Goal: Task Accomplishment & Management: Manage account settings

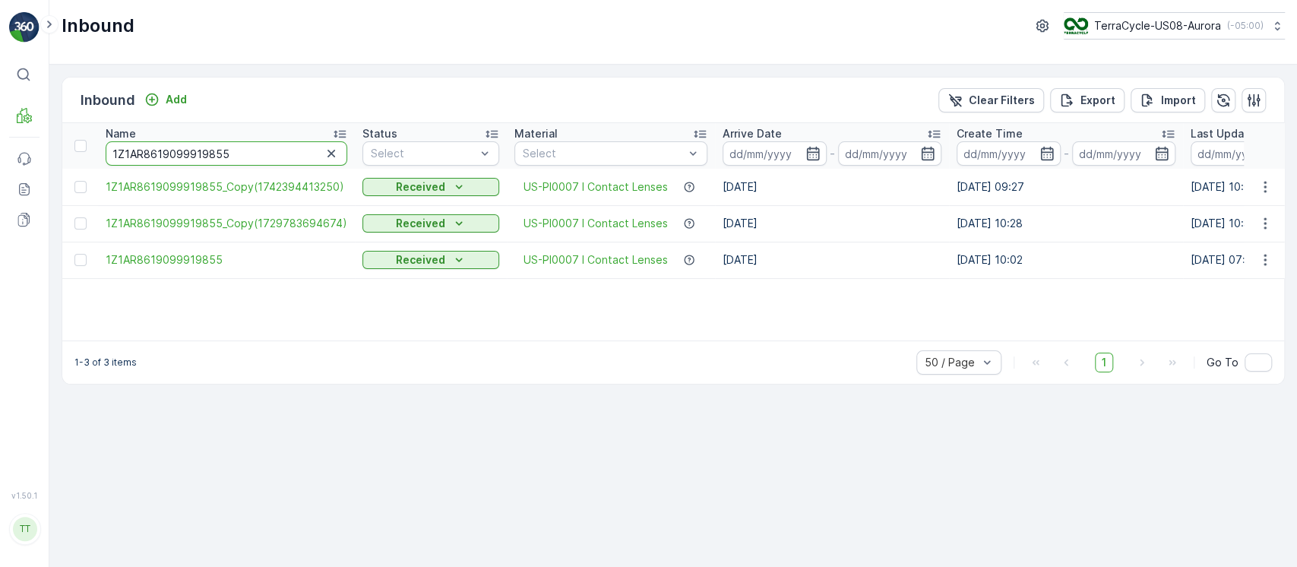
drag, startPoint x: 263, startPoint y: 155, endPoint x: 0, endPoint y: 169, distance: 263.3
click at [0, 169] on div "⌘B MRF Events Reports Documents v 1.50.1 TT TC.GLOBAL clemence.vasseur@terracyc…" at bounding box center [648, 283] width 1297 height 567
paste input "2923166"
type input "1Z1AR8619092923166"
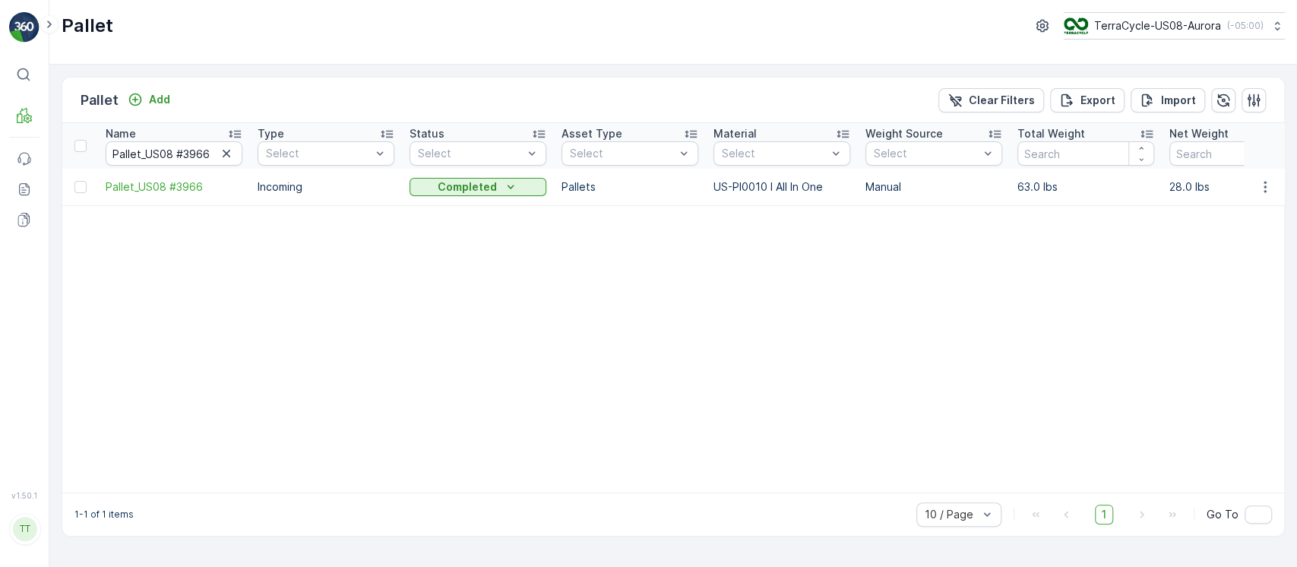
click at [229, 150] on icon "button" at bounding box center [227, 154] width 8 height 8
paste input "Pallet_US08 #4004"
type input "Pallet_US08 #4004"
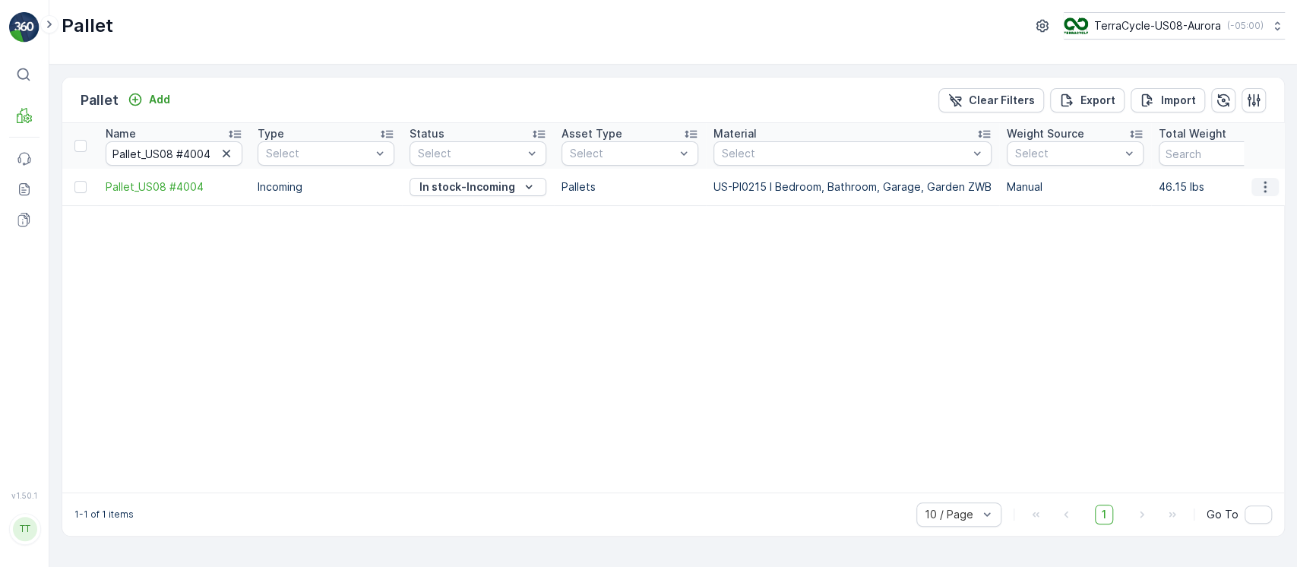
click at [1271, 188] on icon "button" at bounding box center [1265, 186] width 15 height 15
click at [1242, 226] on span "Edit Pallet" at bounding box center [1229, 230] width 52 height 15
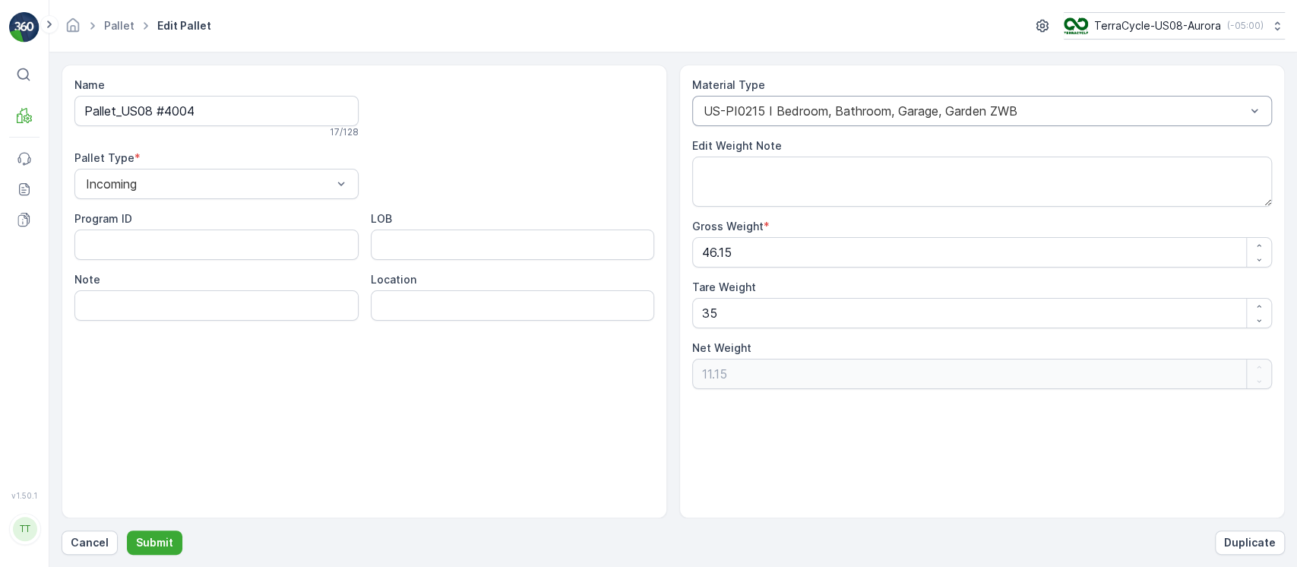
click at [913, 97] on div "US-PI0215 I Bedroom, Bathroom, Garage, Garden ZWB" at bounding box center [982, 111] width 580 height 30
click at [900, 113] on div at bounding box center [974, 111] width 545 height 14
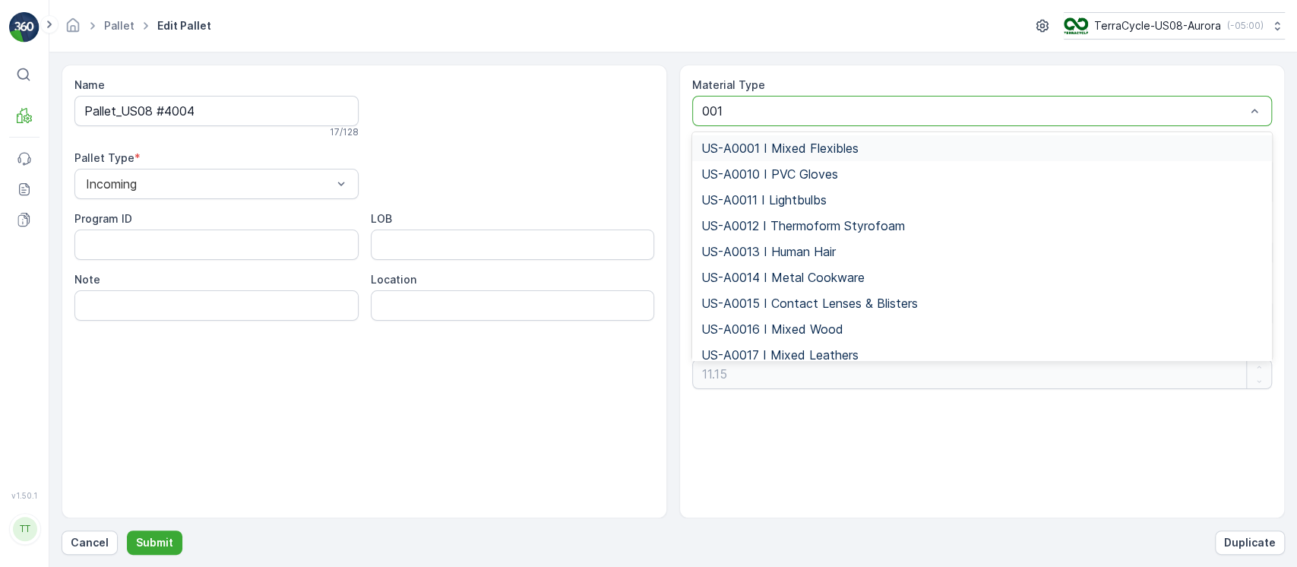
type input "0010"
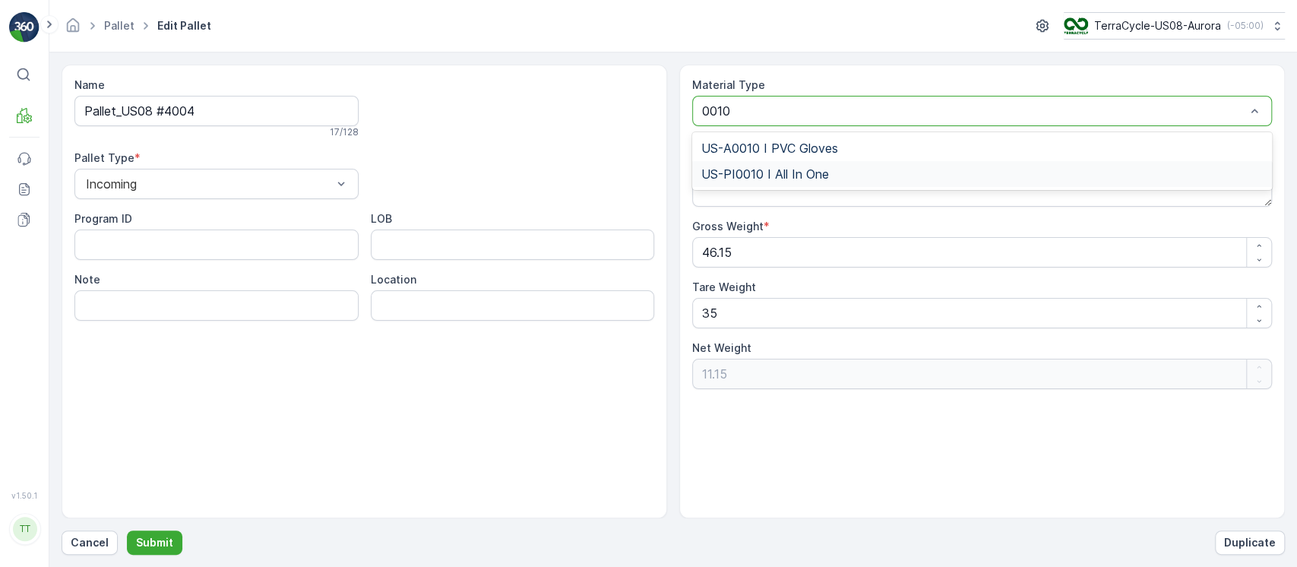
click at [799, 168] on span "US-PI0010 I All In One" at bounding box center [765, 174] width 128 height 14
drag, startPoint x: 219, startPoint y: 110, endPoint x: 94, endPoint y: 110, distance: 124.6
click at [95, 110] on input "Pallet_US08 #4004" at bounding box center [216, 111] width 284 height 30
click at [164, 552] on button "Submit" at bounding box center [154, 542] width 55 height 24
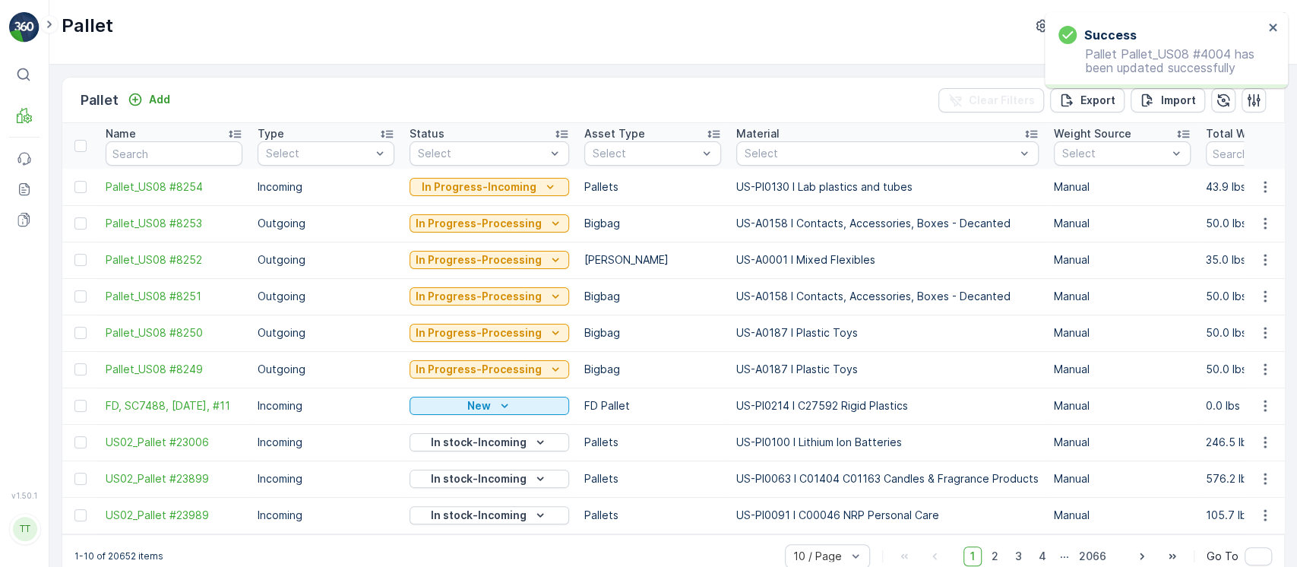
click at [201, 141] on th "Name" at bounding box center [174, 146] width 152 height 46
paste input "Pallet_US08 #4004"
click at [201, 153] on input "text" at bounding box center [174, 153] width 137 height 24
type input "Pallet_US08 #4004"
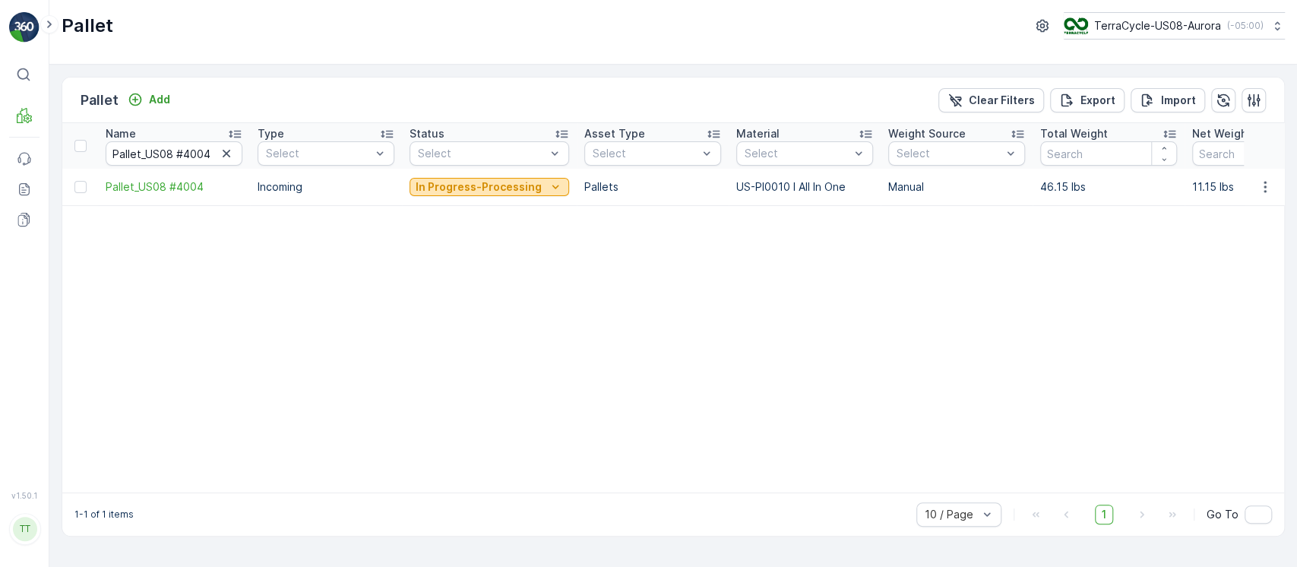
click at [507, 195] on button "In Progress-Processing" at bounding box center [490, 187] width 160 height 18
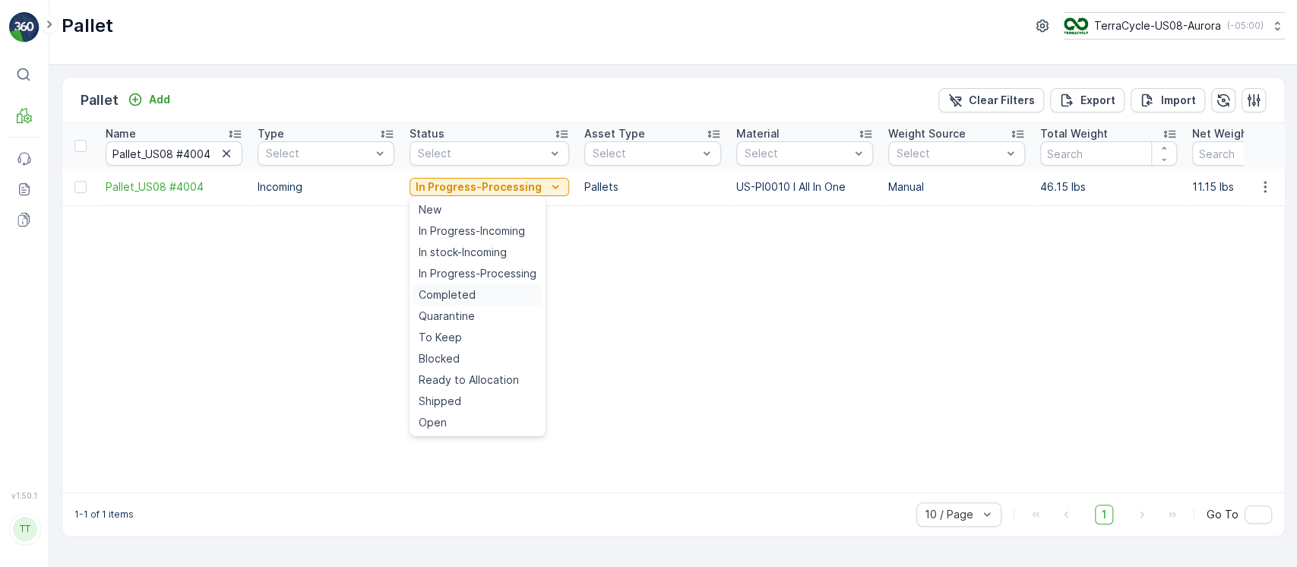
click at [492, 289] on div "Completed" at bounding box center [478, 294] width 130 height 21
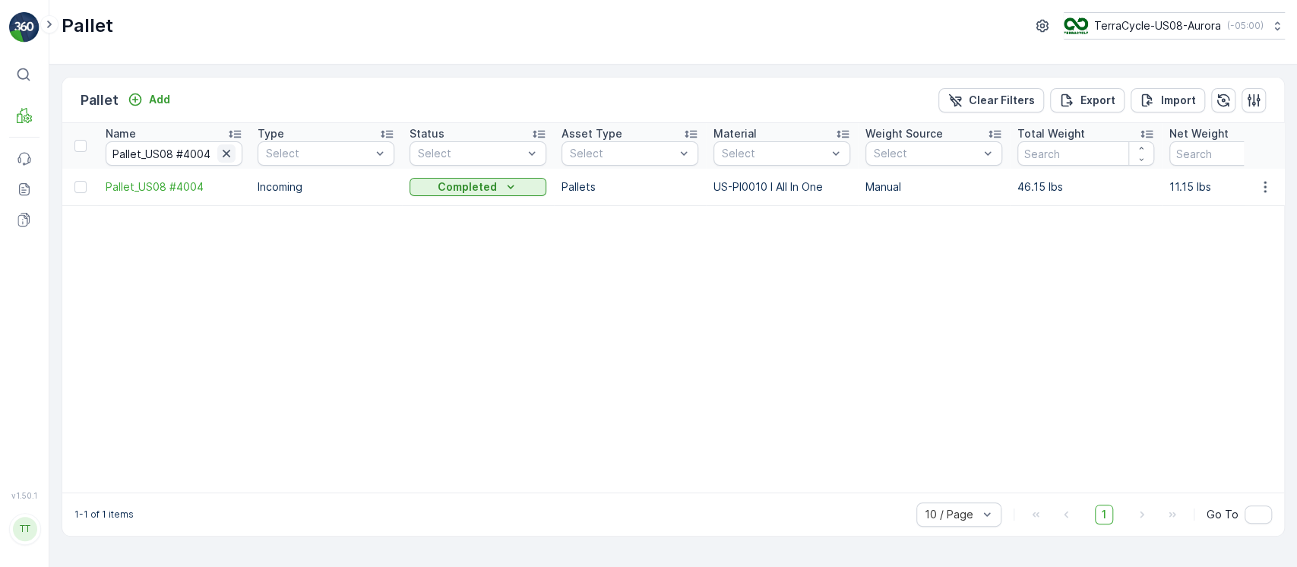
click at [230, 160] on icon "button" at bounding box center [226, 153] width 15 height 15
paste input "Pallet_US08 #4015"
type input "Pallet_US08 #4015"
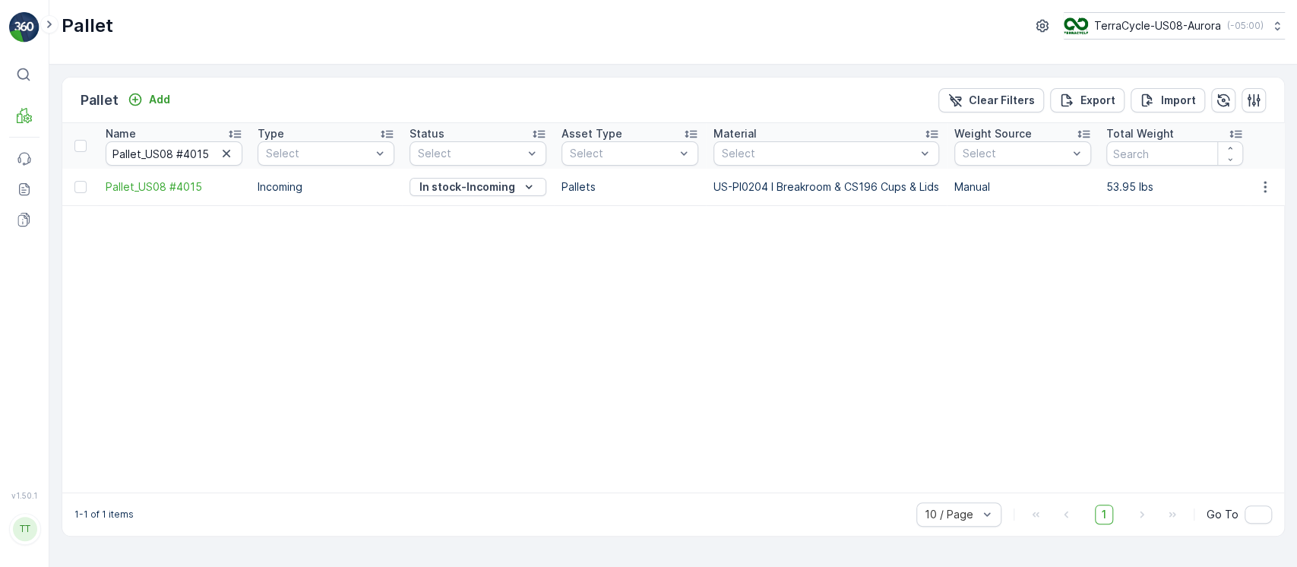
click at [1259, 196] on td at bounding box center [1264, 187] width 41 height 36
click at [1262, 188] on icon "button" at bounding box center [1265, 186] width 15 height 15
click at [1250, 230] on span "Edit Pallet" at bounding box center [1229, 230] width 52 height 15
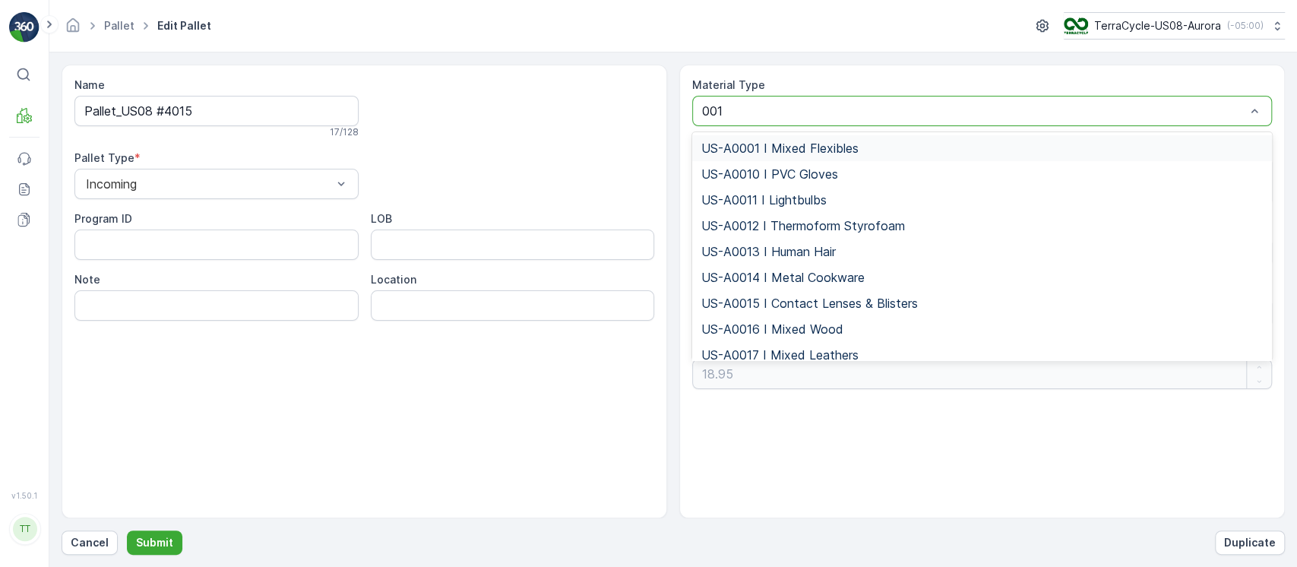
type input "0010"
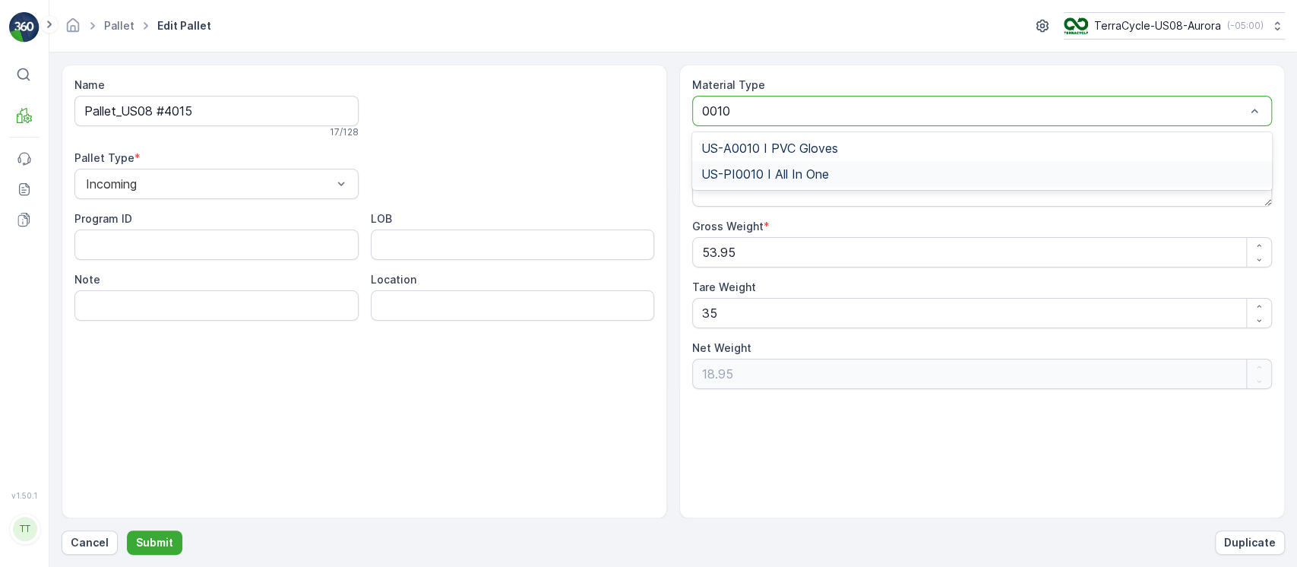
click at [895, 175] on div "US-PI0010 I All In One" at bounding box center [982, 174] width 562 height 14
click at [136, 546] on p "Submit" at bounding box center [154, 542] width 37 height 15
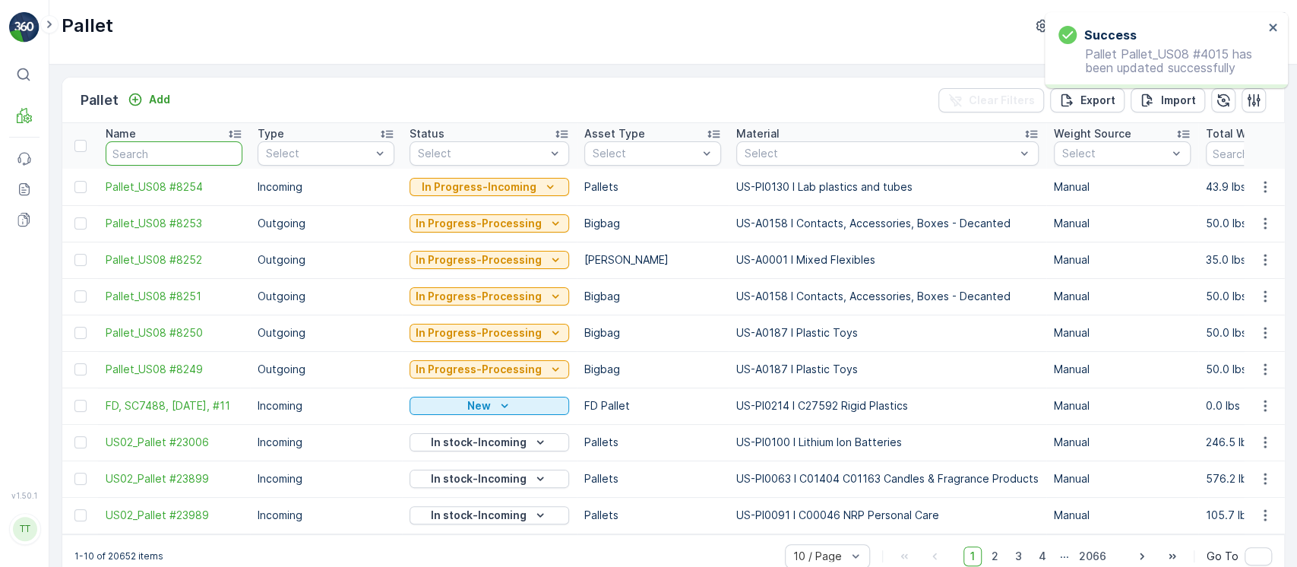
click at [179, 154] on input "text" at bounding box center [174, 153] width 137 height 24
paste input "Pallet_US08 #4015"
type input "Pallet_US08 #4015"
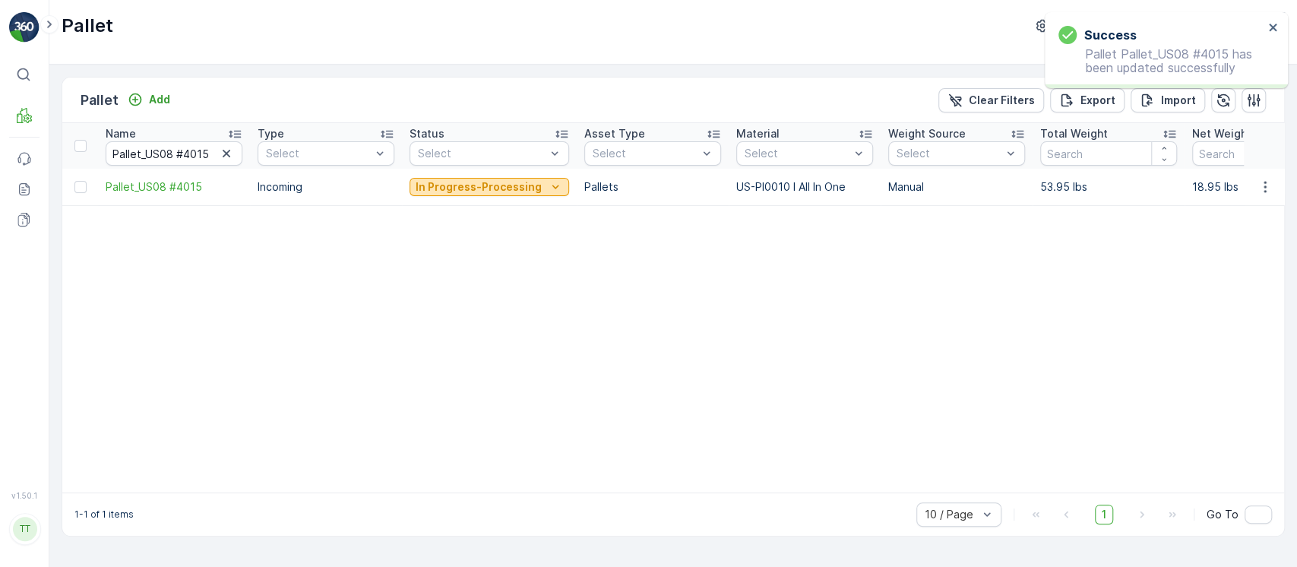
click at [450, 188] on p "In Progress-Processing" at bounding box center [479, 186] width 126 height 15
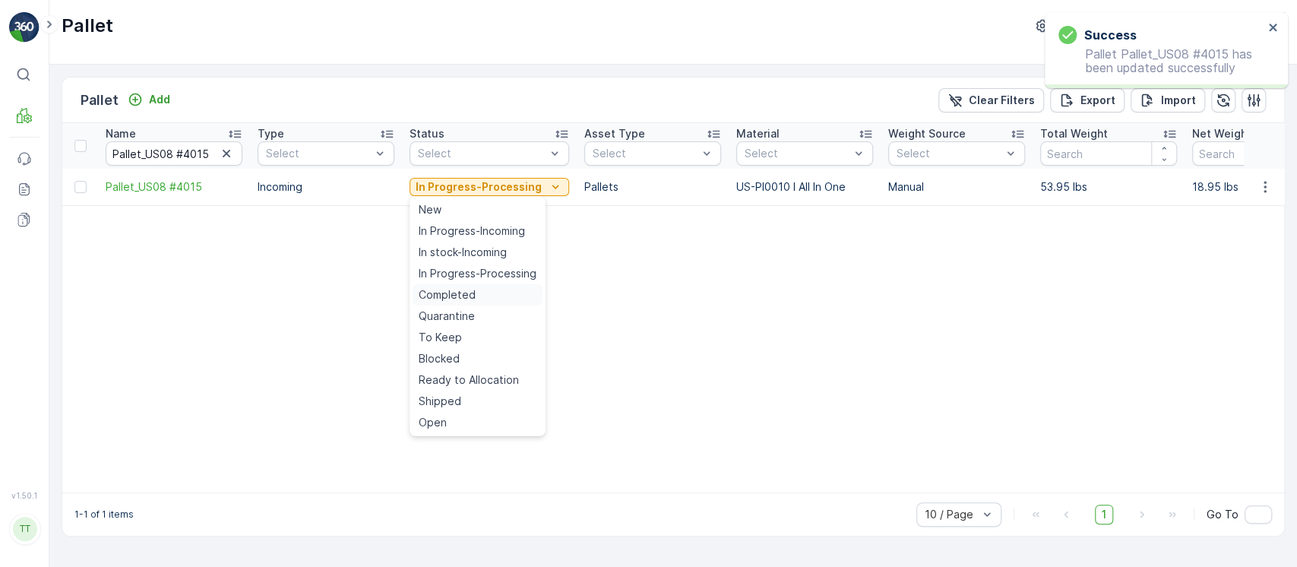
click at [482, 290] on div "Completed" at bounding box center [478, 294] width 130 height 21
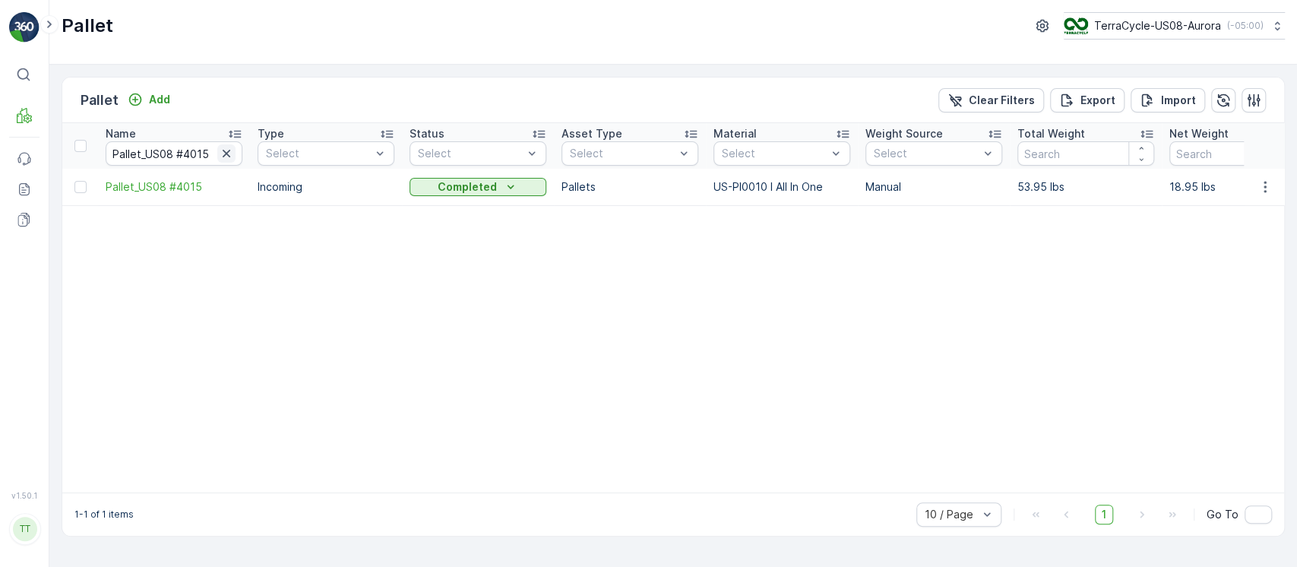
click at [227, 161] on button "button" at bounding box center [226, 153] width 18 height 18
paste input "Pallet_US08 #4015"
paste input "3"
type input "Pallet_US08 #4035"
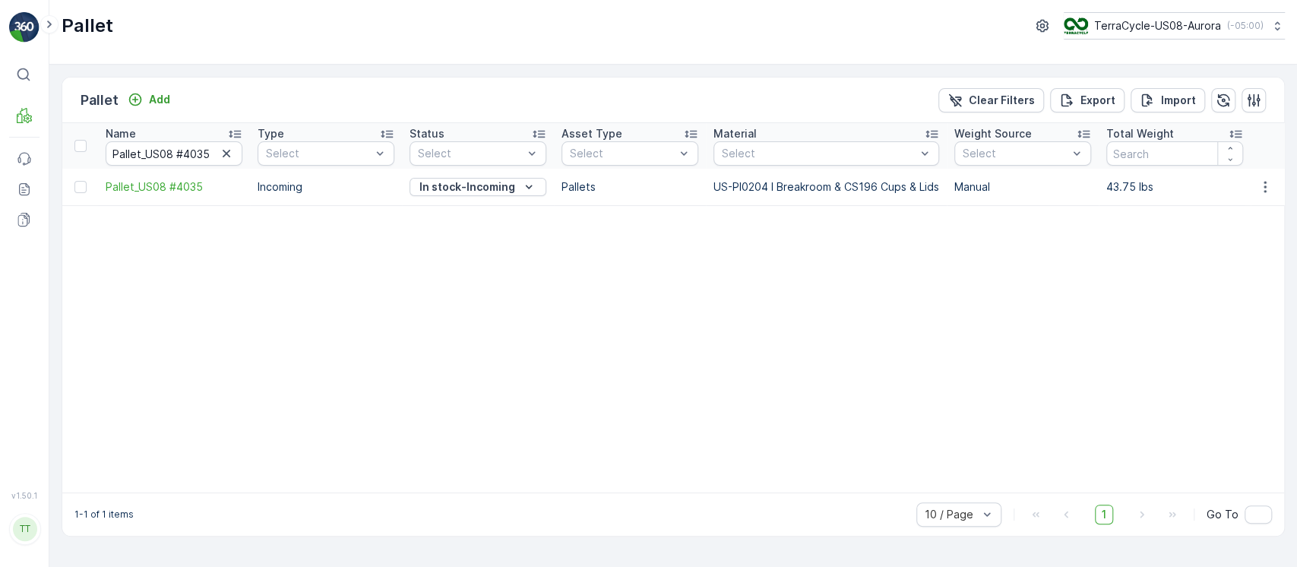
click at [1259, 188] on icon "button" at bounding box center [1265, 186] width 15 height 15
click at [1225, 233] on span "Edit Pallet" at bounding box center [1229, 230] width 52 height 15
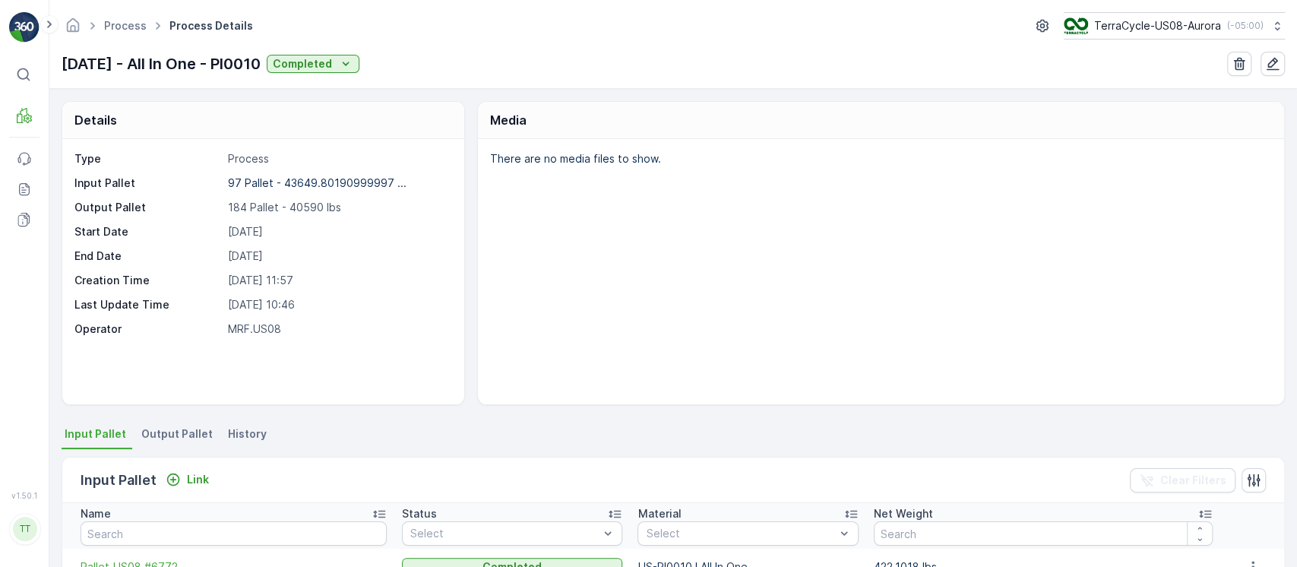
scroll to position [45, 0]
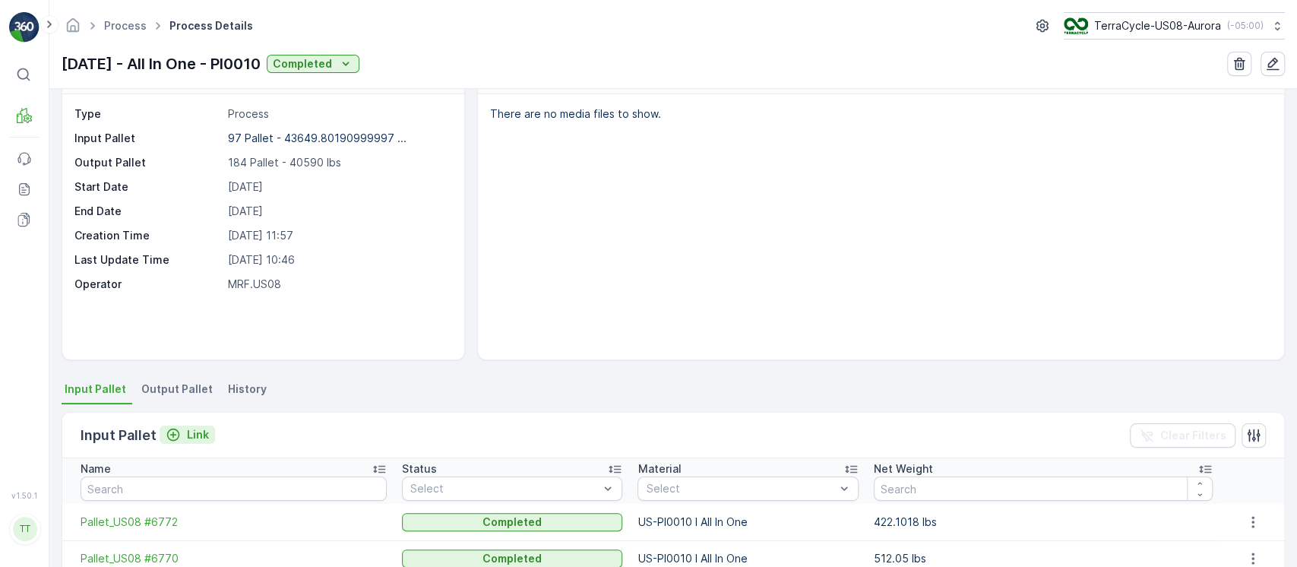
click at [184, 435] on div "Link" at bounding box center [187, 434] width 43 height 15
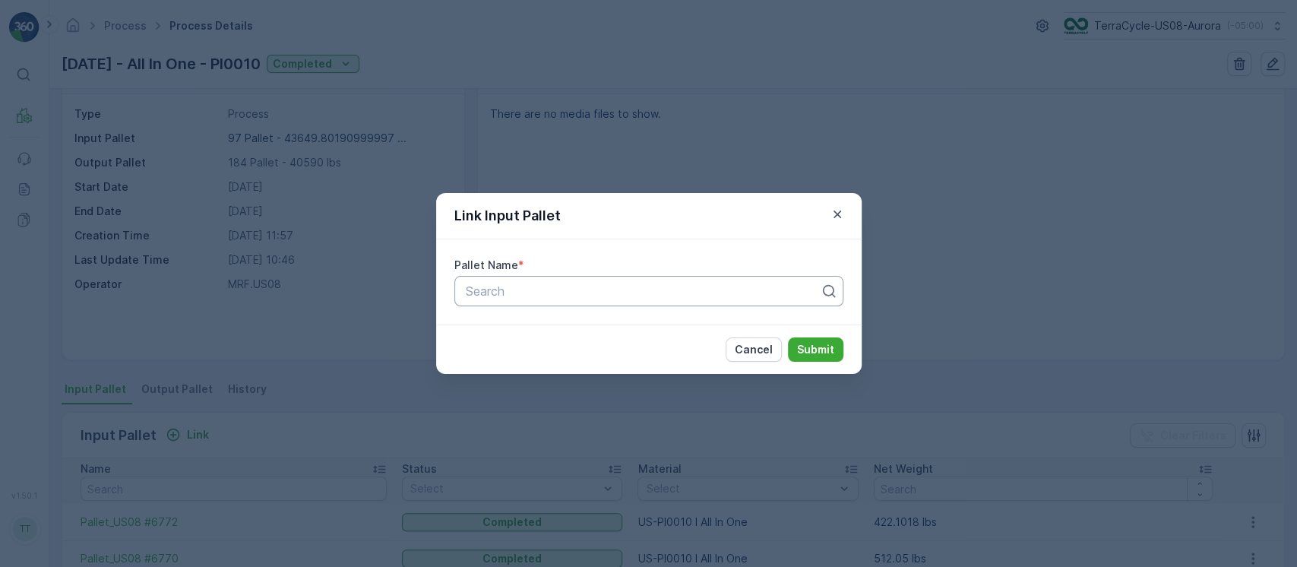
click at [626, 274] on div "Pallet Name * Search" at bounding box center [649, 281] width 426 height 85
paste input "Pallet_US08 #4004"
type input "Pallet_US08 #4004"
click at [815, 359] on button "Submit" at bounding box center [815, 349] width 55 height 24
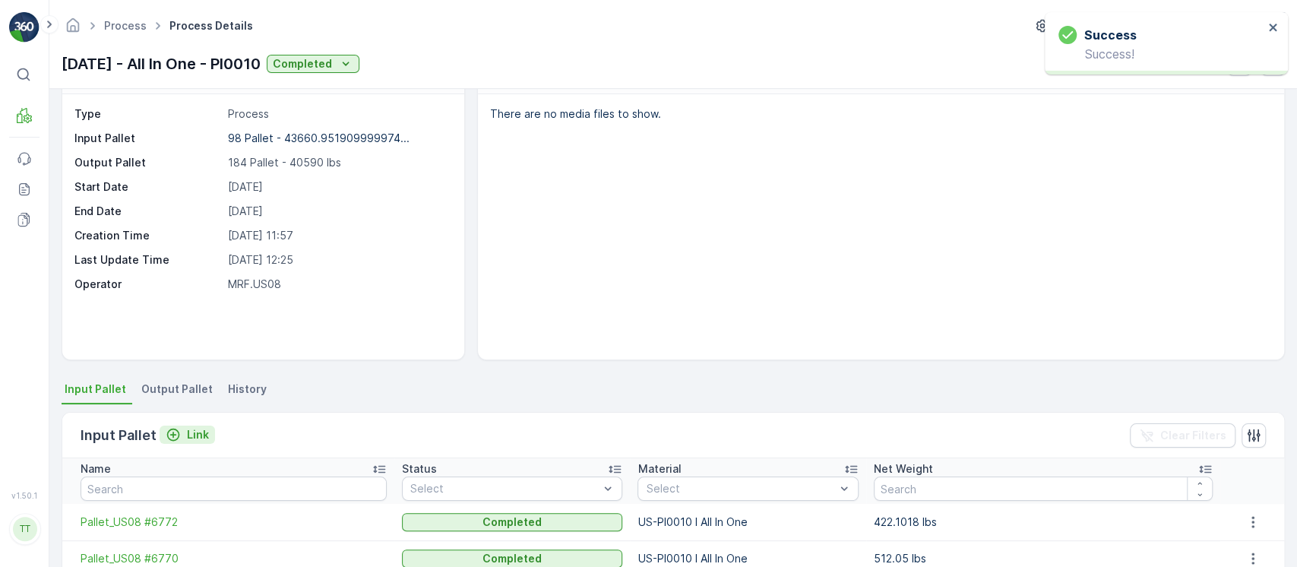
click at [188, 431] on p "Link" at bounding box center [198, 434] width 22 height 15
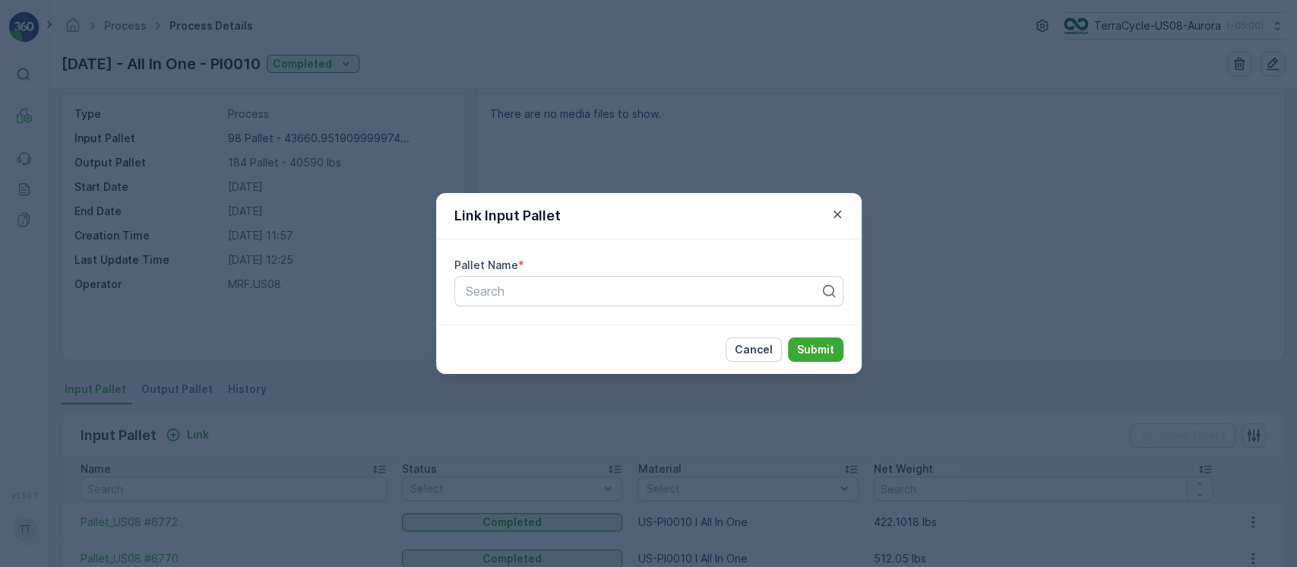
click at [768, 340] on button "Cancel" at bounding box center [754, 349] width 56 height 24
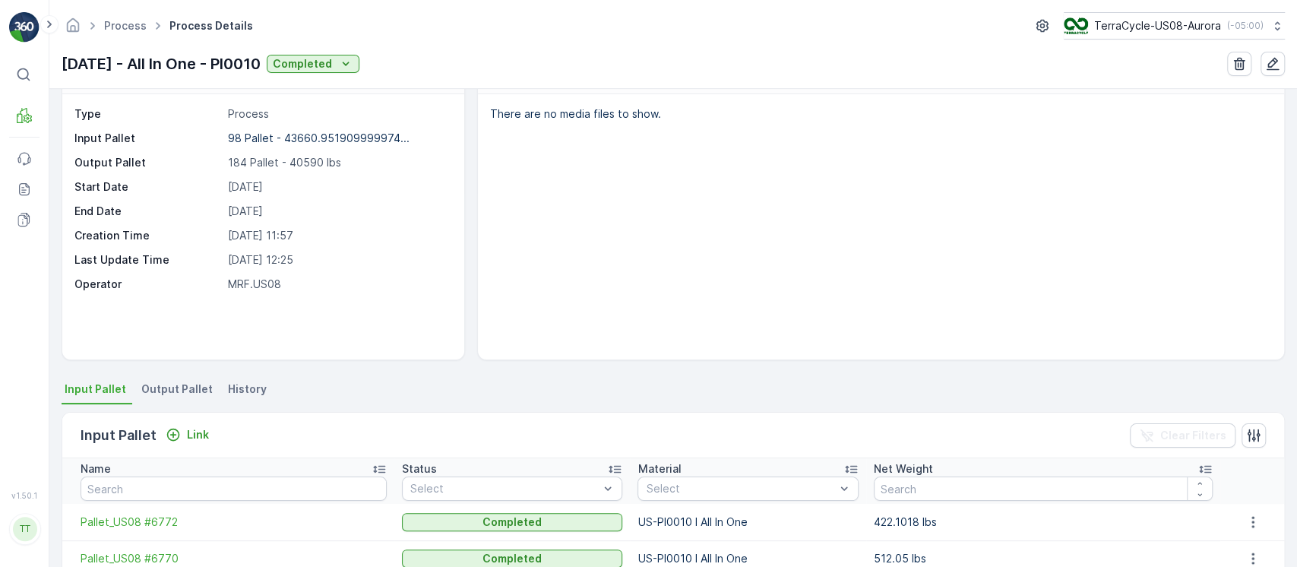
click at [198, 443] on div "Link" at bounding box center [187, 435] width 55 height 19
click at [195, 432] on p "Link" at bounding box center [198, 434] width 22 height 15
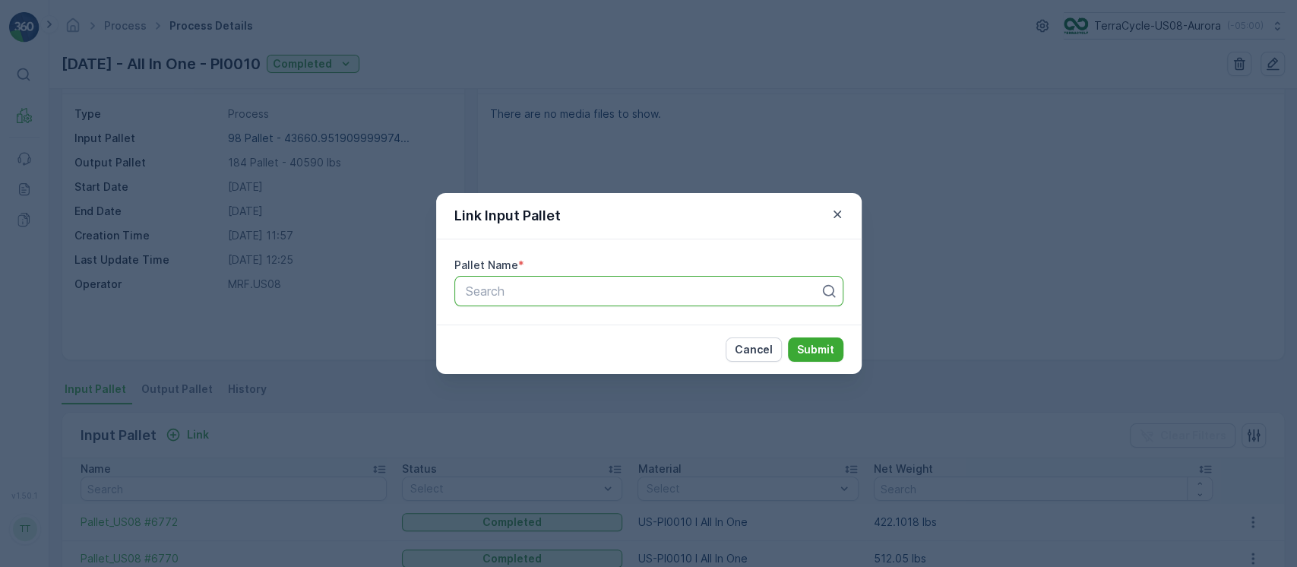
paste input "Pallet_US08 #4040"
type input "Pallet_US08 #4040"
click at [810, 350] on p "Submit" at bounding box center [815, 349] width 37 height 15
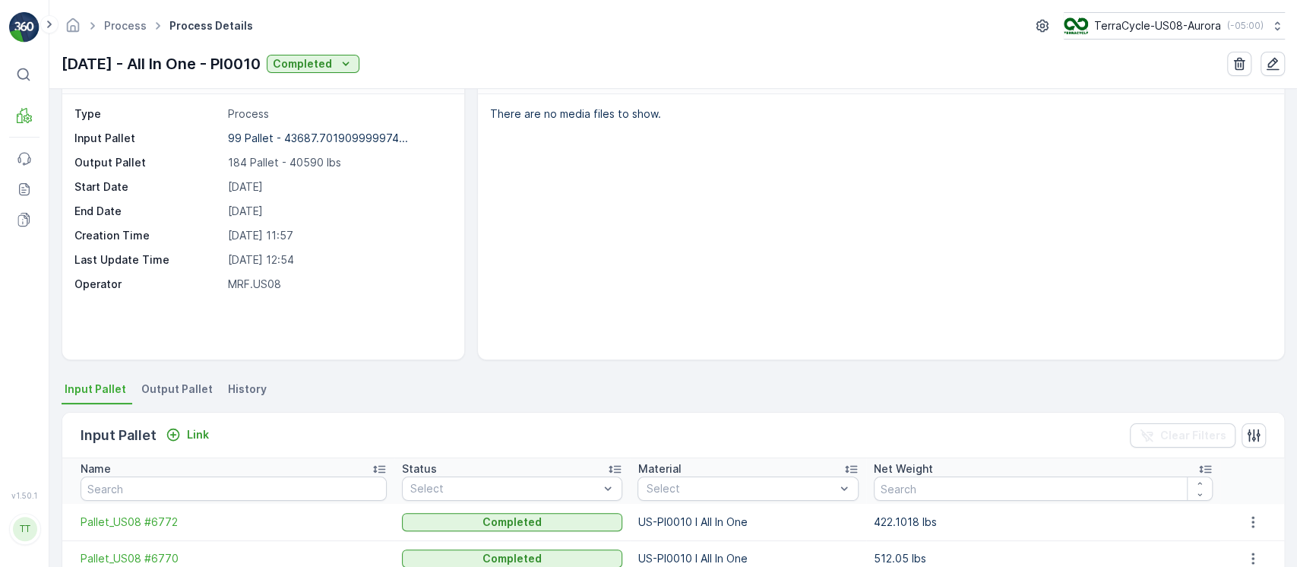
click at [288, 474] on div "Name" at bounding box center [234, 468] width 306 height 15
click at [293, 489] on input "text" at bounding box center [234, 488] width 306 height 24
paste input "Pallet_US08 #4040"
type input "Pallet_US08 #4040"
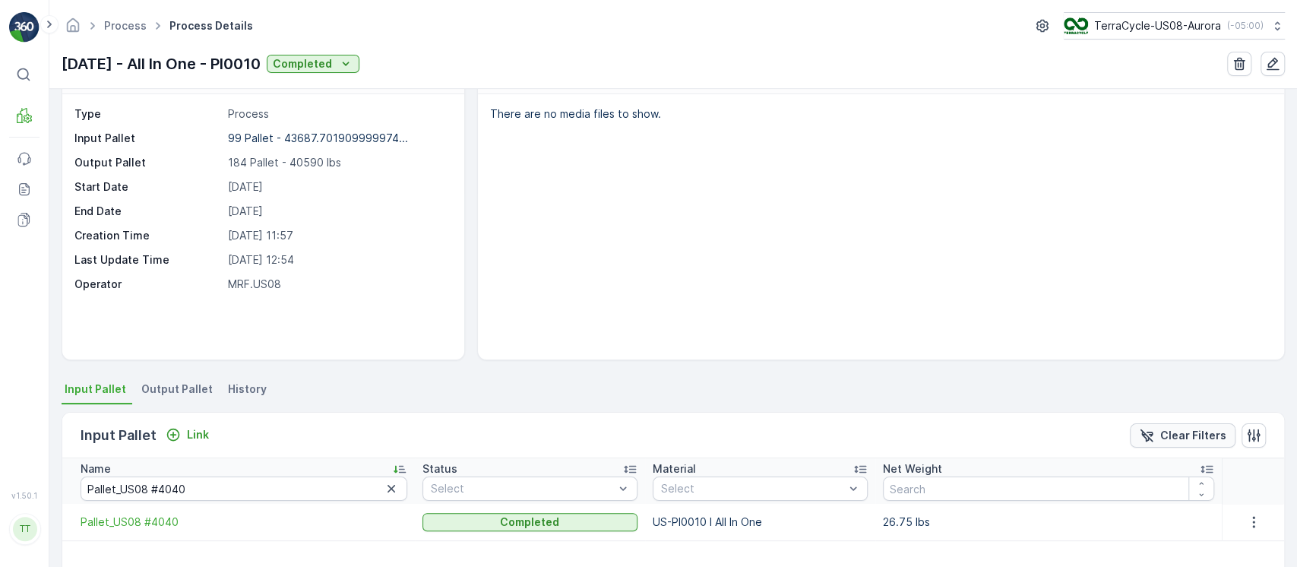
click at [1192, 425] on button "Clear Filters" at bounding box center [1183, 435] width 106 height 24
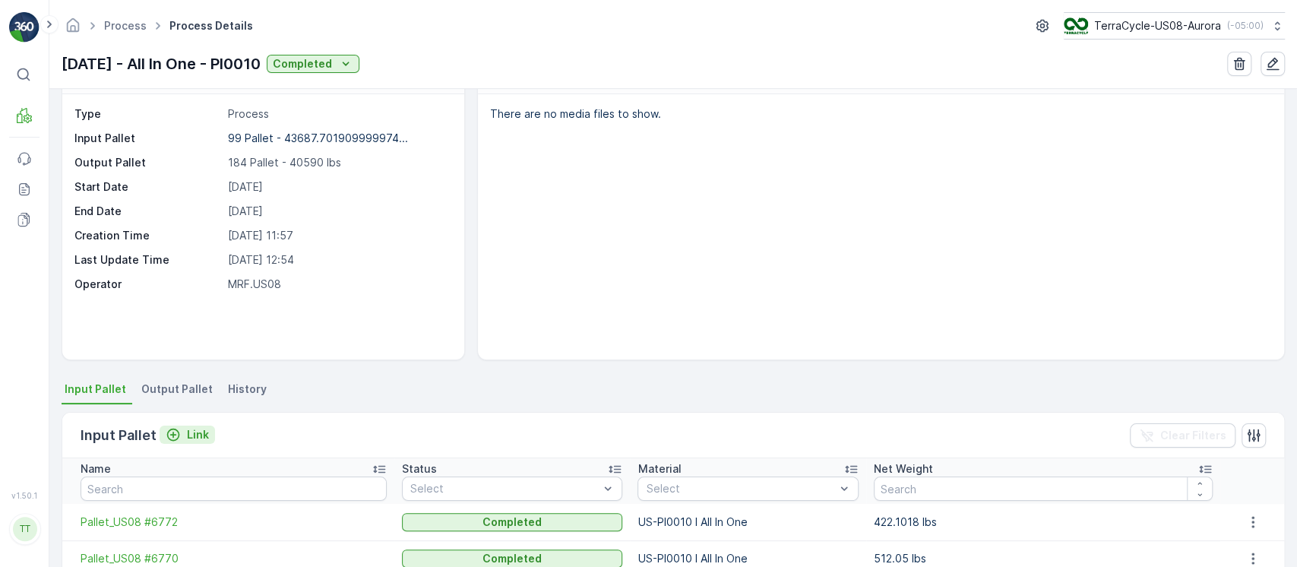
click at [182, 431] on div "Link" at bounding box center [187, 434] width 43 height 15
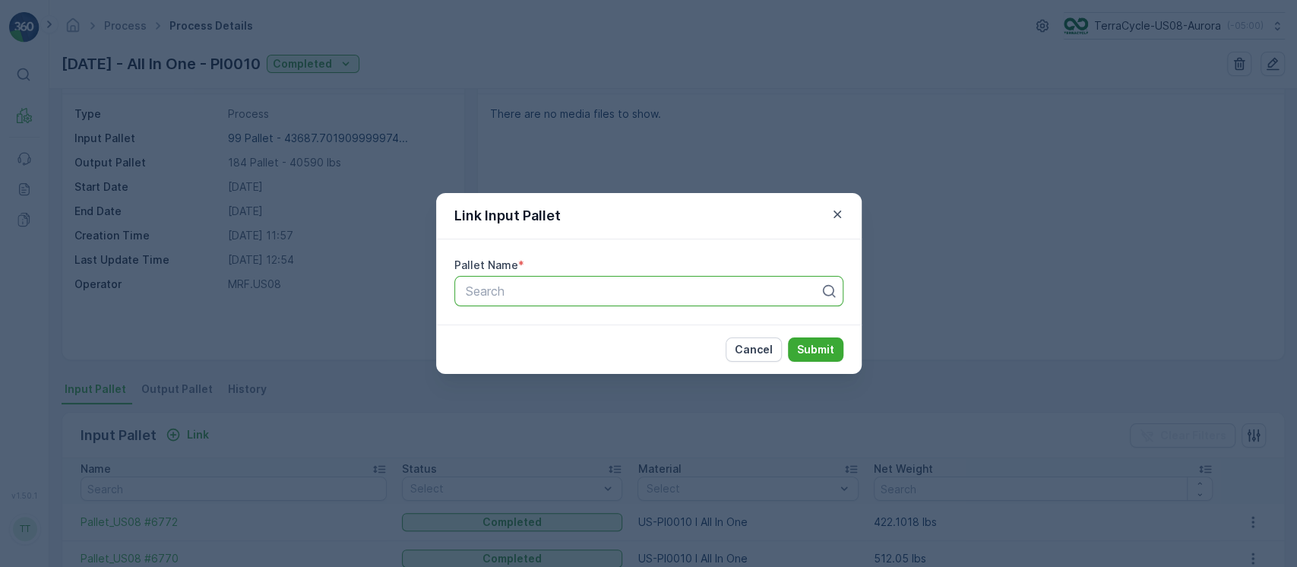
click at [549, 289] on div at bounding box center [642, 291] width 357 height 14
paste input "Pallet_US08 #4051"
type input "Pallet_US08 #4051"
click at [831, 344] on p "Submit" at bounding box center [815, 349] width 37 height 15
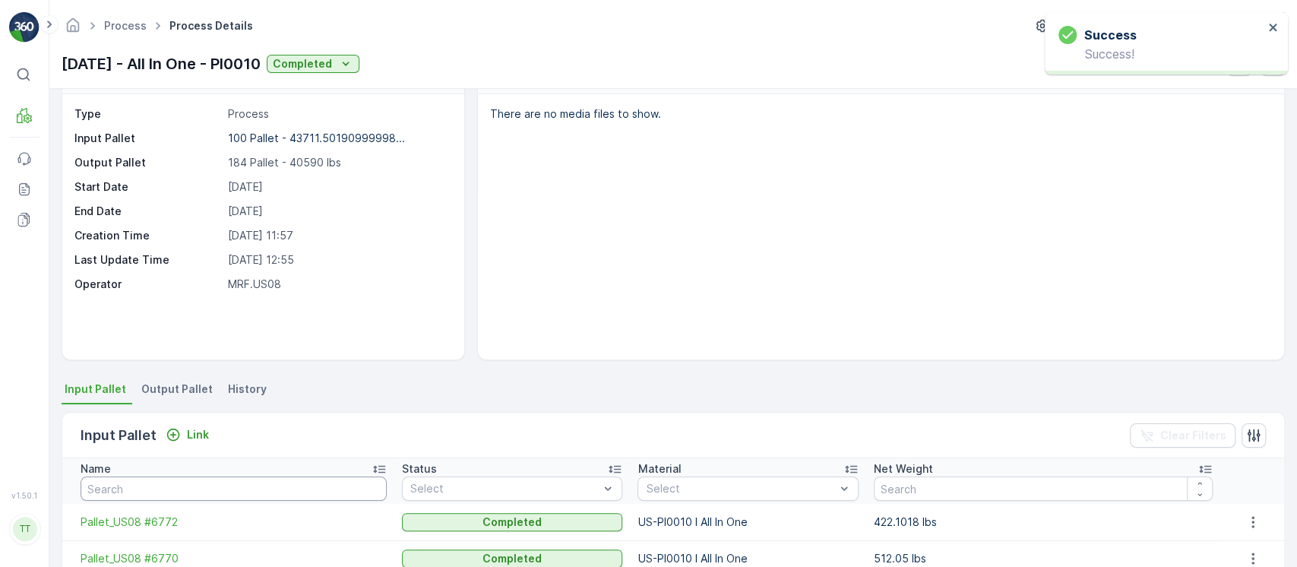
click at [317, 481] on input "text" at bounding box center [234, 488] width 306 height 24
paste input "Pallet_US08 #4051"
type input "Pallet_US08 #4051"
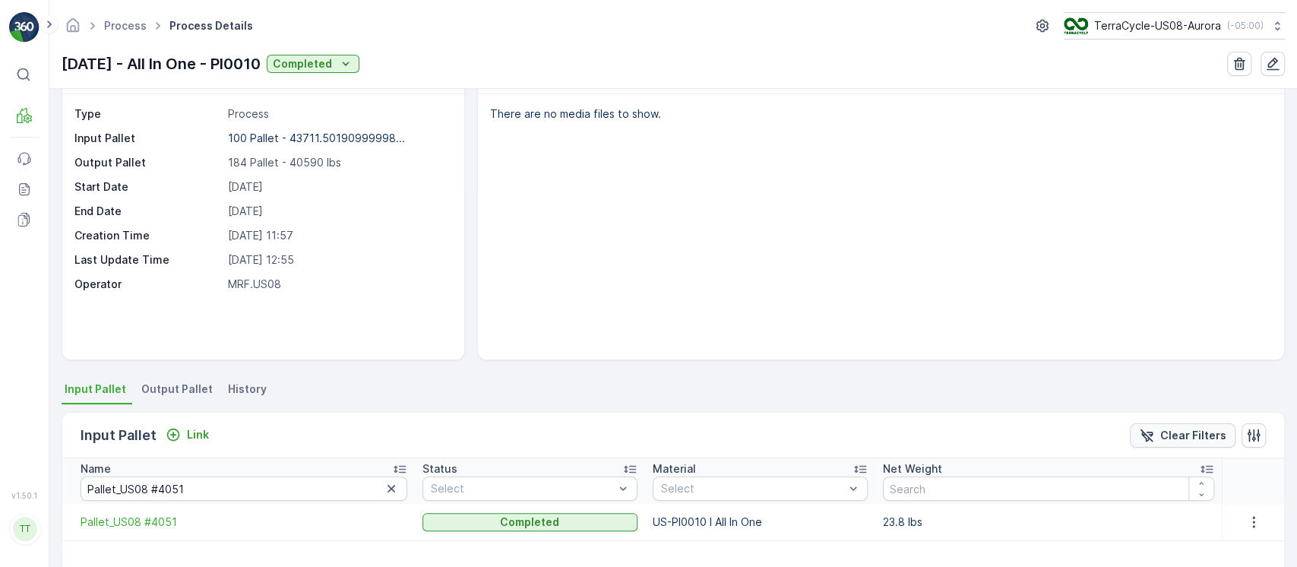
click at [1149, 433] on icon "Clear Filters" at bounding box center [1146, 435] width 15 height 15
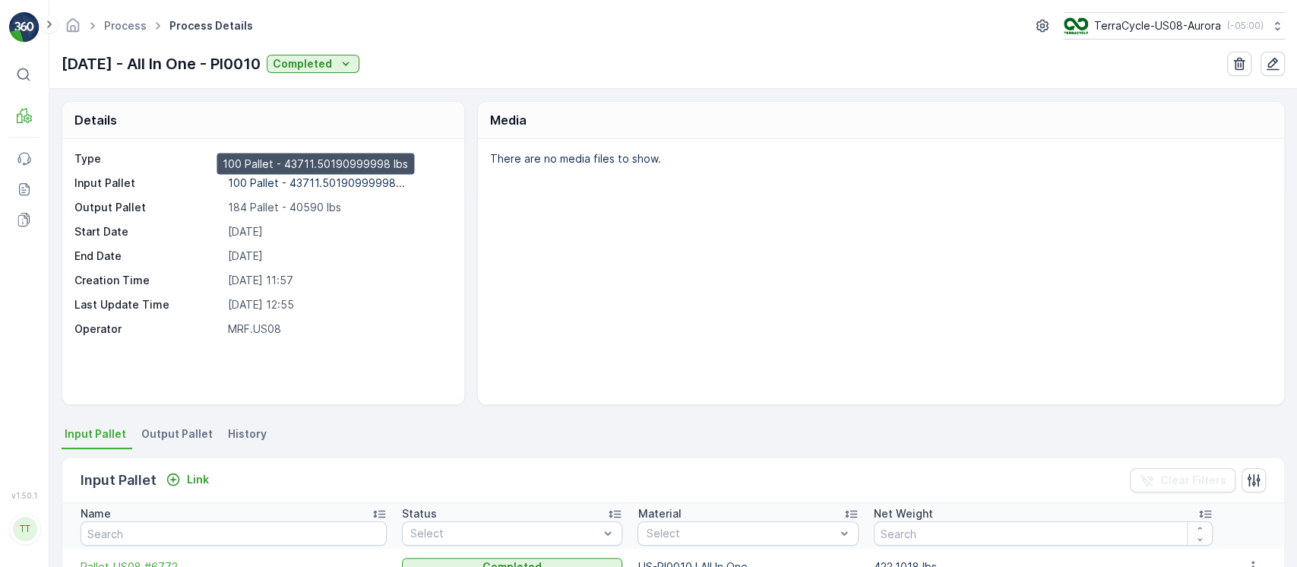
click at [304, 182] on p "100 Pallet - 43711.50190999998..." at bounding box center [316, 182] width 177 height 13
click at [231, 433] on span "History" at bounding box center [247, 433] width 39 height 15
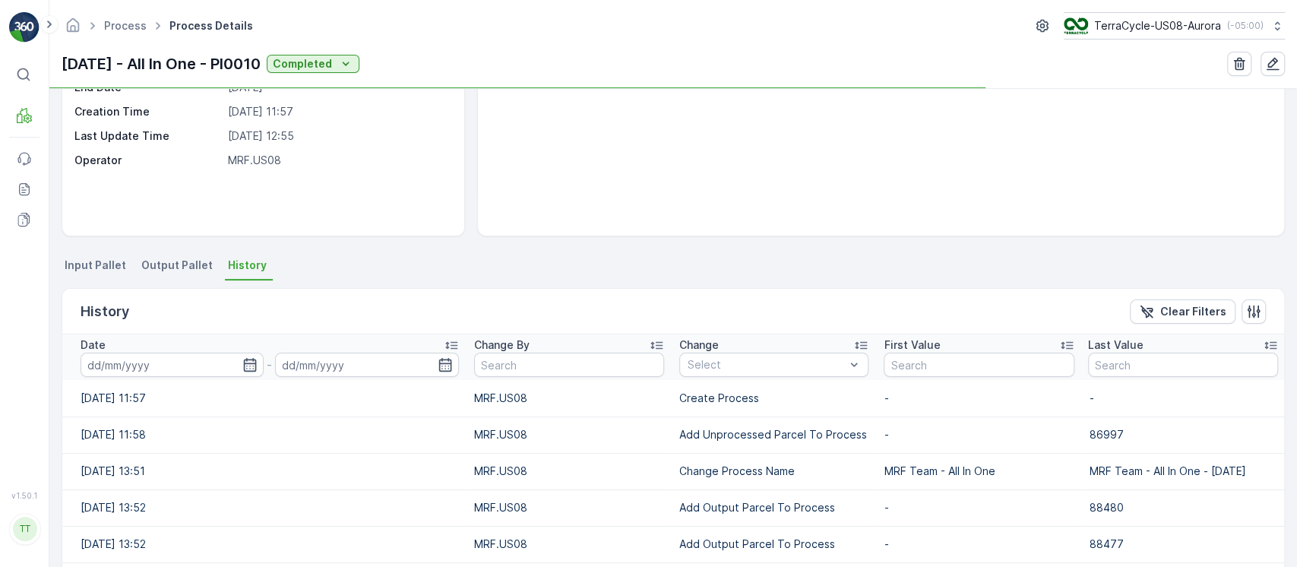
scroll to position [304, 0]
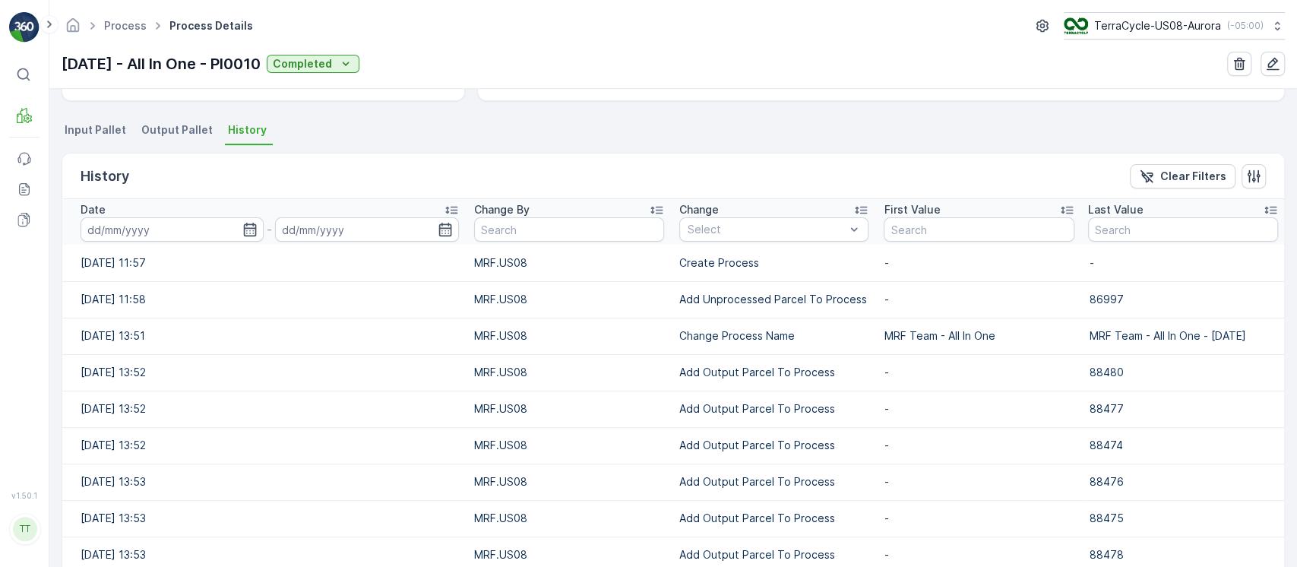
click at [296, 208] on div "Date" at bounding box center [270, 209] width 378 height 15
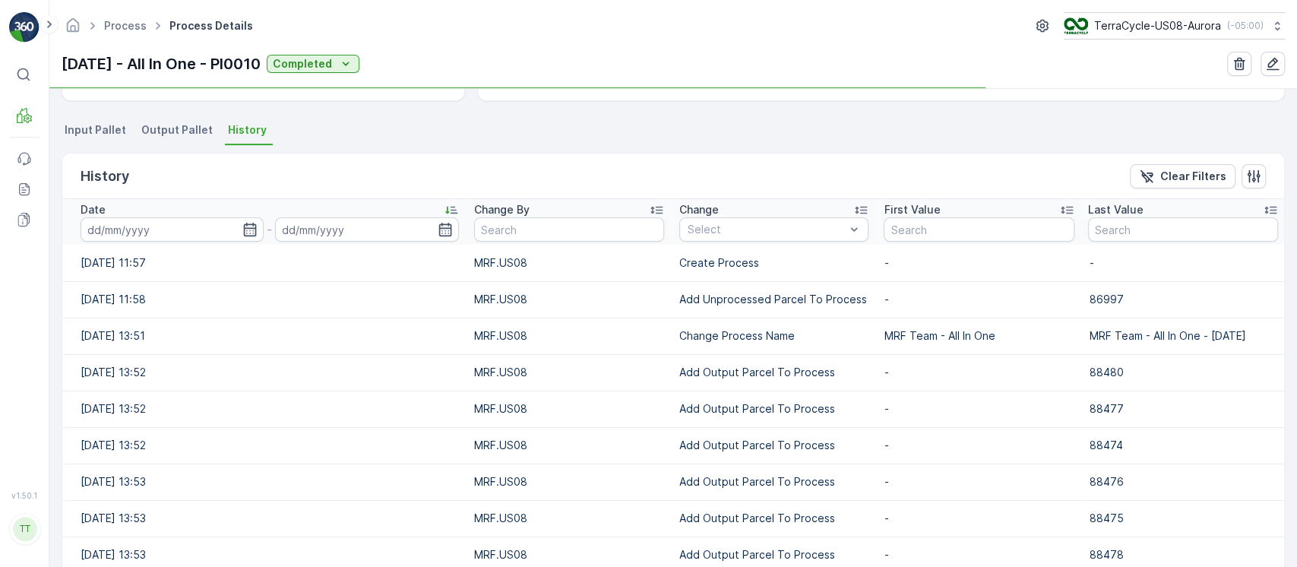
click at [296, 208] on div "Date" at bounding box center [270, 209] width 378 height 15
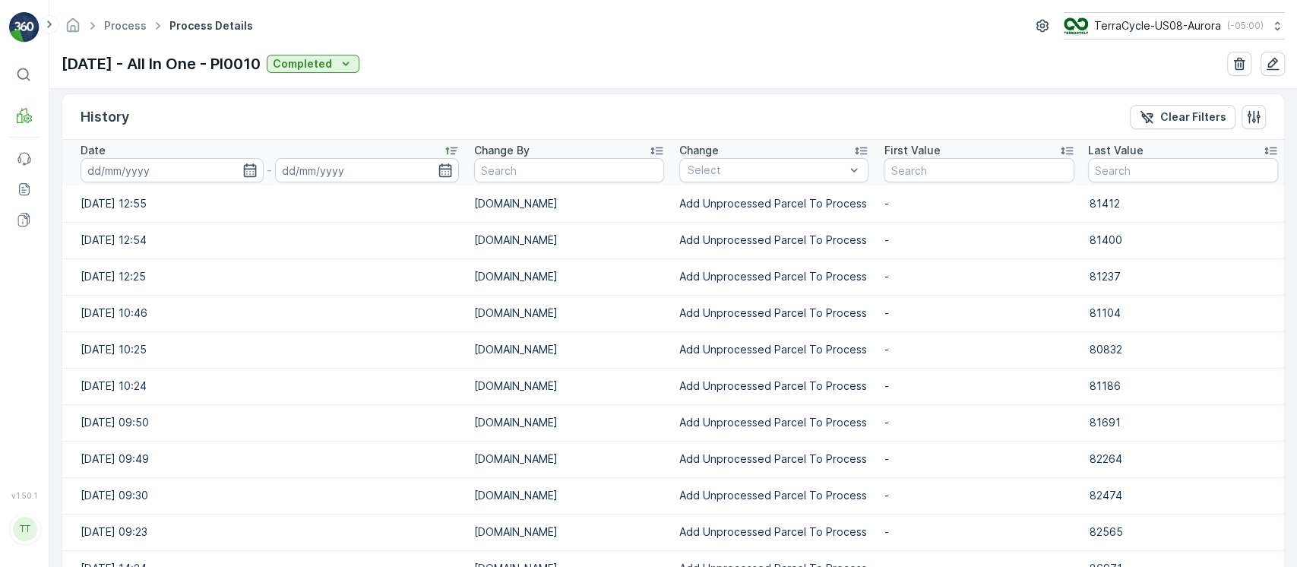
scroll to position [202, 0]
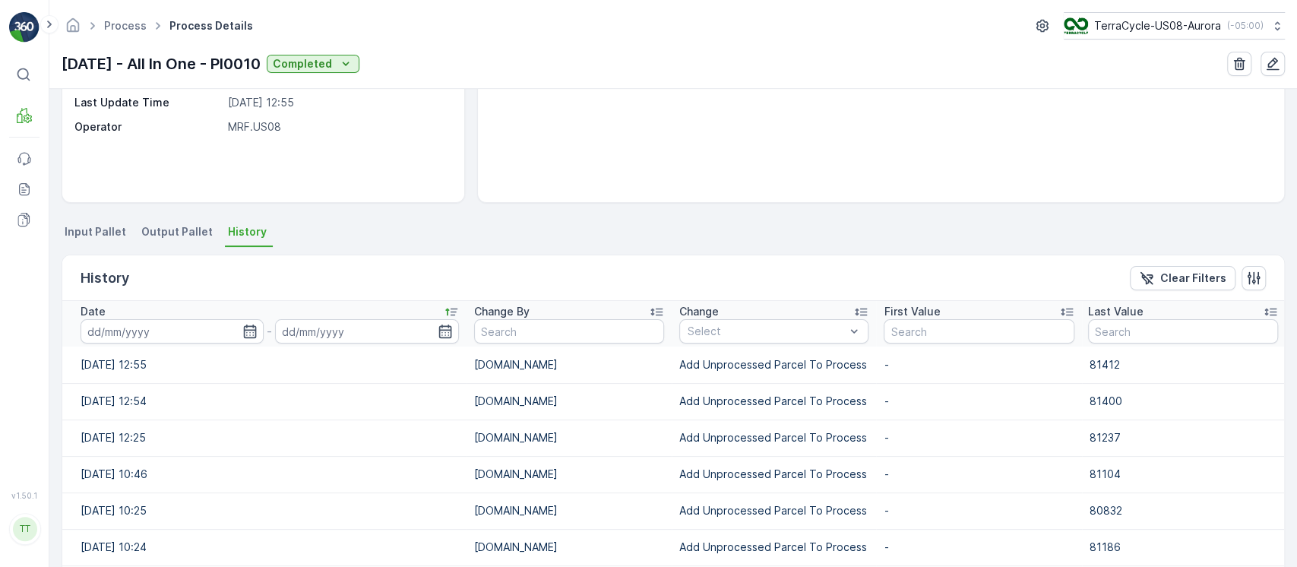
click at [359, 310] on div "Date" at bounding box center [270, 311] width 378 height 15
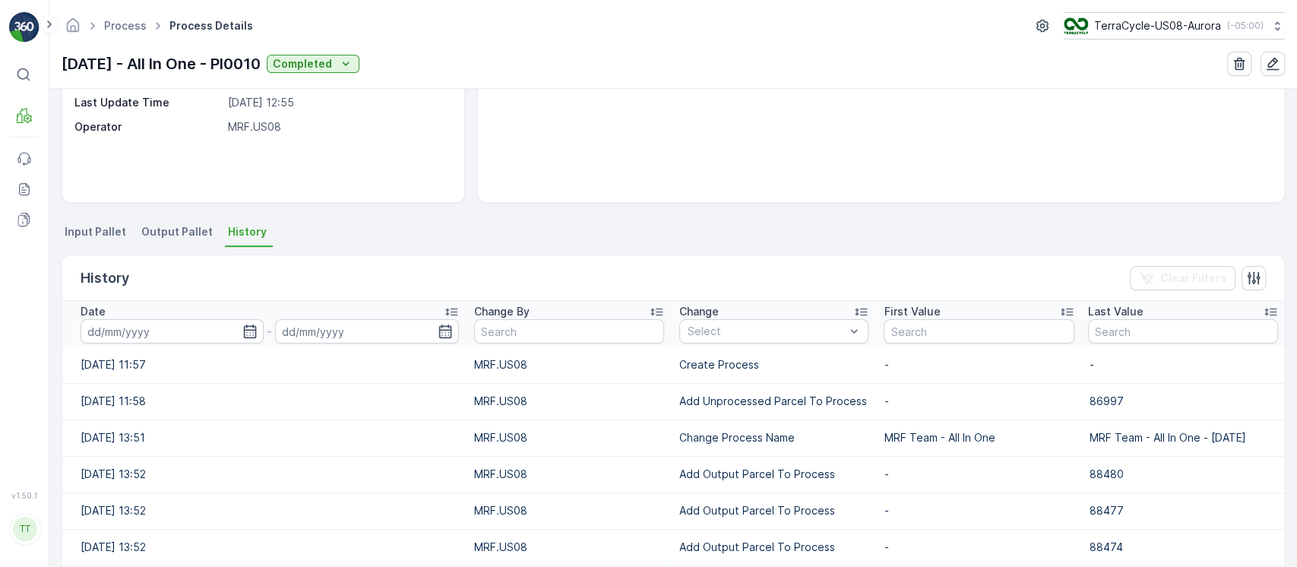
click at [359, 311] on div "Date" at bounding box center [270, 311] width 378 height 15
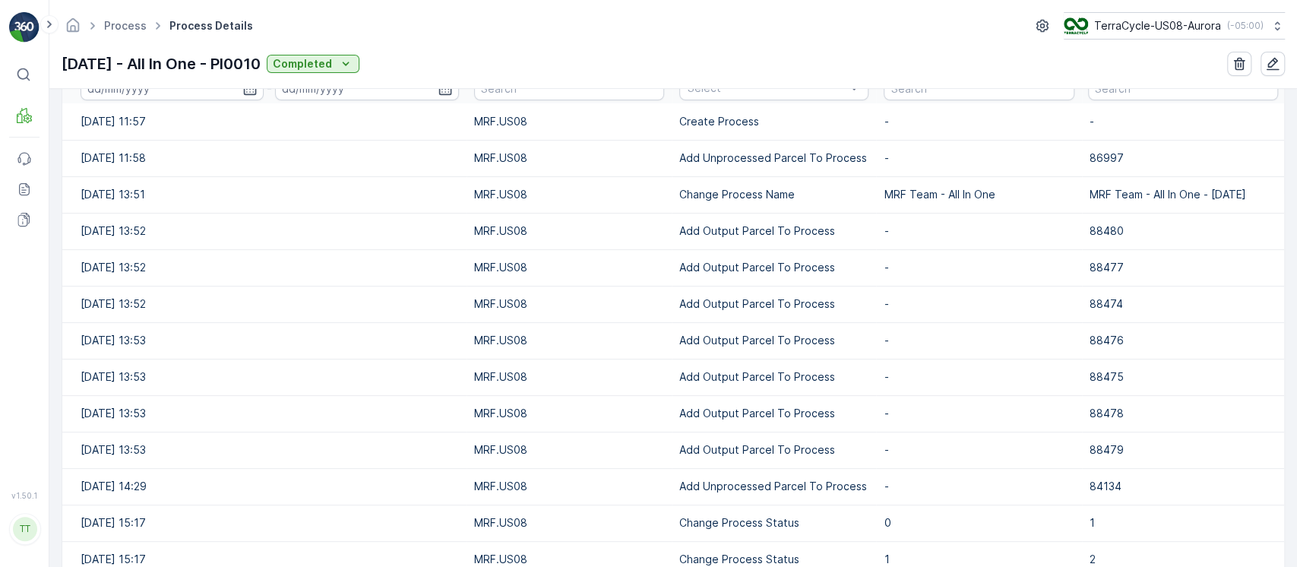
scroll to position [304, 0]
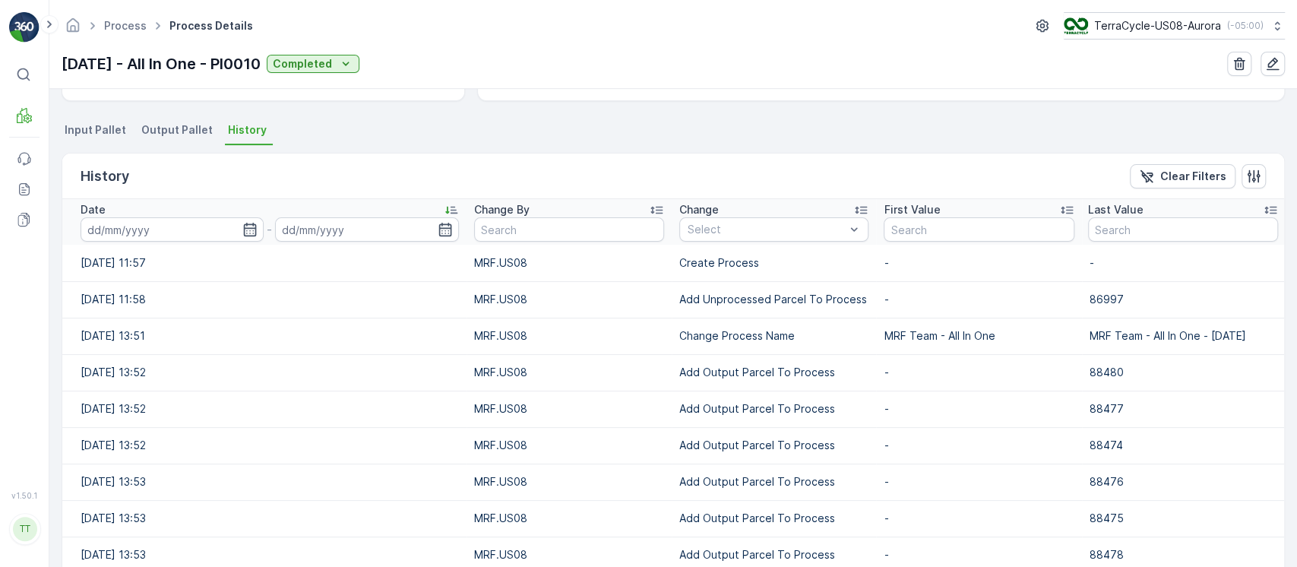
click at [95, 134] on span "Input Pallet" at bounding box center [96, 129] width 62 height 15
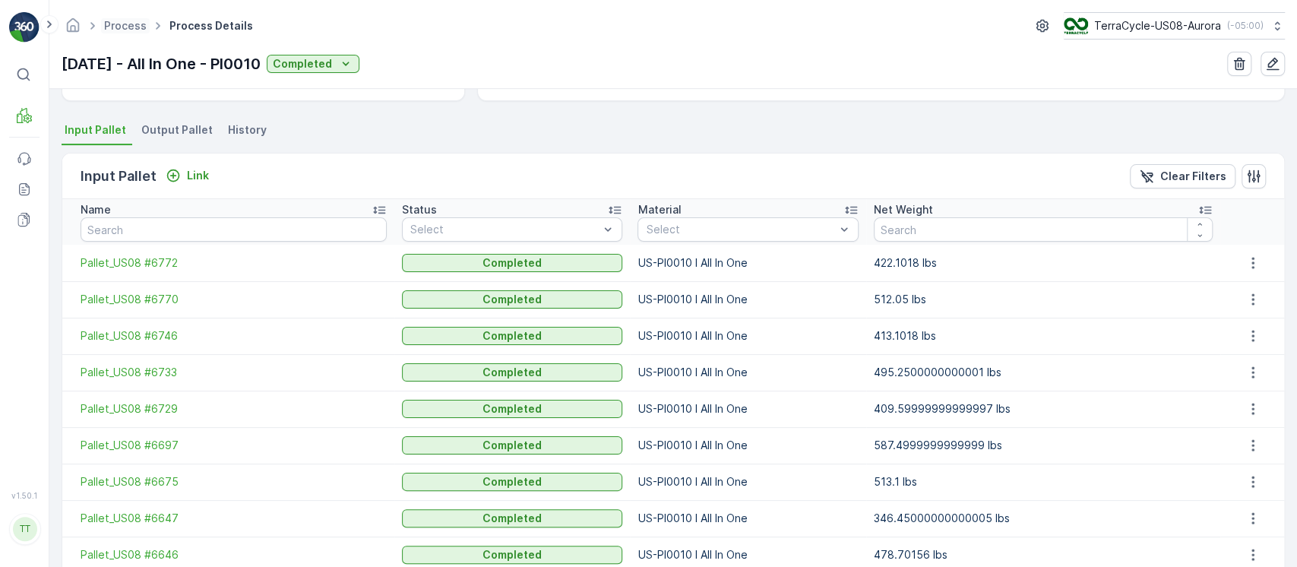
click at [143, 32] on span "Process" at bounding box center [125, 25] width 49 height 15
drag, startPoint x: 128, startPoint y: 21, endPoint x: 150, endPoint y: 22, distance: 22.1
click at [128, 21] on link "Process" at bounding box center [125, 25] width 43 height 13
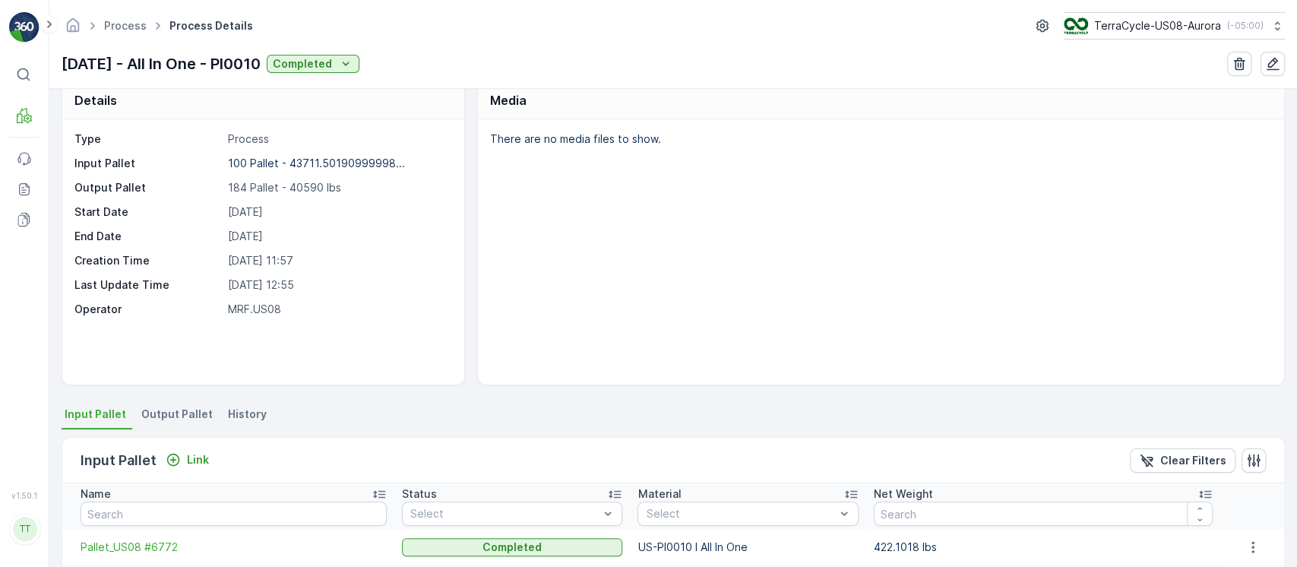
scroll to position [0, 0]
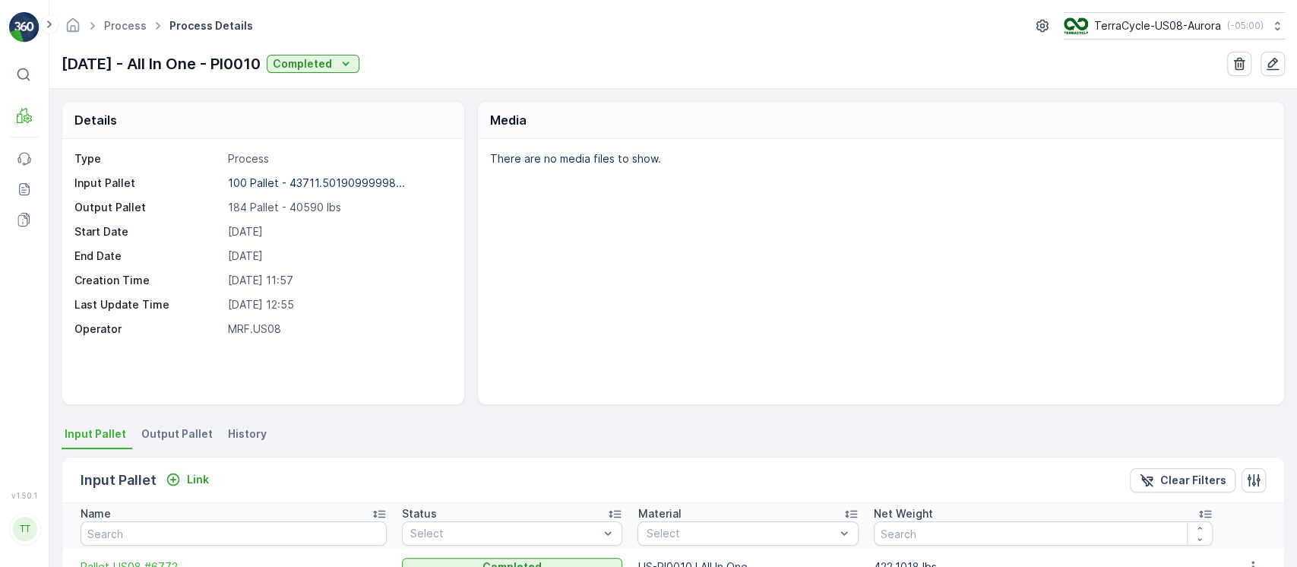
click at [236, 252] on p "29.07.2025" at bounding box center [338, 256] width 221 height 15
copy p "29.07.2025"
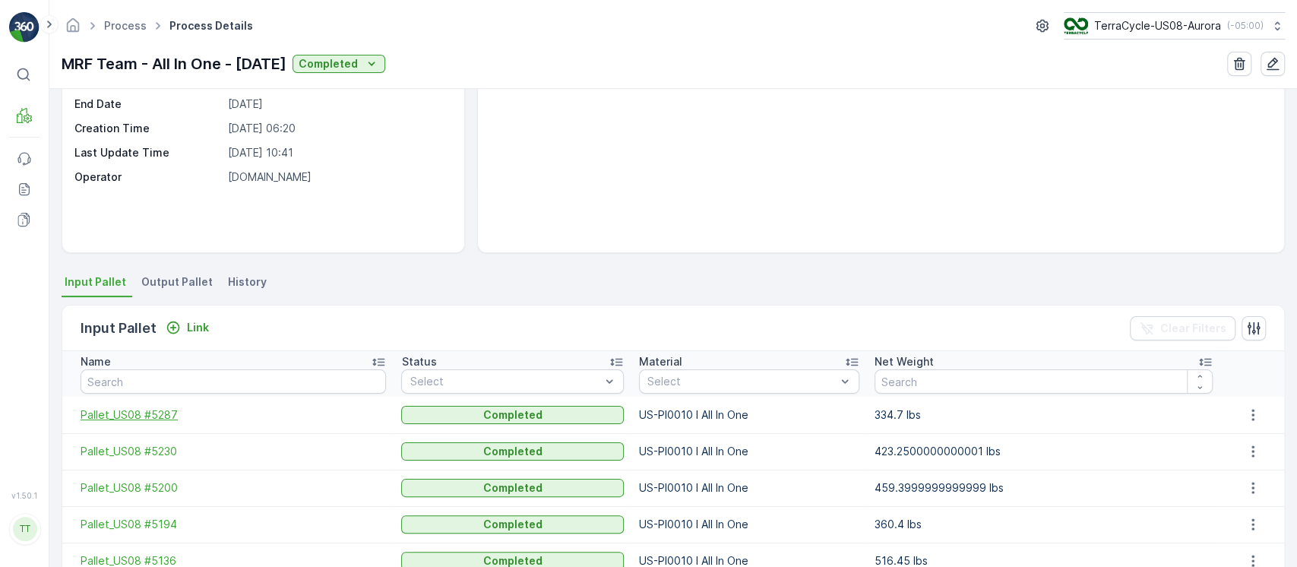
scroll to position [78, 0]
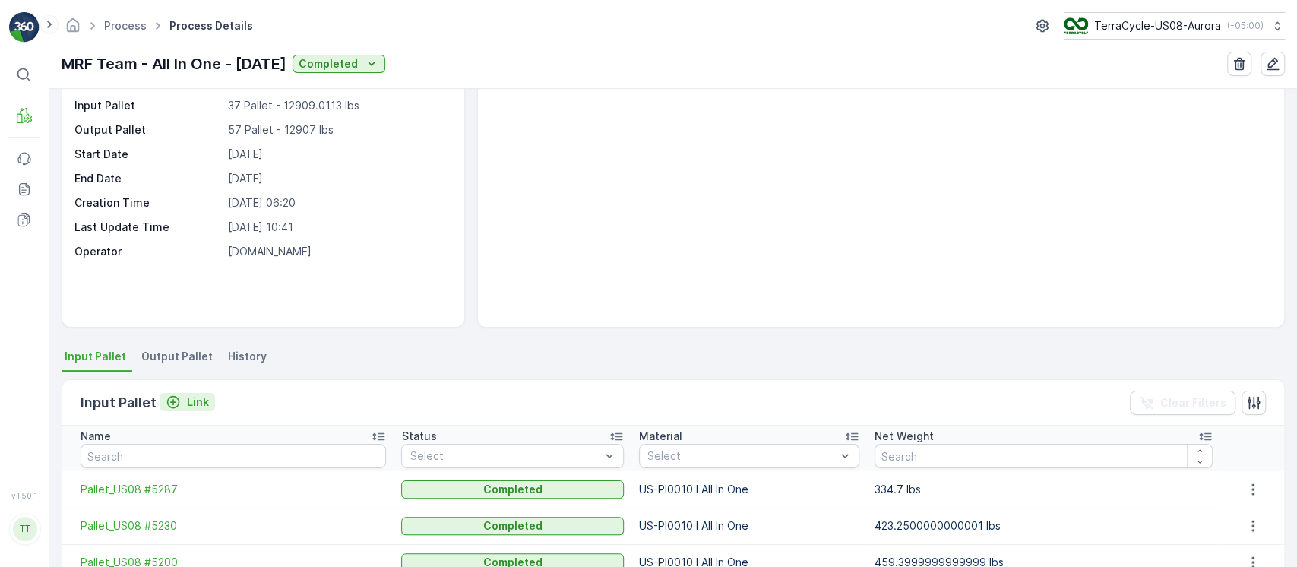
click at [201, 400] on p "Link" at bounding box center [198, 401] width 22 height 15
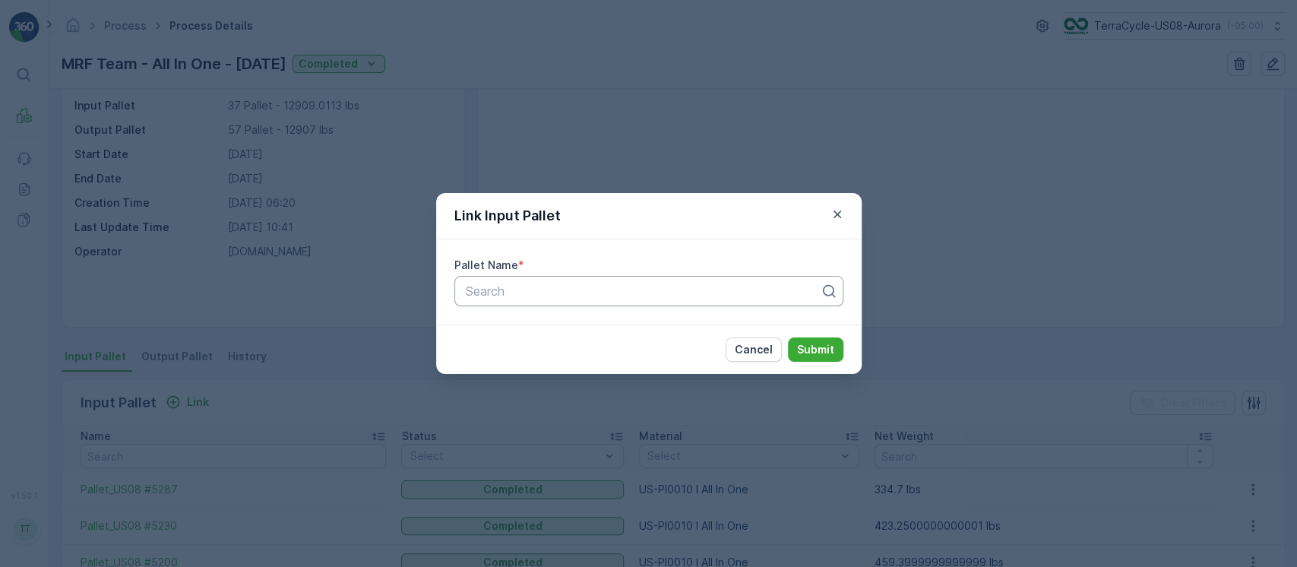
paste input "Pallet_US08 #4015"
click at [655, 290] on div at bounding box center [642, 291] width 357 height 14
type input "Pallet_US08 #4015"
click at [827, 352] on p "Submit" at bounding box center [815, 349] width 37 height 15
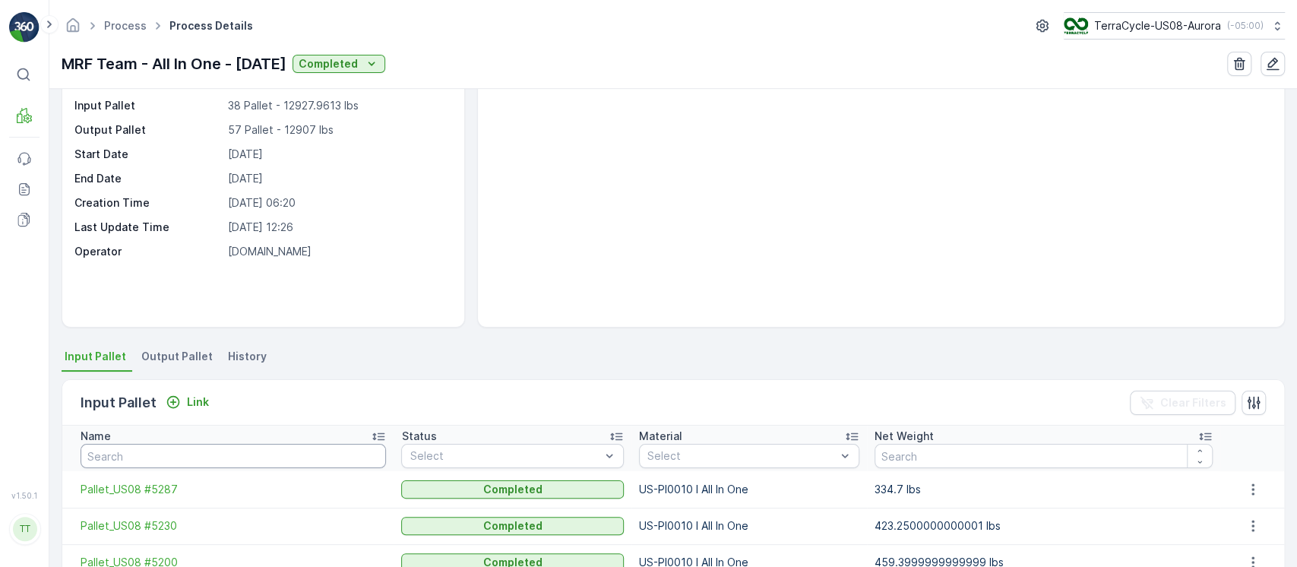
click at [182, 463] on input "text" at bounding box center [234, 456] width 306 height 24
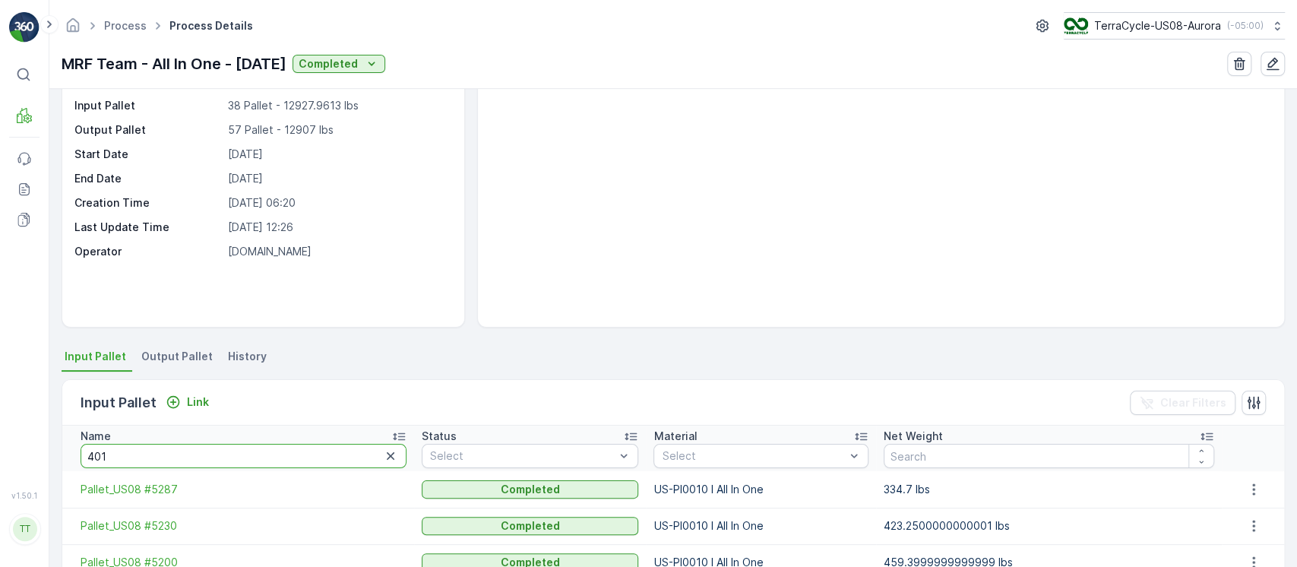
type input "4015"
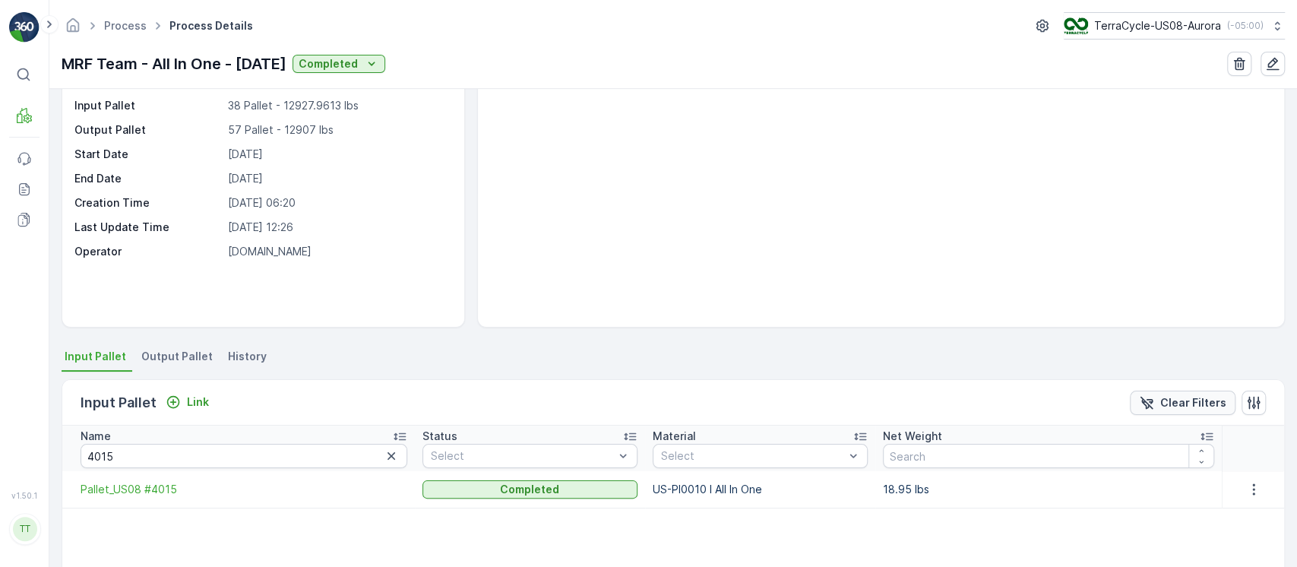
click at [1170, 405] on p "Clear Filters" at bounding box center [1193, 402] width 66 height 15
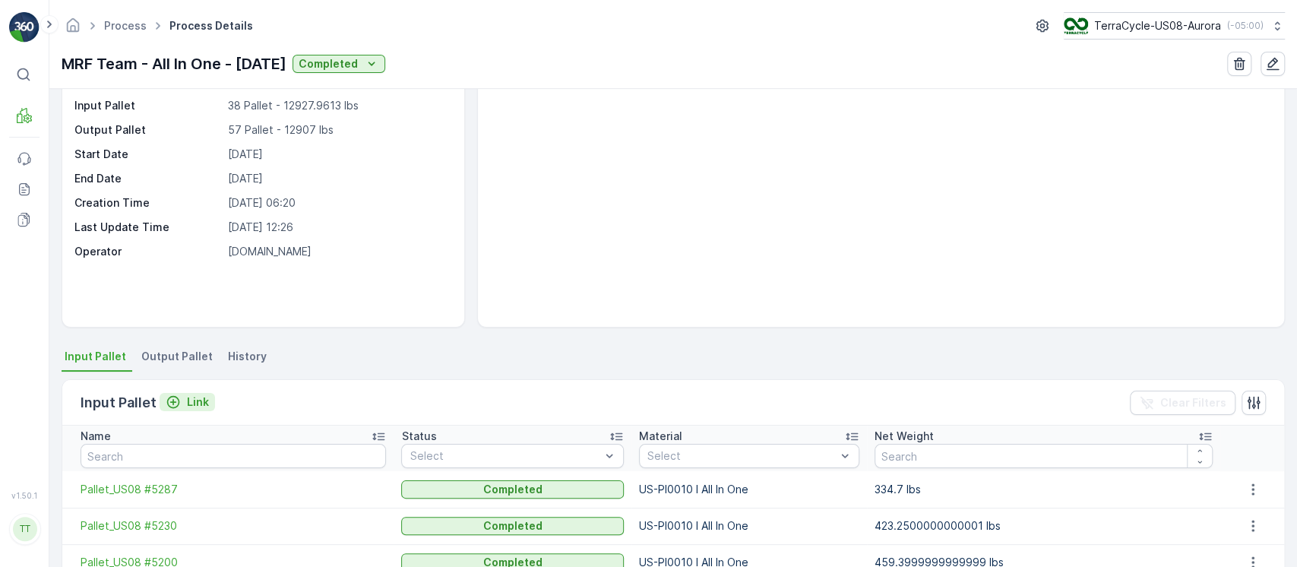
click at [183, 407] on div "Link" at bounding box center [187, 401] width 43 height 15
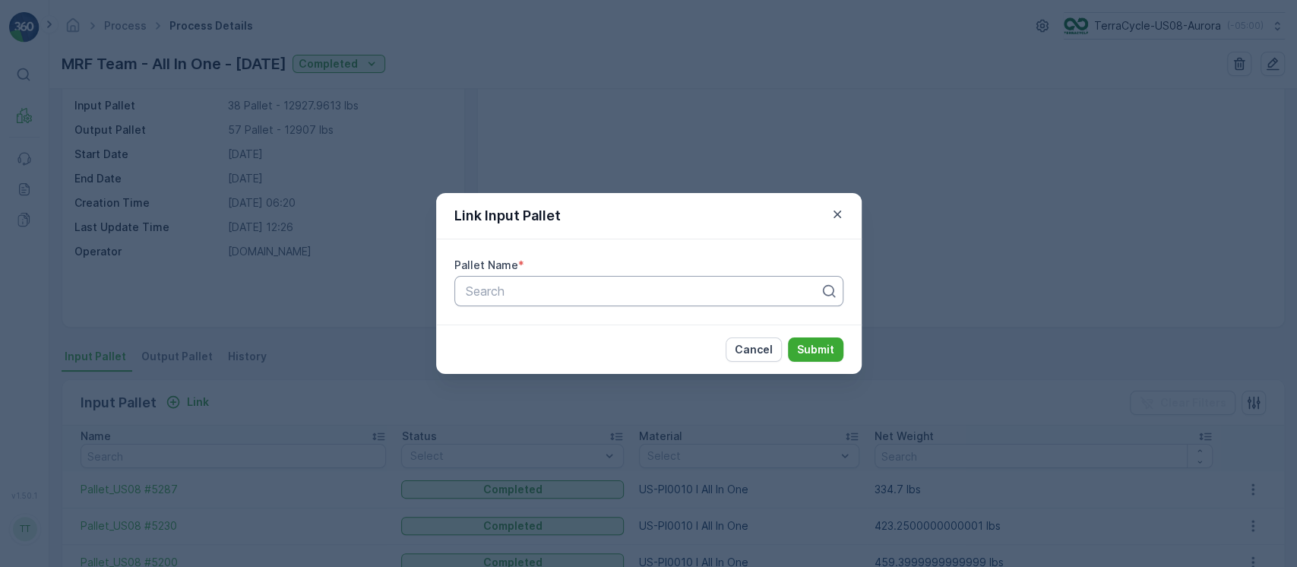
click at [529, 305] on div "Search" at bounding box center [648, 291] width 389 height 30
paste input "Pallet_US08 #4035"
type input "Pallet_US08 #4035"
paste input "Pallet_US08 #4035"
type input "Pallet_US08 #4035"
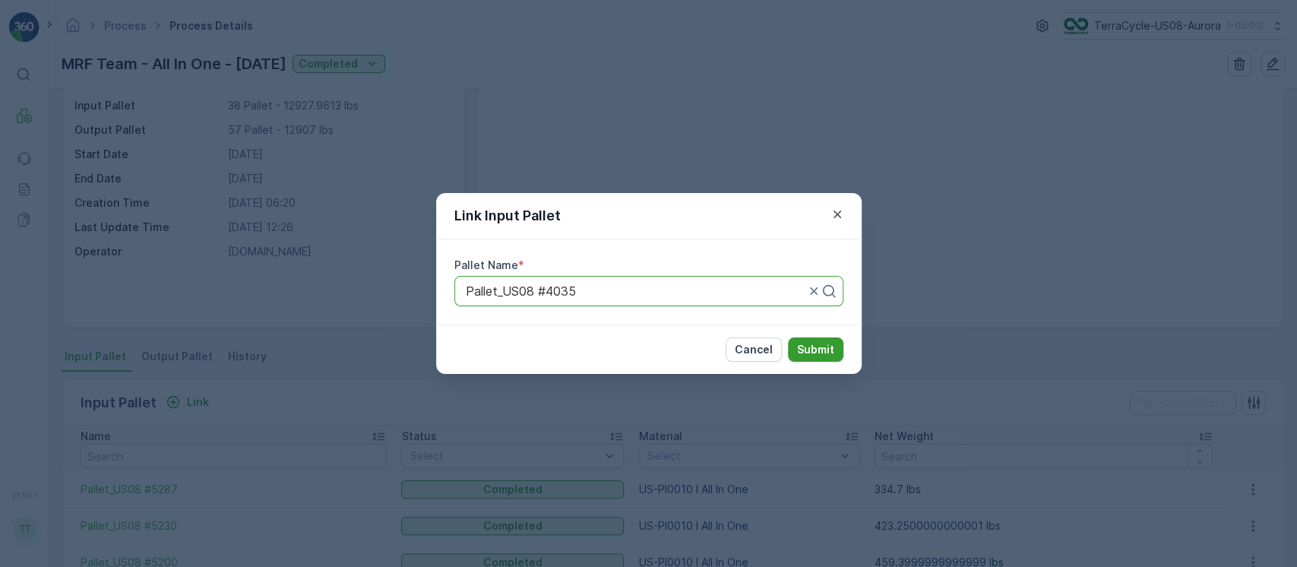
click at [803, 353] on p "Submit" at bounding box center [815, 349] width 37 height 15
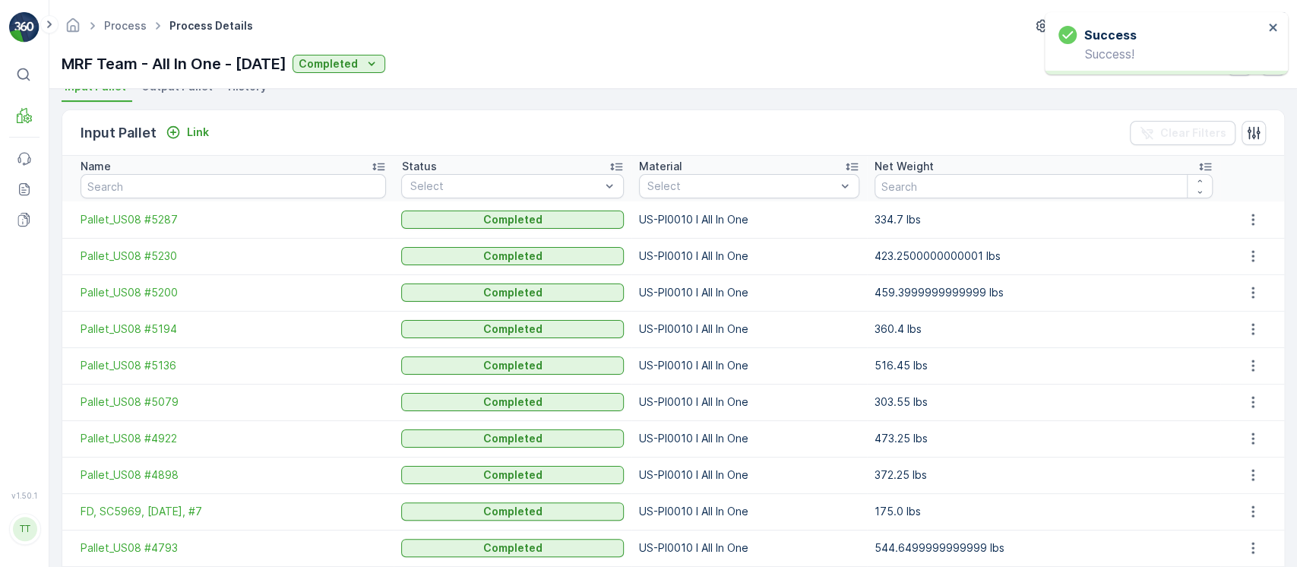
scroll to position [101, 0]
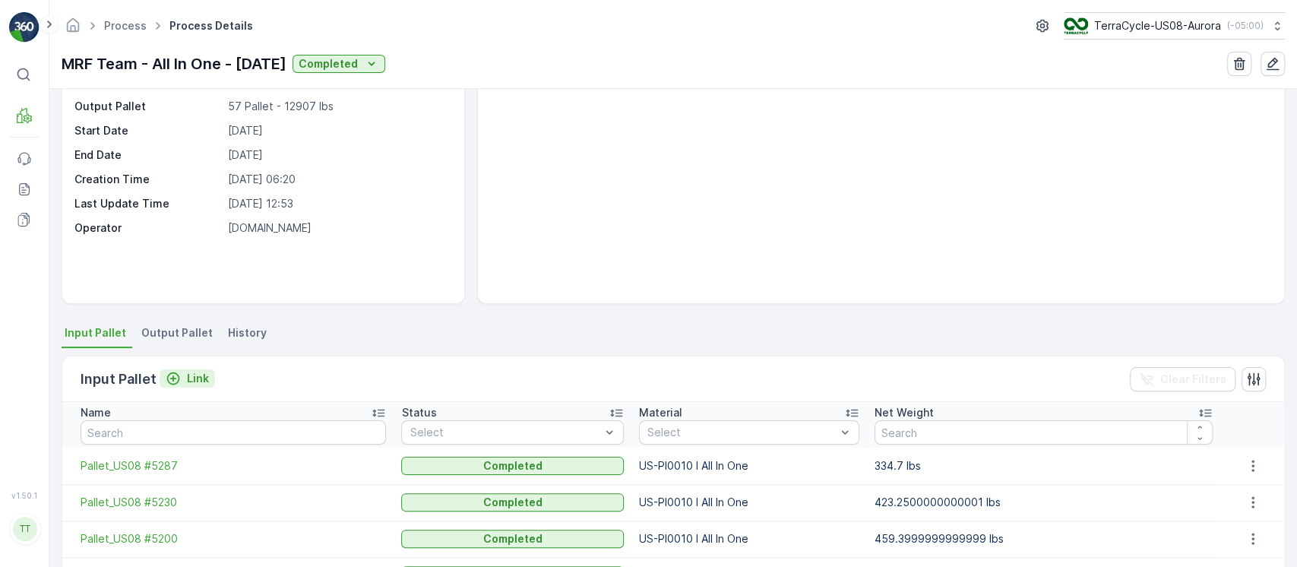
click at [211, 384] on button "Link" at bounding box center [187, 378] width 55 height 18
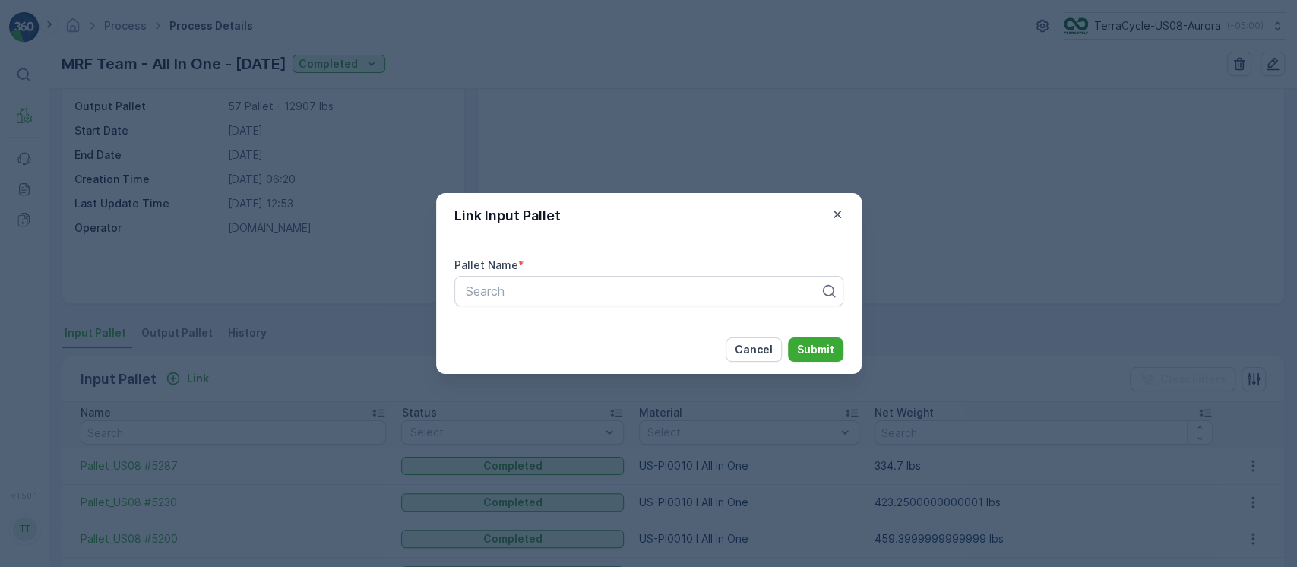
click at [524, 307] on div "Pallet Name * Search" at bounding box center [649, 281] width 426 height 85
click at [531, 302] on div "Search" at bounding box center [648, 291] width 389 height 30
paste input "Pallet_US08 #4483"
type input "Pallet_US08 #4483"
click at [812, 347] on p "Submit" at bounding box center [815, 349] width 37 height 15
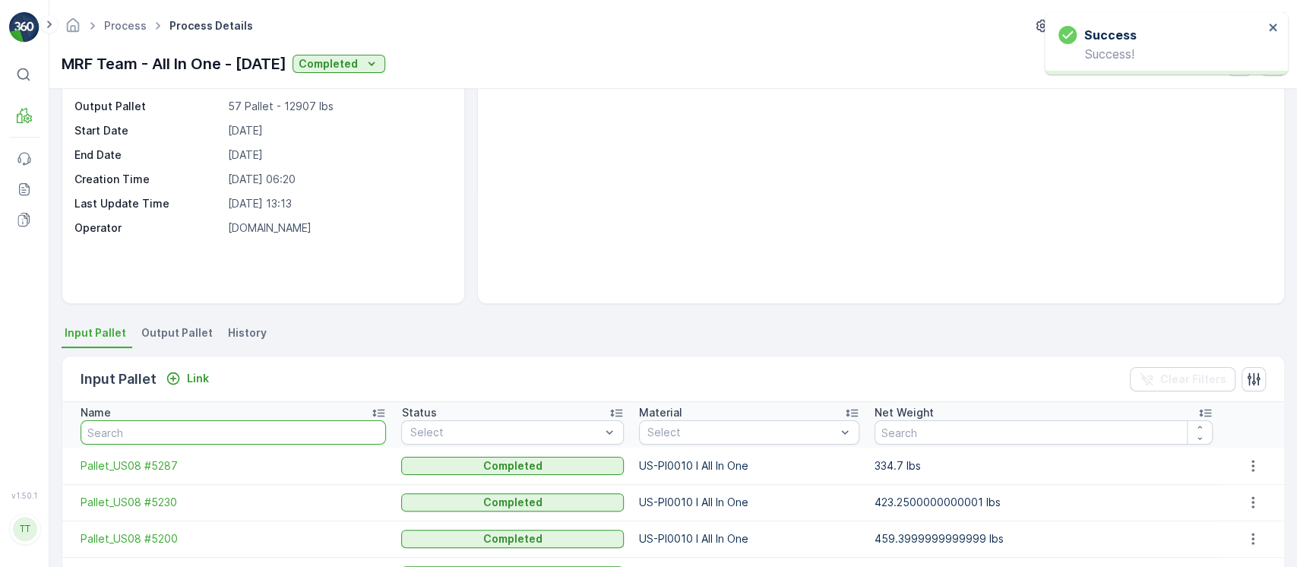
click at [256, 431] on input "text" at bounding box center [234, 432] width 306 height 24
paste input "Pallet_US08 #4483"
type input "Pallet_US08 #4483"
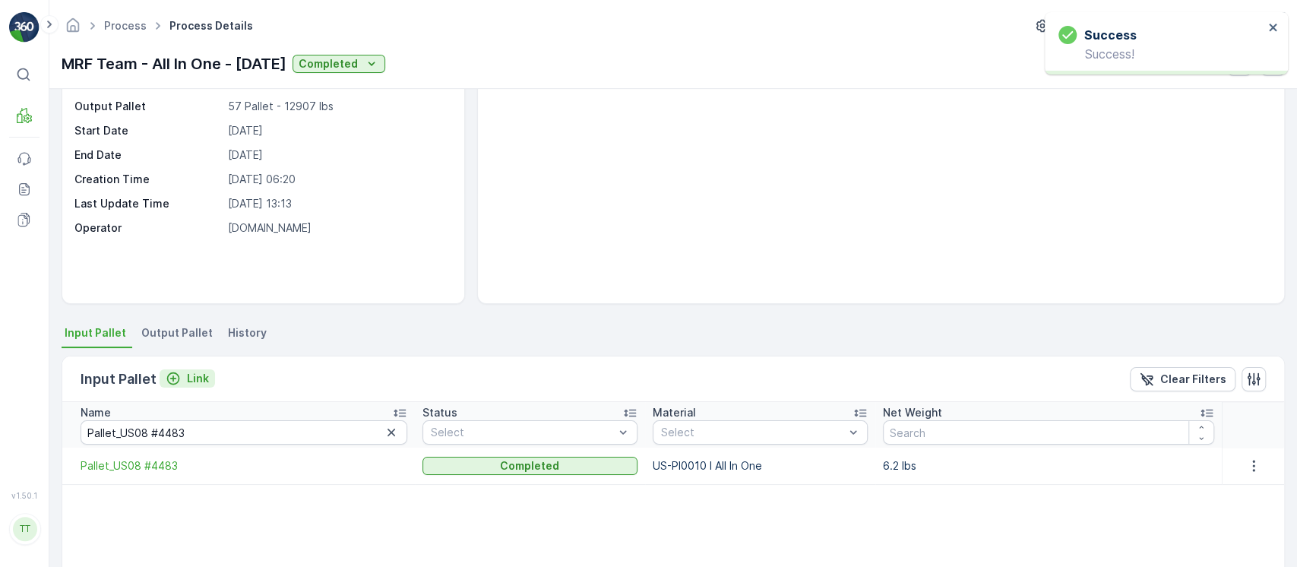
click at [193, 371] on p "Link" at bounding box center [198, 378] width 22 height 15
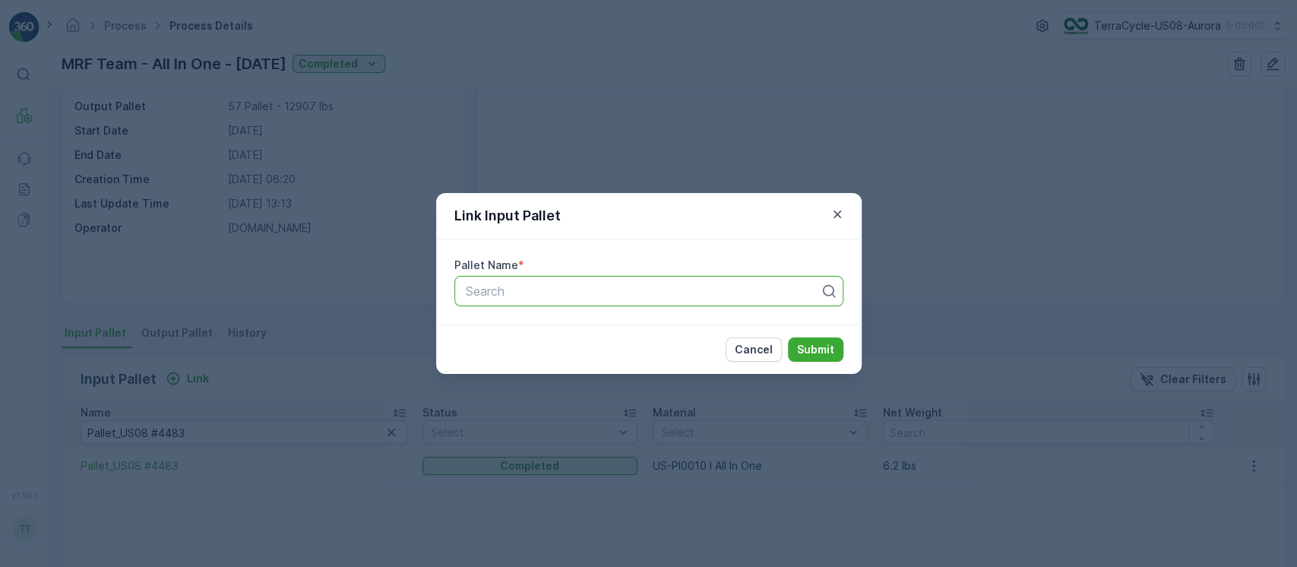
click at [639, 289] on div at bounding box center [642, 291] width 357 height 14
paste input "Pallet_US08 #4487"
type input "Pallet_US08 #4487"
click at [631, 337] on div "Pallet_US08 #4487" at bounding box center [648, 328] width 389 height 26
click at [813, 352] on p "Submit" at bounding box center [815, 349] width 37 height 15
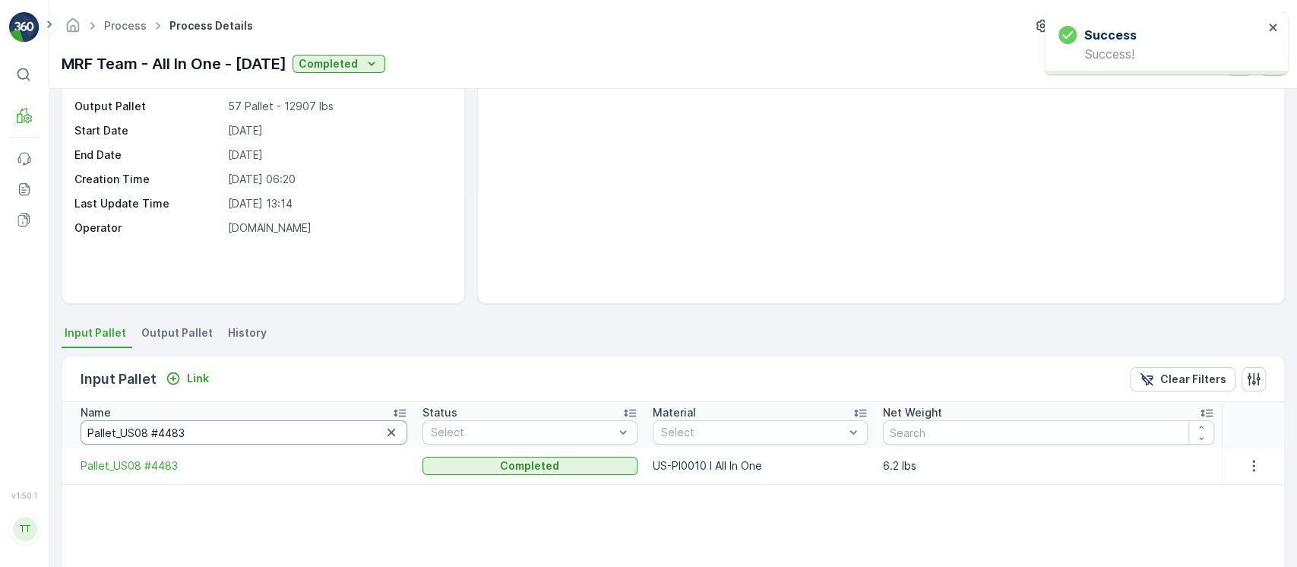
drag, startPoint x: 129, startPoint y: 435, endPoint x: 0, endPoint y: 435, distance: 129.2
click at [0, 435] on div "⌘B MRF Events Reports Documents v 1.50.1 TT TC.GLOBAL clemence.vasseur@terracyc…" at bounding box center [648, 283] width 1297 height 567
paste input "7"
type input "Pallet_US08 #4487"
click at [201, 386] on div "Link" at bounding box center [187, 378] width 55 height 19
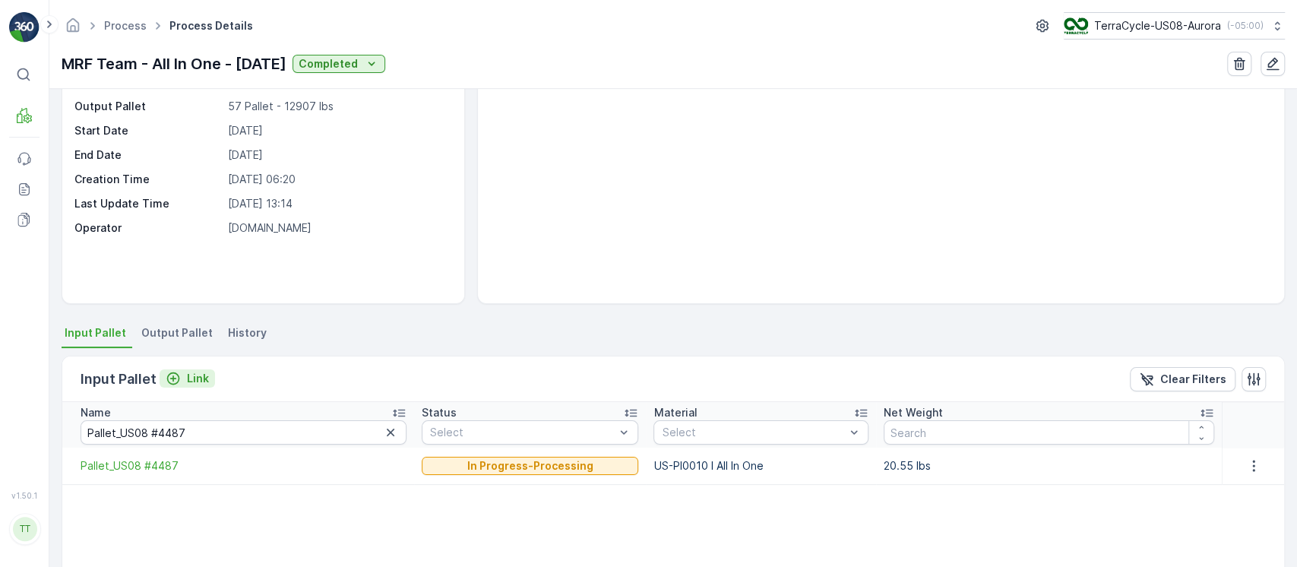
click at [191, 379] on p "Link" at bounding box center [198, 378] width 22 height 15
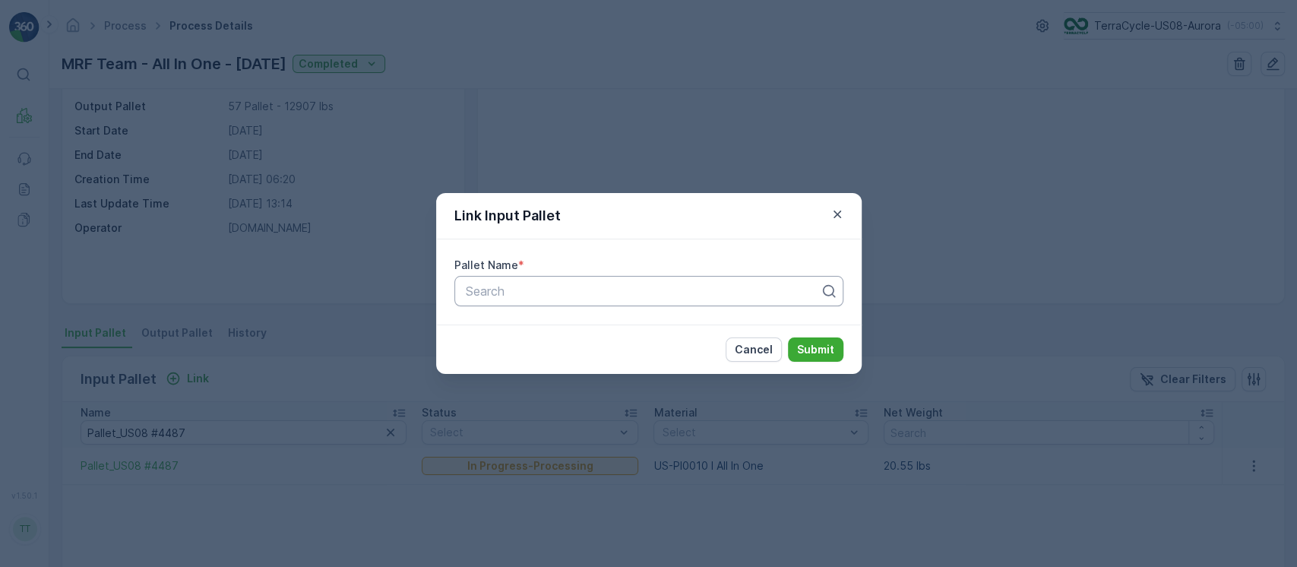
paste input "Pallet_US08 #4527"
type input "Pallet_US08 #4527"
drag, startPoint x: 613, startPoint y: 291, endPoint x: 614, endPoint y: 302, distance: 11.4
click at [613, 298] on div "Search Pallet_US08 #4527" at bounding box center [648, 291] width 389 height 30
click at [811, 350] on p "Submit" at bounding box center [815, 349] width 37 height 15
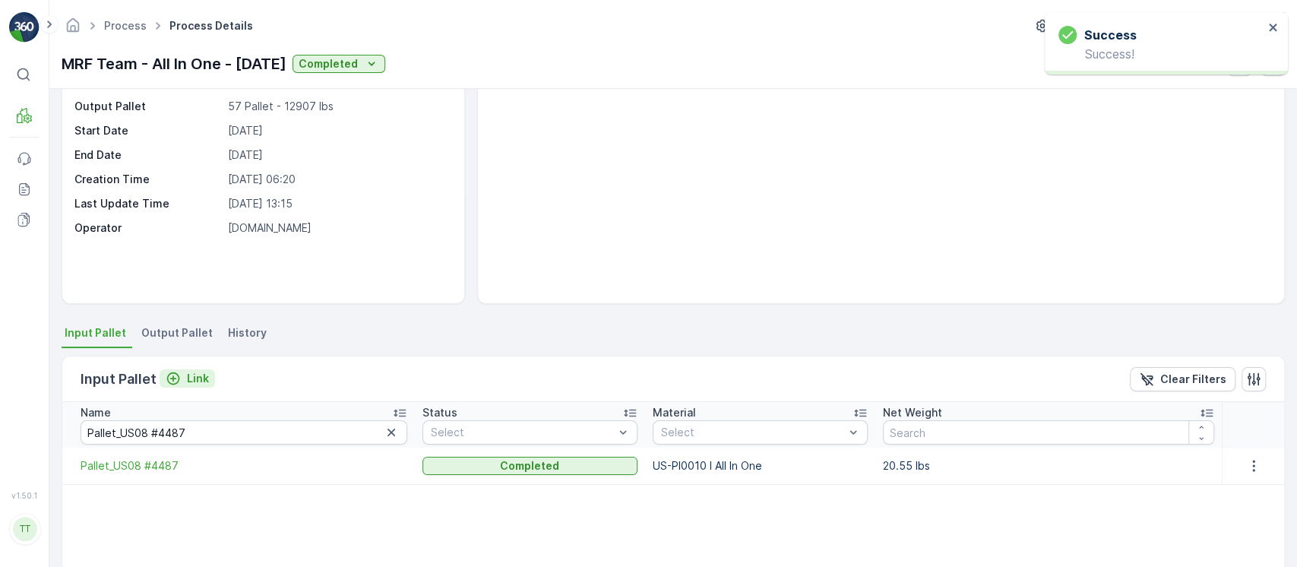
click at [197, 374] on p "Link" at bounding box center [198, 378] width 22 height 15
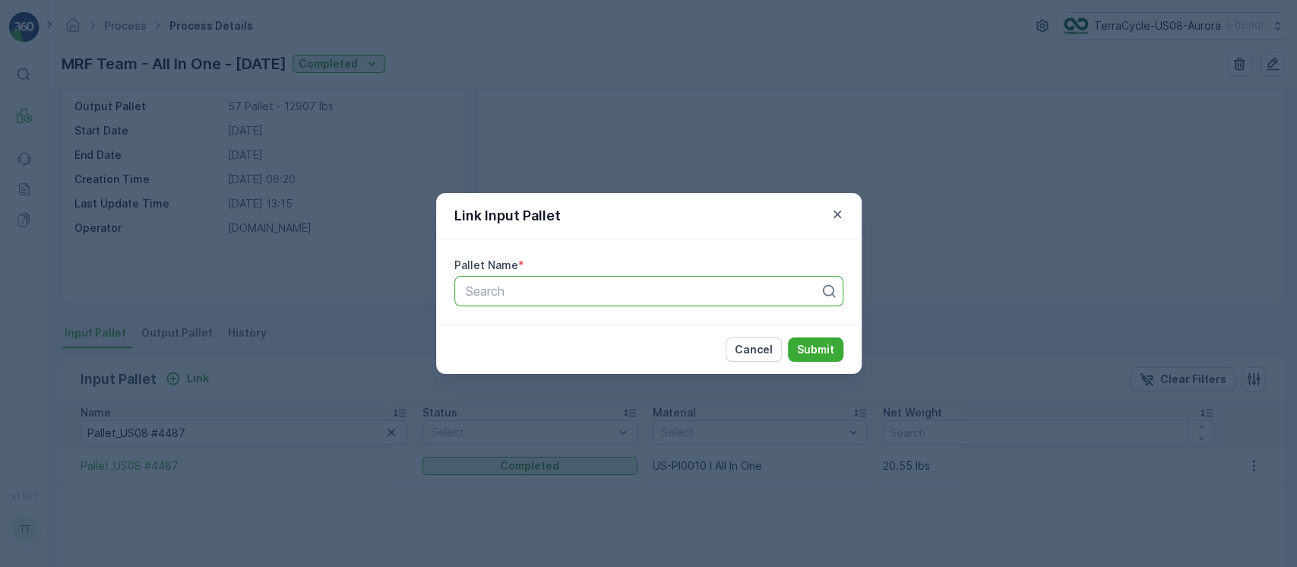
paste input "Pallet_US08 #4529"
type input "Pallet_US08 #4529"
click at [799, 352] on p "Submit" at bounding box center [815, 349] width 37 height 15
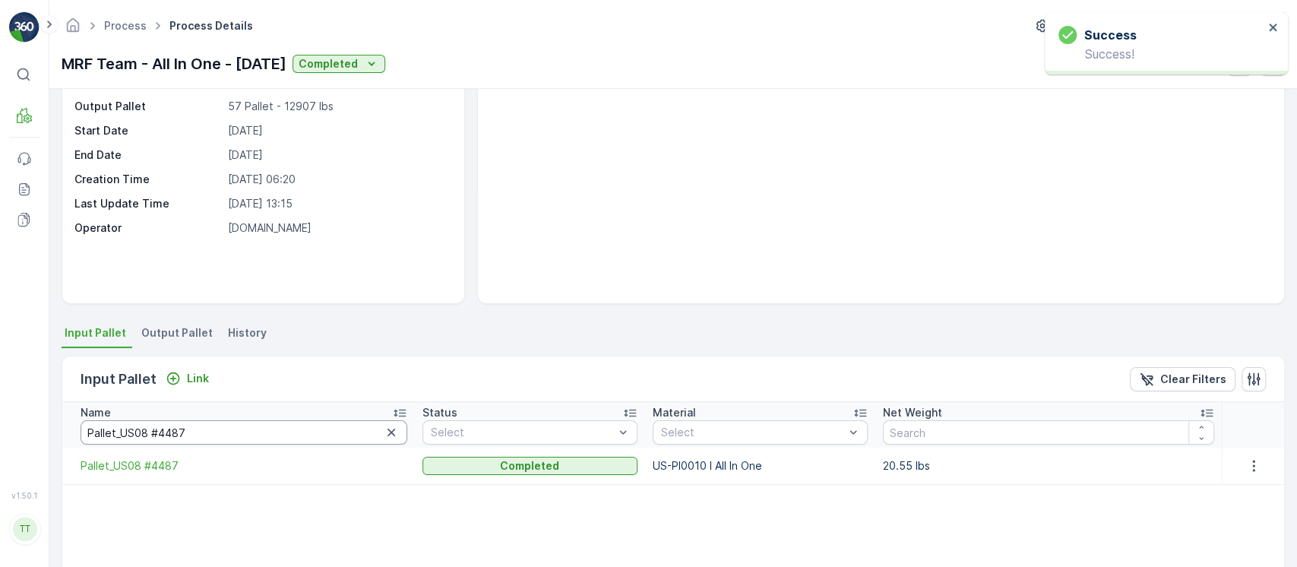
drag, startPoint x: 100, startPoint y: 421, endPoint x: 0, endPoint y: 389, distance: 105.3
click at [0, 394] on div "⌘B MRF Events Reports Documents v 1.50.1 TT TC.GLOBAL clemence.vasseur@terracyc…" at bounding box center [648, 283] width 1297 height 567
paste input "529"
type input "Pallet_US08 #4529"
click at [1168, 376] on p "Clear Filters" at bounding box center [1193, 379] width 66 height 15
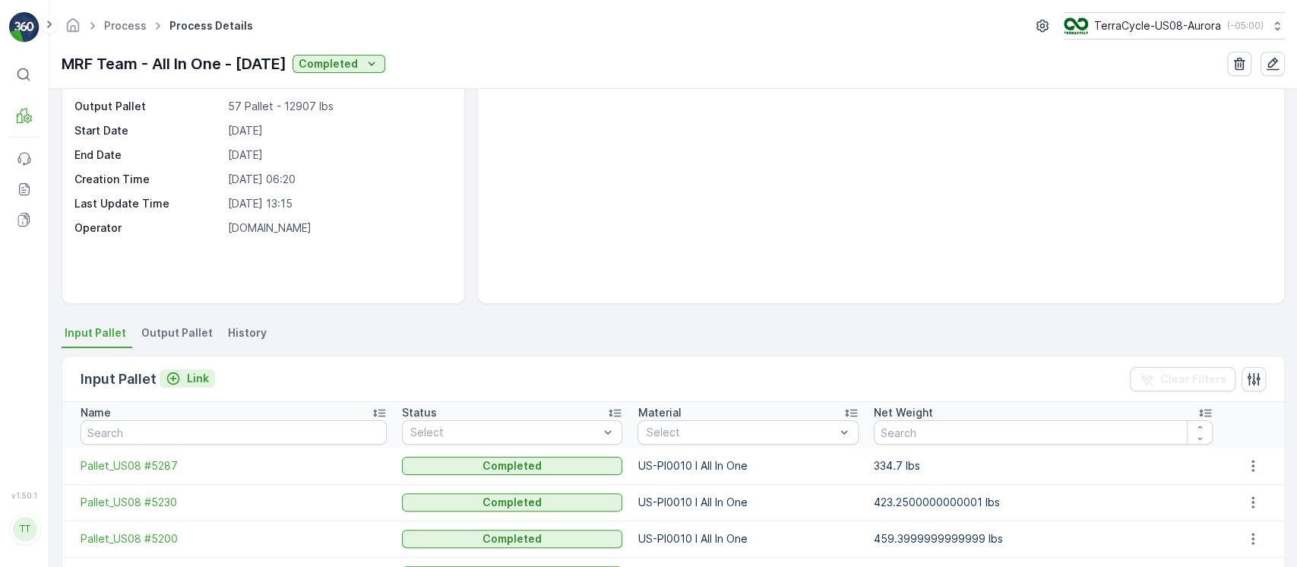
click at [196, 378] on p "Link" at bounding box center [198, 378] width 22 height 15
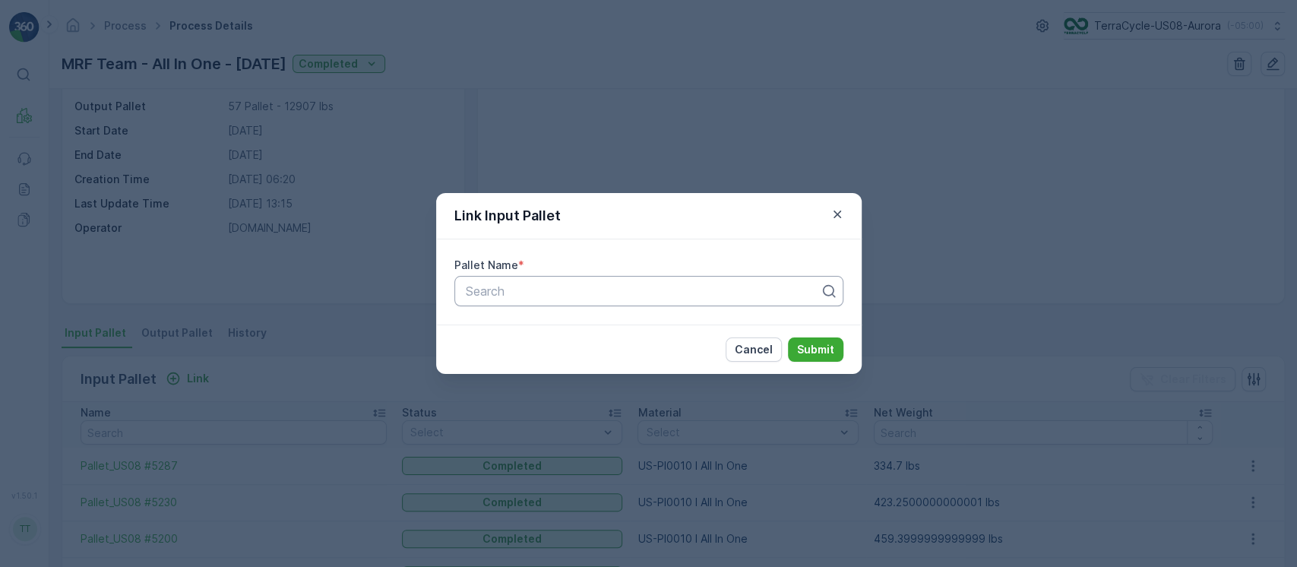
click at [701, 284] on div at bounding box center [642, 291] width 357 height 14
paste input "Pallet_US08 #4543"
type input "Pallet_US08 #4543"
click at [824, 350] on p "Submit" at bounding box center [815, 349] width 37 height 15
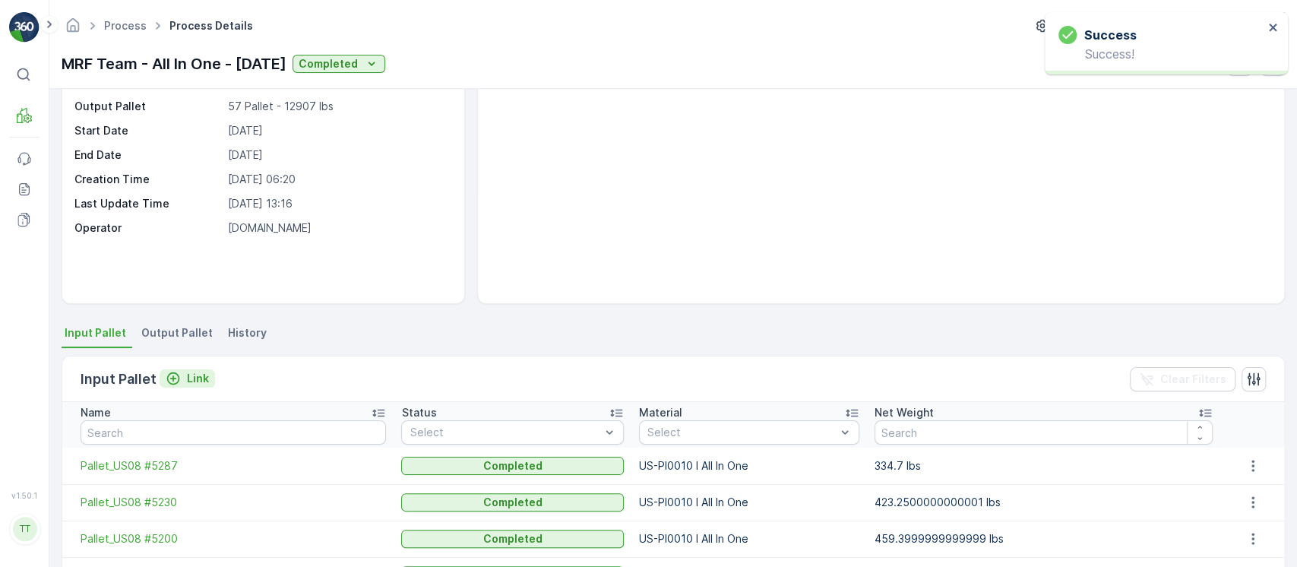
click at [187, 376] on p "Link" at bounding box center [198, 378] width 22 height 15
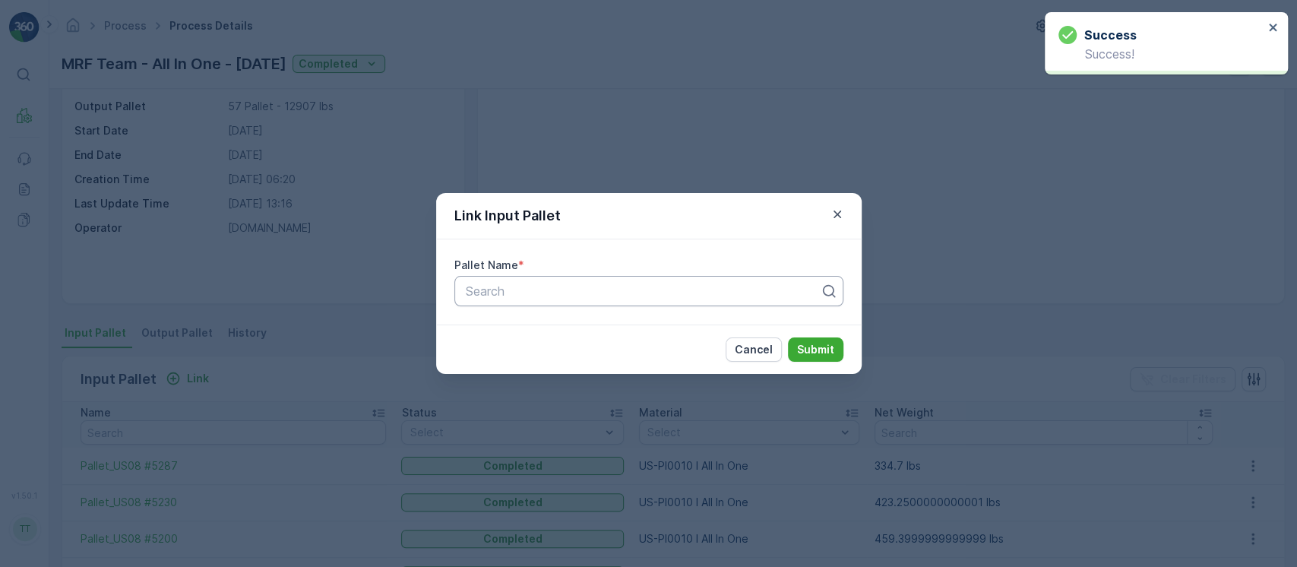
click at [492, 293] on div at bounding box center [642, 291] width 357 height 14
paste input "Pallet_US08 #4545"
type input "Pallet_US08 #4545"
click at [813, 349] on p "Submit" at bounding box center [815, 349] width 37 height 15
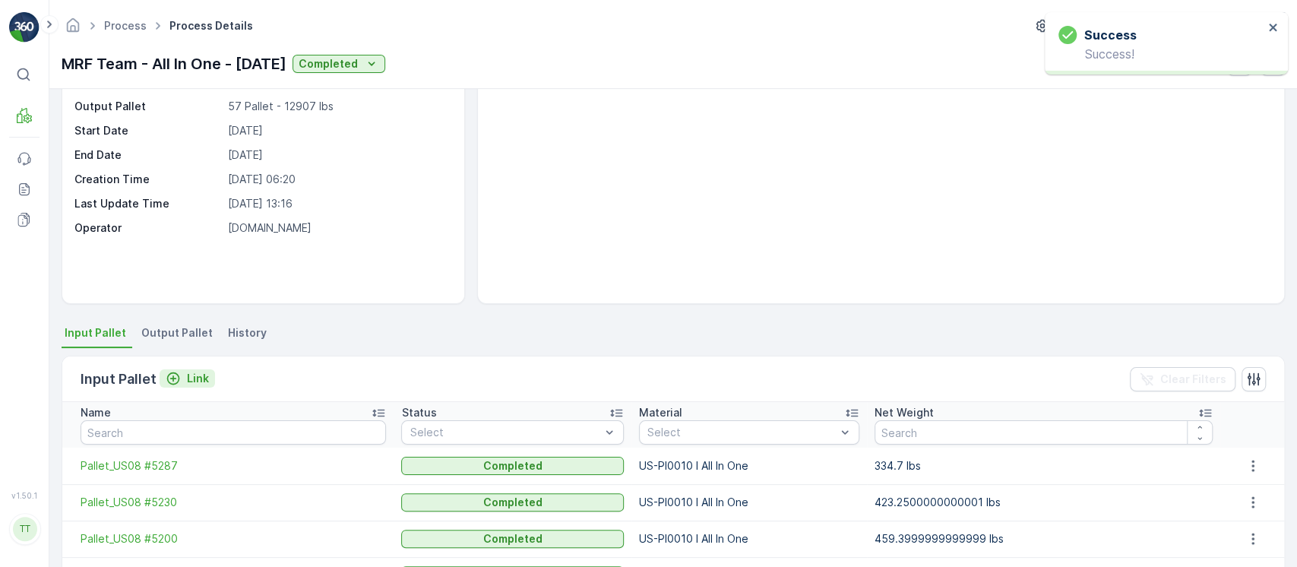
click at [198, 378] on p "Link" at bounding box center [198, 378] width 22 height 15
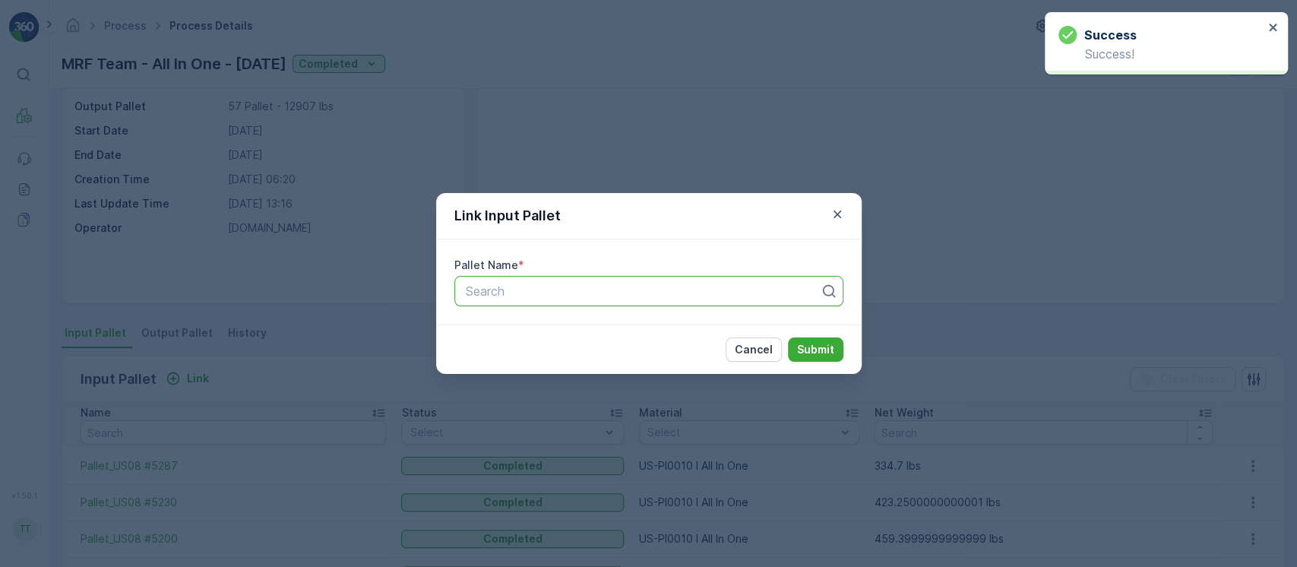
paste input "Pallet_US08 #4811"
type input "Pallet_US08 #4811"
click at [806, 350] on p "Submit" at bounding box center [815, 349] width 37 height 15
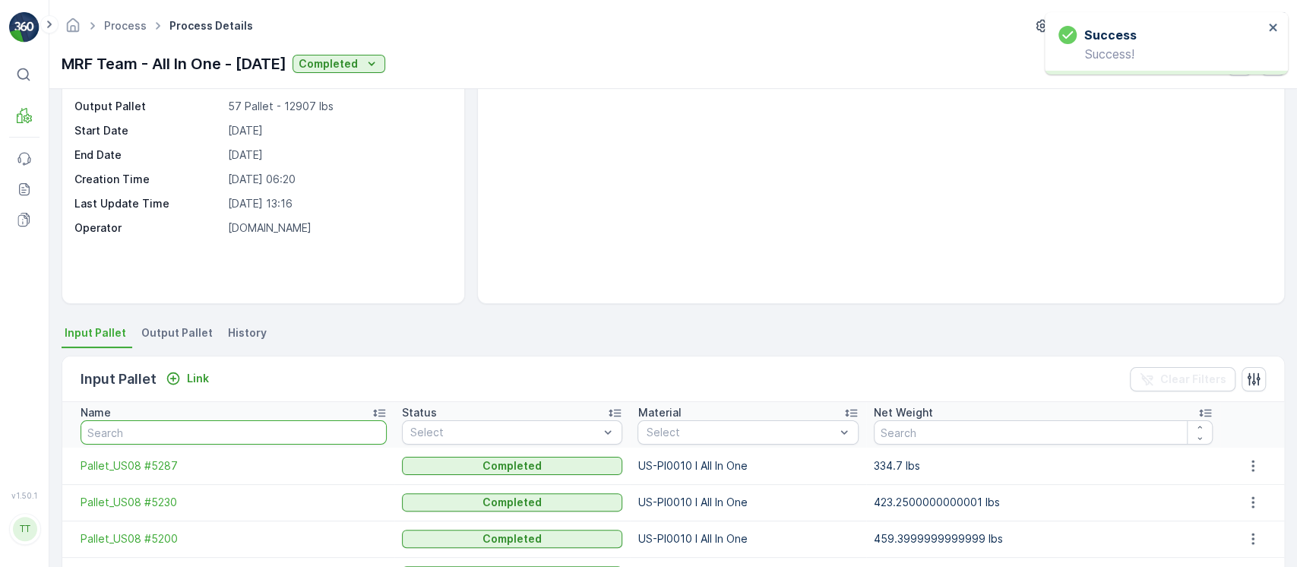
drag, startPoint x: 172, startPoint y: 423, endPoint x: 217, endPoint y: 425, distance: 45.7
click at [172, 424] on input "text" at bounding box center [234, 432] width 306 height 24
paste input "Pallet_US08 #4811"
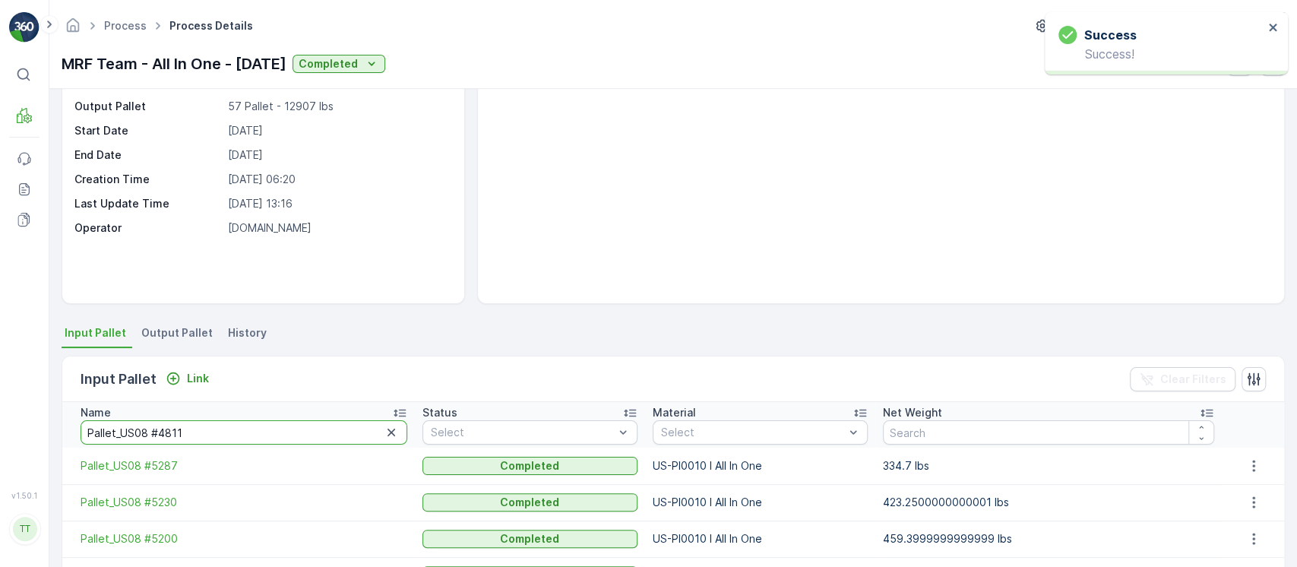
type input "Pallet_US08 #4811"
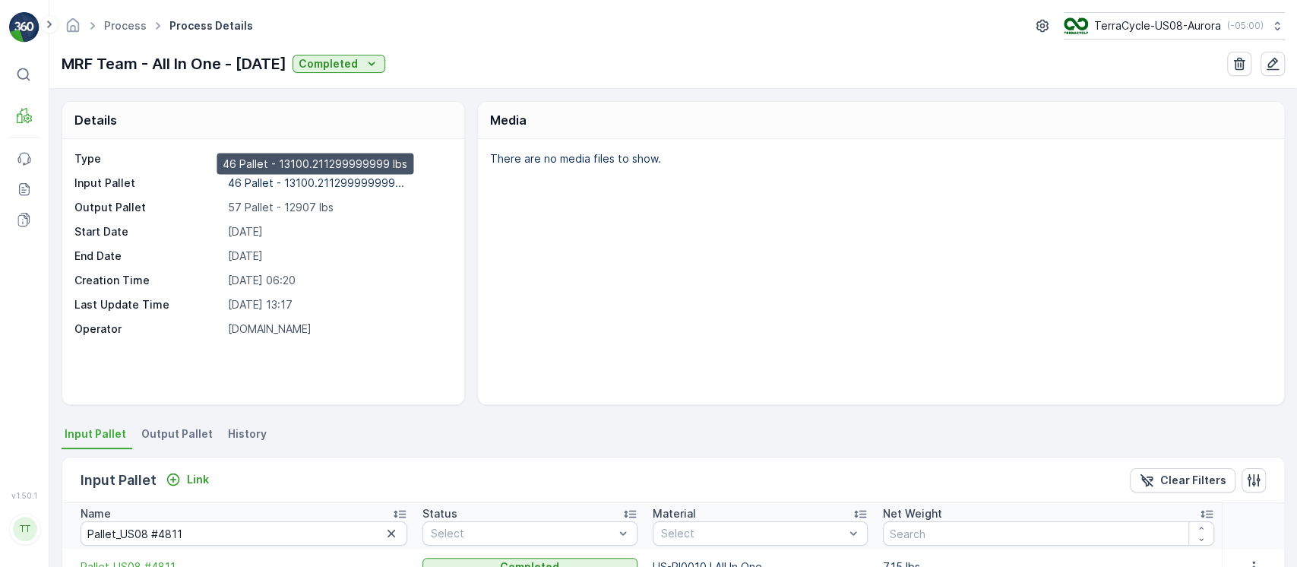
click at [299, 180] on p "46 Pallet - 13100.211299999999..." at bounding box center [316, 182] width 176 height 13
click at [243, 254] on p "25.06.2025" at bounding box center [338, 256] width 221 height 15
copy p "25.06.2025"
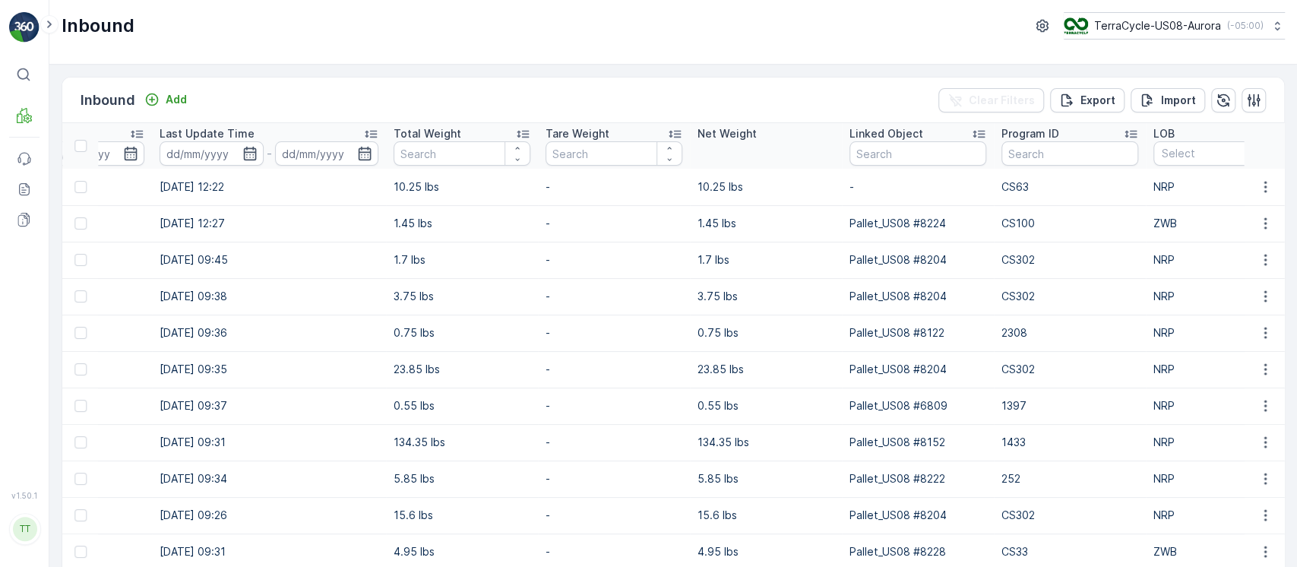
scroll to position [0, 1053]
click at [1086, 159] on input "text" at bounding box center [1068, 153] width 137 height 24
paste input "271"
type input "271"
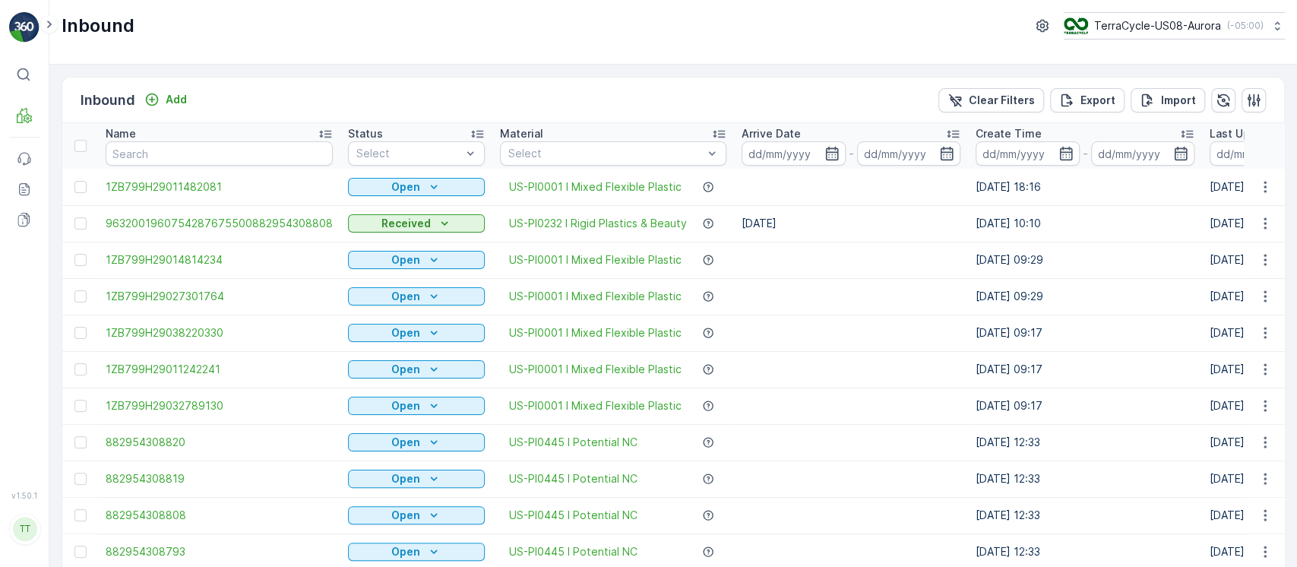
click at [869, 388] on td at bounding box center [851, 406] width 234 height 36
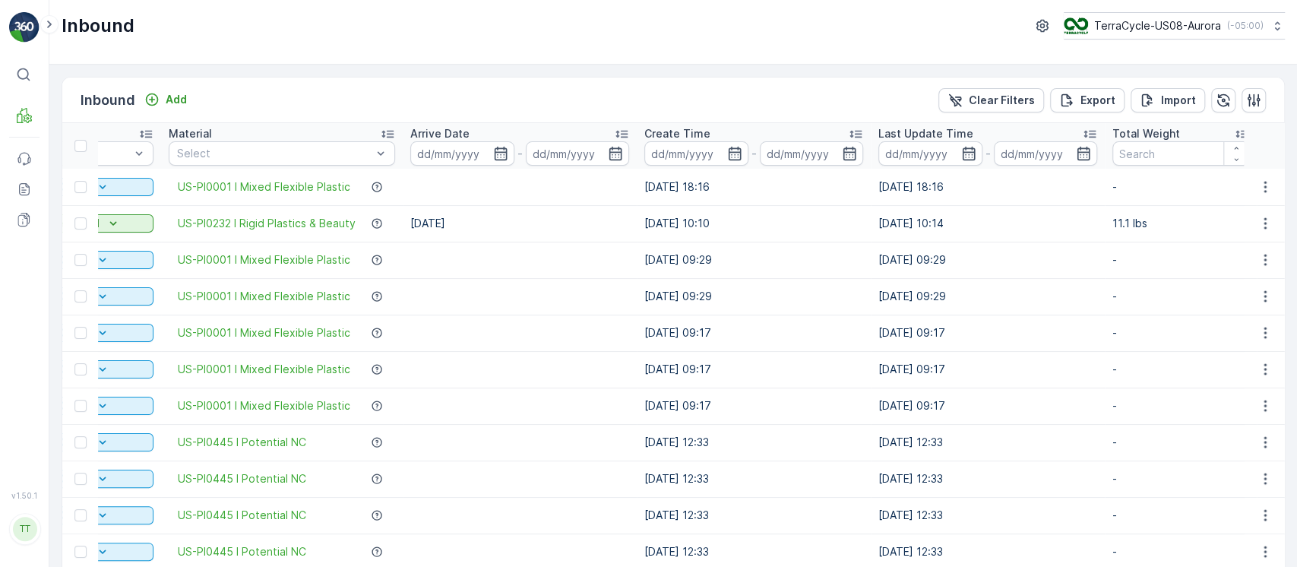
scroll to position [0, 330]
click at [926, 150] on input at bounding box center [932, 153] width 104 height 24
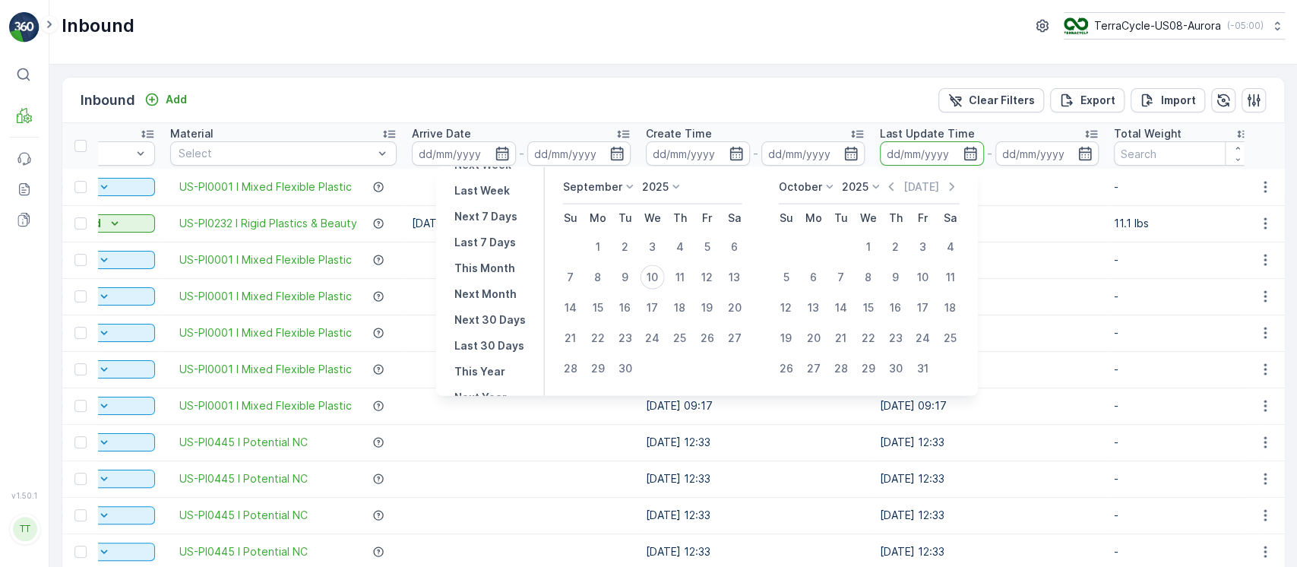
scroll to position [131, 0]
click at [493, 332] on button "Last 30 Days" at bounding box center [489, 341] width 82 height 18
type input "[DATE]"
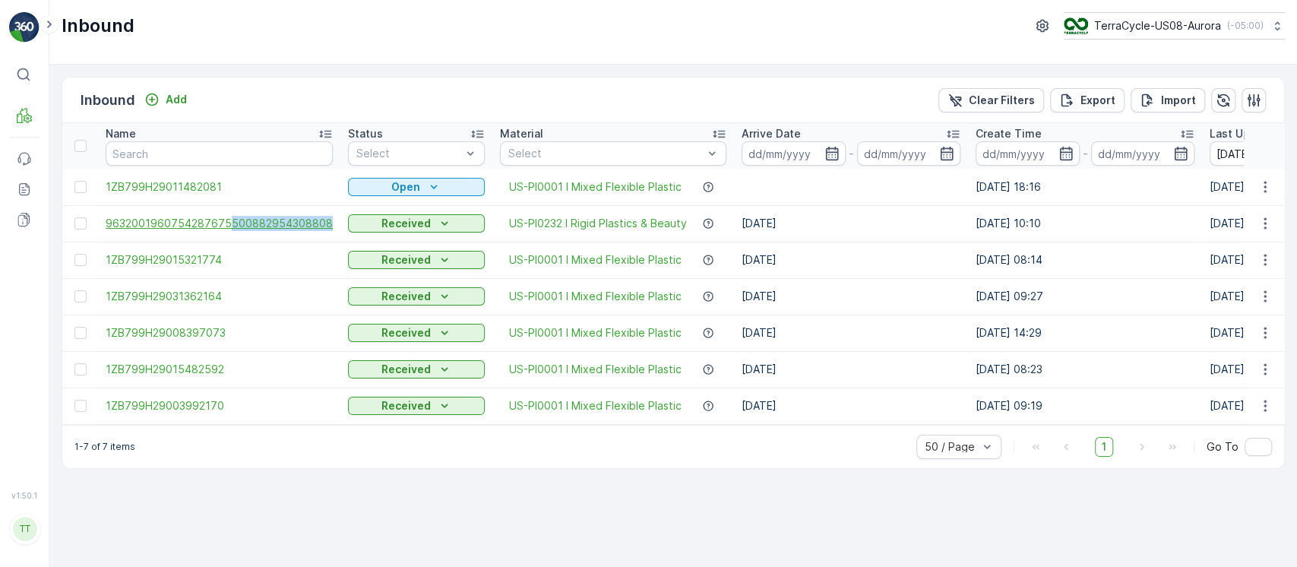
drag, startPoint x: 328, startPoint y: 220, endPoint x: 225, endPoint y: 222, distance: 103.4
click at [225, 222] on td "9632001960754287675500882954308808" at bounding box center [219, 223] width 242 height 36
copy span "500882954308808"
click at [294, 219] on span "9632001960754287675500882954308808" at bounding box center [219, 223] width 227 height 15
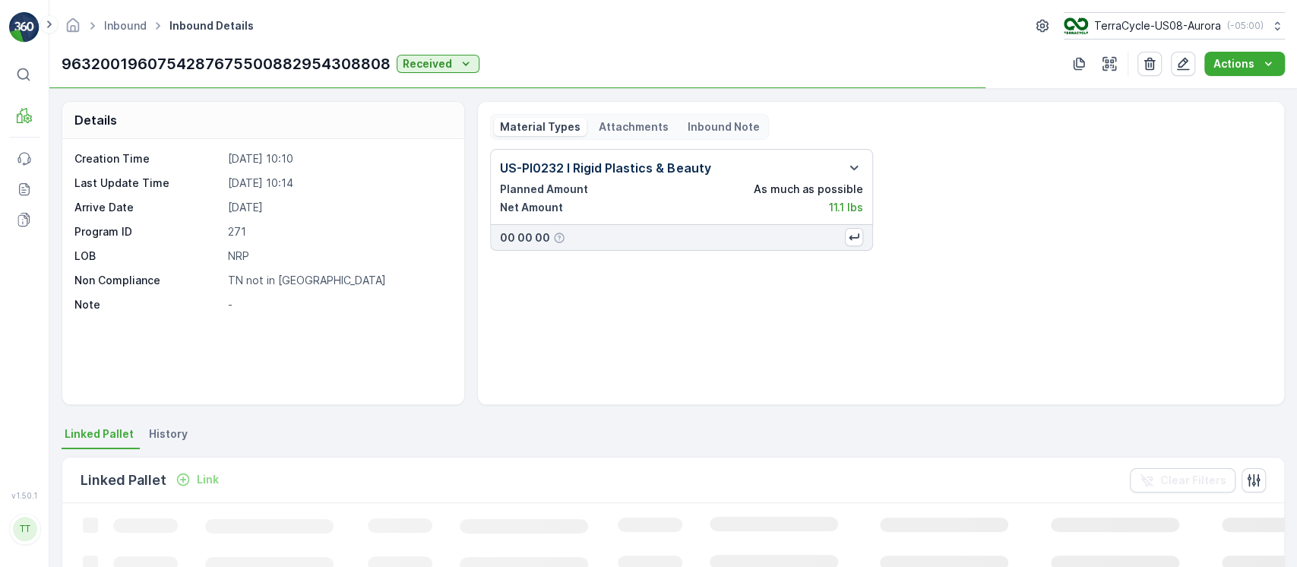
click at [627, 128] on p "Attachments" at bounding box center [634, 126] width 70 height 15
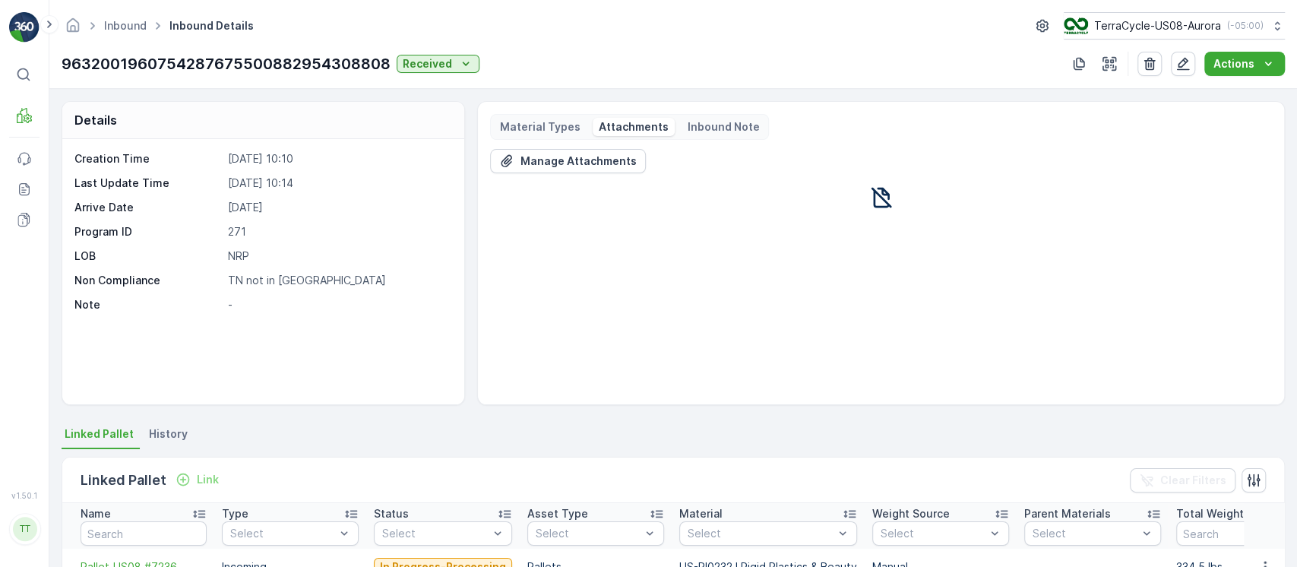
click at [556, 131] on p "Material Types" at bounding box center [540, 126] width 81 height 15
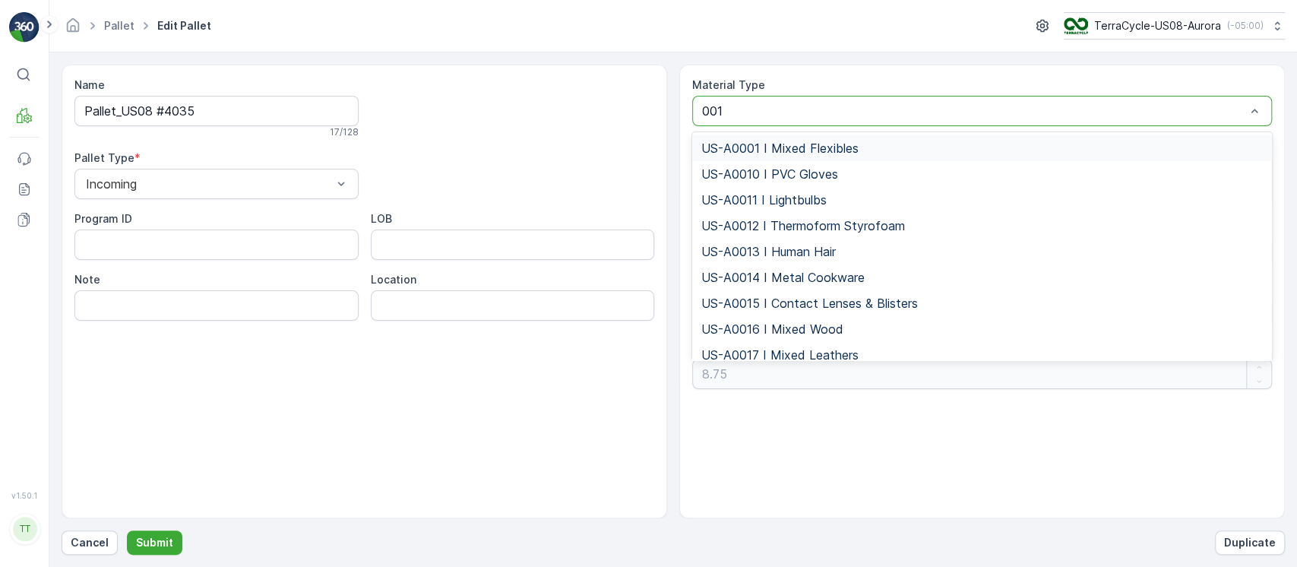
type input "0010"
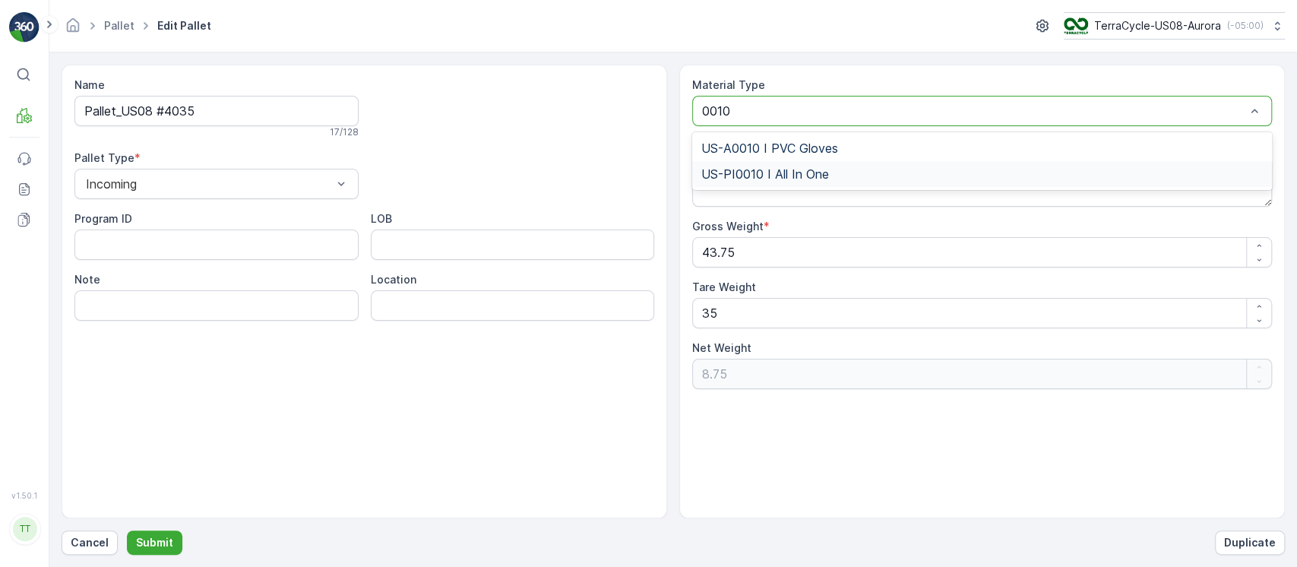
click at [800, 172] on span "US-PI0010 I All In One" at bounding box center [765, 174] width 128 height 14
click at [160, 533] on button "Submit" at bounding box center [154, 542] width 55 height 24
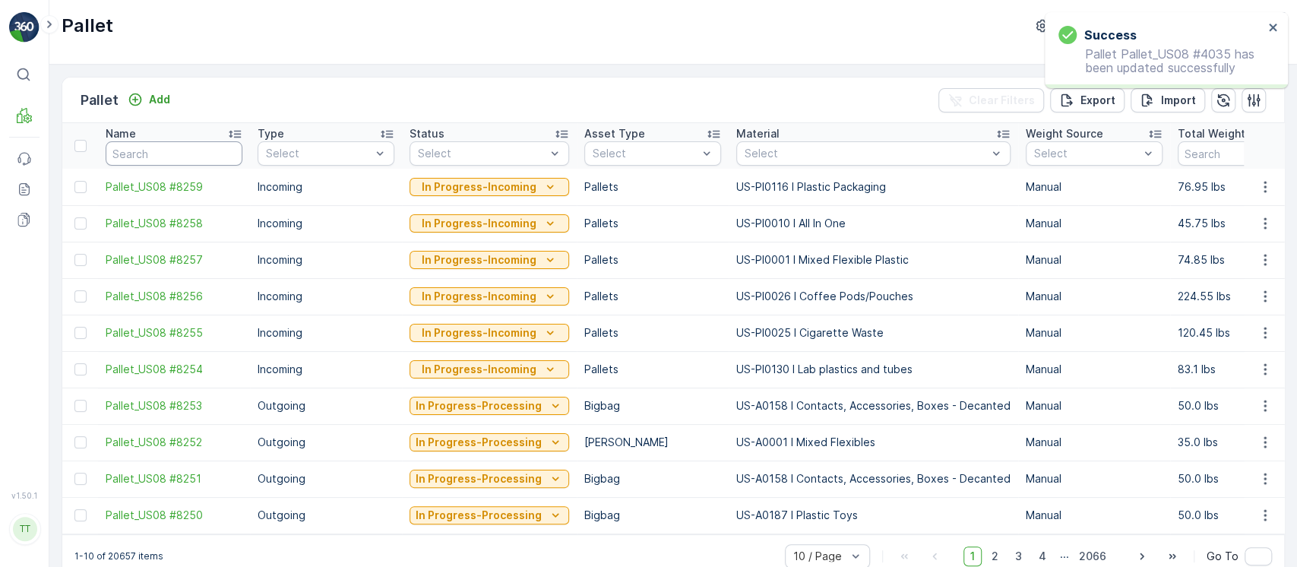
click at [183, 143] on input "text" at bounding box center [174, 153] width 137 height 24
paste input "Pallet_US08 #4035"
type input "Pallet_US08 #4035"
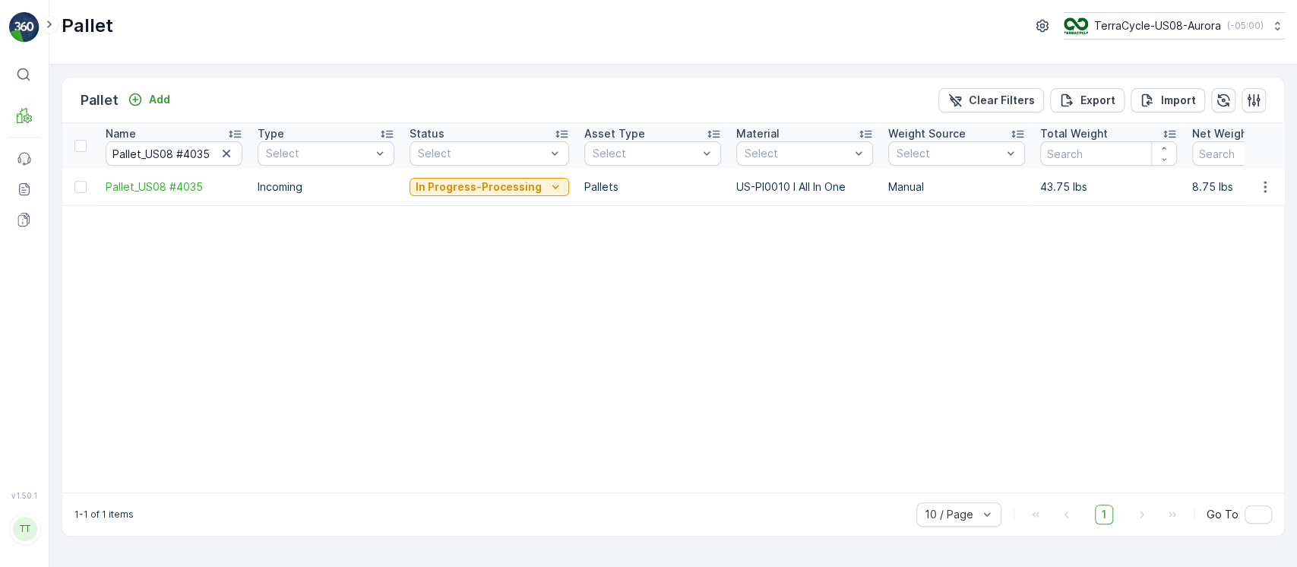
click at [504, 193] on p "In Progress-Processing" at bounding box center [479, 186] width 126 height 15
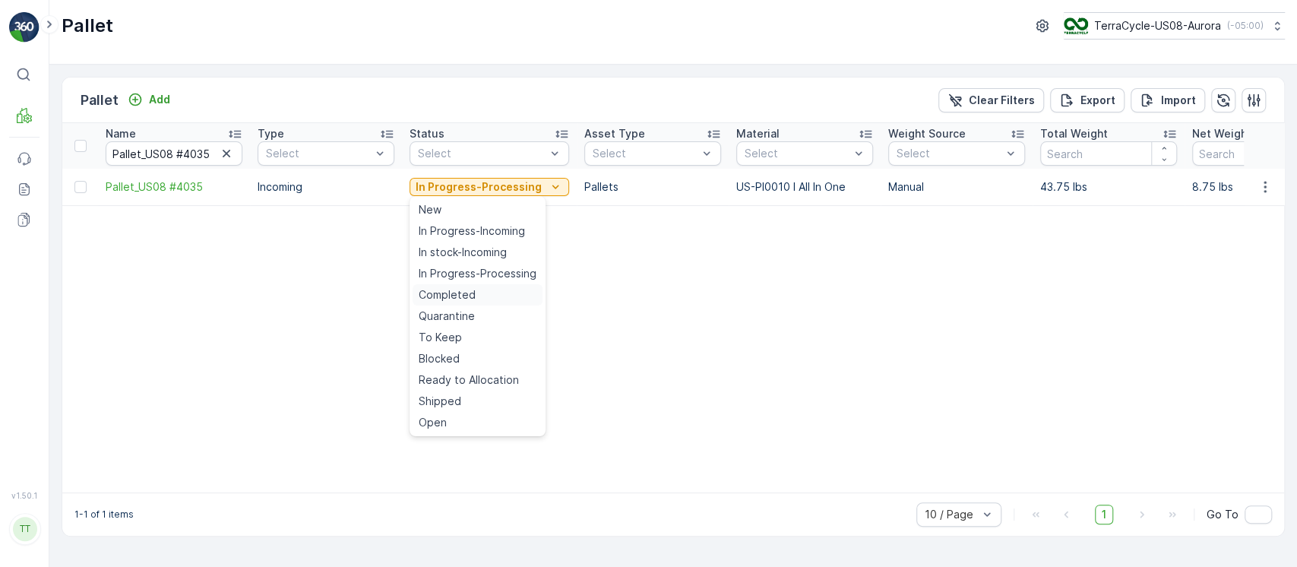
click at [489, 299] on div "Completed" at bounding box center [478, 294] width 130 height 21
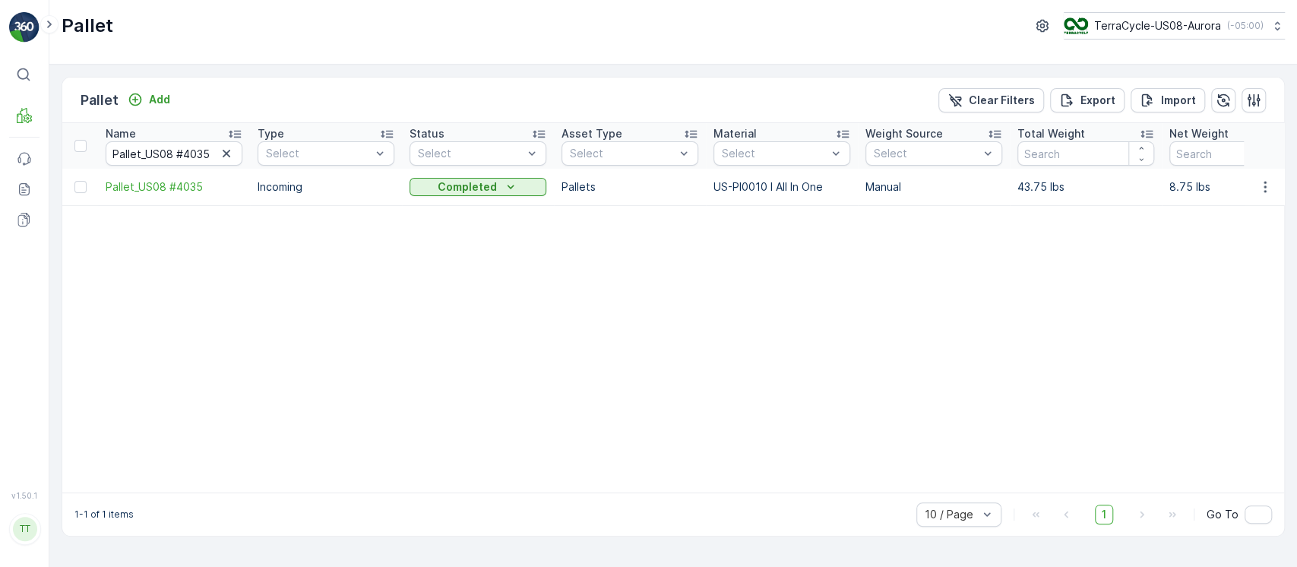
click at [217, 154] on button "button" at bounding box center [226, 153] width 18 height 18
paste input "Pallet_US08 #4040"
type input "Pallet_US08 #4040"
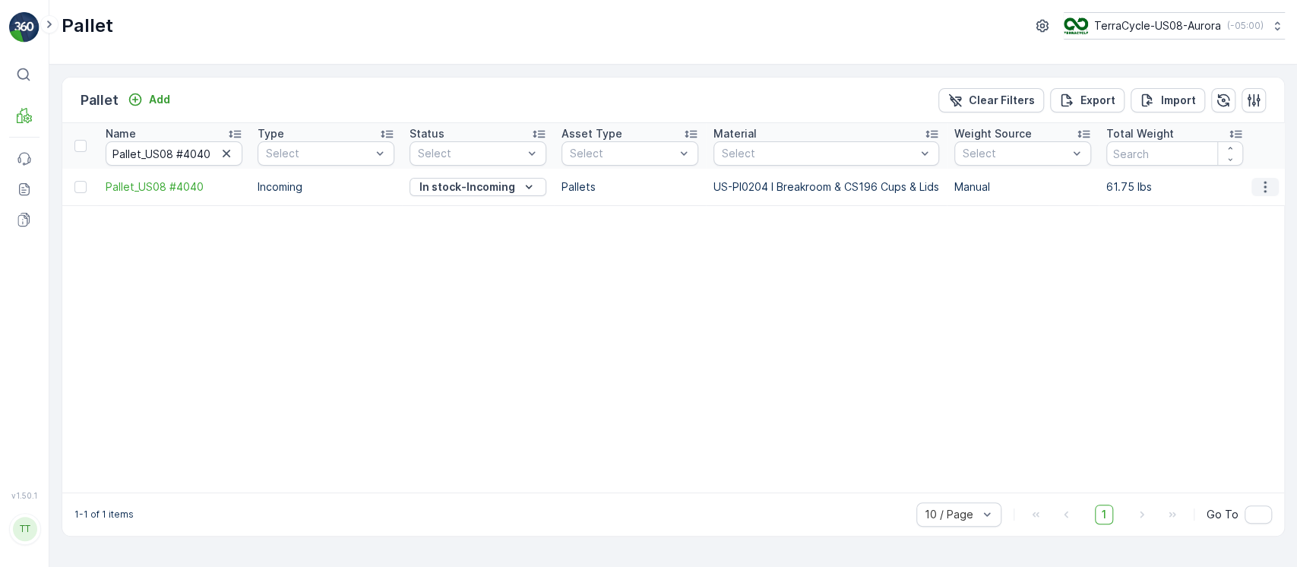
click at [1264, 192] on icon "button" at bounding box center [1265, 186] width 15 height 15
click at [1243, 233] on span "Edit Pallet" at bounding box center [1229, 230] width 52 height 15
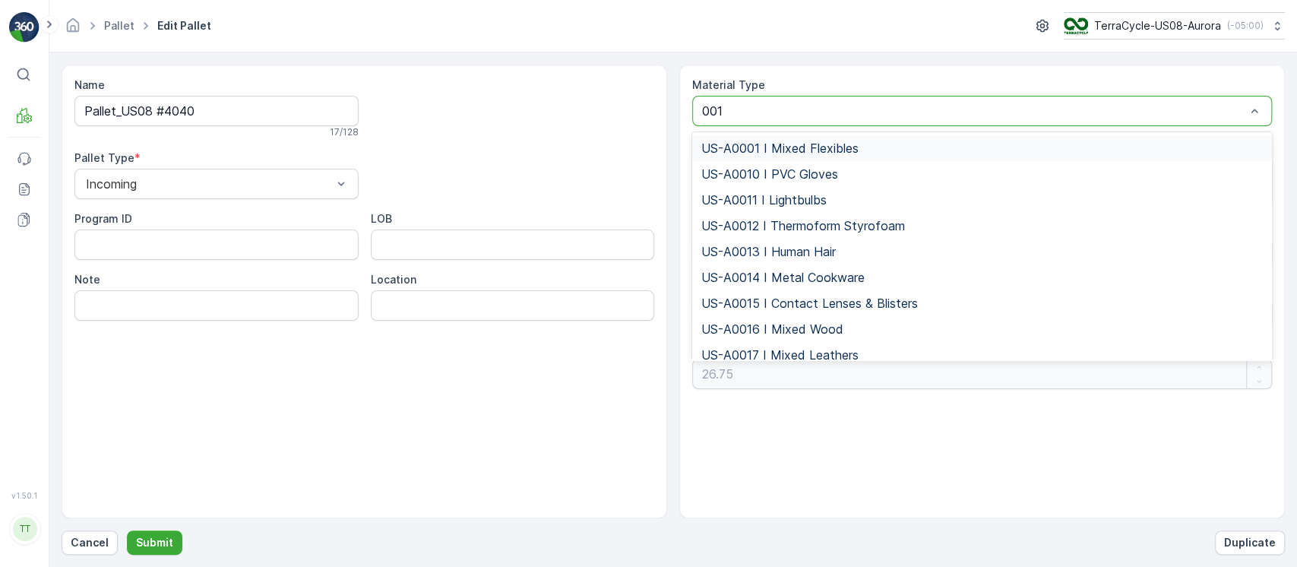
type input "0010"
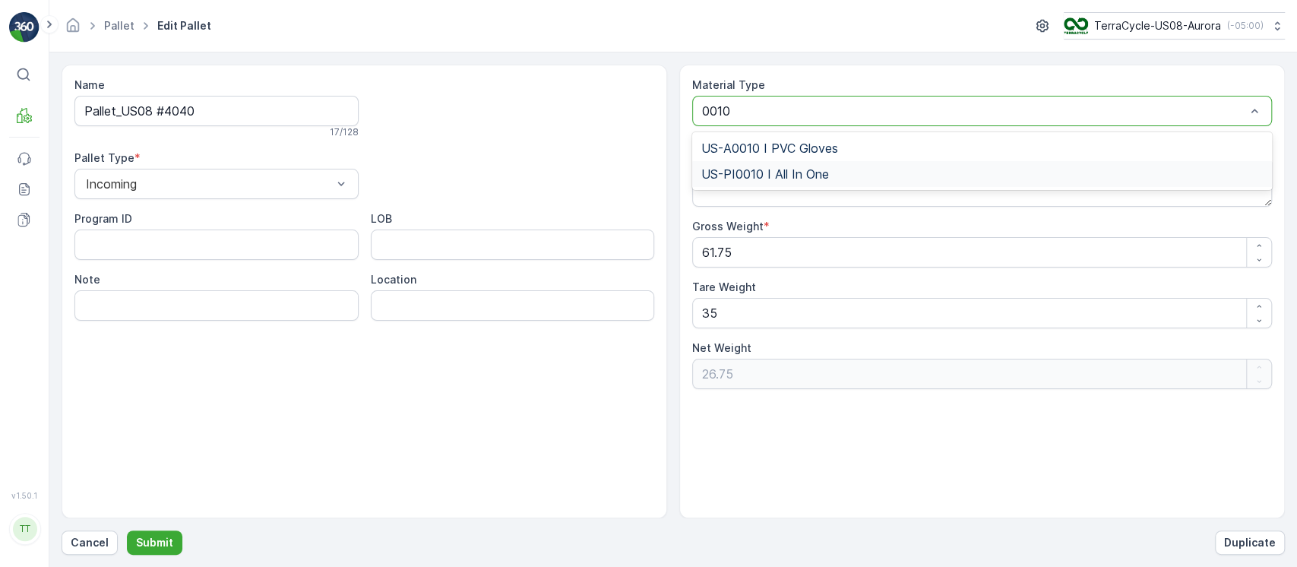
click at [916, 167] on div "US-PI0010 I All In One" at bounding box center [982, 174] width 562 height 14
click at [171, 537] on button "Submit" at bounding box center [154, 542] width 55 height 24
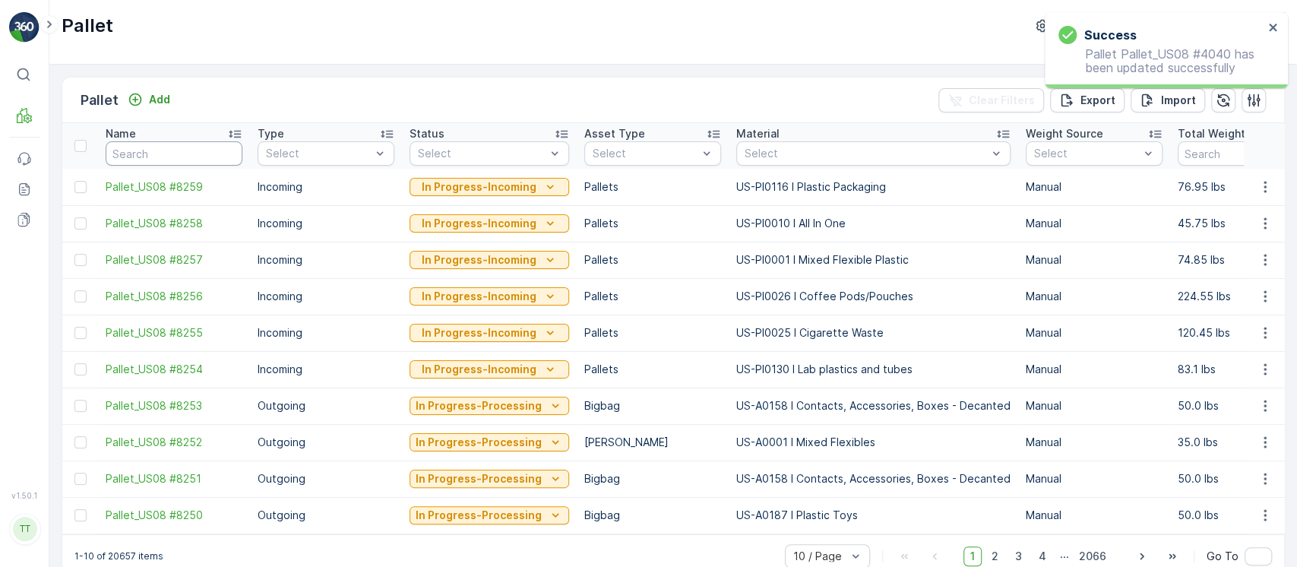
click at [169, 160] on input "text" at bounding box center [174, 153] width 137 height 24
paste input "Pallet_US08 #4040"
type input "Pallet_US08 #4040"
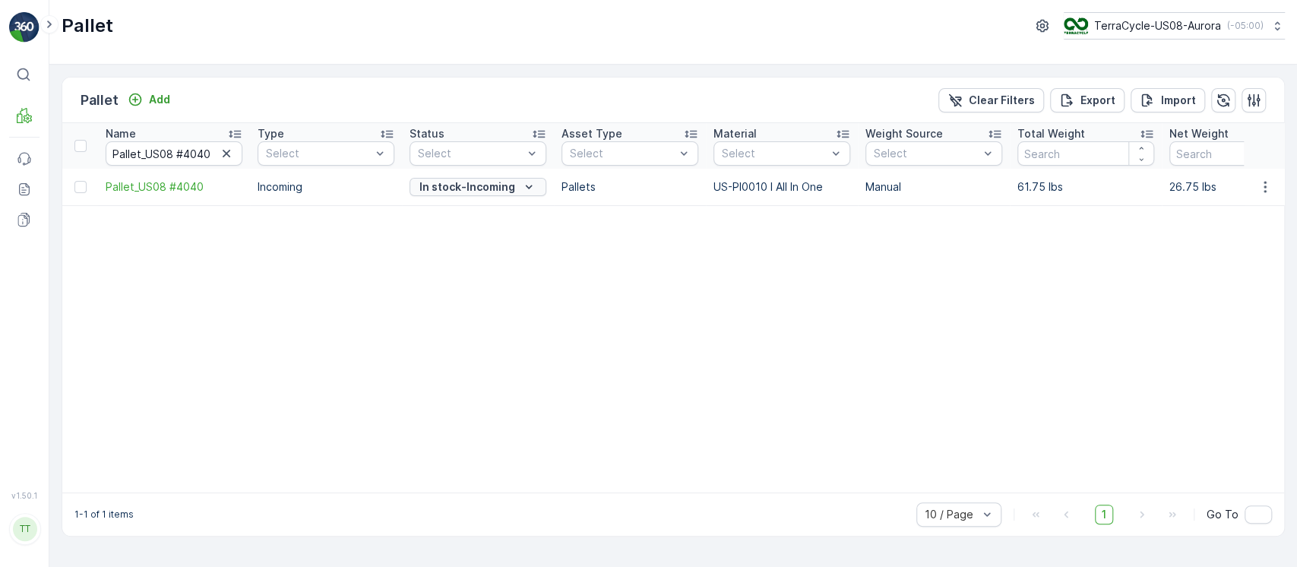
click at [485, 194] on p "In stock-Incoming" at bounding box center [467, 186] width 96 height 15
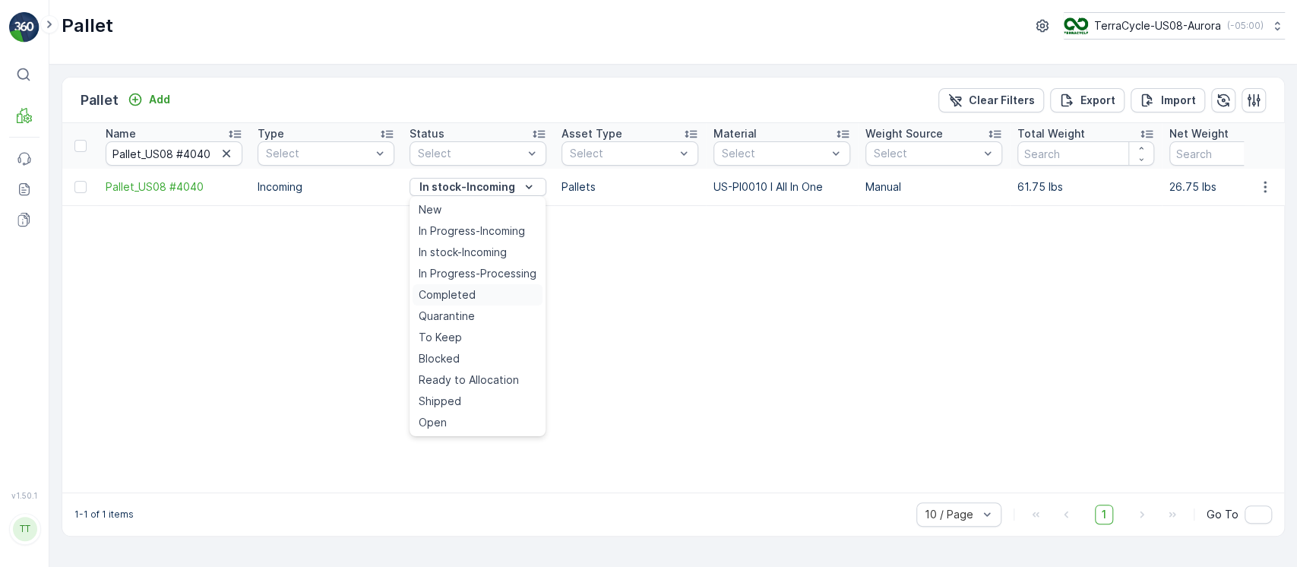
click at [448, 299] on span "Completed" at bounding box center [447, 294] width 57 height 15
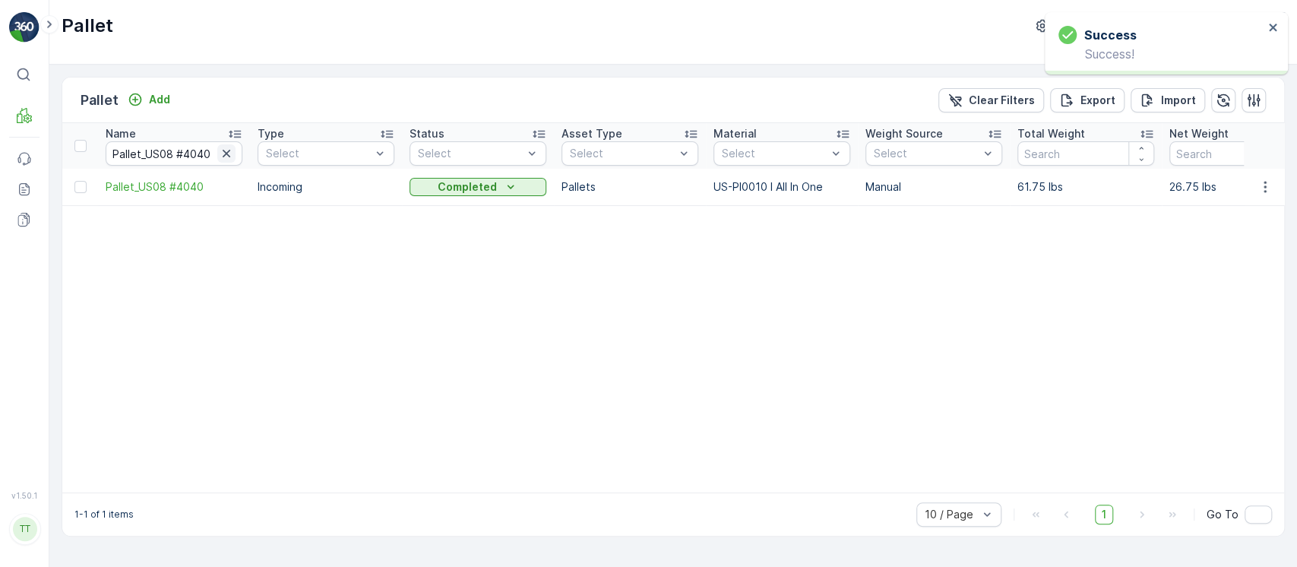
click at [217, 153] on button "button" at bounding box center [226, 153] width 18 height 18
paste input "Pallet_US08 #4051"
type input "Pallet_US08 #4051"
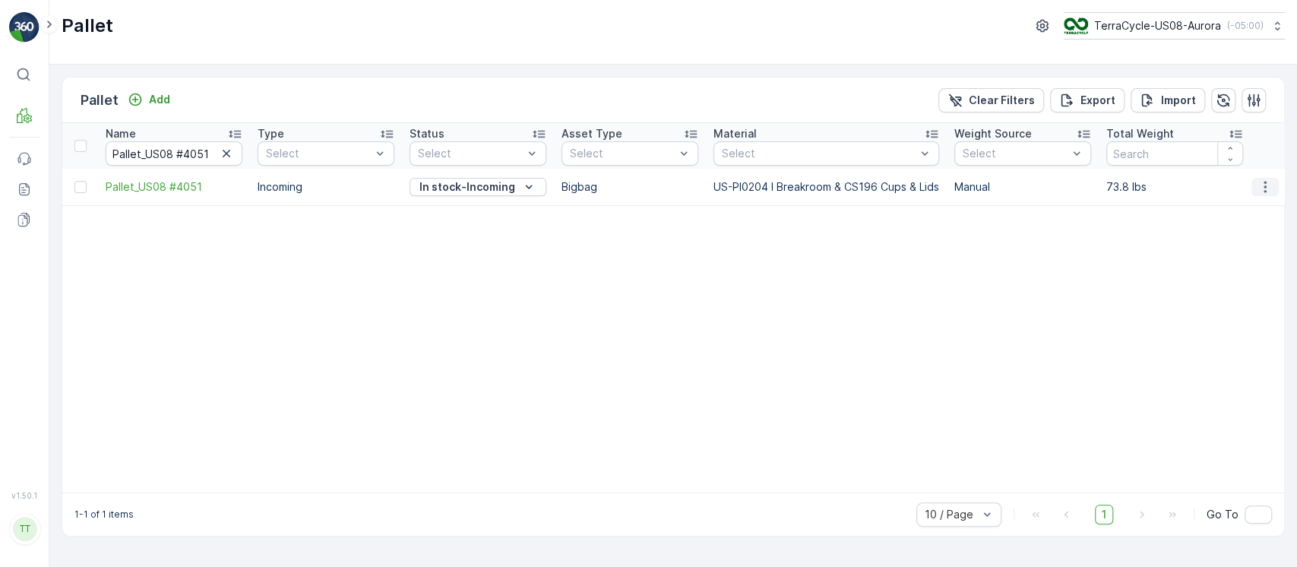
click at [1263, 190] on icon "button" at bounding box center [1265, 186] width 15 height 15
click at [1247, 228] on span "Edit Pallet" at bounding box center [1229, 230] width 52 height 15
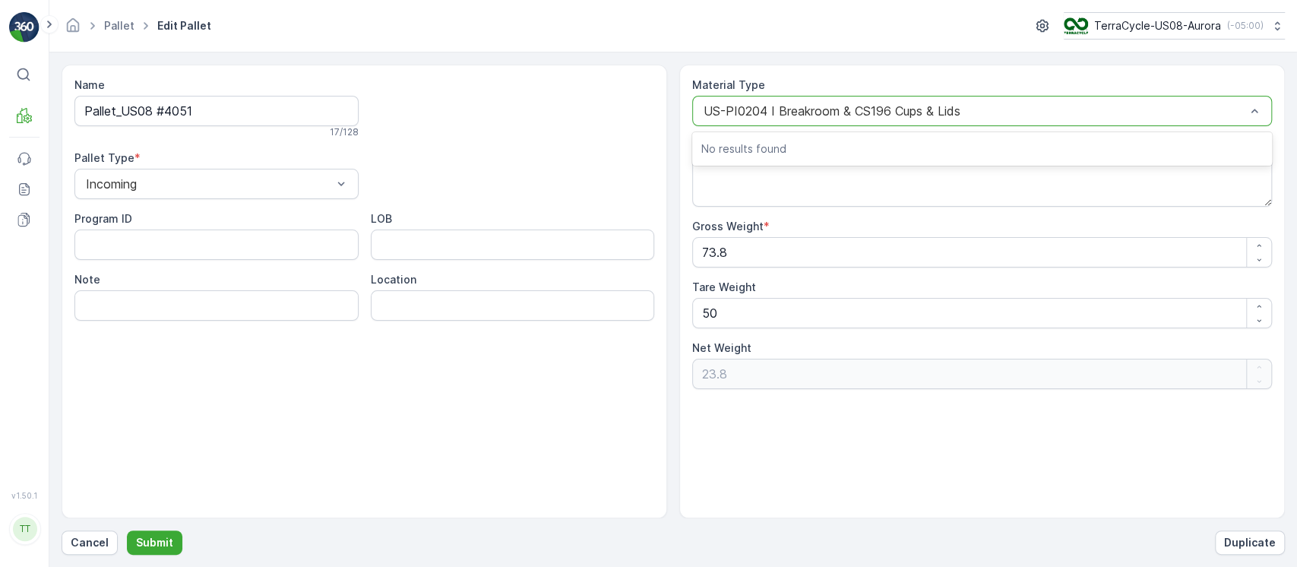
click at [958, 118] on div "US-PI0204 I Breakroom & CS196 Cups & Lids" at bounding box center [982, 111] width 580 height 30
click at [948, 100] on div "US-PI0204 I Breakroom & CS196 Cups & Lids" at bounding box center [982, 111] width 580 height 30
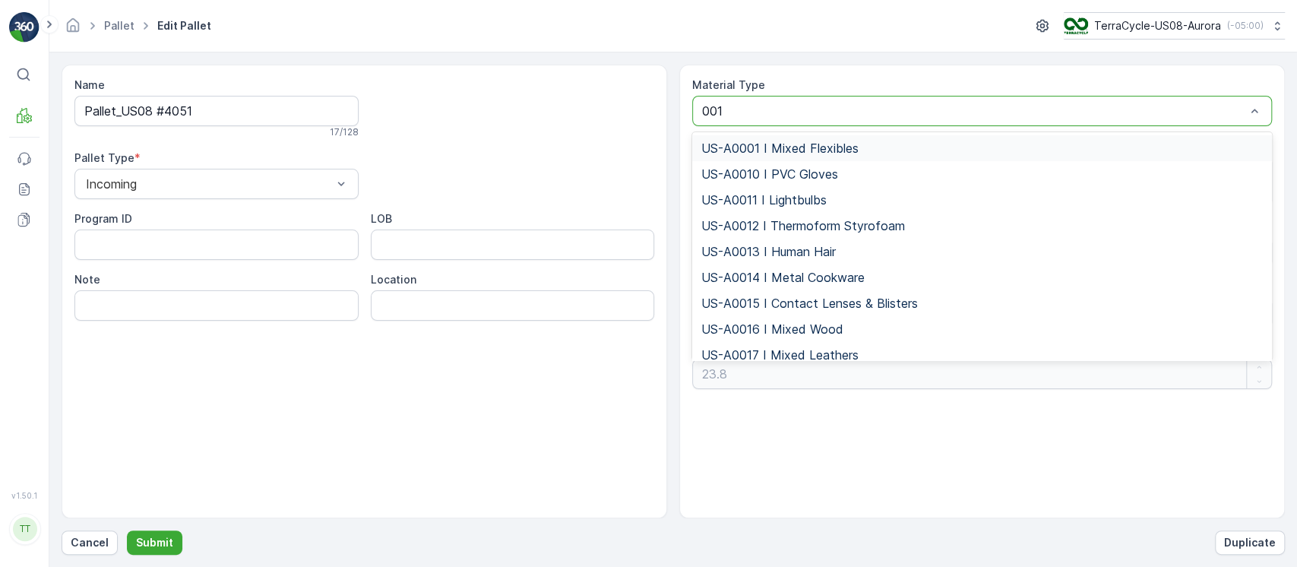
type input "0010"
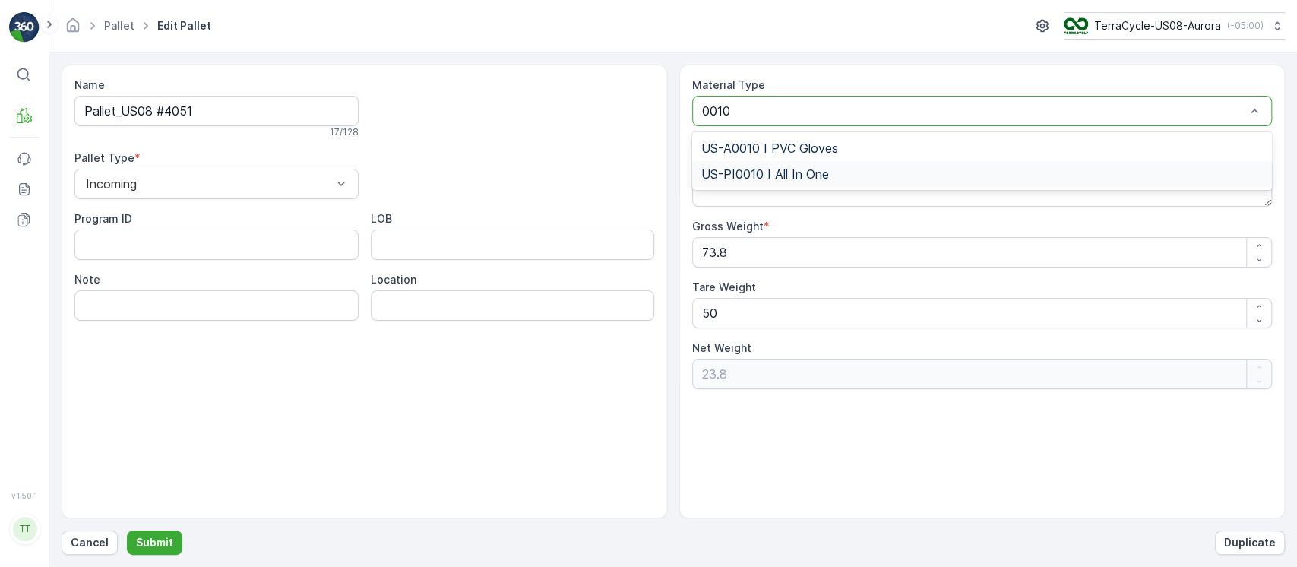
click at [872, 162] on div "US-PI0010 I All In One" at bounding box center [982, 174] width 580 height 26
drag, startPoint x: 171, startPoint y: 527, endPoint x: 171, endPoint y: 542, distance: 14.4
click at [171, 530] on div "Name Pallet_US08 #4051 17 / 128 Pallet Type * Incoming Program ID LOB Note Loca…" at bounding box center [674, 310] width 1224 height 490
click at [171, 543] on button "Submit" at bounding box center [154, 542] width 55 height 24
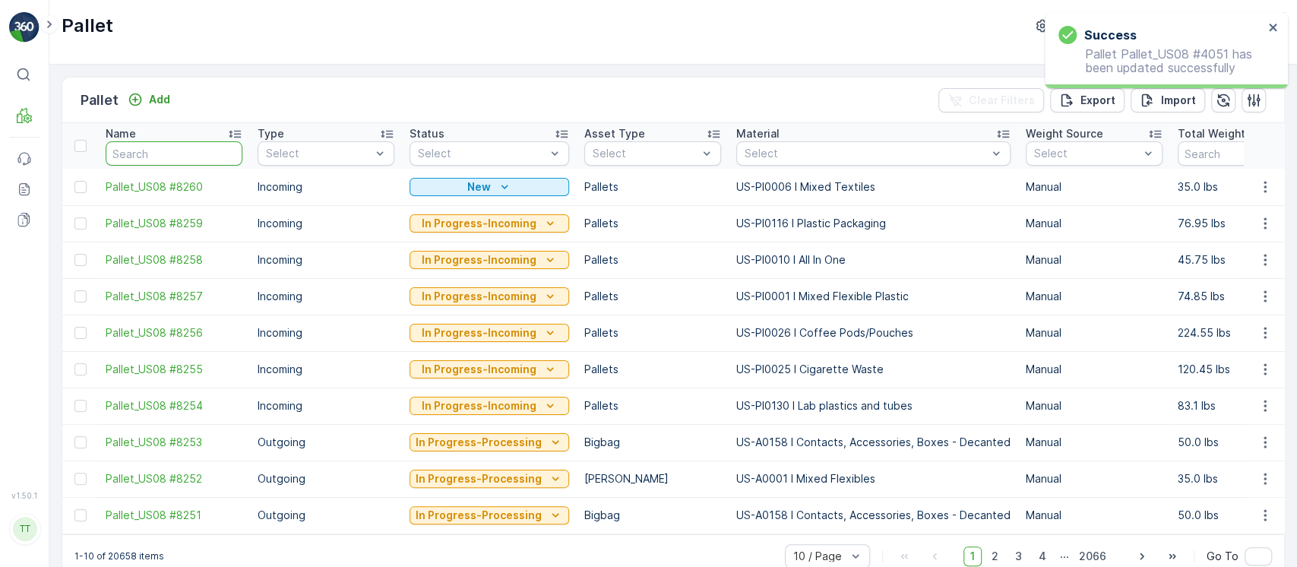
drag, startPoint x: 179, startPoint y: 153, endPoint x: 239, endPoint y: 149, distance: 60.2
click at [179, 151] on input "text" at bounding box center [174, 153] width 137 height 24
paste input "Pallet_US08 #4051"
type input "Pallet_US08 #4051"
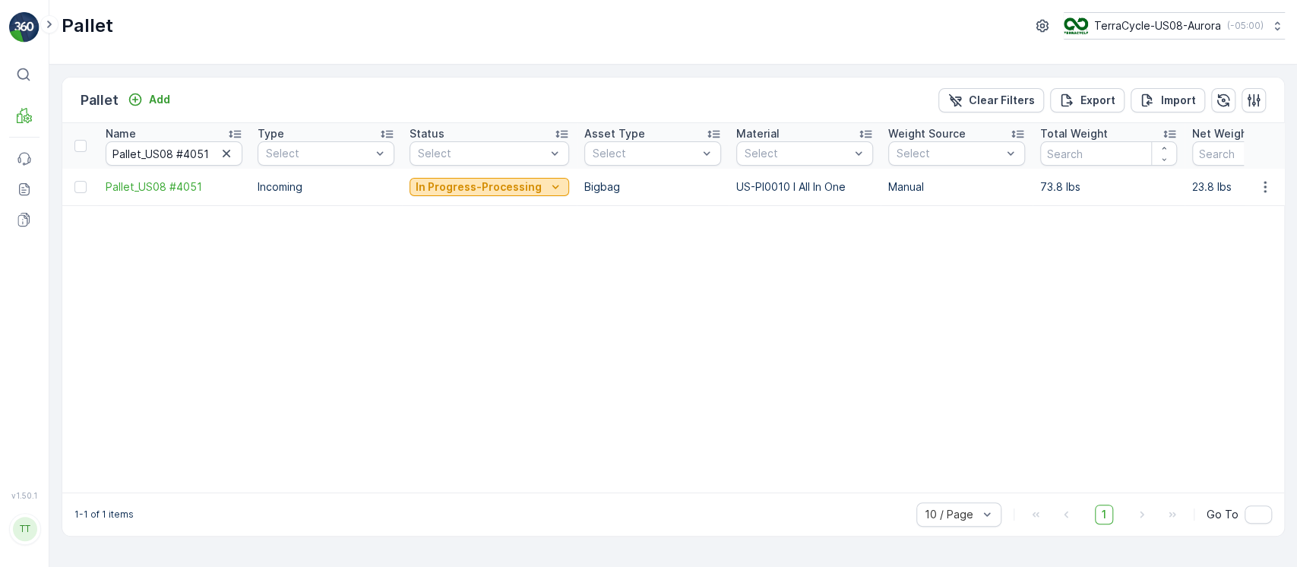
click at [502, 189] on p "In Progress-Processing" at bounding box center [479, 186] width 126 height 15
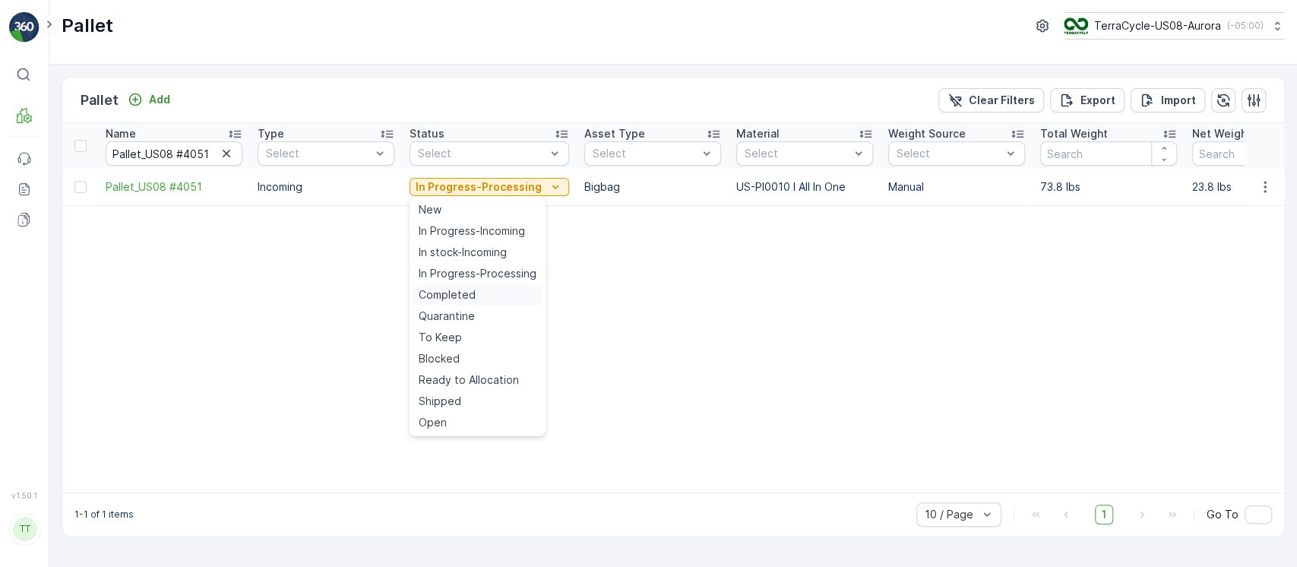
click at [457, 301] on span "Completed" at bounding box center [447, 294] width 57 height 15
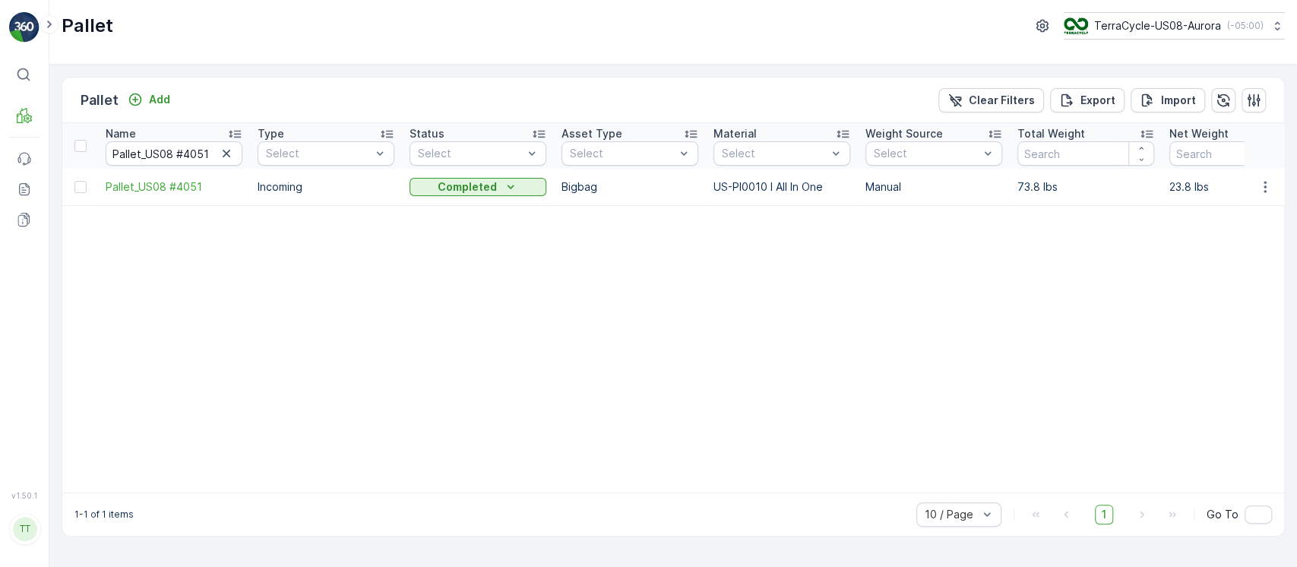
drag, startPoint x: 1003, startPoint y: 93, endPoint x: 964, endPoint y: 87, distance: 39.4
click at [1002, 94] on p "Clear Filters" at bounding box center [1002, 100] width 66 height 15
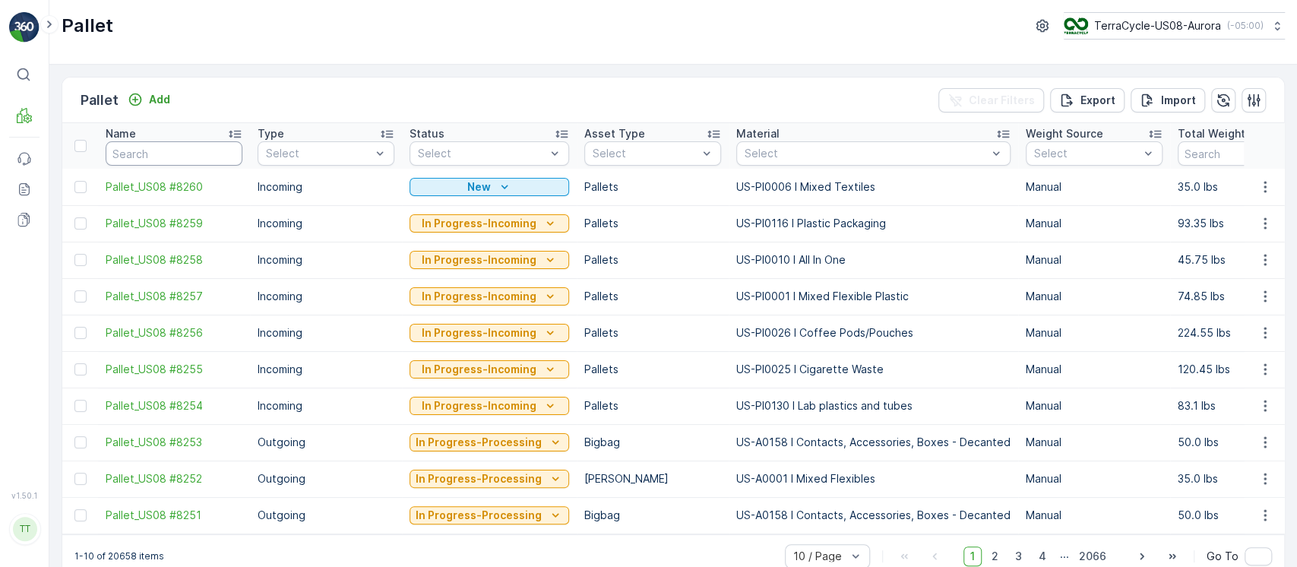
click at [120, 150] on input "text" at bounding box center [174, 153] width 137 height 24
paste input "Pallet_US08 #4051"
type input "Pallet_US08 #4051"
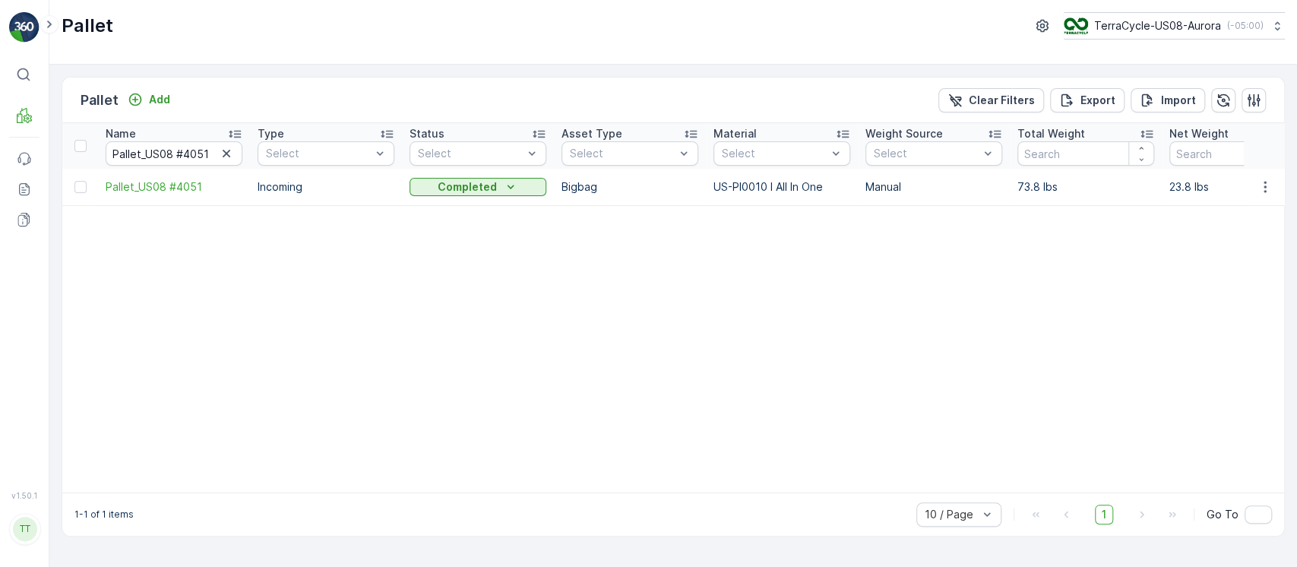
click at [159, 171] on td "Pallet_US08 #4051" at bounding box center [174, 187] width 152 height 36
click at [160, 164] on input "Pallet_US08 #4051" at bounding box center [174, 153] width 137 height 24
paste input "128"
type input "Pallet_US08 #4128"
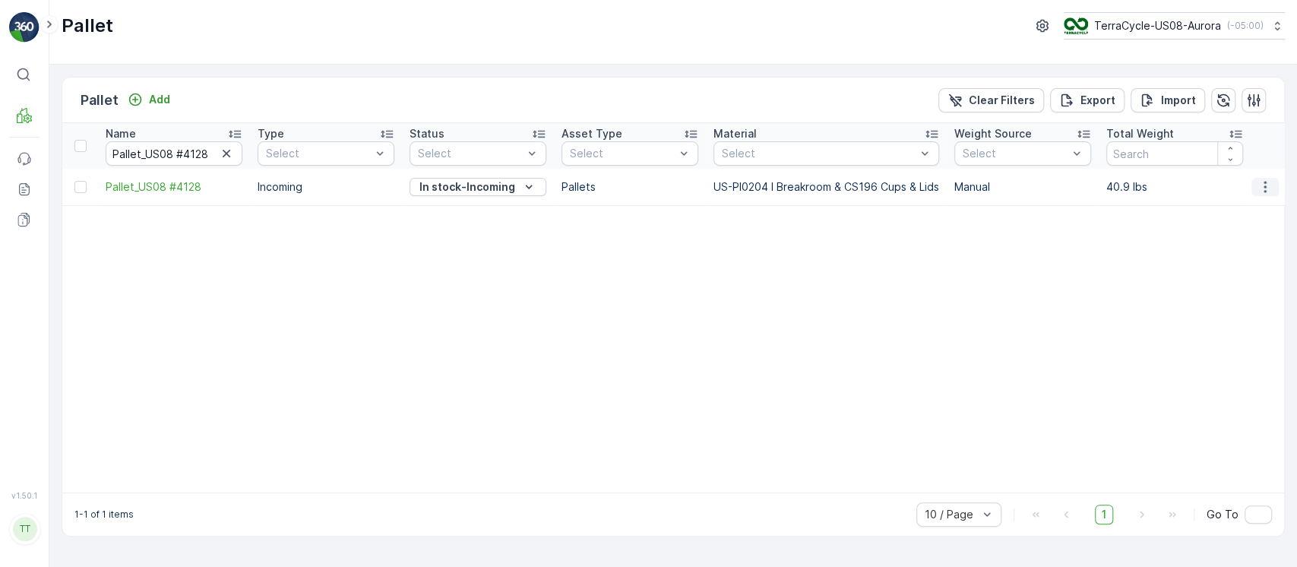
click at [1265, 189] on icon "button" at bounding box center [1265, 186] width 15 height 15
click at [1243, 228] on span "Edit Pallet" at bounding box center [1229, 230] width 52 height 15
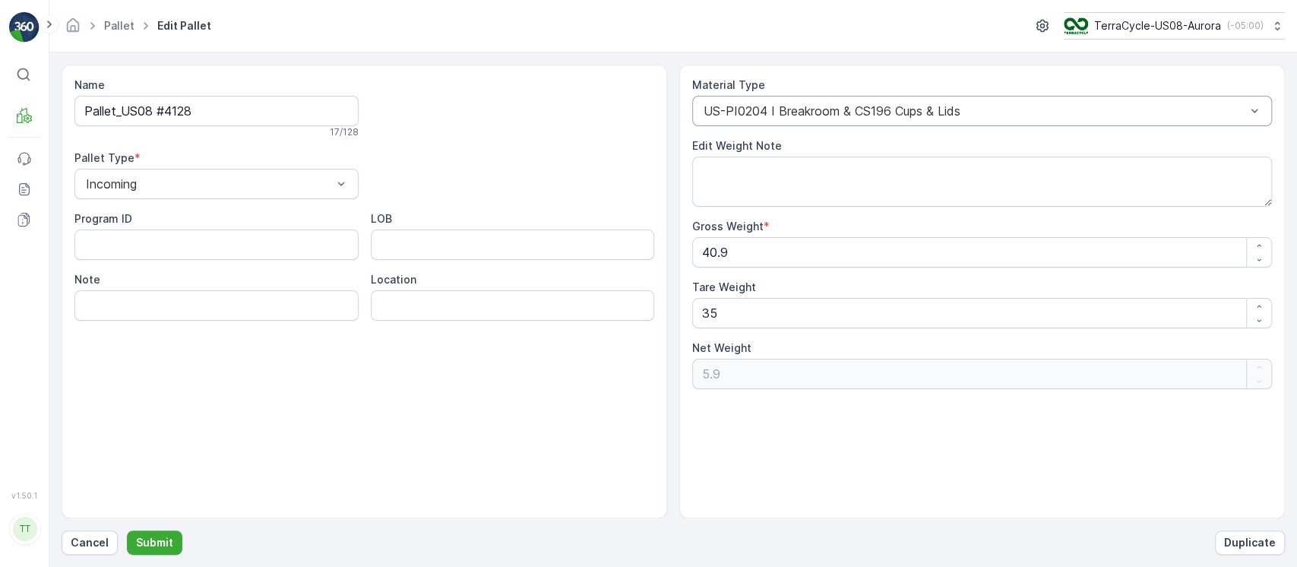
drag, startPoint x: 796, startPoint y: 131, endPoint x: 795, endPoint y: 116, distance: 15.3
click at [796, 118] on div "Material Type US-PI0204 I Breakroom & CS196 Cups & Lids Edit Weight Note Gross …" at bounding box center [982, 234] width 580 height 312
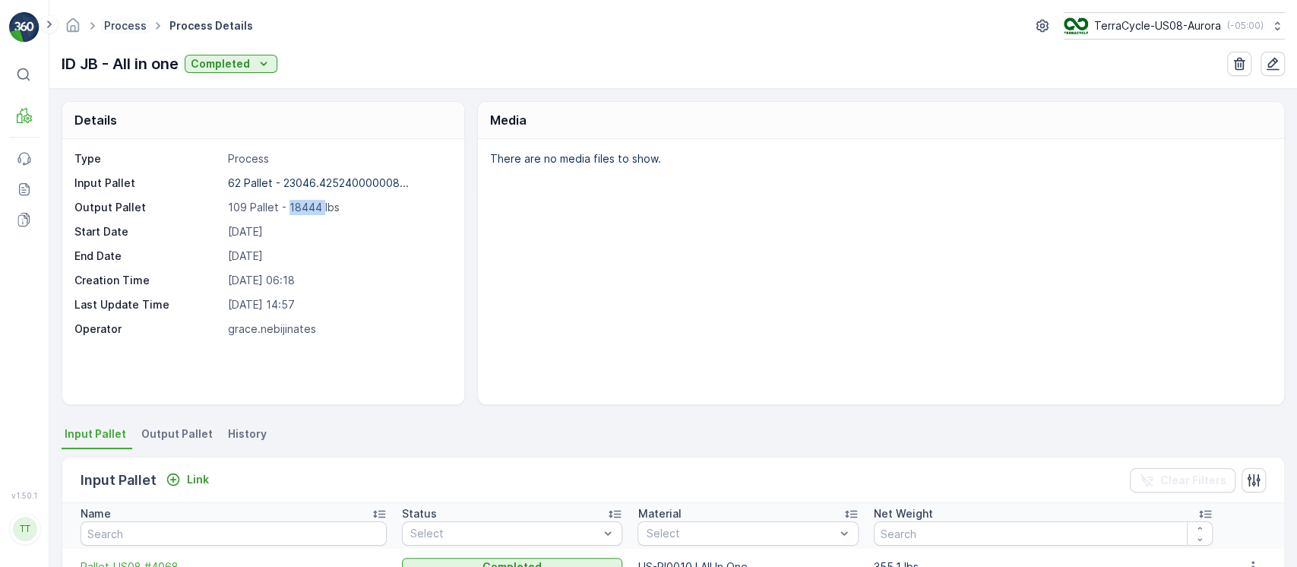
click at [135, 30] on link "Process" at bounding box center [125, 25] width 43 height 13
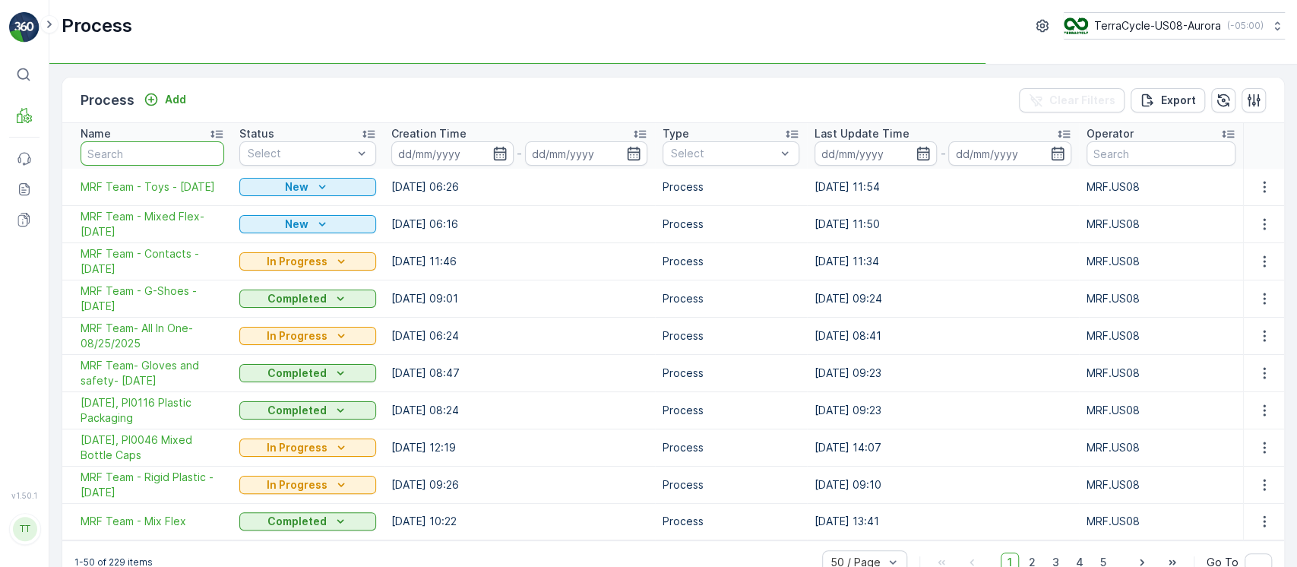
click at [213, 150] on input "text" at bounding box center [153, 153] width 144 height 24
paste input "MRF Team - Mixed Flex- 6/30/25"
type input "MRF Team - Mixed Flex- 6/30/25"
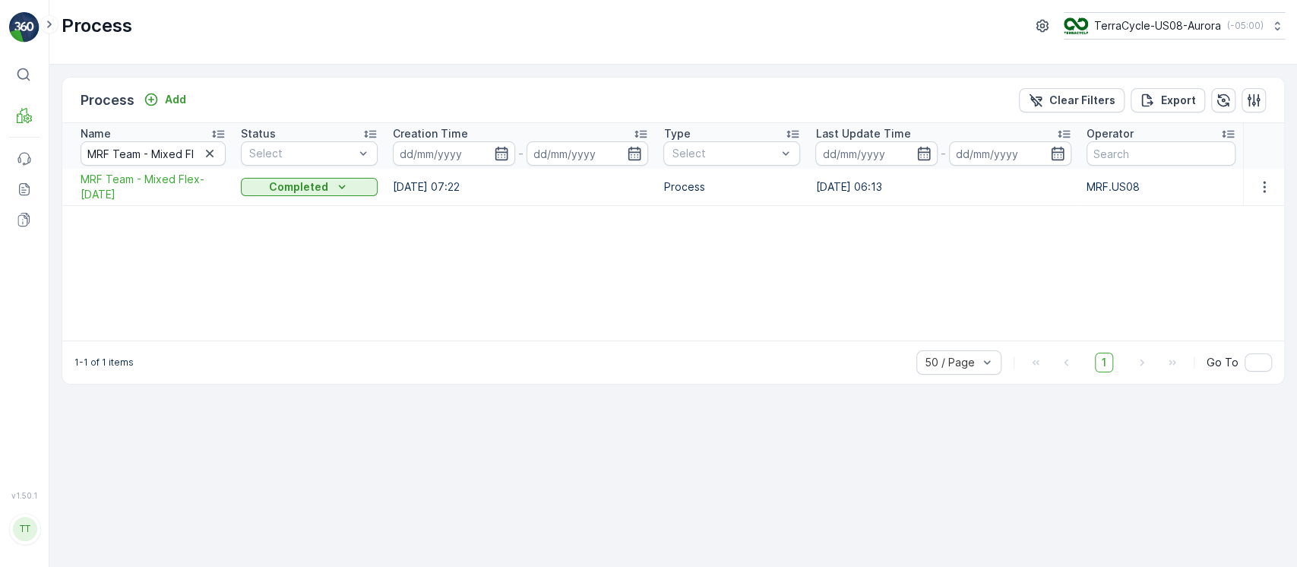
click at [141, 185] on span "MRF Team - Mixed Flex- [DATE]" at bounding box center [153, 187] width 145 height 30
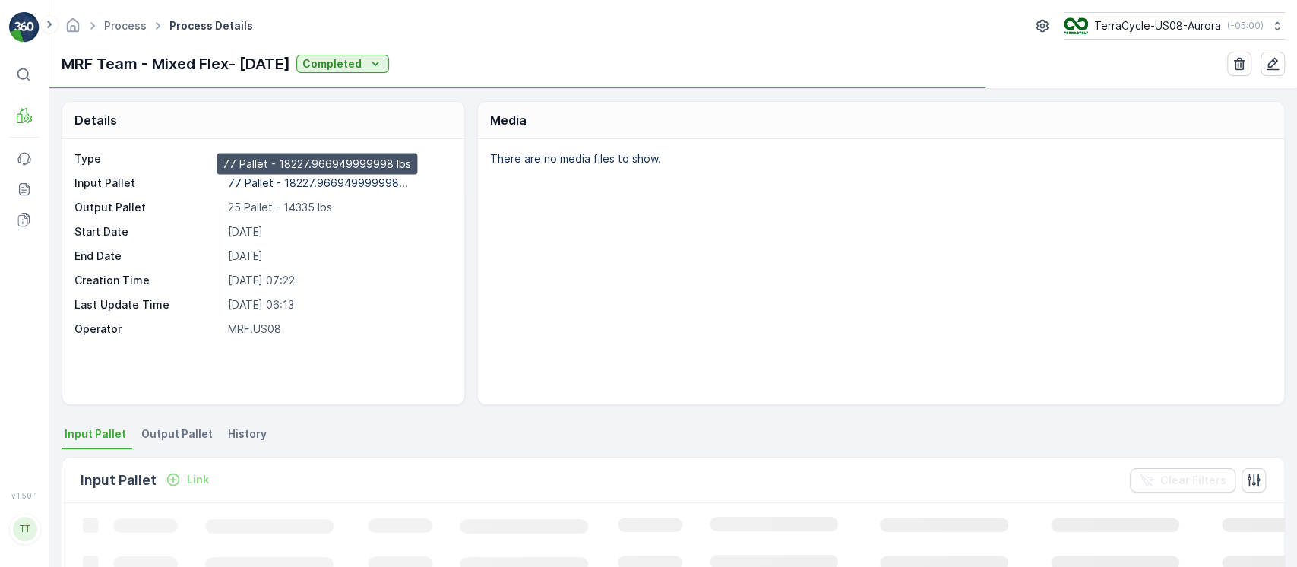
click at [307, 177] on p "77 Pallet - 18227.966949999998..." at bounding box center [318, 182] width 180 height 13
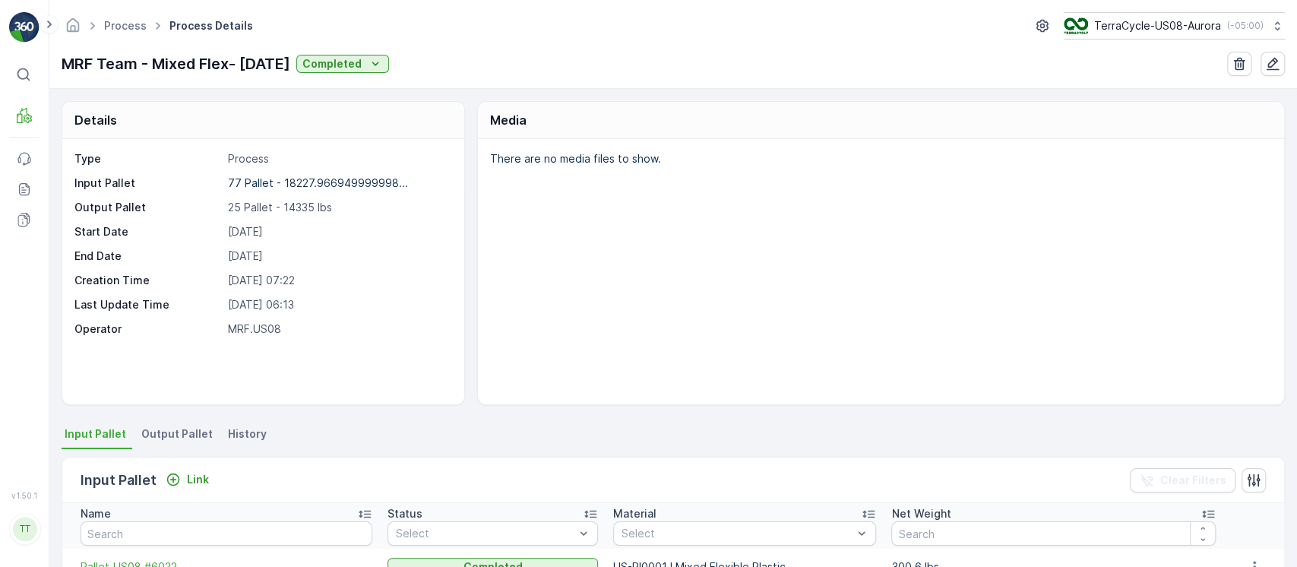
click at [294, 207] on p "25 Pallet - 14335 lbs" at bounding box center [338, 207] width 221 height 15
copy p "14335"
click at [879, 128] on div "Media" at bounding box center [881, 120] width 806 height 37
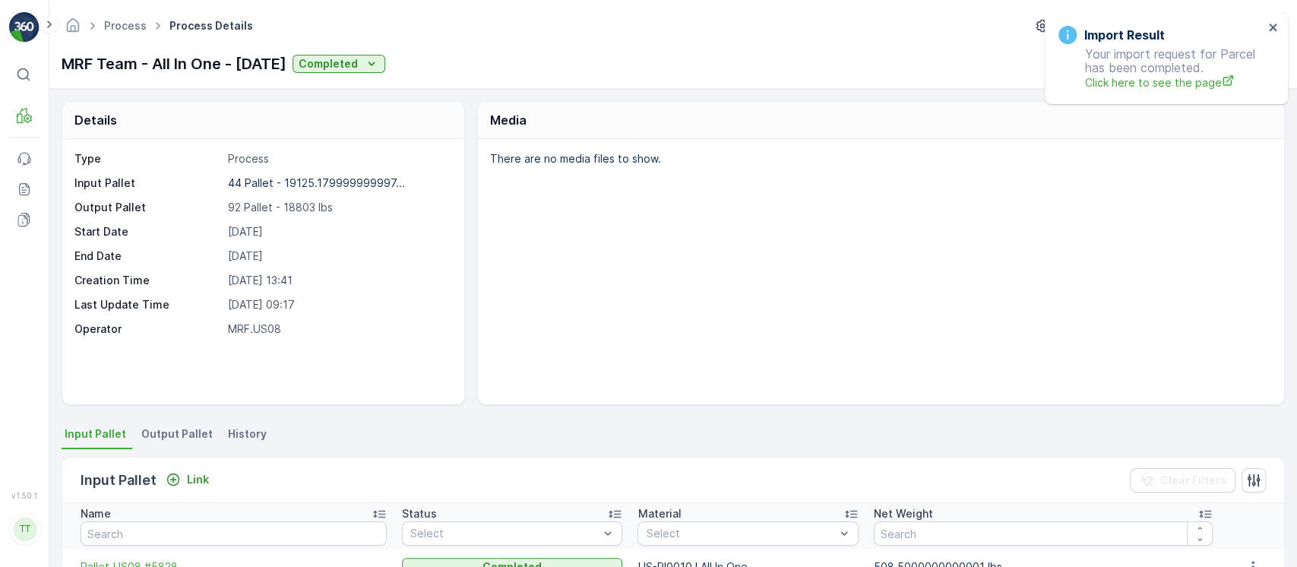
scroll to position [1186, 0]
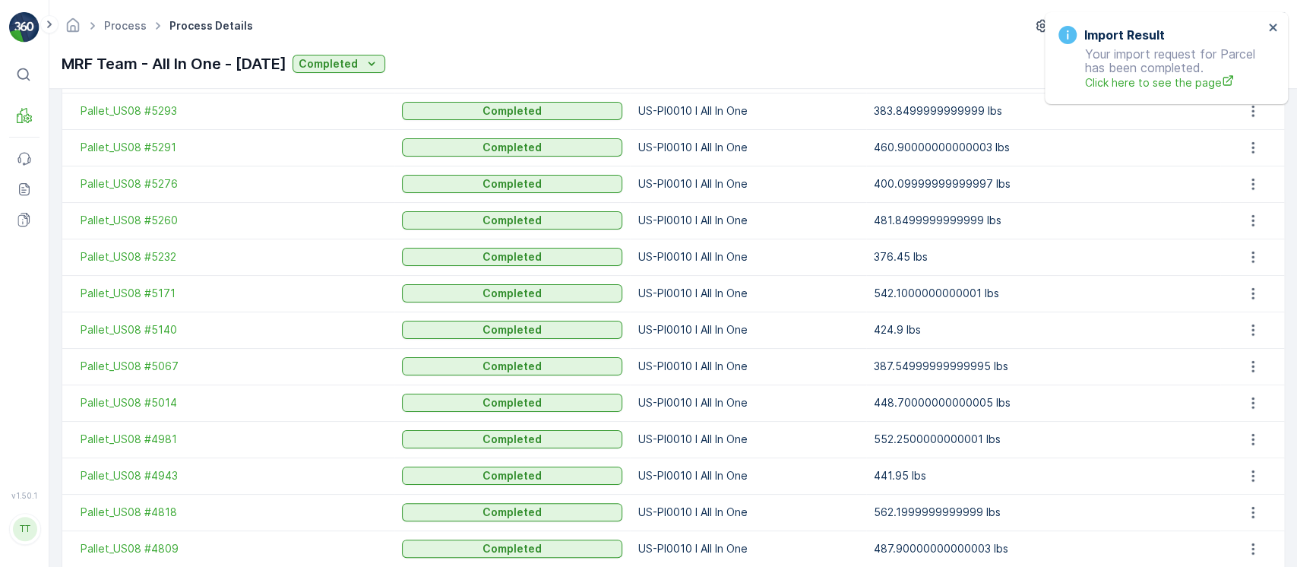
click at [239, 69] on p "MRF Team - All In One - [DATE]" at bounding box center [174, 63] width 225 height 23
click at [239, 69] on p "MRF Team - All In One - 6/19/25" at bounding box center [174, 63] width 225 height 23
copy p "MRF Team - All In One - 6/19/25"
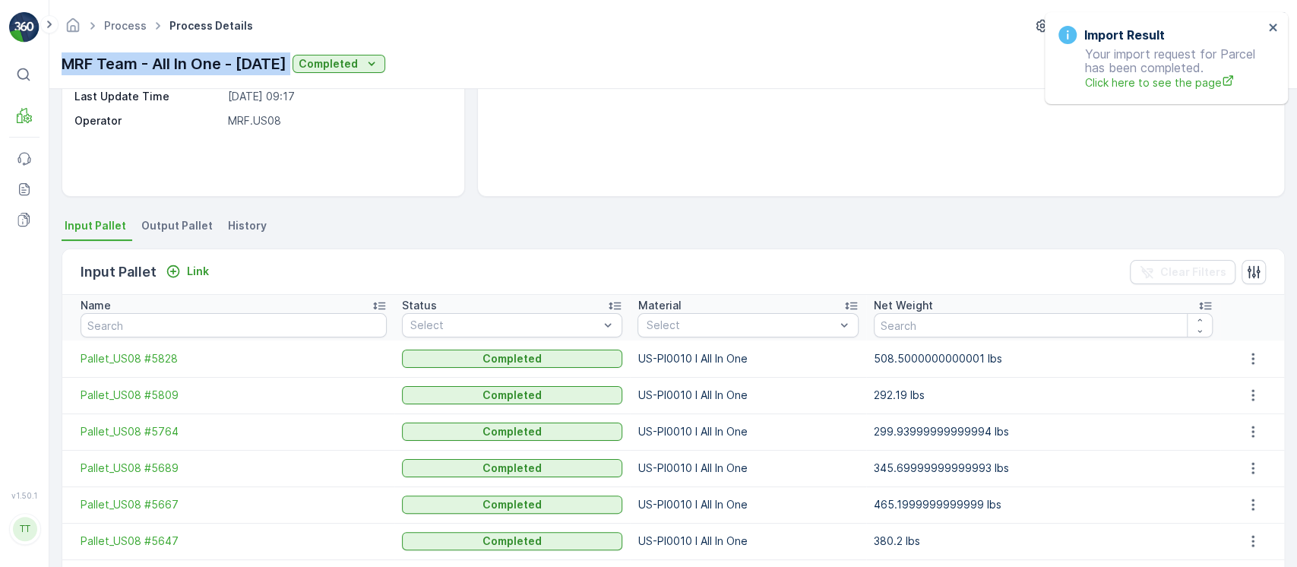
scroll to position [71, 0]
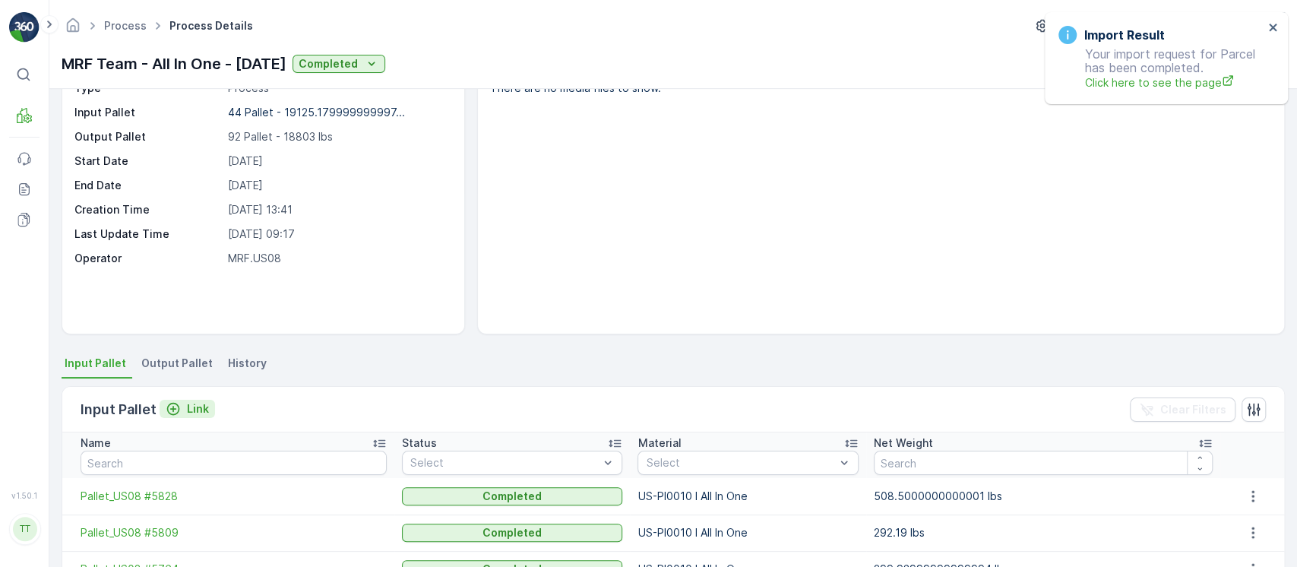
drag, startPoint x: 176, startPoint y: 419, endPoint x: 177, endPoint y: 409, distance: 10.0
click at [176, 416] on div "Input Pallet Link" at bounding box center [148, 409] width 135 height 21
click at [181, 403] on div "Link" at bounding box center [187, 408] width 43 height 15
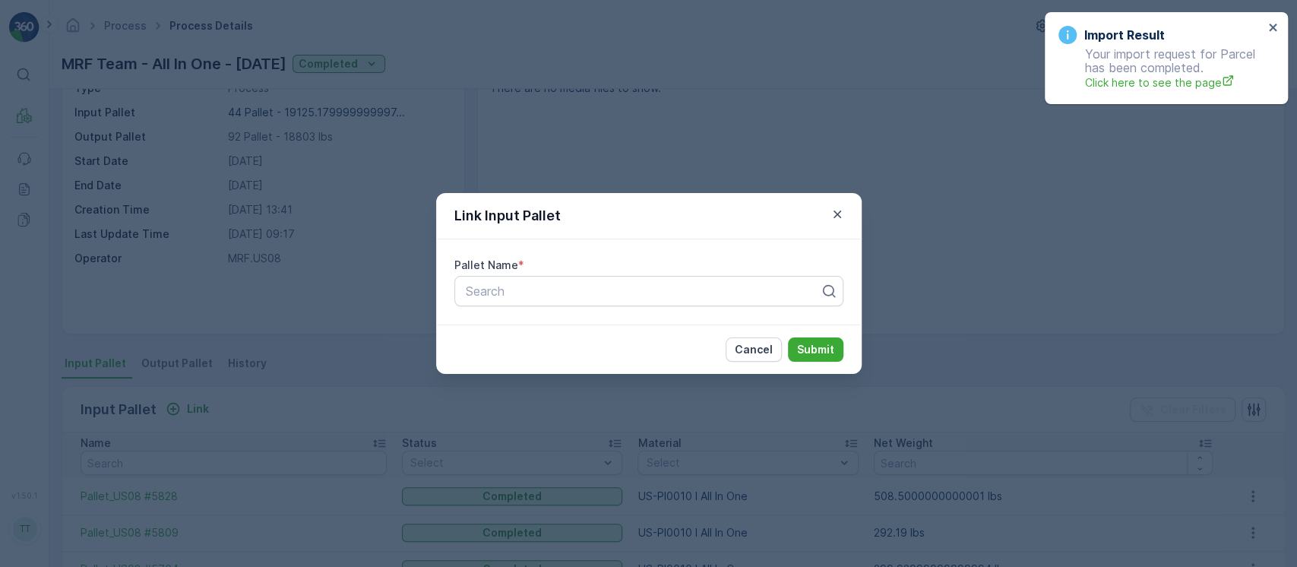
click at [599, 306] on div "Pallet Name * Search" at bounding box center [649, 281] width 426 height 85
click at [600, 294] on div at bounding box center [642, 291] width 357 height 14
paste input "Pallet_US08 #4128"
type input "Pallet_US08 #4128"
click at [805, 354] on p "Submit" at bounding box center [815, 349] width 37 height 15
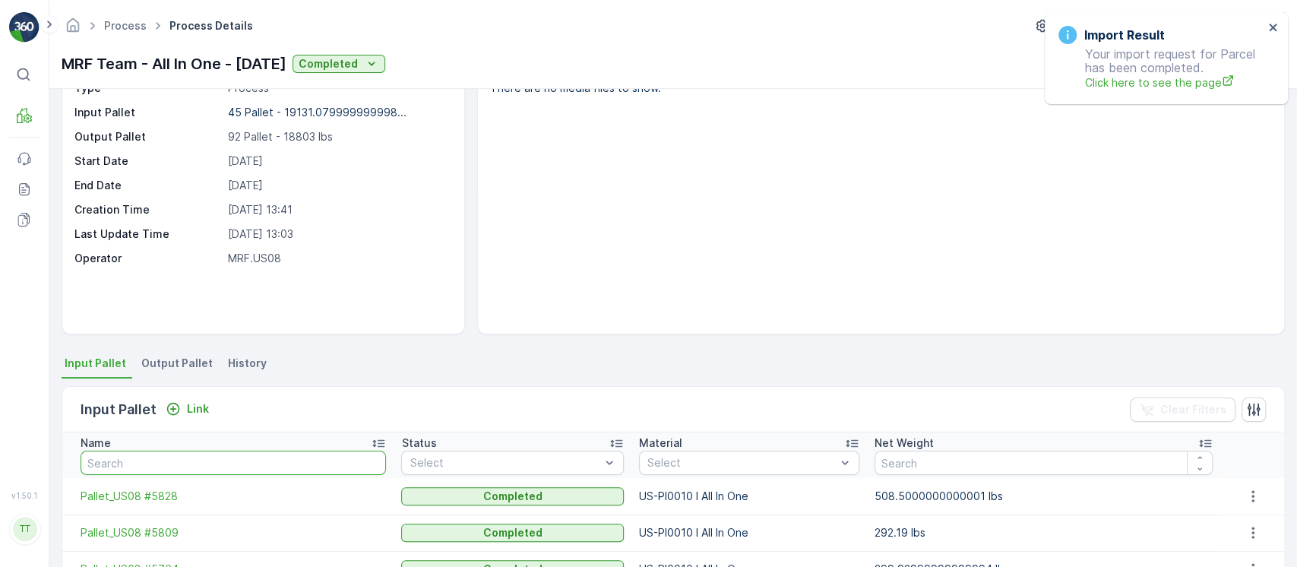
click at [185, 451] on input "text" at bounding box center [234, 463] width 306 height 24
paste input "Pallet_US08 #4128"
type input "Pallet_US08 #4128"
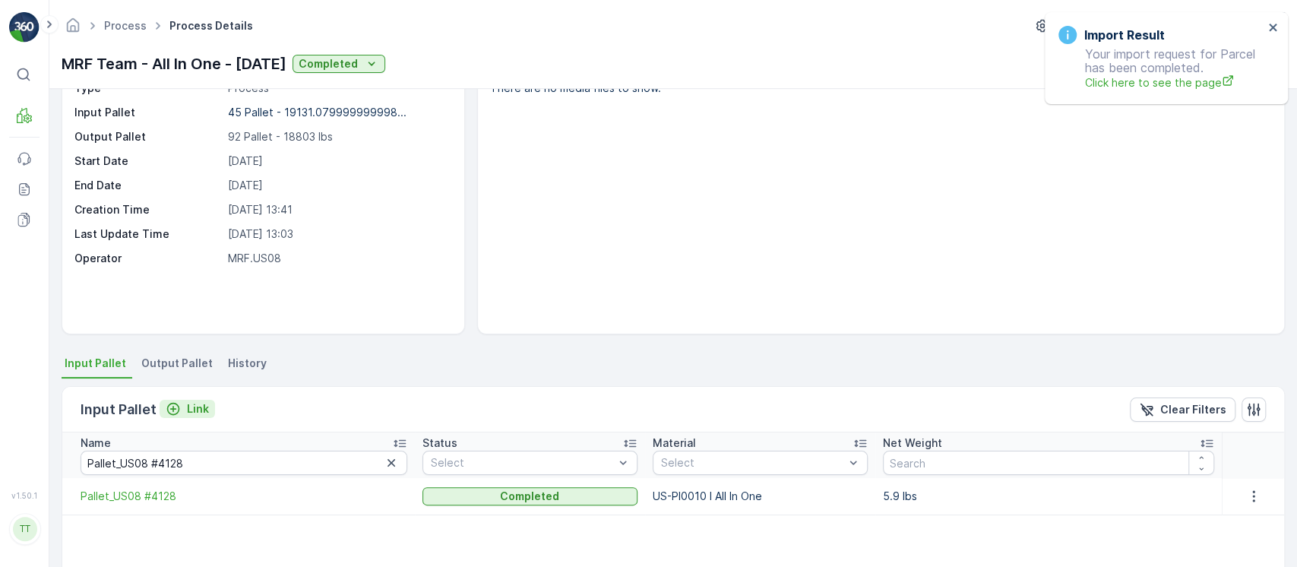
click at [204, 404] on p "Link" at bounding box center [198, 408] width 22 height 15
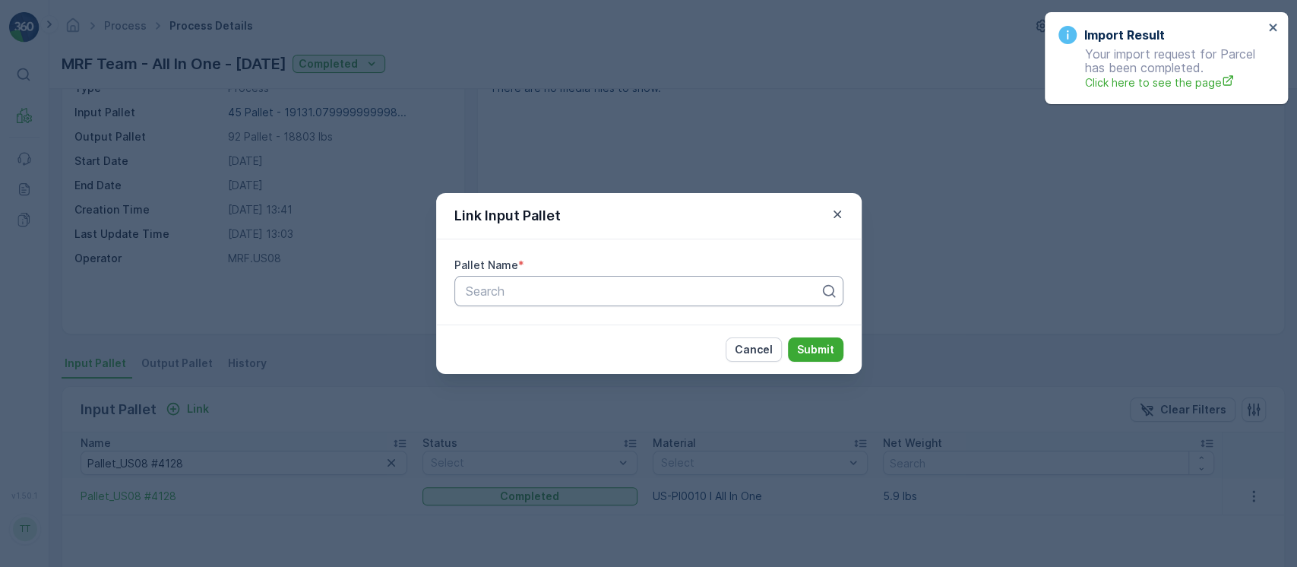
paste input "Pallet_US08 #4190"
type input "Pallet_US08 #4190"
click at [822, 351] on p "Submit" at bounding box center [815, 349] width 37 height 15
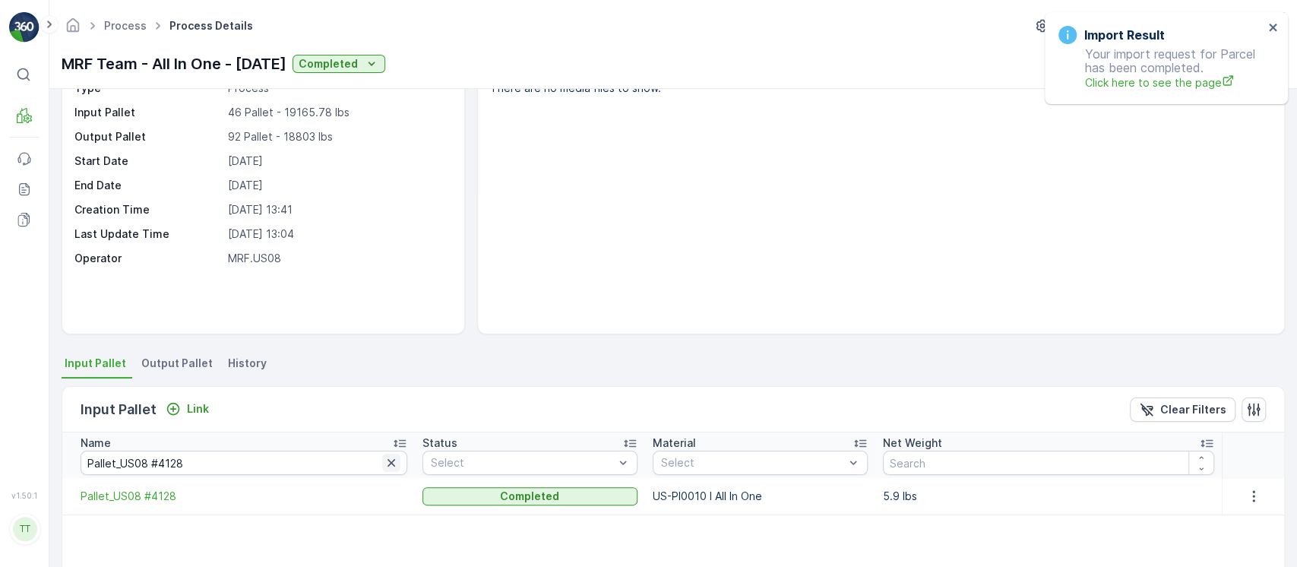
click at [384, 458] on icon "button" at bounding box center [391, 462] width 15 height 15
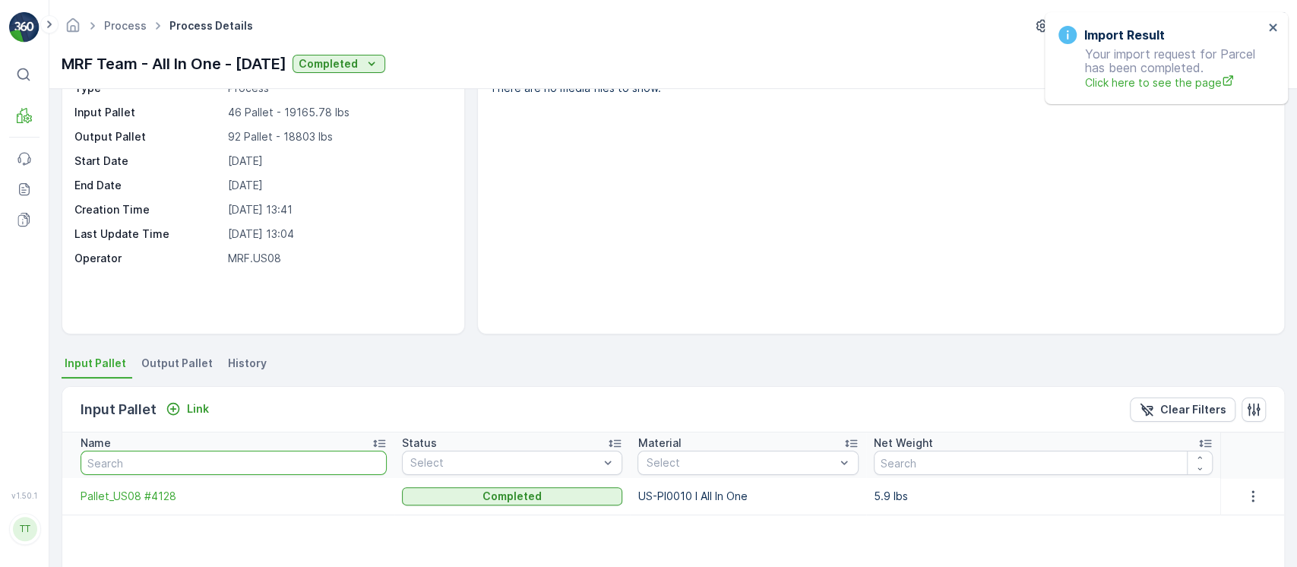
paste input "Pallet_US08 #4190"
type input "Pallet_US08 #4190"
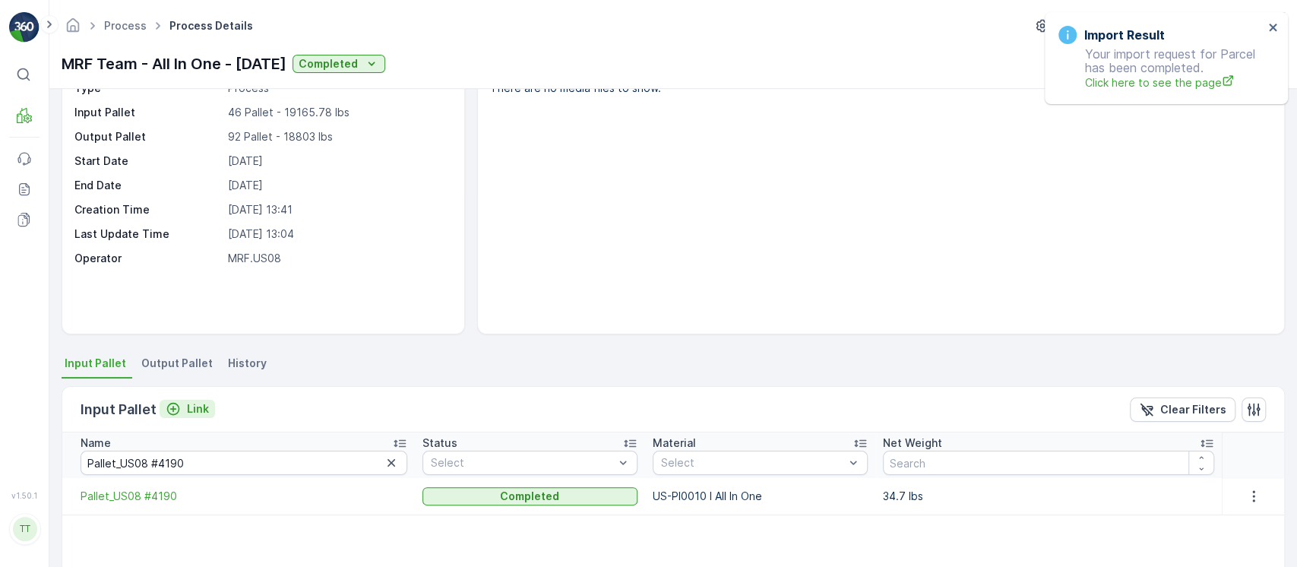
click at [201, 409] on p "Link" at bounding box center [198, 408] width 22 height 15
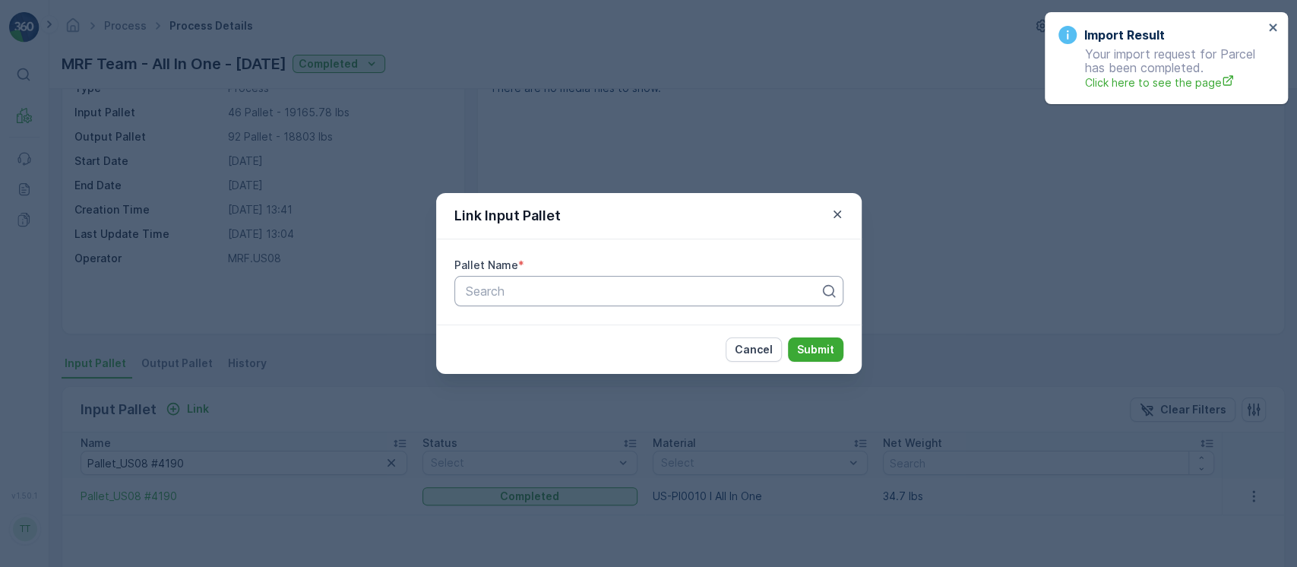
click at [711, 276] on div "Search" at bounding box center [648, 291] width 389 height 30
click at [711, 296] on div at bounding box center [642, 291] width 357 height 14
paste input "Pallet_US08 #4193"
type input "Pallet_US08 #4193"
click at [812, 356] on p "Submit" at bounding box center [815, 349] width 37 height 15
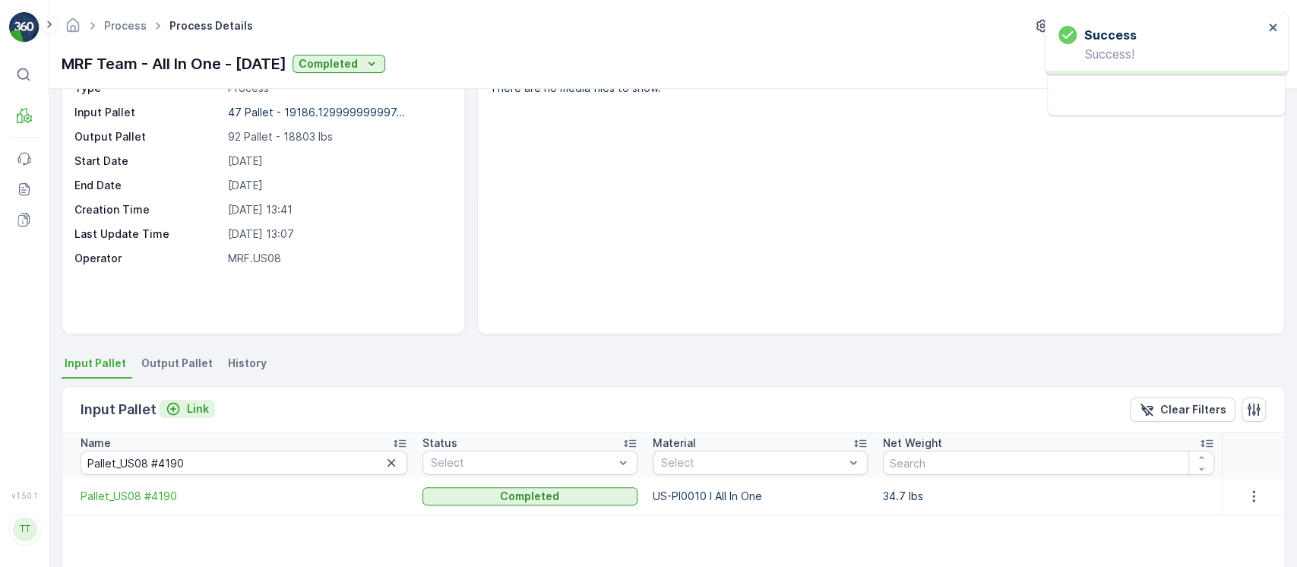
click at [192, 406] on p "Link" at bounding box center [198, 408] width 22 height 15
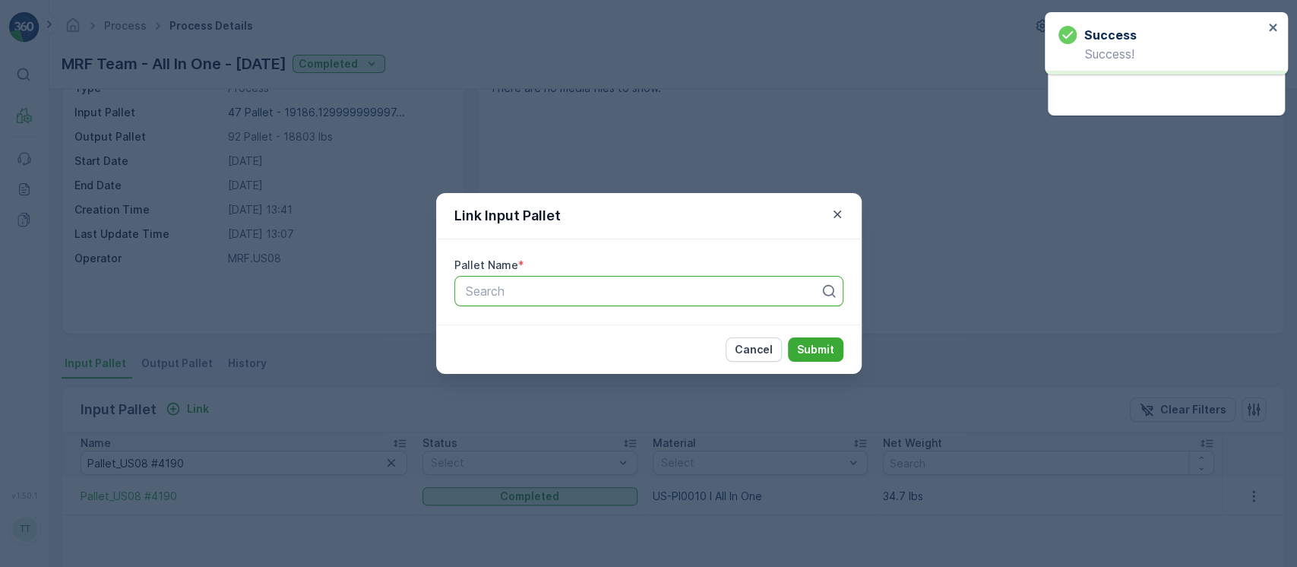
paste input "Pallet_US08 #4273"
type input "Pallet_US08 #4273"
click at [815, 350] on p "Submit" at bounding box center [815, 349] width 37 height 15
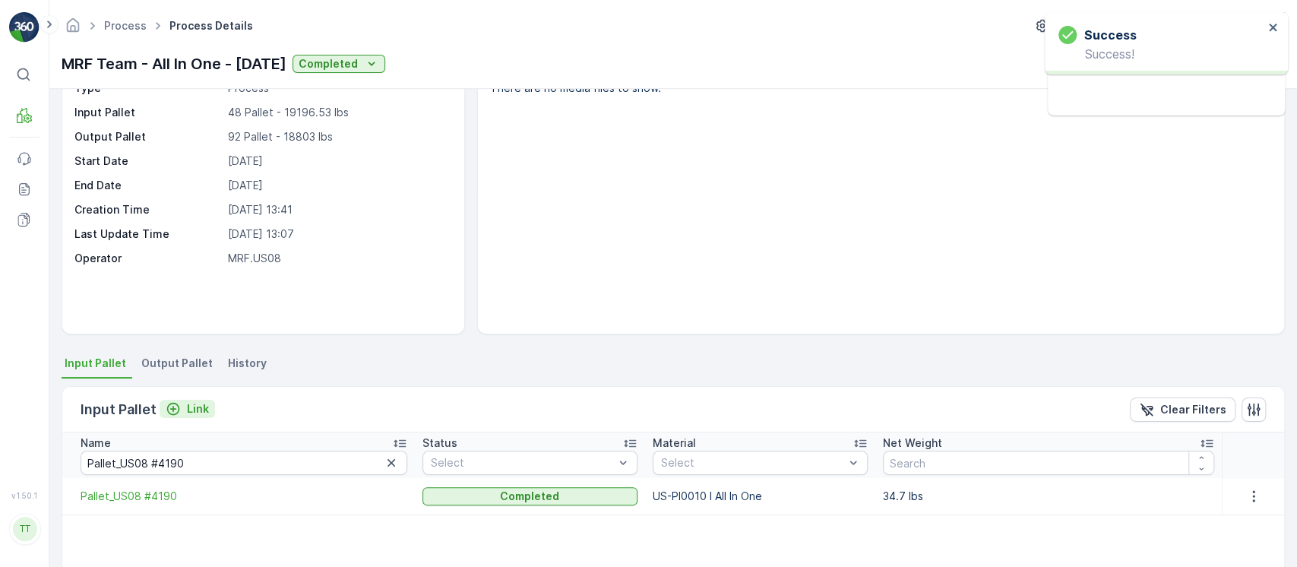
click at [174, 409] on icon "Link" at bounding box center [173, 408] width 15 height 15
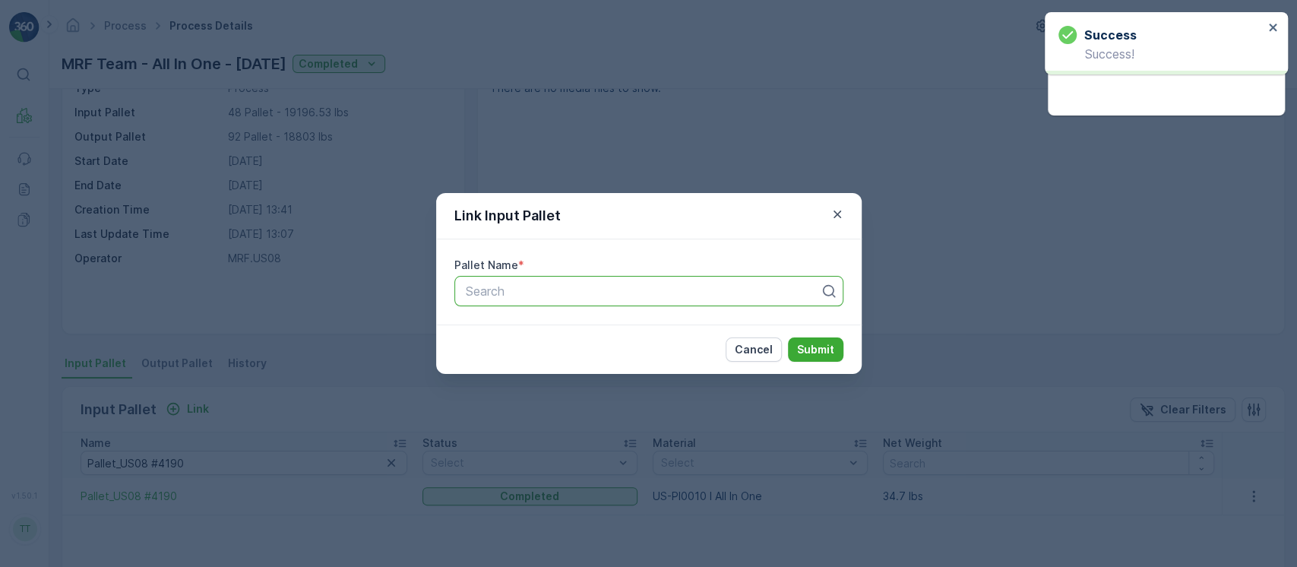
paste input "Pallet_US08 #4329"
type input "Pallet_US08 #4329"
click at [806, 357] on button "Submit" at bounding box center [815, 349] width 55 height 24
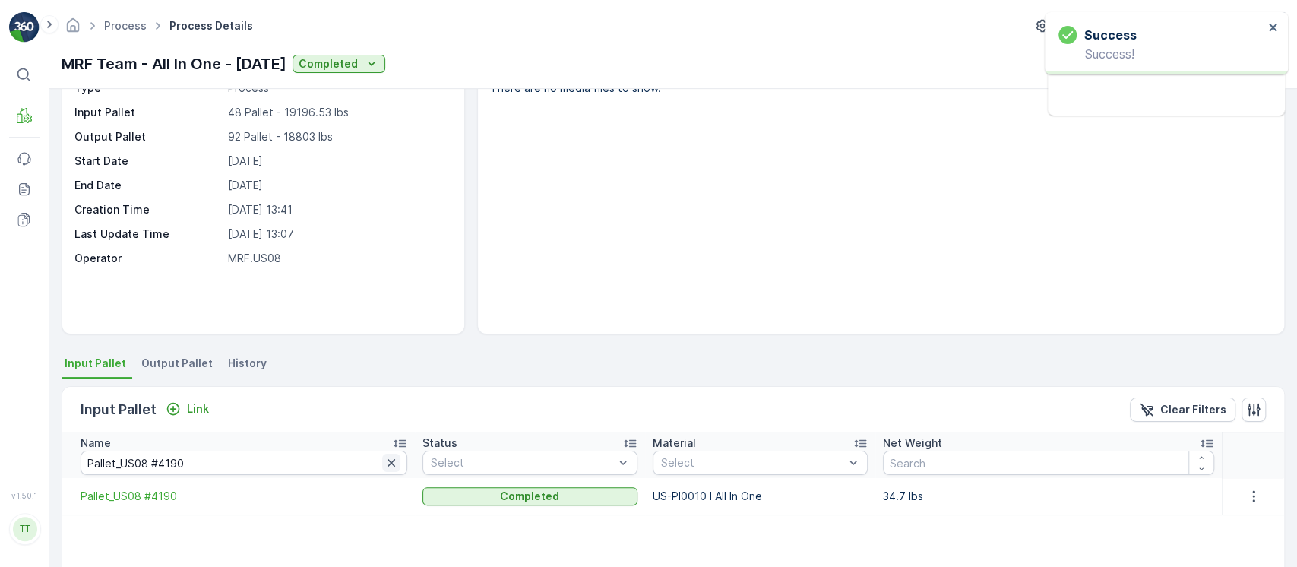
click at [384, 465] on icon "button" at bounding box center [391, 462] width 15 height 15
paste input "Pallet_US08 #4329"
type input "Pallet_US08 #4329"
drag, startPoint x: 204, startPoint y: 466, endPoint x: 18, endPoint y: 476, distance: 185.7
click at [0, 471] on div "⌘B MRF Events Reports Documents v 1.50.1 TT TC.GLOBAL clemence.vasseur@terracyc…" at bounding box center [648, 283] width 1297 height 567
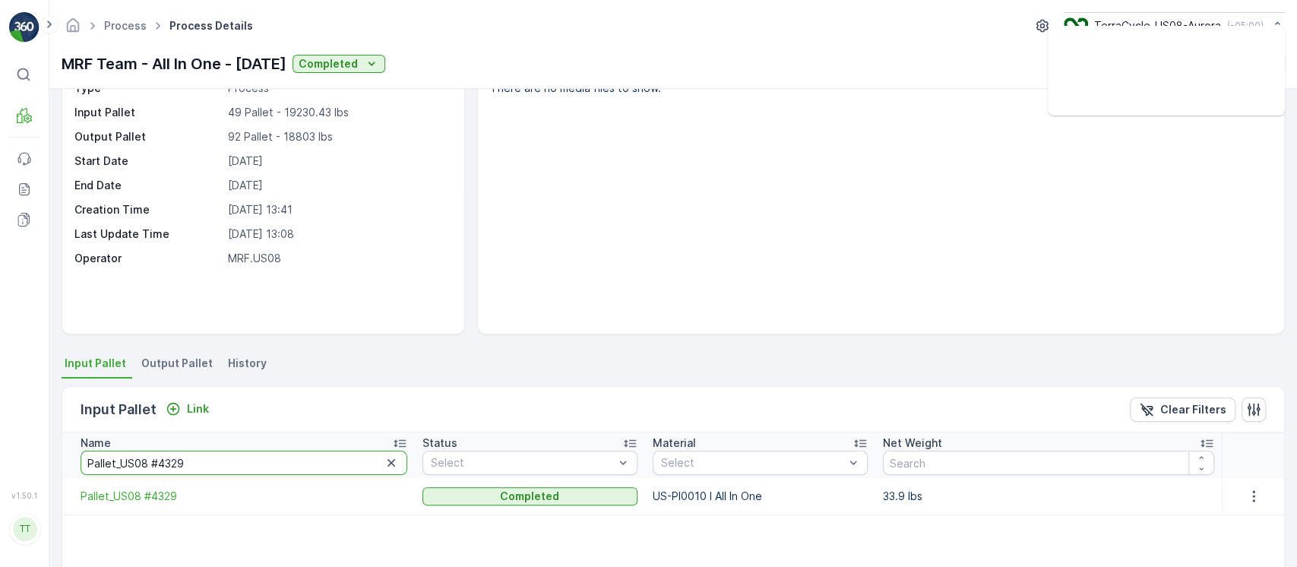
paste input "76"
type input "Pallet_US08 #4376"
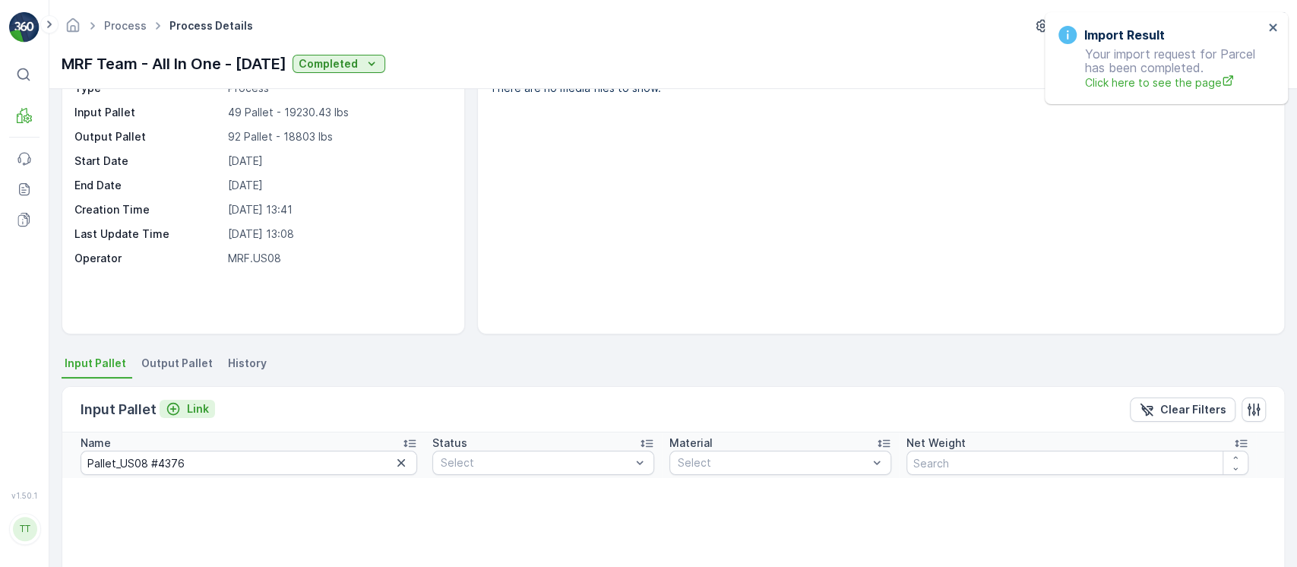
click at [195, 413] on p "Link" at bounding box center [198, 408] width 22 height 15
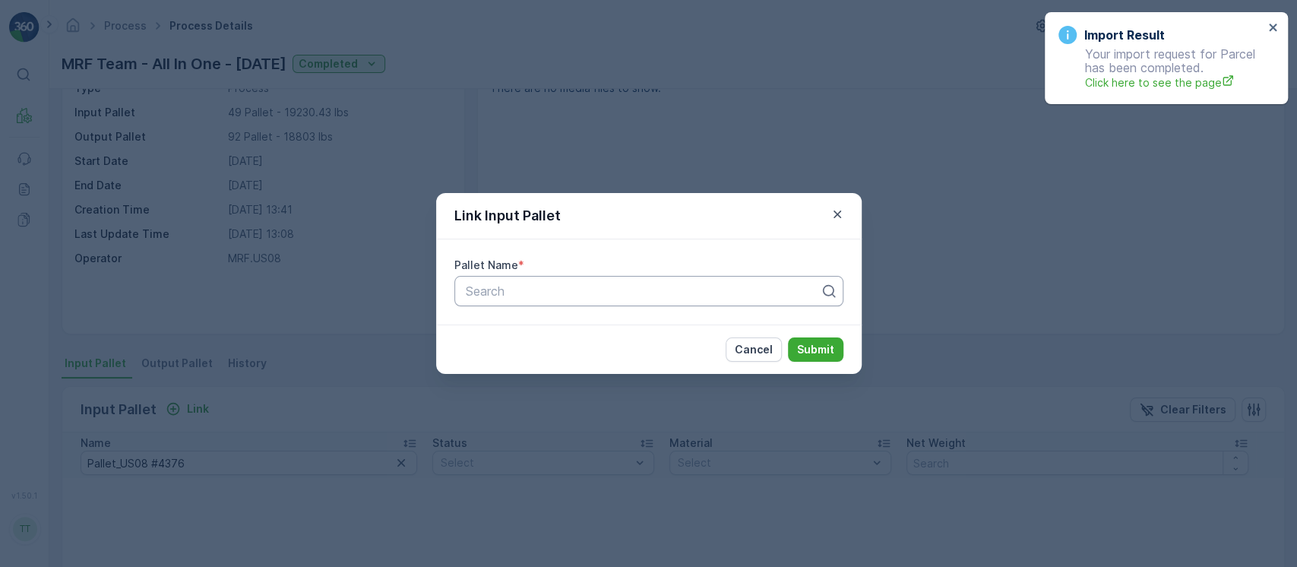
click at [661, 280] on div "Search" at bounding box center [648, 291] width 389 height 30
paste input "Pallet_US08 #4376"
type input "Pallet_US08 #4376"
click at [800, 348] on p "Submit" at bounding box center [815, 349] width 37 height 15
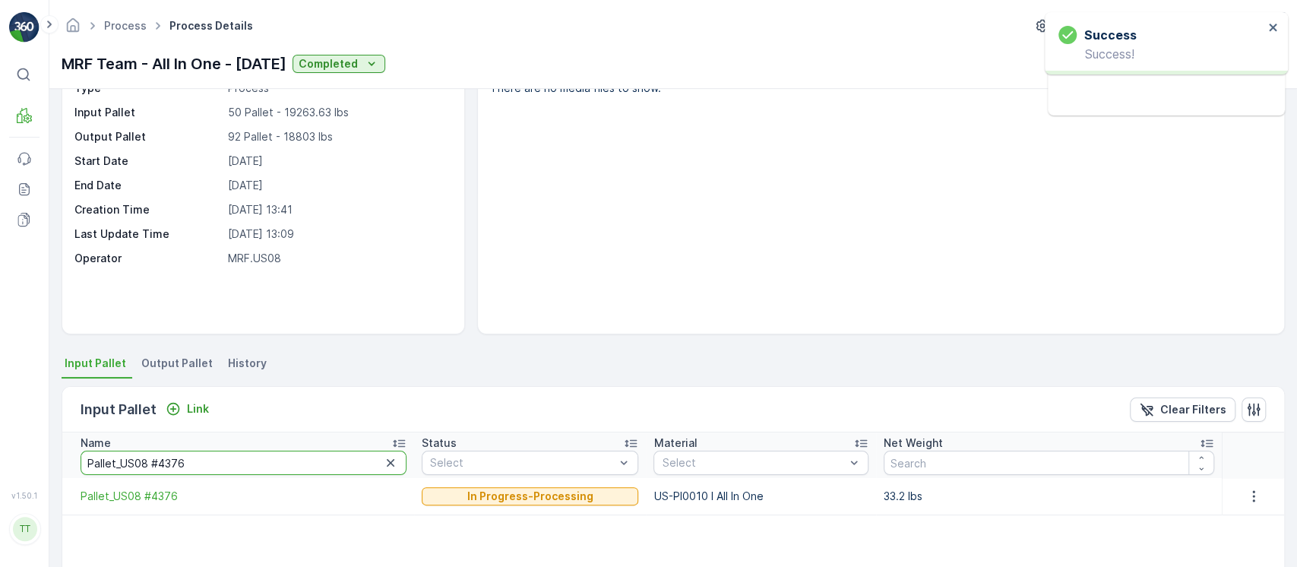
drag, startPoint x: 263, startPoint y: 458, endPoint x: 0, endPoint y: 494, distance: 265.4
click at [0, 494] on div "⌘B MRF Events Reports Documents v 1.50.1 TT TC.GLOBAL clemence.vasseur@terracyc…" at bounding box center [648, 283] width 1297 height 567
paste input "82"
type input "Pallet_US08 #4382"
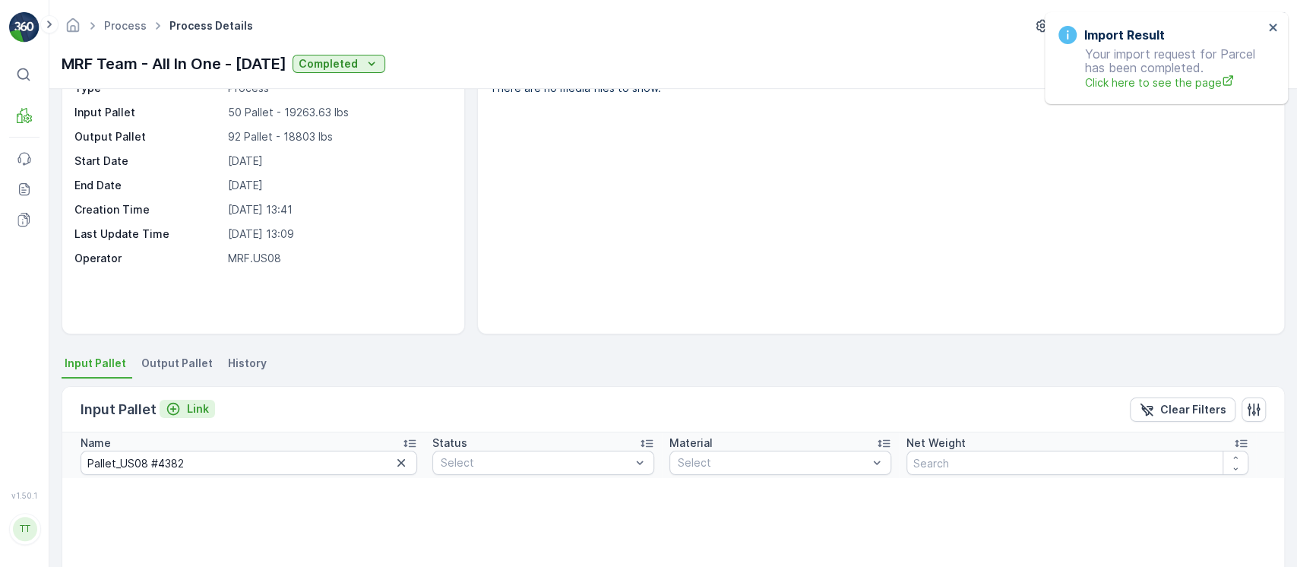
click at [182, 404] on div "Link" at bounding box center [187, 408] width 43 height 15
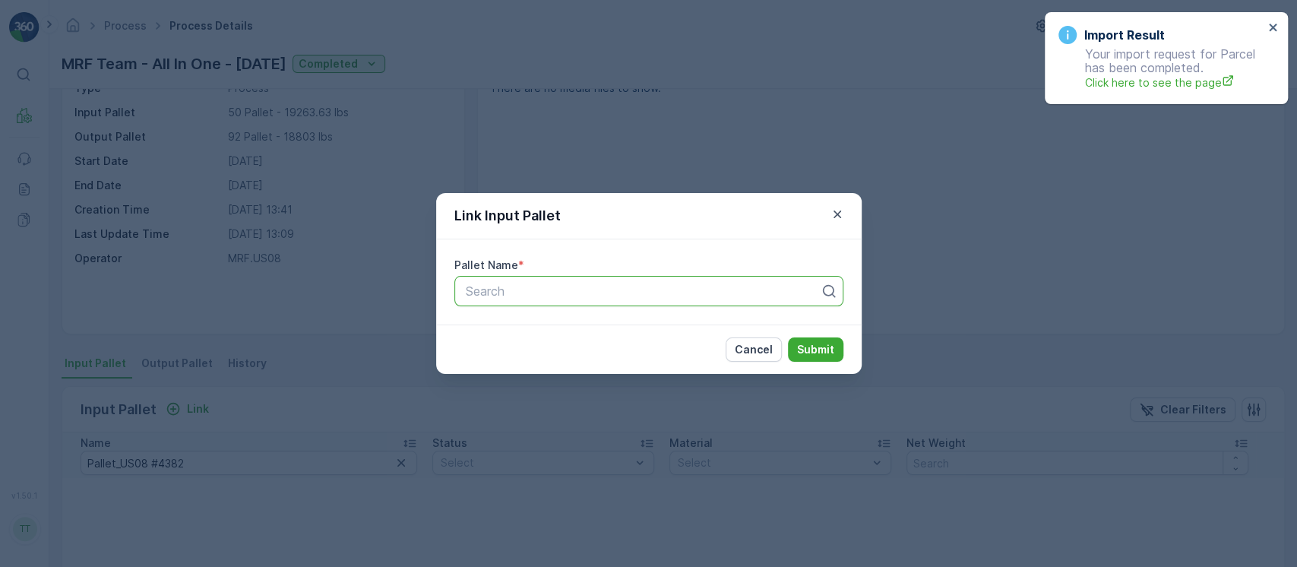
click at [552, 305] on div "Search" at bounding box center [648, 291] width 389 height 30
paste input "Pallet_US08 #4382"
type input "Pallet_US08 #4382"
click at [813, 353] on p "Submit" at bounding box center [815, 349] width 37 height 15
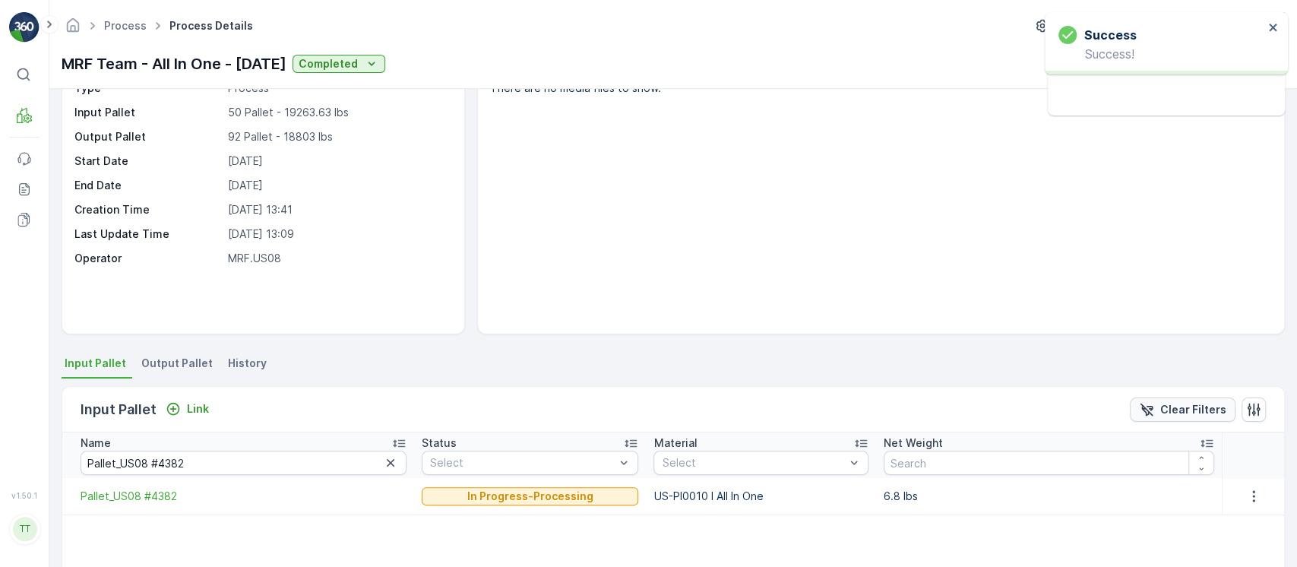
click at [1179, 417] on button "Clear Filters" at bounding box center [1183, 409] width 106 height 24
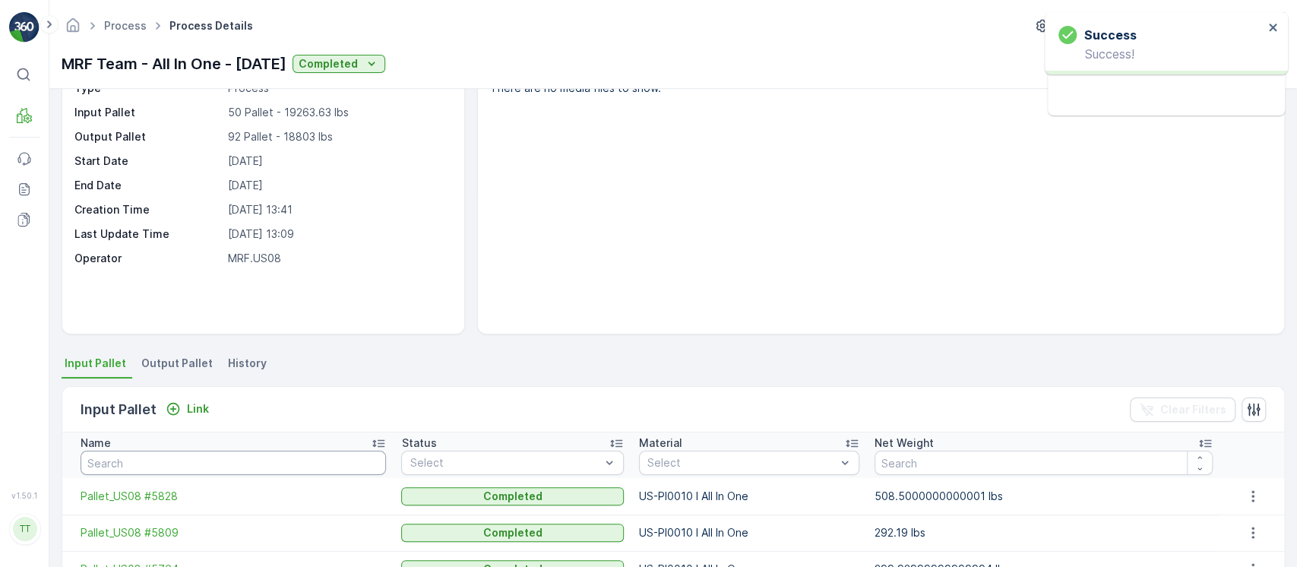
click at [248, 465] on input "text" at bounding box center [234, 463] width 306 height 24
paste input "Pallet_US08 #4382"
type input "Pallet_US08 #4382"
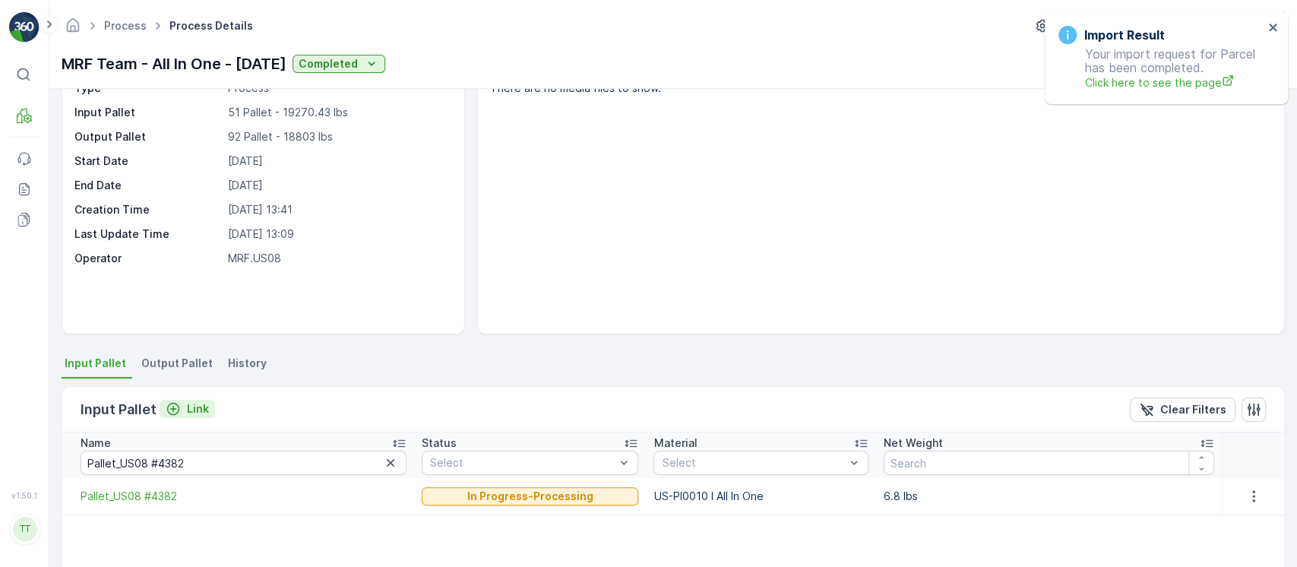
click at [198, 400] on button "Link" at bounding box center [187, 409] width 55 height 18
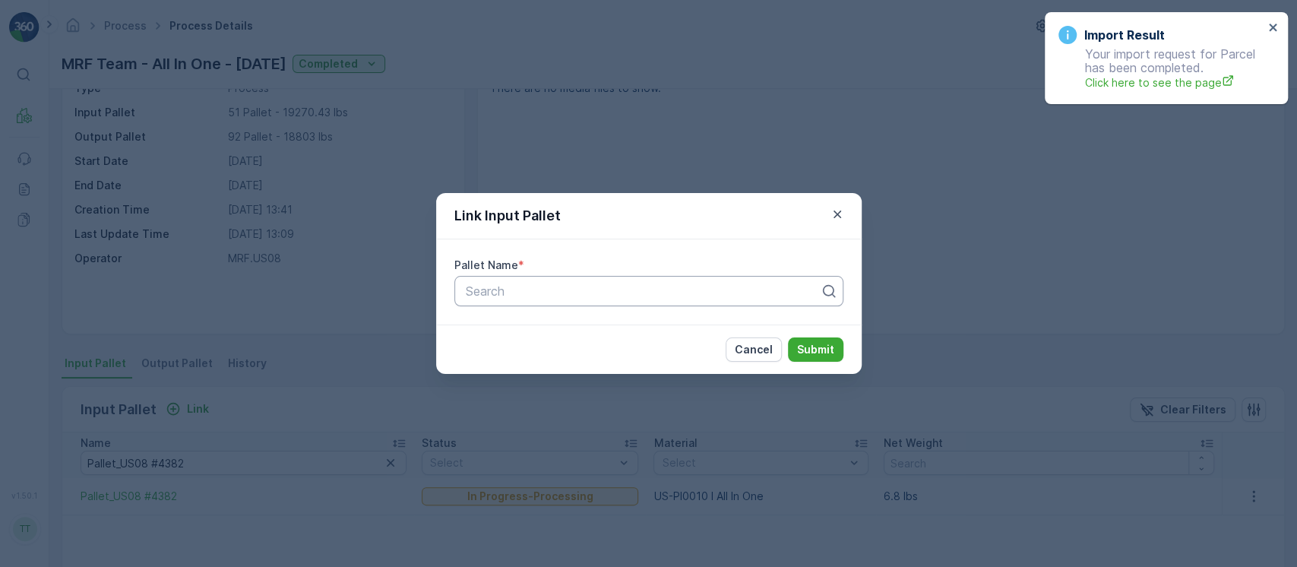
click at [549, 277] on div "Search" at bounding box center [648, 291] width 389 height 30
paste input "Pallet_US08 #4398"
type input "Pallet_US08 #4398"
click at [822, 356] on button "Submit" at bounding box center [815, 349] width 55 height 24
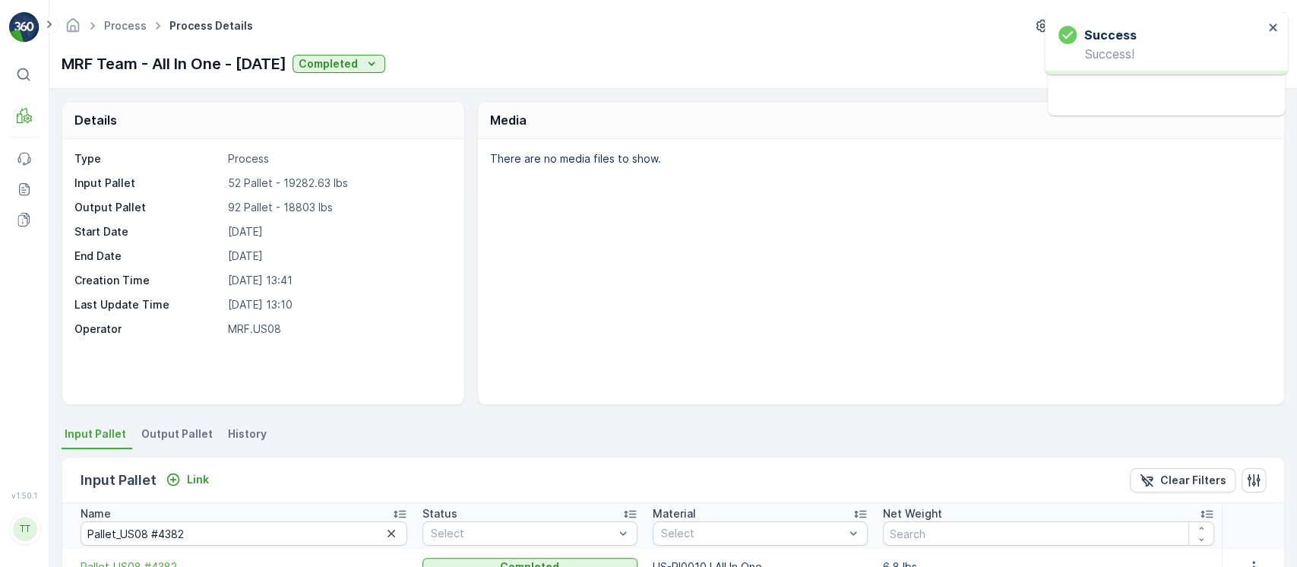
click at [293, 178] on p "52 Pallet - 19282.63 lbs" at bounding box center [338, 183] width 221 height 15
copy p "19282.63"
click at [206, 467] on div "Input Pallet Link Clear Filters" at bounding box center [673, 480] width 1222 height 46
click at [198, 470] on button "Link" at bounding box center [187, 479] width 55 height 18
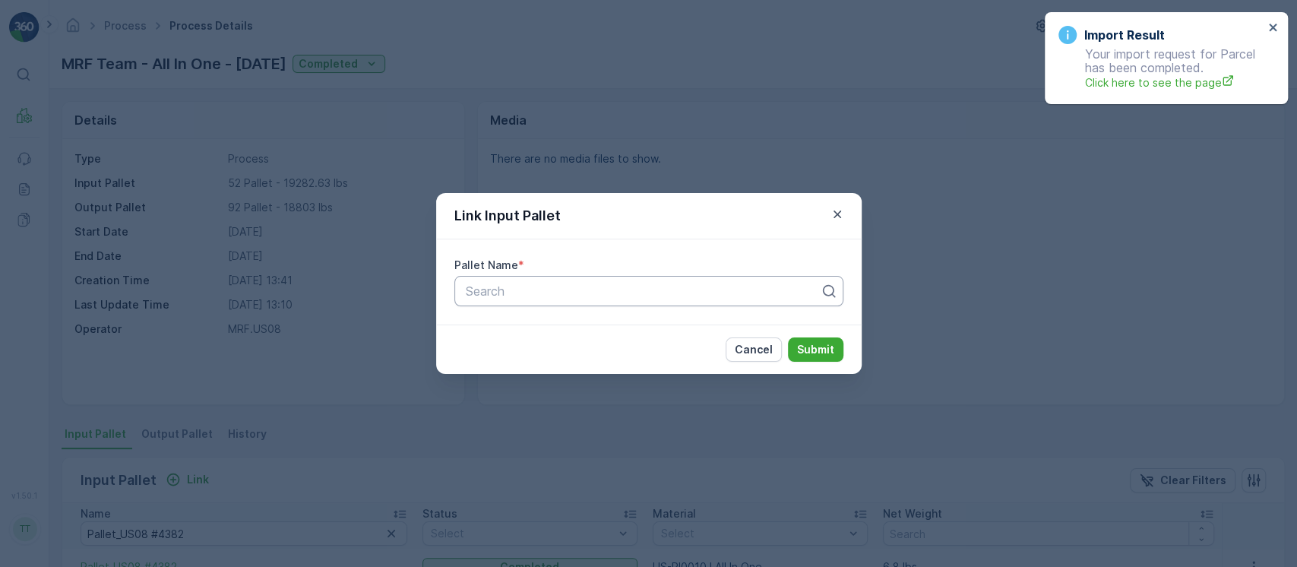
click at [511, 299] on div "Pallet Name * Search" at bounding box center [649, 281] width 426 height 85
click at [511, 297] on div at bounding box center [642, 291] width 357 height 14
paste input "Pallet_US08 #4428"
type input "Pallet_US08 #4428"
click at [823, 340] on button "Submit" at bounding box center [815, 349] width 55 height 24
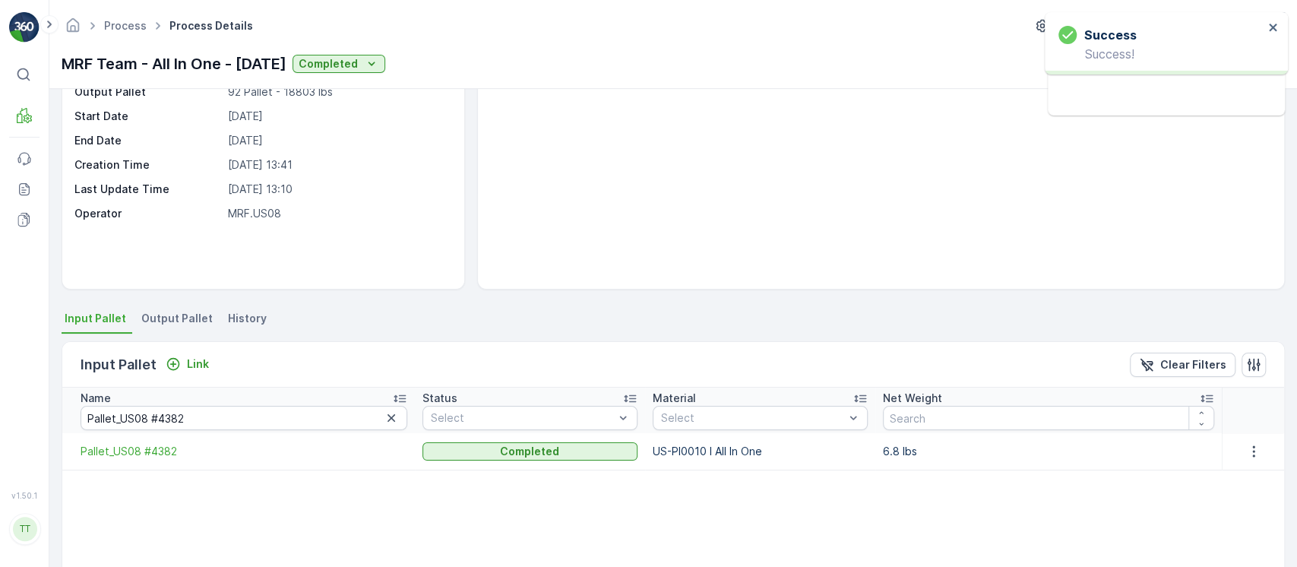
scroll to position [202, 0]
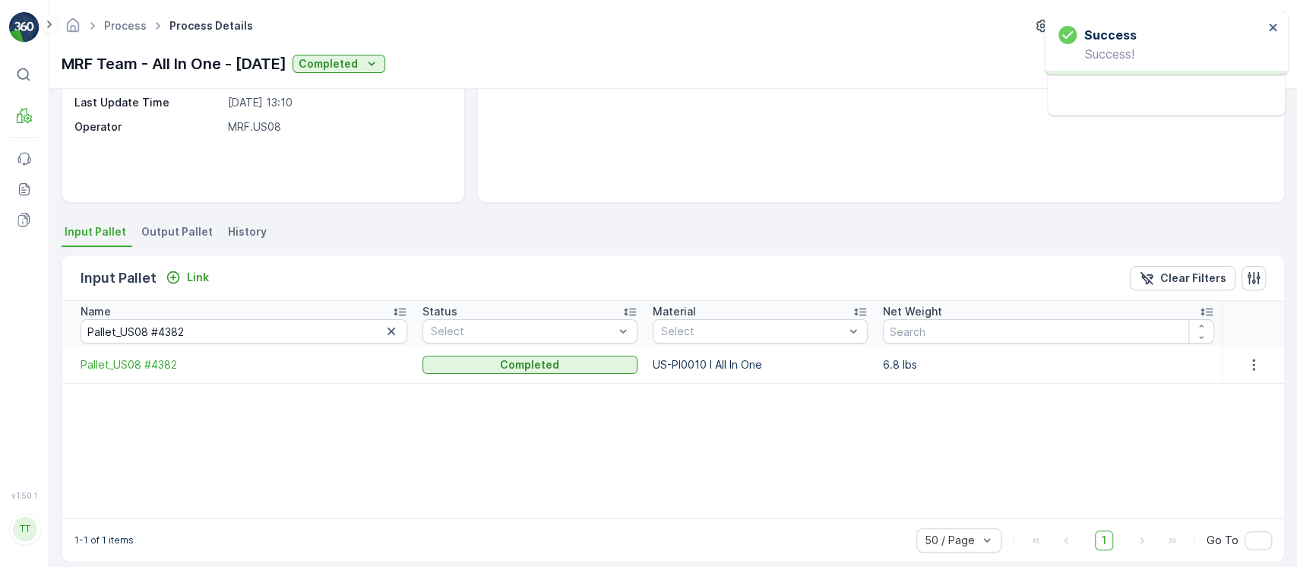
click at [384, 335] on icon "button" at bounding box center [391, 331] width 15 height 15
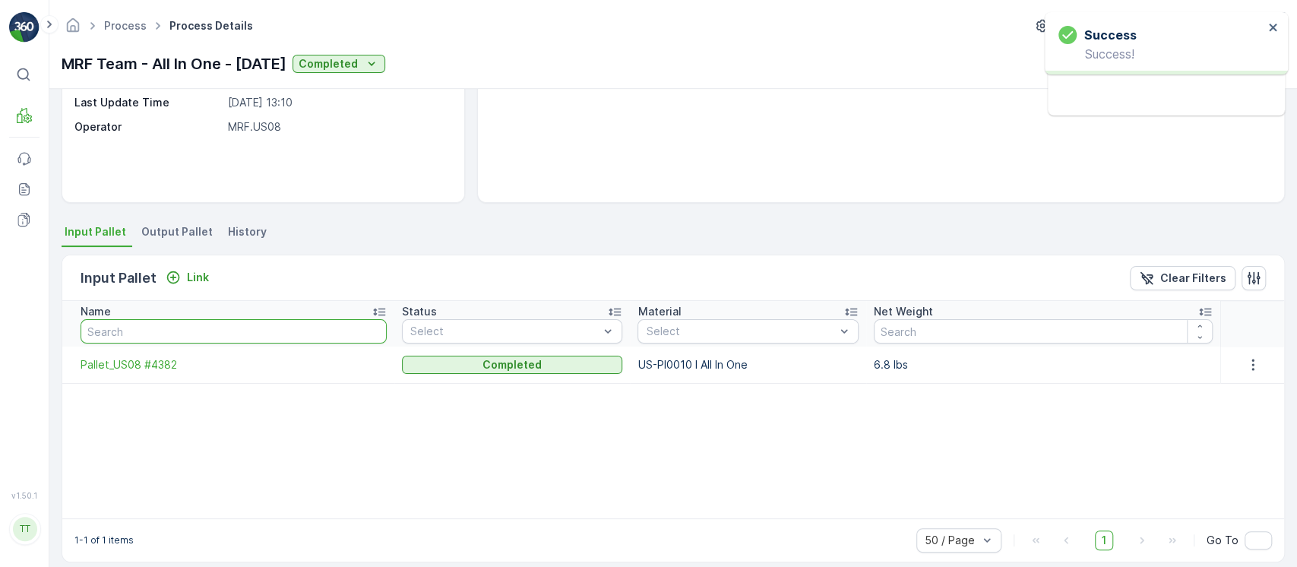
paste input "Pallet_US08 #4428"
type input "Pallet_US08 #4428"
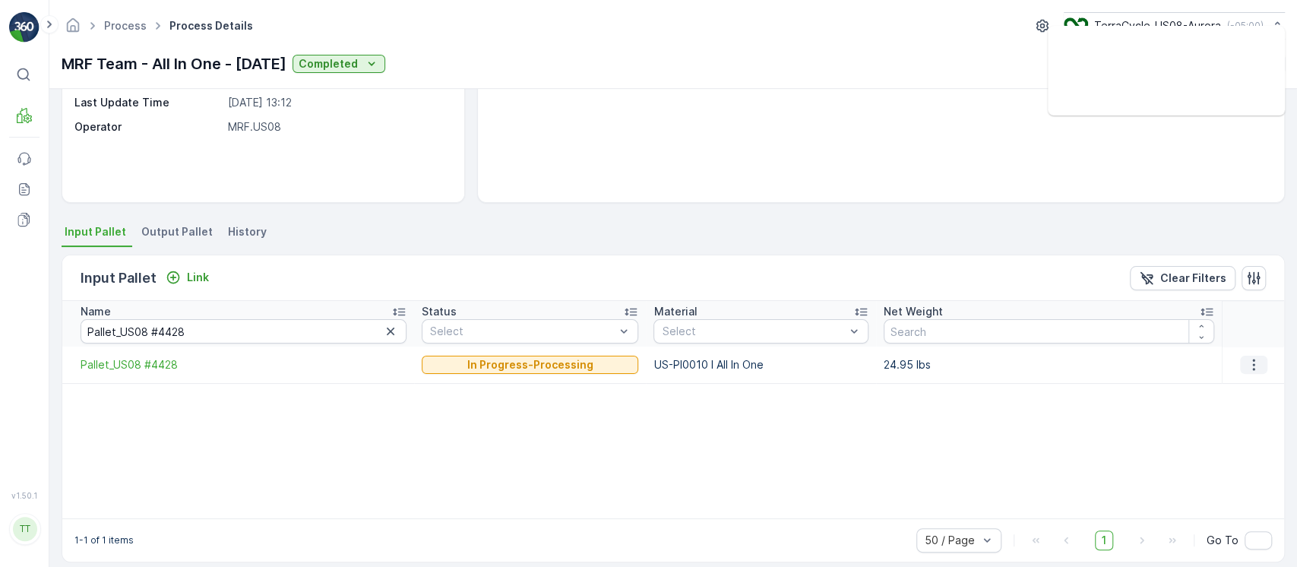
click at [1246, 359] on icon "button" at bounding box center [1253, 364] width 15 height 15
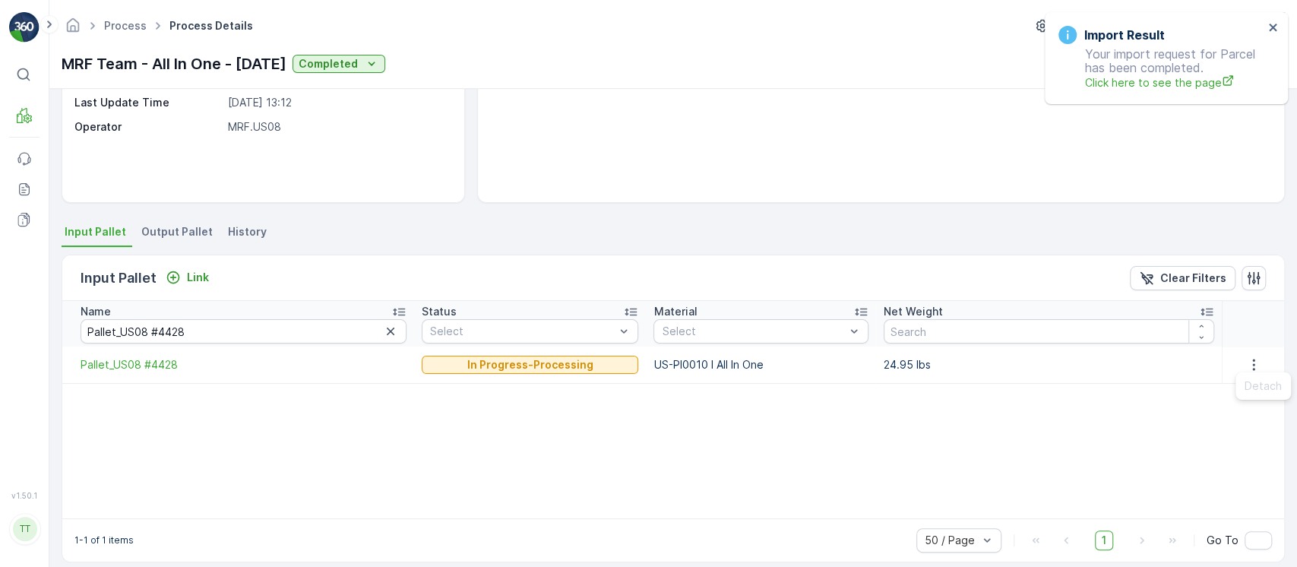
click at [1246, 380] on ul "Detach" at bounding box center [1263, 385] width 55 height 27
click at [386, 336] on button "button" at bounding box center [390, 331] width 18 height 18
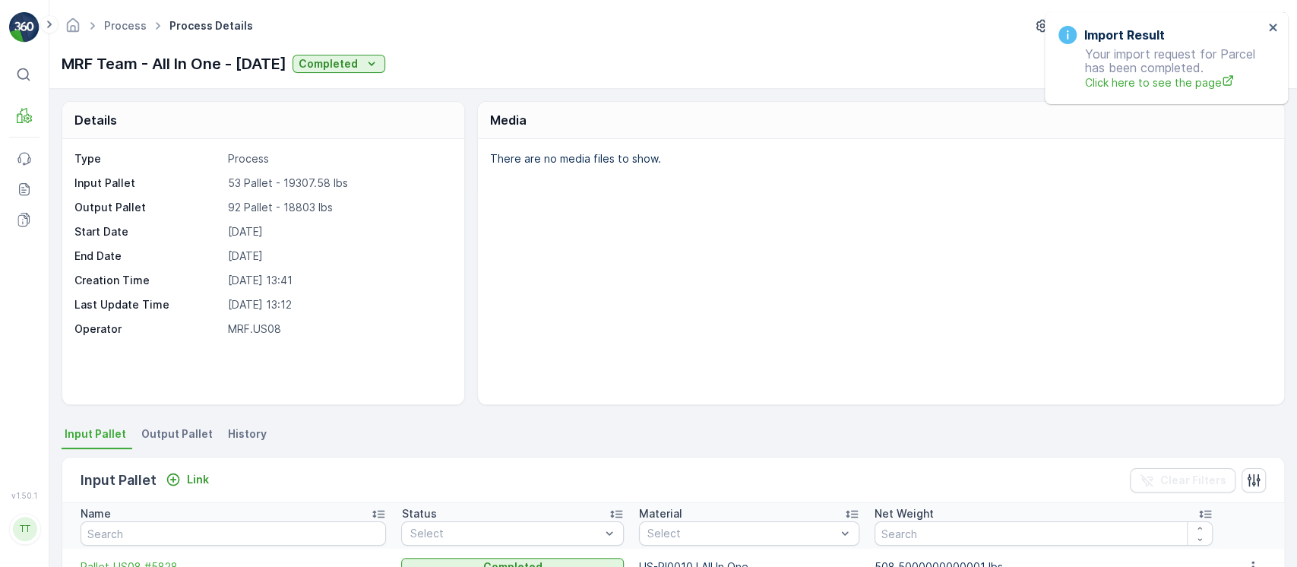
click at [249, 253] on p "06.08.2025" at bounding box center [338, 256] width 221 height 15
copy p "06.08.2025"
click at [228, 435] on span "History" at bounding box center [247, 433] width 39 height 15
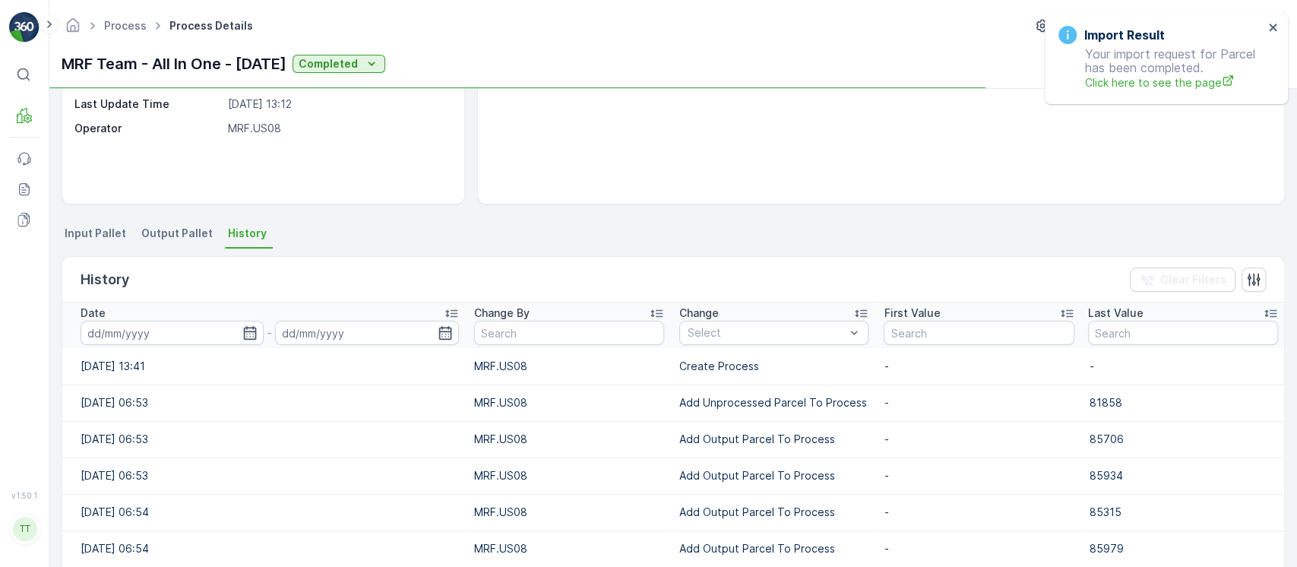
scroll to position [217, 0]
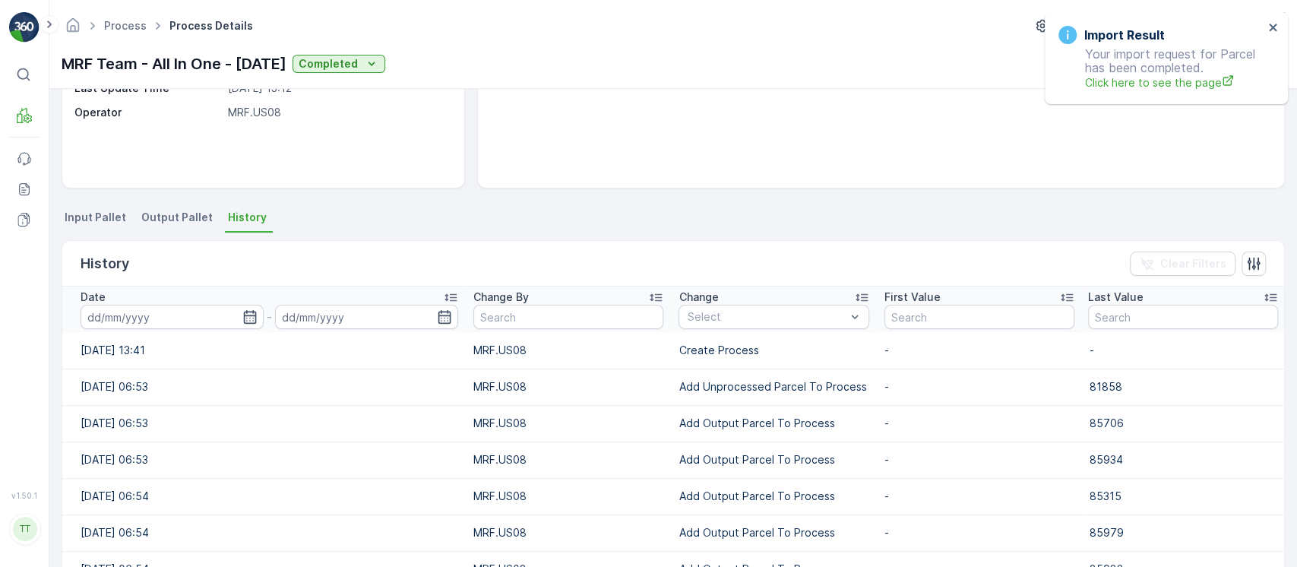
click at [362, 290] on div "Date" at bounding box center [270, 297] width 378 height 15
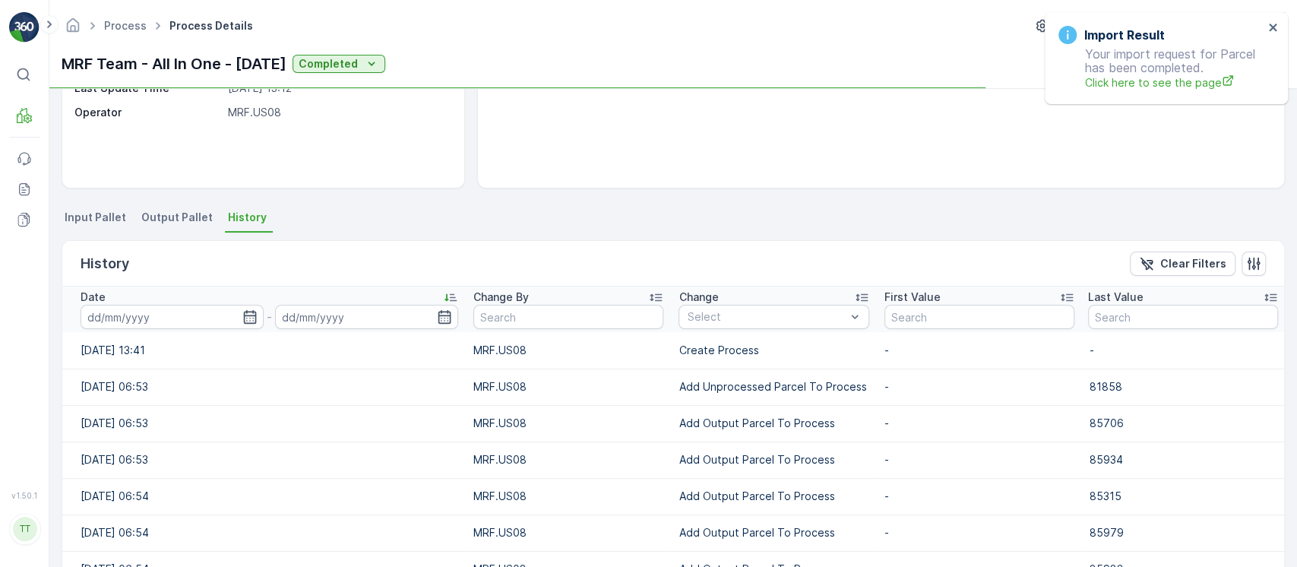
click at [362, 290] on div "Date" at bounding box center [270, 297] width 378 height 15
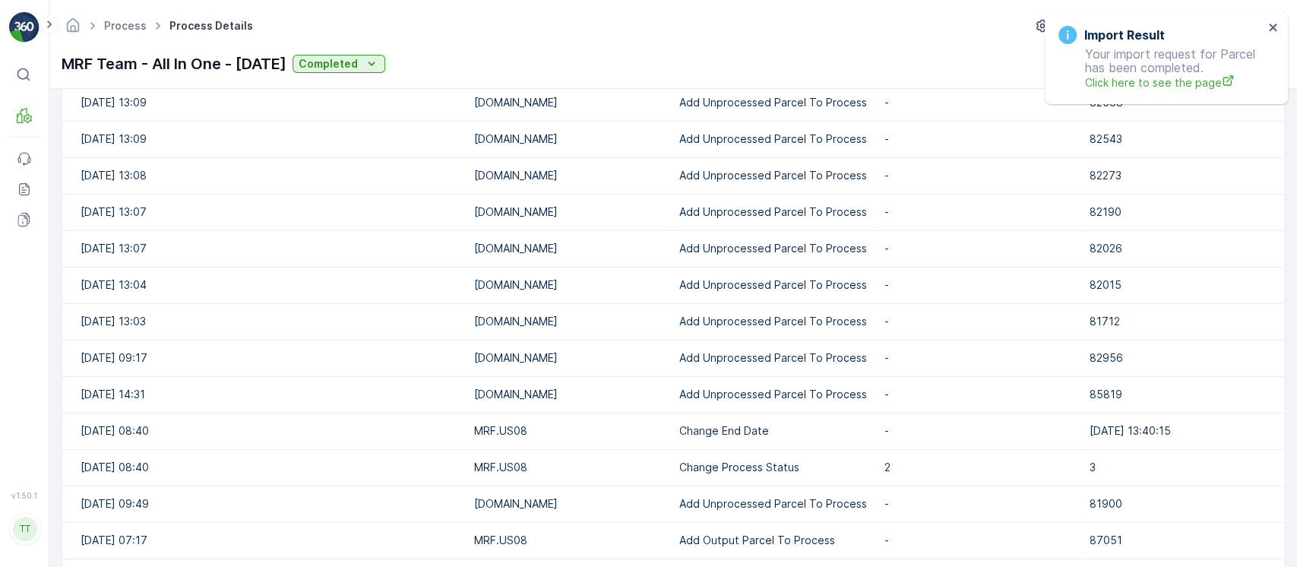
scroll to position [622, 0]
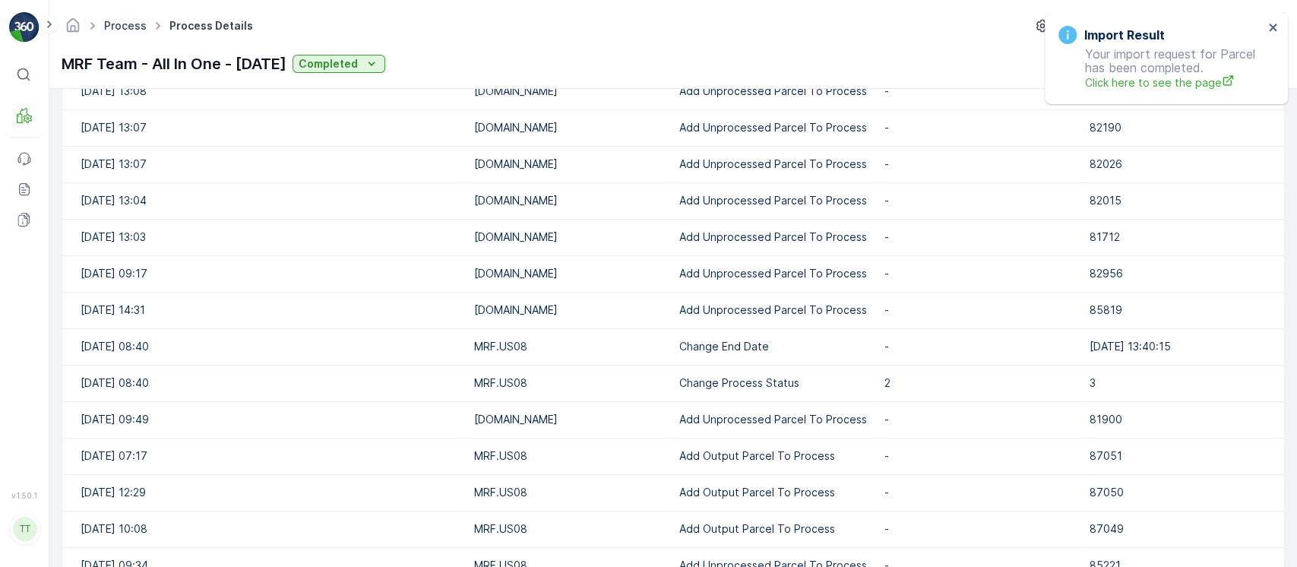
click at [125, 24] on link "Process" at bounding box center [125, 25] width 43 height 13
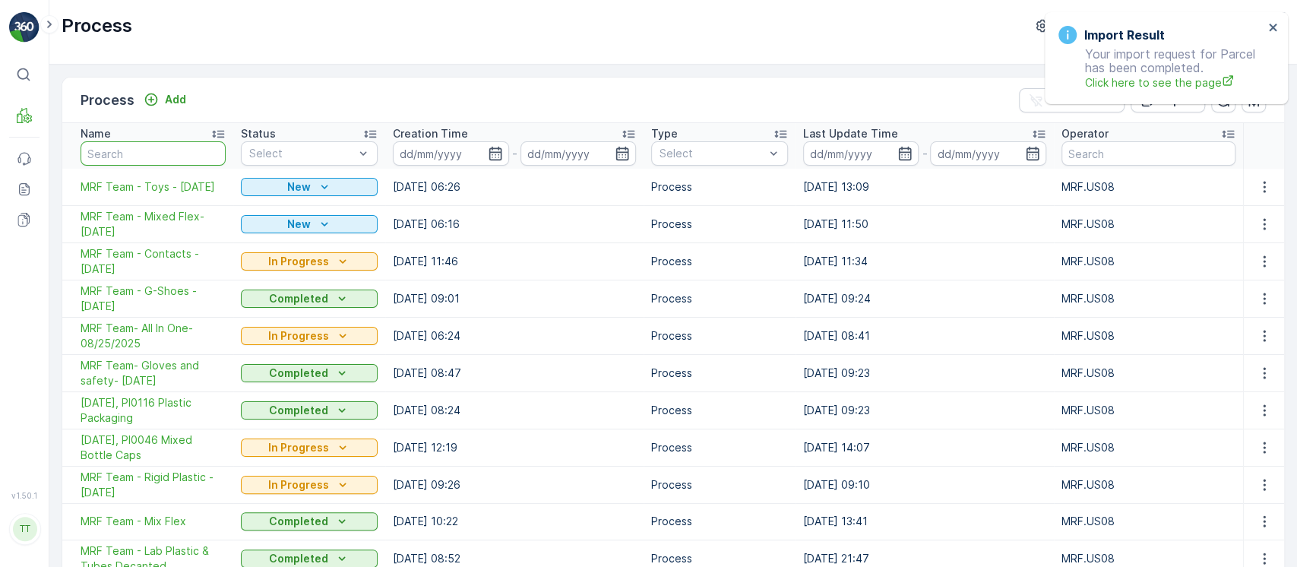
click at [155, 156] on input "text" at bounding box center [153, 153] width 145 height 24
paste input "MRF Team - Coffee Pods And Pouches"
type input "MRF Team - Coffee Pods And Pouches"
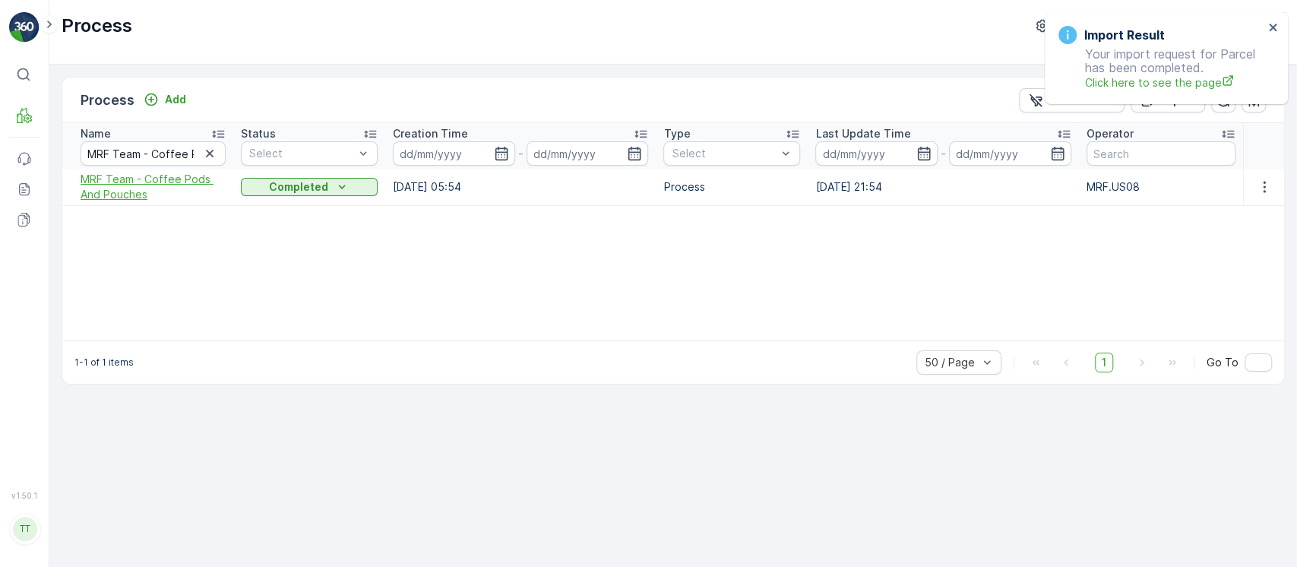
click at [182, 172] on span "MRF Team - Coffee Pods And Pouches" at bounding box center [153, 187] width 145 height 30
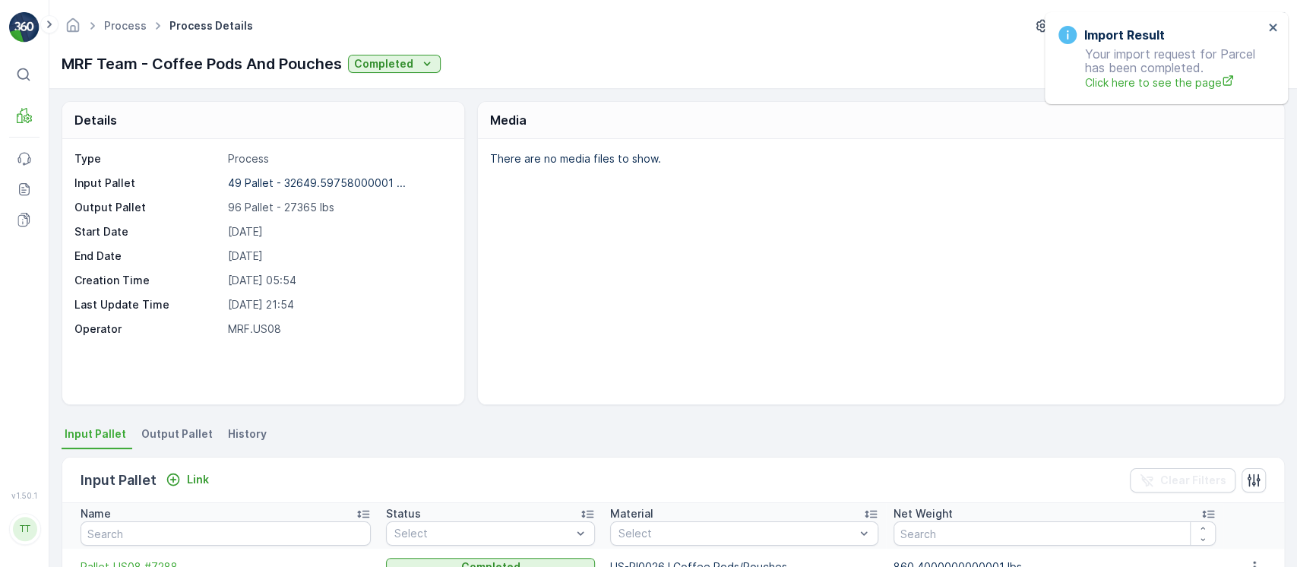
click at [241, 443] on li "History" at bounding box center [249, 436] width 48 height 26
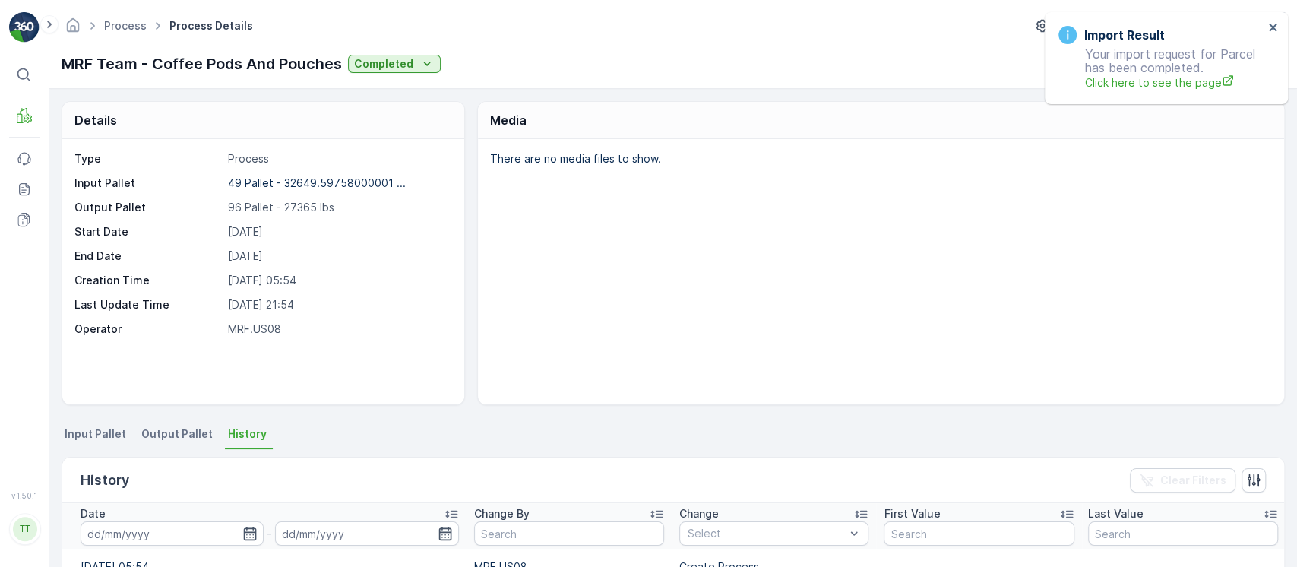
click at [309, 510] on div "Date" at bounding box center [270, 513] width 378 height 15
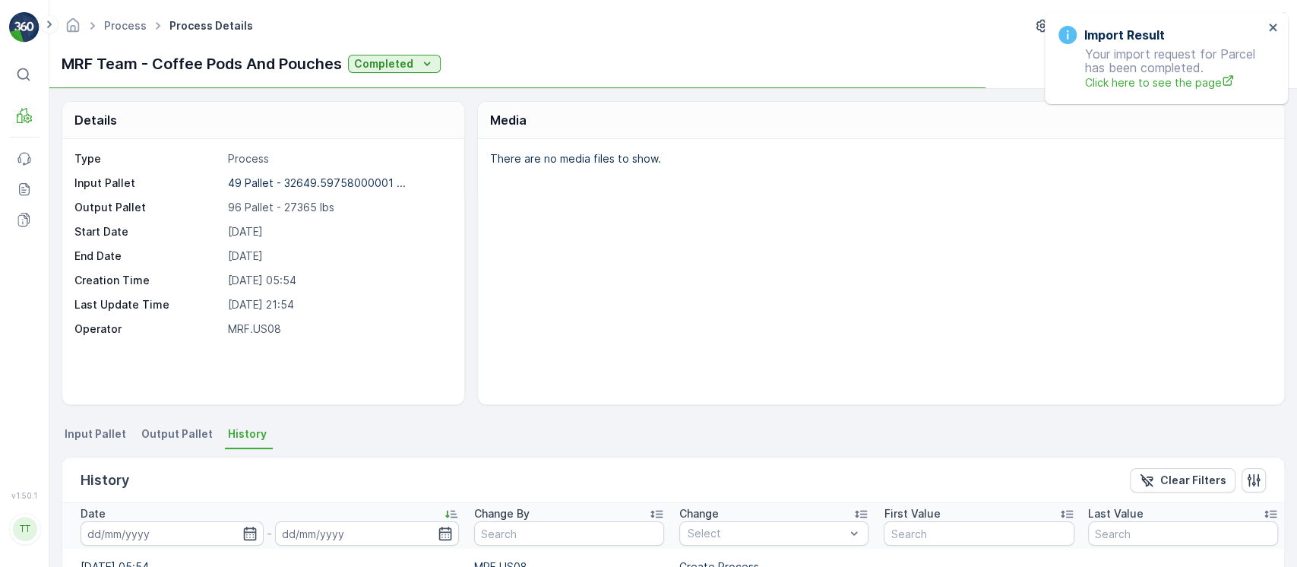
click at [309, 510] on div "Date" at bounding box center [270, 513] width 378 height 15
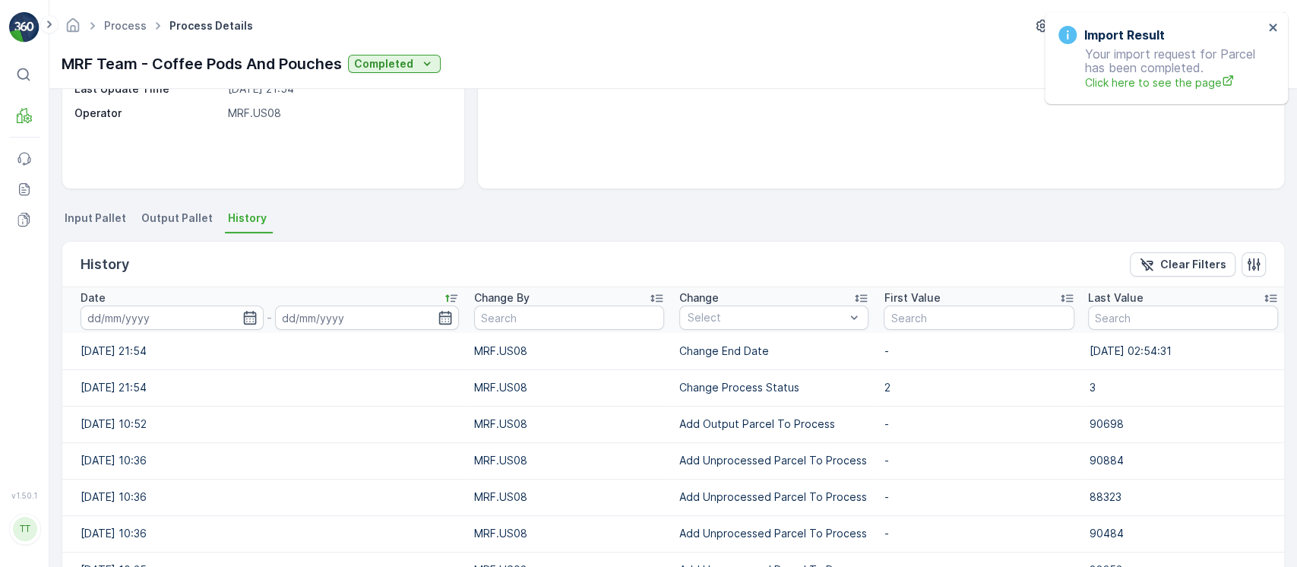
scroll to position [304, 0]
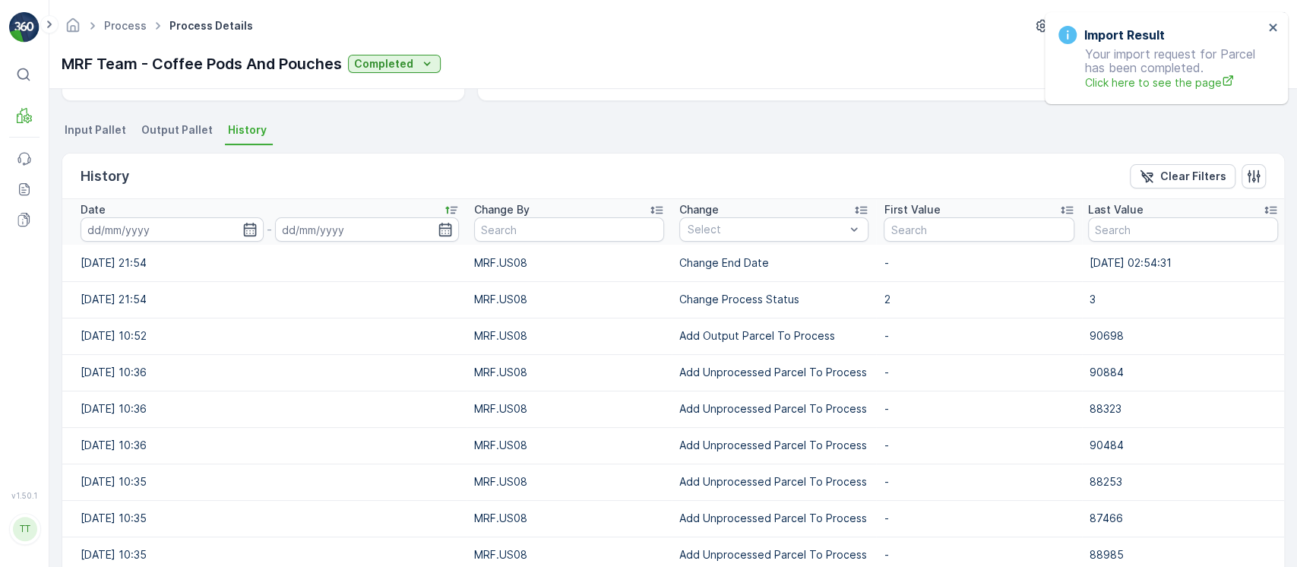
click at [404, 209] on div "Date" at bounding box center [270, 209] width 378 height 15
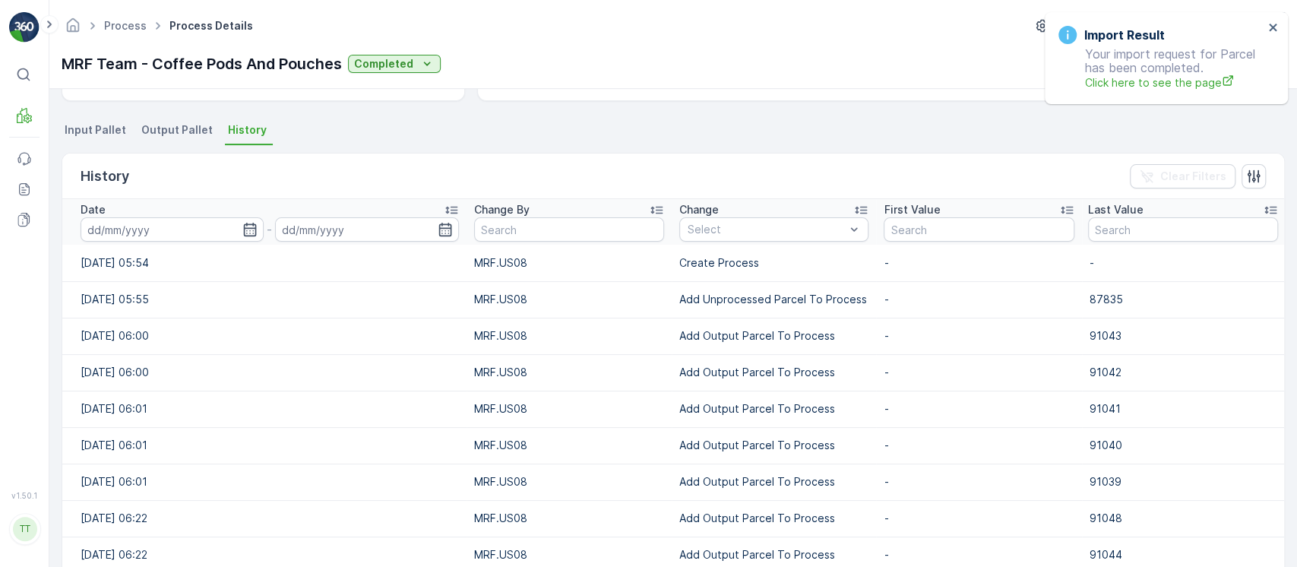
click at [404, 209] on div "Date" at bounding box center [270, 209] width 378 height 15
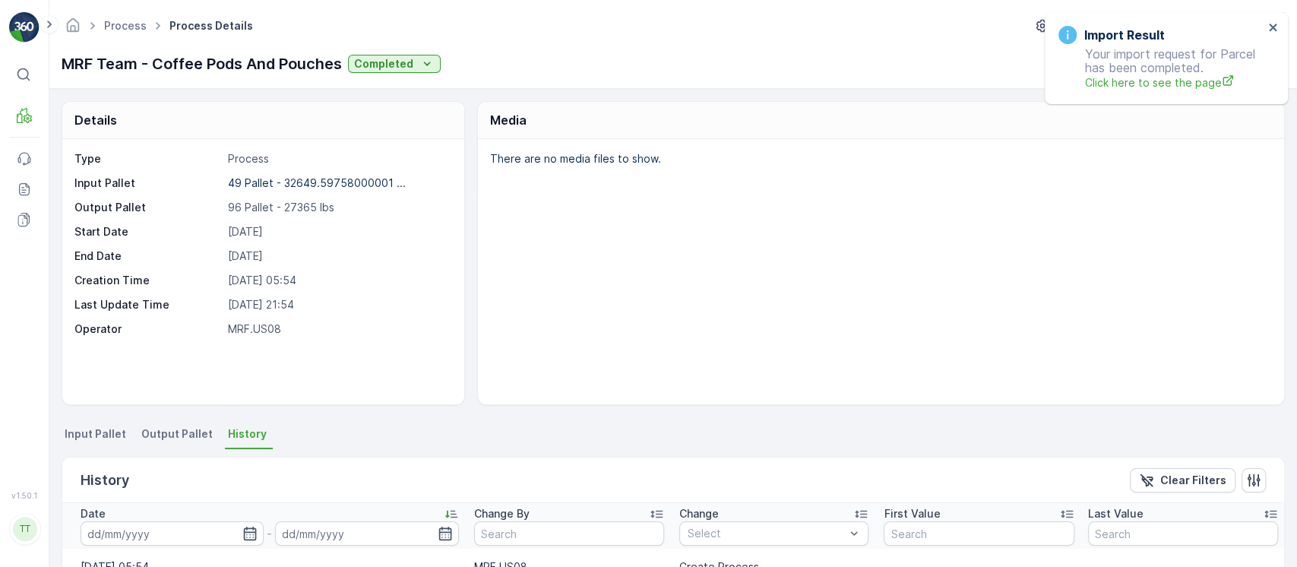
click at [294, 68] on p "MRF Team - Coffee Pods And Pouches" at bounding box center [202, 63] width 280 height 23
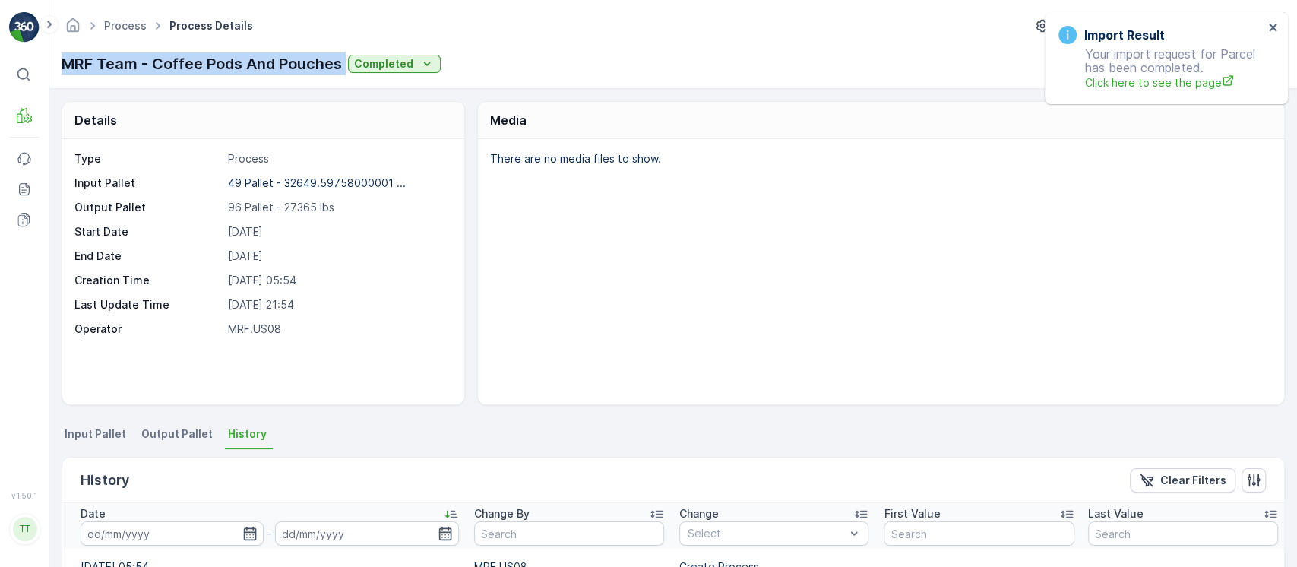
click at [293, 68] on p "MRF Team - Coffee Pods And Pouches" at bounding box center [202, 63] width 280 height 23
copy p "MRF Team - Coffee Pods And Pouches"
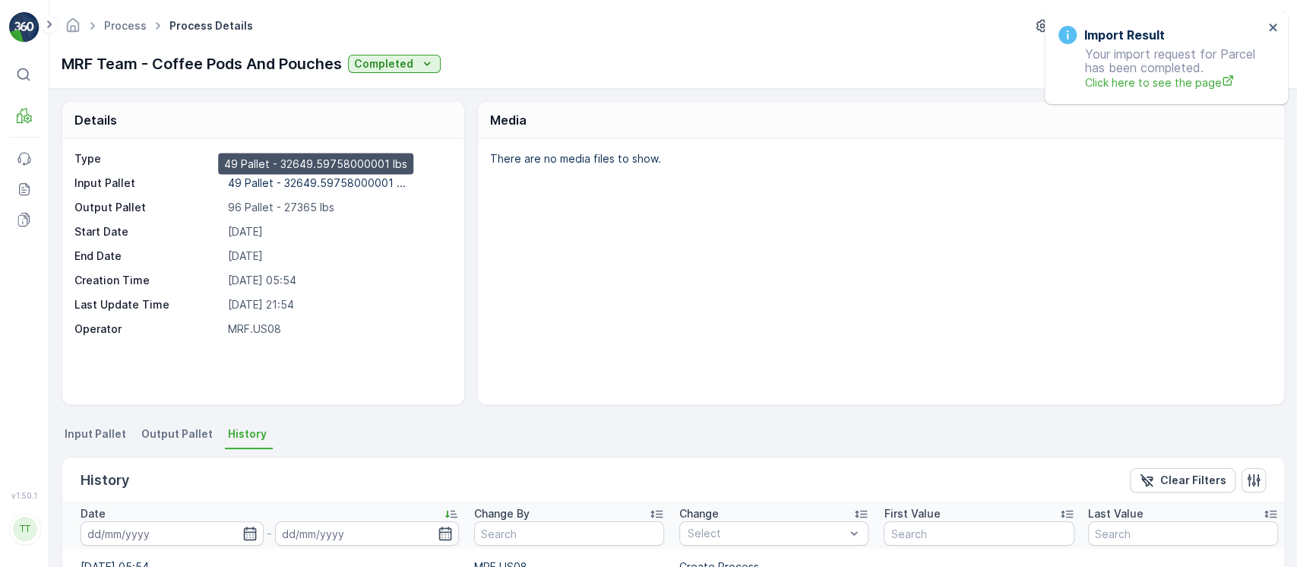
click at [286, 182] on p "49 Pallet - 32649.59758000001 ..." at bounding box center [317, 182] width 178 height 13
click at [299, 209] on p "96 Pallet - 27365 lbs" at bounding box center [338, 207] width 221 height 15
copy p "27365"
drag, startPoint x: 156, startPoint y: 434, endPoint x: 170, endPoint y: 437, distance: 14.8
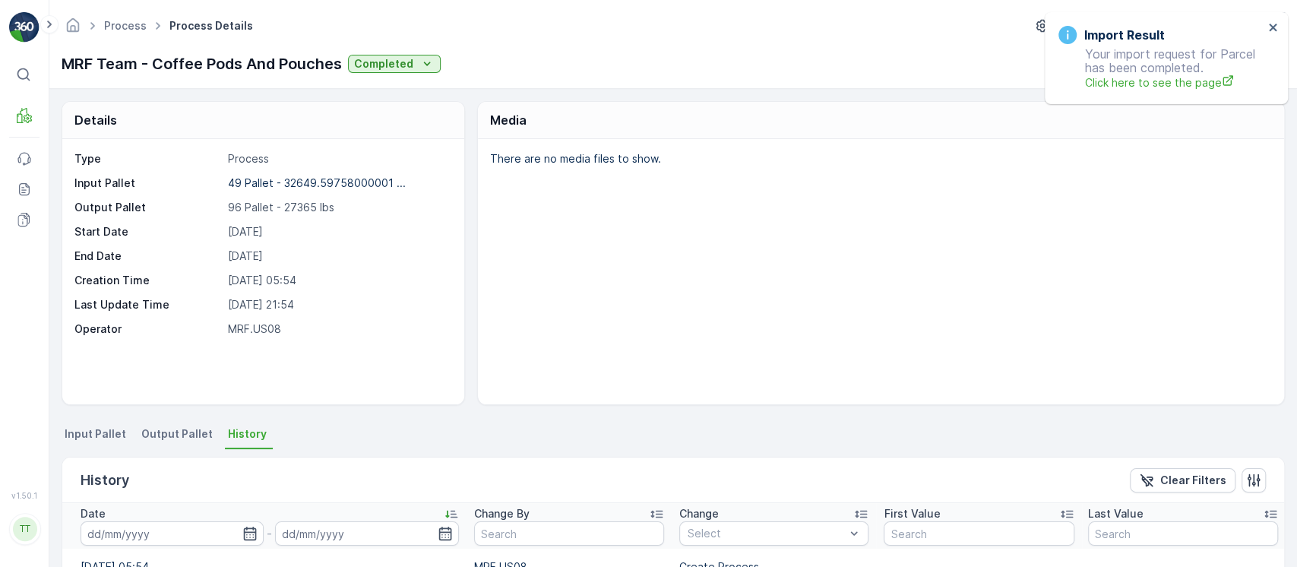
click at [156, 435] on span "Output Pallet" at bounding box center [176, 433] width 71 height 15
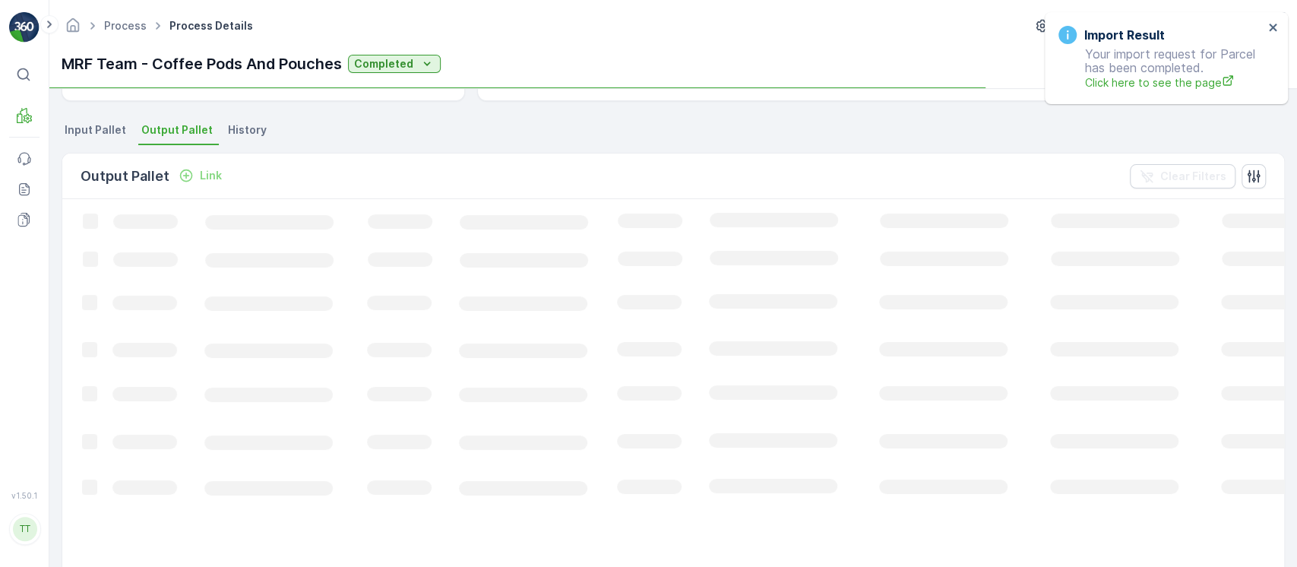
scroll to position [304, 0]
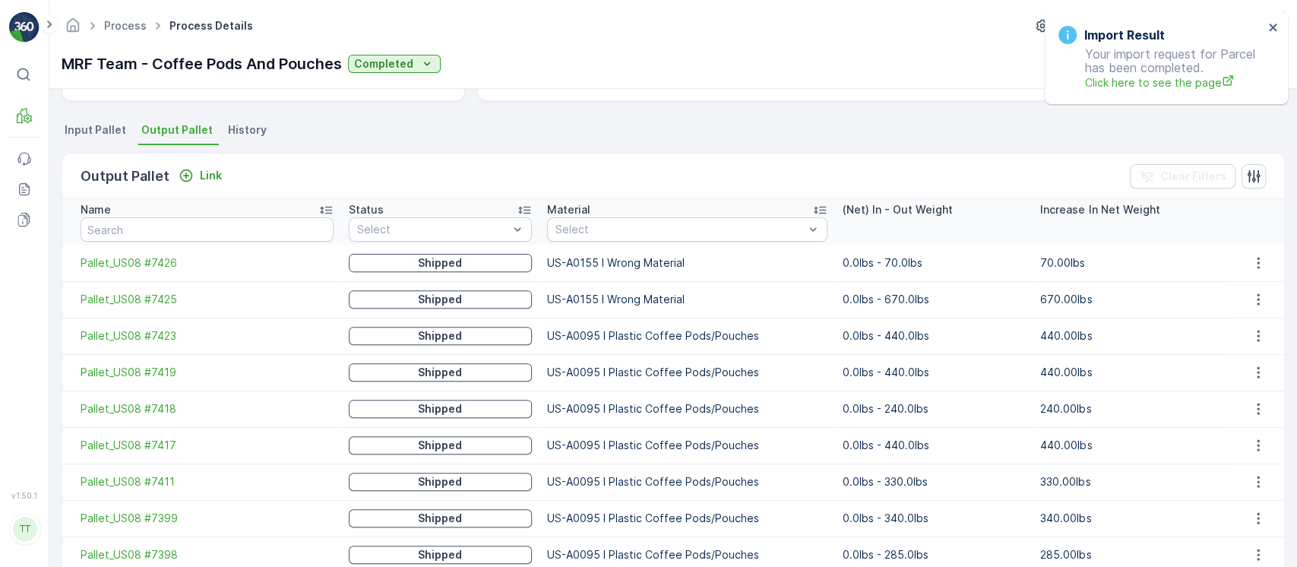
click at [596, 373] on p "US-A0095 I Plastic Coffee Pods/Pouches" at bounding box center [687, 372] width 280 height 15
click at [596, 374] on p "US-A0095 I Plastic Coffee Pods/Pouches" at bounding box center [687, 372] width 280 height 15
click at [596, 375] on p "US-A0095 I Plastic Coffee Pods/Pouches" at bounding box center [687, 372] width 280 height 15
copy p "US-A0095 I Plastic Coffee Pods/Pouches"
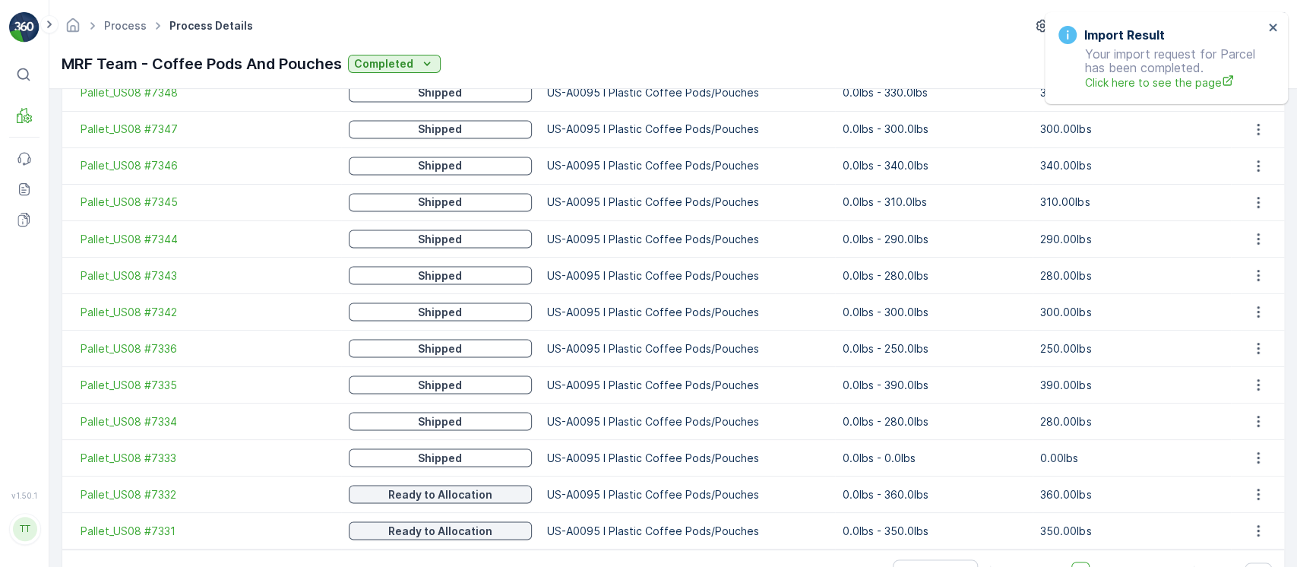
scroll to position [1869, 0]
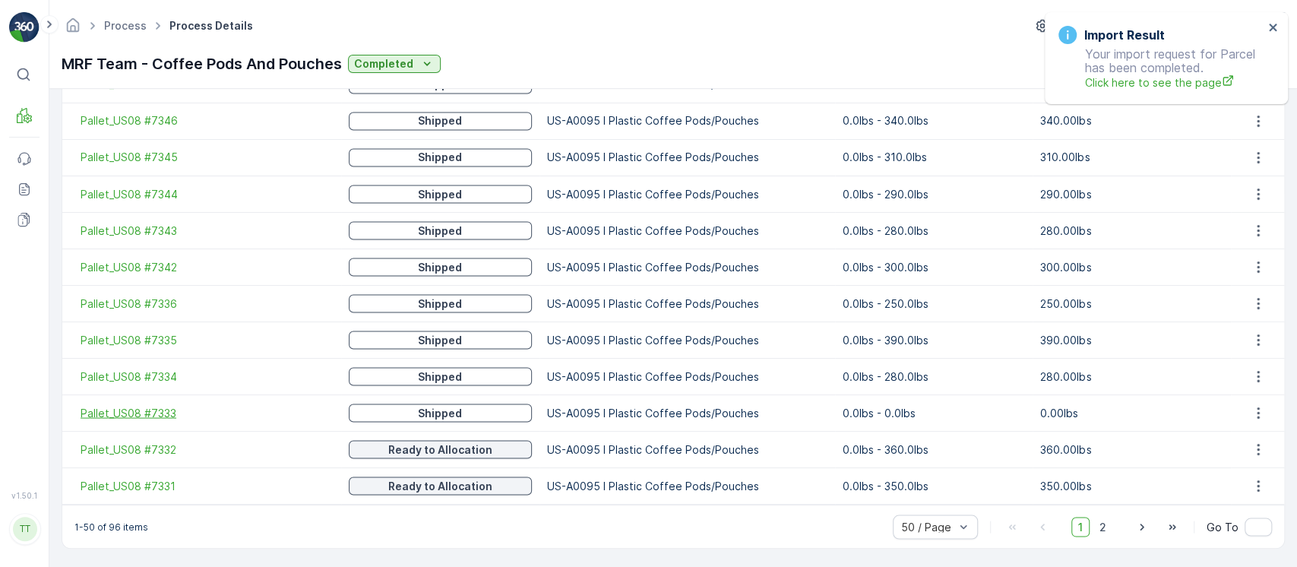
click at [152, 415] on span "Pallet_US08 #7333" at bounding box center [207, 412] width 253 height 15
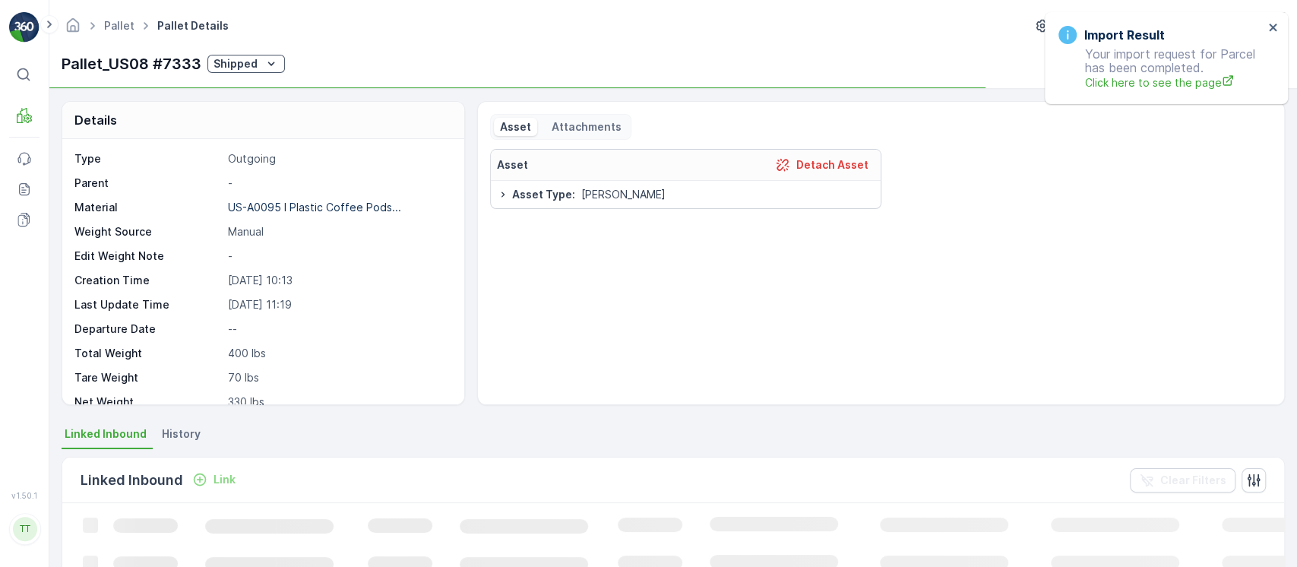
click at [169, 447] on li "History" at bounding box center [183, 436] width 48 height 26
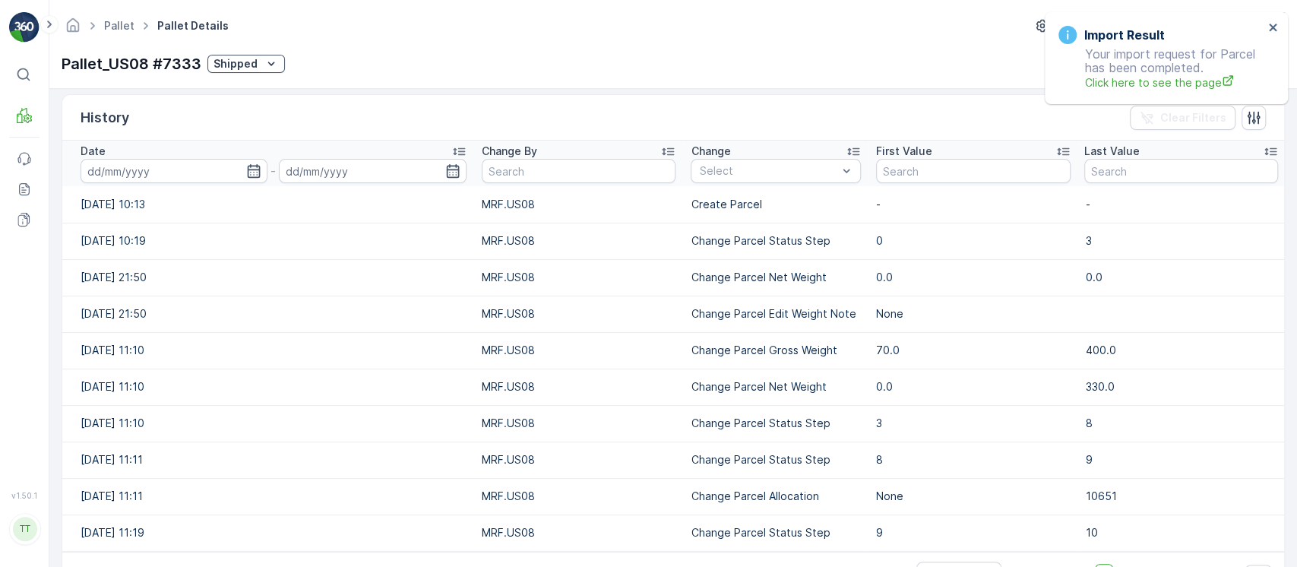
scroll to position [410, 0]
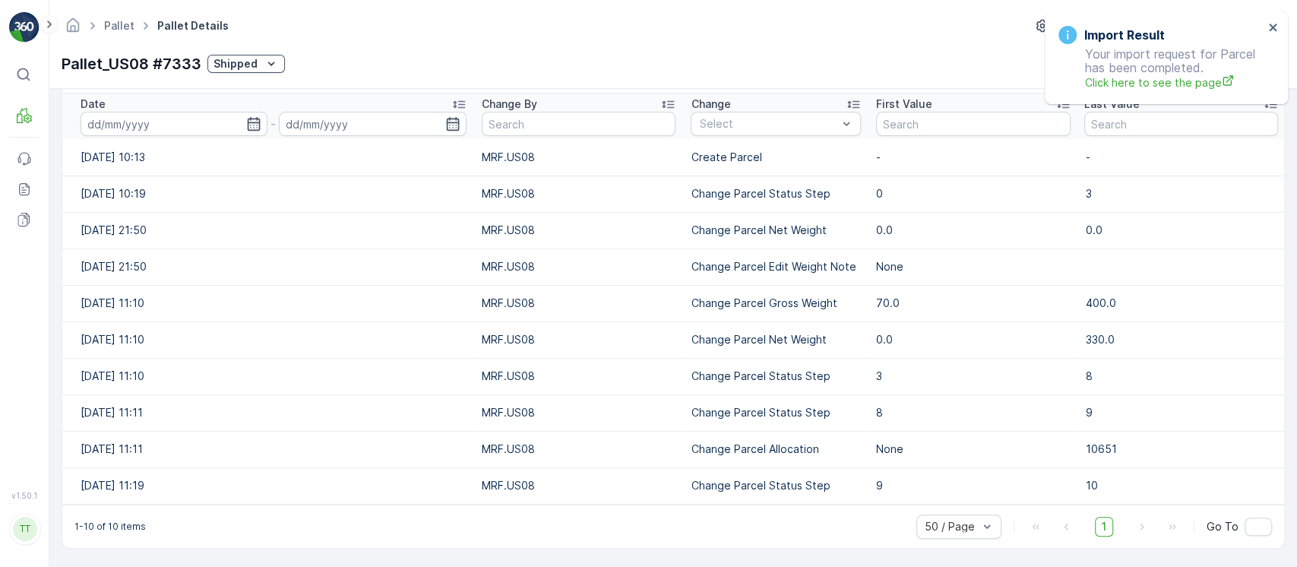
click at [1090, 301] on p "400.0" at bounding box center [1176, 303] width 180 height 15
copy p "400.0"
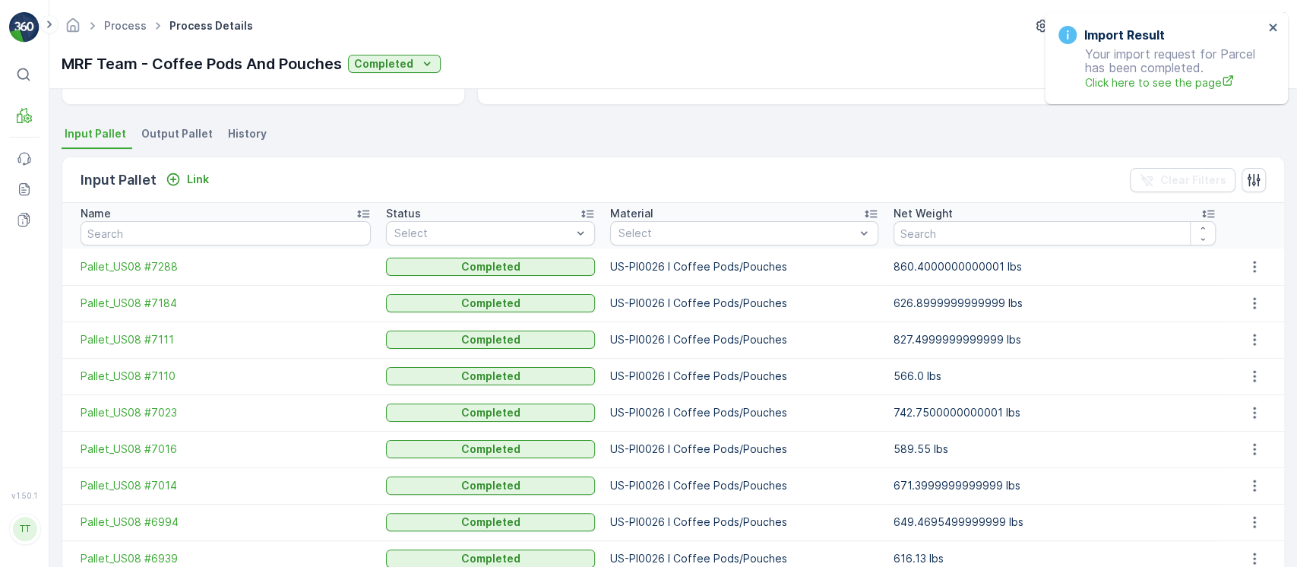
scroll to position [202, 0]
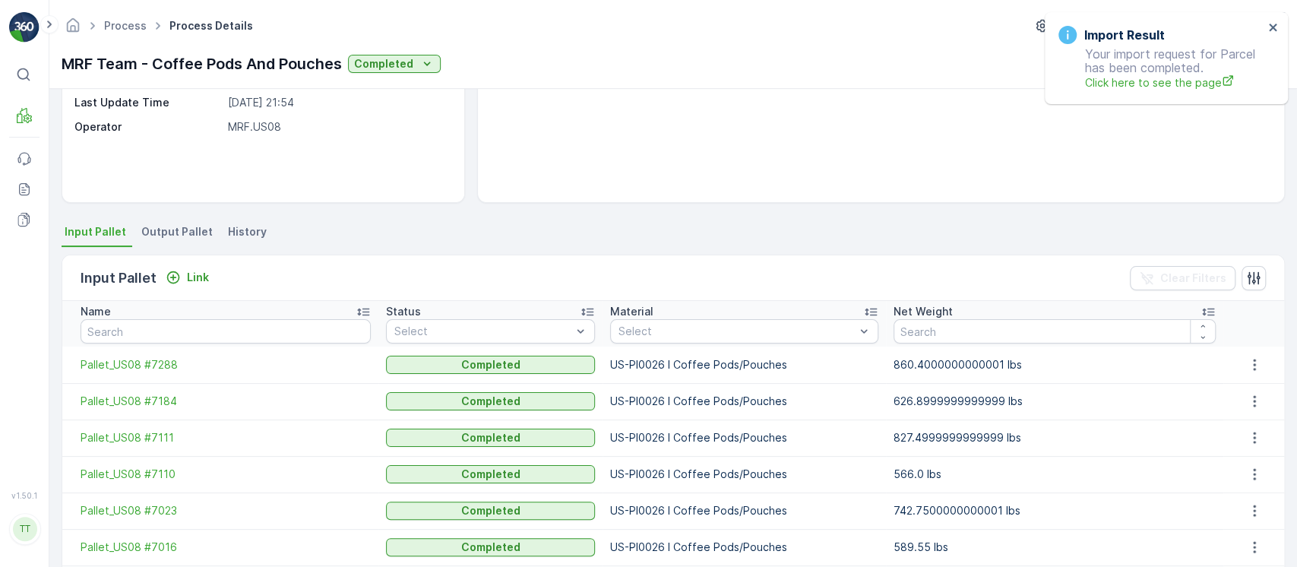
click at [187, 237] on span "Output Pallet" at bounding box center [176, 231] width 71 height 15
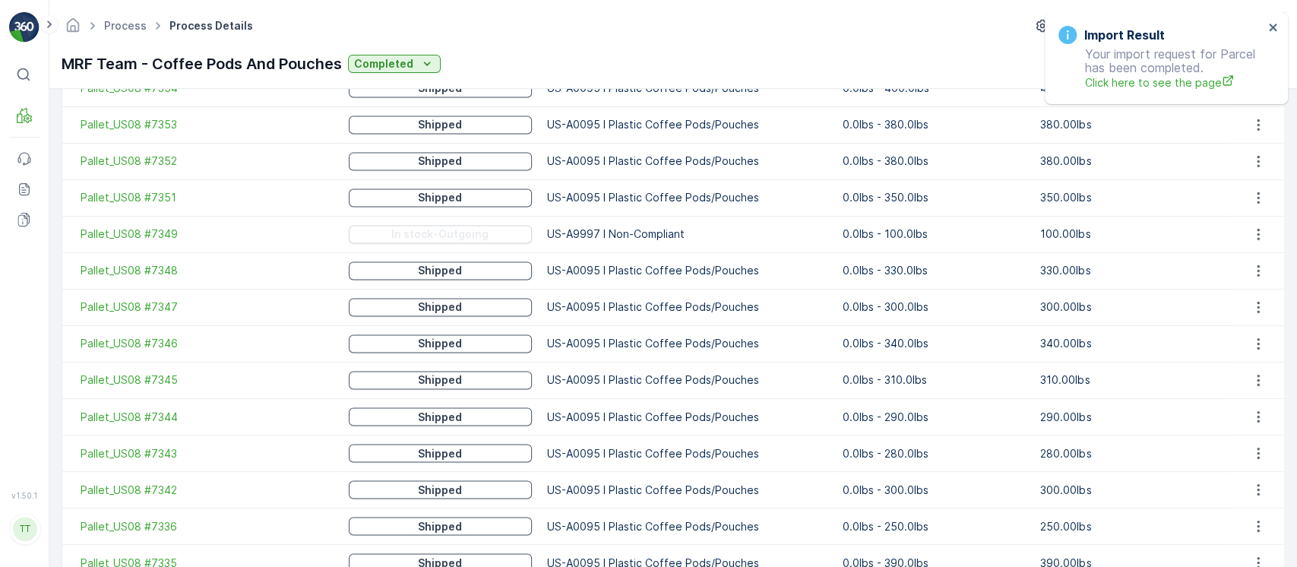
scroll to position [1869, 0]
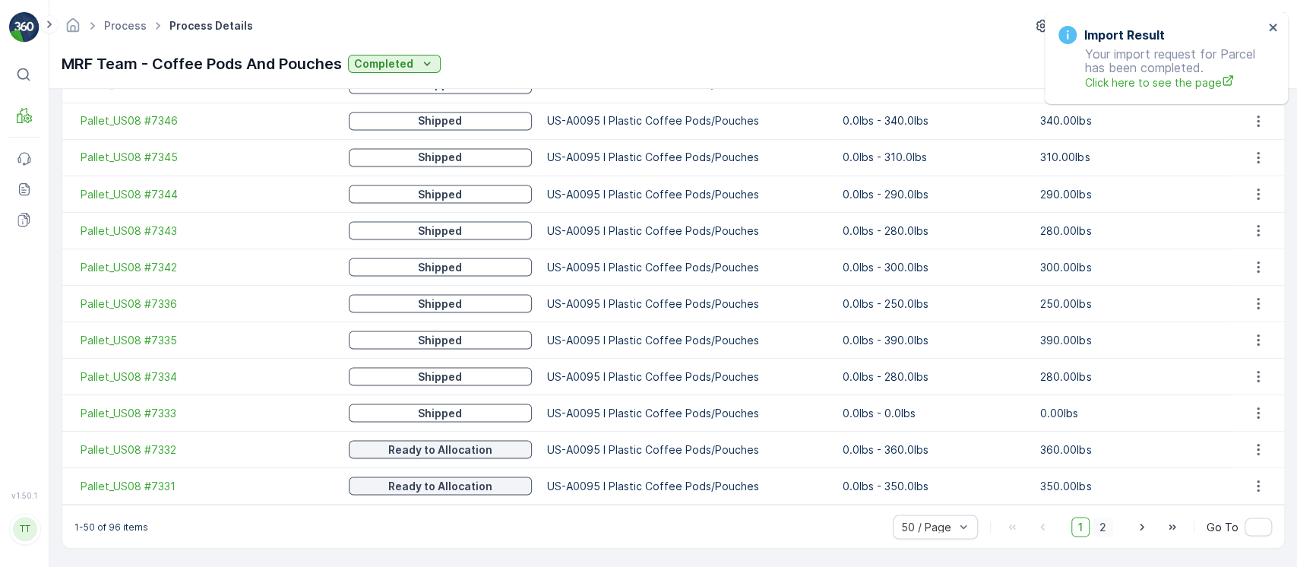
click at [1107, 521] on span "2" at bounding box center [1103, 527] width 21 height 20
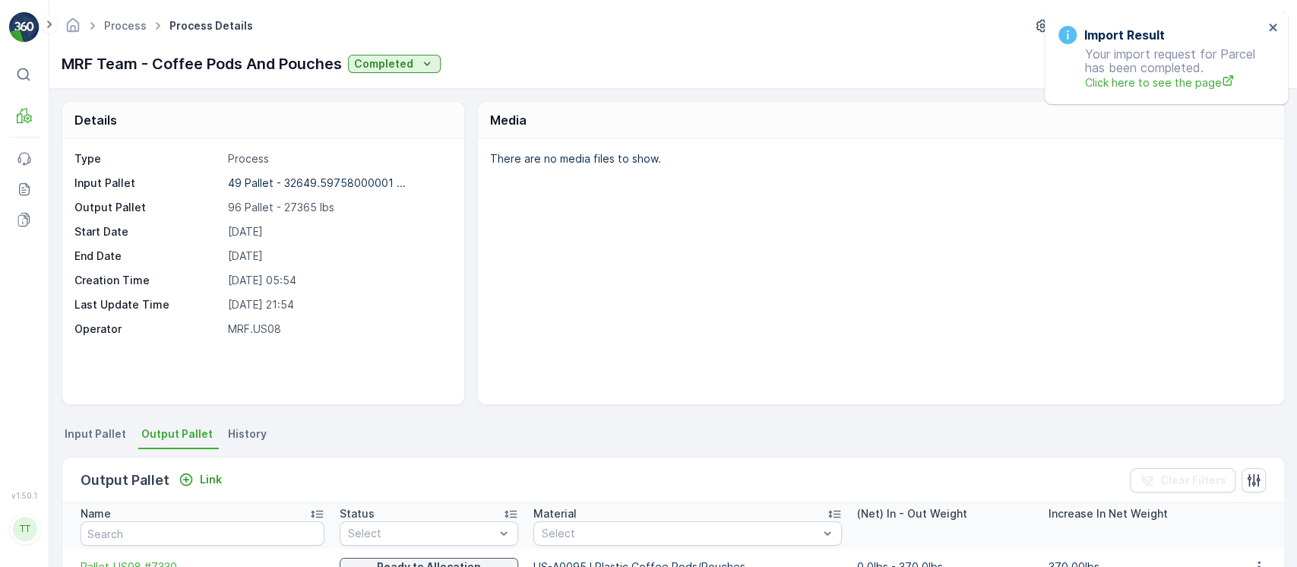
click at [227, 65] on p "MRF Team - Coffee Pods And Pouches" at bounding box center [202, 63] width 280 height 23
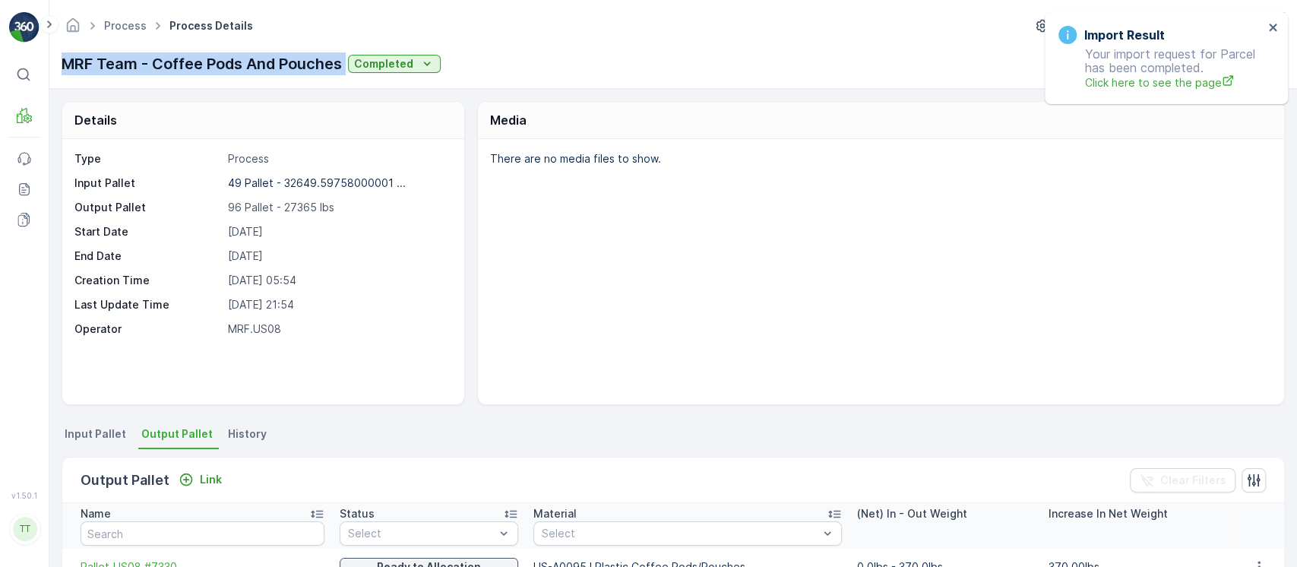
click at [227, 65] on p "MRF Team - Coffee Pods And Pouches" at bounding box center [202, 63] width 280 height 23
copy p "MRF Team - Coffee Pods And Pouches"
click at [212, 479] on p "Link" at bounding box center [211, 479] width 22 height 15
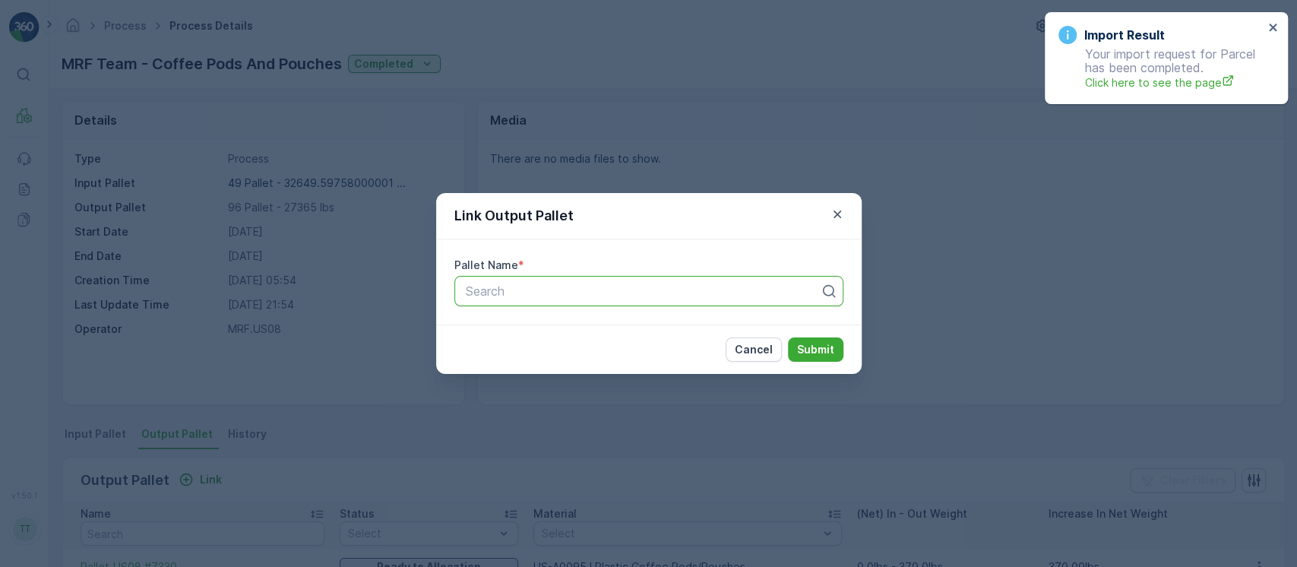
paste input "Pallet_US08 #3988"
type input "Pallet_US08 #3988"
click at [814, 349] on p "Submit" at bounding box center [815, 349] width 37 height 15
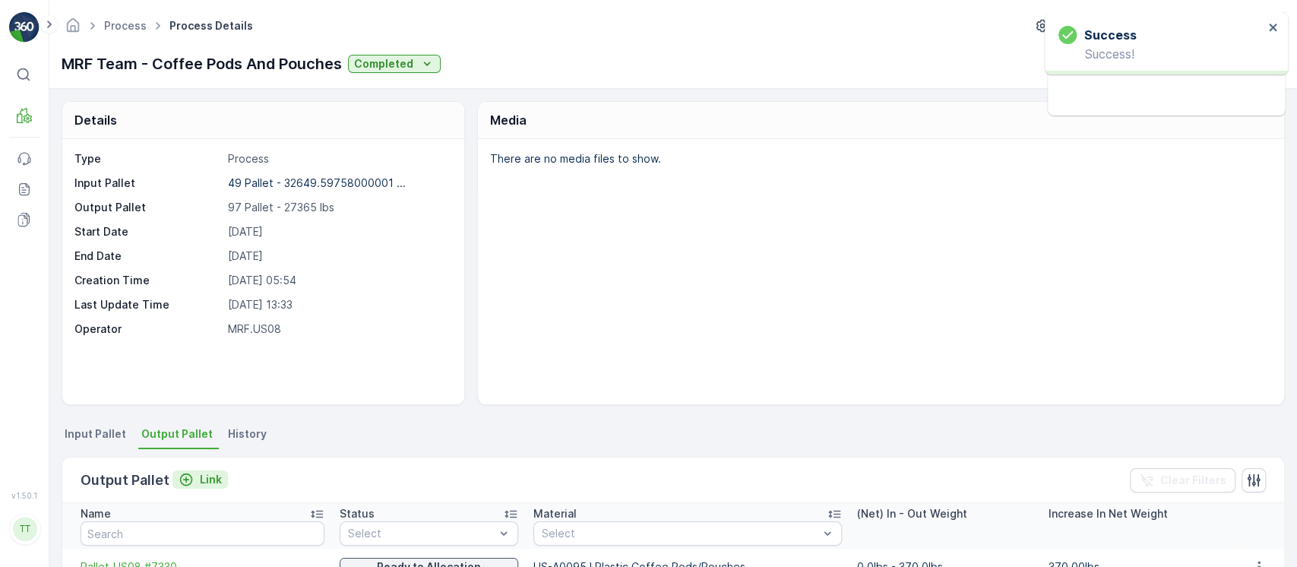
click at [191, 483] on icon "Link" at bounding box center [186, 479] width 15 height 15
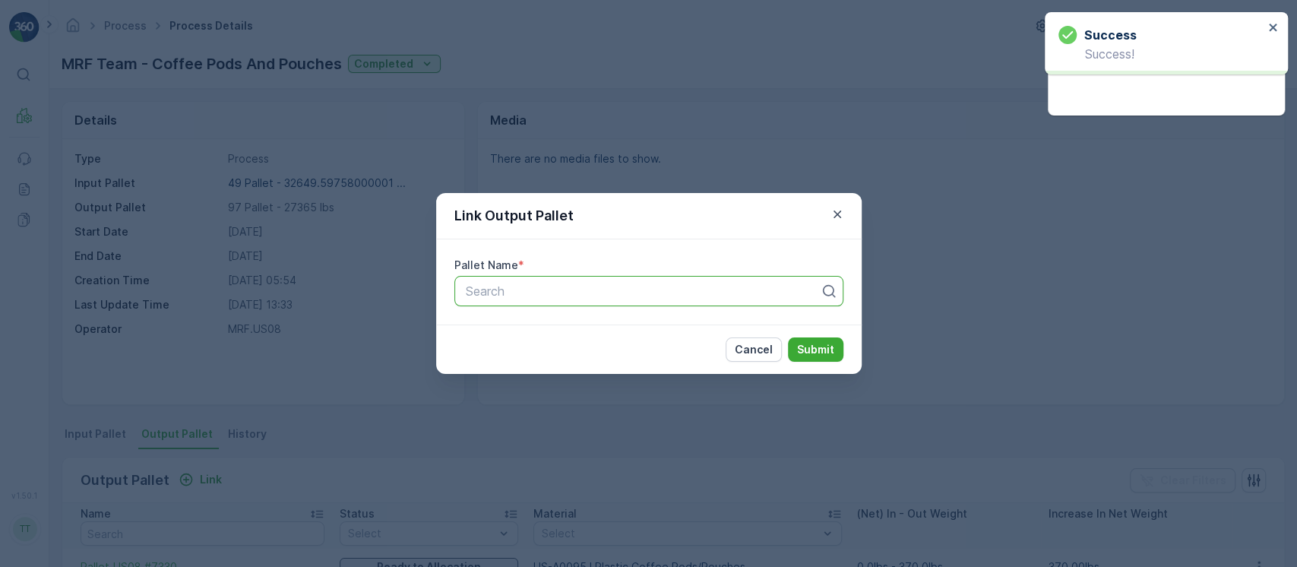
paste input "Pallet_US08 #4055"
type input "Pallet_US08 #4055"
click at [837, 340] on button "Submit" at bounding box center [815, 349] width 55 height 24
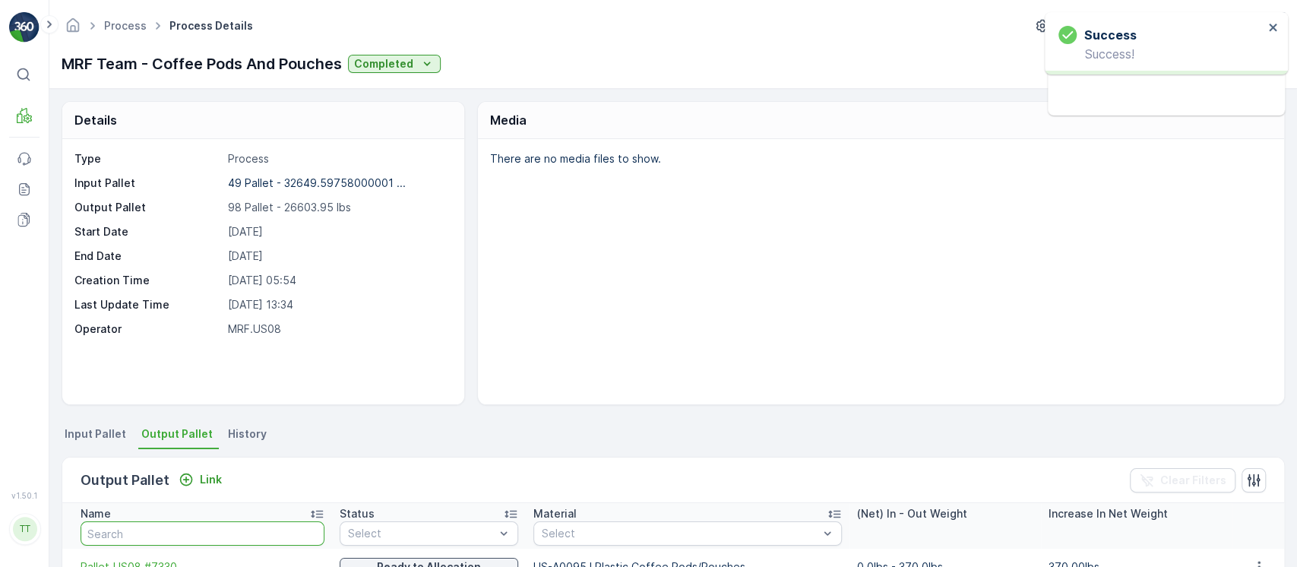
drag, startPoint x: 223, startPoint y: 530, endPoint x: 343, endPoint y: 478, distance: 130.0
click at [226, 530] on input "text" at bounding box center [203, 533] width 244 height 24
paste input "Pallet_US08 #3988"
type input "Pallet_US08 #3988"
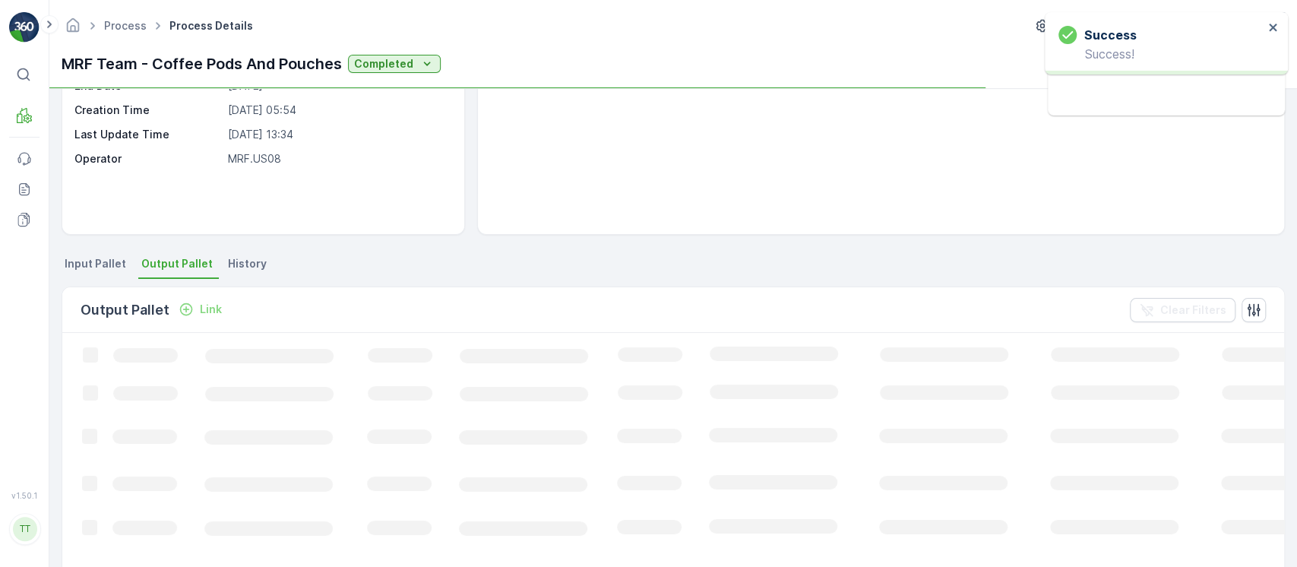
scroll to position [202, 0]
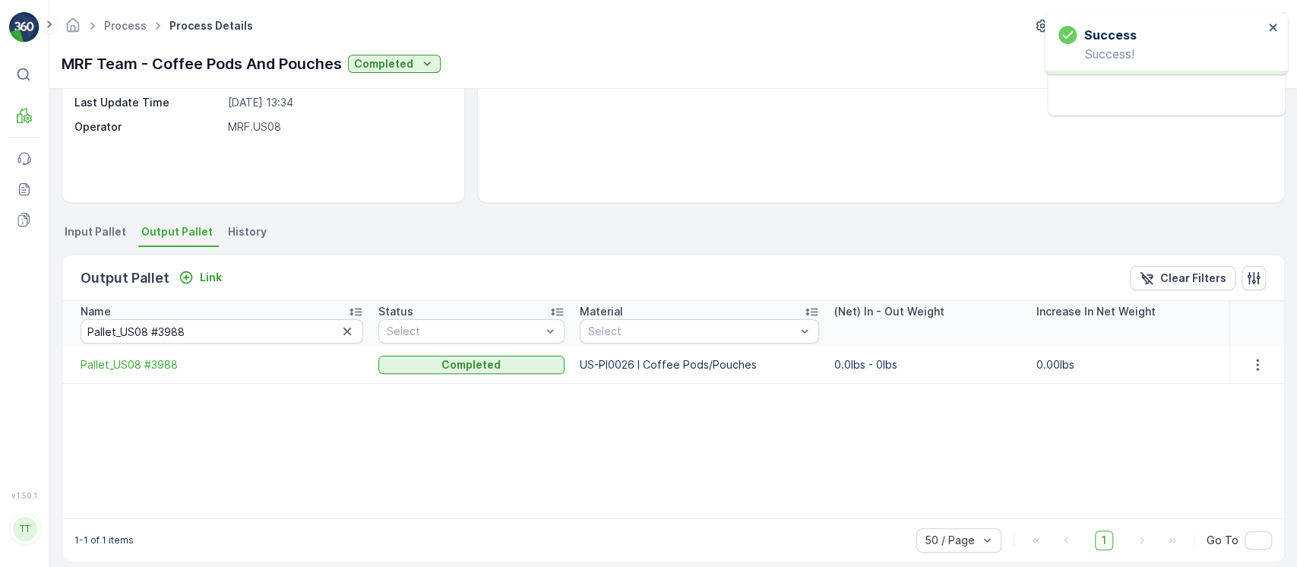
click at [122, 234] on span "Input Pallet" at bounding box center [96, 231] width 62 height 15
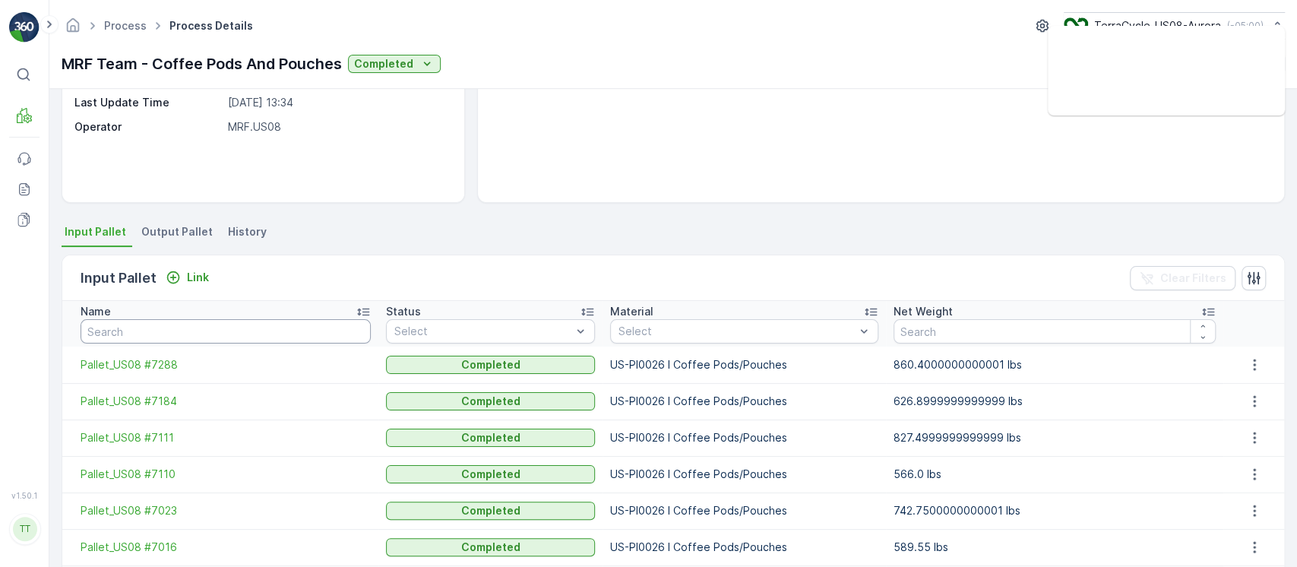
drag, startPoint x: 207, startPoint y: 330, endPoint x: 209, endPoint y: 340, distance: 10.9
click at [209, 340] on input "text" at bounding box center [226, 331] width 290 height 24
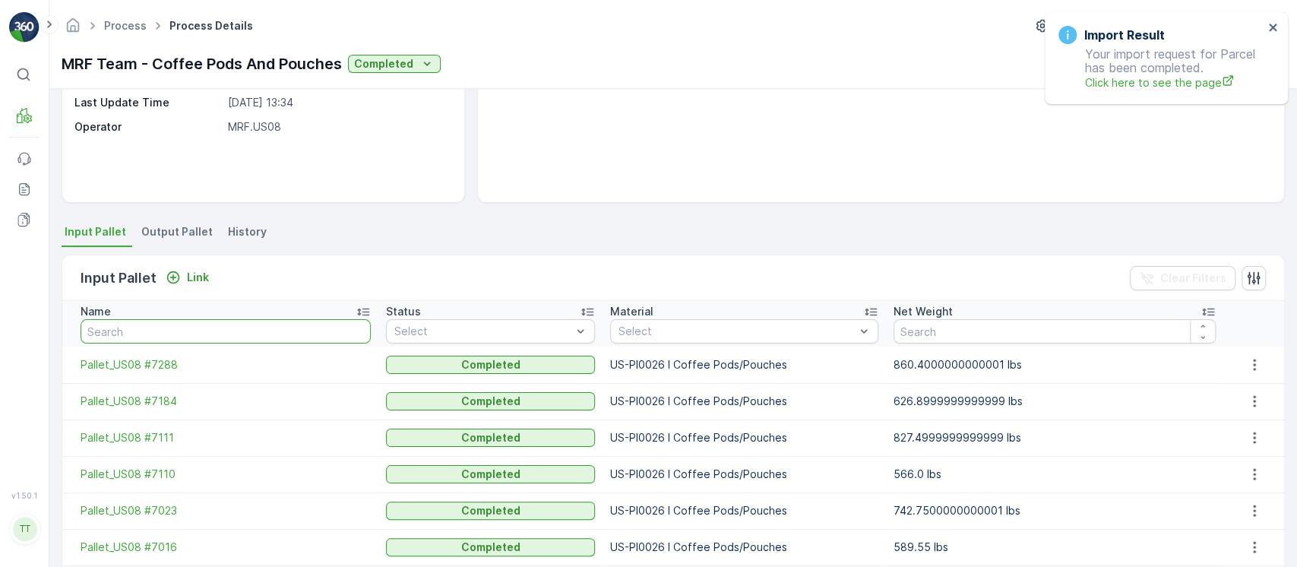
paste input "Pallet_US08 #3988"
type input "Pallet_US08 #3988"
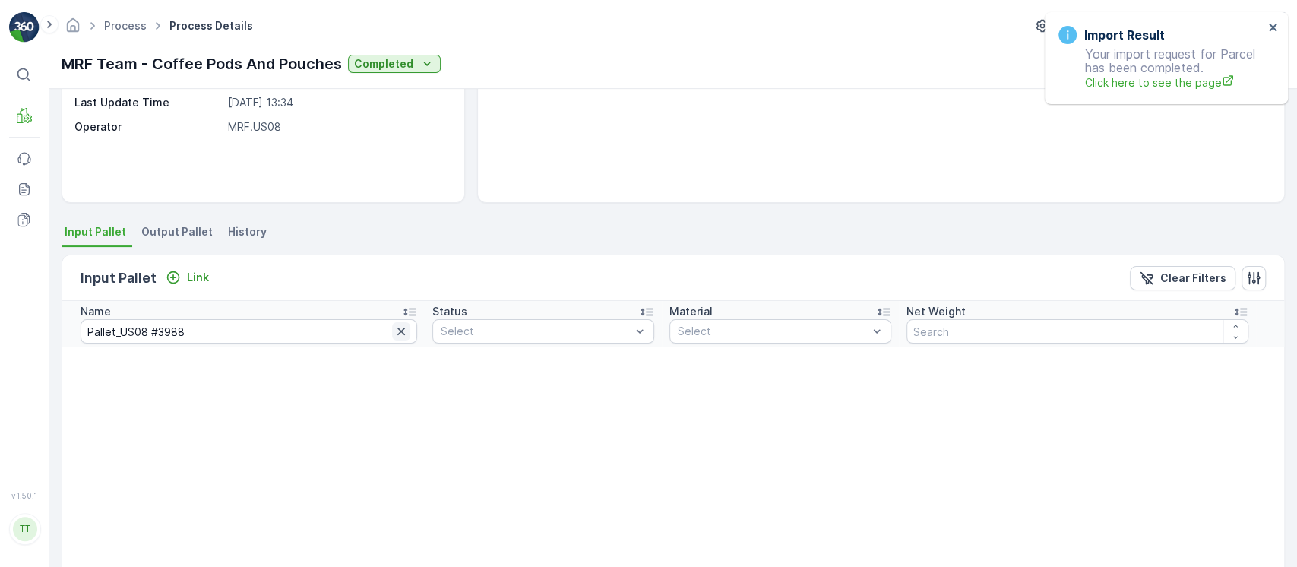
click at [394, 336] on icon "button" at bounding box center [401, 331] width 15 height 15
paste input "Pallet_US08 #4055"
type input "Pallet_US08 #4055"
click at [175, 218] on div "Details Type Process Input Pallet 49 Pallet - 32649.59758000001 ... Output Pall…" at bounding box center [673, 328] width 1248 height 478
click at [169, 224] on span "Output Pallet" at bounding box center [176, 231] width 71 height 15
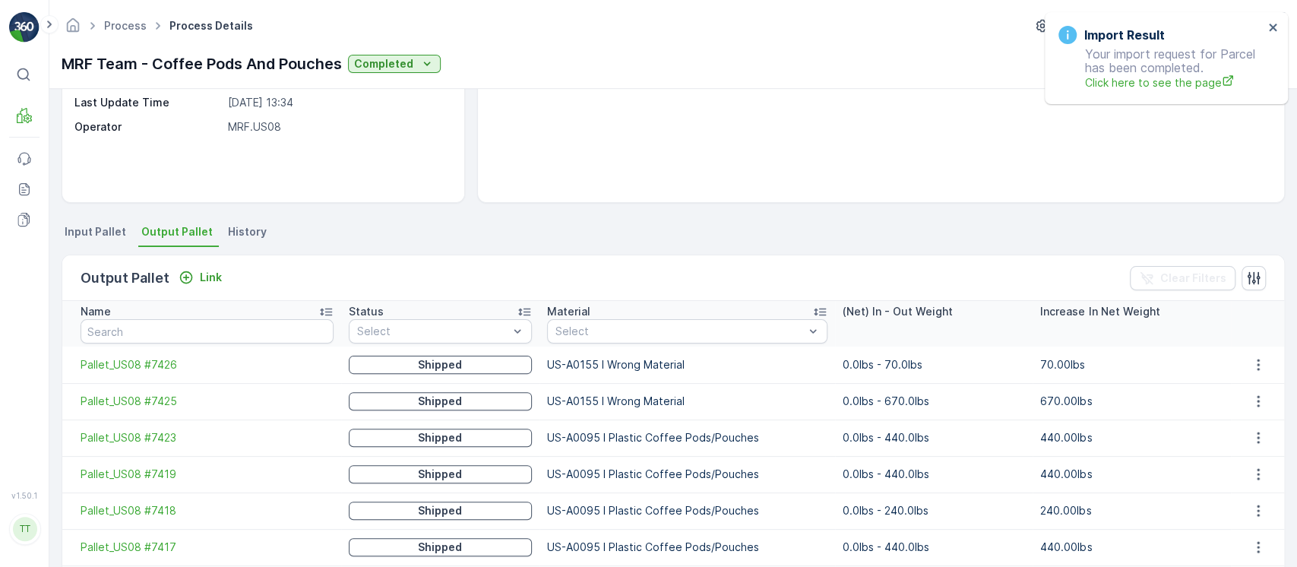
click at [601, 312] on div "Material" at bounding box center [687, 311] width 280 height 15
click at [608, 311] on div "Material" at bounding box center [688, 311] width 280 height 15
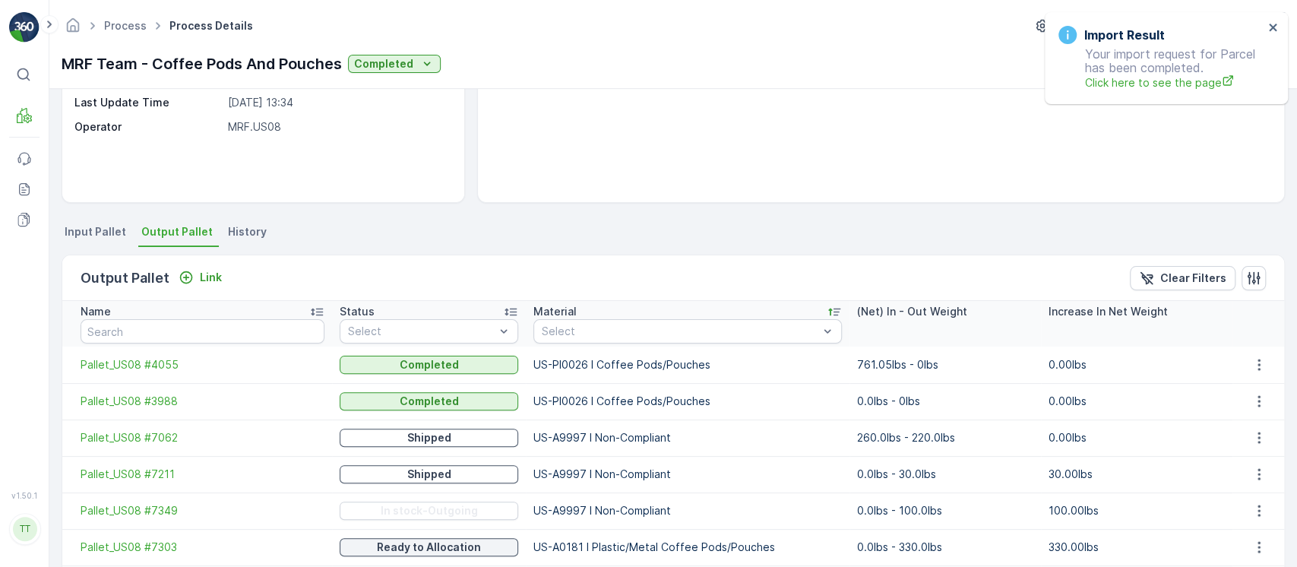
drag, startPoint x: 1278, startPoint y: 356, endPoint x: 1271, endPoint y: 354, distance: 7.8
click at [1279, 355] on td at bounding box center [1259, 365] width 52 height 36
click at [1265, 356] on button "button" at bounding box center [1259, 365] width 27 height 18
click at [1271, 381] on ul "Detach" at bounding box center [1268, 385] width 55 height 27
click at [857, 403] on p "0.0lbs - 0lbs" at bounding box center [945, 401] width 176 height 15
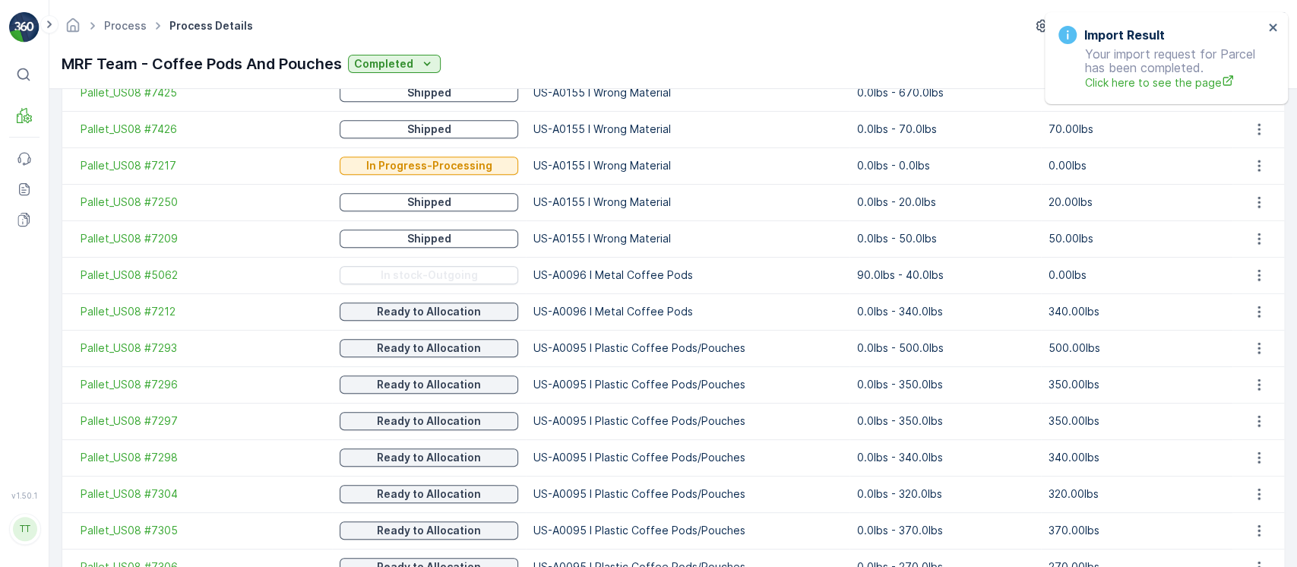
scroll to position [810, 0]
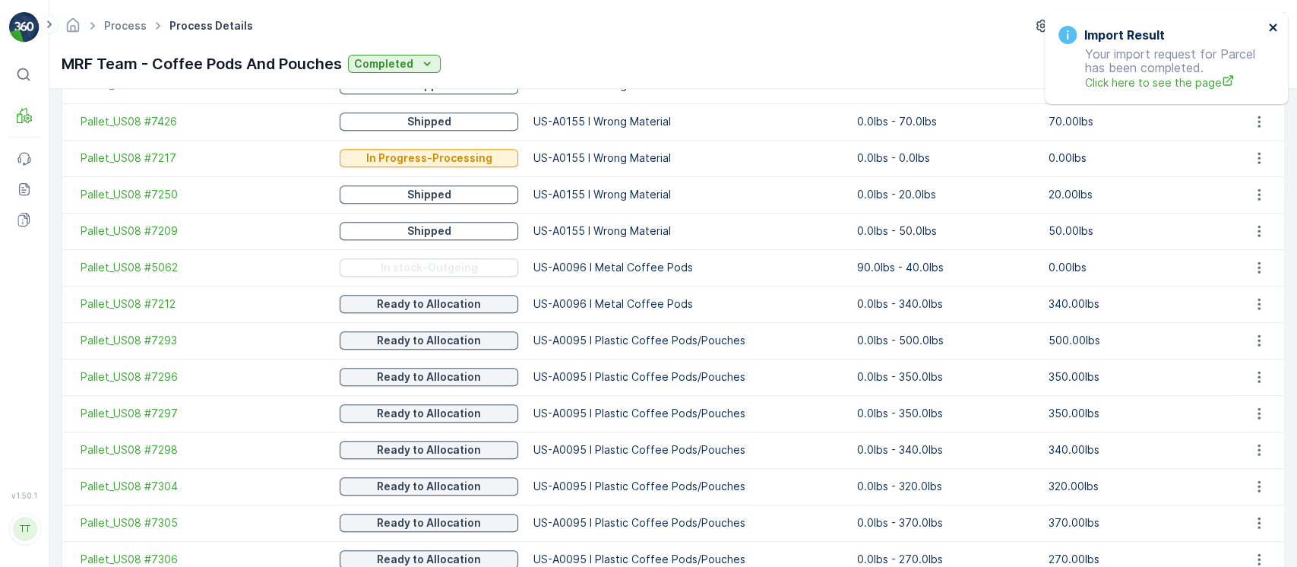
click at [1271, 32] on icon "close" at bounding box center [1273, 27] width 11 height 12
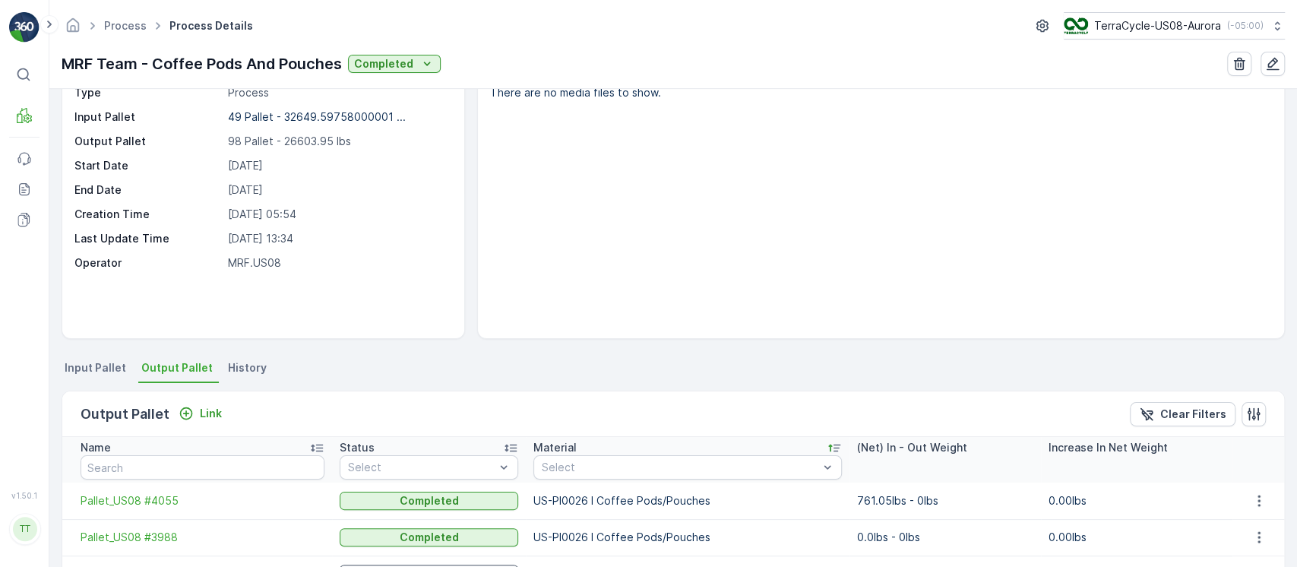
scroll to position [0, 0]
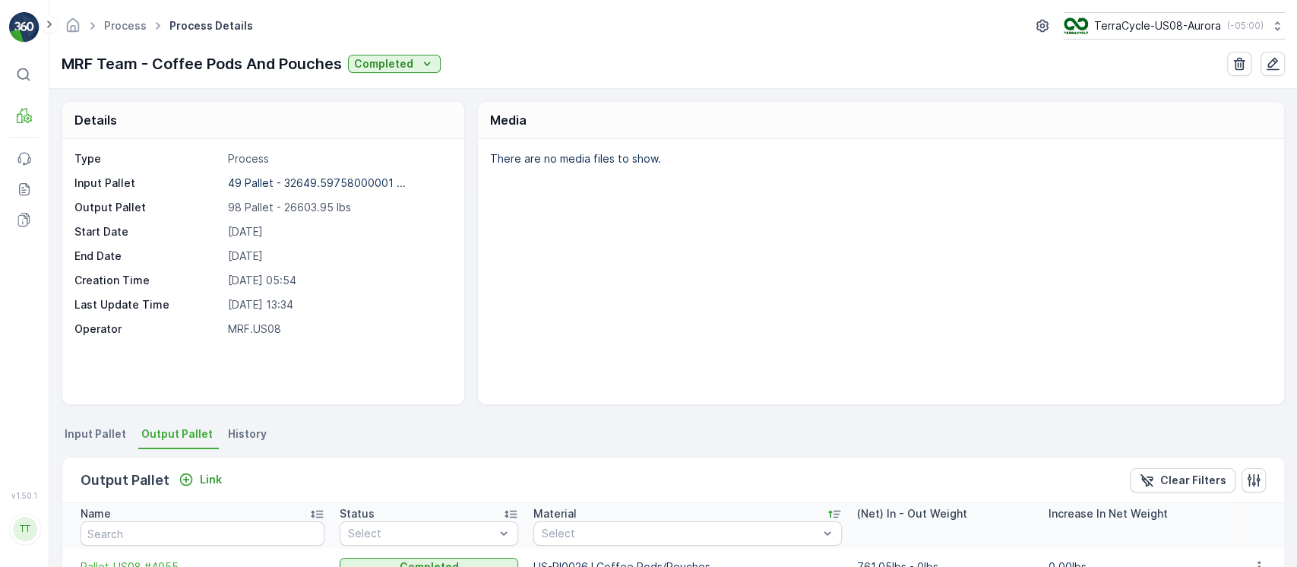
drag, startPoint x: 607, startPoint y: 329, endPoint x: 605, endPoint y: 353, distance: 24.4
click at [606, 328] on div "There are no media files to show." at bounding box center [881, 271] width 806 height 265
click at [395, 73] on div "MRF Team - Coffee Pods And Pouches Completed" at bounding box center [674, 64] width 1224 height 24
click at [392, 65] on p "Completed" at bounding box center [383, 63] width 59 height 15
click at [388, 123] on span "In Progress" at bounding box center [387, 129] width 57 height 15
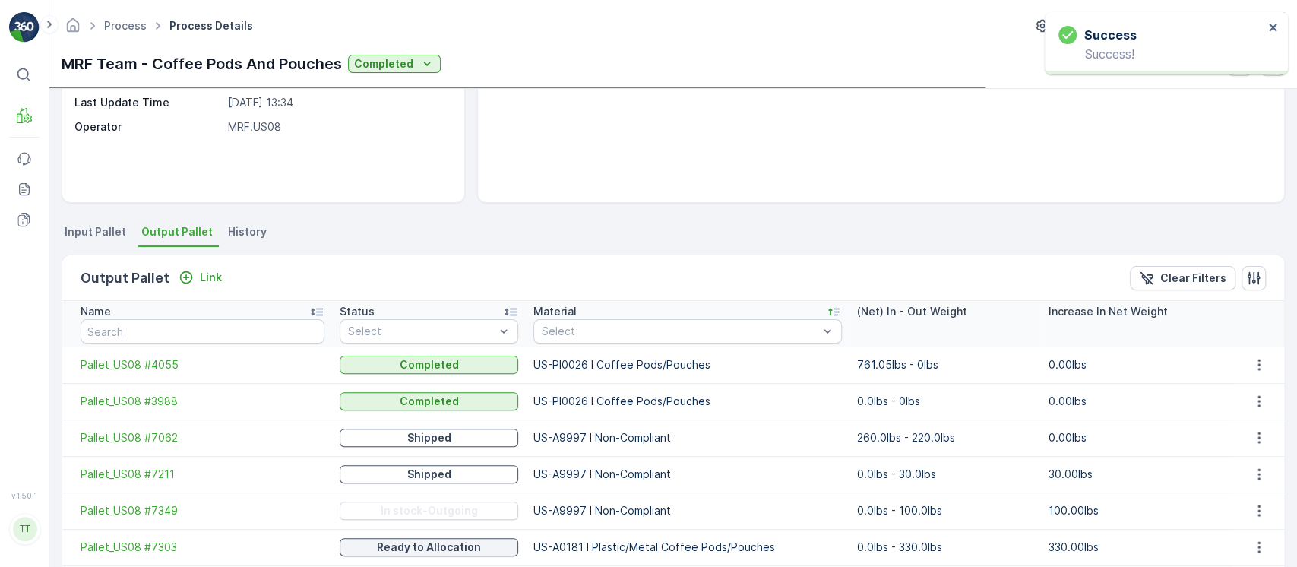
scroll to position [304, 0]
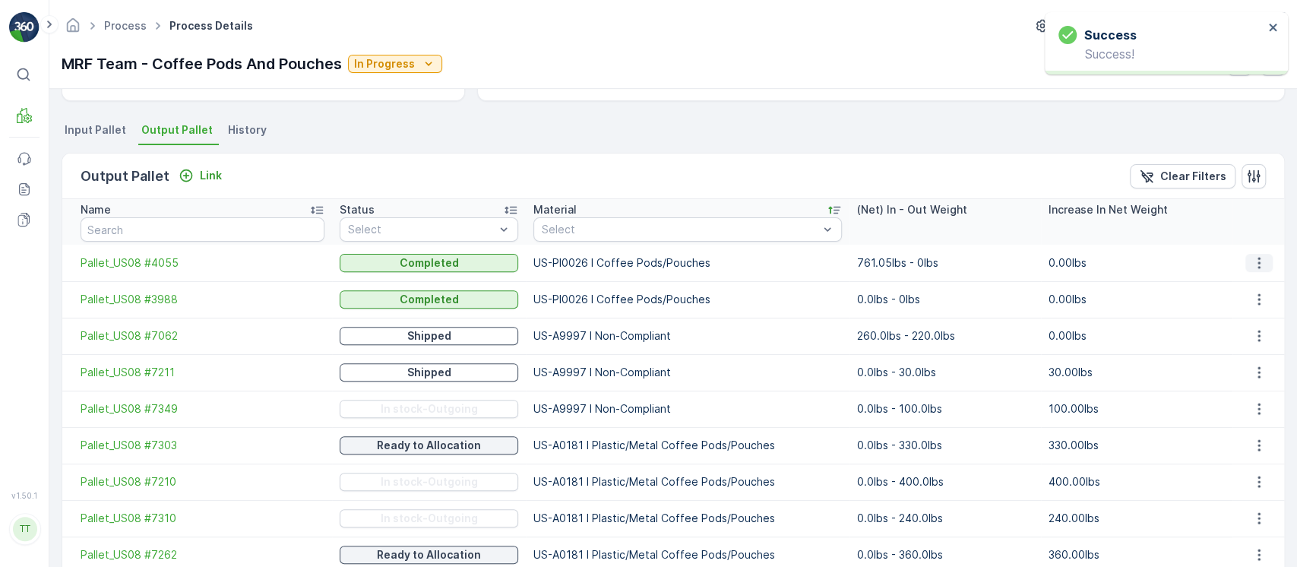
click at [1256, 263] on icon "button" at bounding box center [1259, 262] width 15 height 15
click at [1262, 261] on icon "button" at bounding box center [1259, 262] width 15 height 15
click at [1258, 270] on button "button" at bounding box center [1259, 263] width 27 height 18
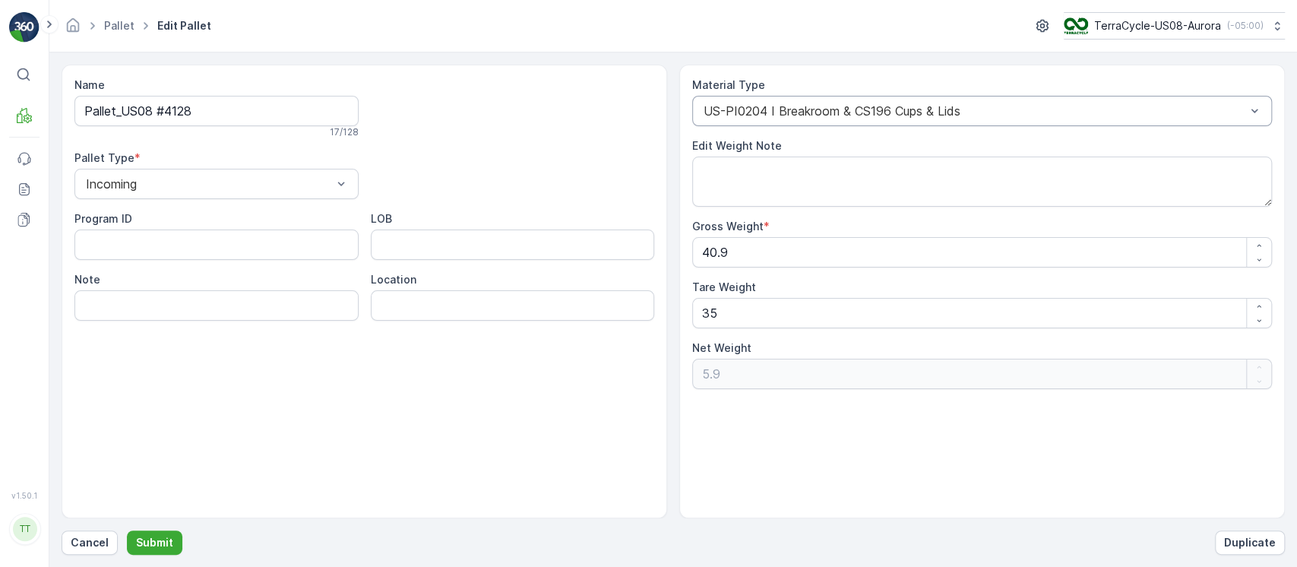
click at [783, 124] on div "US-PI0204 I Breakroom & CS196 Cups & Lids" at bounding box center [982, 111] width 580 height 30
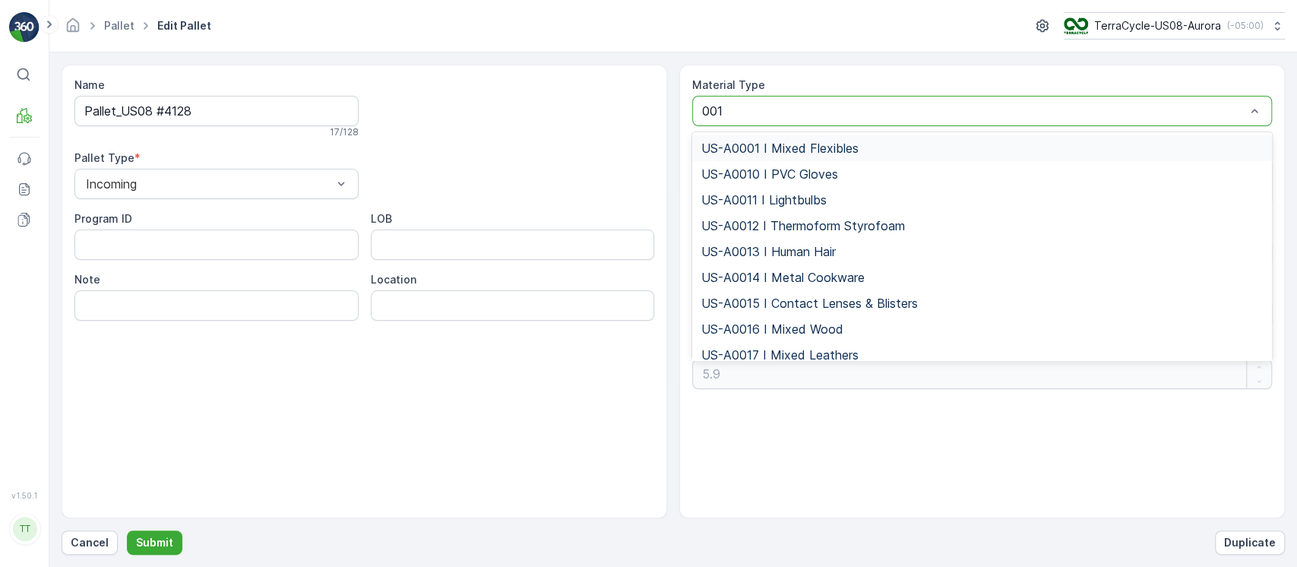
type input "0010"
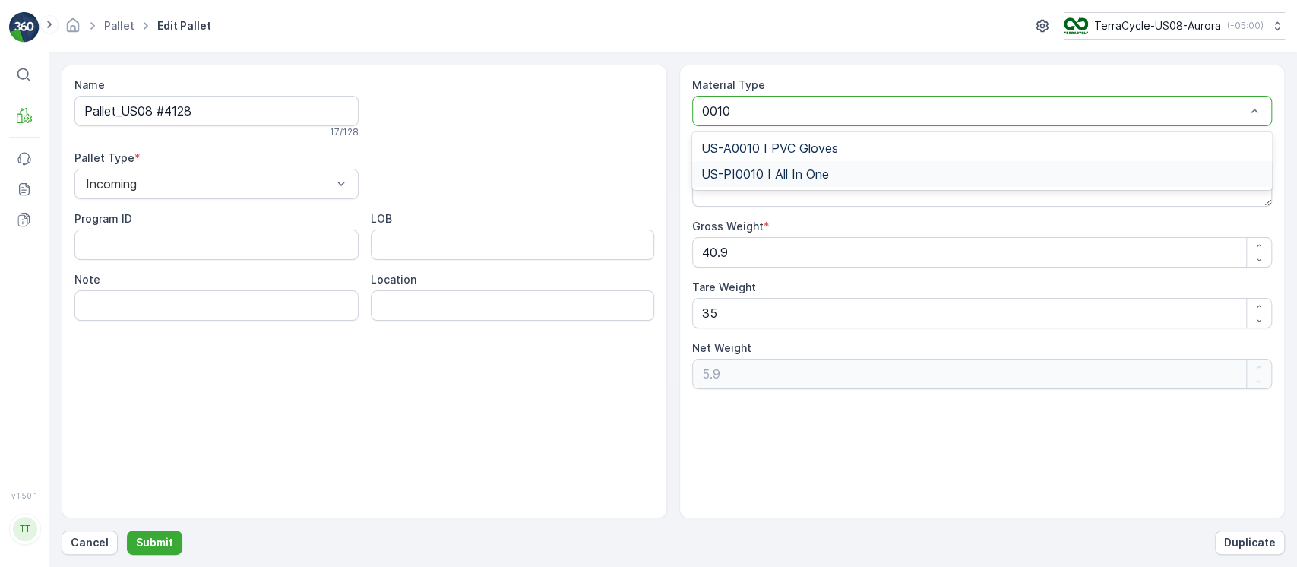
click at [772, 170] on span "US-PI0010 I All In One" at bounding box center [765, 174] width 128 height 14
click at [167, 540] on p "Submit" at bounding box center [154, 542] width 37 height 15
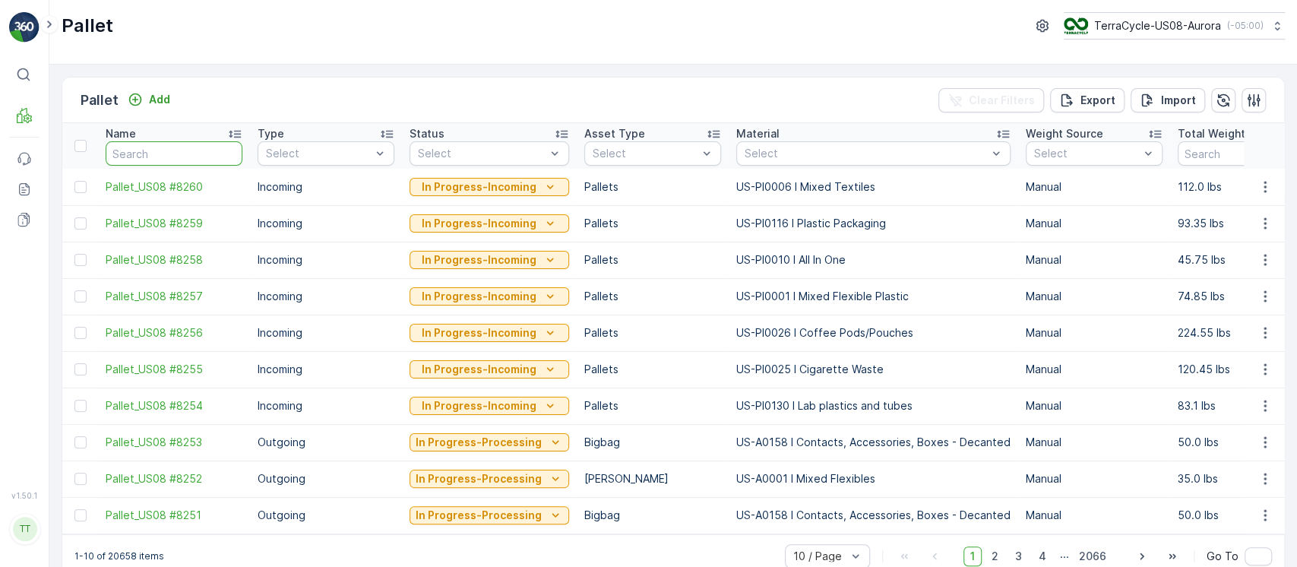
click at [195, 155] on input "text" at bounding box center [174, 153] width 137 height 24
paste input "Pallet_US08 #4128"
type input "Pallet_US08 #4128"
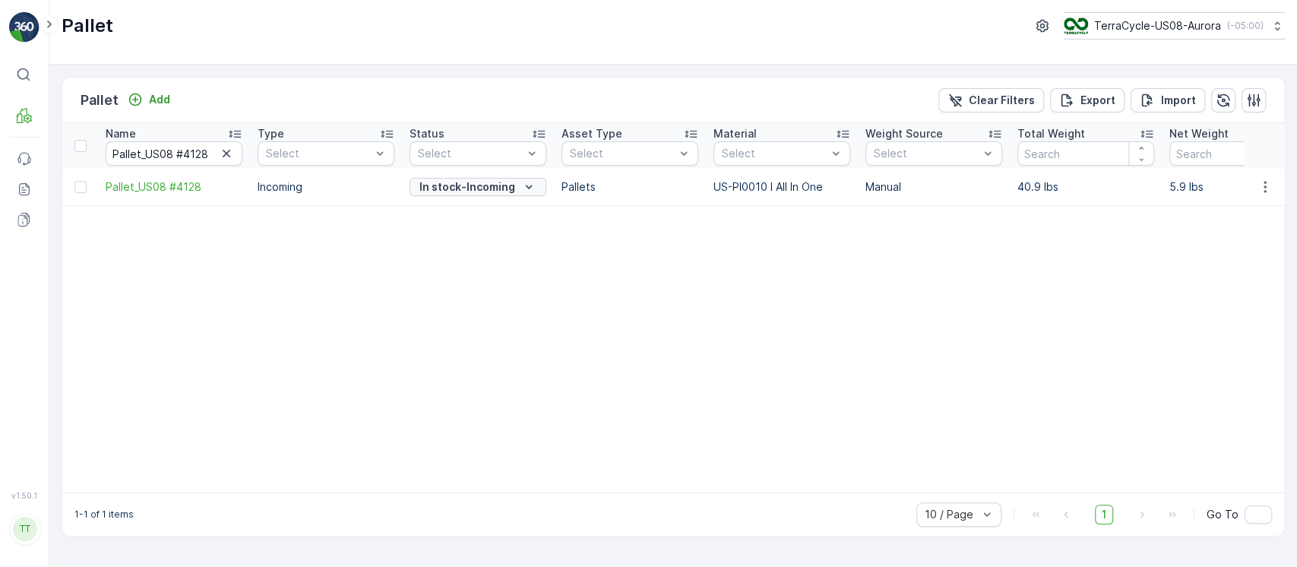
click at [513, 194] on p "In stock-Incoming" at bounding box center [467, 186] width 96 height 15
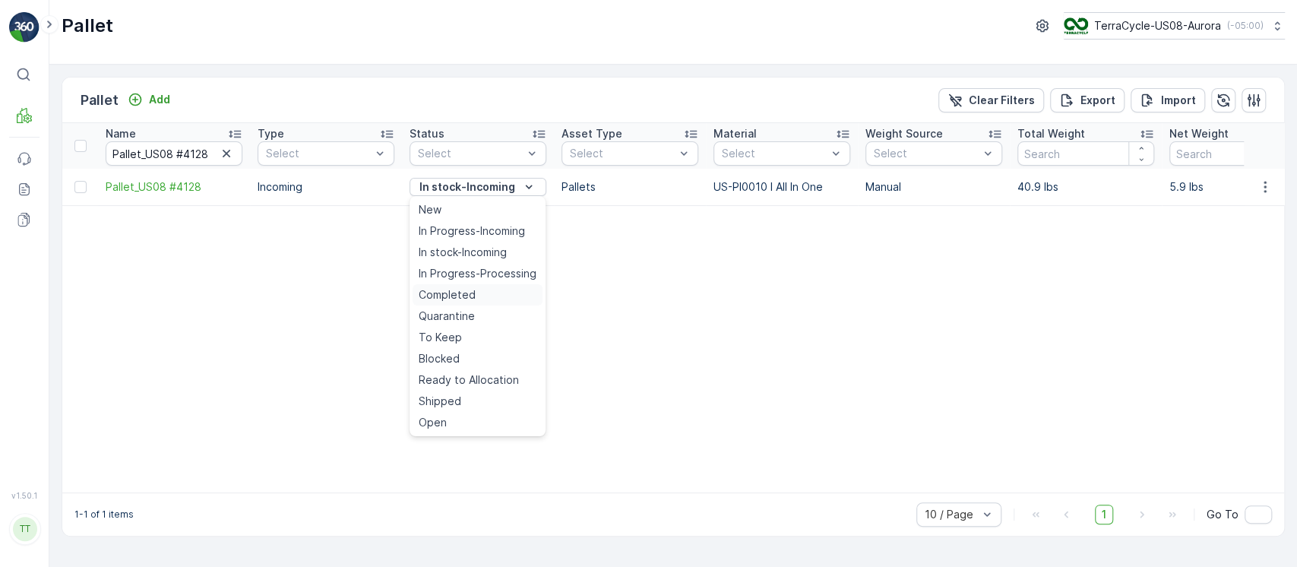
click at [486, 302] on div "Completed" at bounding box center [478, 294] width 130 height 21
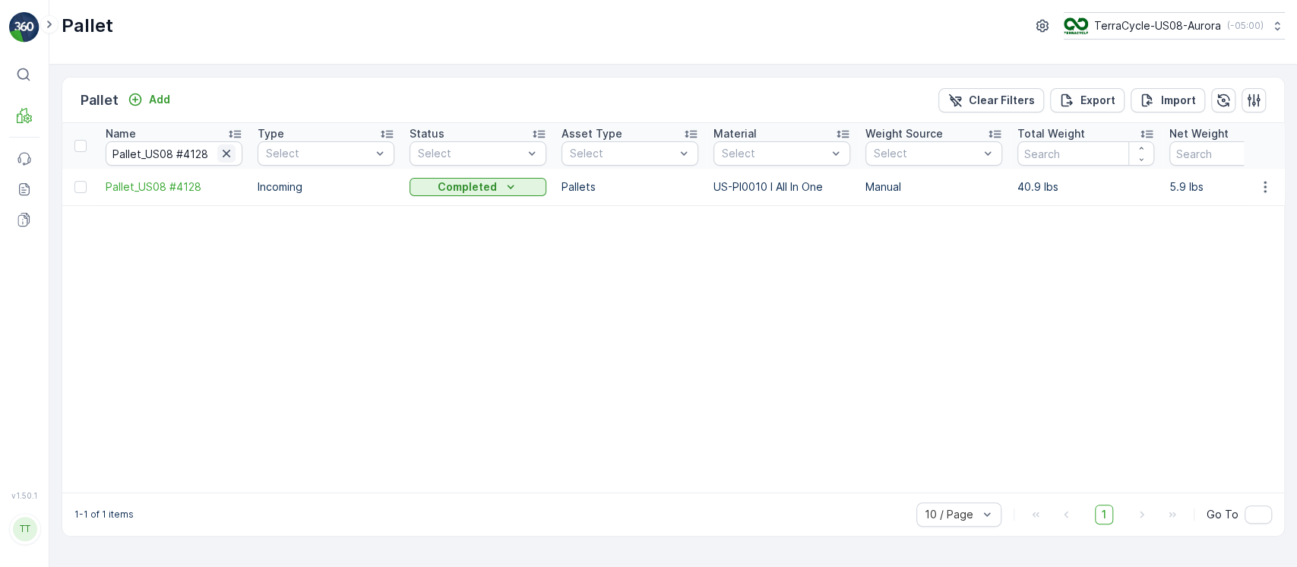
click at [226, 157] on icon "button" at bounding box center [226, 153] width 15 height 15
paste input "Pallet_US08 #4190"
type input "Pallet_US08 #4190"
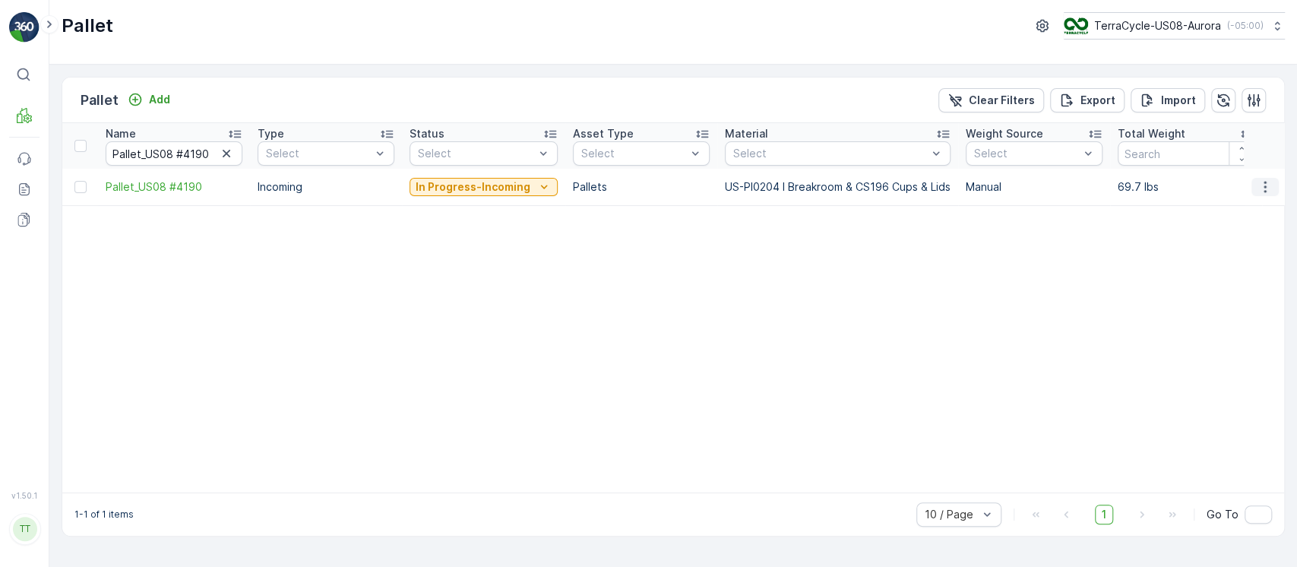
click at [1271, 192] on icon "button" at bounding box center [1265, 186] width 15 height 15
click at [1248, 233] on span "Edit Pallet" at bounding box center [1229, 230] width 52 height 15
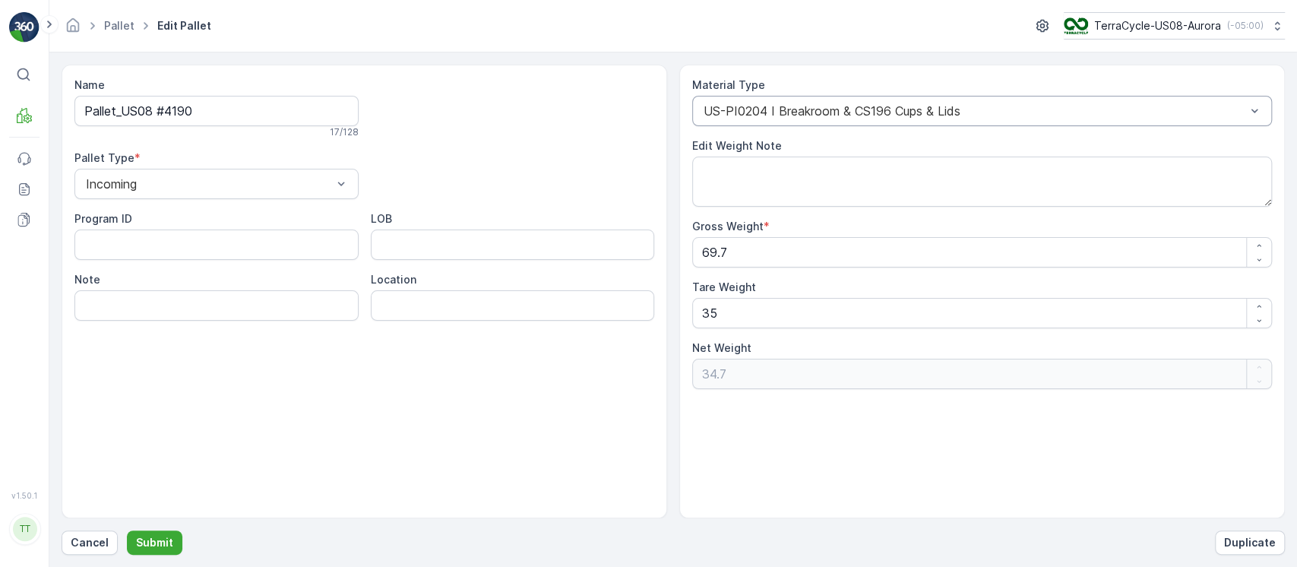
click at [886, 123] on div "US-PI0204 I Breakroom & CS196 Cups & Lids" at bounding box center [982, 111] width 580 height 30
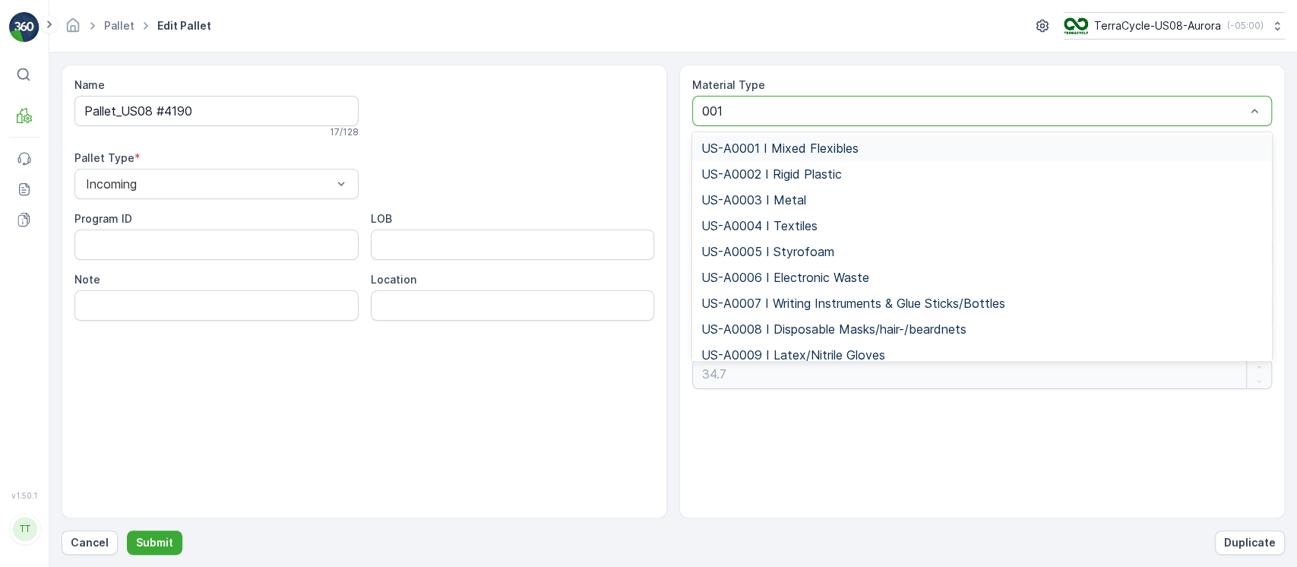
type input "0010"
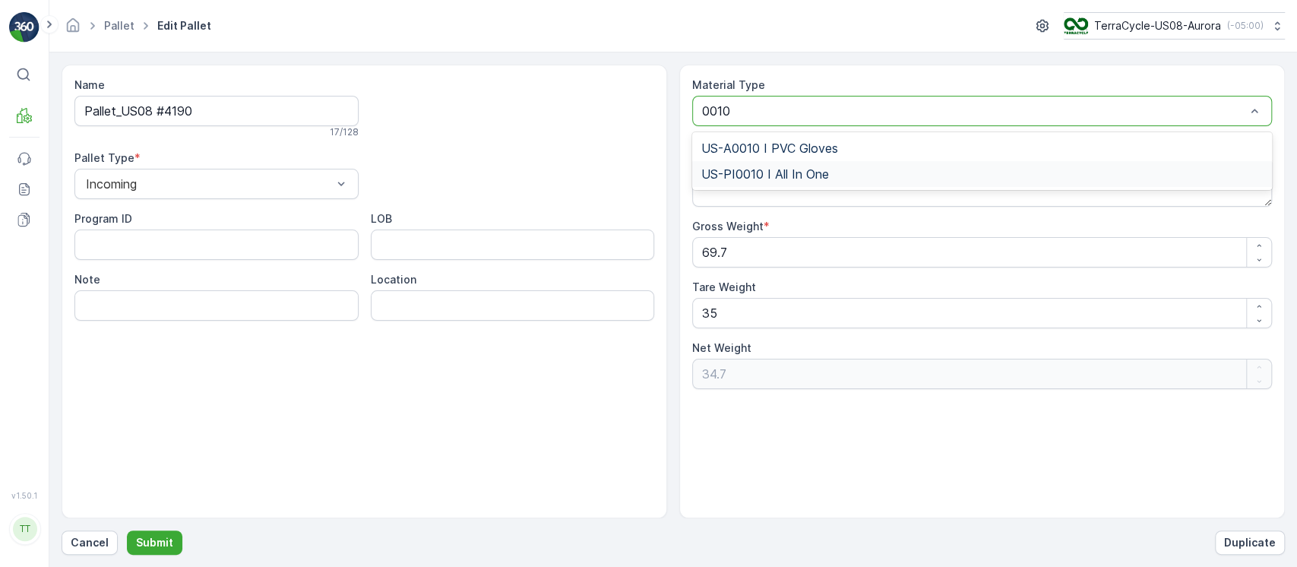
click at [856, 178] on div "US-PI0010 I All In One" at bounding box center [982, 174] width 562 height 14
click at [162, 543] on p "Submit" at bounding box center [154, 542] width 37 height 15
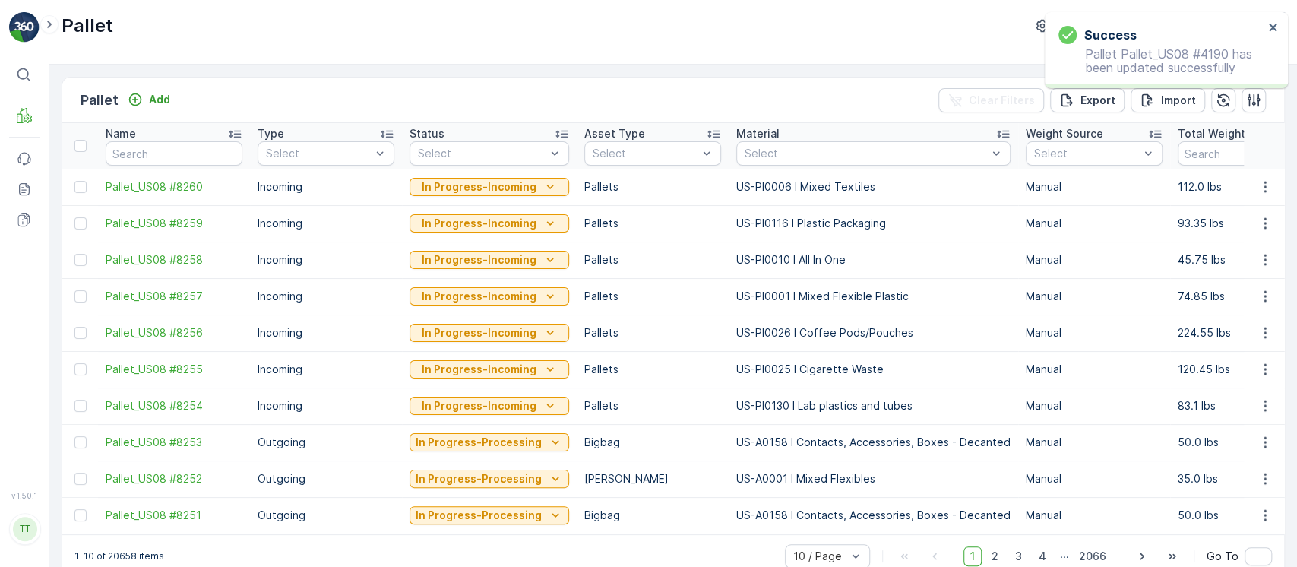
click at [215, 151] on input "text" at bounding box center [174, 153] width 137 height 24
paste input "Pallet_US08 #4190"
type input "Pallet_US08 #4190"
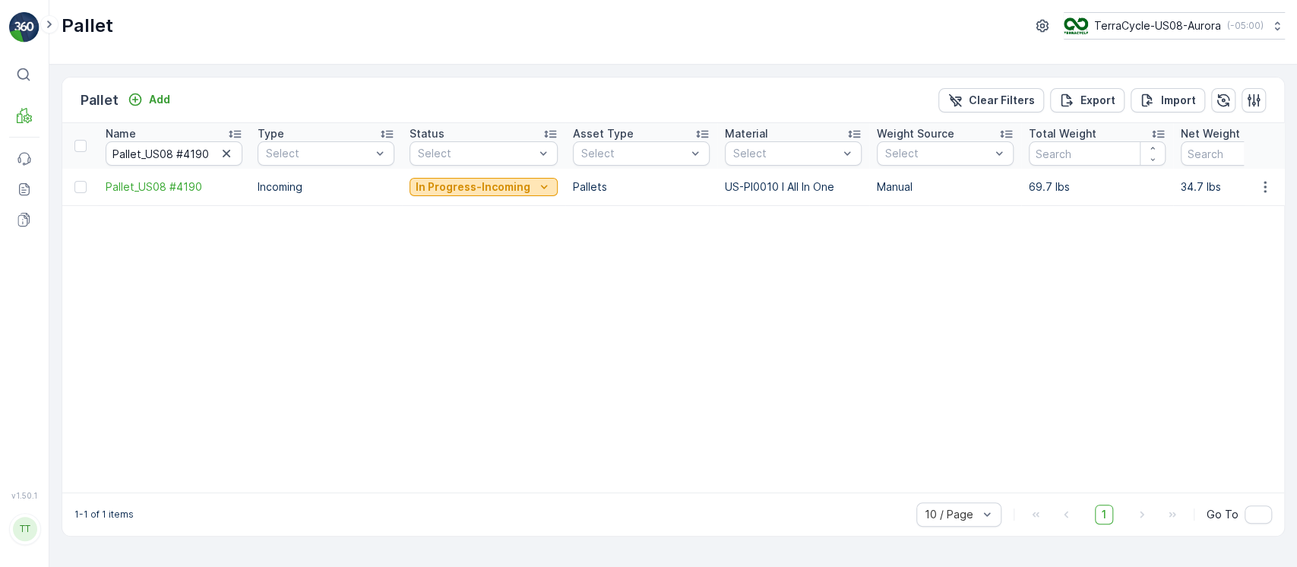
click at [514, 178] on button "In Progress-Incoming" at bounding box center [484, 187] width 148 height 18
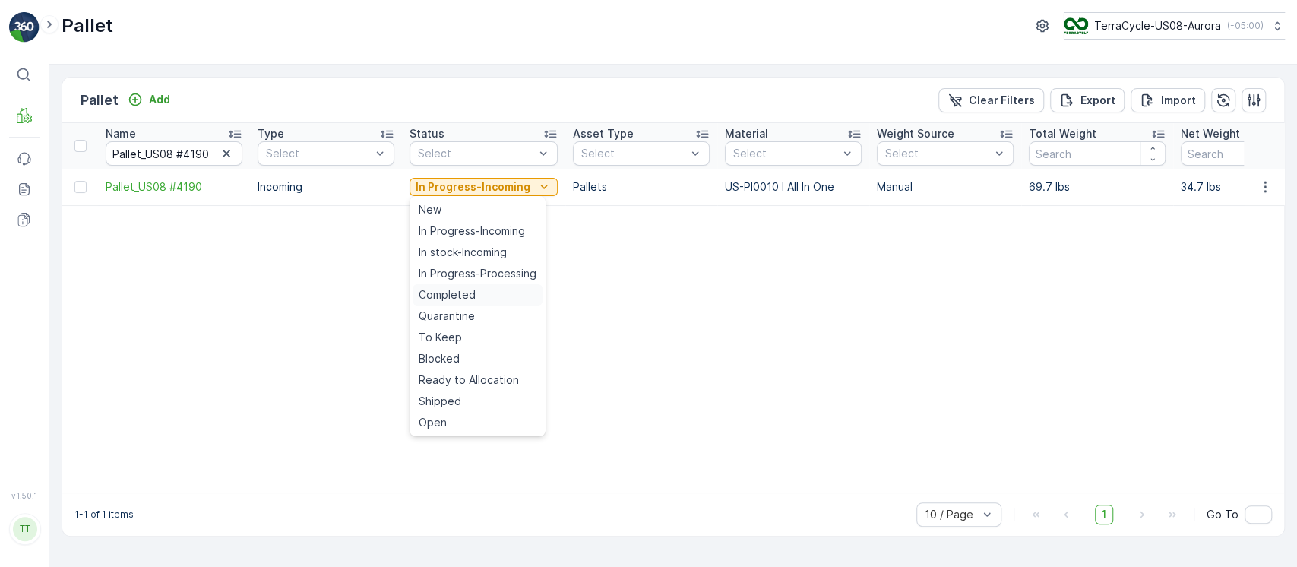
click at [462, 296] on span "Completed" at bounding box center [447, 294] width 57 height 15
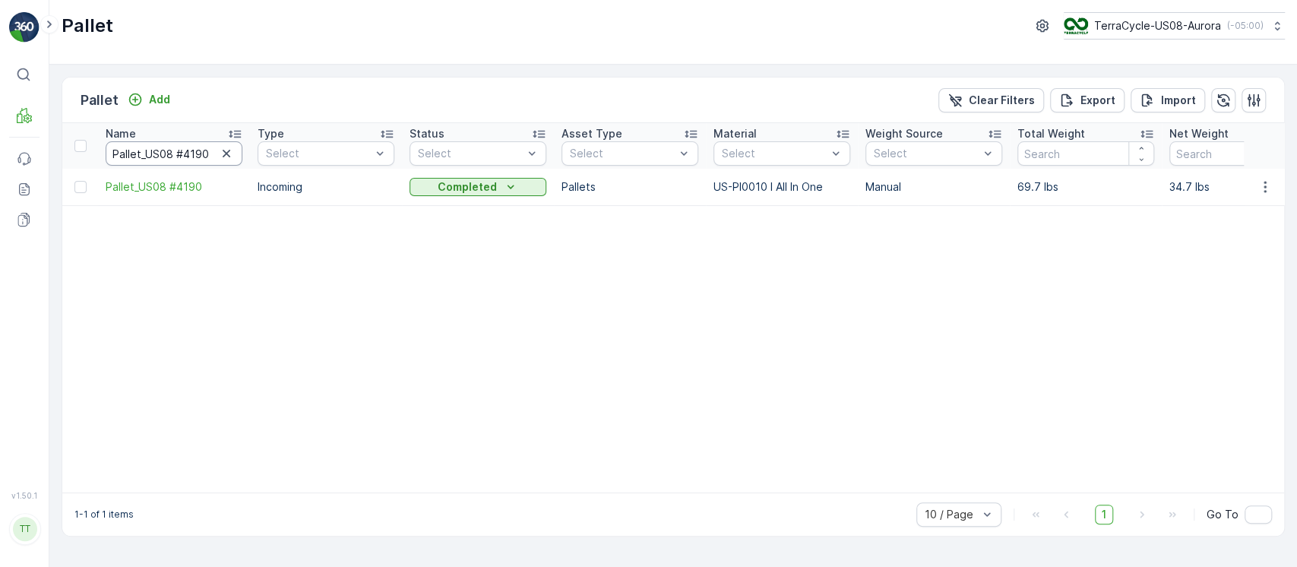
click at [227, 162] on input "Pallet_US08 #4190" at bounding box center [174, 153] width 137 height 24
drag, startPoint x: 227, startPoint y: 162, endPoint x: 226, endPoint y: 154, distance: 8.4
click at [226, 159] on div "Pallet_US08 #4190" at bounding box center [174, 153] width 137 height 24
click at [226, 149] on icon "button" at bounding box center [226, 153] width 15 height 15
paste input "Pallet_US08 #4193"
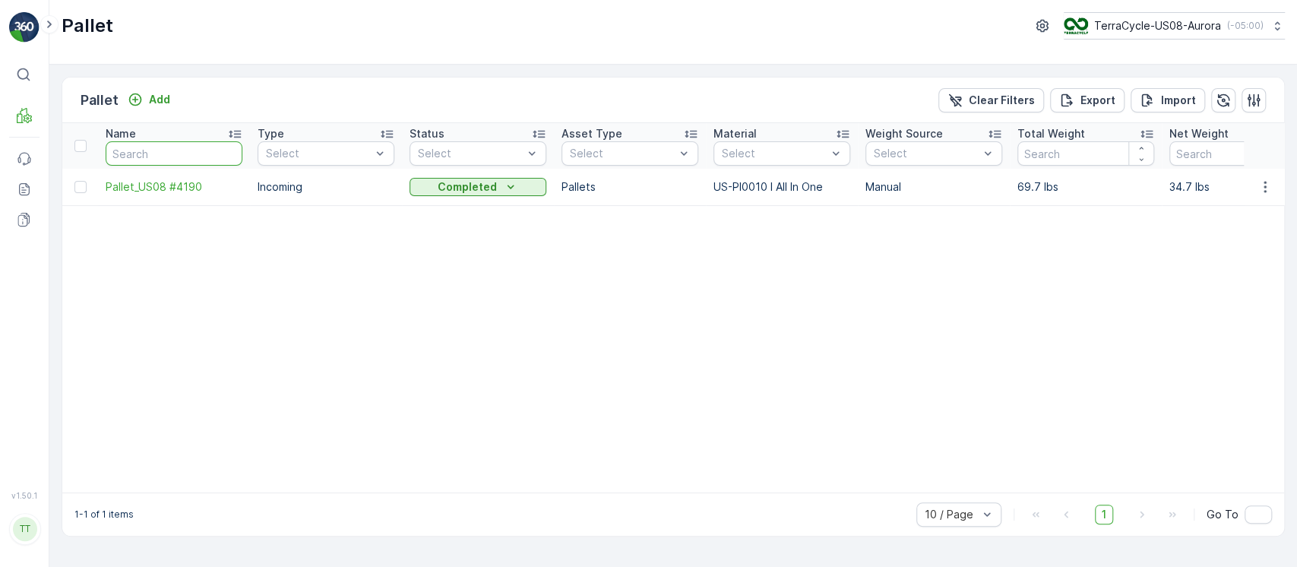
type input "Pallet_US08 #4193"
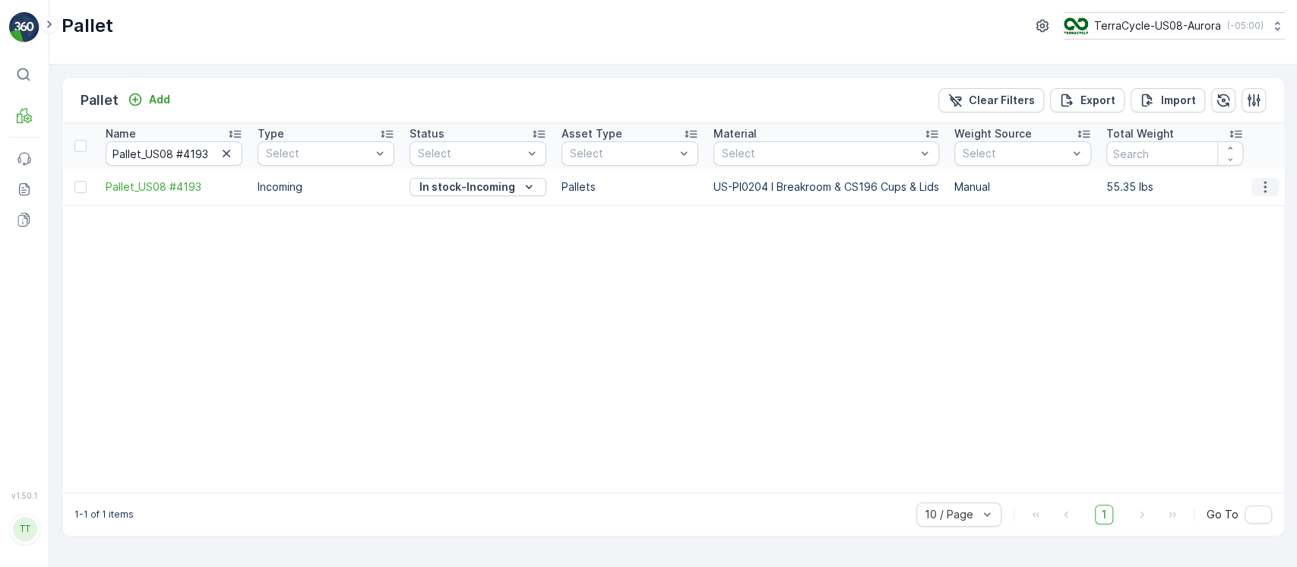
click at [1259, 191] on icon "button" at bounding box center [1265, 186] width 15 height 15
click at [1248, 226] on span "Edit Pallet" at bounding box center [1229, 230] width 52 height 15
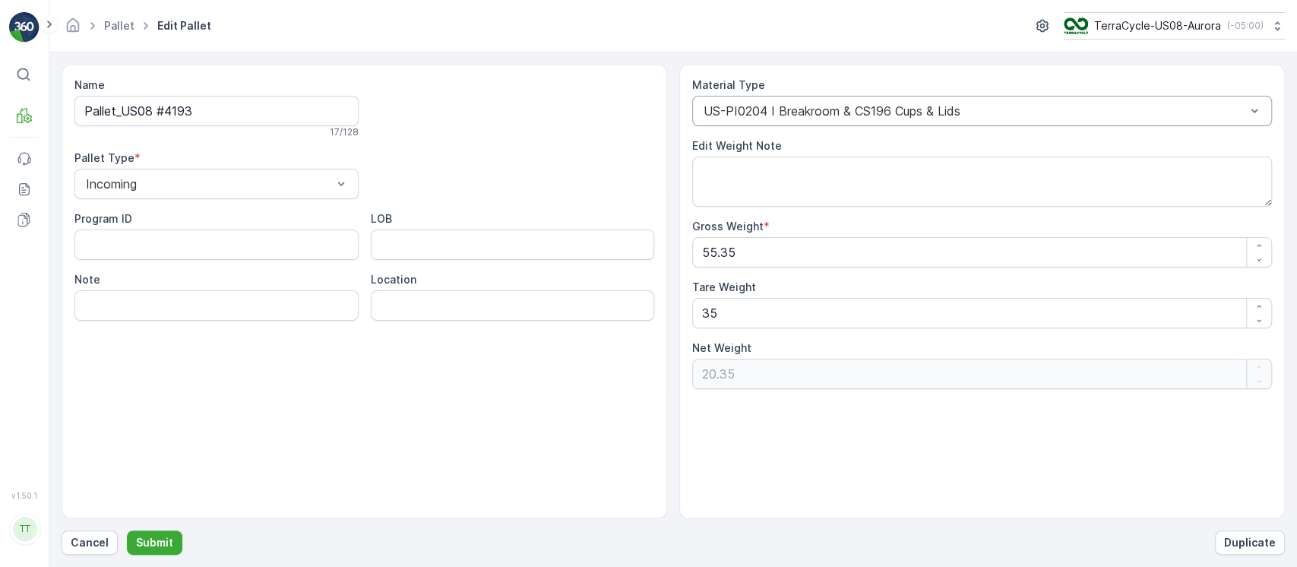
click at [823, 100] on div "US-PI0204 I Breakroom & CS196 Cups & Lids" at bounding box center [982, 111] width 580 height 30
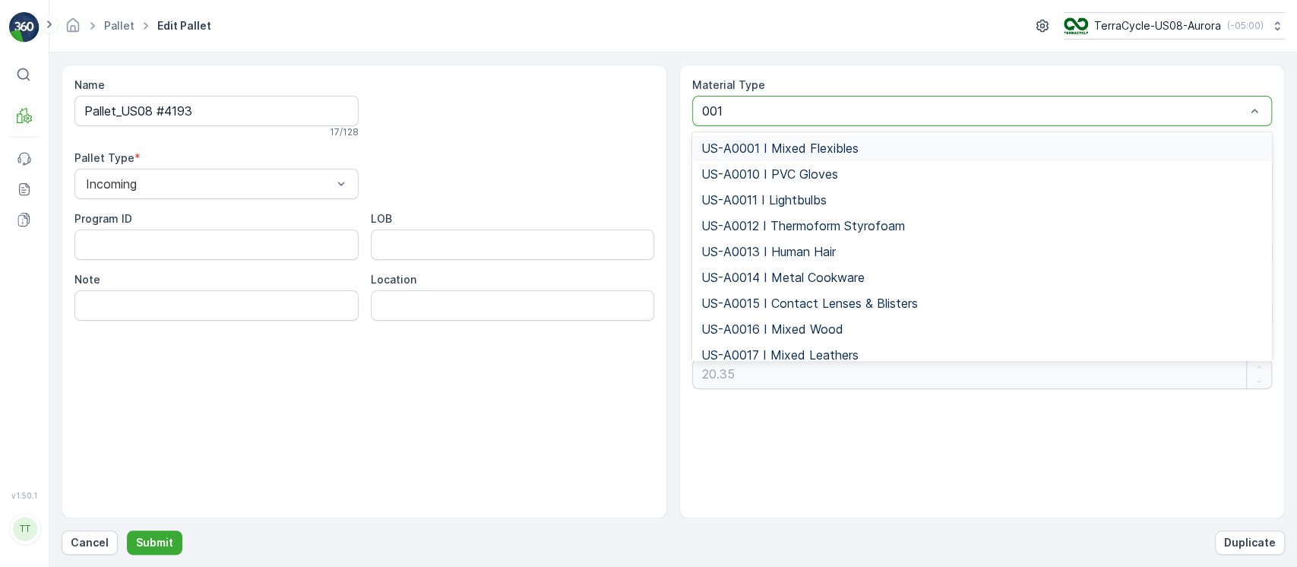
type input "0010"
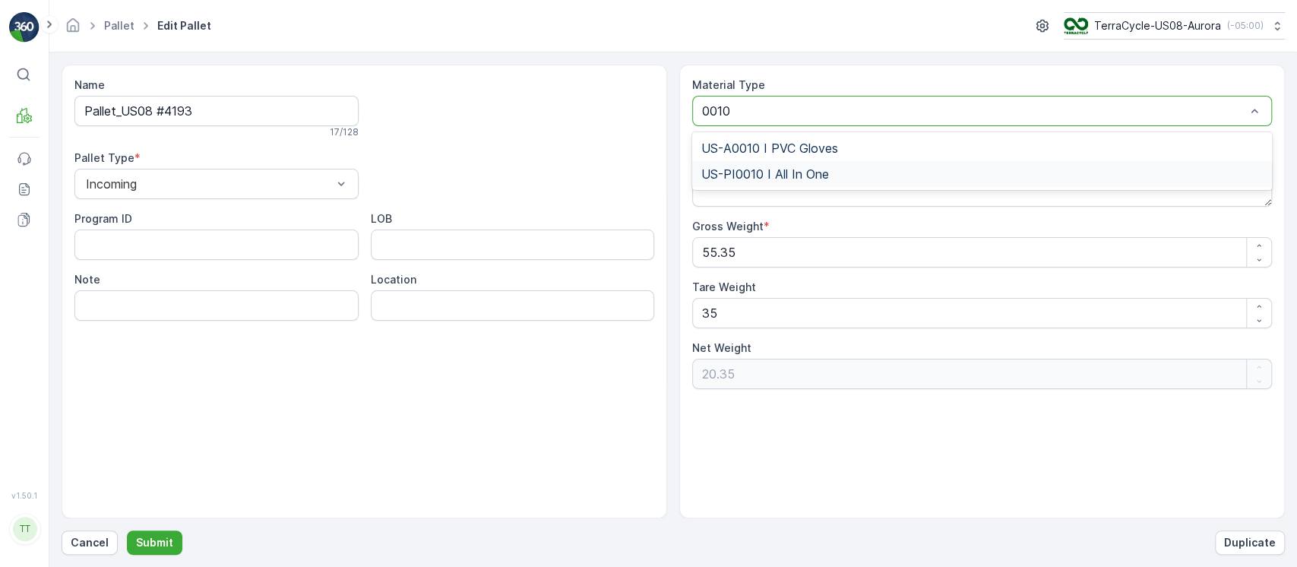
click at [842, 163] on div "US-PI0010 I All In One" at bounding box center [982, 174] width 580 height 26
click at [169, 539] on p "Submit" at bounding box center [154, 542] width 37 height 15
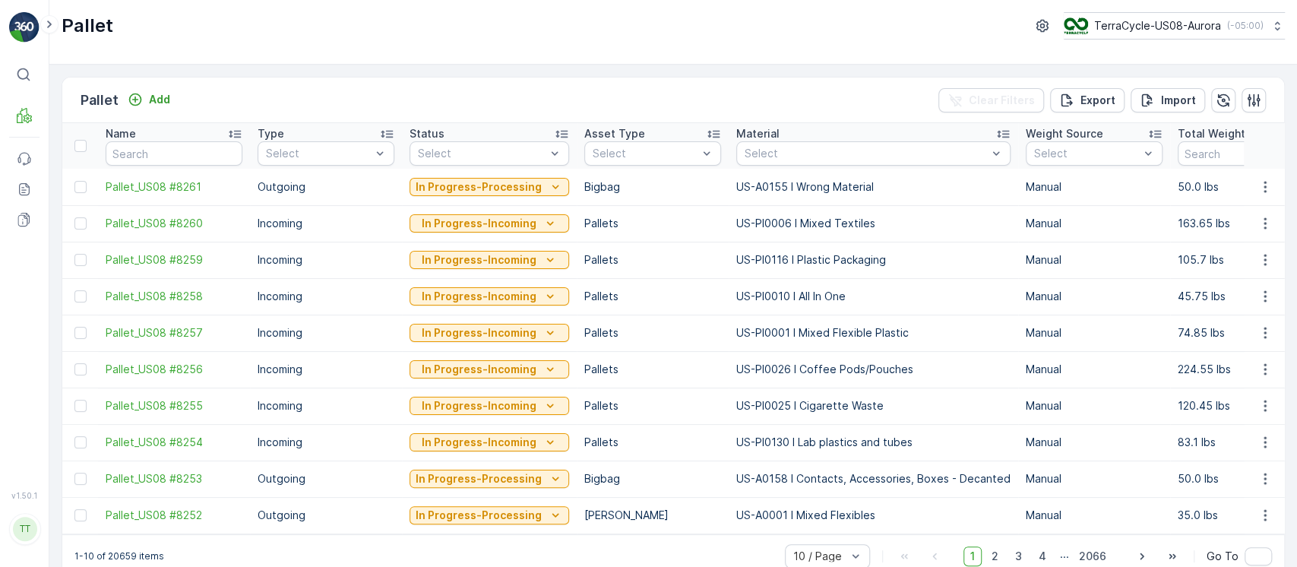
drag, startPoint x: 185, startPoint y: 171, endPoint x: 183, endPoint y: 154, distance: 16.9
click at [188, 169] on td "Pallet_US08 #8261" at bounding box center [174, 187] width 152 height 36
click at [182, 151] on input "text" at bounding box center [174, 153] width 137 height 24
paste input "Pallet_US08 #4273"
type input "Pallet_US08 #4273"
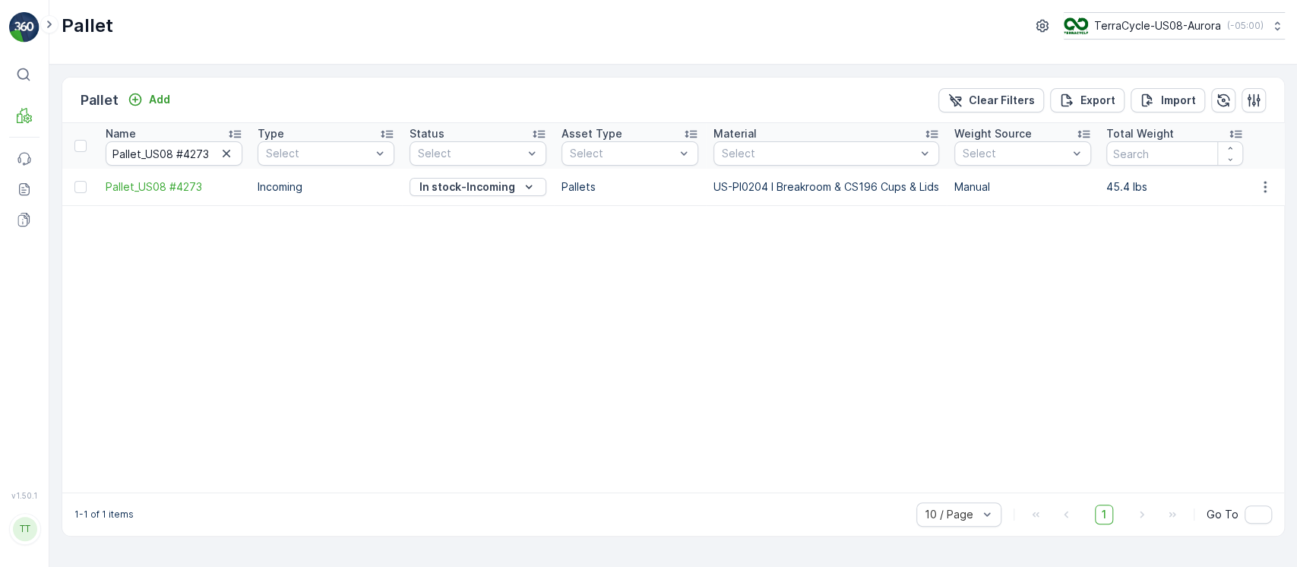
click at [1256, 199] on td at bounding box center [1264, 187] width 41 height 36
click at [1262, 199] on td at bounding box center [1264, 187] width 41 height 36
click at [1262, 192] on icon "button" at bounding box center [1265, 186] width 15 height 15
click at [1262, 227] on div "Edit Pallet" at bounding box center [1247, 230] width 100 height 21
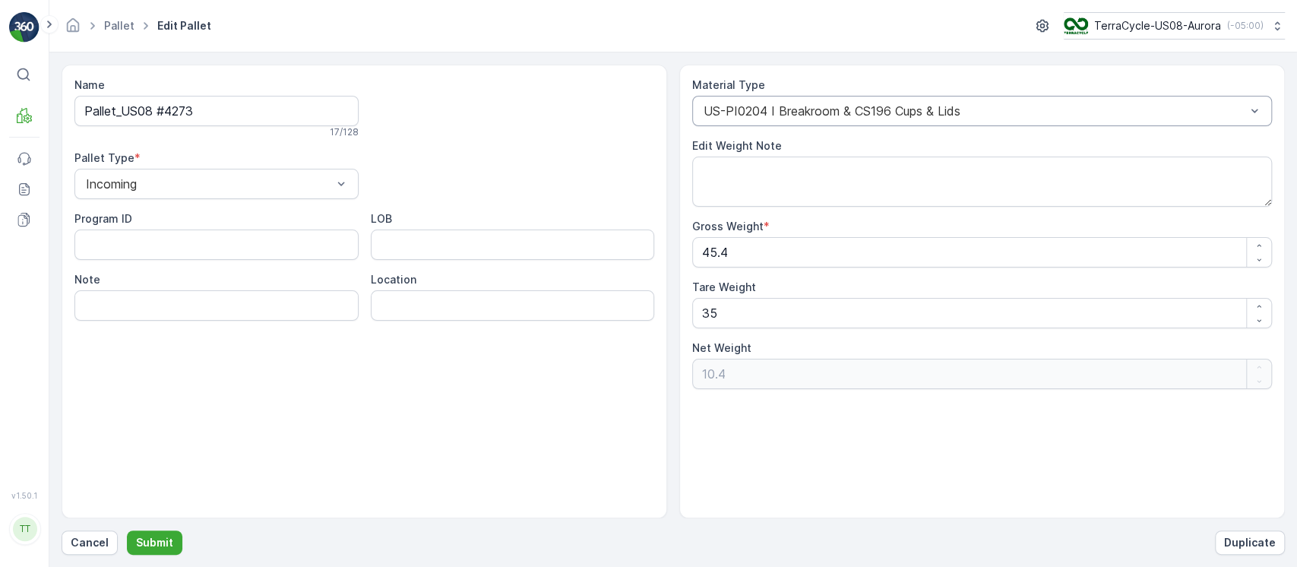
click at [904, 119] on div "US-PI0204 I Breakroom & CS196 Cups & Lids" at bounding box center [982, 111] width 580 height 30
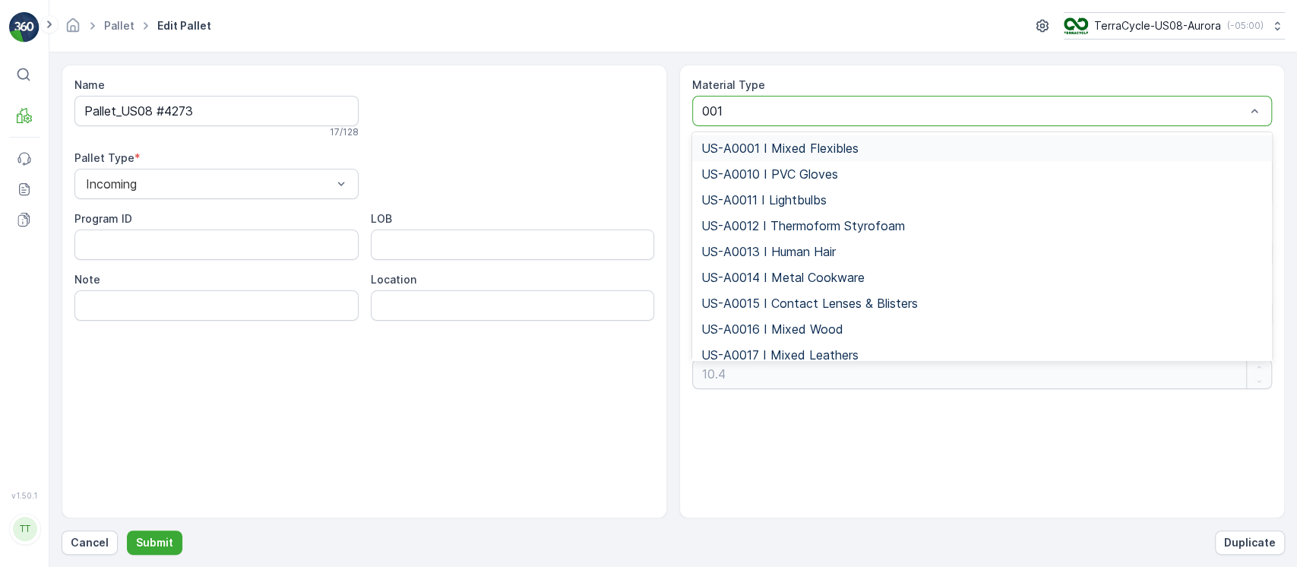
type input "0010"
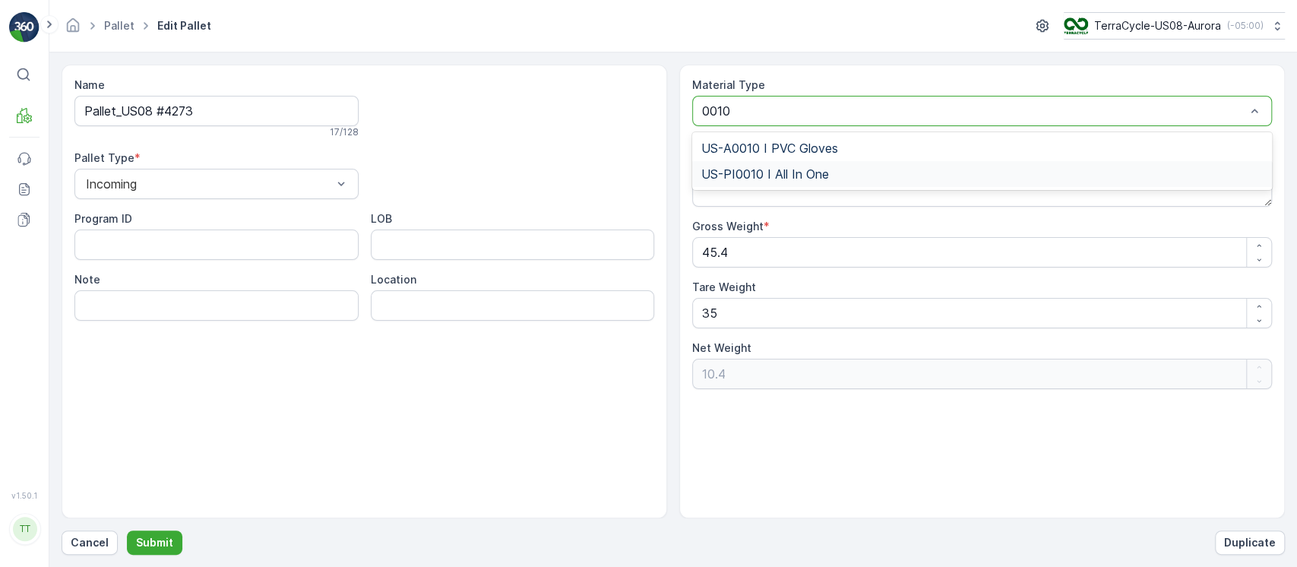
click at [888, 170] on div "US-PI0010 I All In One" at bounding box center [982, 174] width 562 height 14
click at [161, 537] on p "Submit" at bounding box center [154, 542] width 37 height 15
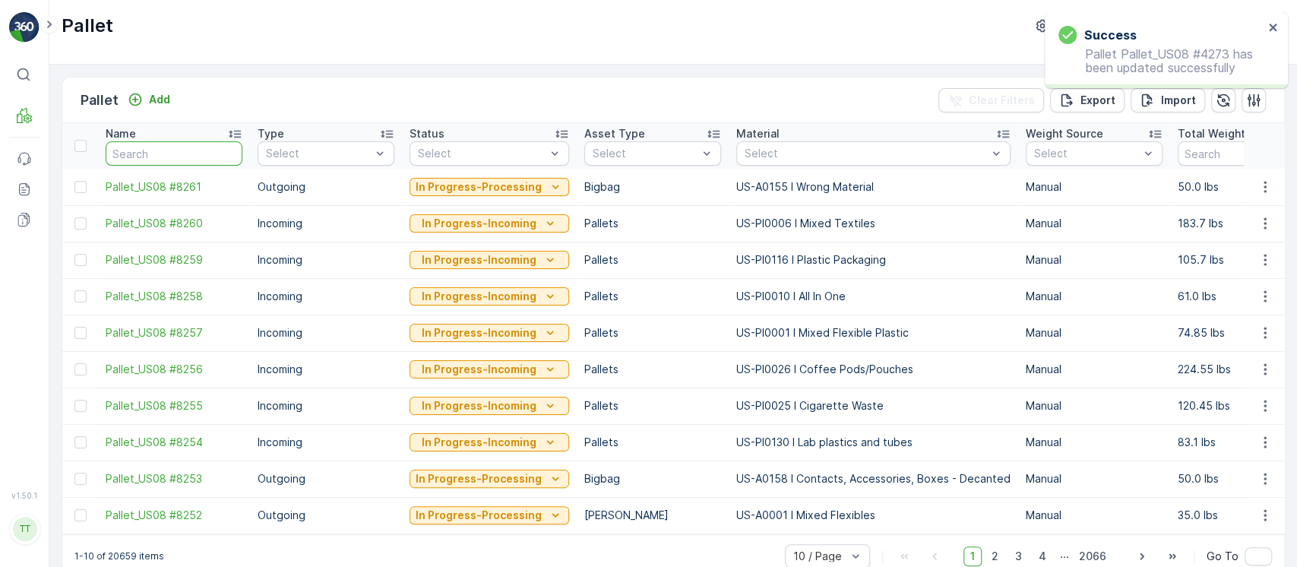
paste input "Pallet_US08 #4273"
click at [187, 155] on input "text" at bounding box center [174, 153] width 137 height 24
type input "Pallet_US08 #4273"
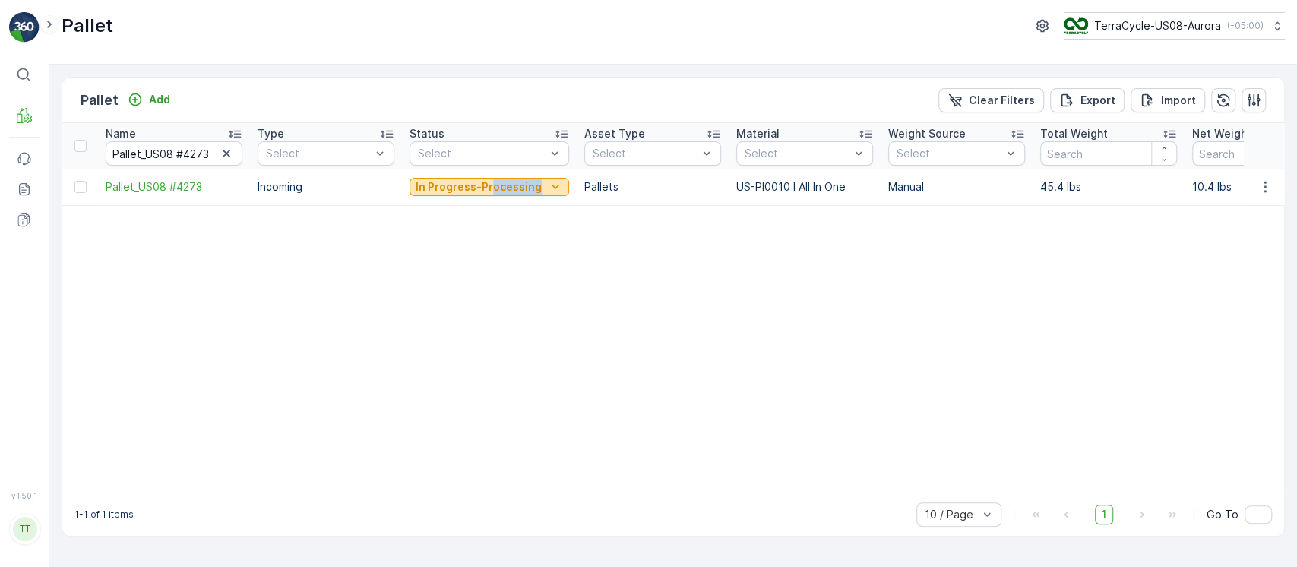
click at [492, 194] on div "In Progress-Processing" at bounding box center [490, 186] width 160 height 21
click at [483, 185] on p "In Progress-Processing" at bounding box center [479, 186] width 126 height 15
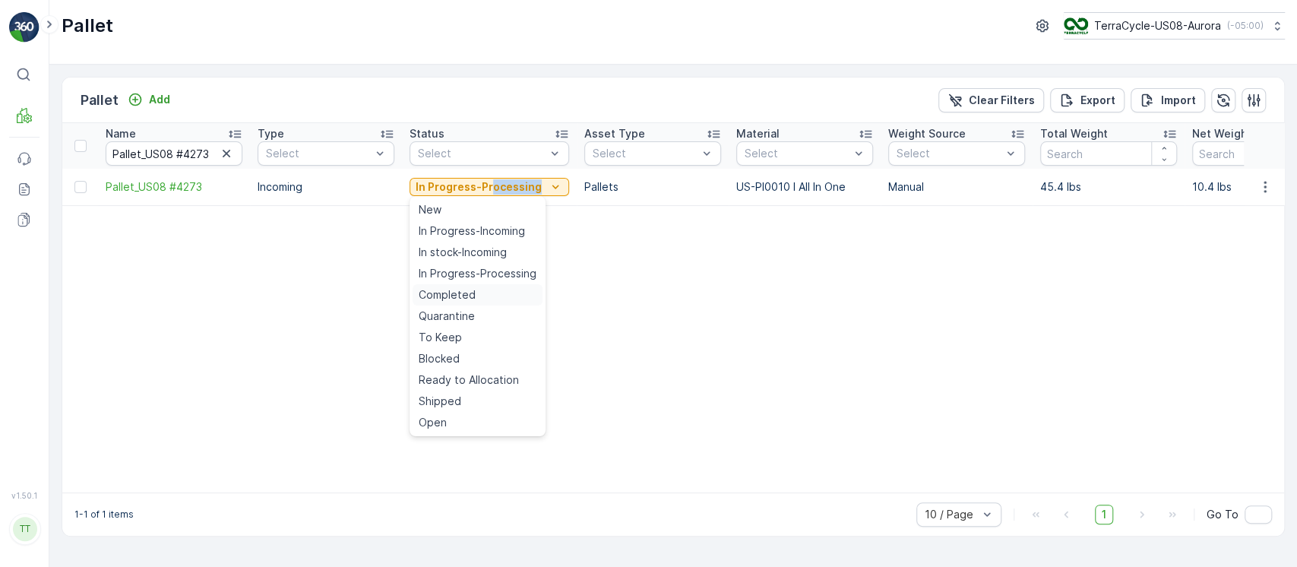
click at [491, 296] on div "Completed" at bounding box center [478, 294] width 130 height 21
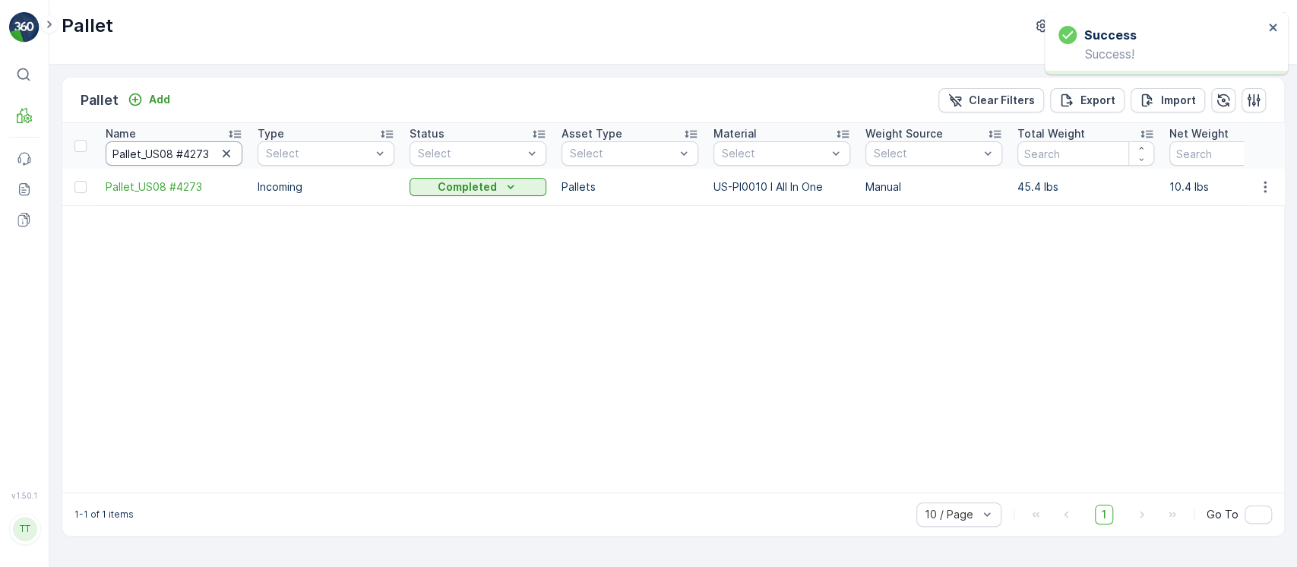
click at [214, 160] on input "Pallet_US08 #4273" at bounding box center [174, 153] width 137 height 24
click at [223, 156] on icon "button" at bounding box center [227, 154] width 8 height 8
paste input "Pallet_US08 #4329"
type input "Pallet_US08 #4329"
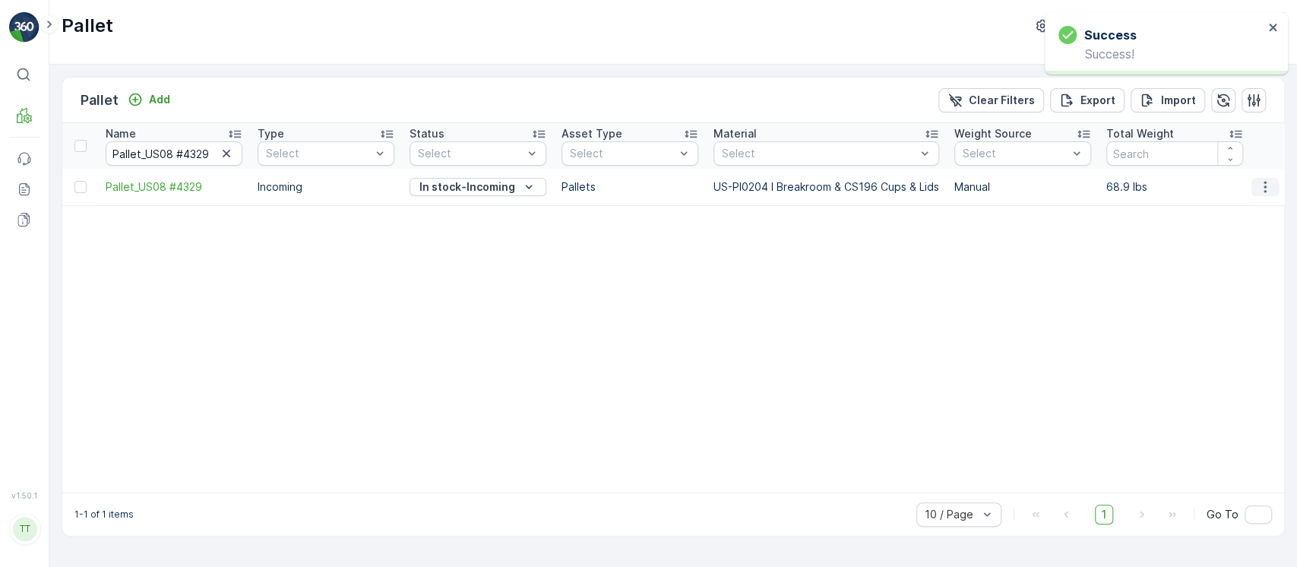
click at [1258, 181] on icon "button" at bounding box center [1265, 186] width 15 height 15
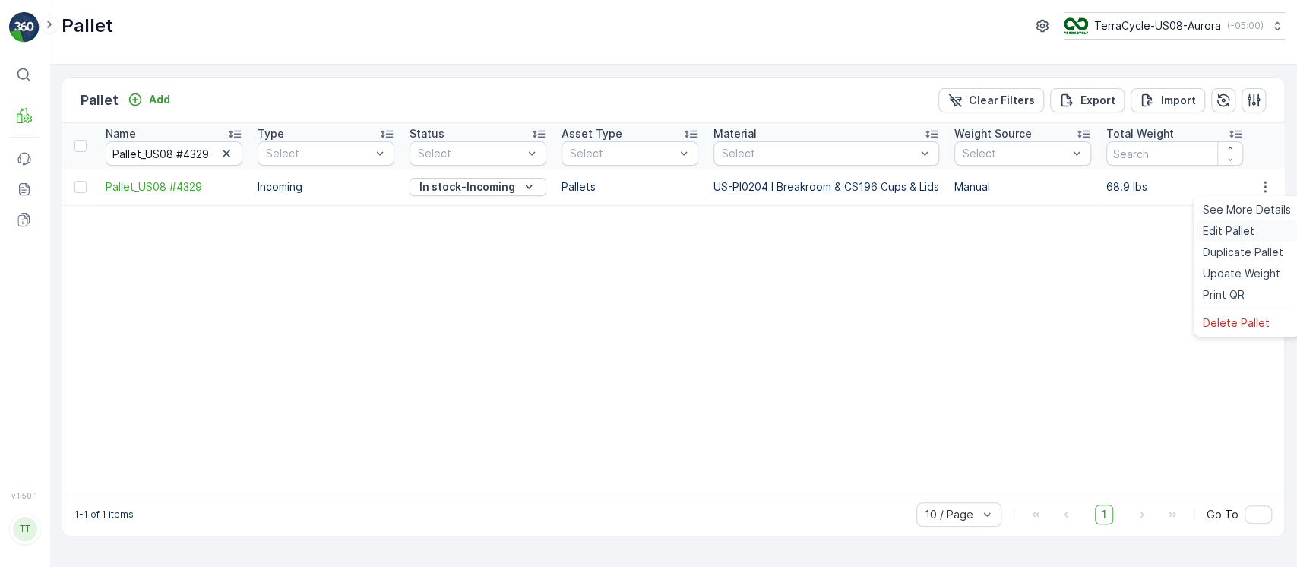
click at [1231, 234] on span "Edit Pallet" at bounding box center [1229, 230] width 52 height 15
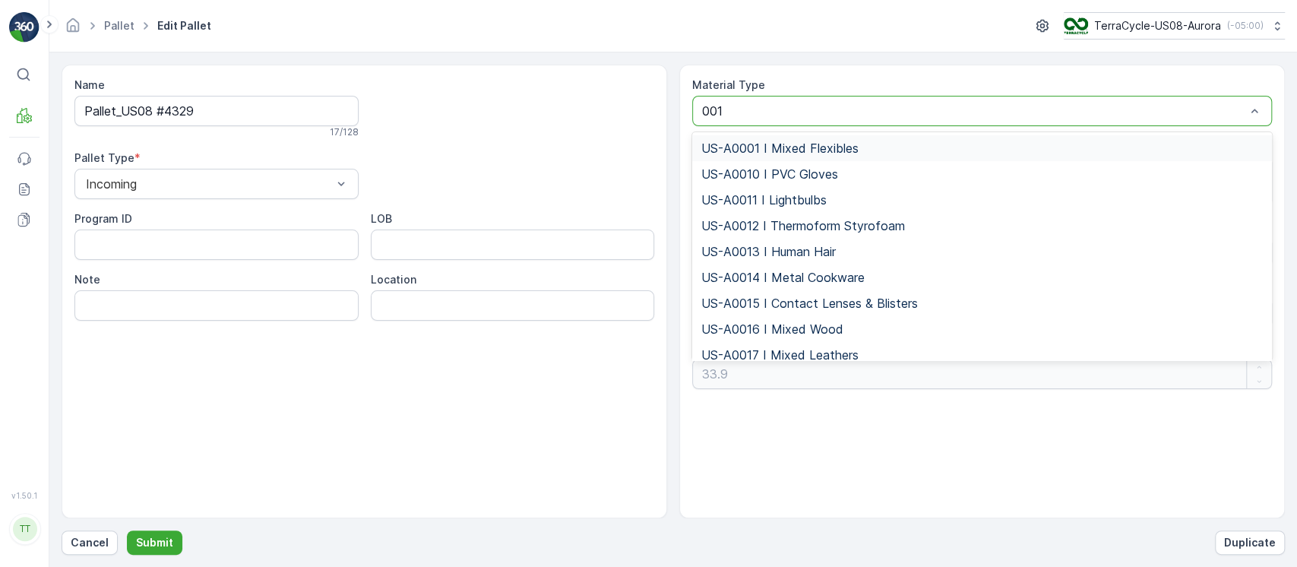
type input "0010"
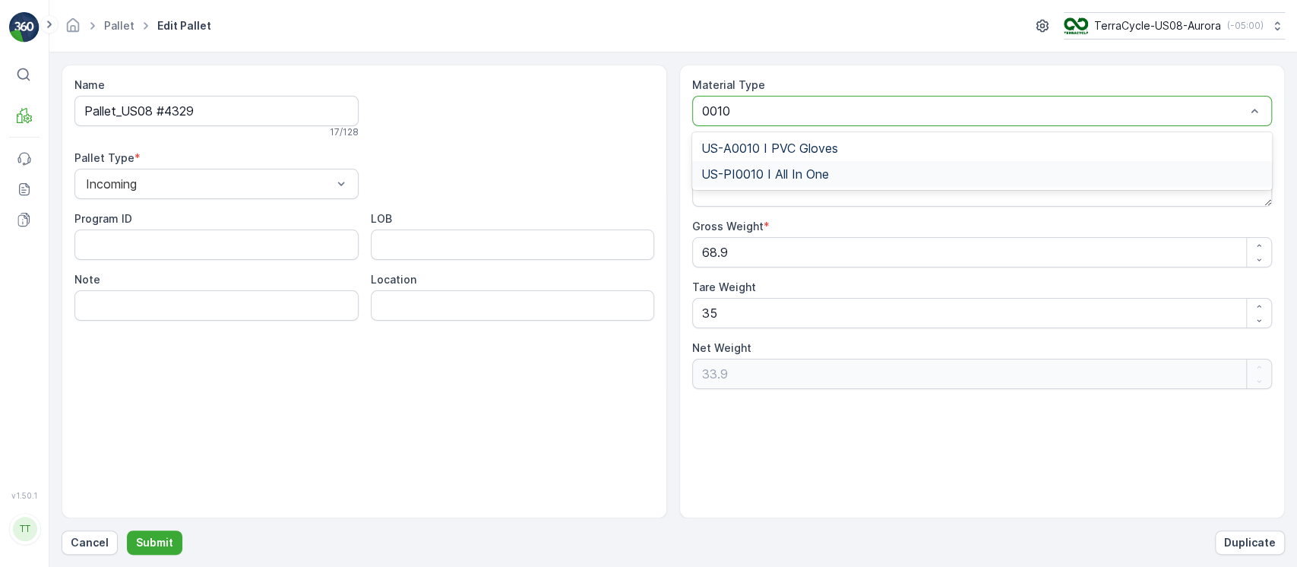
click at [1149, 170] on div "US-PI0010 I All In One" at bounding box center [982, 174] width 562 height 14
click at [169, 545] on p "Submit" at bounding box center [154, 542] width 37 height 15
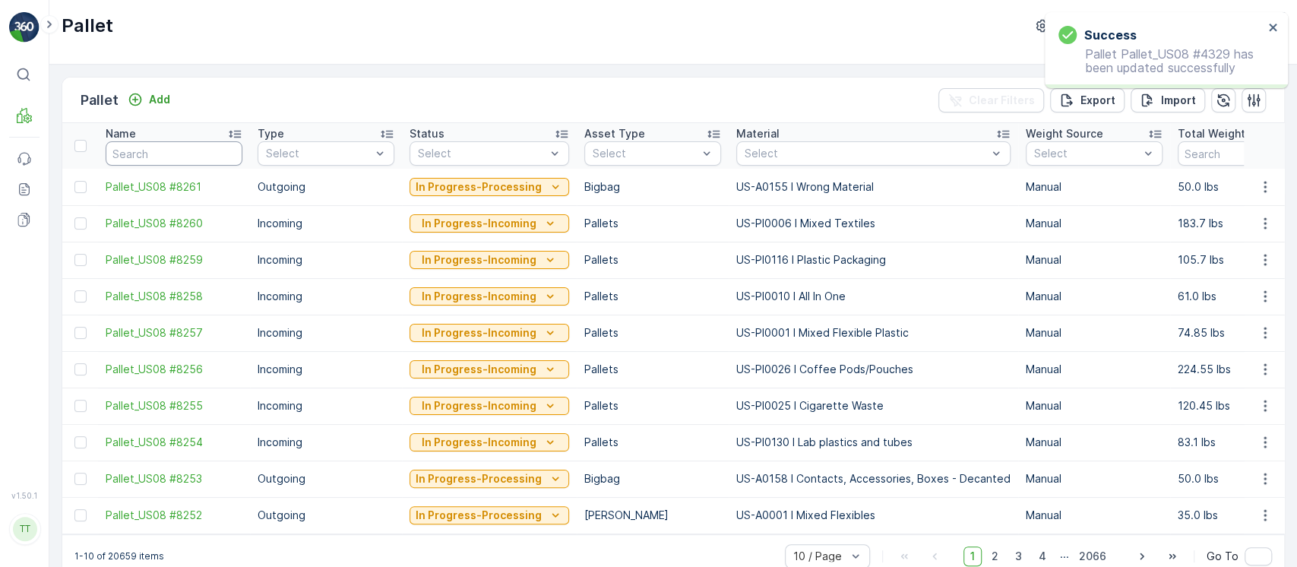
click at [141, 157] on input "text" at bounding box center [174, 153] width 137 height 24
paste input "Pallet_US08 #4329"
type input "Pallet_US08 #4329"
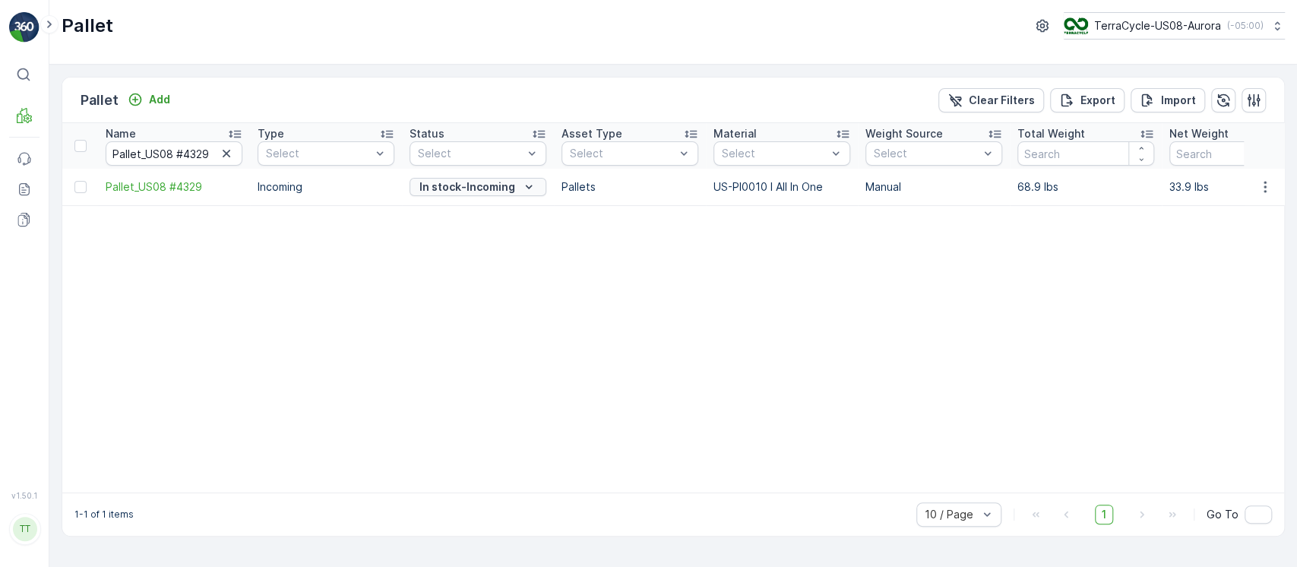
click at [499, 192] on p "In stock-Incoming" at bounding box center [467, 186] width 96 height 15
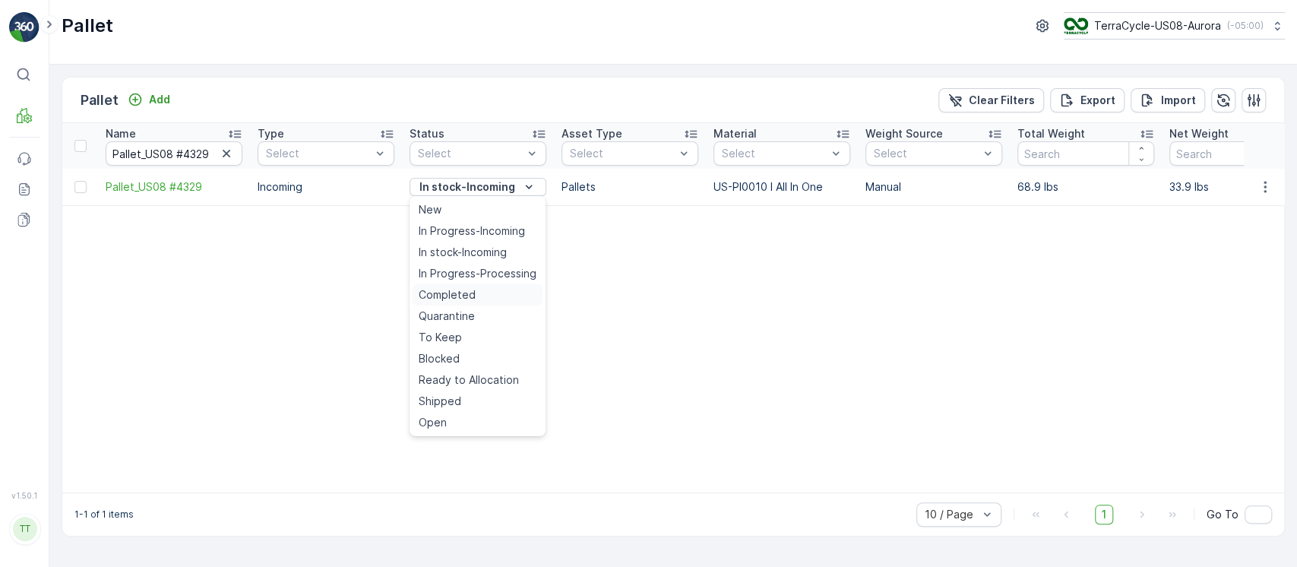
click at [491, 290] on div "Completed" at bounding box center [478, 294] width 130 height 21
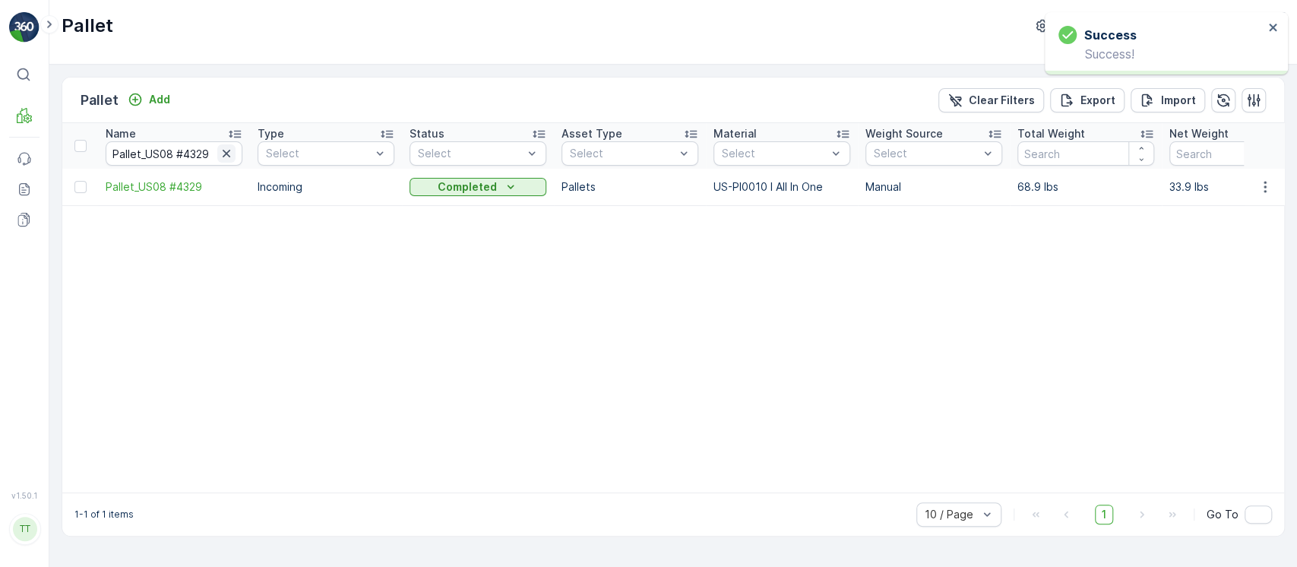
click at [225, 157] on icon "button" at bounding box center [226, 153] width 15 height 15
paste input "Pallet_US08 #4376"
type input "Pallet_US08 #4376"
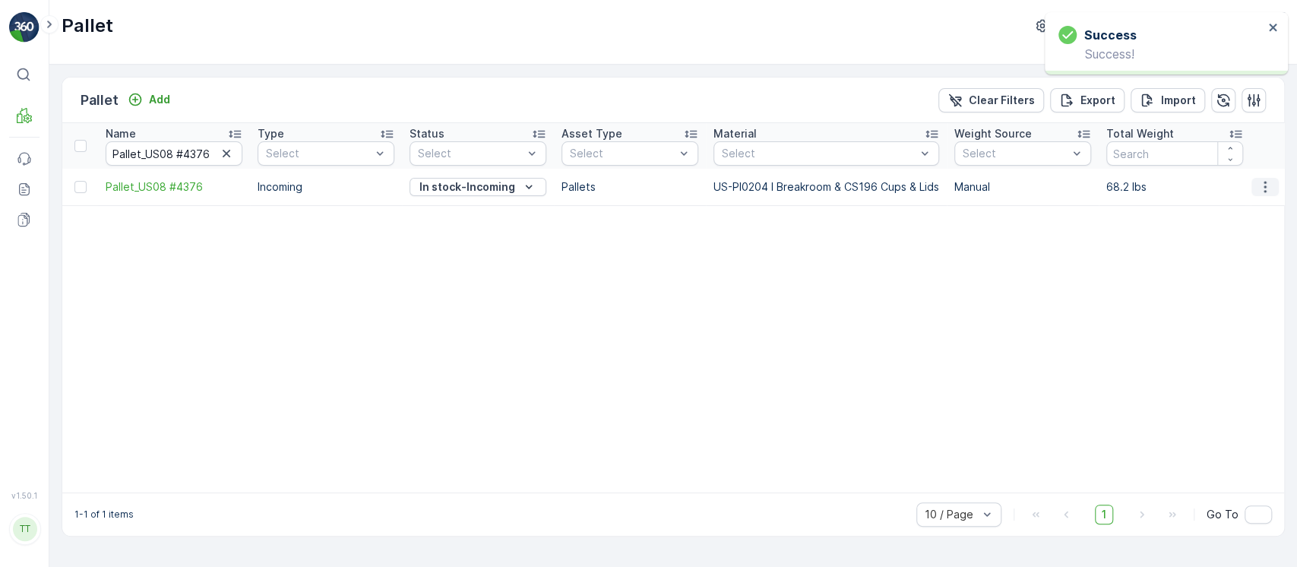
click at [1270, 185] on icon "button" at bounding box center [1265, 186] width 15 height 15
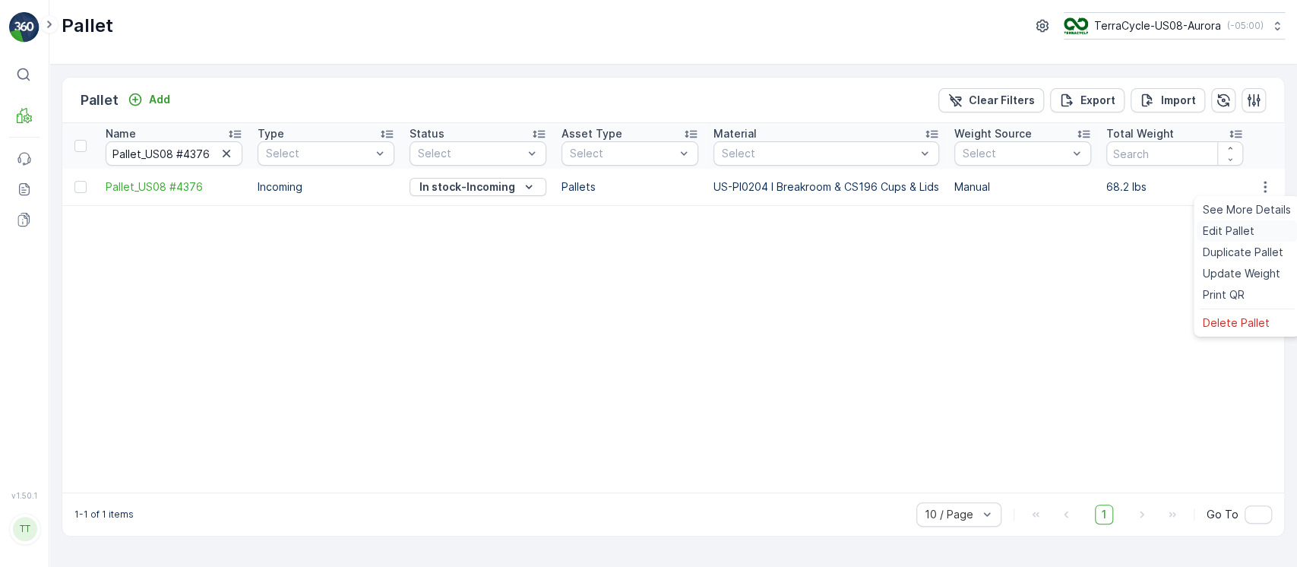
click at [1267, 230] on div "Edit Pallet" at bounding box center [1247, 230] width 100 height 21
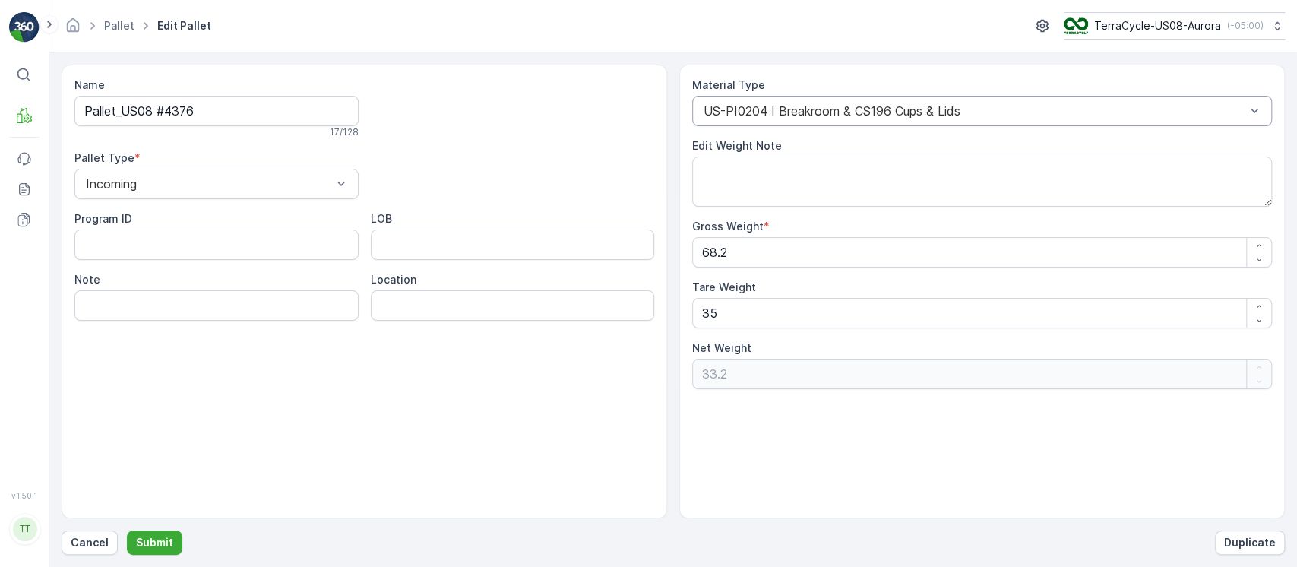
click at [822, 124] on div "US-PI0204 I Breakroom & CS196 Cups & Lids" at bounding box center [982, 111] width 580 height 30
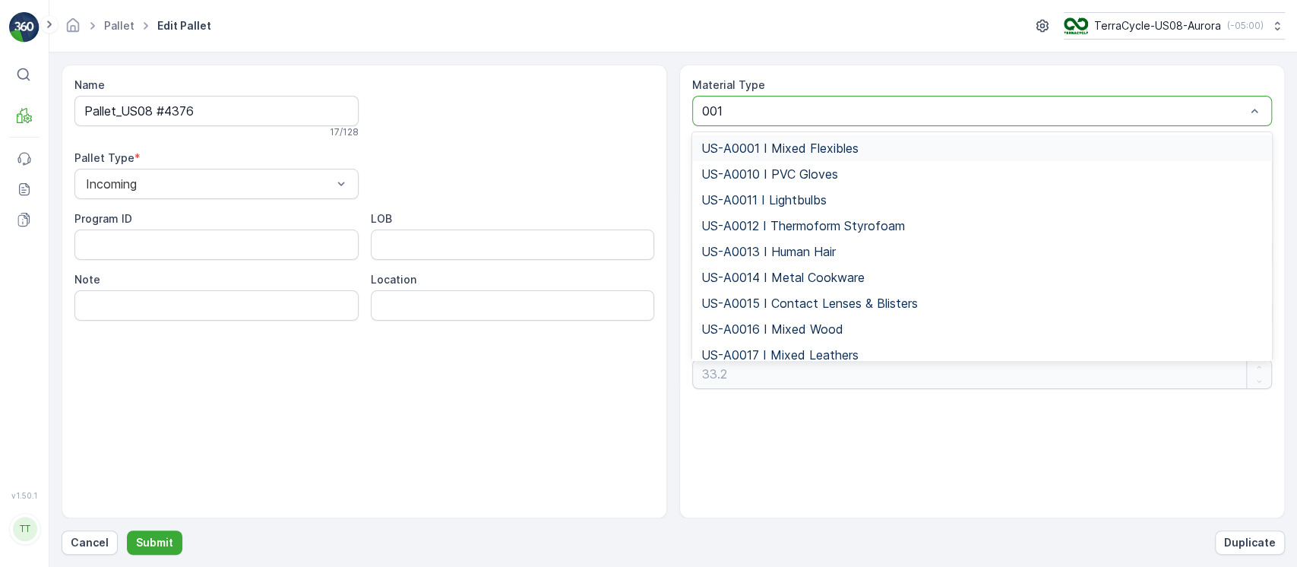
type input "0010"
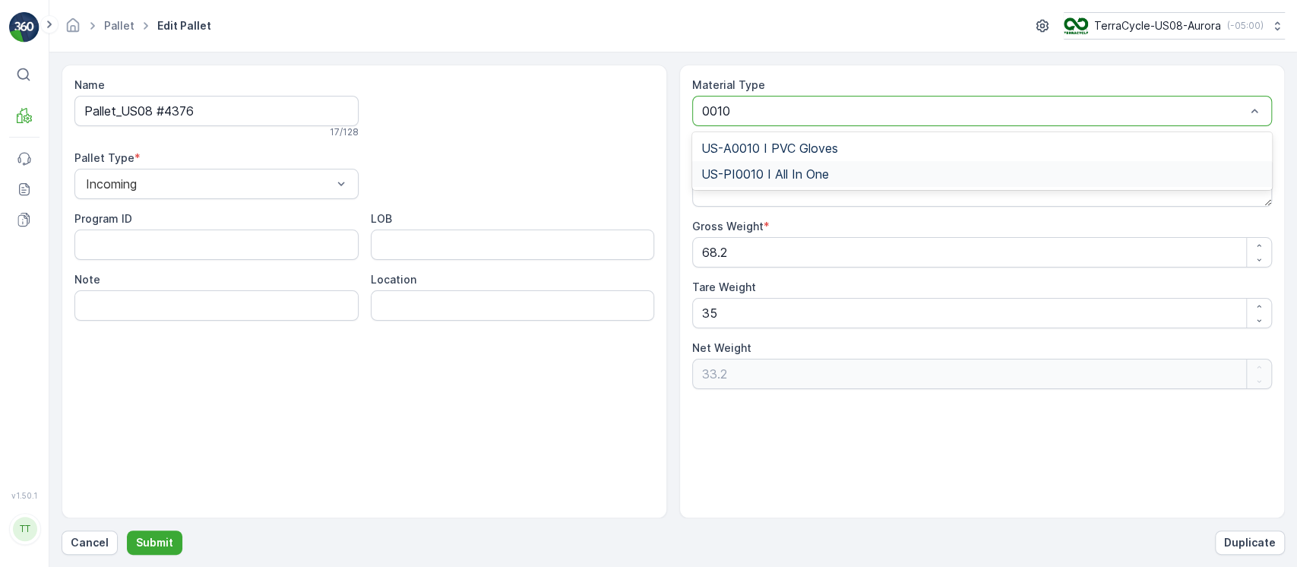
click at [825, 167] on span "US-PI0010 I All In One" at bounding box center [765, 174] width 128 height 14
click at [166, 542] on p "Submit" at bounding box center [154, 542] width 37 height 15
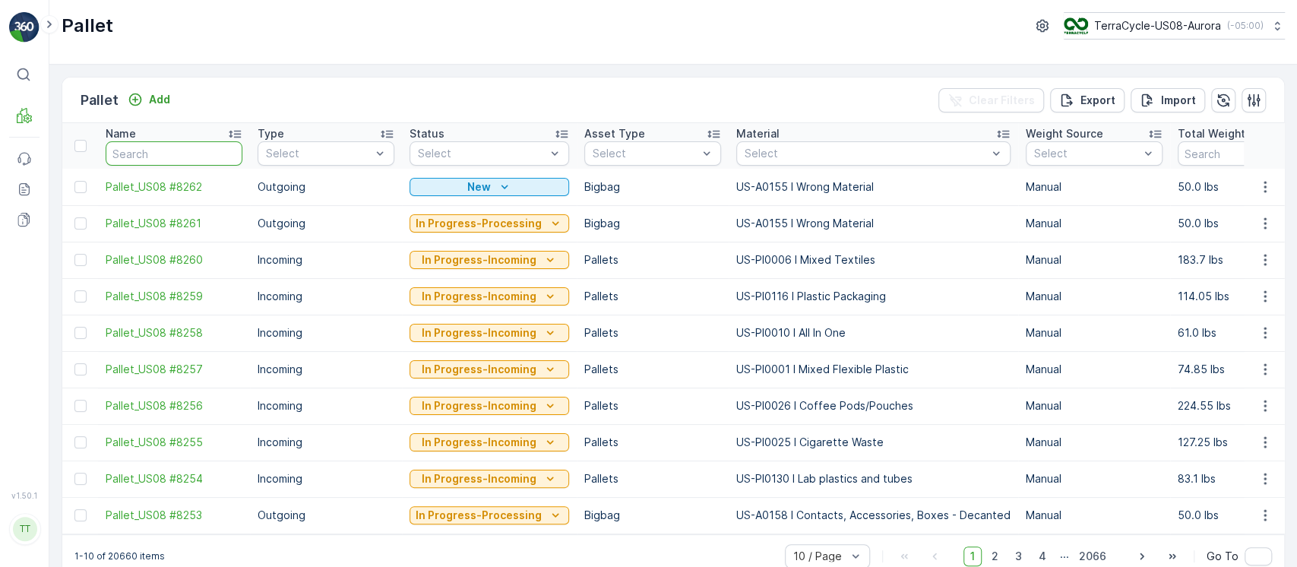
drag, startPoint x: 158, startPoint y: 155, endPoint x: 241, endPoint y: 204, distance: 96.1
click at [158, 157] on input "text" at bounding box center [174, 153] width 137 height 24
paste input "Pallet_US08 #4376"
type input "Pallet_US08 #4376"
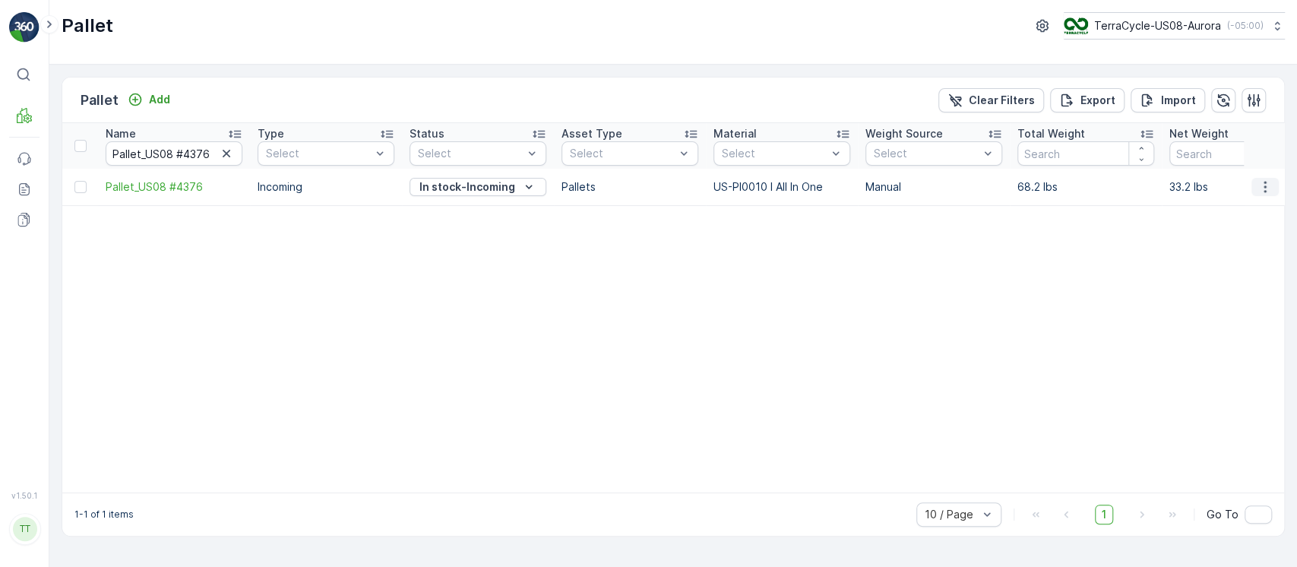
click at [1266, 187] on icon "button" at bounding box center [1265, 186] width 15 height 15
click at [1226, 234] on span "Edit Pallet" at bounding box center [1229, 230] width 52 height 15
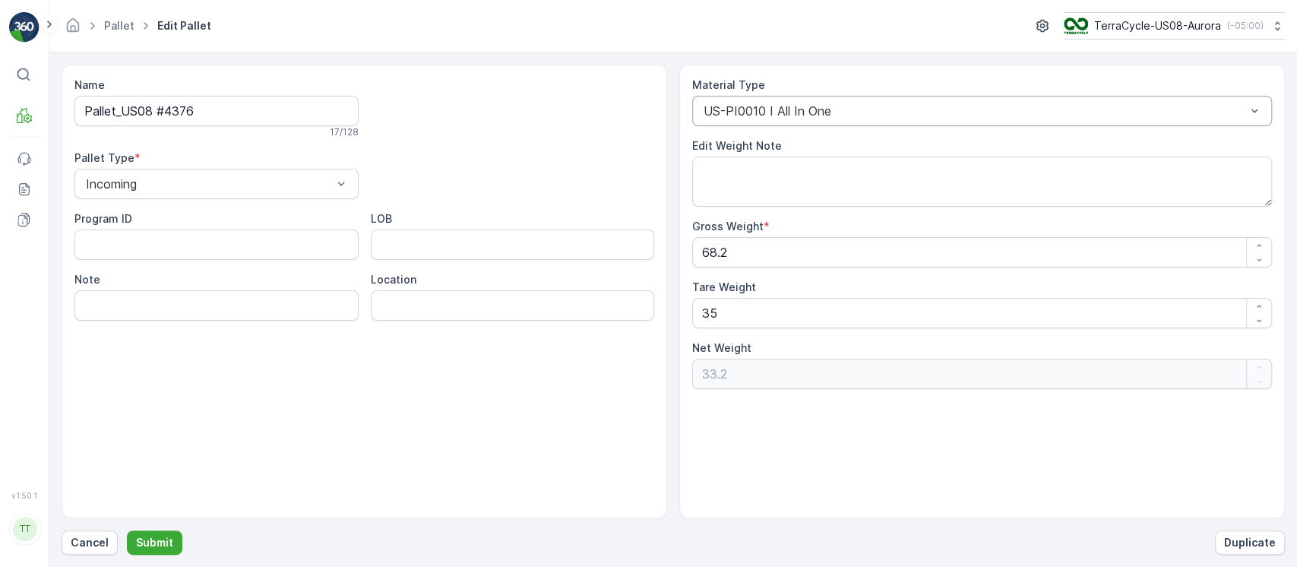
click at [855, 123] on div "US-PI0010 I All In One" at bounding box center [982, 111] width 580 height 30
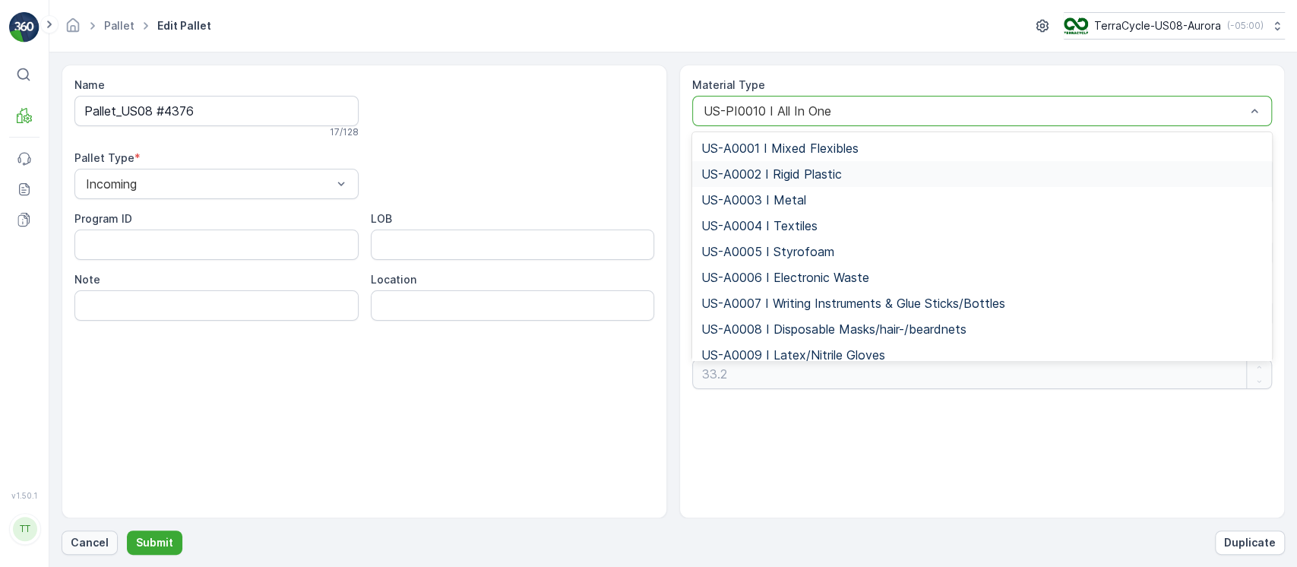
click at [74, 547] on p "Cancel" at bounding box center [90, 542] width 38 height 15
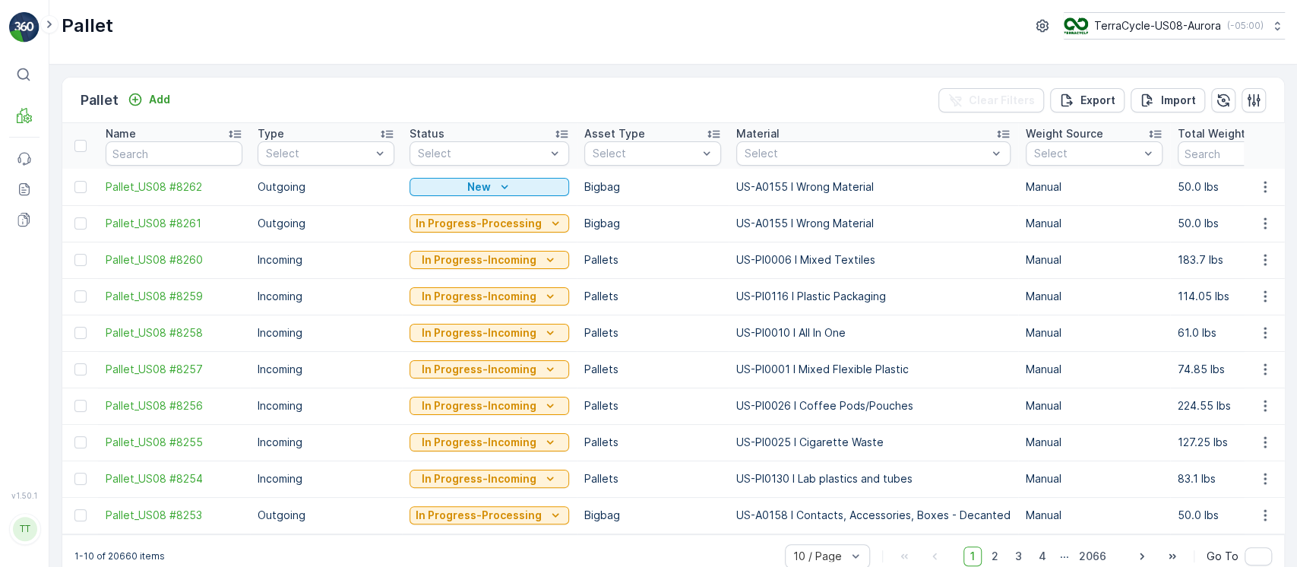
click at [196, 154] on input "text" at bounding box center [174, 153] width 137 height 24
paste input "Pallet_US08 #4376"
type input "Pallet_US08 #4376"
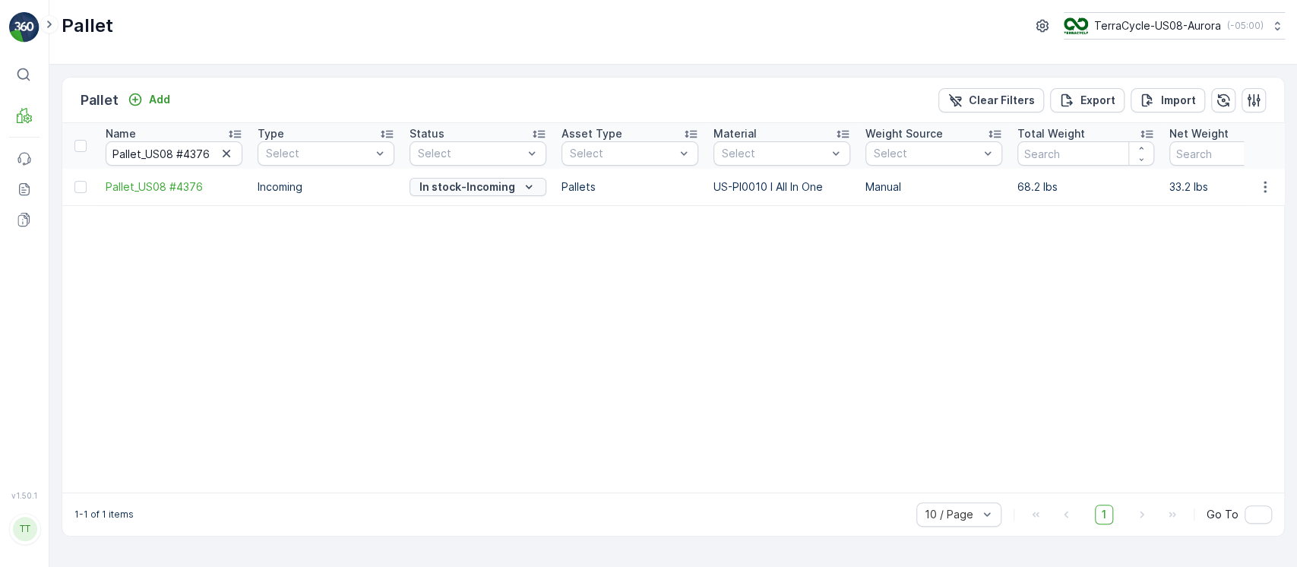
click at [499, 182] on p "In stock-Incoming" at bounding box center [467, 186] width 96 height 15
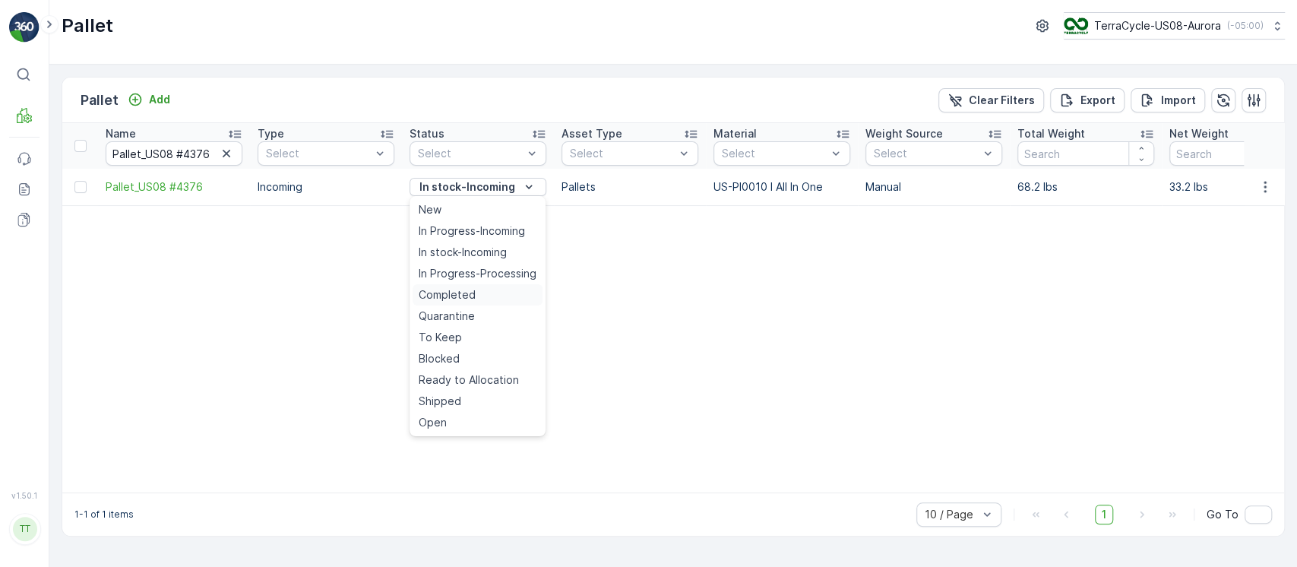
click at [465, 295] on span "Completed" at bounding box center [447, 294] width 57 height 15
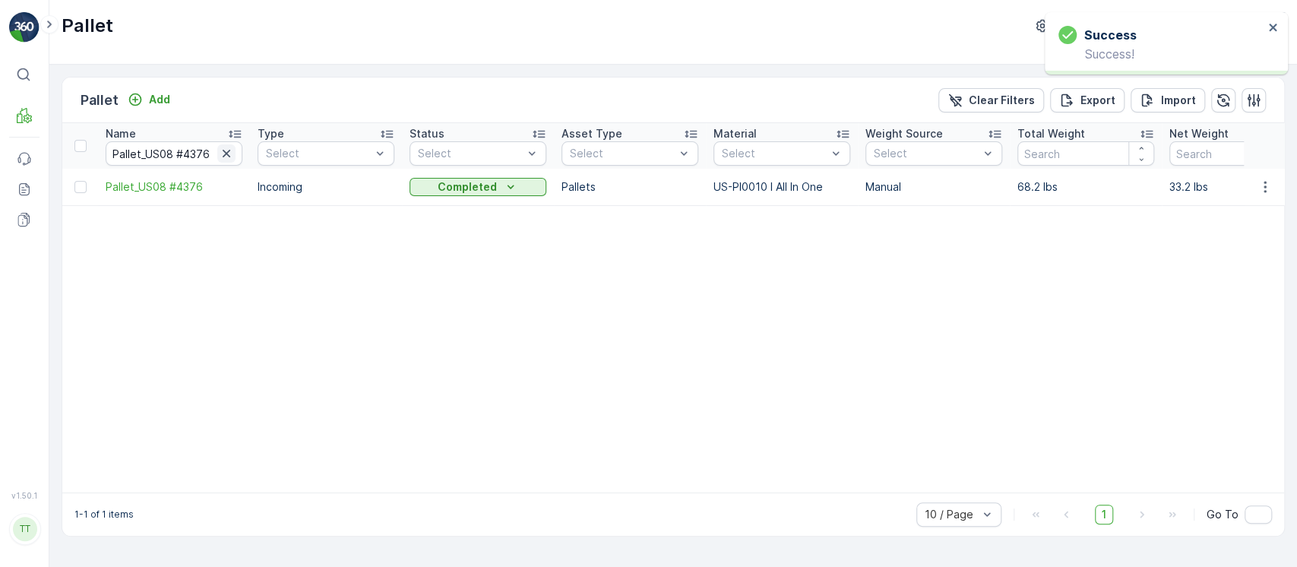
click at [221, 157] on icon "button" at bounding box center [226, 153] width 15 height 15
paste input "Pallet_US08 #4382"
type input "Pallet_US08 #4382"
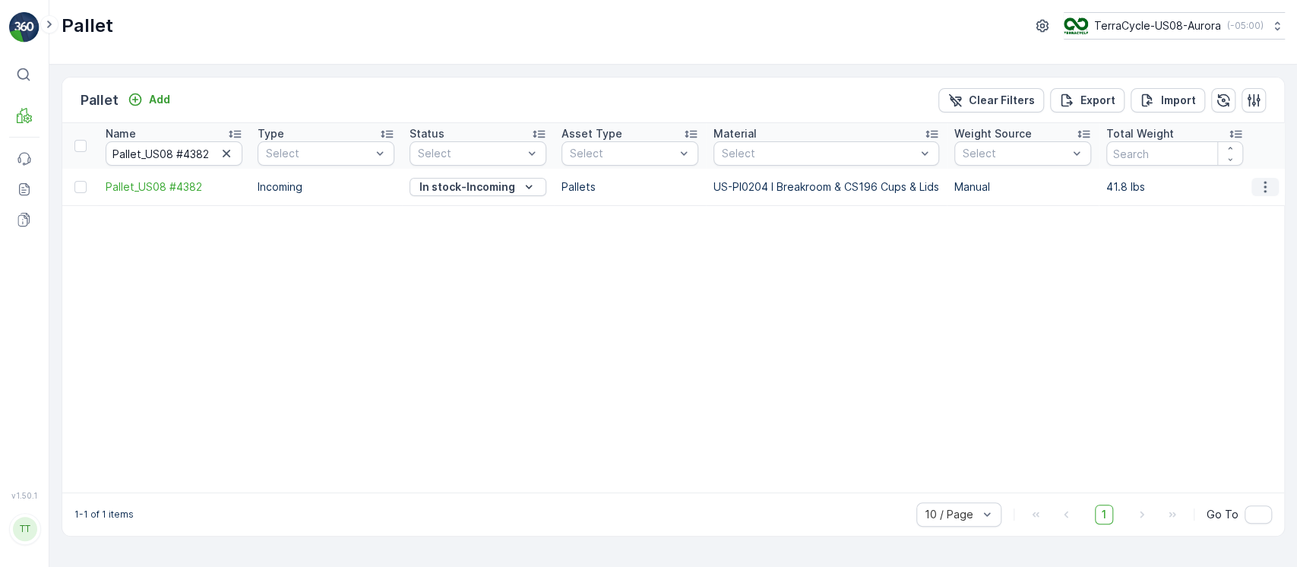
click at [1273, 192] on button "button" at bounding box center [1265, 187] width 27 height 18
click at [1244, 233] on span "Edit Pallet" at bounding box center [1229, 230] width 52 height 15
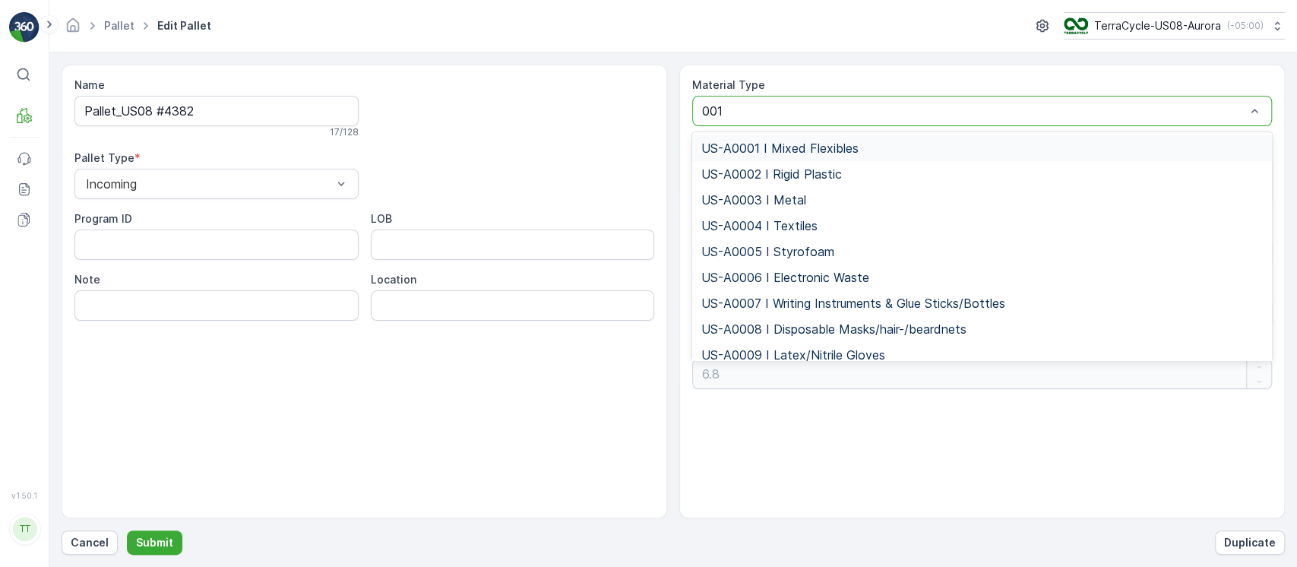
type input "0010"
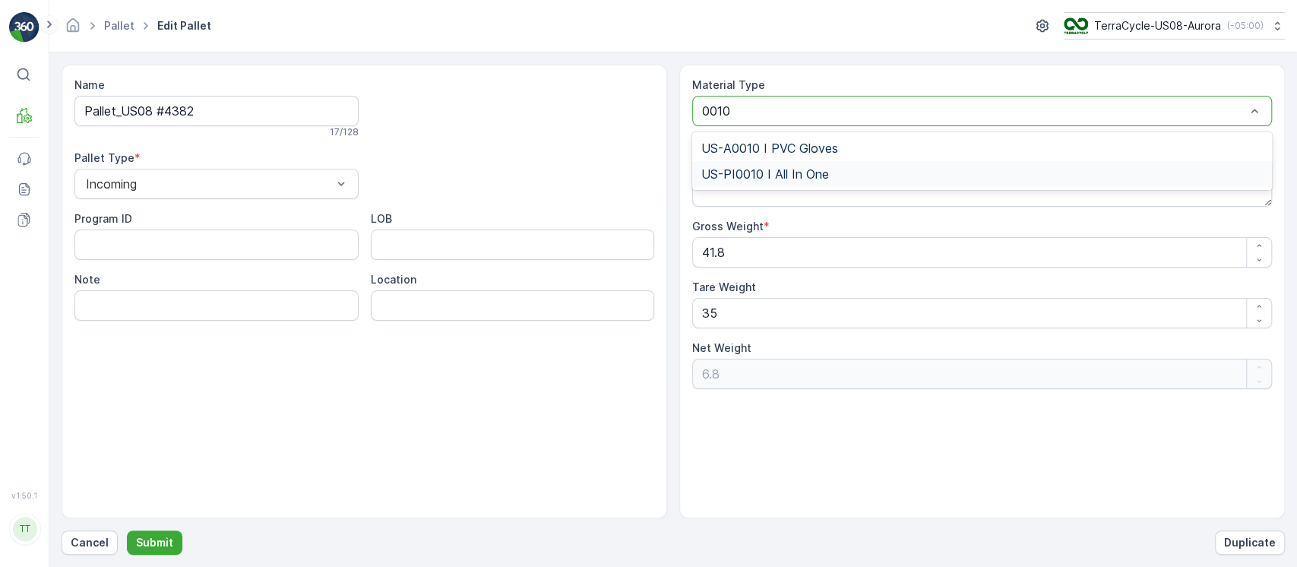
click at [891, 182] on div "US-PI0010 I All In One" at bounding box center [982, 174] width 580 height 26
click at [166, 537] on p "Submit" at bounding box center [154, 542] width 37 height 15
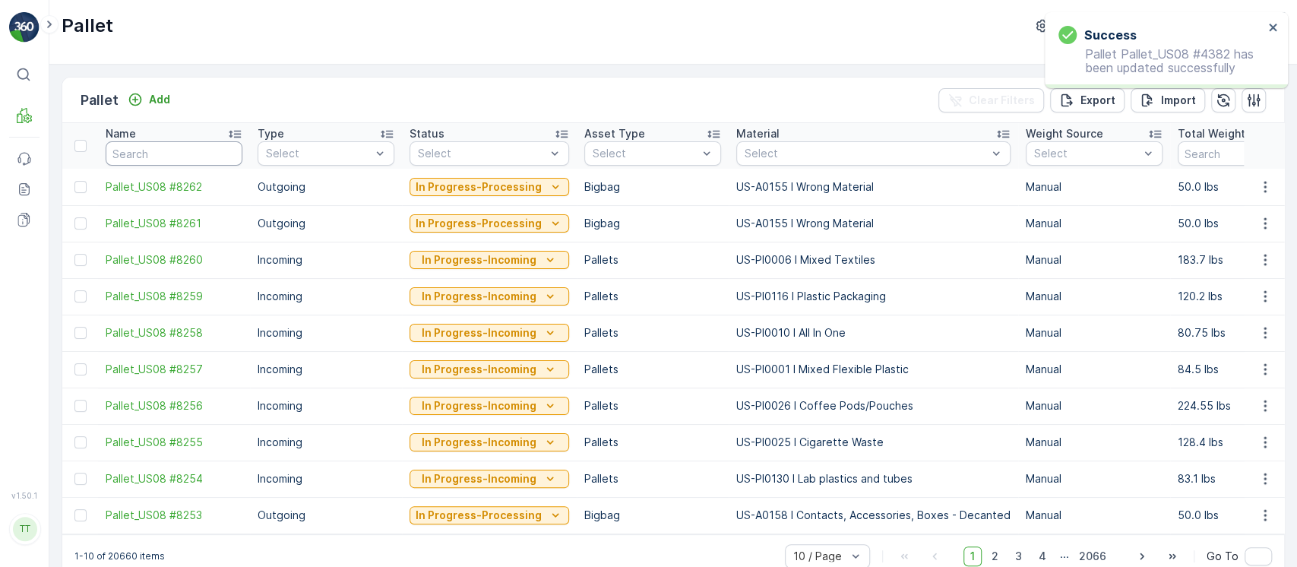
click at [215, 152] on input "text" at bounding box center [174, 153] width 137 height 24
paste input "Pallet_US08 #4382"
type input "Pallet_US08 #4382"
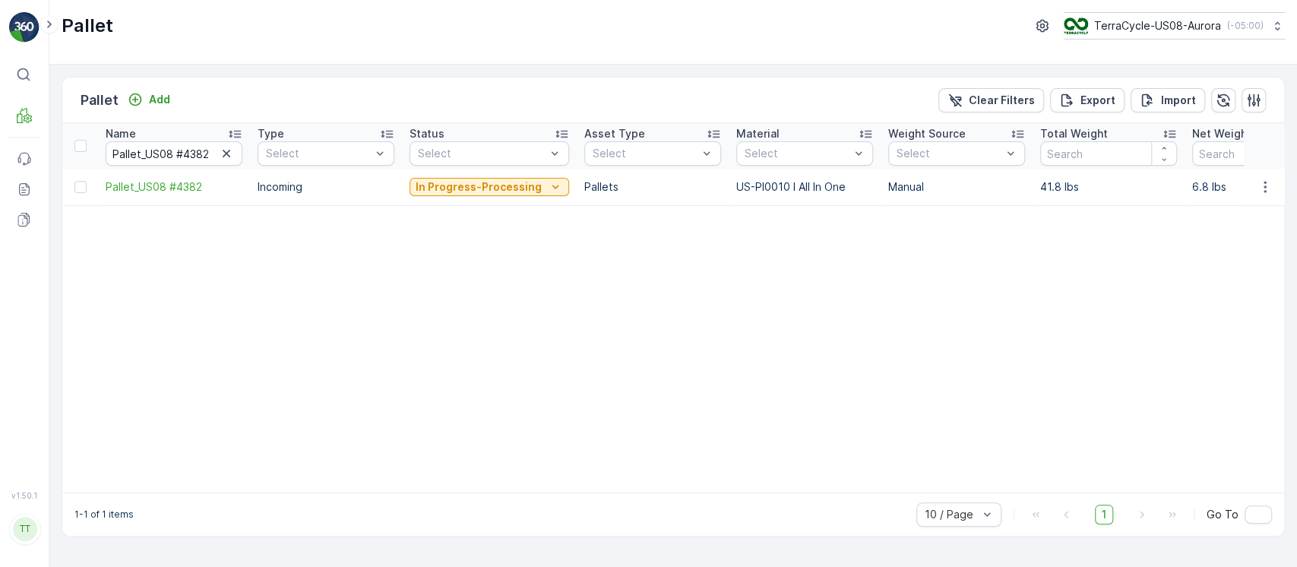
click at [493, 188] on p "In Progress-Processing" at bounding box center [479, 186] width 126 height 15
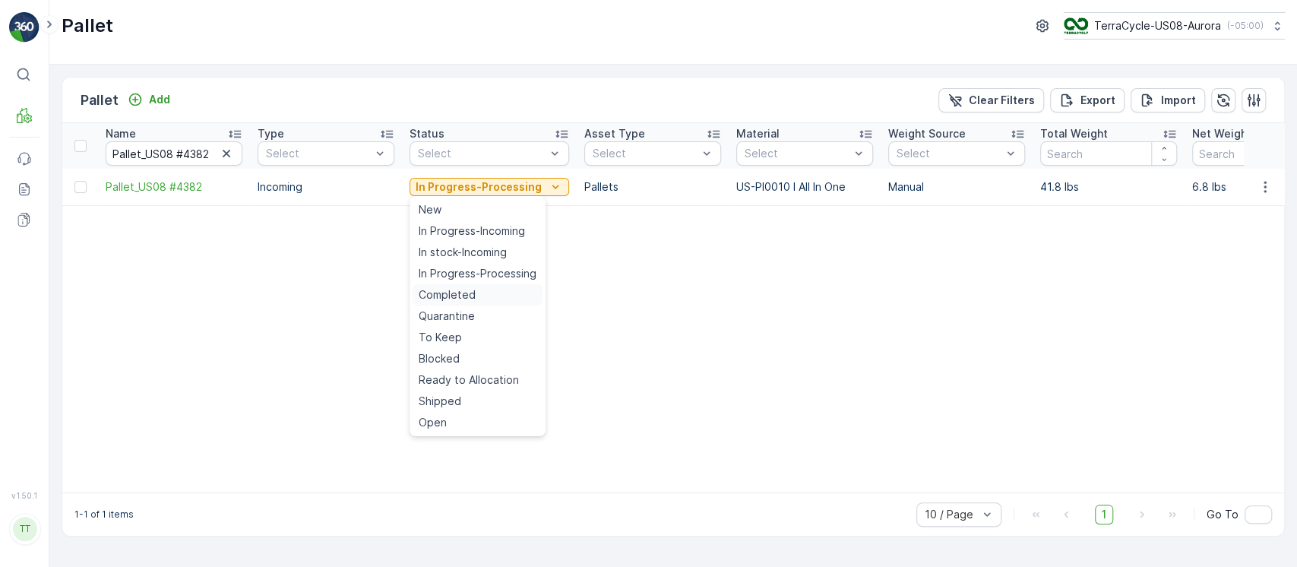
click at [480, 290] on div "Completed" at bounding box center [478, 294] width 130 height 21
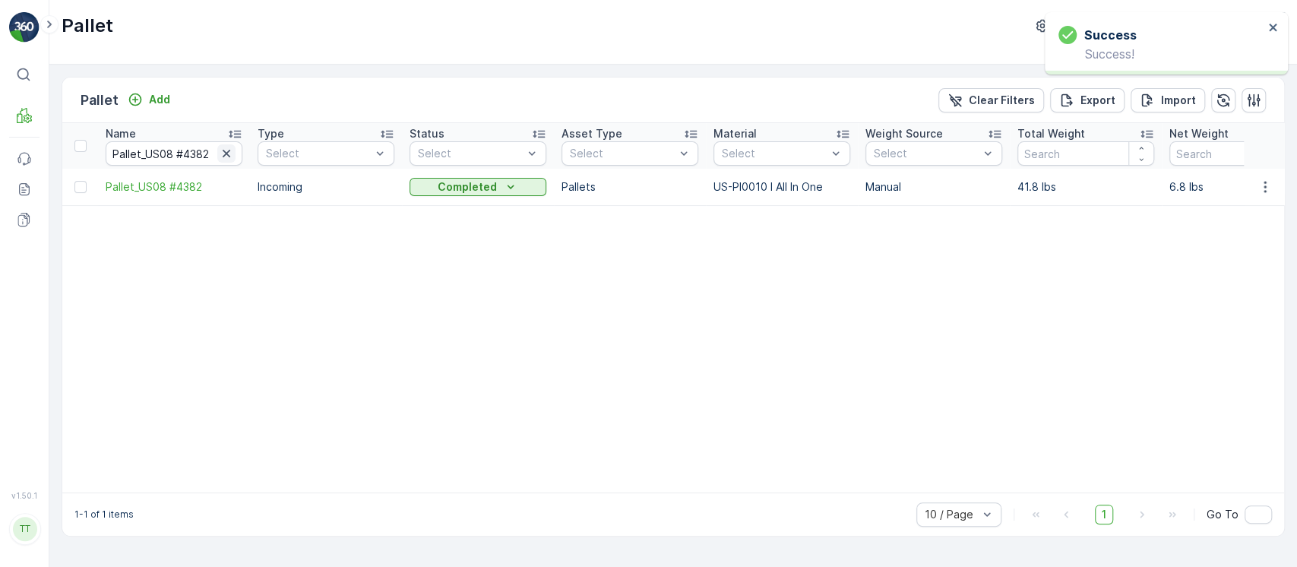
click at [230, 150] on icon "button" at bounding box center [227, 154] width 8 height 8
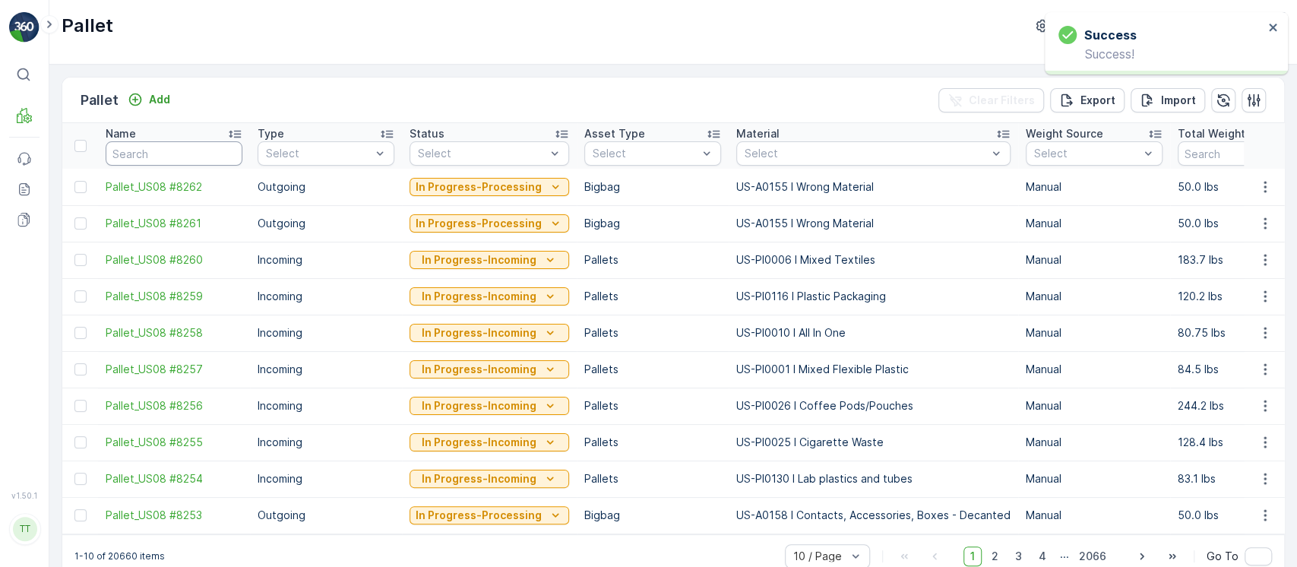
click at [198, 149] on input "text" at bounding box center [174, 153] width 137 height 24
paste input "Pallet_US08 #4398"
type input "Pallet_US08 #4398"
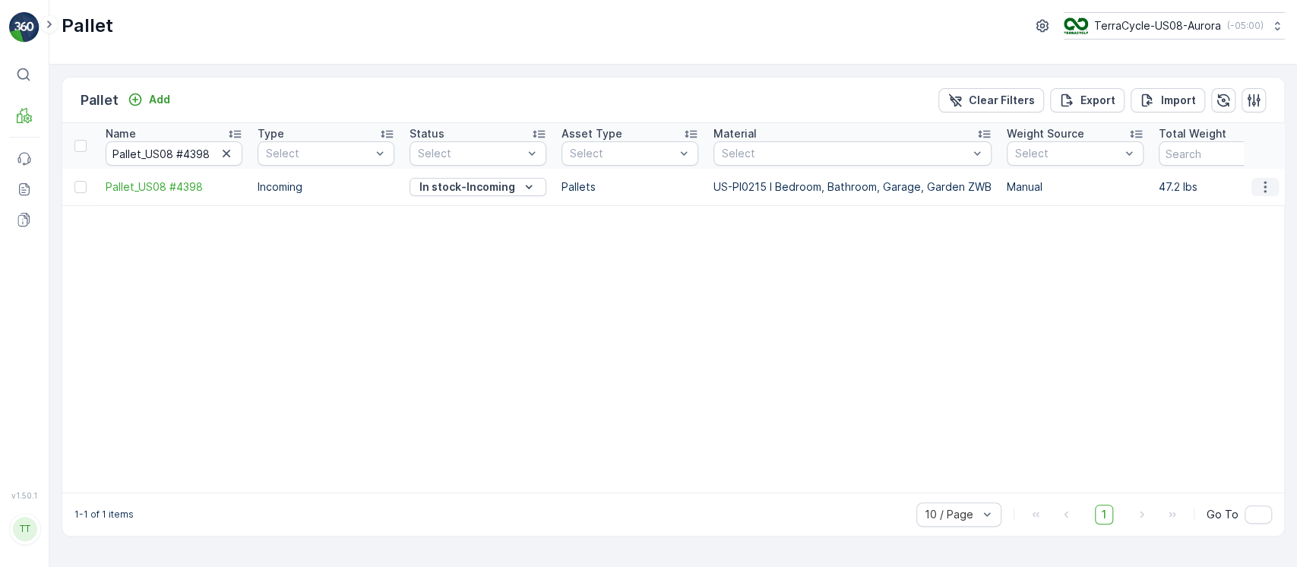
click at [1264, 185] on icon "button" at bounding box center [1265, 186] width 15 height 15
click at [1264, 228] on div "Edit Pallet" at bounding box center [1247, 230] width 100 height 21
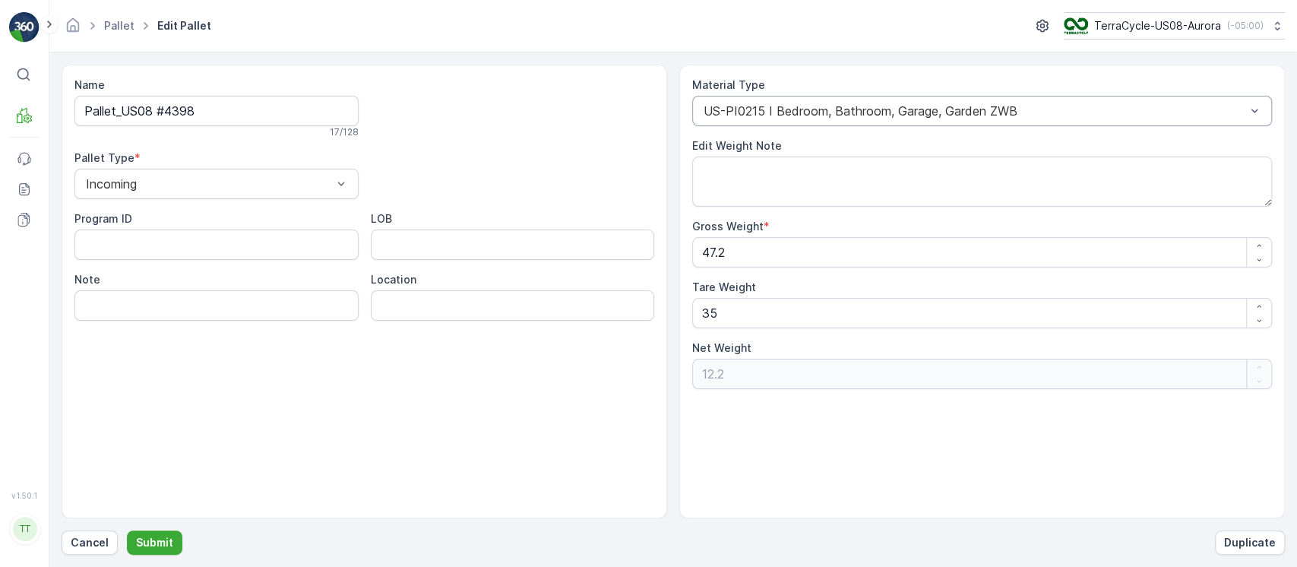
click at [834, 102] on div "US-PI0215 I Bedroom, Bathroom, Garage, Garden ZWB" at bounding box center [982, 111] width 580 height 30
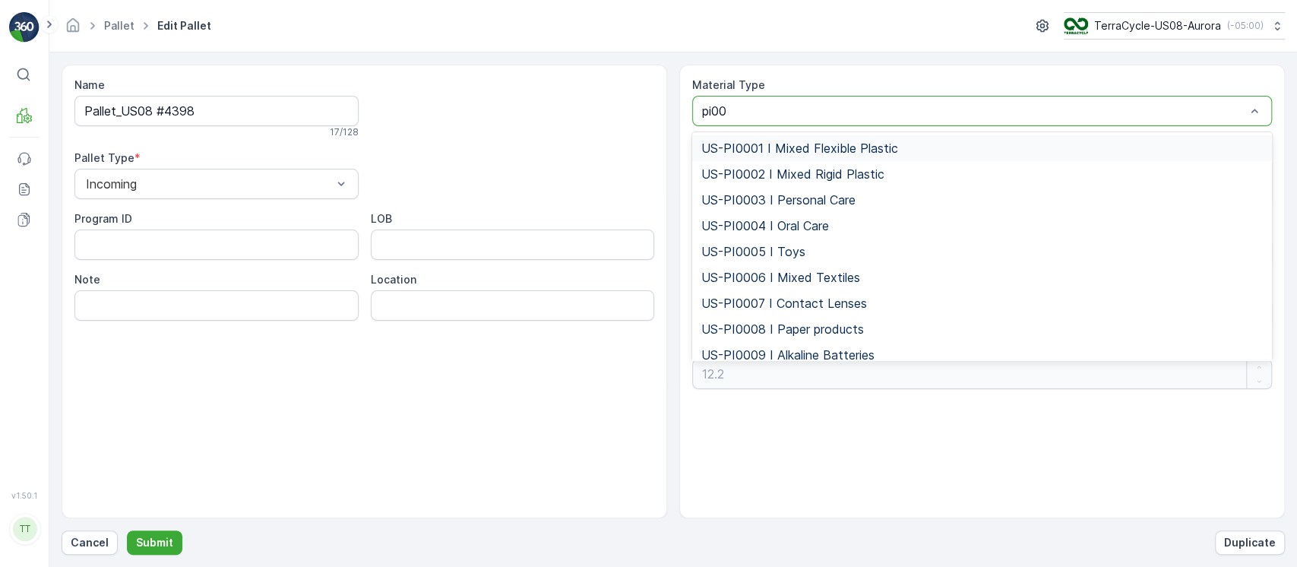
type input "pi001"
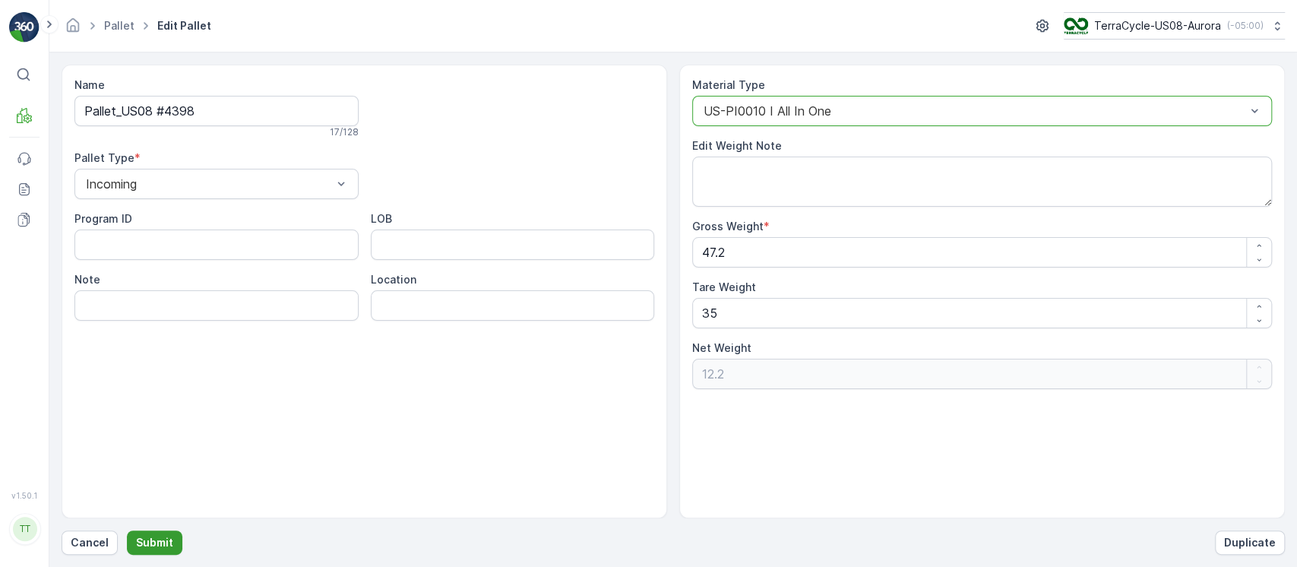
click at [158, 531] on button "Submit" at bounding box center [154, 542] width 55 height 24
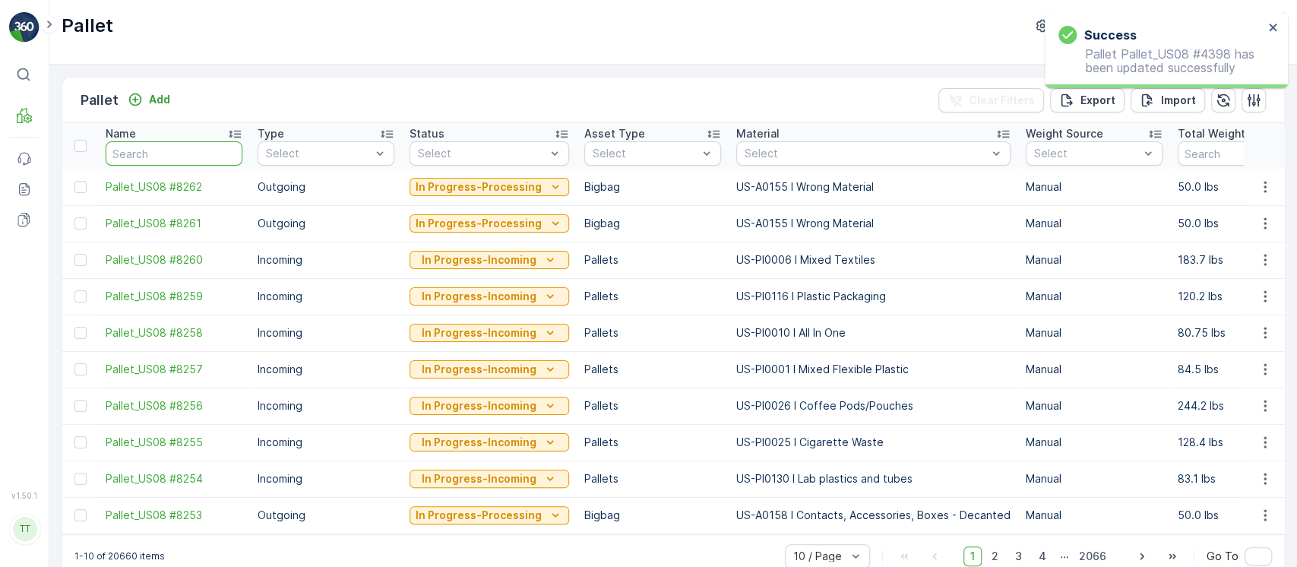
click at [218, 146] on input "text" at bounding box center [174, 153] width 137 height 24
paste input "Pallet_US08 #4398"
type input "Pallet_US08 #4398"
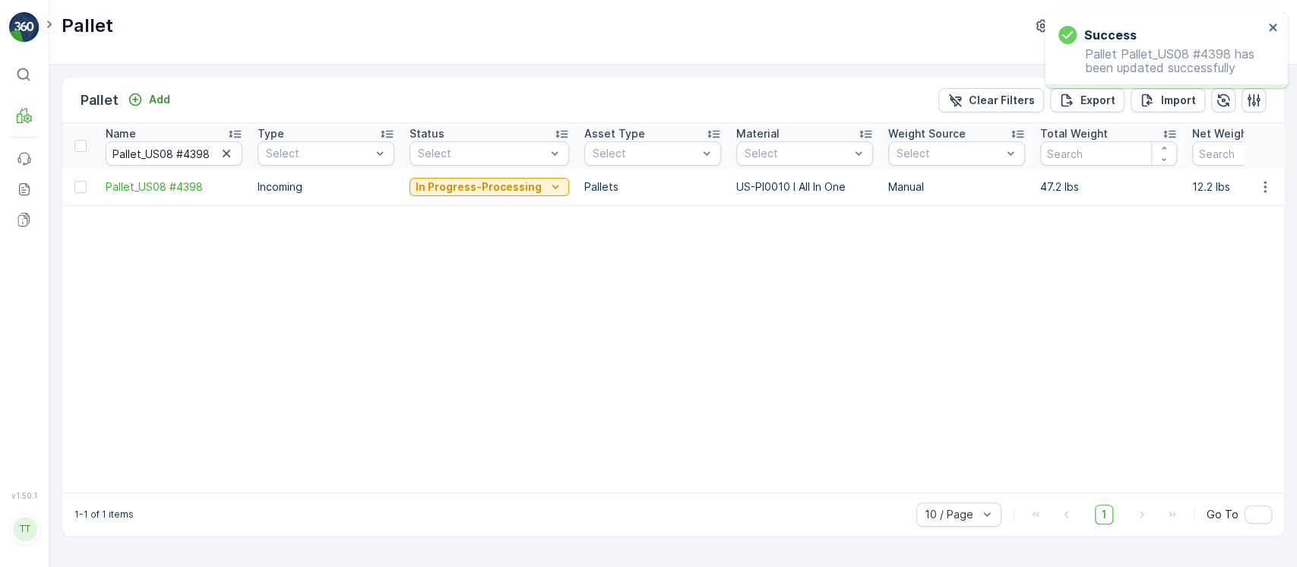
click at [469, 183] on p "In Progress-Processing" at bounding box center [479, 186] width 126 height 15
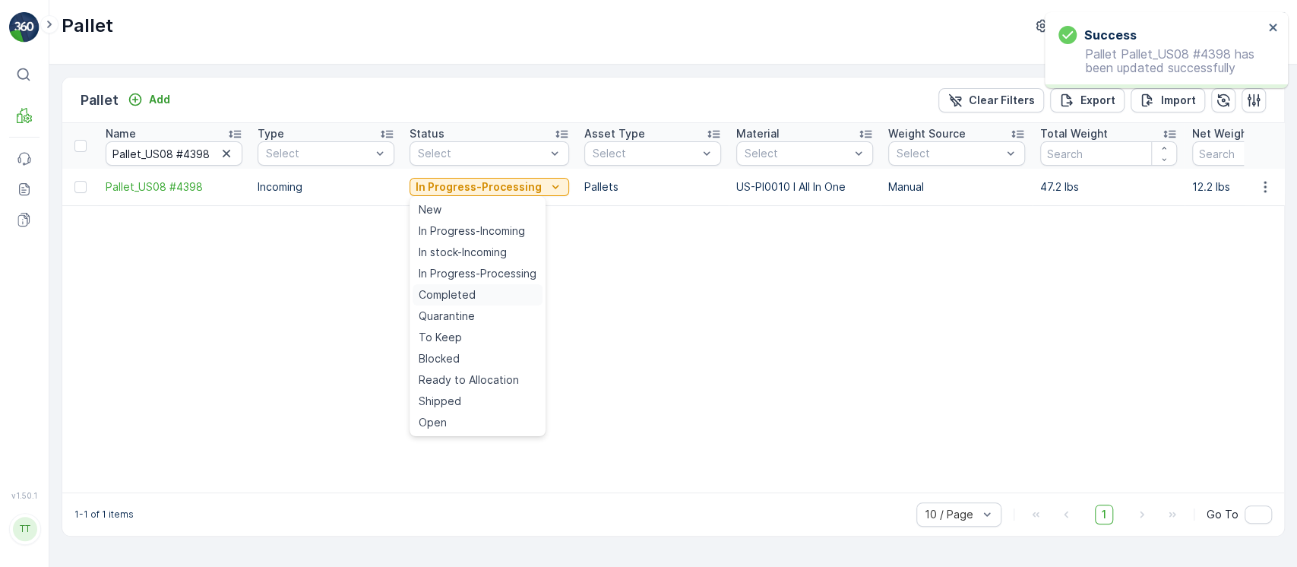
click at [455, 286] on div "Completed" at bounding box center [478, 294] width 130 height 21
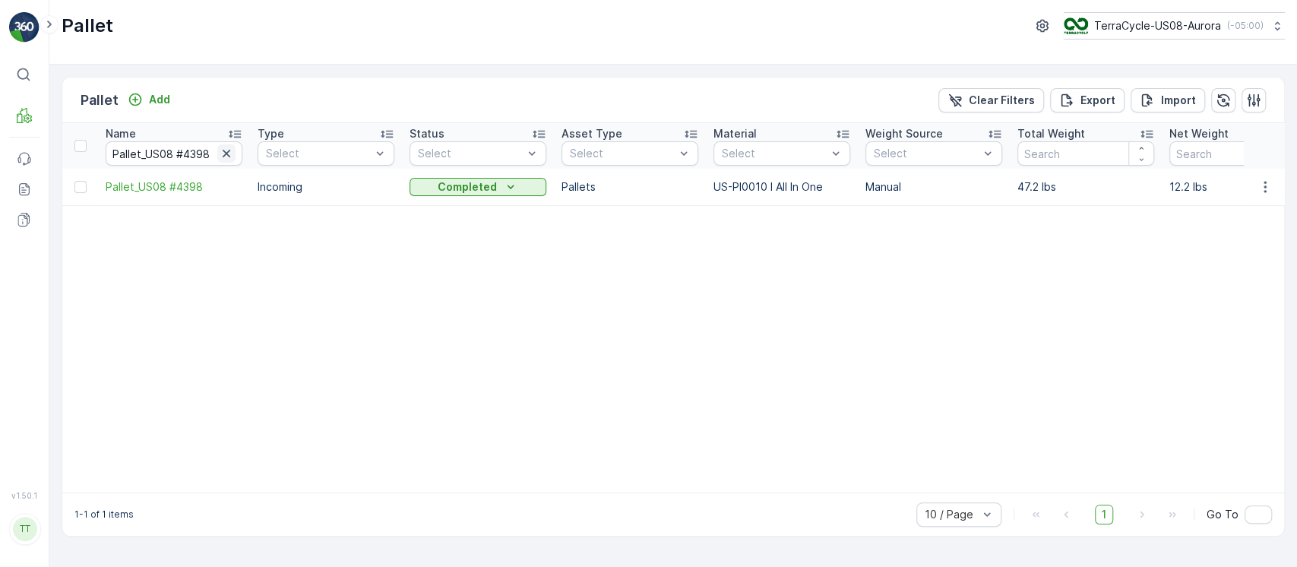
click at [231, 152] on icon "button" at bounding box center [226, 153] width 15 height 15
paste input "Pallet_US08 #4428"
type input "Pallet_US08 #4428"
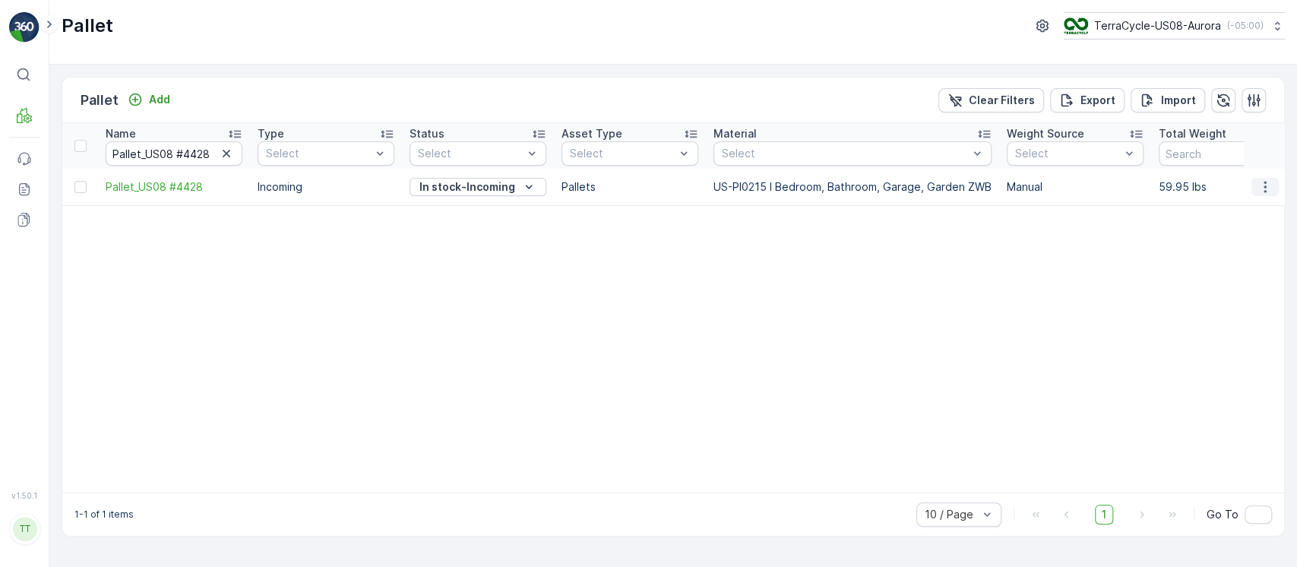
click at [1272, 182] on icon "button" at bounding box center [1265, 186] width 15 height 15
click at [1251, 223] on span "Edit Pallet" at bounding box center [1229, 230] width 52 height 15
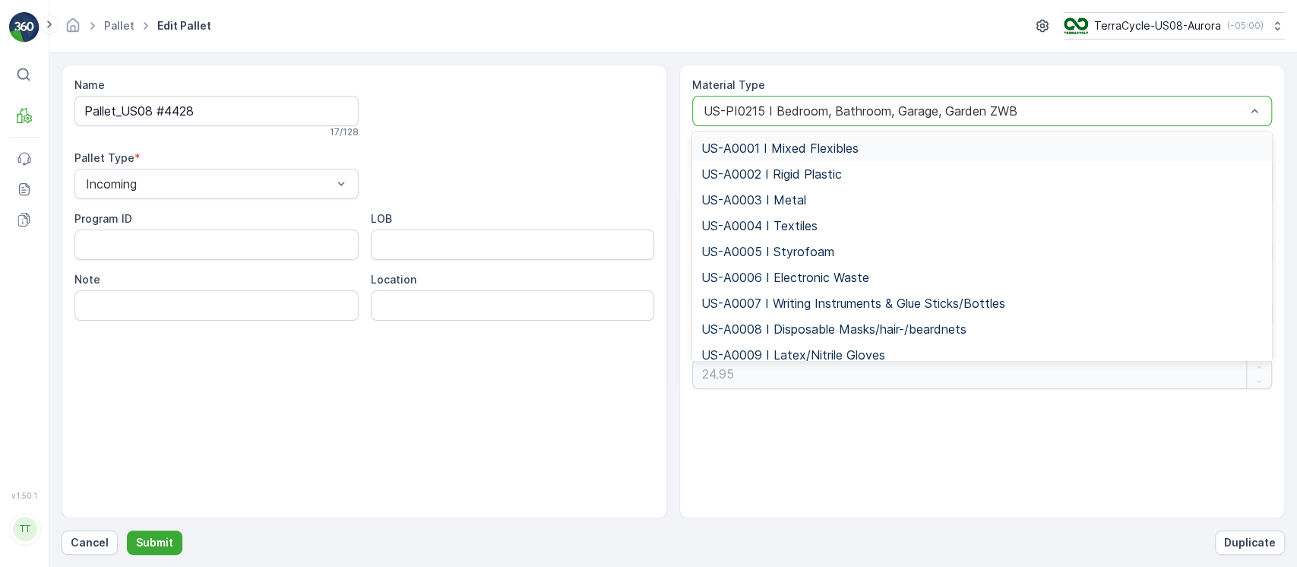
click at [896, 119] on div "US-PI0215 I Bedroom, Bathroom, Garage, Garden ZWB" at bounding box center [982, 111] width 580 height 30
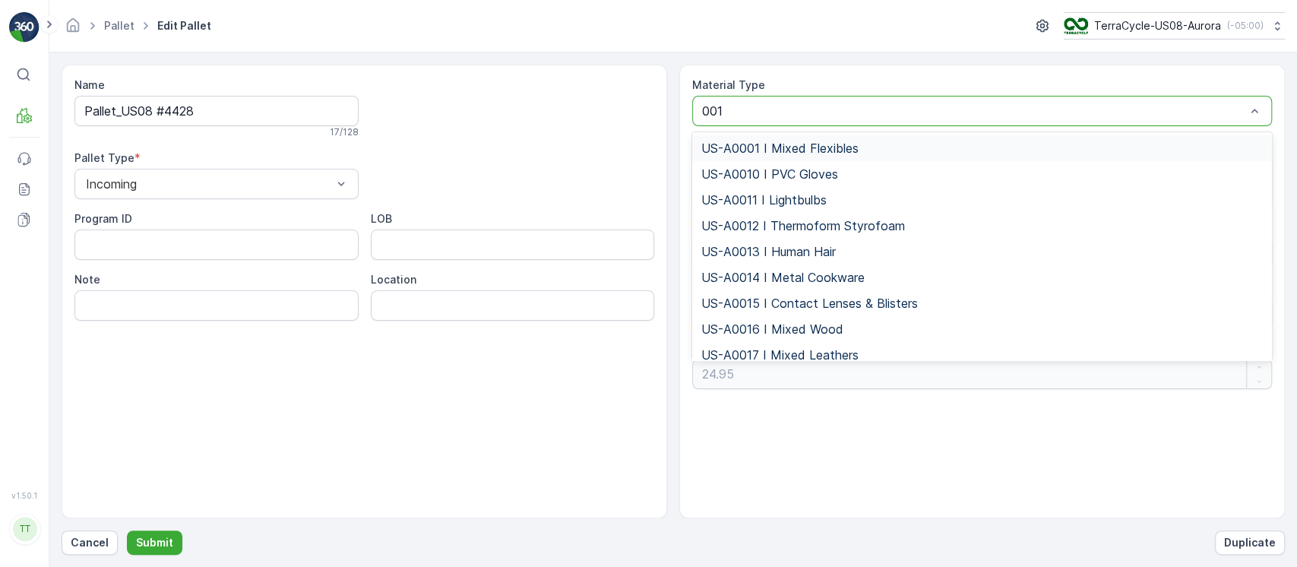
type input "0010"
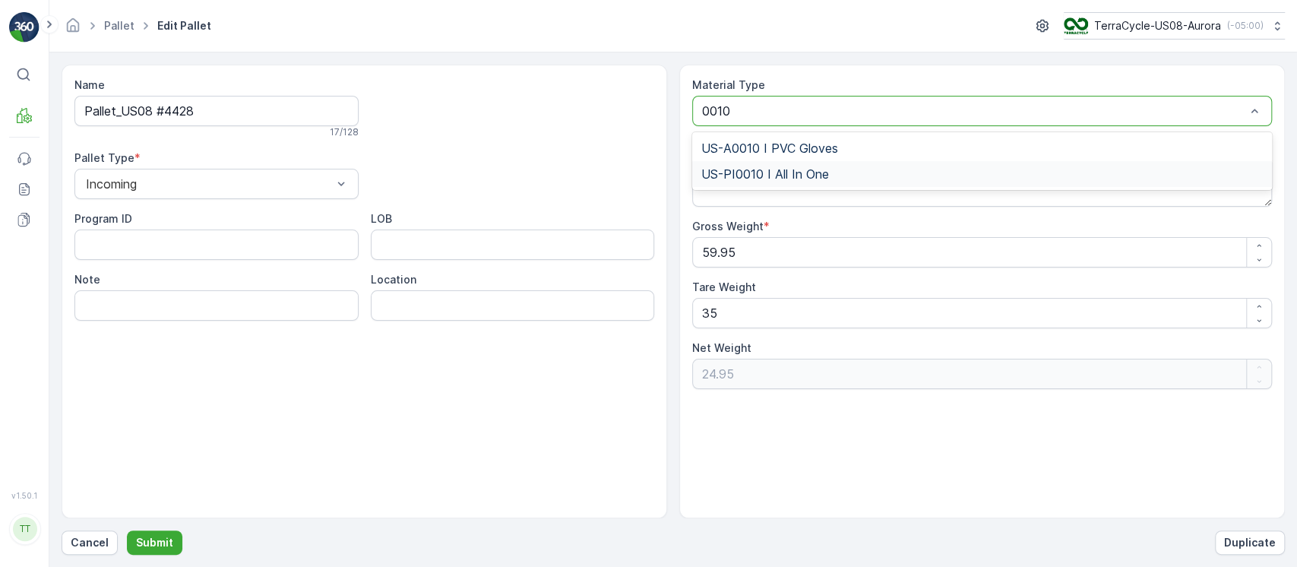
click at [827, 179] on span "US-PI0010 I All In One" at bounding box center [765, 174] width 128 height 14
click at [163, 538] on p "Submit" at bounding box center [154, 542] width 37 height 15
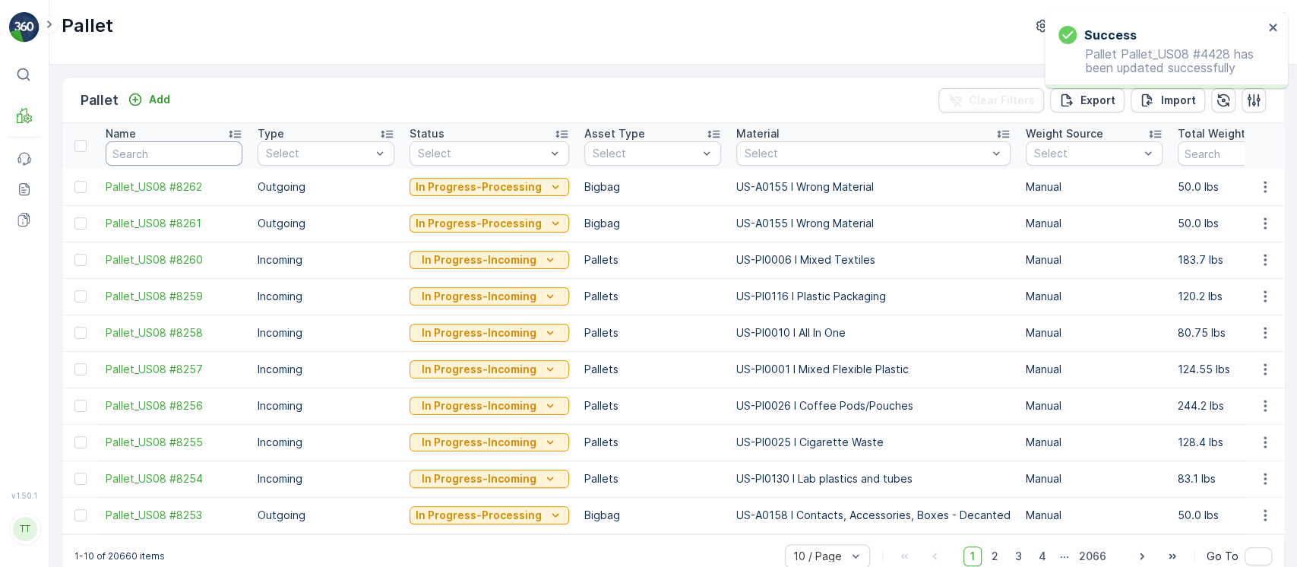
click at [181, 163] on input "text" at bounding box center [174, 153] width 137 height 24
paste input "Pallet_US08 #4428"
type input "Pallet_US08 #4428"
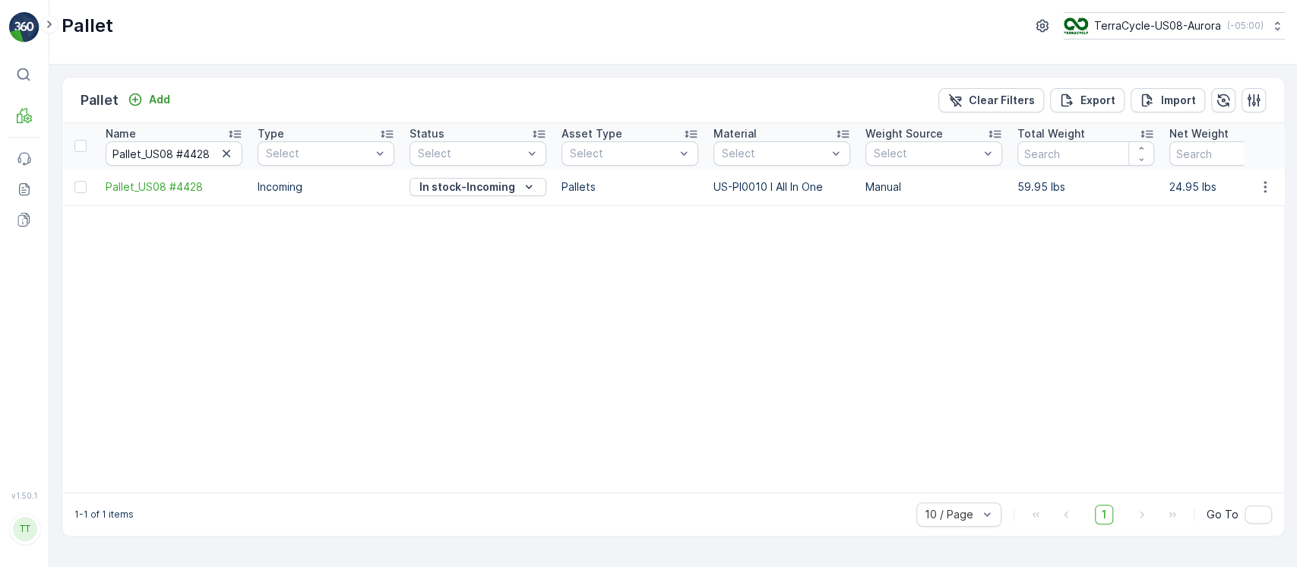
click at [429, 201] on td "In stock-Incoming" at bounding box center [478, 187] width 152 height 36
click at [433, 190] on p "In stock-Incoming" at bounding box center [467, 186] width 96 height 15
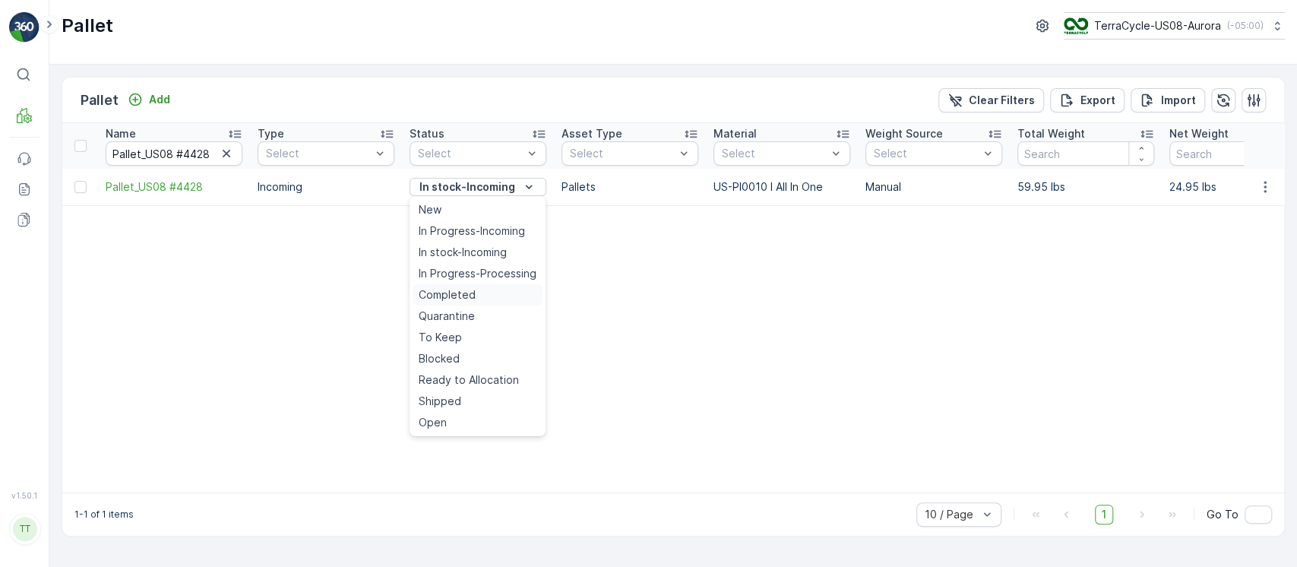
click at [471, 295] on span "Completed" at bounding box center [447, 294] width 57 height 15
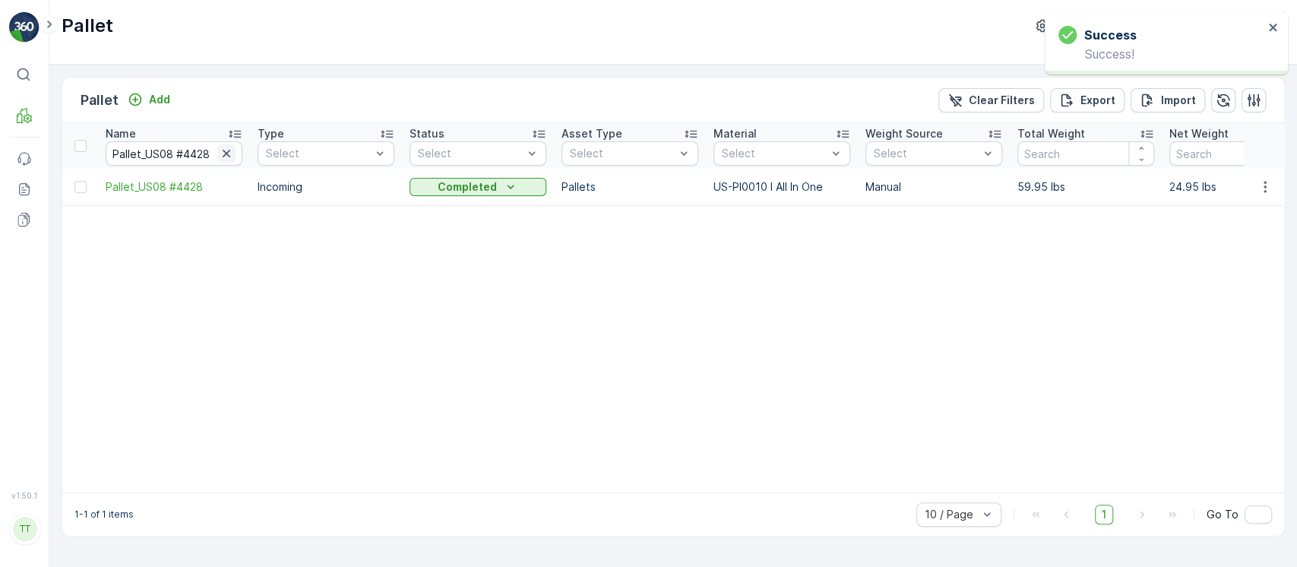
click at [220, 148] on icon "button" at bounding box center [226, 153] width 15 height 15
paste input "Pallet_US08 #4483"
type input "Pallet_US08 #4483"
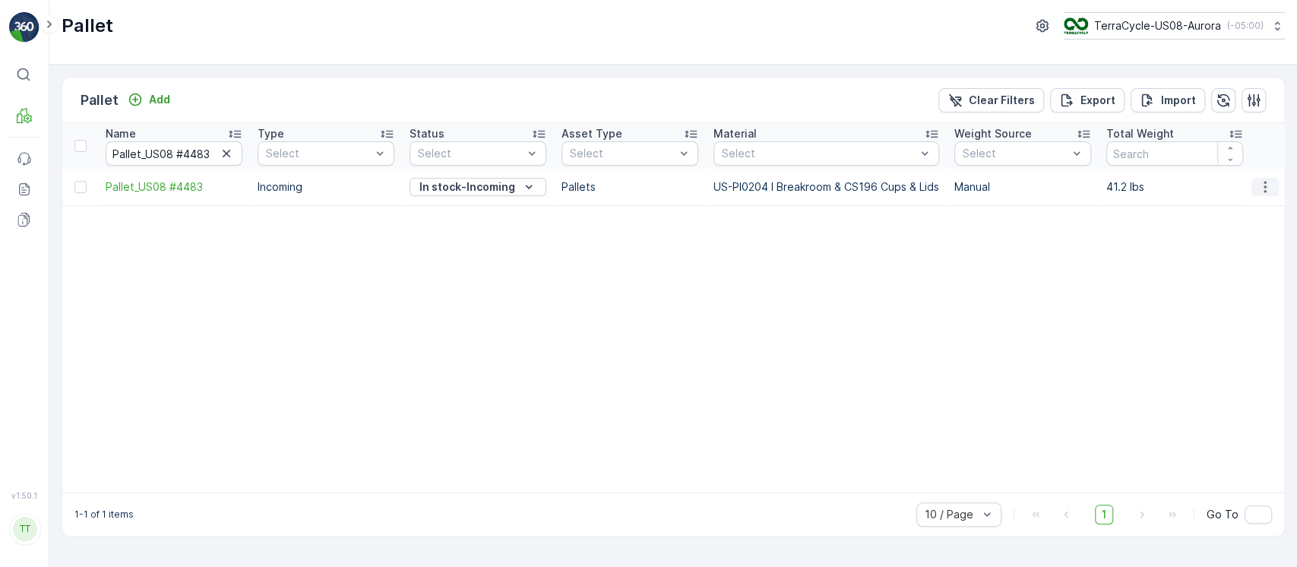
click at [1269, 182] on icon "button" at bounding box center [1265, 186] width 15 height 15
click at [1243, 223] on span "Edit Pallet" at bounding box center [1229, 230] width 52 height 15
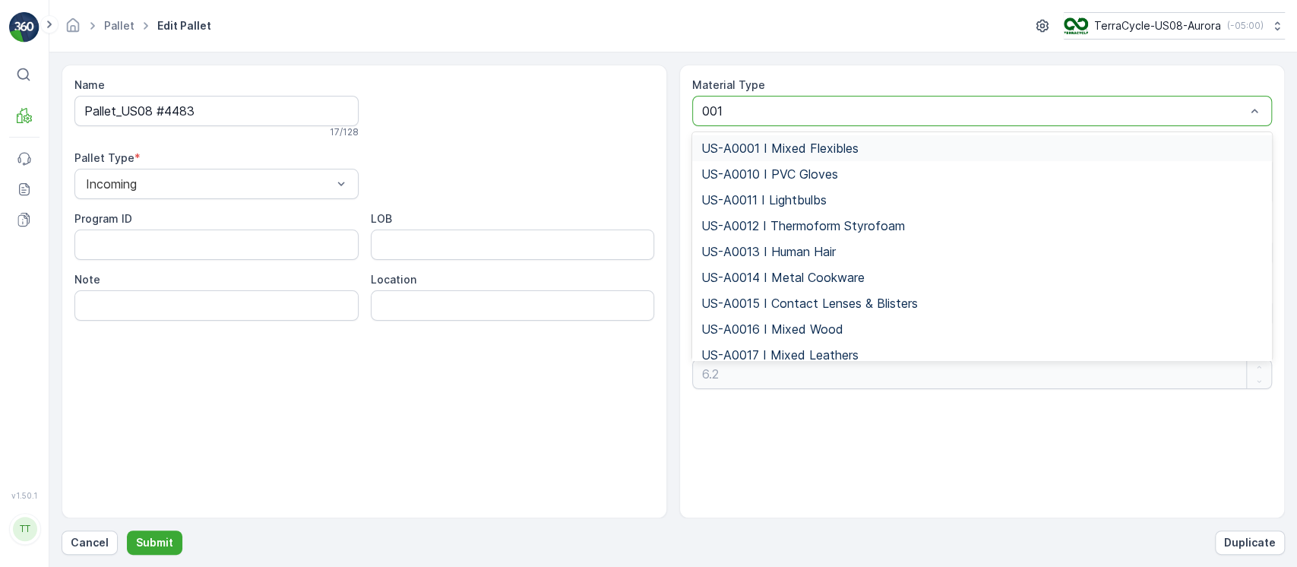
type input "0010"
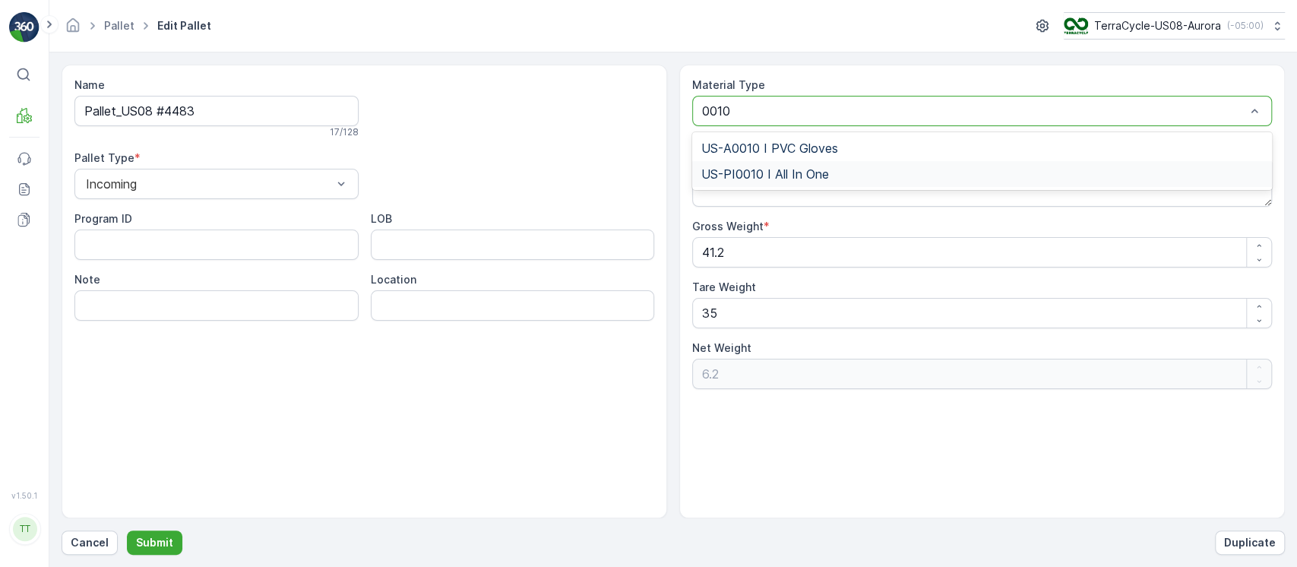
click at [743, 178] on span "US-PI0010 I All In One" at bounding box center [765, 174] width 128 height 14
click at [157, 542] on p "Submit" at bounding box center [154, 542] width 37 height 15
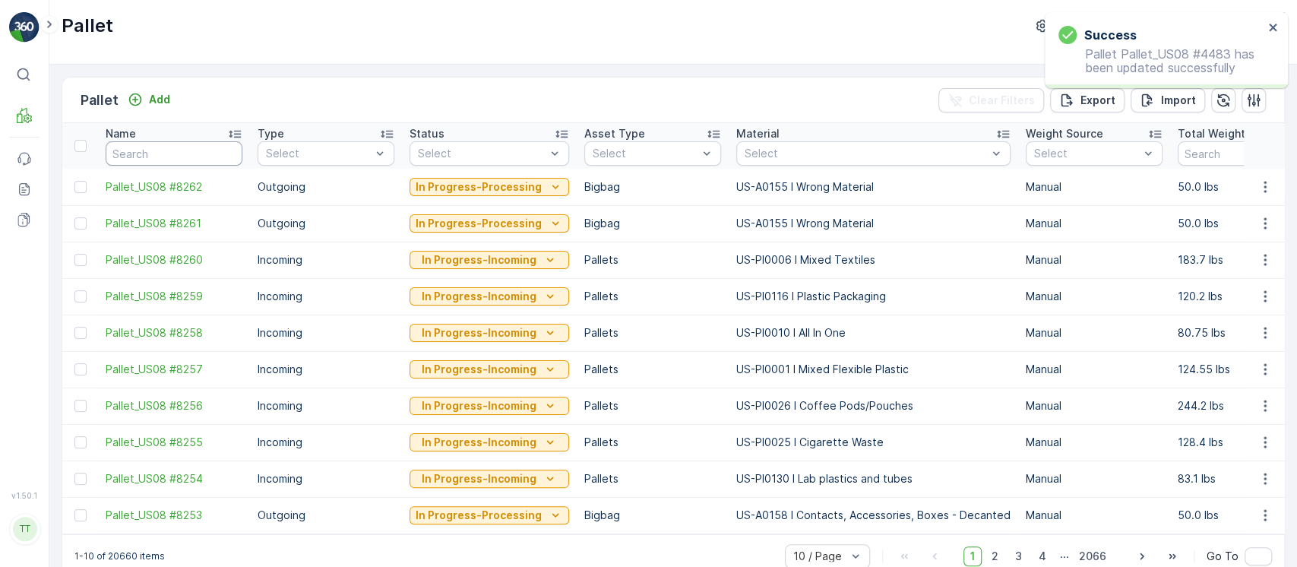
drag, startPoint x: 202, startPoint y: 154, endPoint x: 211, endPoint y: 172, distance: 19.4
click at [201, 154] on input "text" at bounding box center [174, 153] width 137 height 24
paste input "Pallet_US08 #4483"
type input "Pallet_US08 #4483"
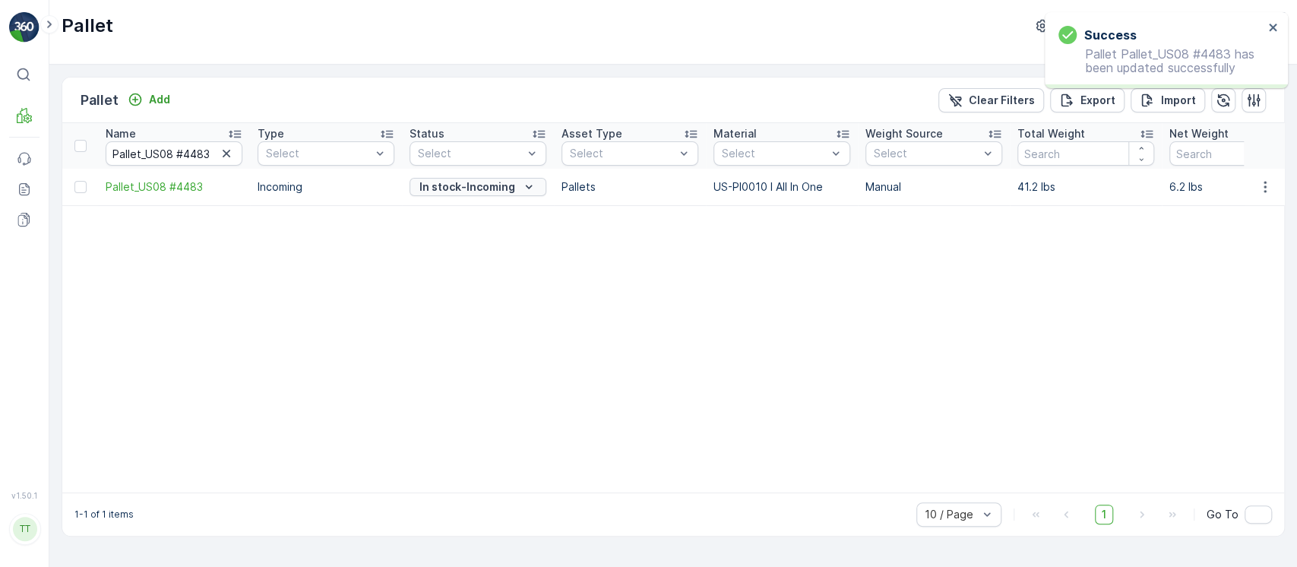
click at [501, 184] on p "In stock-Incoming" at bounding box center [467, 186] width 96 height 15
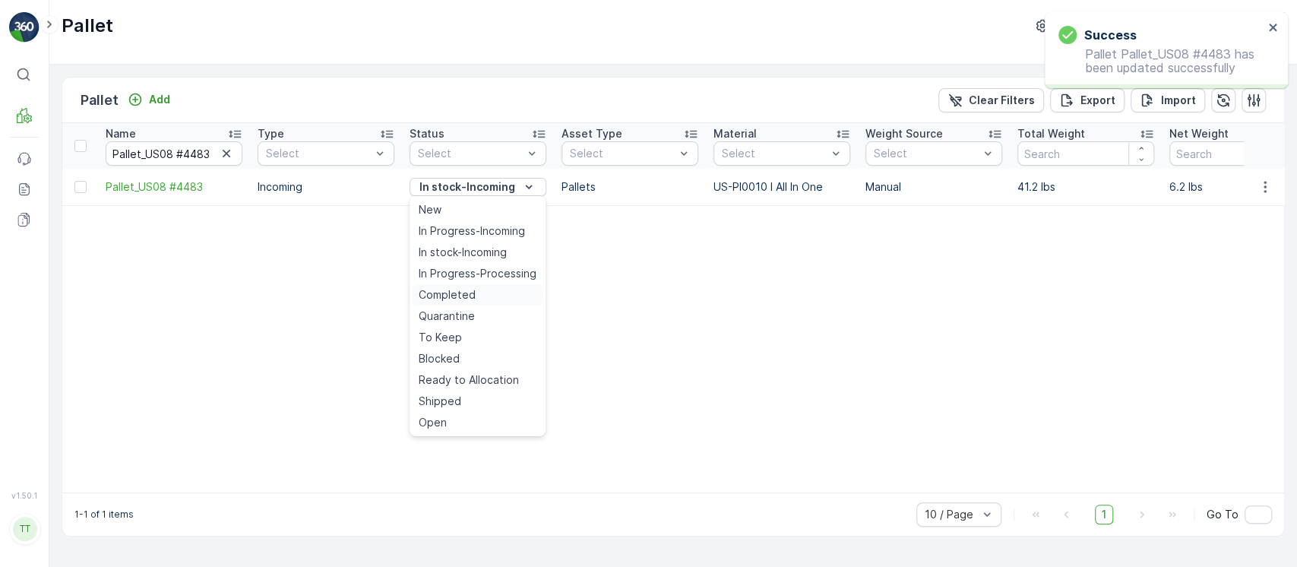
click at [473, 299] on span "Completed" at bounding box center [447, 294] width 57 height 15
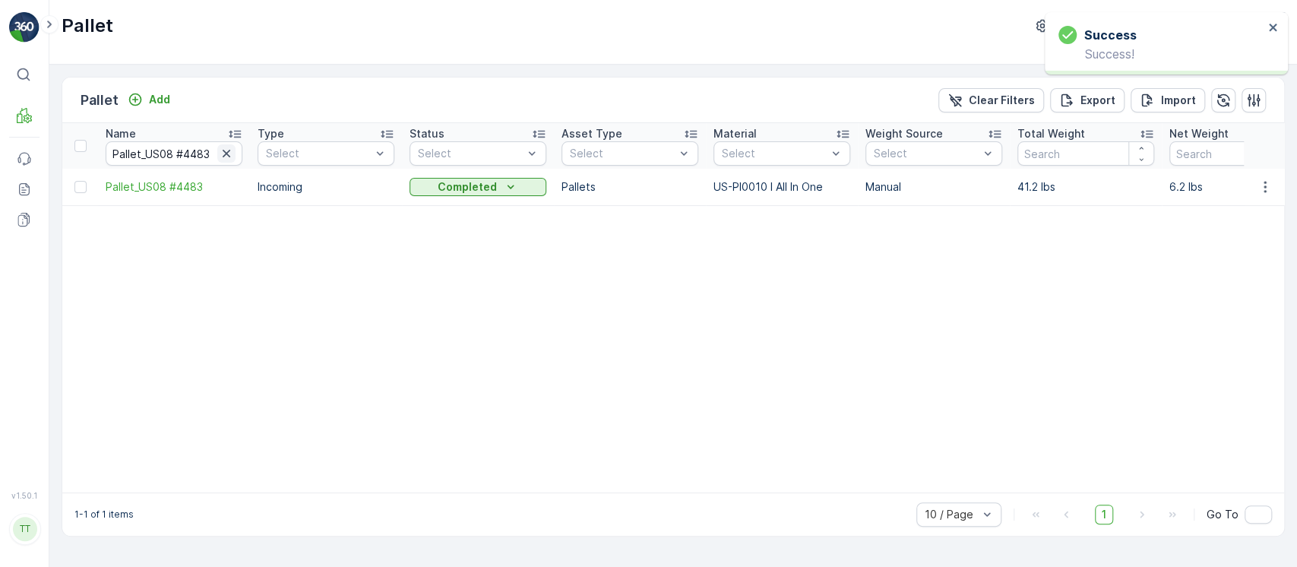
click at [222, 150] on icon "button" at bounding box center [226, 153] width 15 height 15
paste input "Pallet_US08 #4487"
type input "Pallet_US08 #4487"
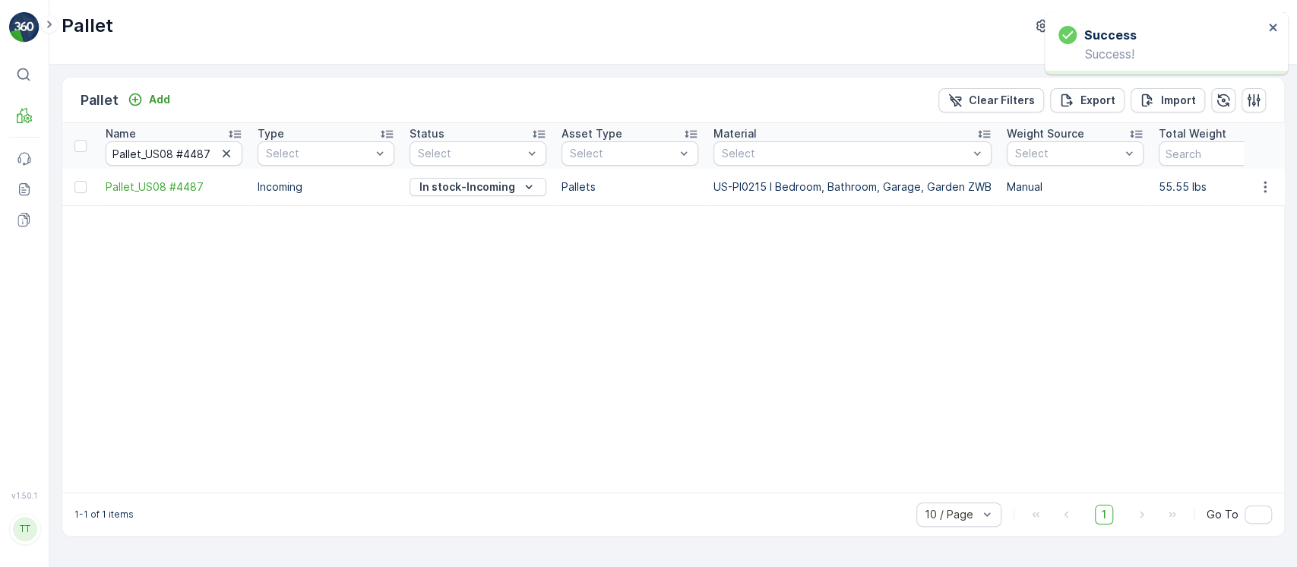
click at [1262, 185] on icon "button" at bounding box center [1265, 186] width 15 height 15
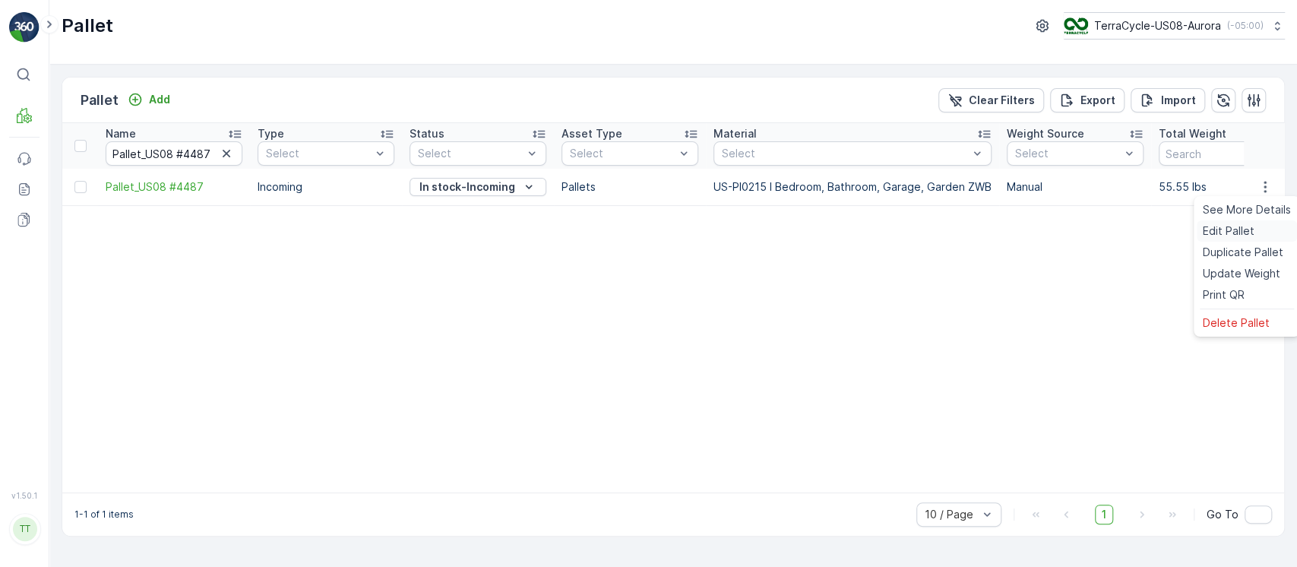
click at [1249, 220] on div "Edit Pallet" at bounding box center [1247, 230] width 100 height 21
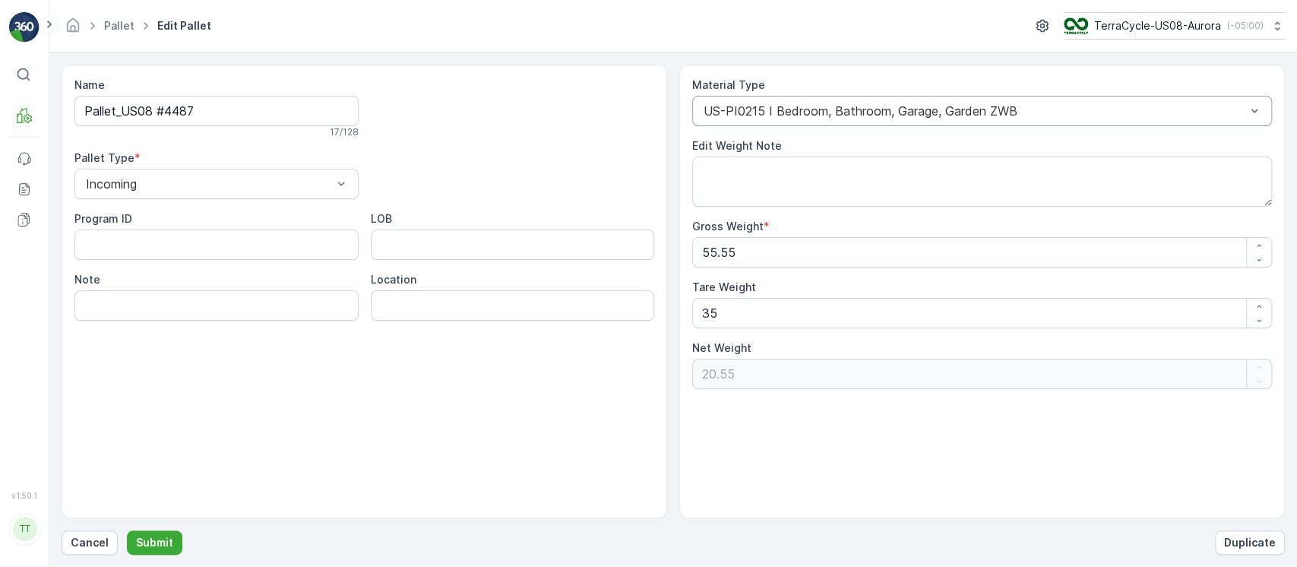
click at [1002, 100] on div "US-PI0215 I Bedroom, Bathroom, Garage, Garden ZWB" at bounding box center [982, 111] width 580 height 30
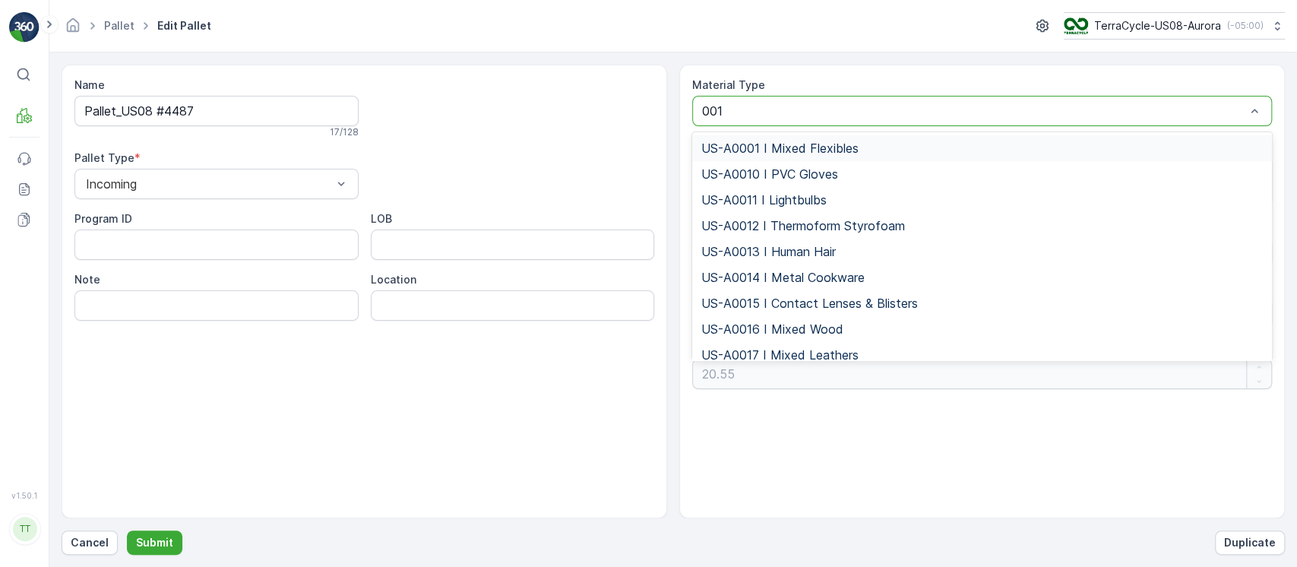
type input "0010"
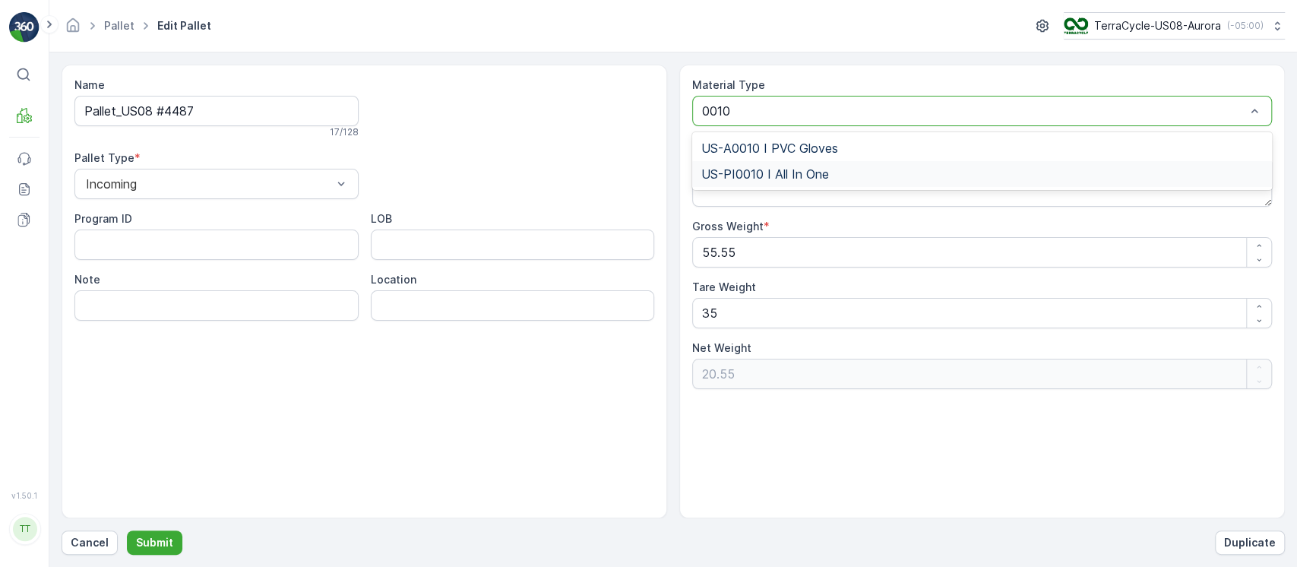
click at [1013, 175] on div "US-PI0010 I All In One" at bounding box center [982, 174] width 562 height 14
click at [156, 545] on p "Submit" at bounding box center [154, 542] width 37 height 15
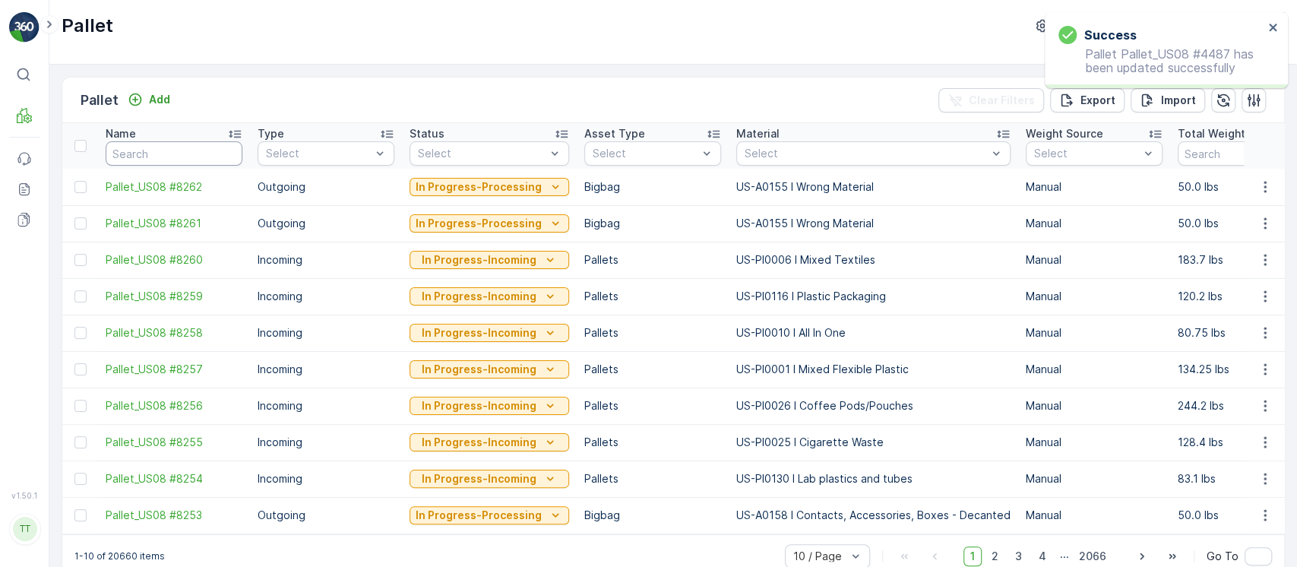
click at [198, 160] on input "text" at bounding box center [174, 153] width 137 height 24
paste input "Pallet_US08 #4487"
type input "Pallet_US08 #4487"
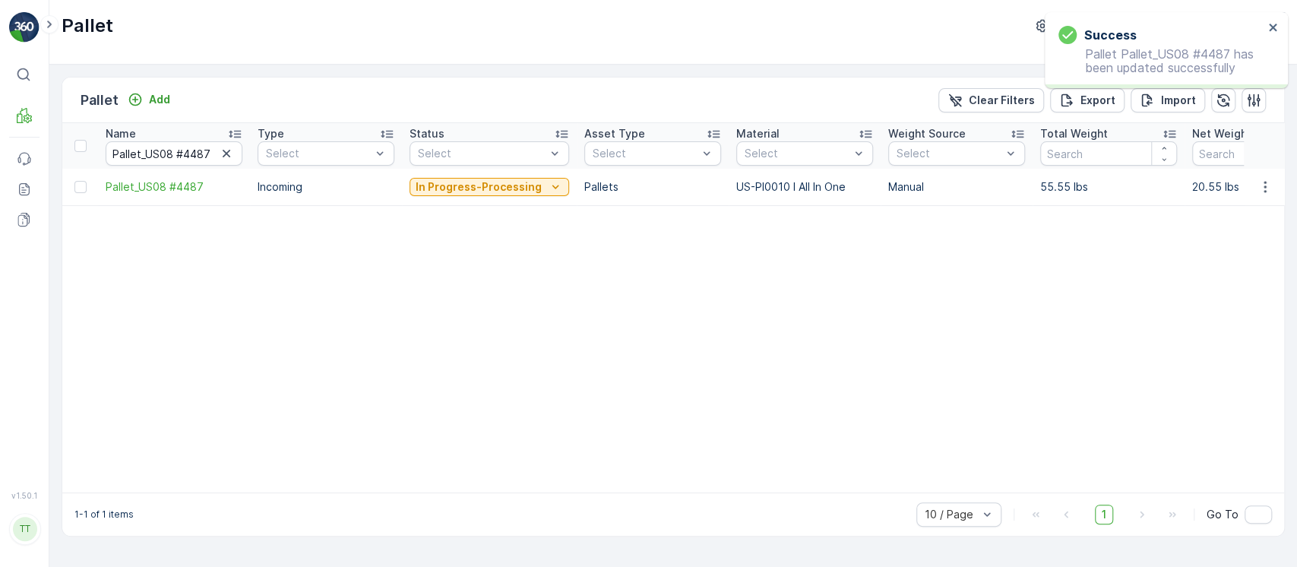
click at [429, 192] on p "In Progress-Processing" at bounding box center [479, 186] width 126 height 15
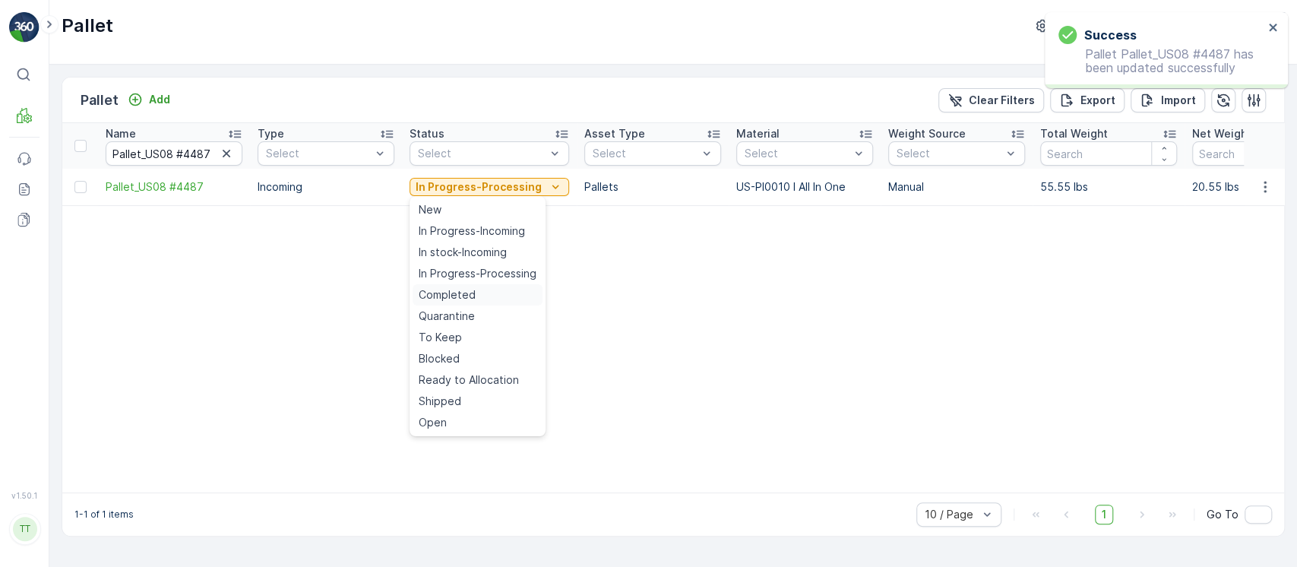
click at [454, 294] on span "Completed" at bounding box center [447, 294] width 57 height 15
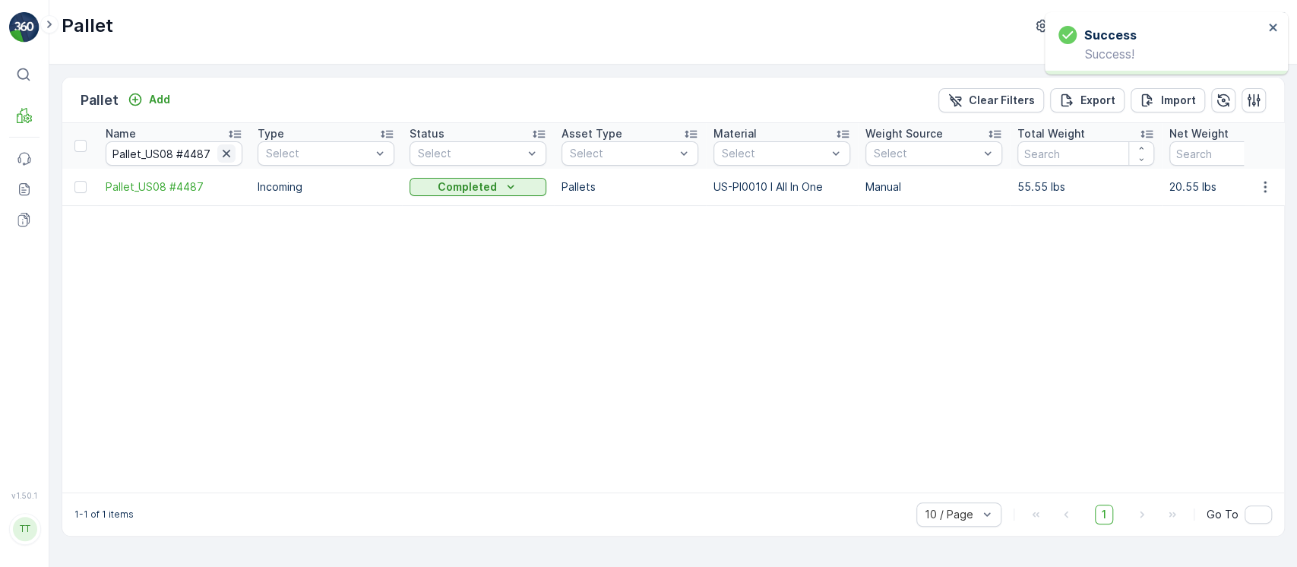
click at [234, 154] on button "button" at bounding box center [226, 153] width 18 height 18
paste input "Pallet_US08 #4527"
type input "Pallet_US08 #4527"
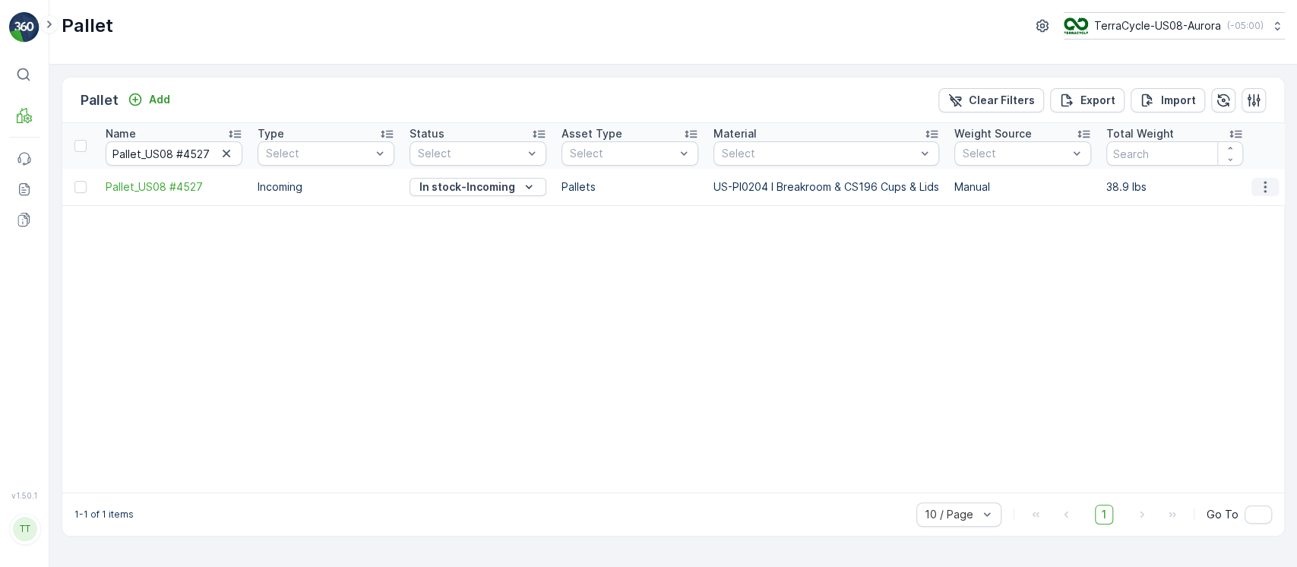
click at [1265, 187] on icon "button" at bounding box center [1265, 186] width 2 height 11
click at [1242, 222] on div "Edit Pallet" at bounding box center [1247, 230] width 100 height 21
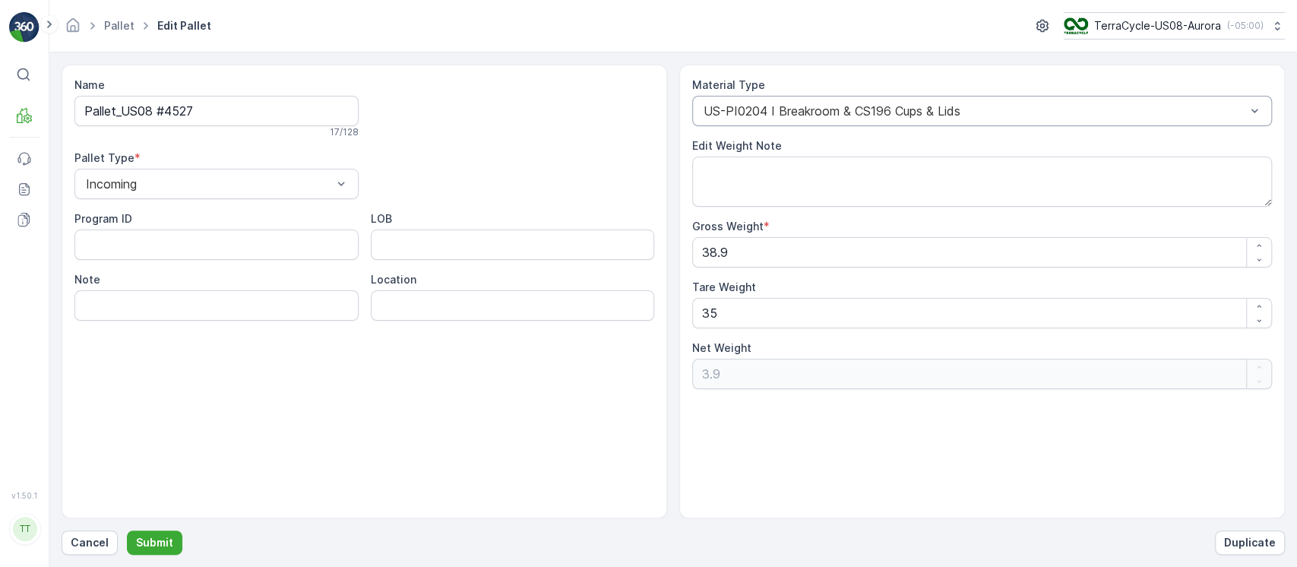
click at [964, 122] on div "US-PI0204 I Breakroom & CS196 Cups & Lids" at bounding box center [982, 111] width 580 height 30
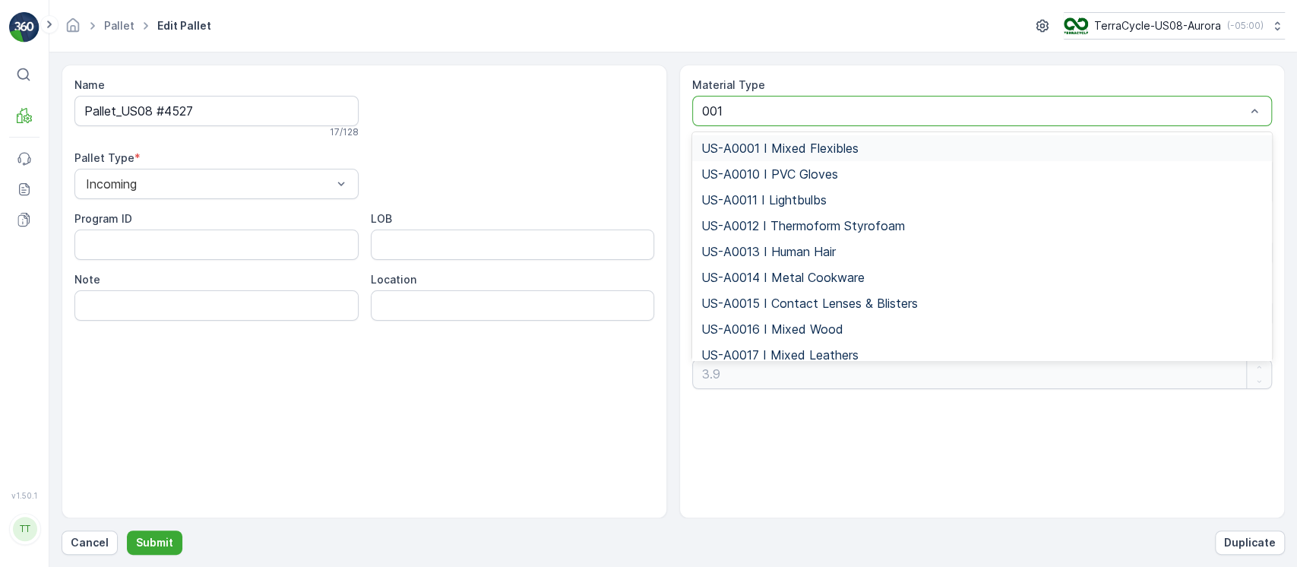
type input "0010"
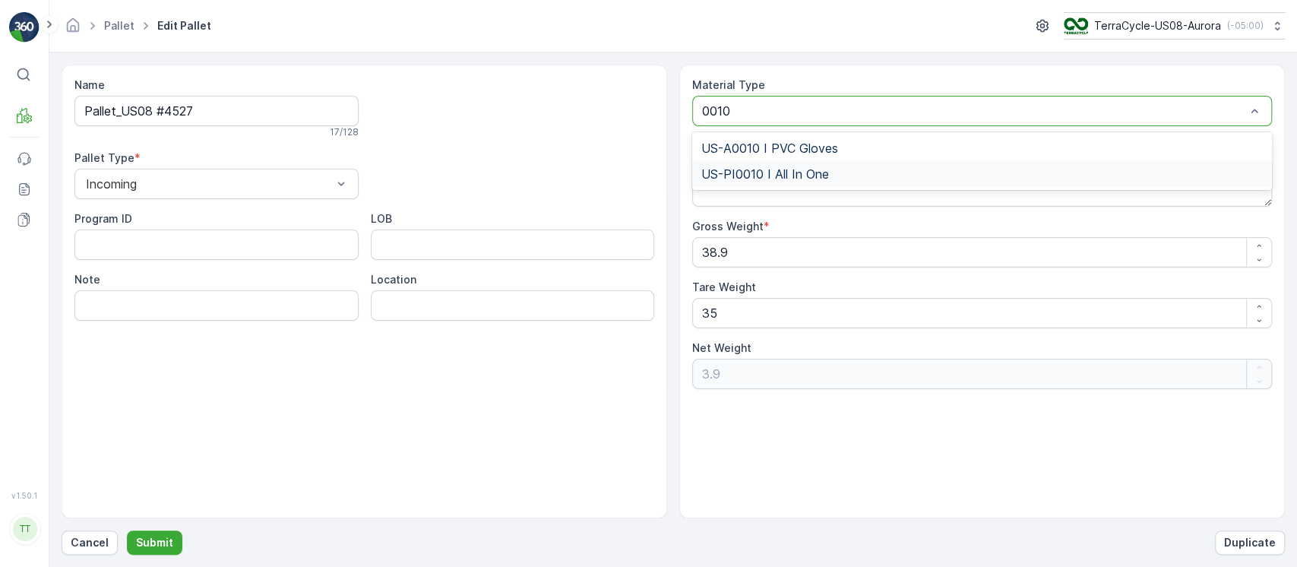
click at [939, 164] on div "US-PI0010 I All In One" at bounding box center [982, 174] width 580 height 26
click at [140, 541] on p "Submit" at bounding box center [154, 542] width 37 height 15
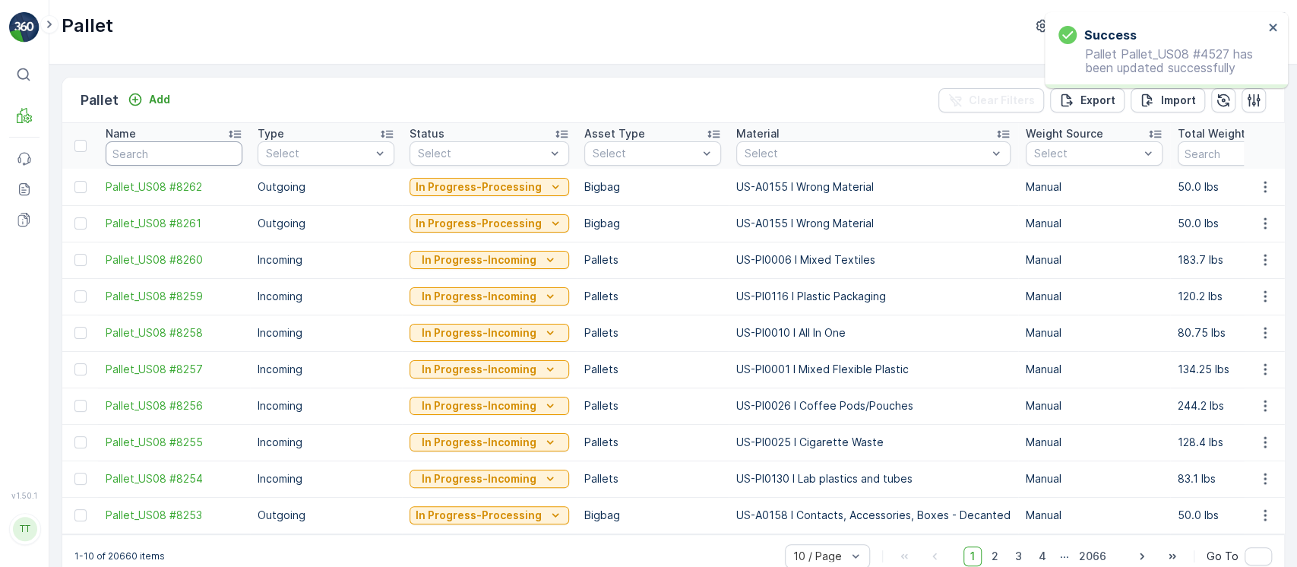
paste input "Pallet_US08 #4527"
click at [173, 160] on input "text" at bounding box center [174, 153] width 137 height 24
type input "Pallet_US08 #4527"
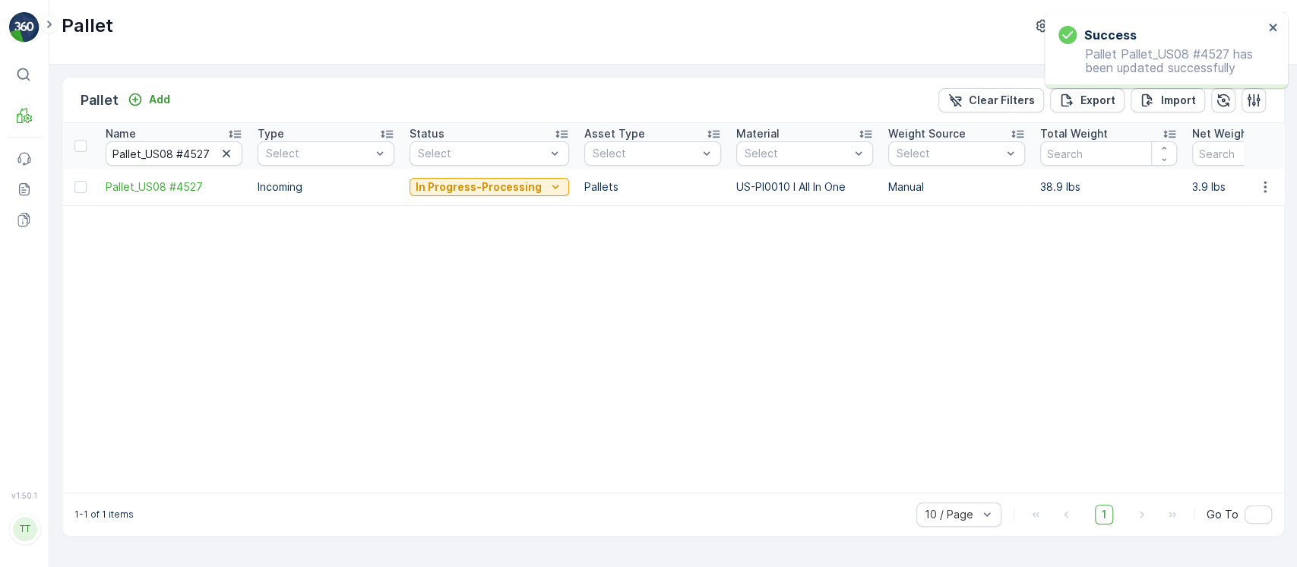
click at [458, 186] on p "In Progress-Processing" at bounding box center [479, 186] width 126 height 15
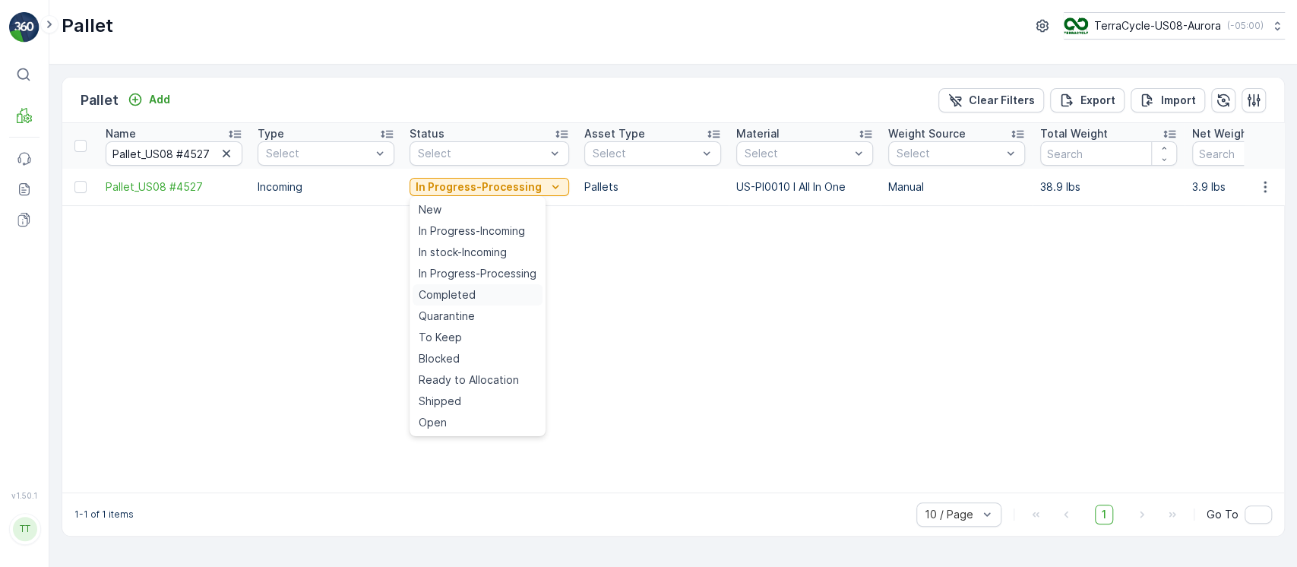
click at [457, 301] on span "Completed" at bounding box center [447, 294] width 57 height 15
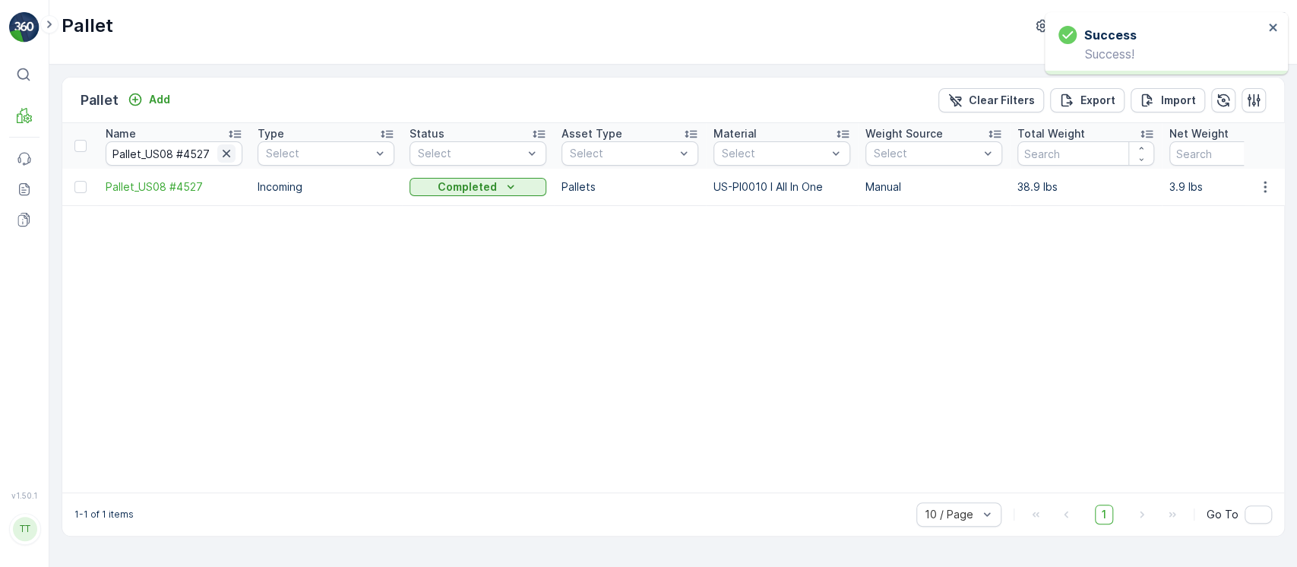
click at [230, 158] on icon "button" at bounding box center [226, 153] width 15 height 15
paste input "Pallet_US08 #4529"
type input "Pallet_US08 #4529"
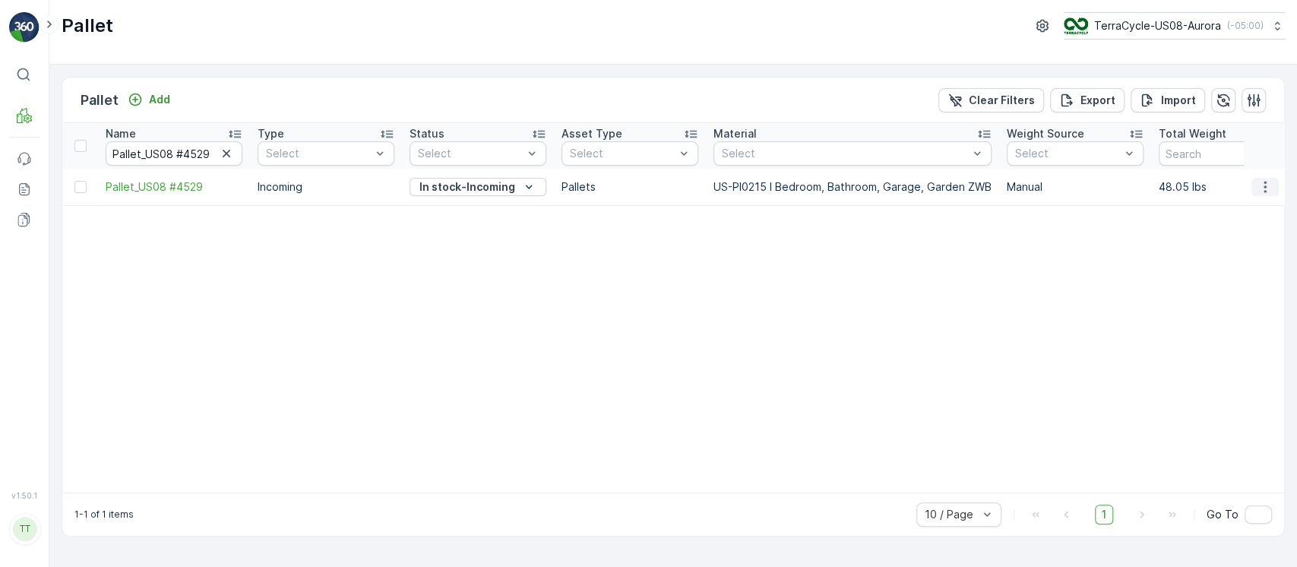
click at [1254, 192] on button "button" at bounding box center [1265, 187] width 27 height 18
click at [1233, 234] on span "Edit Pallet" at bounding box center [1229, 230] width 52 height 15
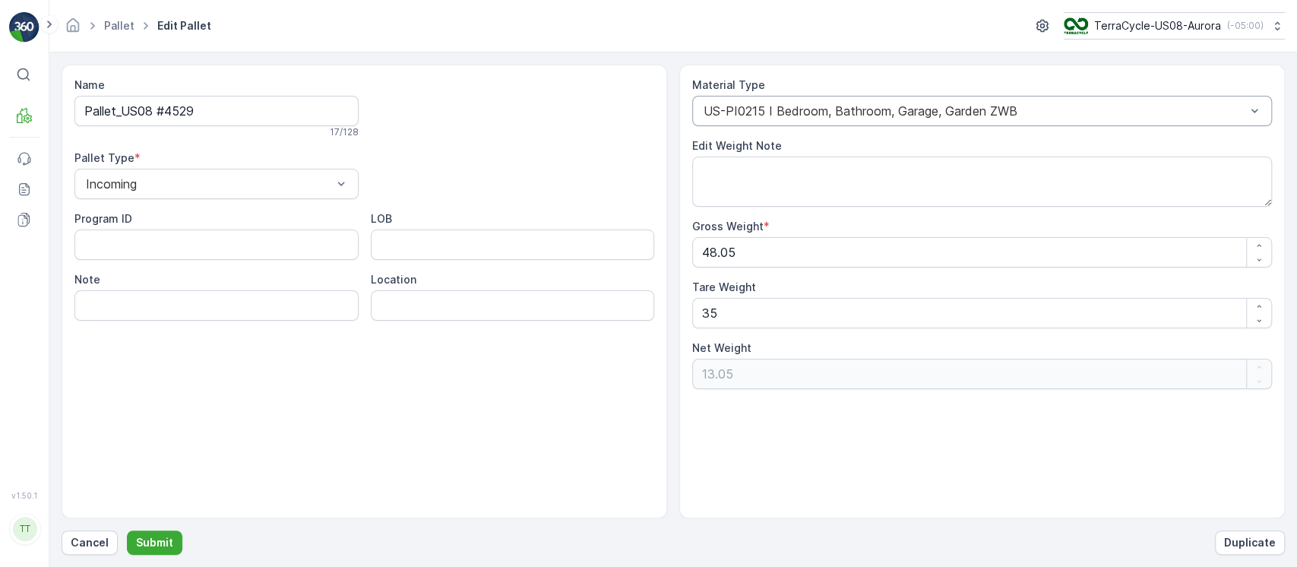
click at [924, 103] on div "US-PI0215 I Bedroom, Bathroom, Garage, Garden ZWB" at bounding box center [982, 111] width 580 height 30
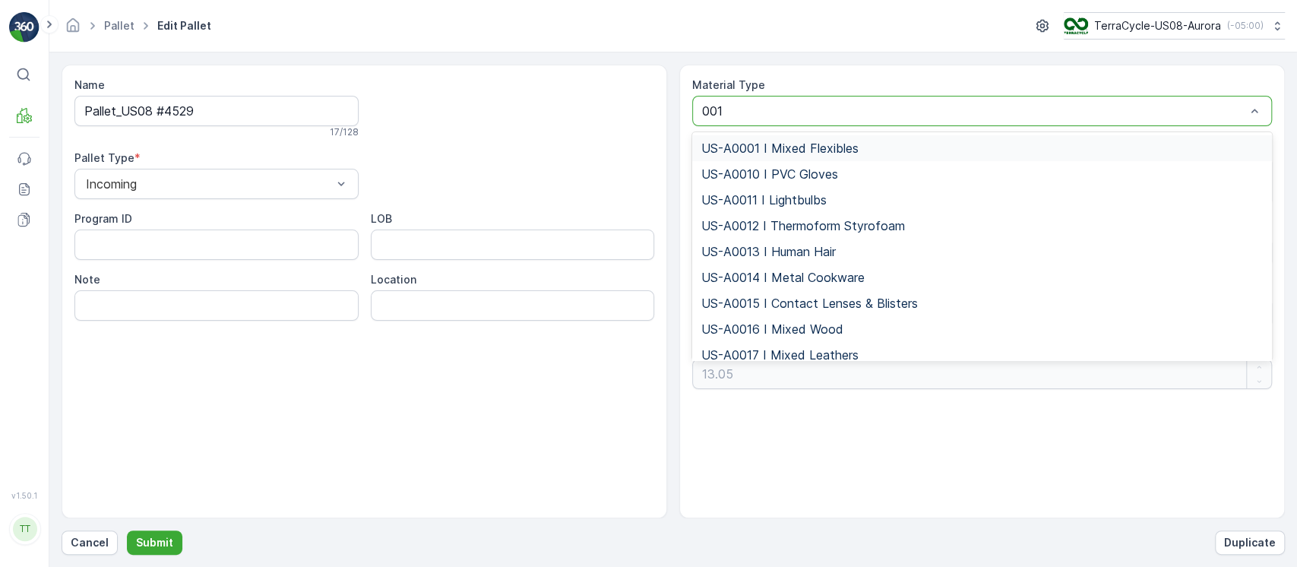
type input "0010"
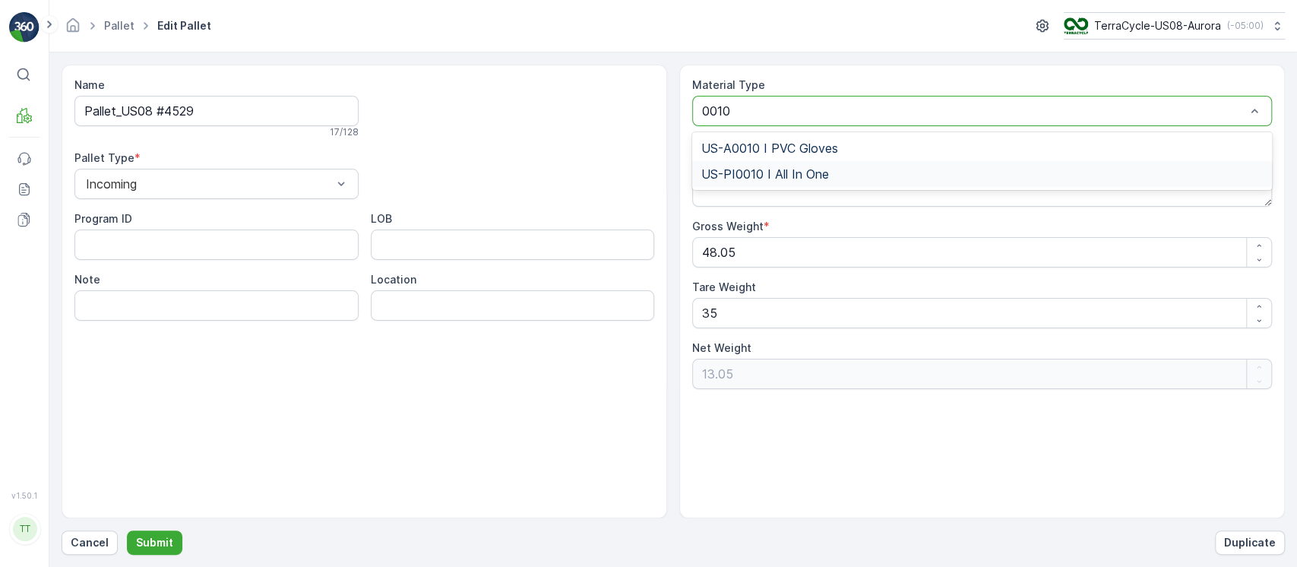
click at [923, 169] on div "US-PI0010 I All In One" at bounding box center [982, 174] width 562 height 14
click at [146, 532] on button "Submit" at bounding box center [154, 542] width 55 height 24
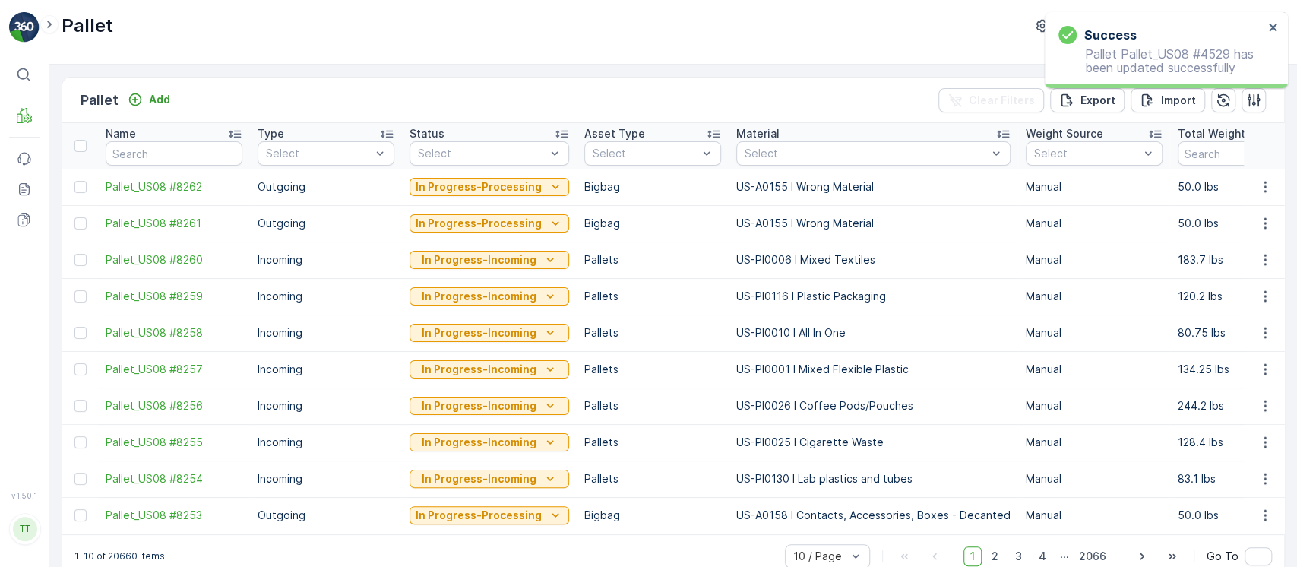
click at [160, 139] on div "Name" at bounding box center [174, 133] width 137 height 15
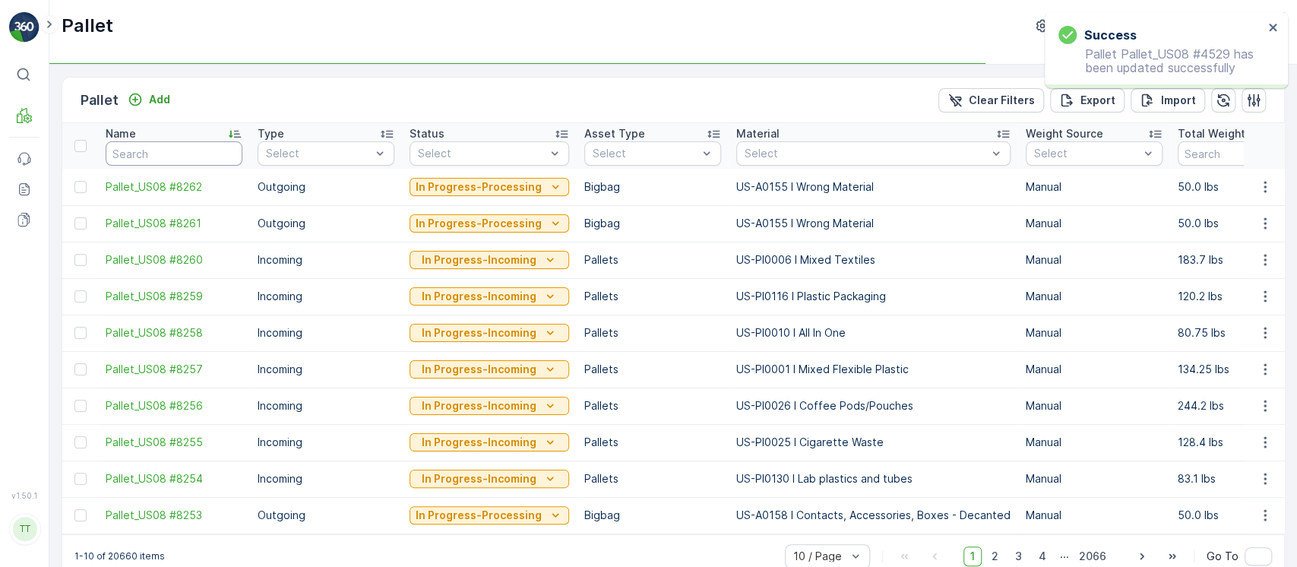
click at [173, 152] on input "text" at bounding box center [174, 153] width 137 height 24
paste input "Pallet_US08 #4529"
type input "Pallet_US08 #4529"
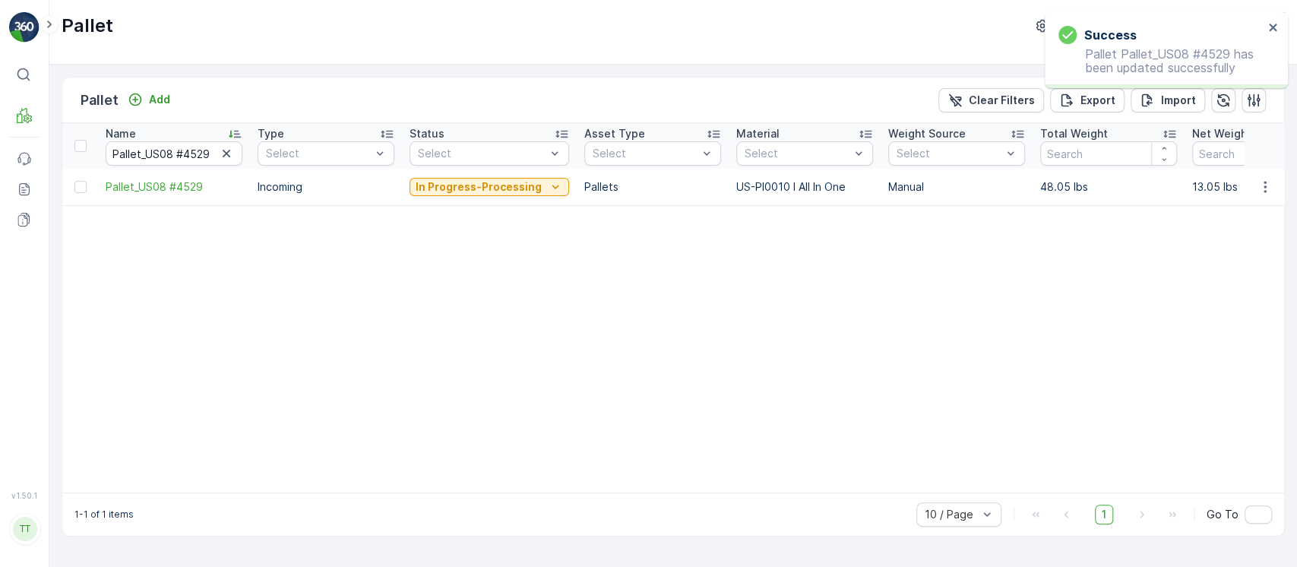
click at [460, 195] on button "In Progress-Processing" at bounding box center [490, 187] width 160 height 18
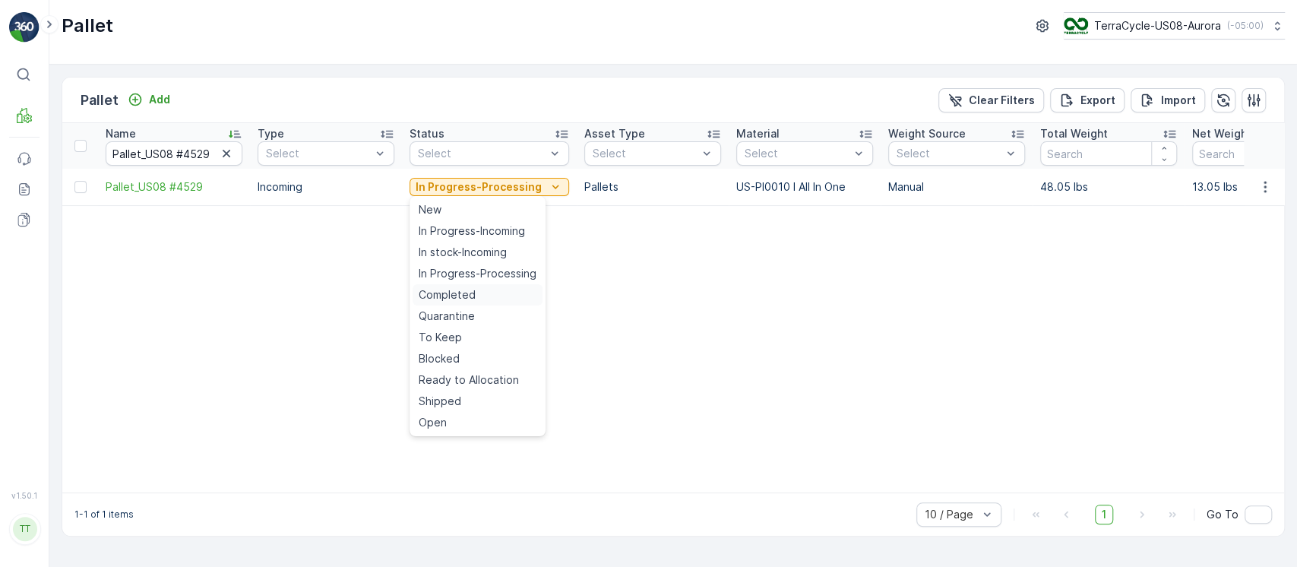
click at [463, 302] on div "Completed" at bounding box center [478, 294] width 130 height 21
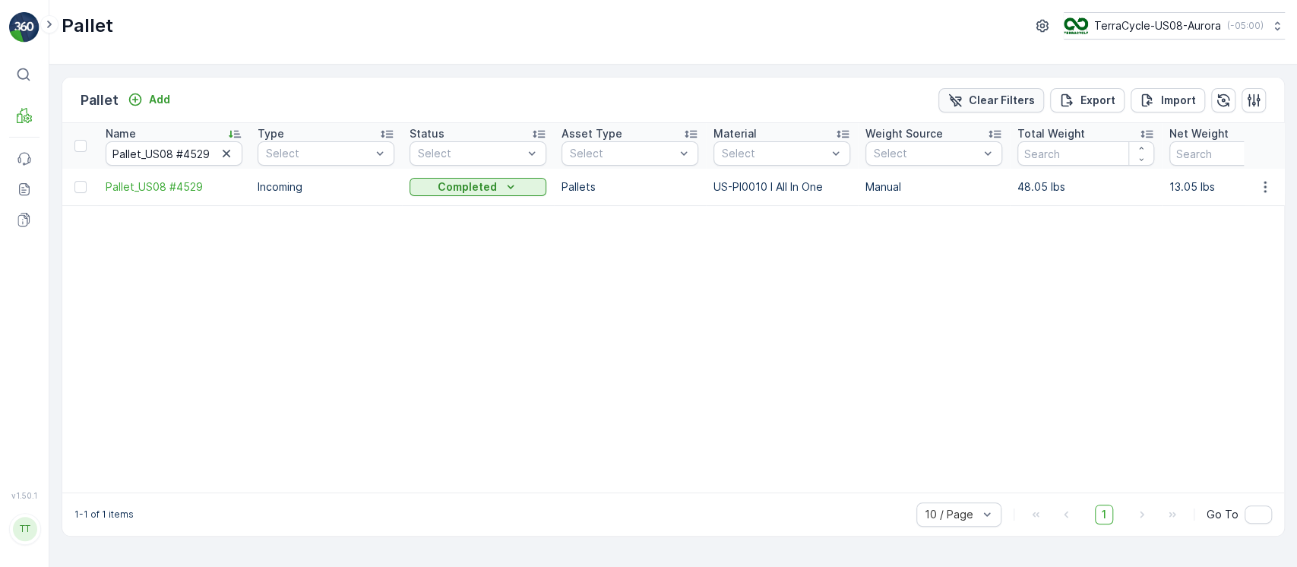
click at [972, 105] on div "Clear Filters" at bounding box center [991, 100] width 87 height 15
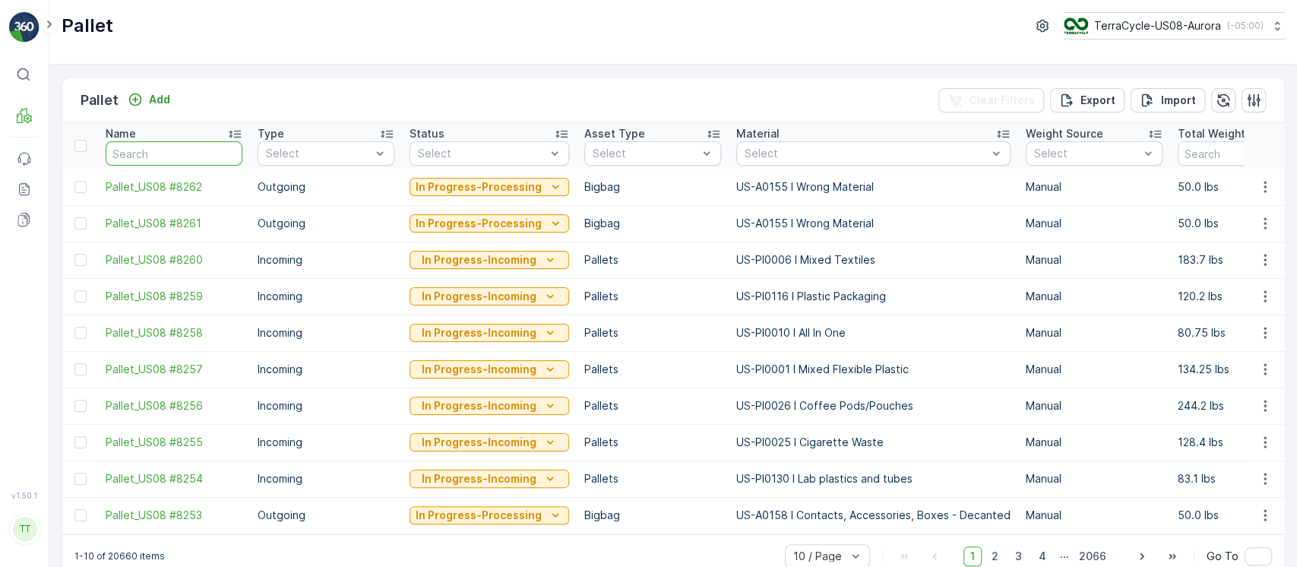
click at [176, 155] on input "text" at bounding box center [174, 153] width 137 height 24
paste input "Pallet_US08 #4543"
type input "Pallet_US08 #4543"
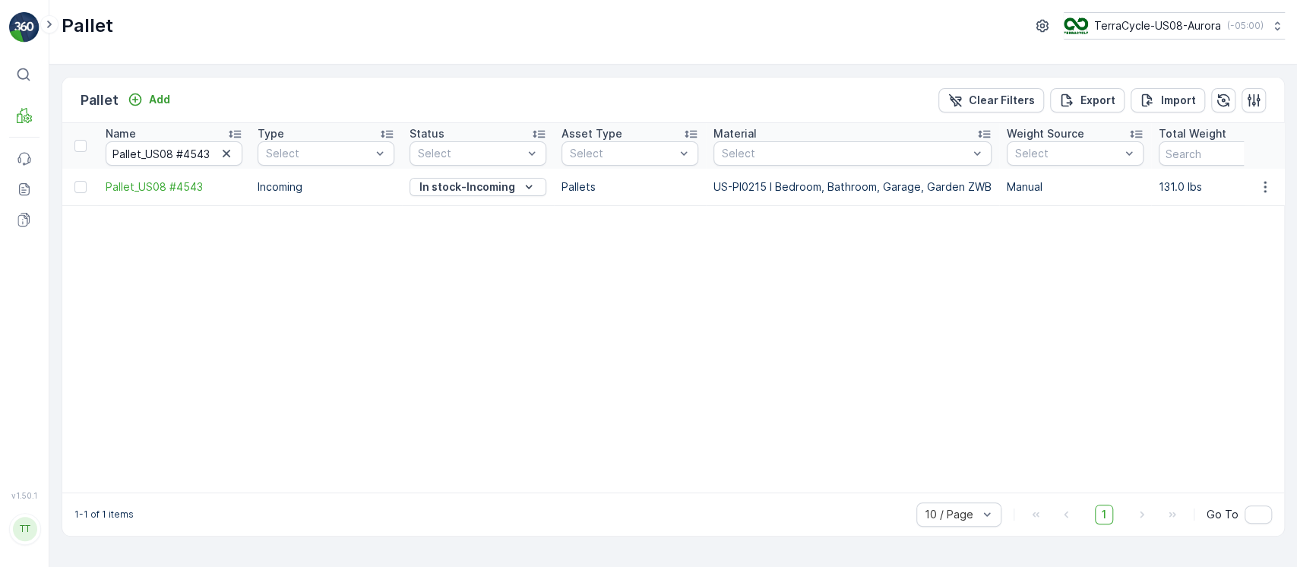
click at [1271, 188] on icon "button" at bounding box center [1265, 186] width 15 height 15
click at [1270, 227] on div "Edit Pallet" at bounding box center [1247, 230] width 100 height 21
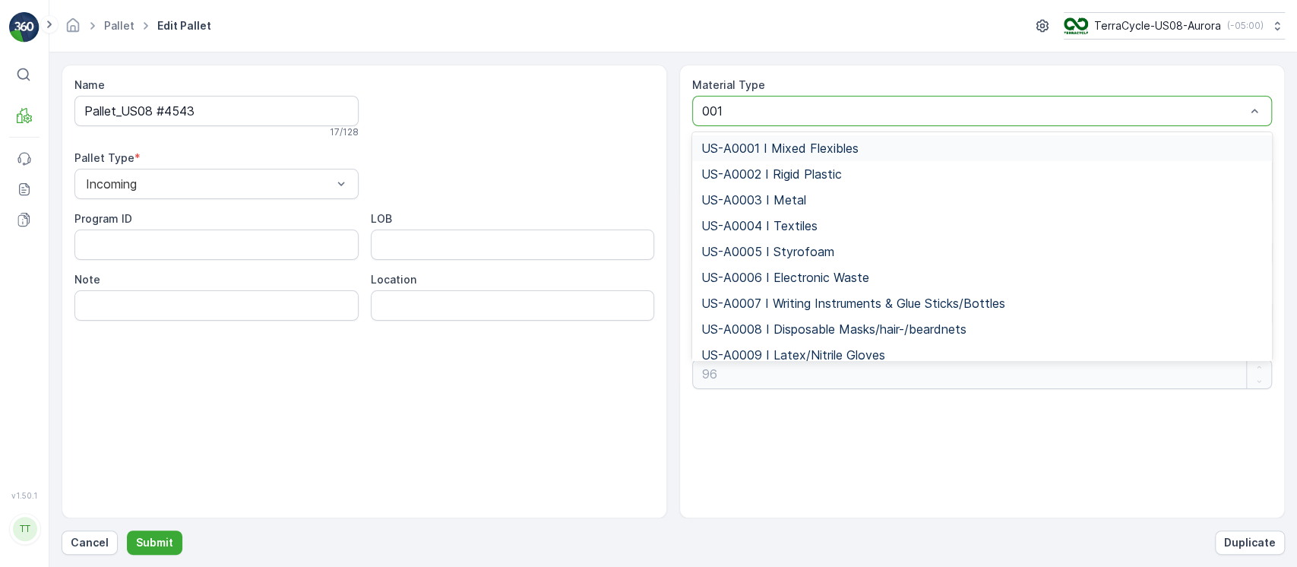
type input "0010"
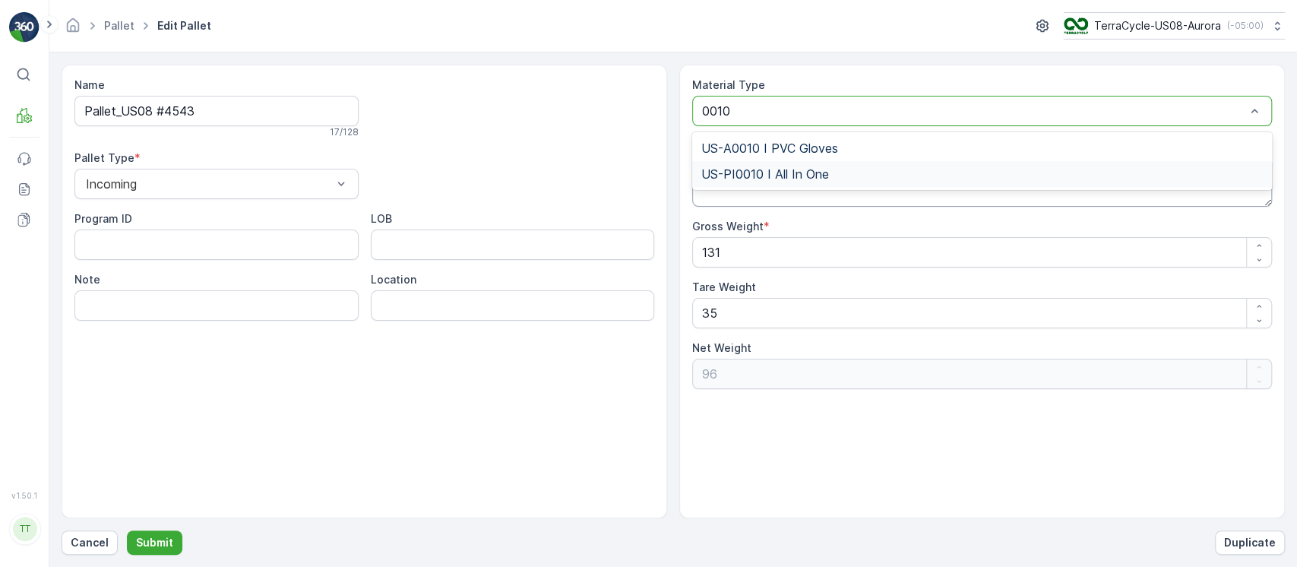
click at [878, 173] on div "US-PI0010 I All In One" at bounding box center [982, 174] width 562 height 14
click at [158, 536] on p "Submit" at bounding box center [154, 542] width 37 height 15
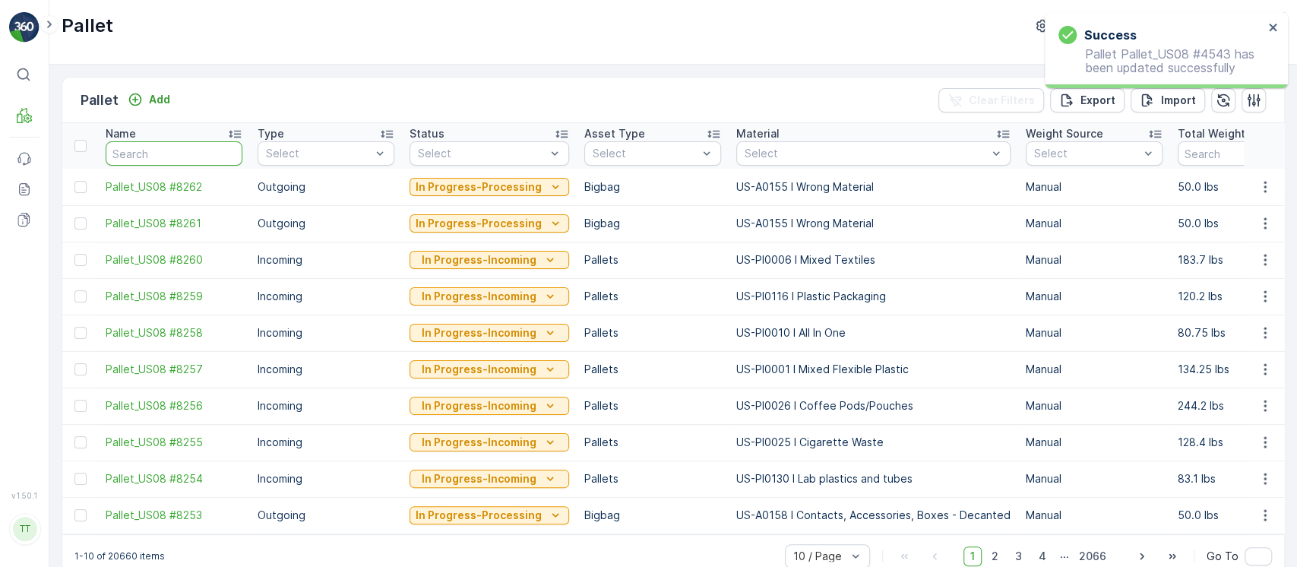
click at [165, 147] on input "text" at bounding box center [174, 153] width 137 height 24
paste input "Pallet_US08 #4543"
type input "Pallet_US08 #4543"
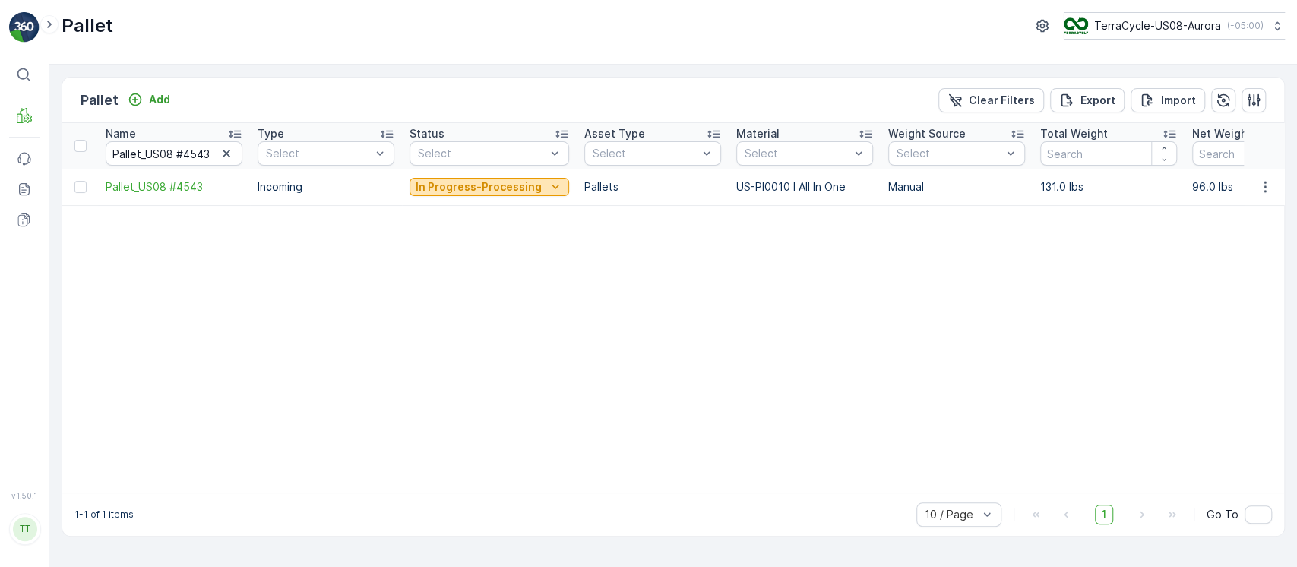
drag, startPoint x: 565, startPoint y: 174, endPoint x: 546, endPoint y: 185, distance: 22.2
click at [565, 175] on td "In Progress-Processing" at bounding box center [489, 187] width 175 height 36
click at [548, 185] on icon "In Progress-Processing" at bounding box center [555, 186] width 15 height 15
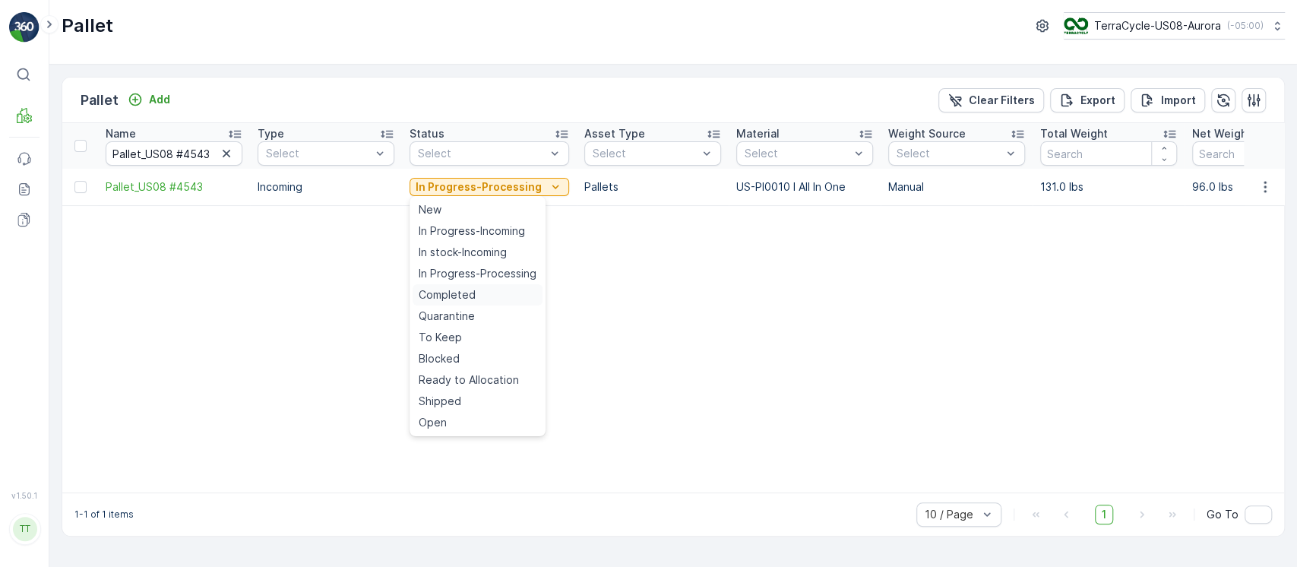
click at [468, 293] on span "Completed" at bounding box center [447, 294] width 57 height 15
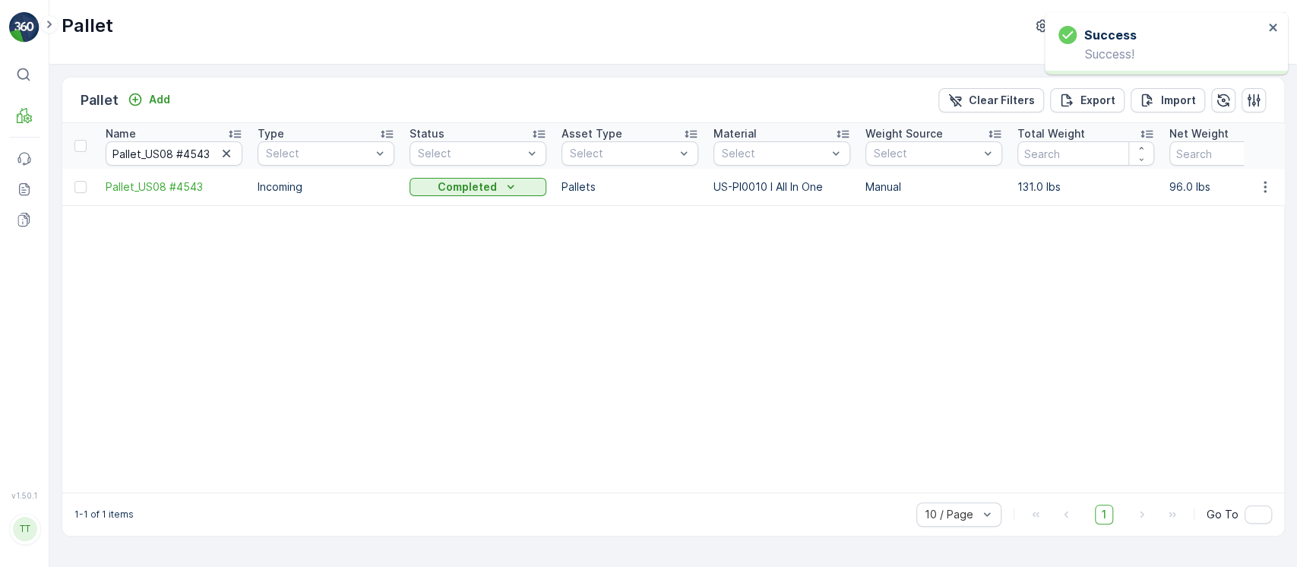
click at [231, 150] on icon "button" at bounding box center [226, 153] width 15 height 15
paste input "Pallet_US08 #4545"
type input "Pallet_US08 #4545"
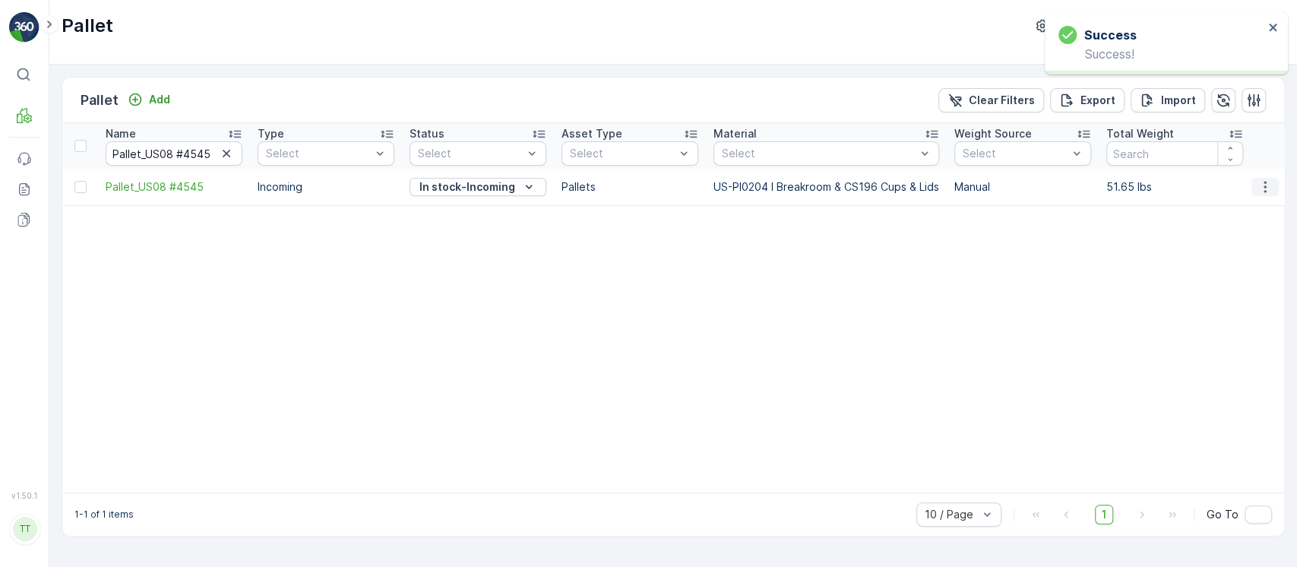
drag, startPoint x: 1263, startPoint y: 204, endPoint x: 1263, endPoint y: 188, distance: 16.0
click at [1263, 202] on td at bounding box center [1264, 187] width 41 height 36
click at [1263, 187] on icon "button" at bounding box center [1265, 186] width 15 height 15
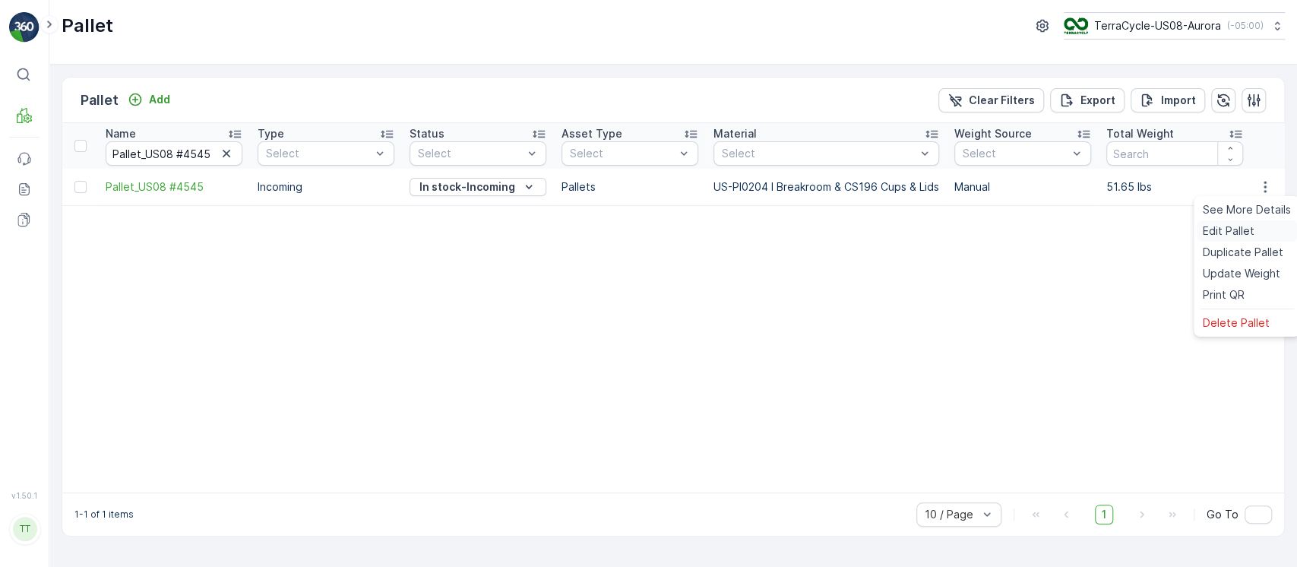
click at [1216, 236] on span "Edit Pallet" at bounding box center [1229, 230] width 52 height 15
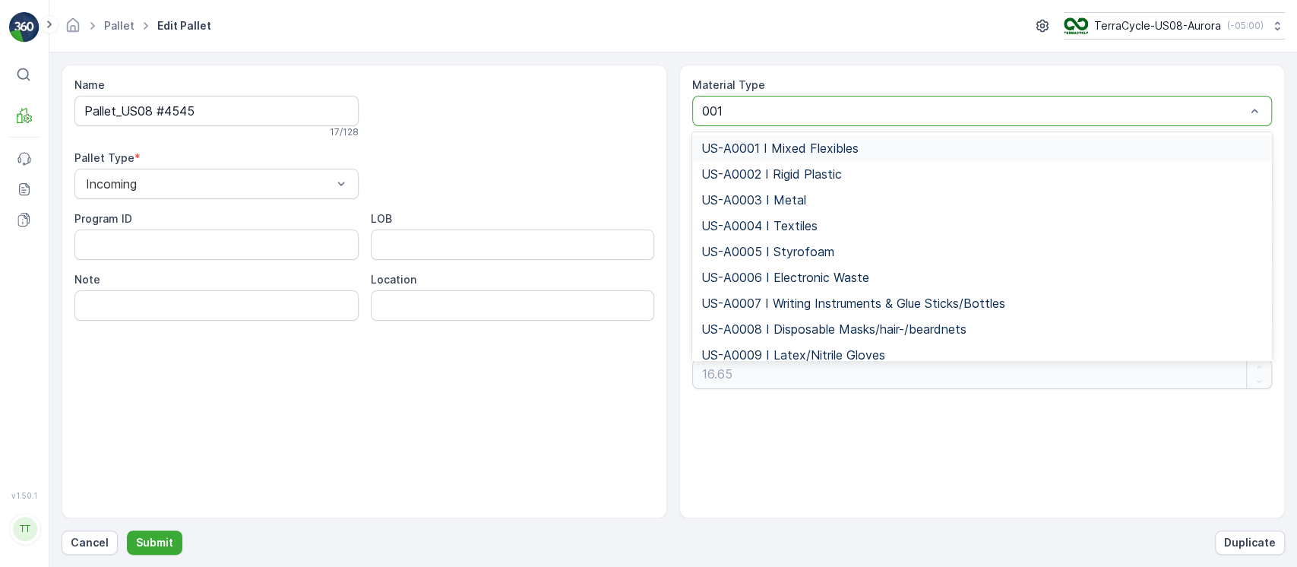
type input "0010"
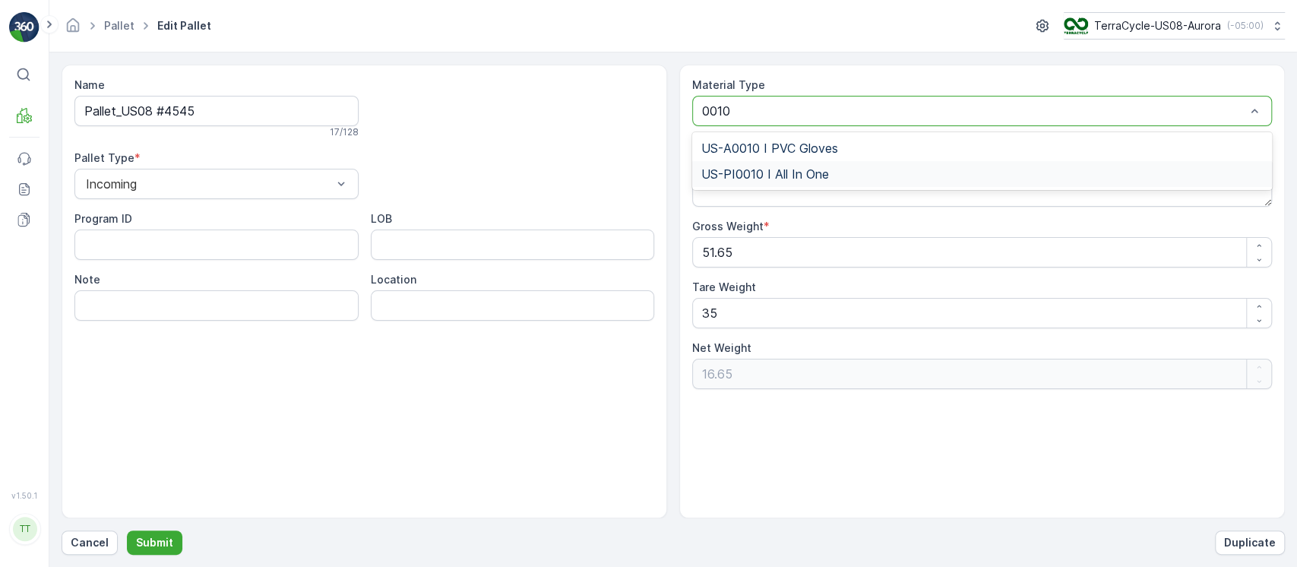
click at [793, 163] on div "US-PI0010 I All In One" at bounding box center [982, 174] width 580 height 26
click at [153, 539] on p "Submit" at bounding box center [154, 542] width 37 height 15
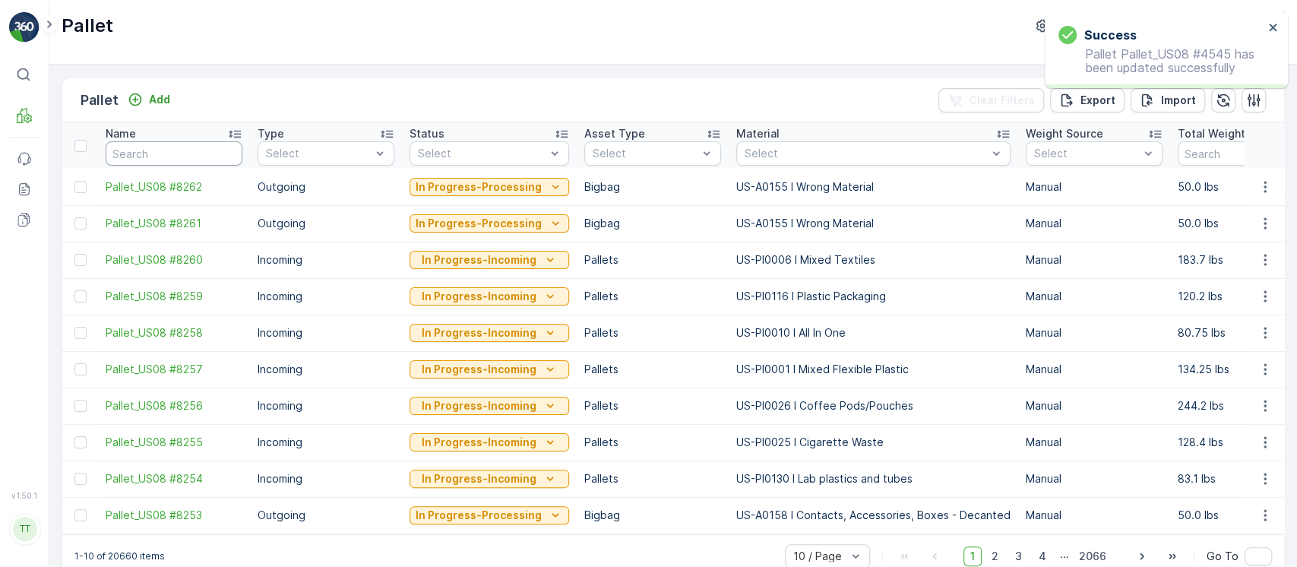
click at [150, 152] on input "text" at bounding box center [174, 153] width 137 height 24
paste input "Pallet_US08 #4545"
type input "Pallet_US08 #4545"
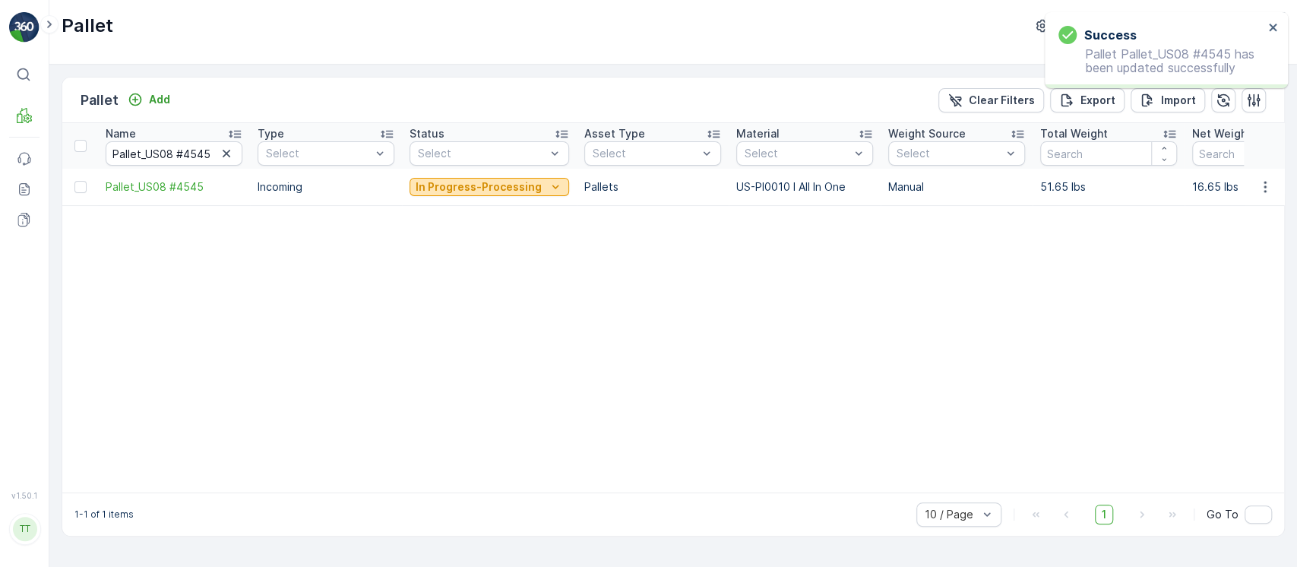
click at [462, 192] on p "In Progress-Processing" at bounding box center [479, 186] width 126 height 15
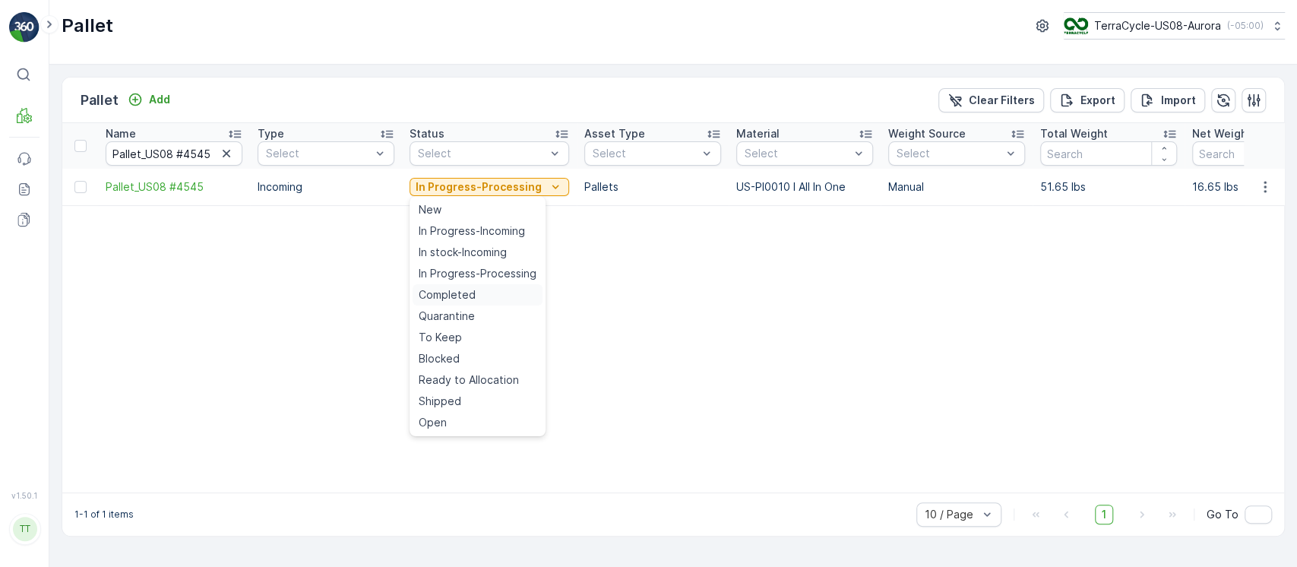
click at [475, 293] on div "Completed" at bounding box center [478, 294] width 130 height 21
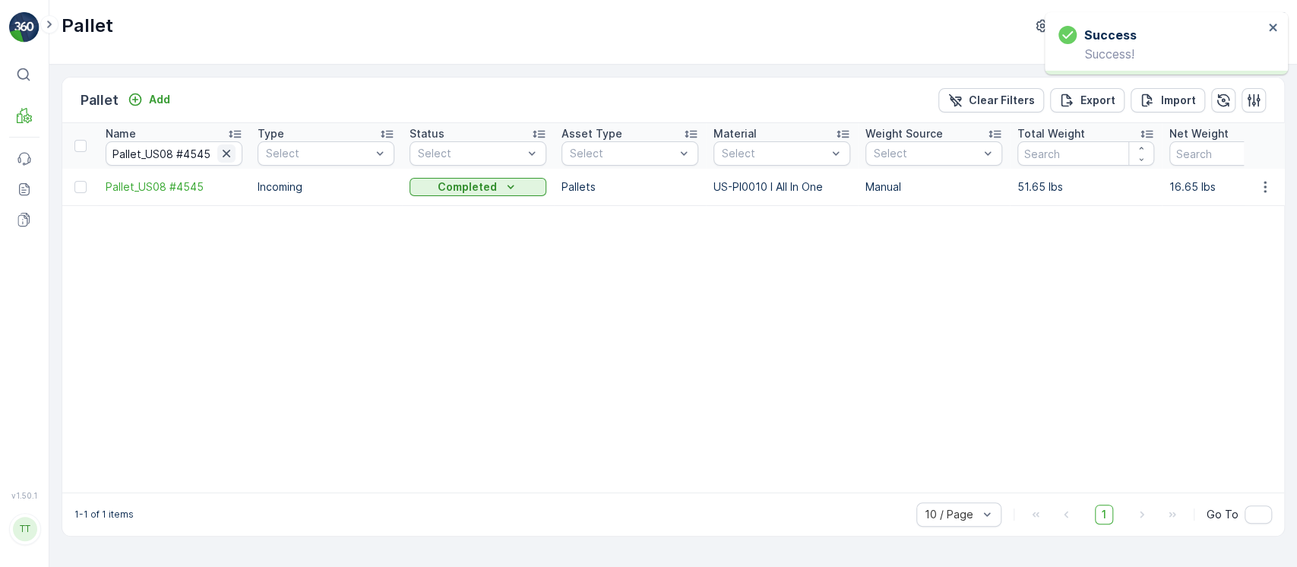
click at [230, 157] on icon "button" at bounding box center [226, 153] width 15 height 15
paste input "Pallet_US08 #4811"
type input "Pallet_US08 #4811"
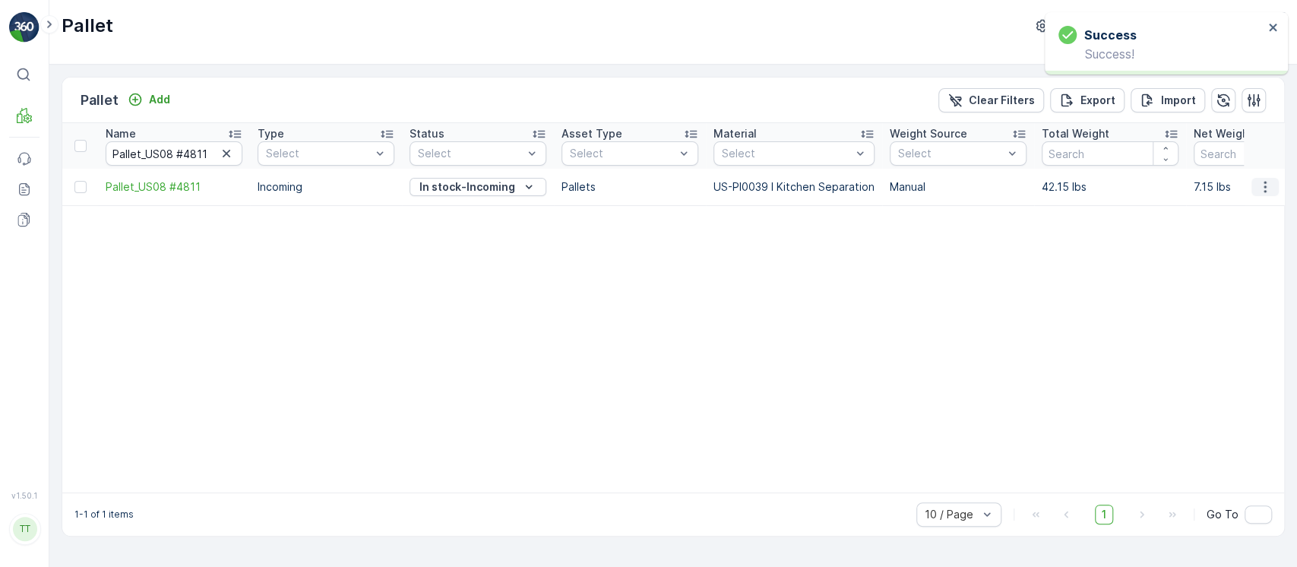
click at [1266, 179] on icon "button" at bounding box center [1265, 186] width 15 height 15
click at [1239, 223] on span "Edit Pallet" at bounding box center [1229, 230] width 52 height 15
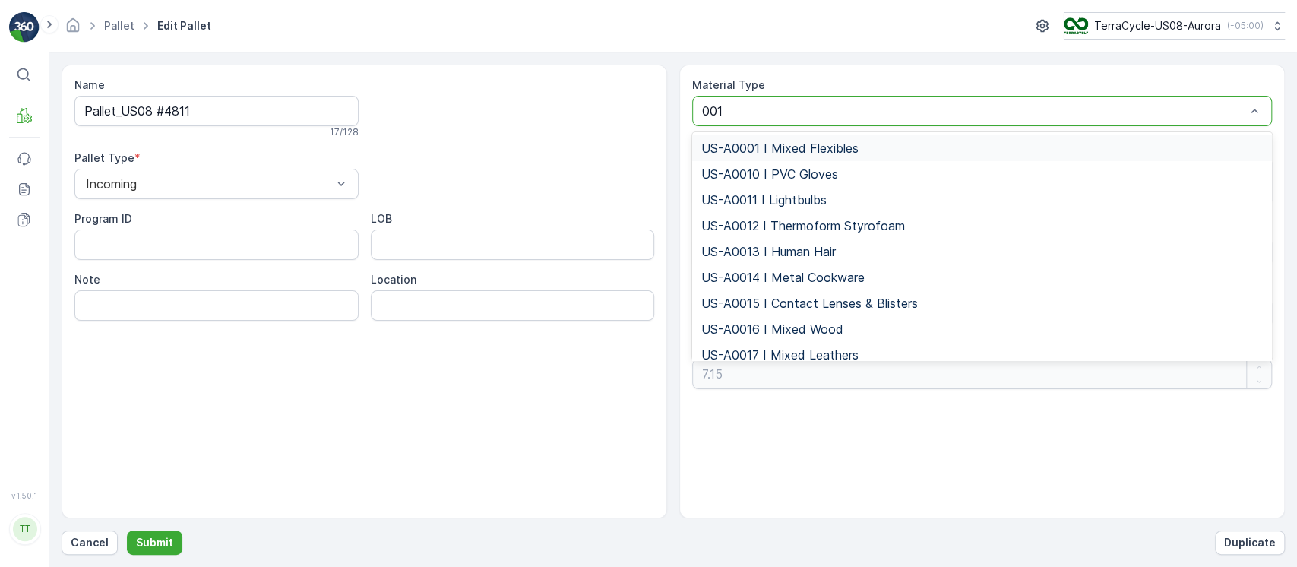
type input "0010"
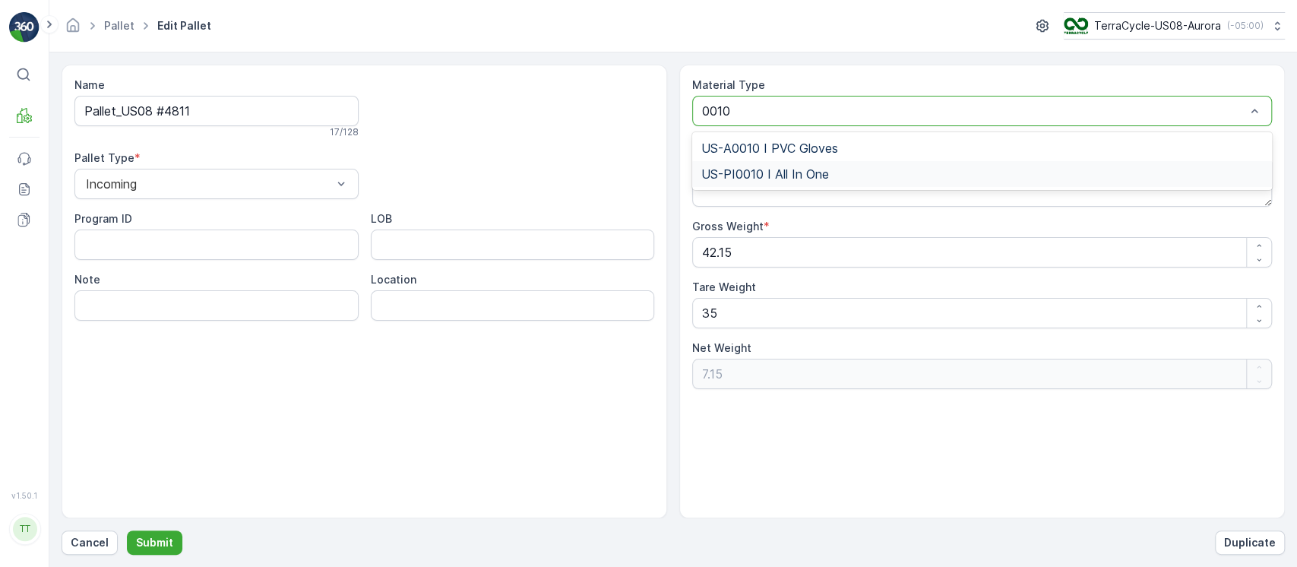
click at [815, 167] on span "US-PI0010 I All In One" at bounding box center [765, 174] width 128 height 14
click at [168, 535] on p "Submit" at bounding box center [154, 542] width 37 height 15
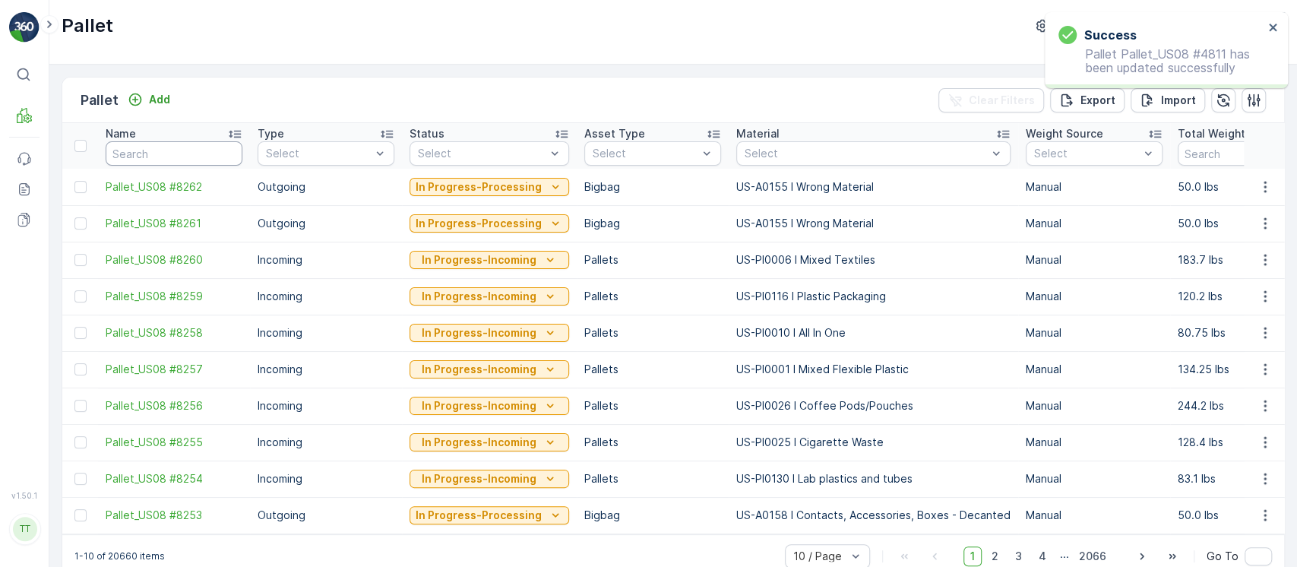
click at [180, 151] on input "text" at bounding box center [174, 153] width 137 height 24
paste input "Pallet_US08 #4811"
type input "Pallet_US08 #4811"
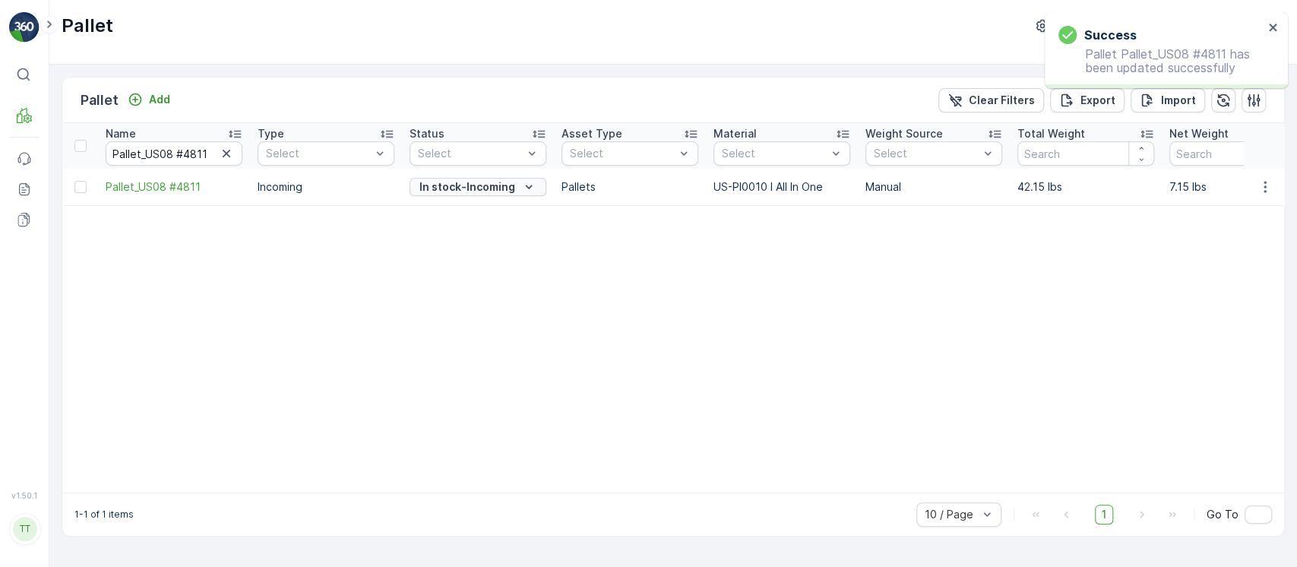
click at [497, 188] on p "In stock-Incoming" at bounding box center [467, 186] width 96 height 15
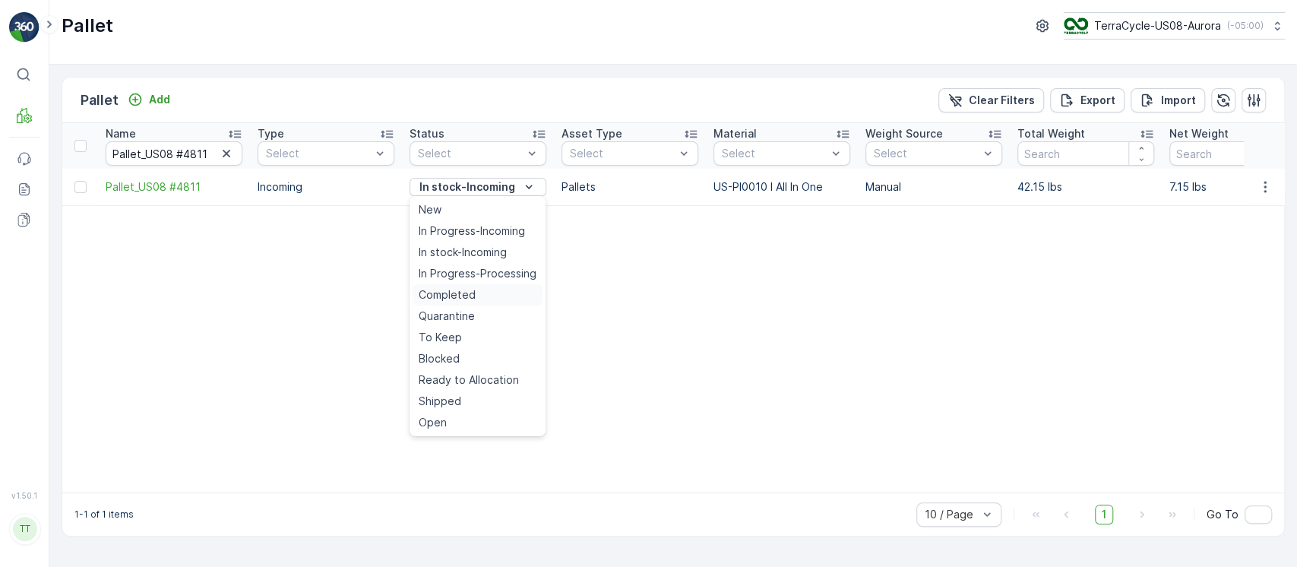
click at [463, 287] on span "Completed" at bounding box center [447, 294] width 57 height 15
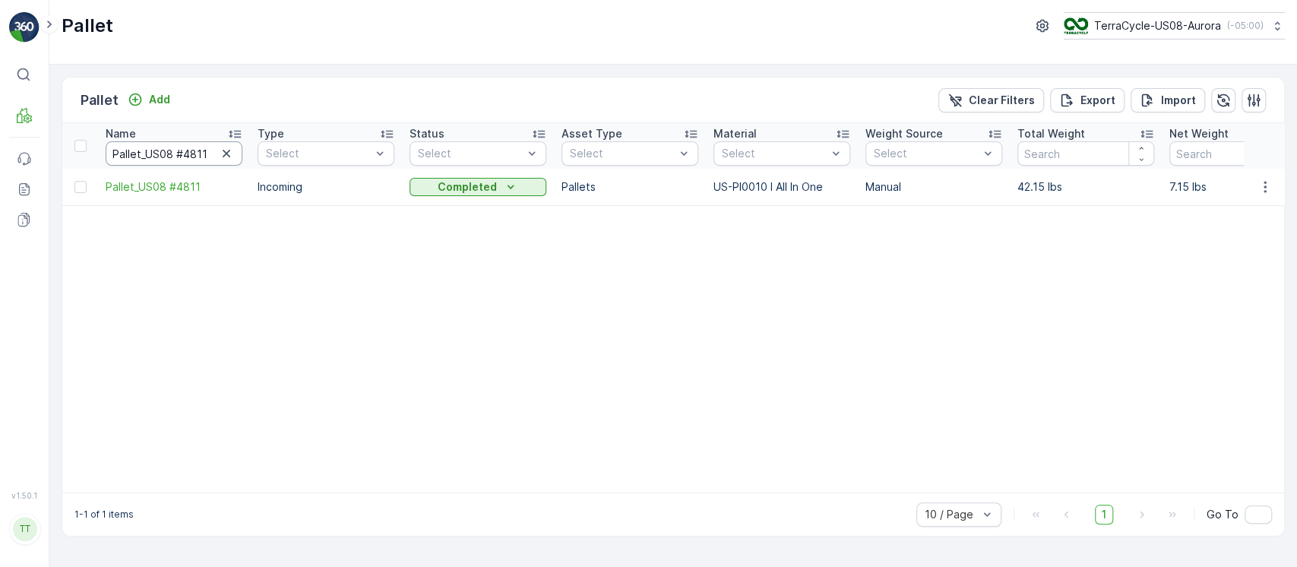
click at [207, 150] on input "Pallet_US08 #4811" at bounding box center [174, 153] width 137 height 24
paste input "3868"
type input "Pallet_US08 #3868"
click at [433, 198] on td "Blocked" at bounding box center [478, 187] width 152 height 36
click at [433, 192] on div "Blocked" at bounding box center [478, 186] width 125 height 15
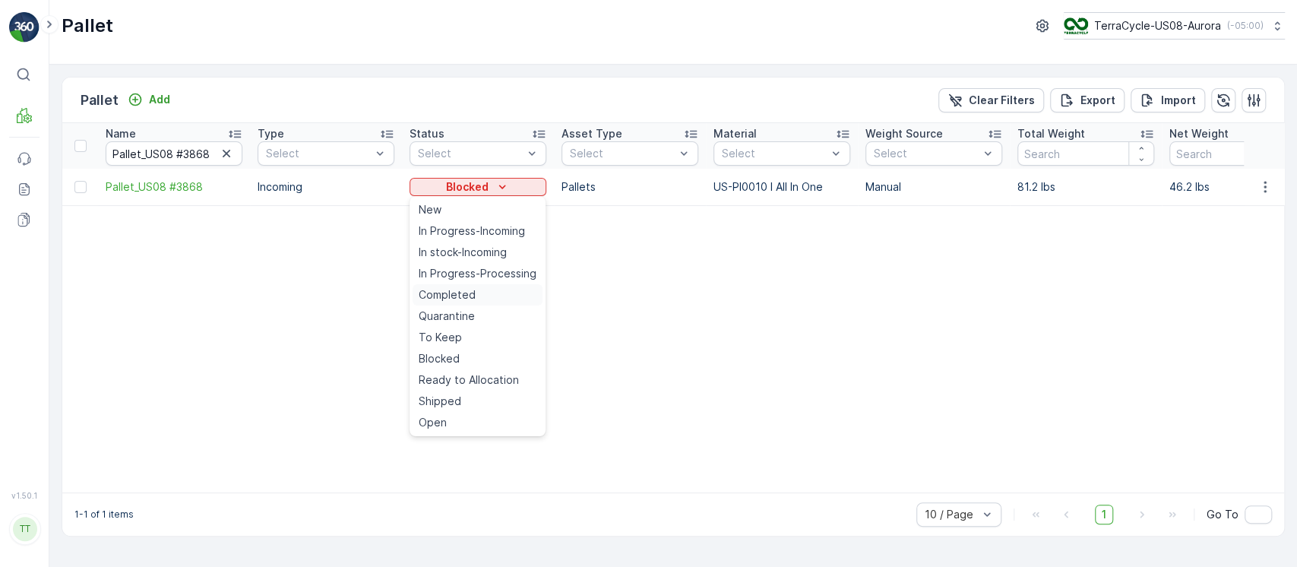
click at [444, 294] on span "Completed" at bounding box center [447, 294] width 57 height 15
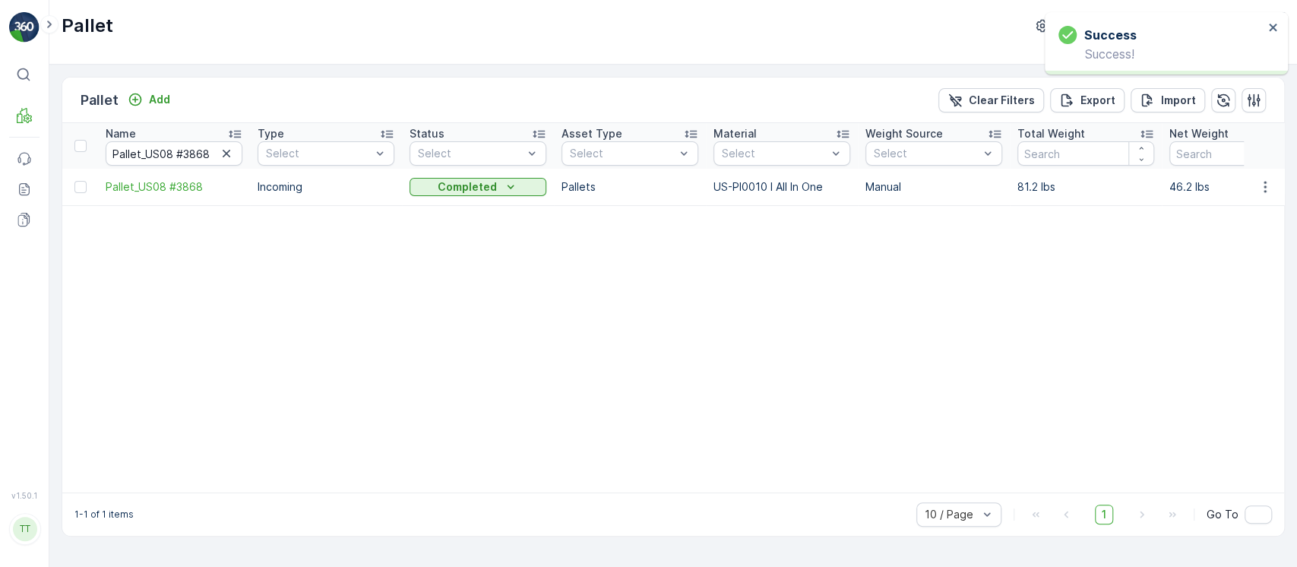
drag, startPoint x: 1282, startPoint y: 407, endPoint x: 1203, endPoint y: 407, distance: 79.0
drag, startPoint x: 1078, startPoint y: 401, endPoint x: 1070, endPoint y: 419, distance: 19.8
click at [232, 154] on icon "button" at bounding box center [226, 153] width 15 height 15
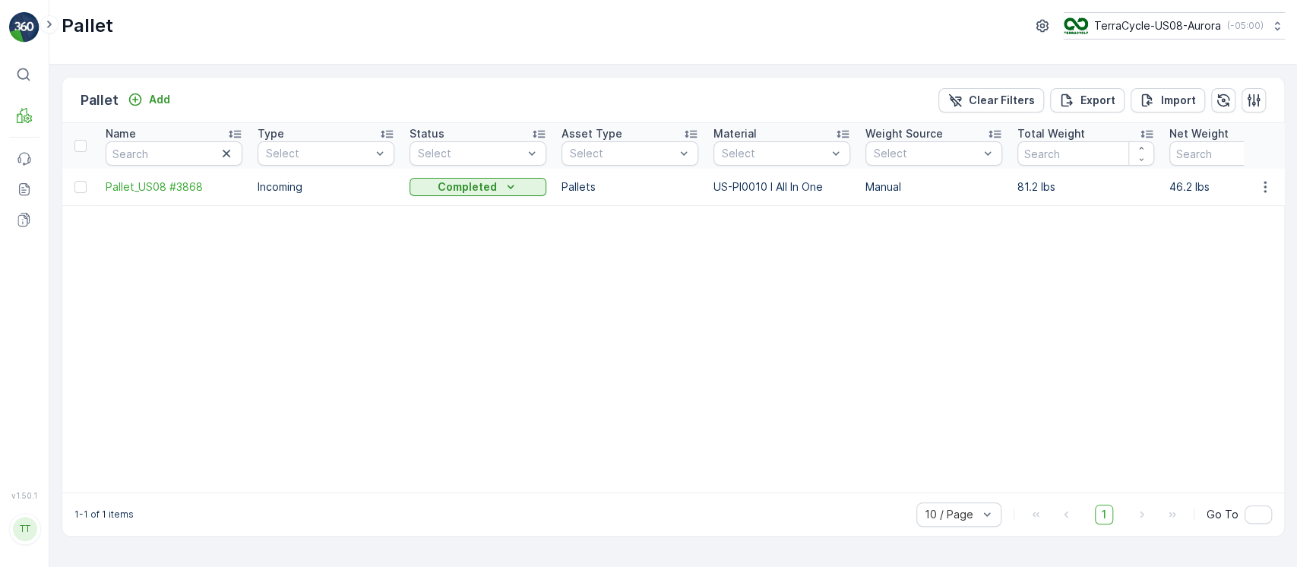
paste input "Pallet_US08 #7288"
type input "Pallet_US08 #7288"
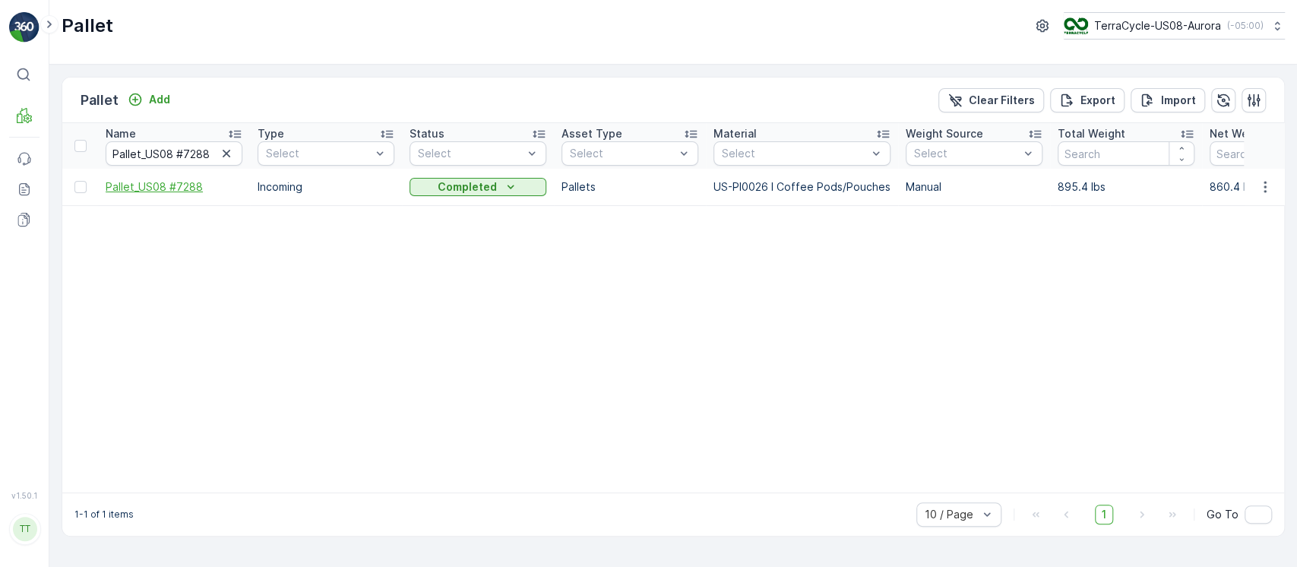
click at [188, 190] on span "Pallet_US08 #7288" at bounding box center [174, 186] width 137 height 15
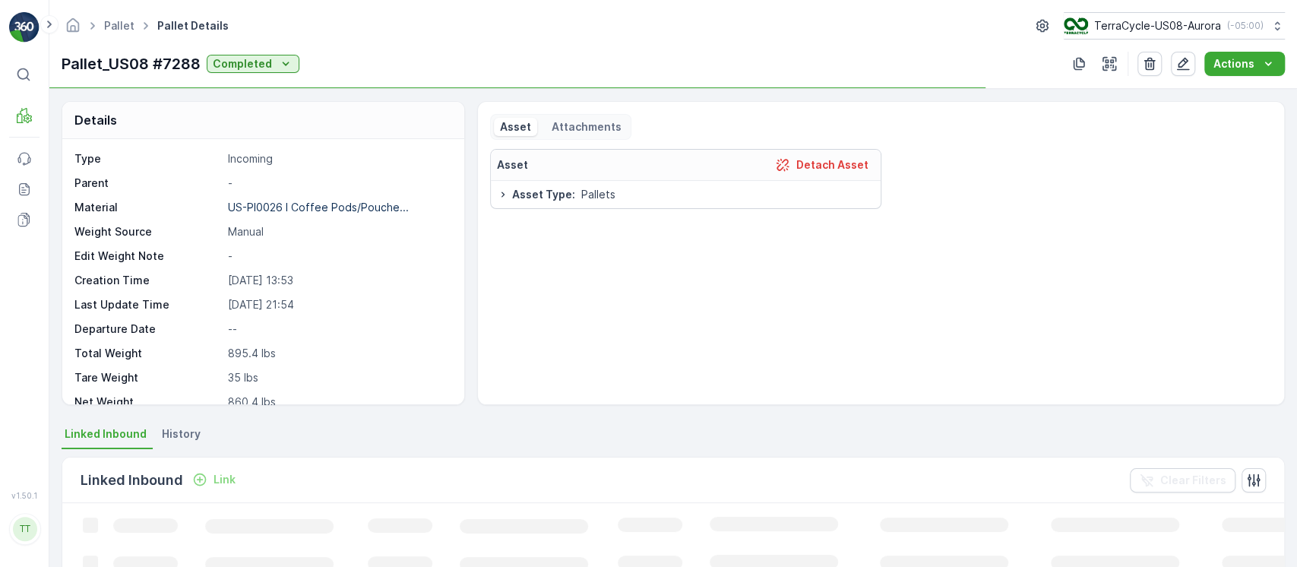
click at [193, 421] on div "Details Type Incoming Parent - Material US-PI0026 I Coffee Pods/Pouche... Weigh…" at bounding box center [673, 328] width 1248 height 478
click at [181, 448] on li "History" at bounding box center [183, 436] width 48 height 26
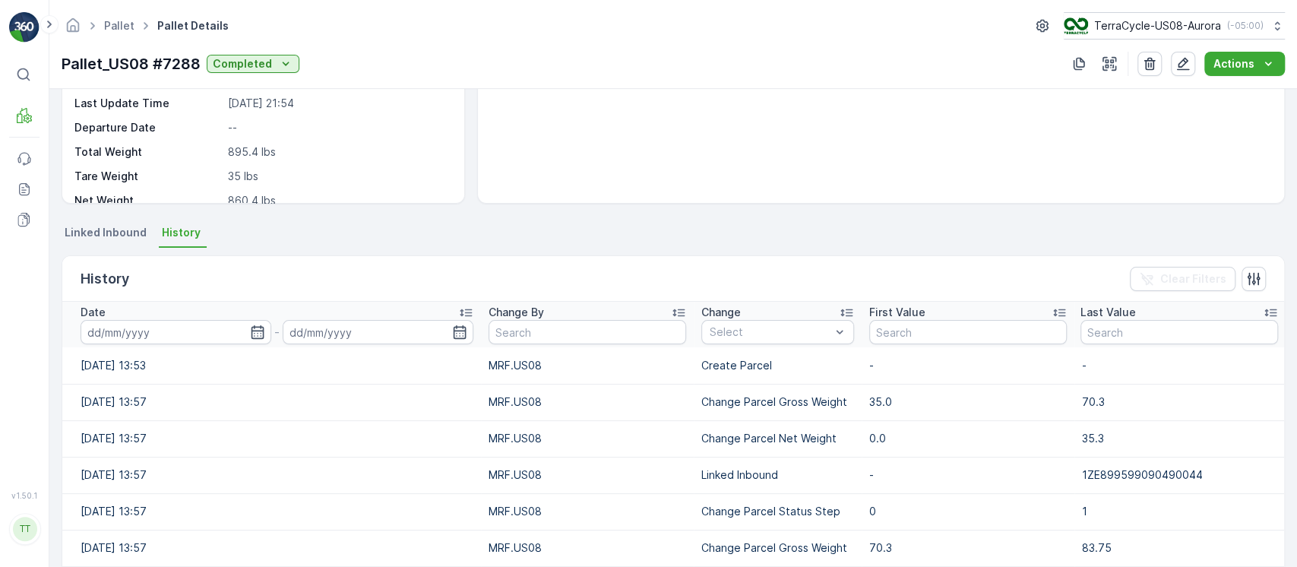
scroll to position [202, 0]
click at [395, 314] on div "Date" at bounding box center [277, 311] width 393 height 15
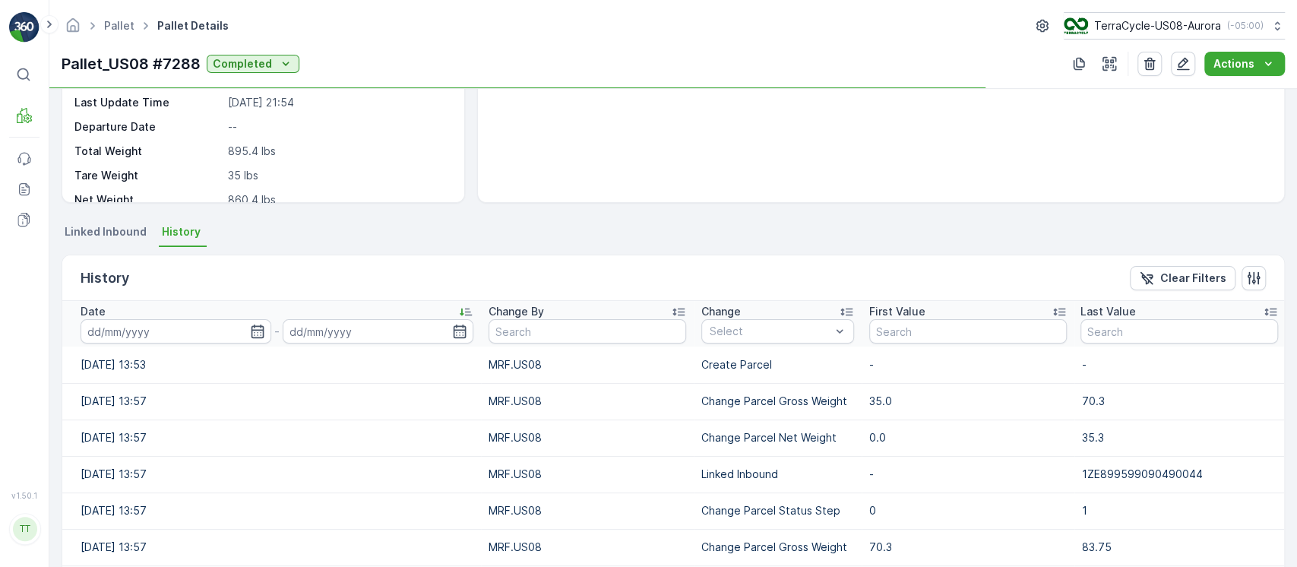
click at [395, 314] on div "Date" at bounding box center [277, 311] width 393 height 15
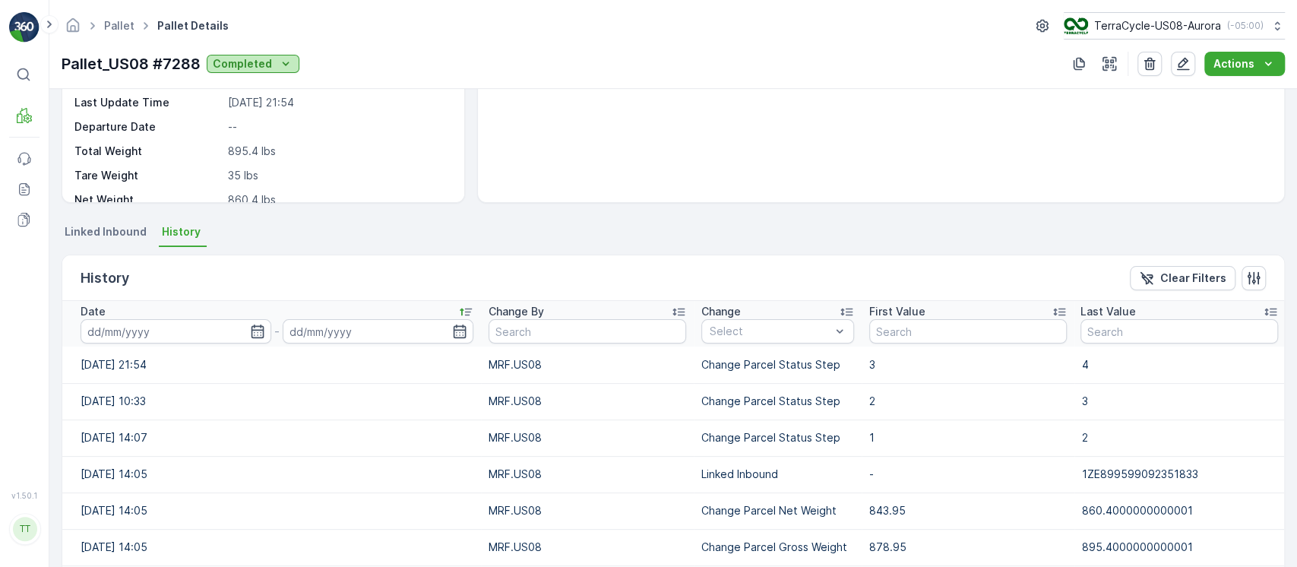
click at [274, 70] on div "Completed" at bounding box center [253, 63] width 81 height 15
click at [123, 23] on link "Pallet" at bounding box center [119, 25] width 30 height 13
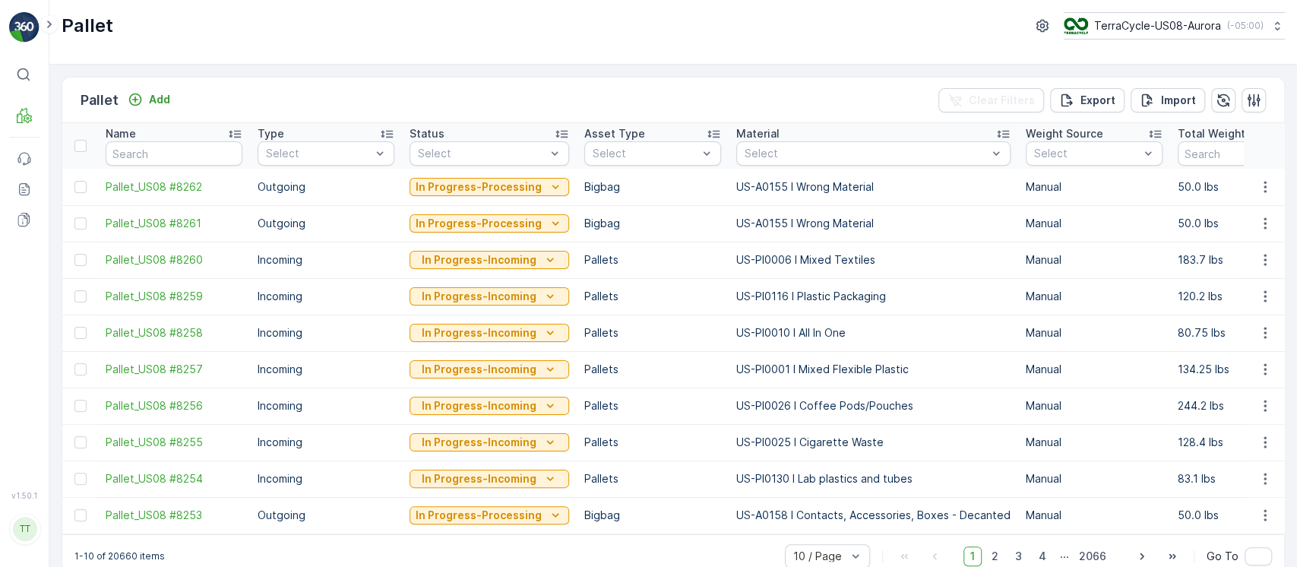
click at [743, 278] on td "US-PI0116 I Plastic Packaging" at bounding box center [874, 296] width 290 height 36
click at [160, 161] on input "text" at bounding box center [174, 153] width 137 height 24
paste input "Pallet_US08 #3988"
type input "Pallet_US08 #3988"
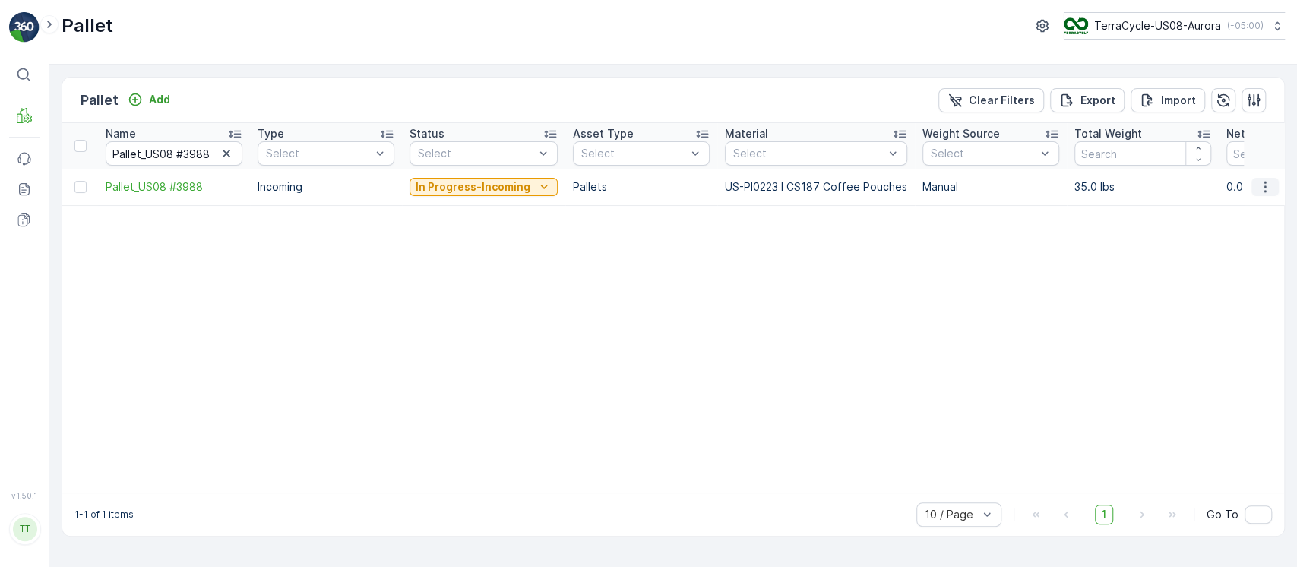
click at [1262, 179] on icon "button" at bounding box center [1265, 186] width 15 height 15
click at [1255, 229] on div "Edit Pallet" at bounding box center [1247, 230] width 100 height 21
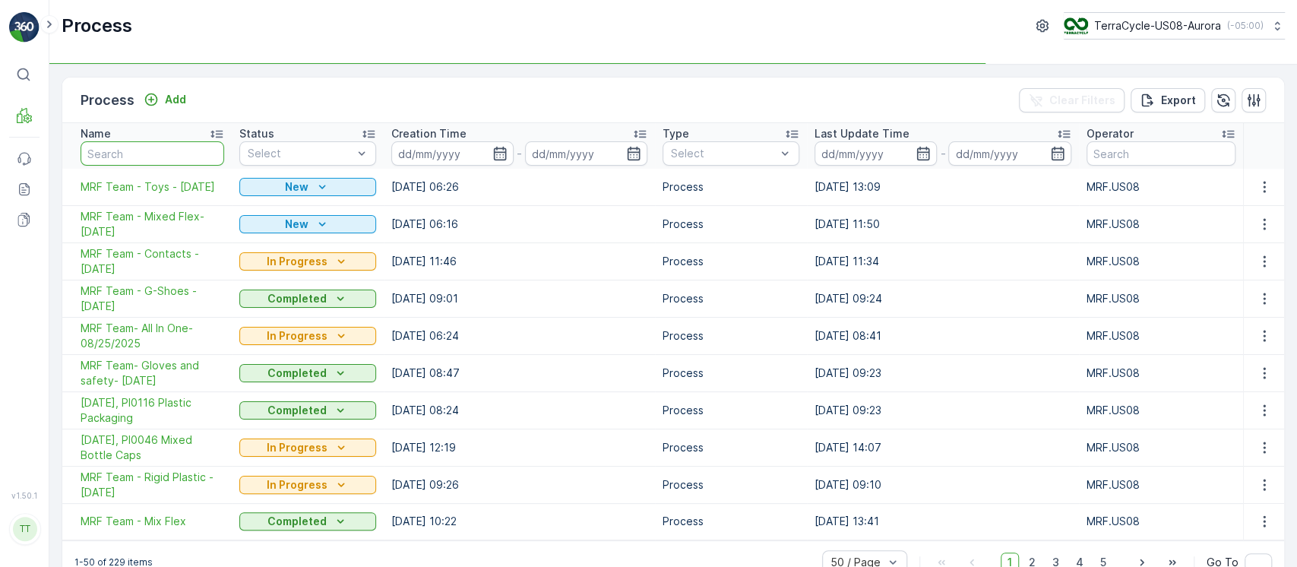
click at [126, 141] on input "text" at bounding box center [153, 153] width 144 height 24
paste input "D JB - All in one"
type input "D JB - All in one"
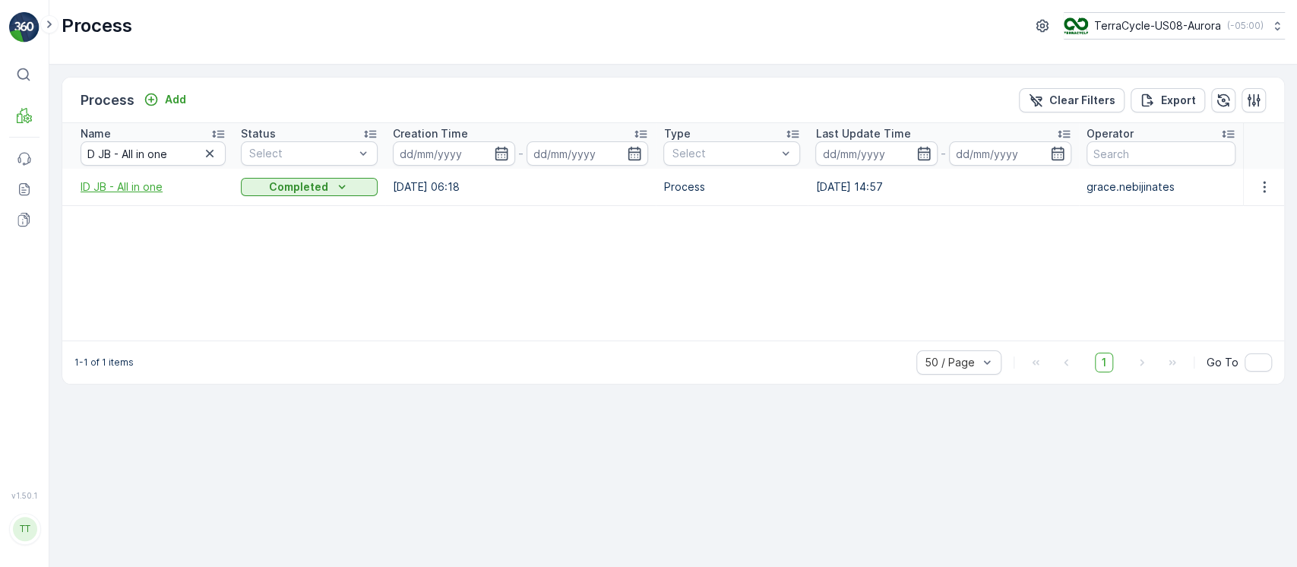
click at [133, 193] on span "ID JB - All in one" at bounding box center [153, 186] width 145 height 15
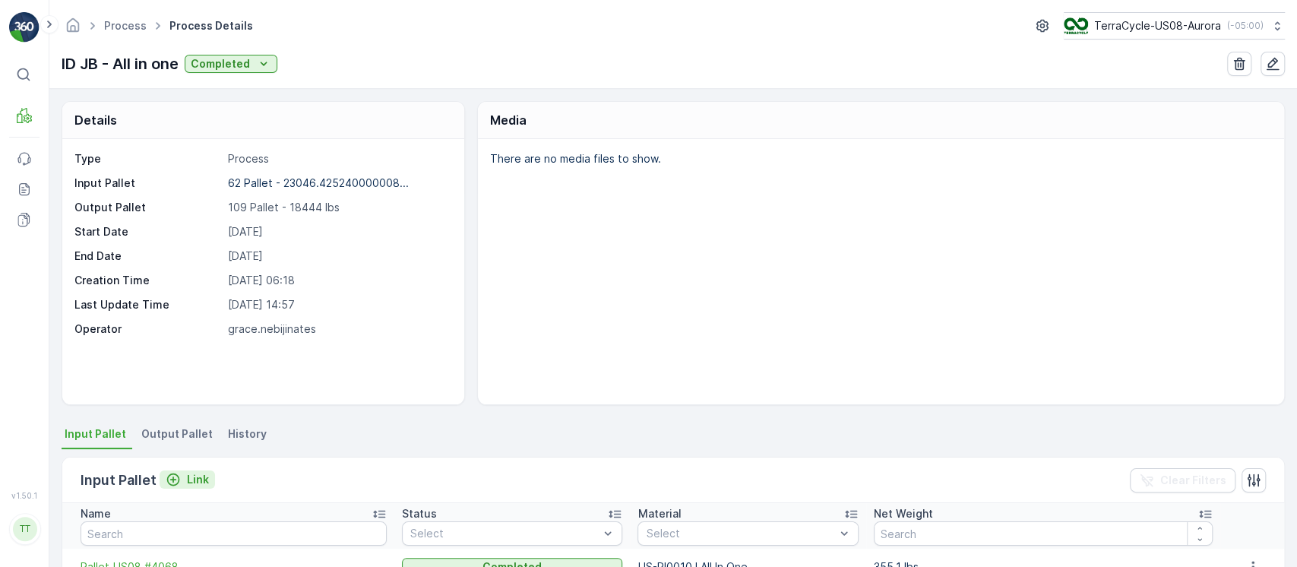
click at [194, 480] on p "Link" at bounding box center [198, 479] width 22 height 15
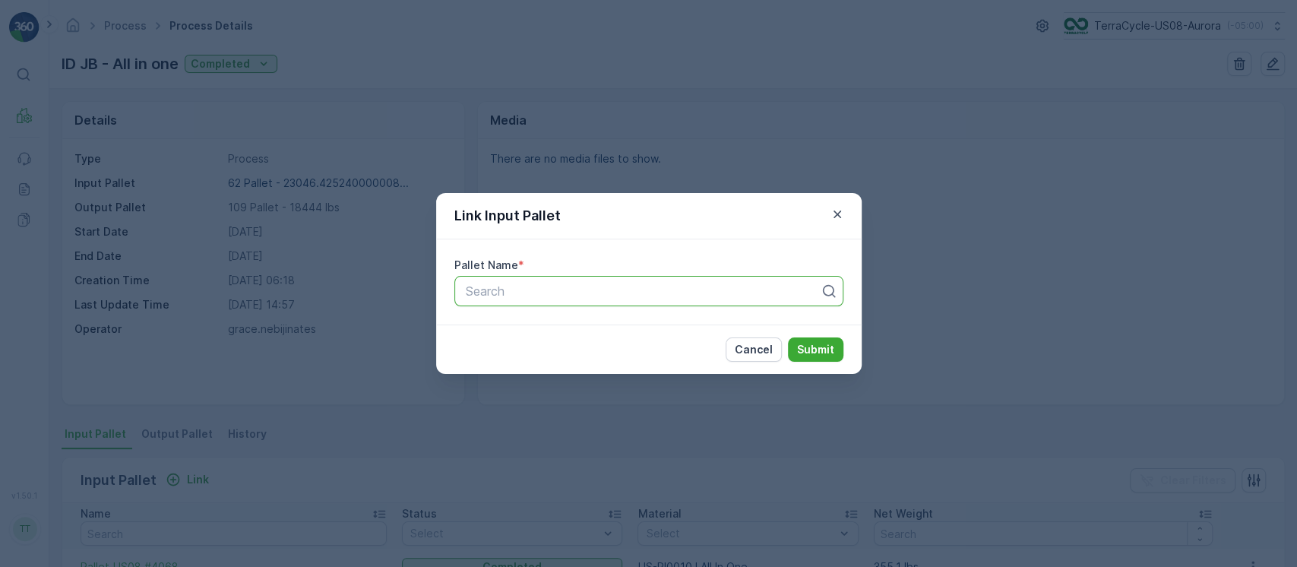
click at [595, 278] on div "Search" at bounding box center [648, 291] width 389 height 30
paste input "Pallet_US08 #3868"
type input "Pallet_US08 #3868"
click at [834, 351] on button "Submit" at bounding box center [815, 349] width 55 height 24
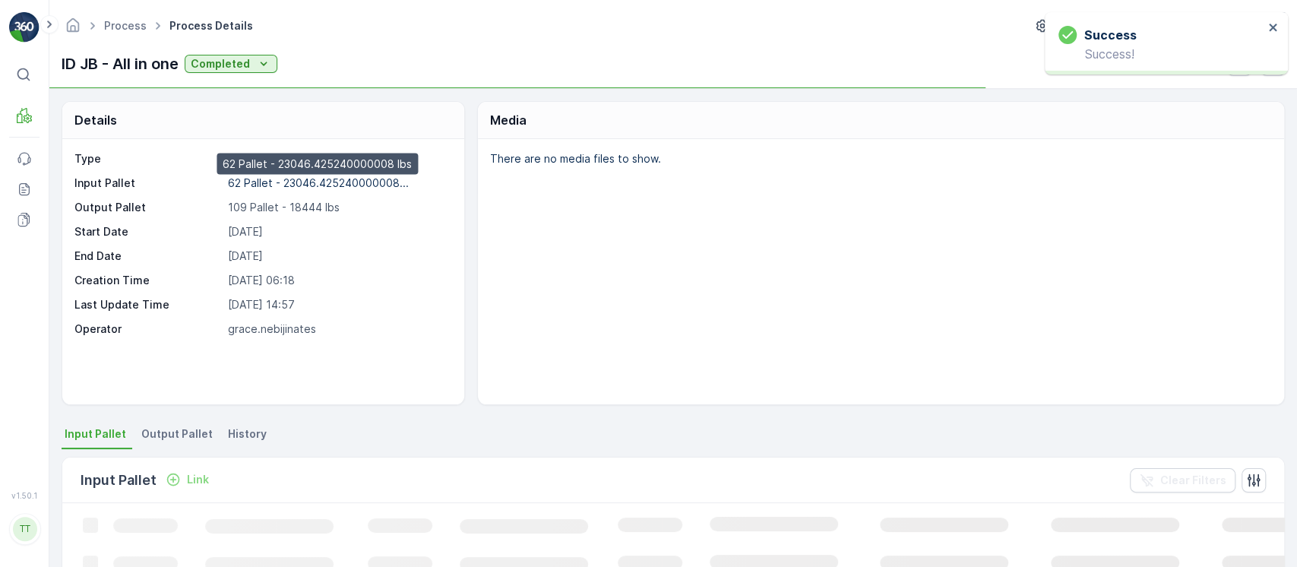
click at [348, 181] on p "62 Pallet - 23046.425240000008..." at bounding box center [318, 182] width 181 height 13
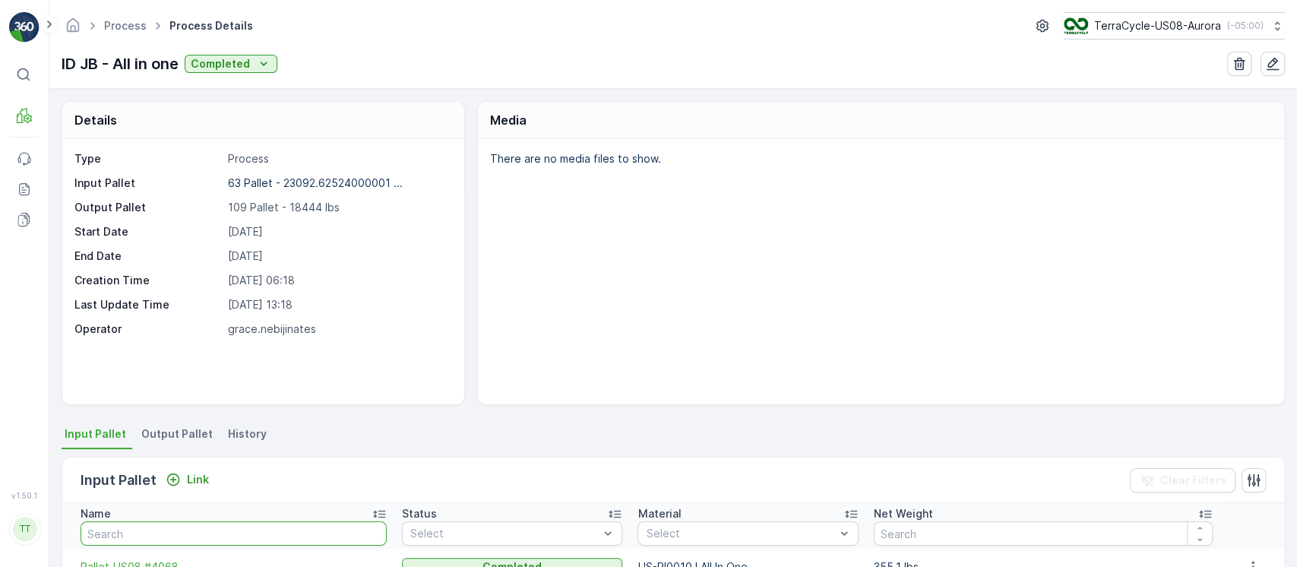
drag, startPoint x: 172, startPoint y: 531, endPoint x: 306, endPoint y: 476, distance: 144.8
click at [176, 531] on input "text" at bounding box center [234, 533] width 306 height 24
paste input "Pallet_US08 #3868"
type input "Pallet_US08 #3868"
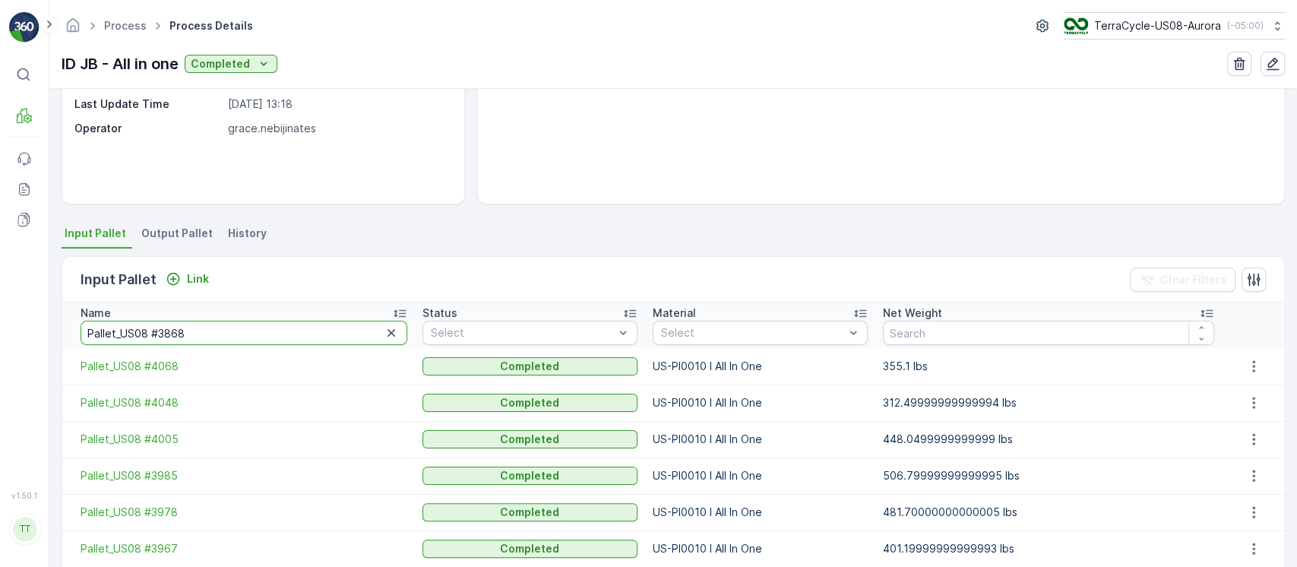
scroll to position [202, 0]
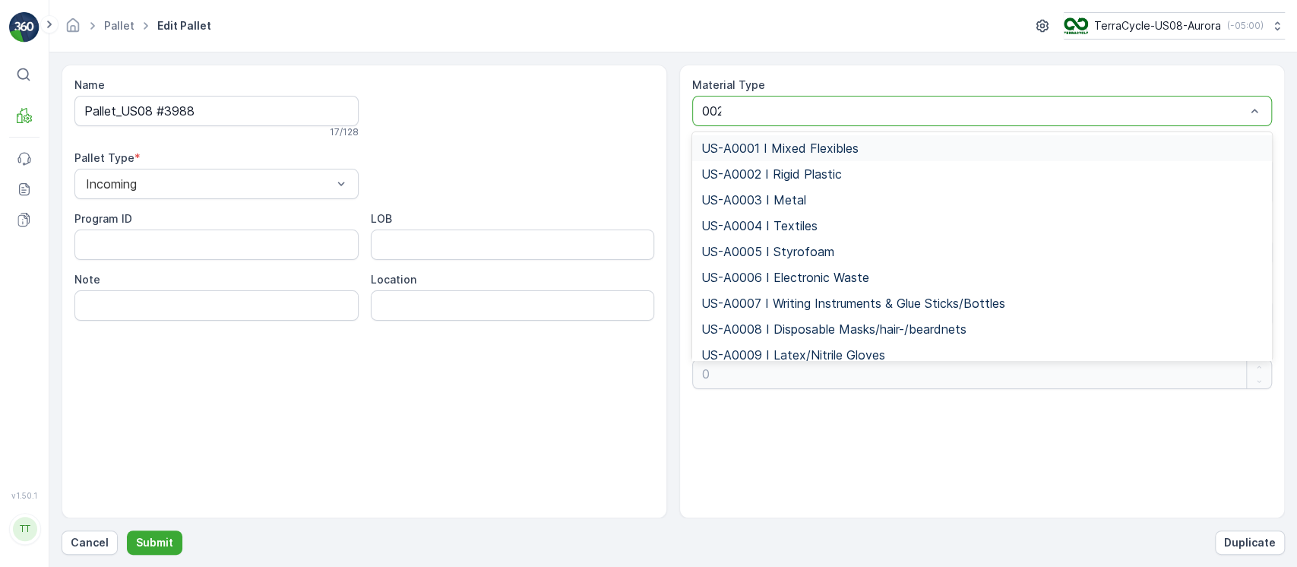
type input "0026"
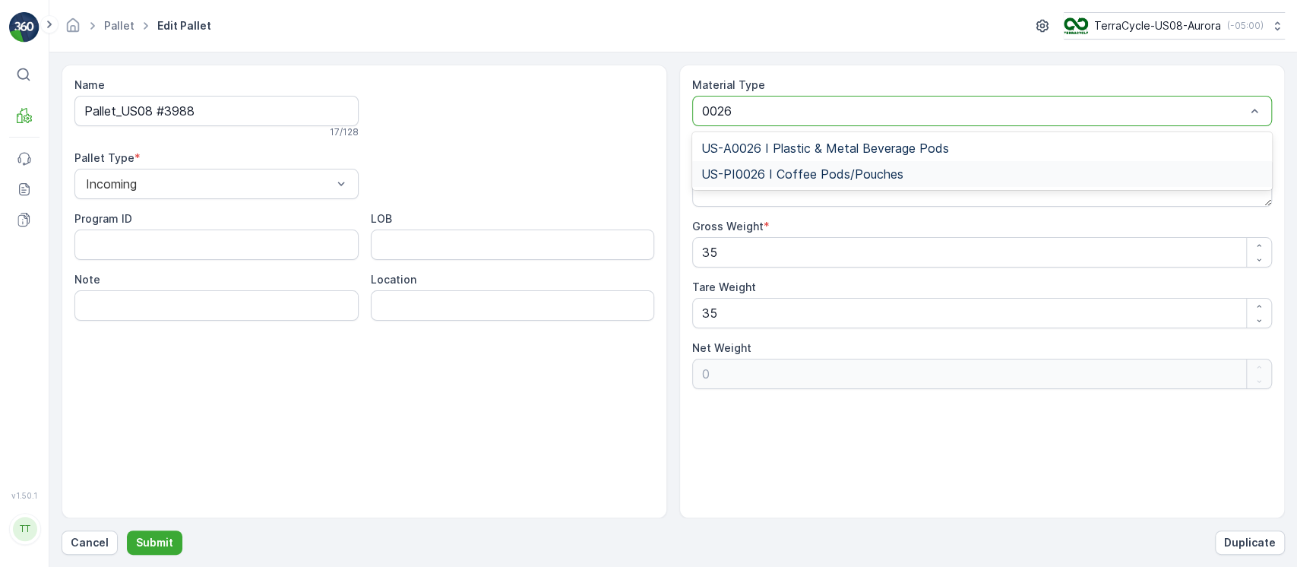
click at [786, 173] on span "US-PI0026 I Coffee Pods/Pouches" at bounding box center [802, 174] width 202 height 14
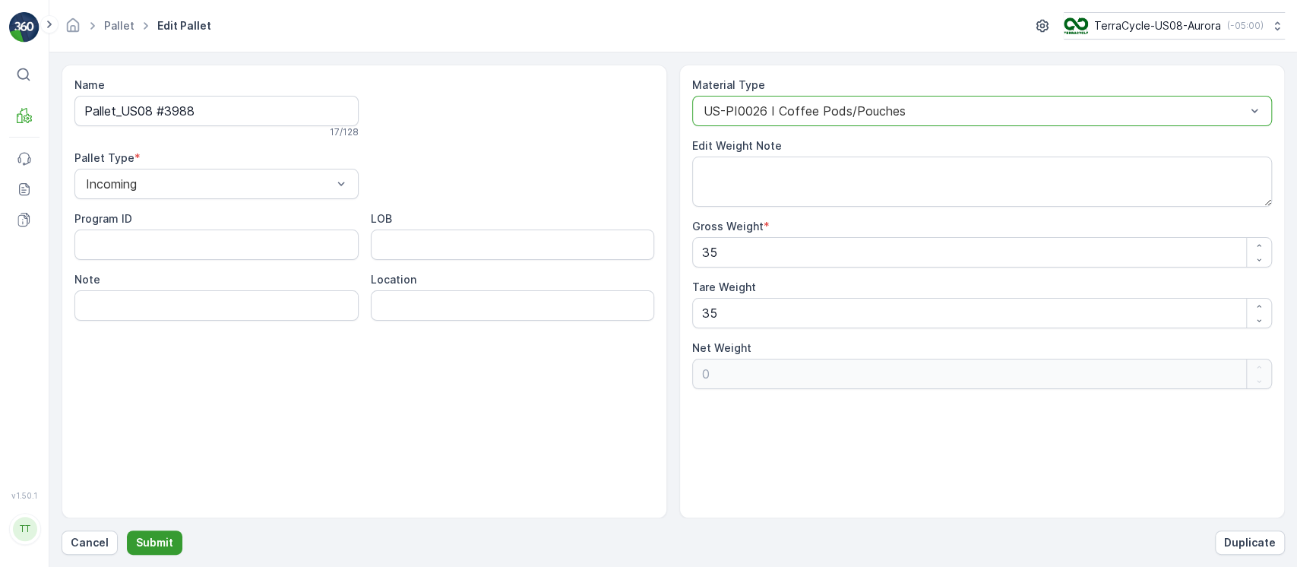
click at [160, 538] on p "Submit" at bounding box center [154, 542] width 37 height 15
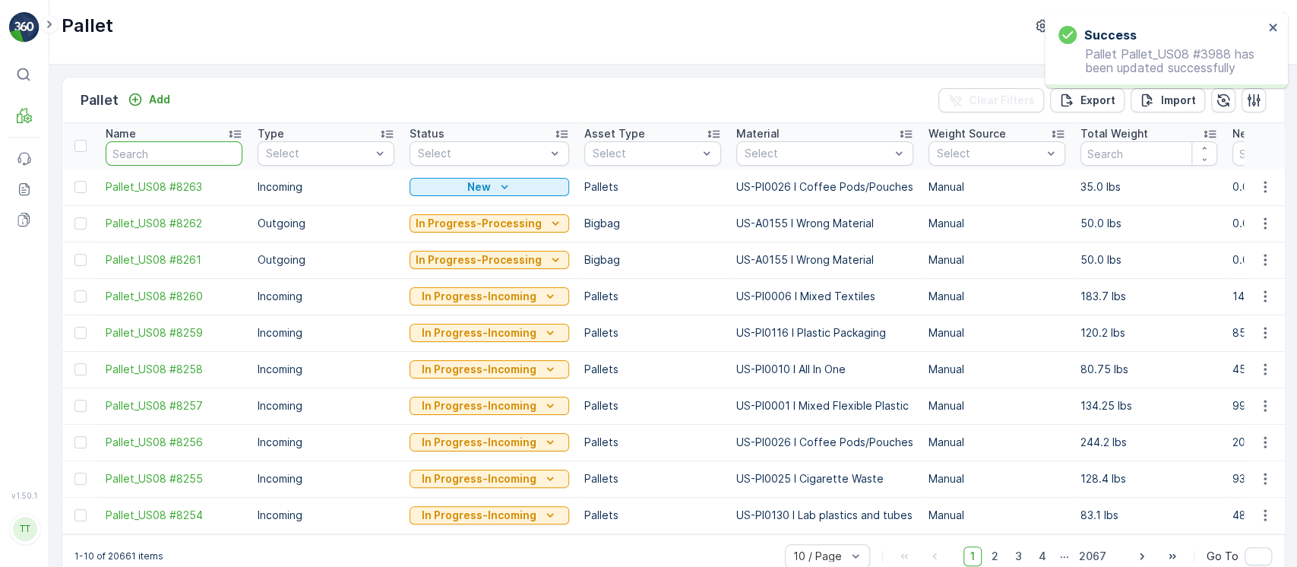
click at [197, 152] on input "text" at bounding box center [174, 153] width 137 height 24
paste input "Pallet_US08 #4055"
type input "Pallet_US08 #4055"
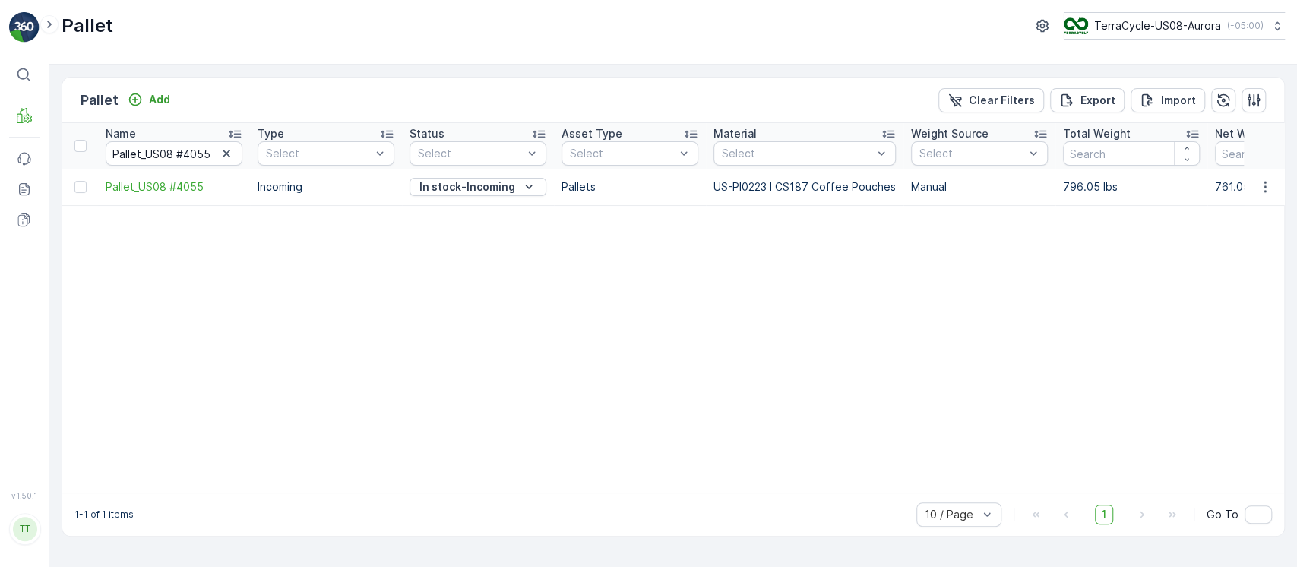
click at [1255, 186] on button "button" at bounding box center [1265, 187] width 27 height 18
click at [1255, 223] on div "Edit Pallet" at bounding box center [1247, 230] width 100 height 21
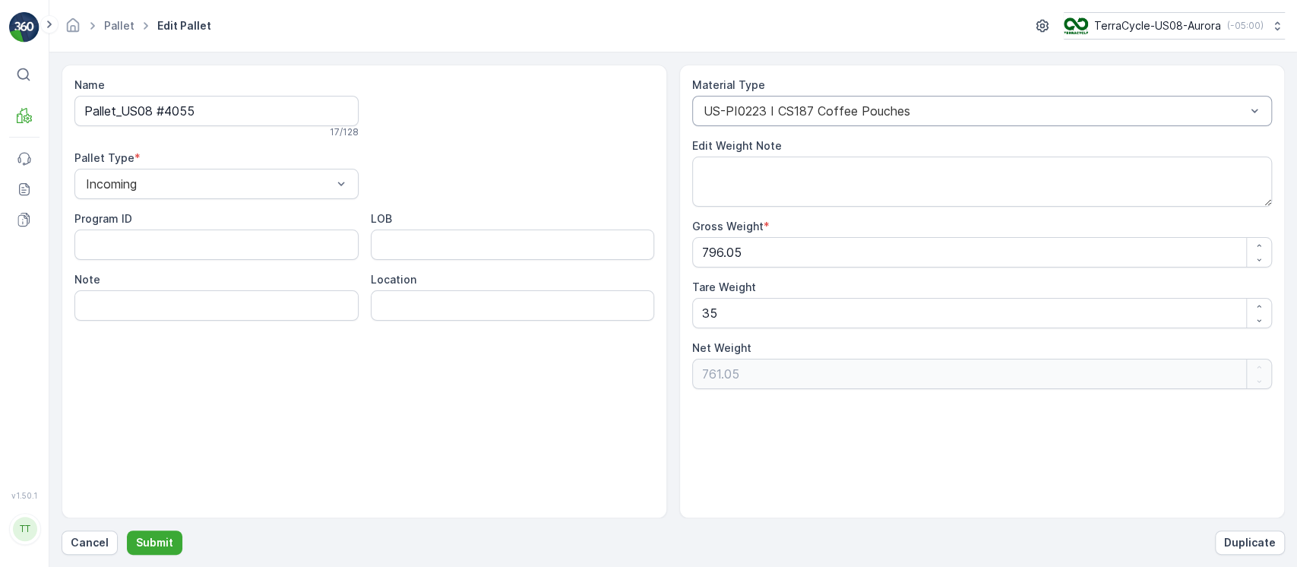
click at [866, 119] on div "US-PI0223 I CS187 Coffee Pouches" at bounding box center [982, 111] width 580 height 30
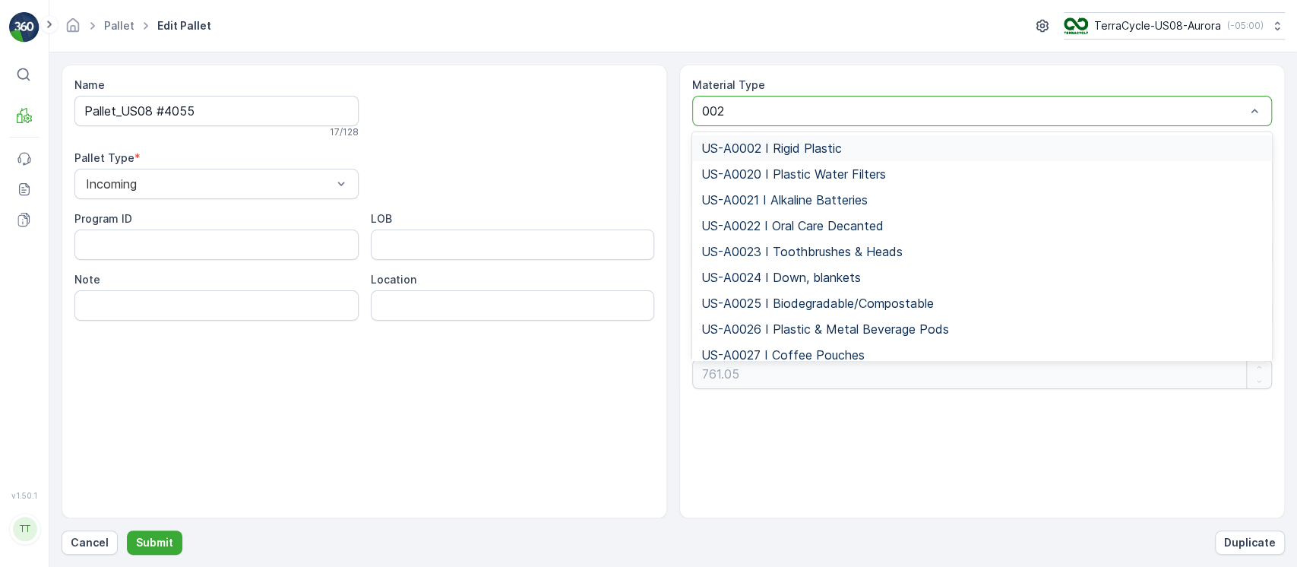
type input "0026"
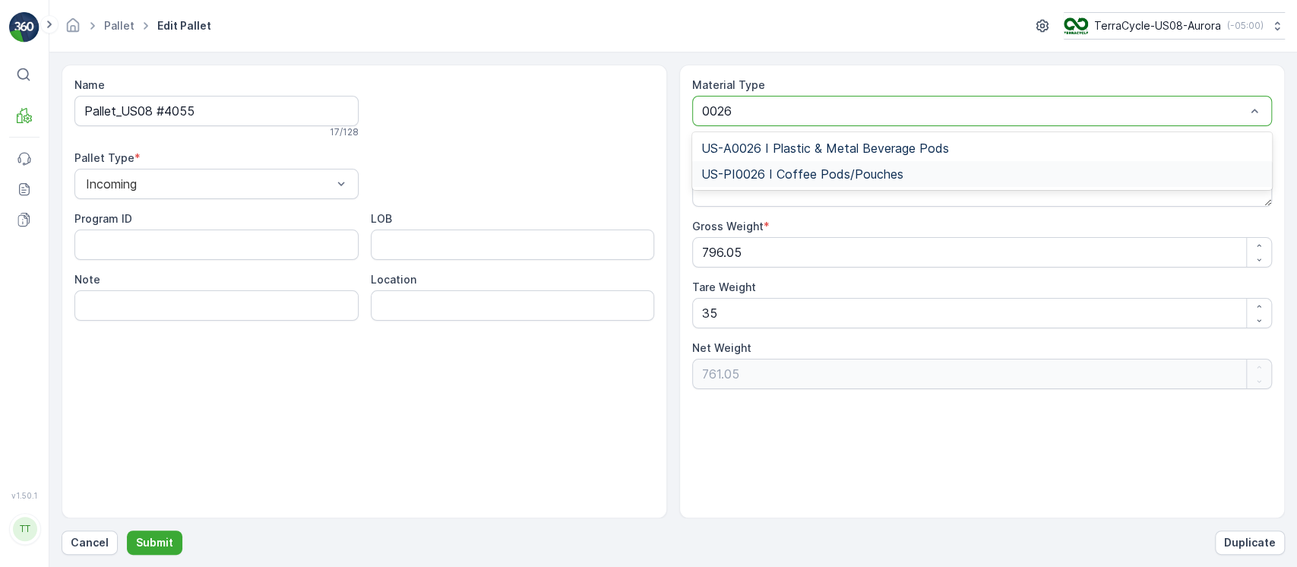
click at [951, 183] on div "US-PI0026 I Coffee Pods/Pouches" at bounding box center [982, 174] width 580 height 26
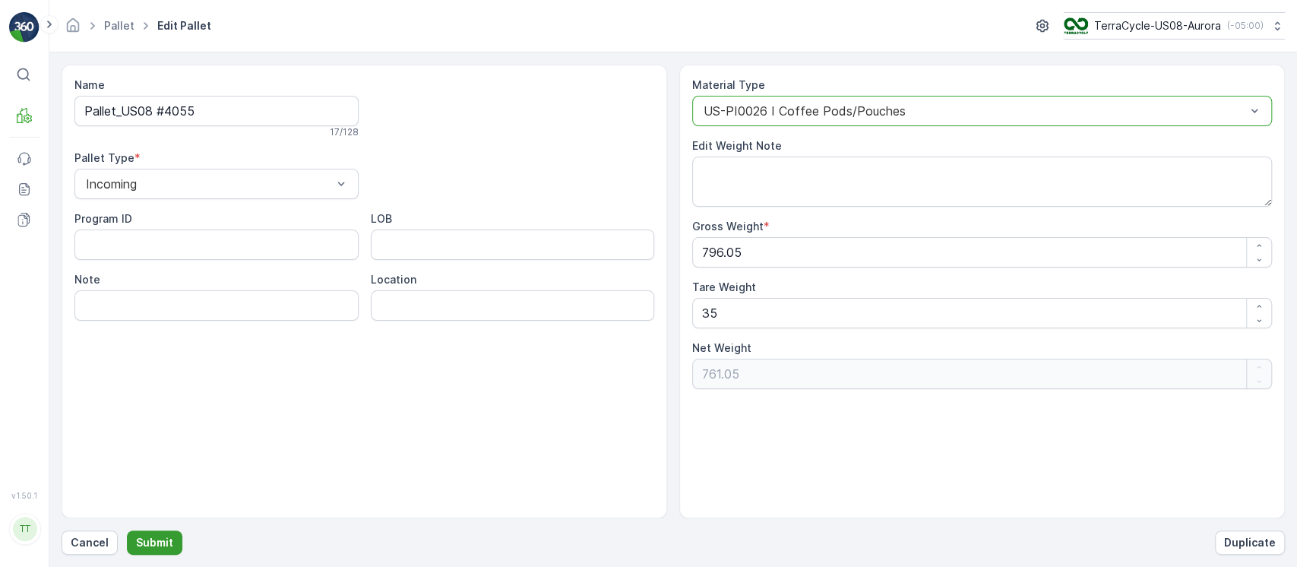
click at [153, 546] on p "Submit" at bounding box center [154, 542] width 37 height 15
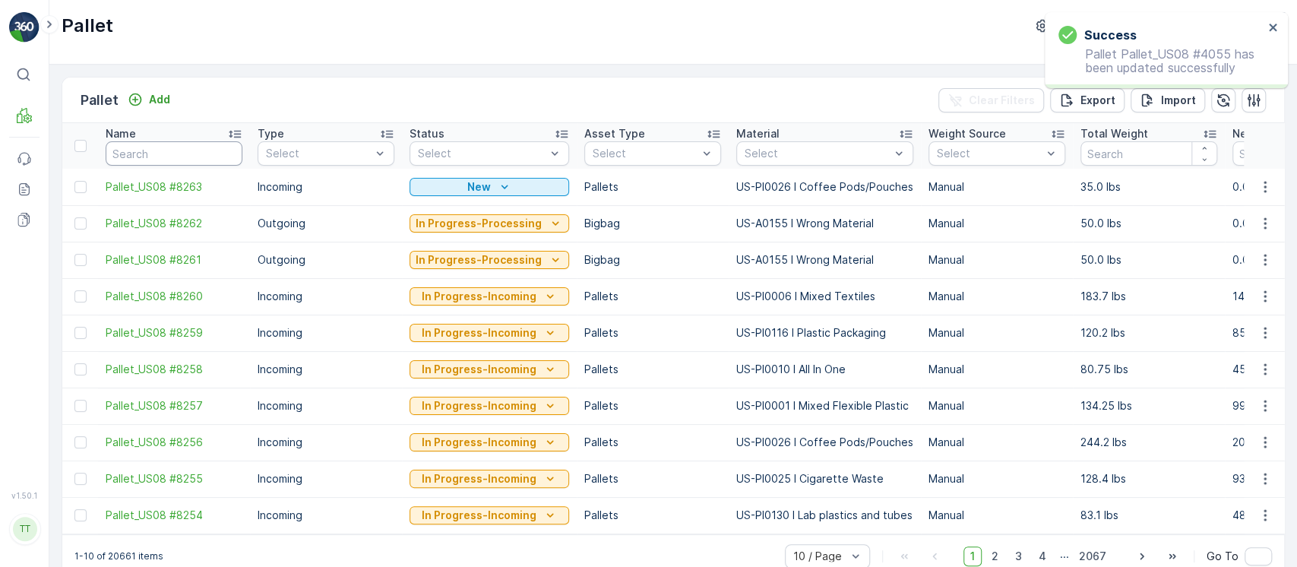
click at [201, 157] on input "text" at bounding box center [174, 153] width 137 height 24
paste input "Pallet_US08 #4055"
type input "Pallet_US08 #4055"
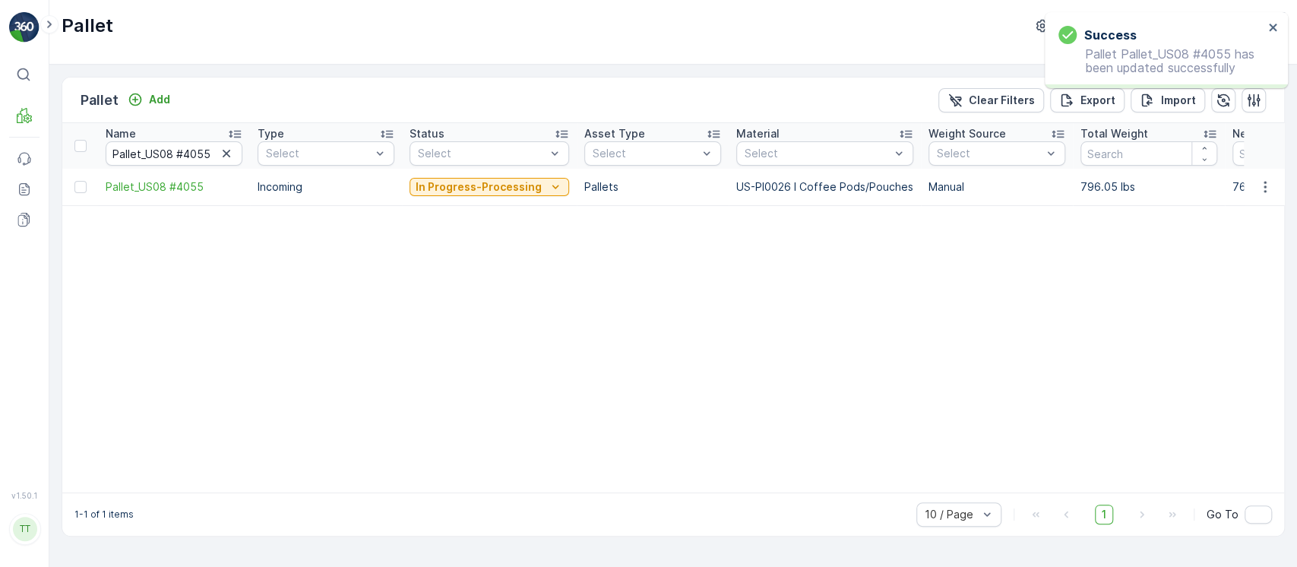
click at [484, 190] on p "In Progress-Processing" at bounding box center [479, 186] width 126 height 15
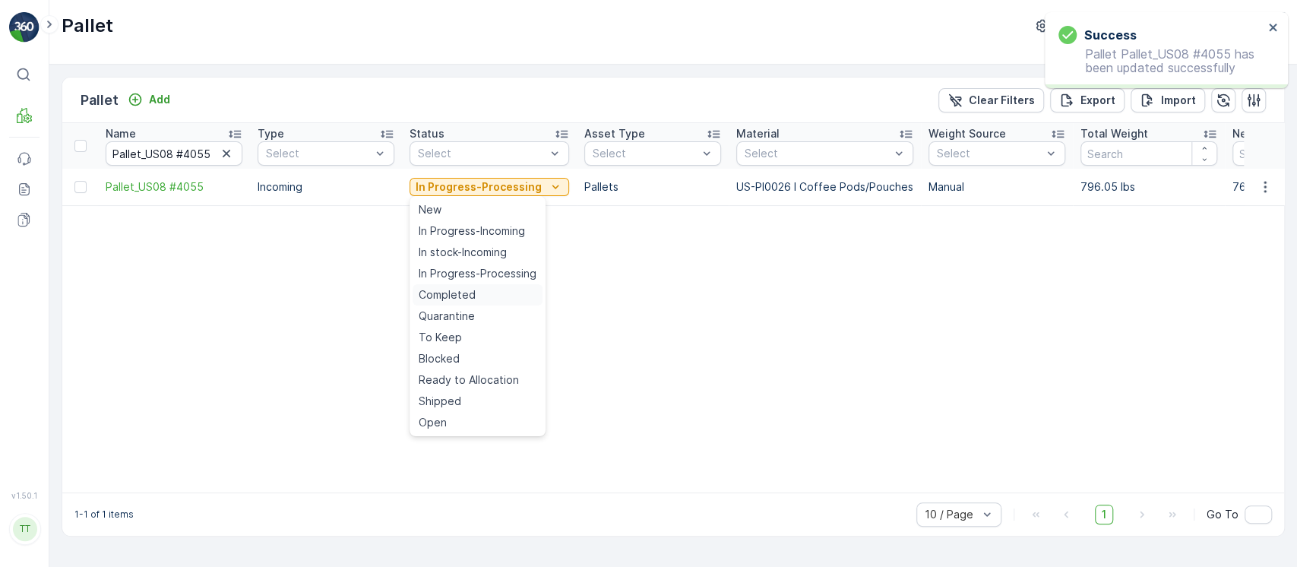
click at [476, 301] on div "Completed" at bounding box center [478, 294] width 130 height 21
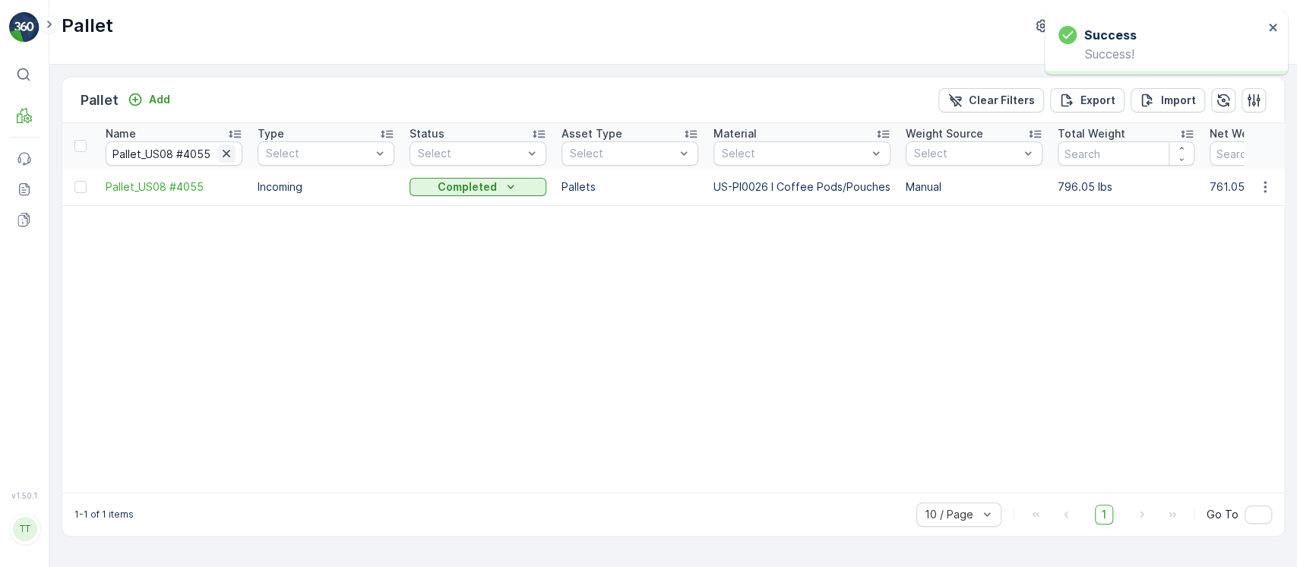
click at [229, 149] on icon "button" at bounding box center [226, 153] width 15 height 15
paste input "Pallet_US08 #3988"
type input "Pallet_US08 #3988"
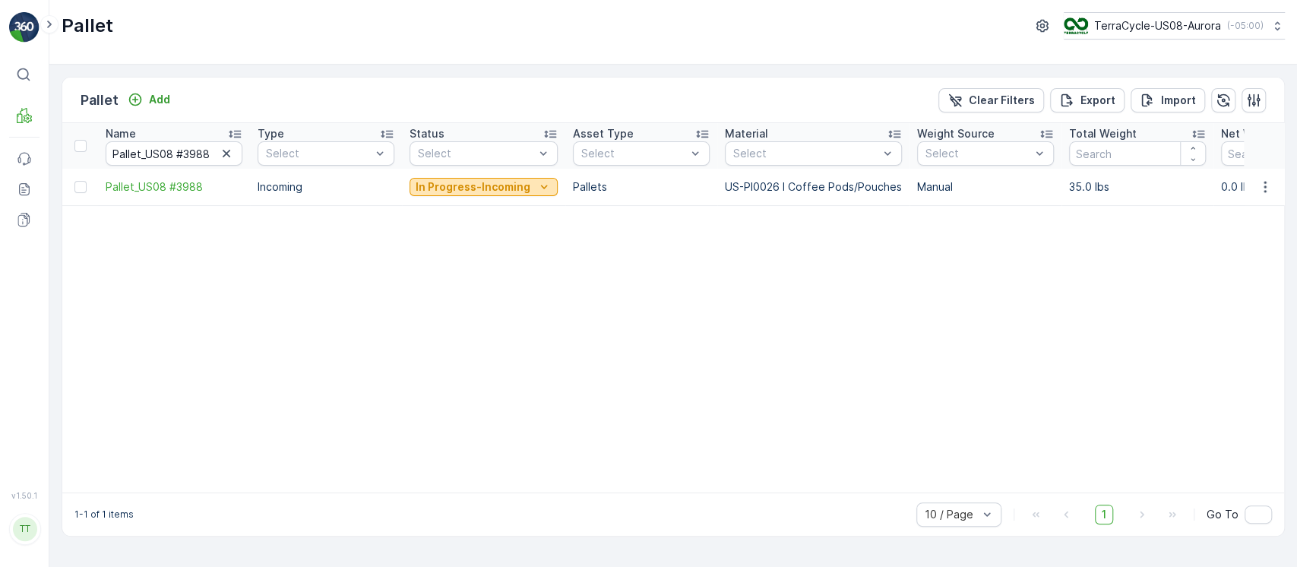
click at [521, 185] on p "In Progress-Incoming" at bounding box center [473, 186] width 115 height 15
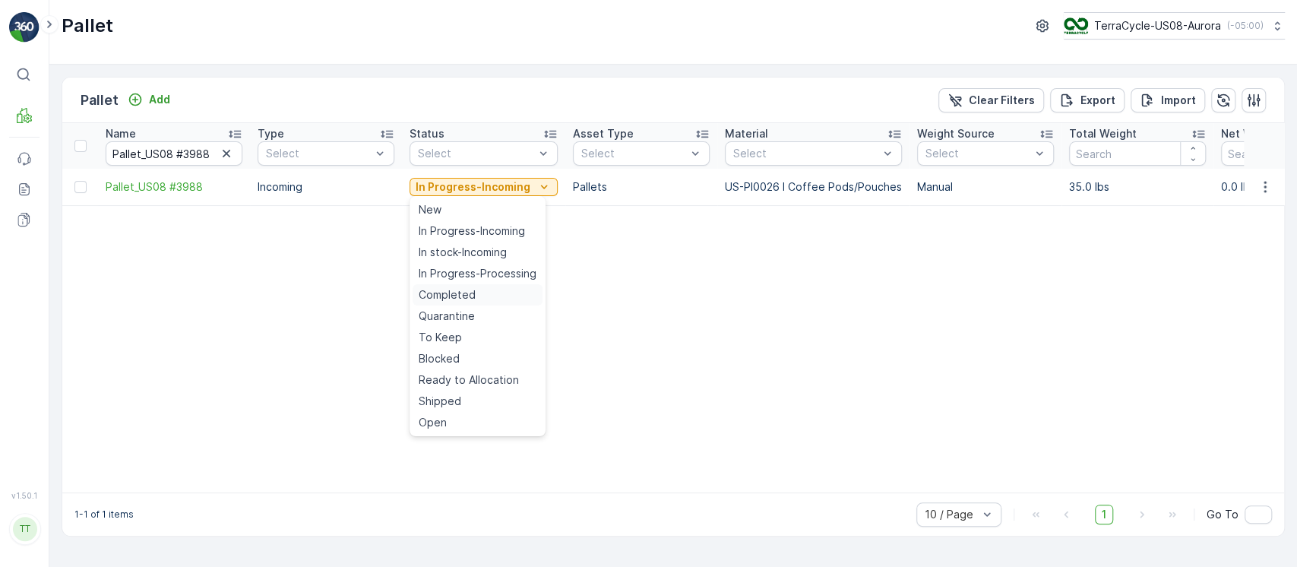
click at [458, 298] on span "Completed" at bounding box center [447, 294] width 57 height 15
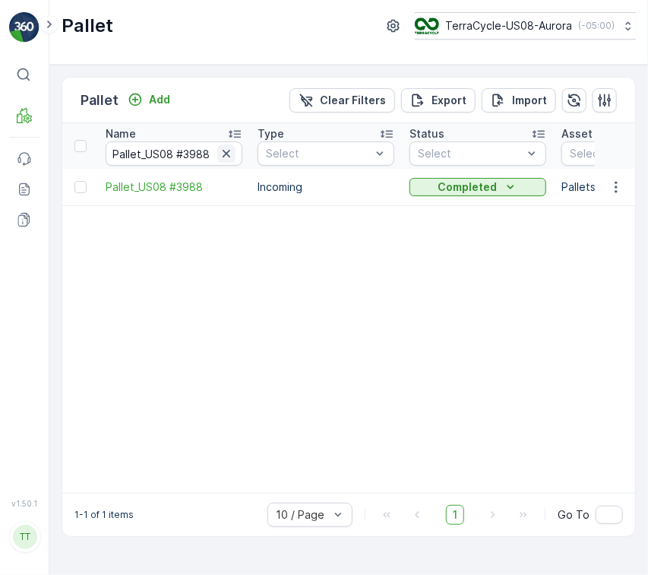
click at [226, 158] on icon "button" at bounding box center [226, 153] width 15 height 15
paste input "Pallet_US08 #4055"
type input "Pallet_US08 #4055"
click at [613, 187] on icon "button" at bounding box center [616, 186] width 15 height 15
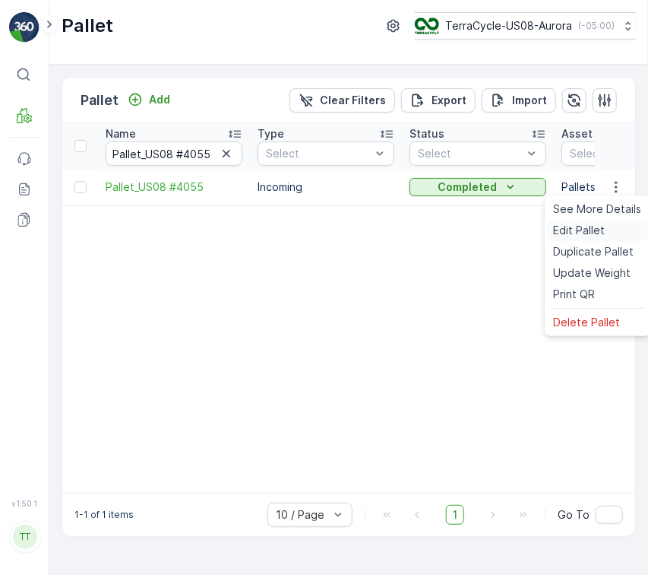
click at [593, 233] on span "Edit Pallet" at bounding box center [580, 230] width 52 height 15
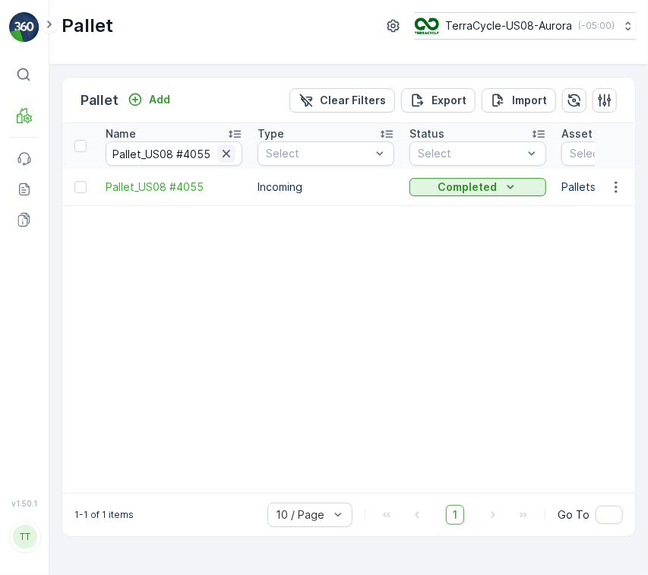
click at [220, 150] on icon "button" at bounding box center [226, 153] width 15 height 15
paste input "Pallet_US08 #4290"
type input "Pallet_US08 #4290"
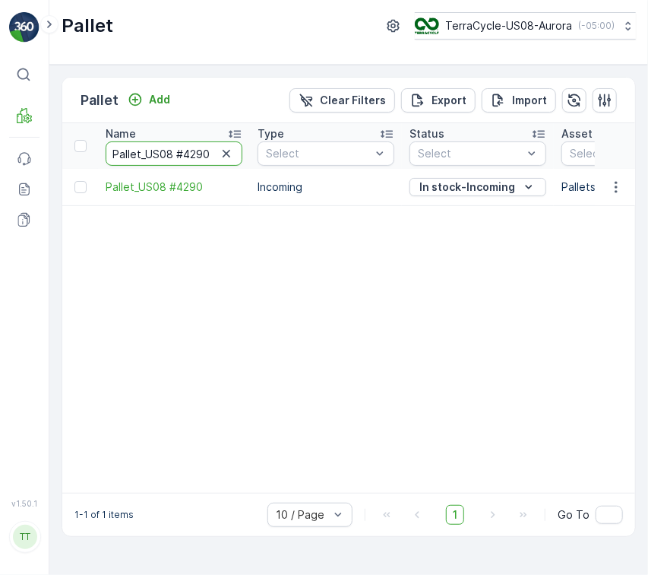
drag, startPoint x: 200, startPoint y: 143, endPoint x: 224, endPoint y: 167, distance: 34.4
click at [199, 144] on input "Pallet_US08 #4290" at bounding box center [174, 153] width 137 height 24
click at [438, 184] on p "In stock-Incoming" at bounding box center [467, 186] width 96 height 15
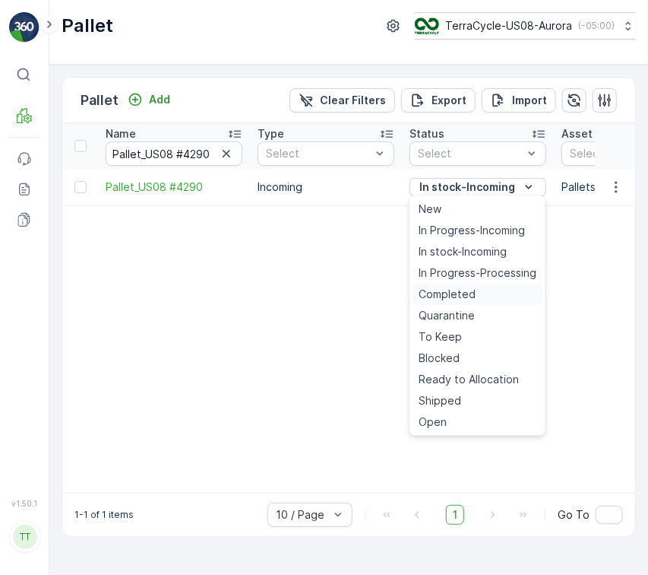
click at [444, 293] on span "Completed" at bounding box center [447, 294] width 57 height 15
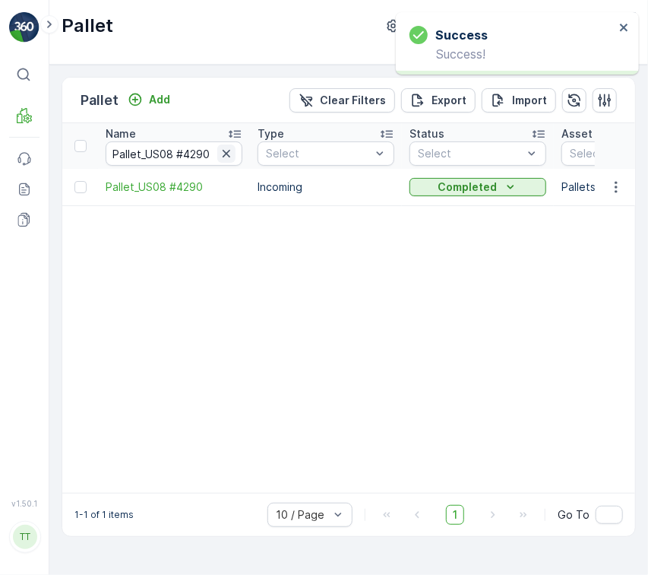
click at [227, 157] on icon "button" at bounding box center [226, 153] width 15 height 15
paste input "Pallet_US08 #4418"
type input "Pallet_US08 #4418"
click at [608, 186] on button "button" at bounding box center [616, 187] width 27 height 18
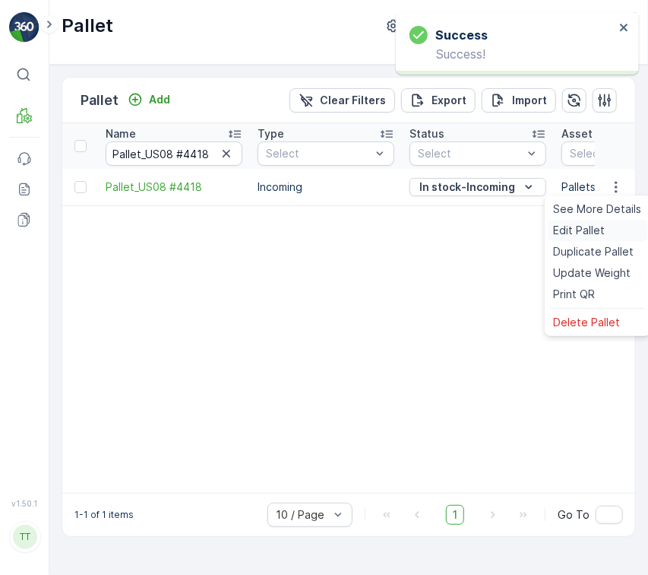
click at [608, 222] on div "Edit Pallet" at bounding box center [598, 230] width 100 height 21
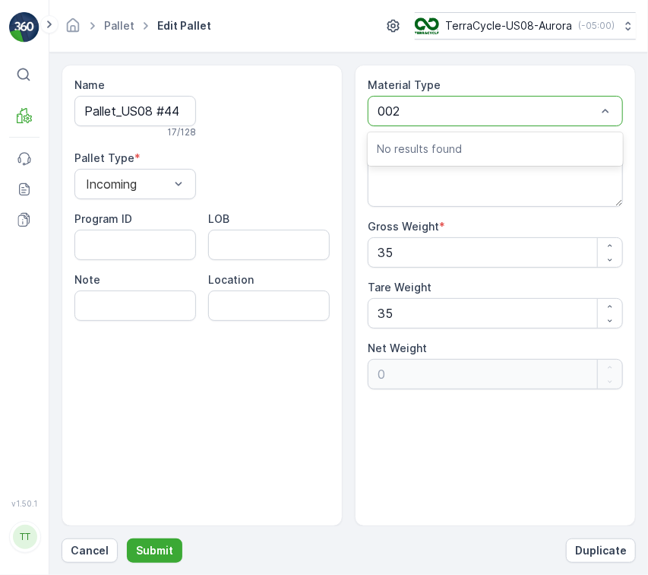
type input "0026"
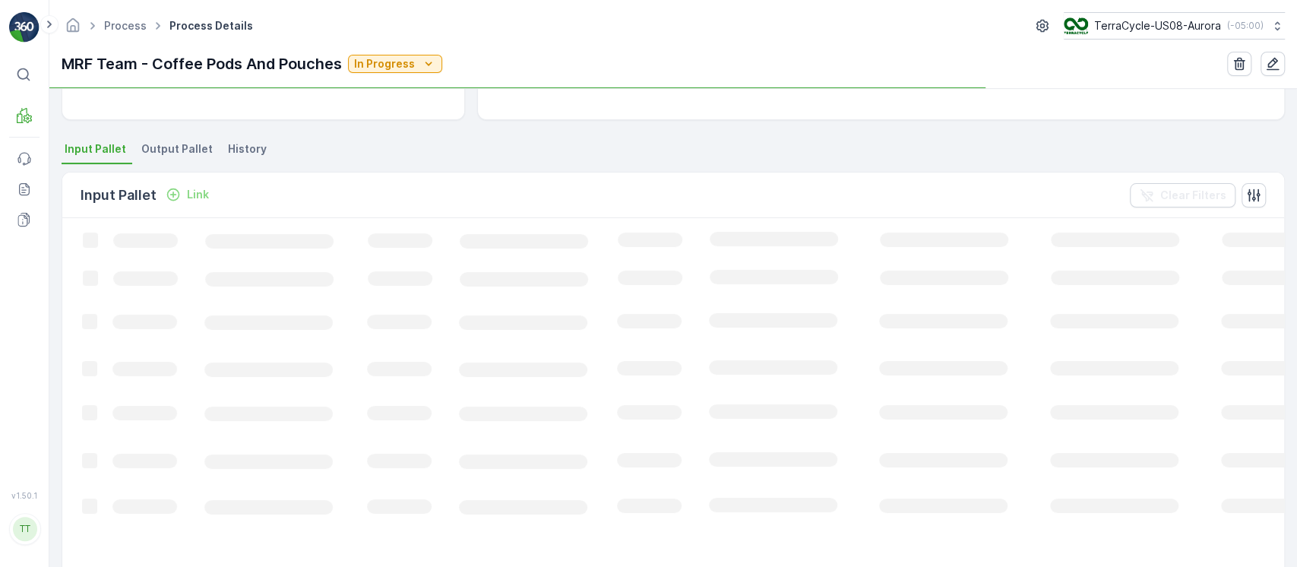
scroll to position [304, 0]
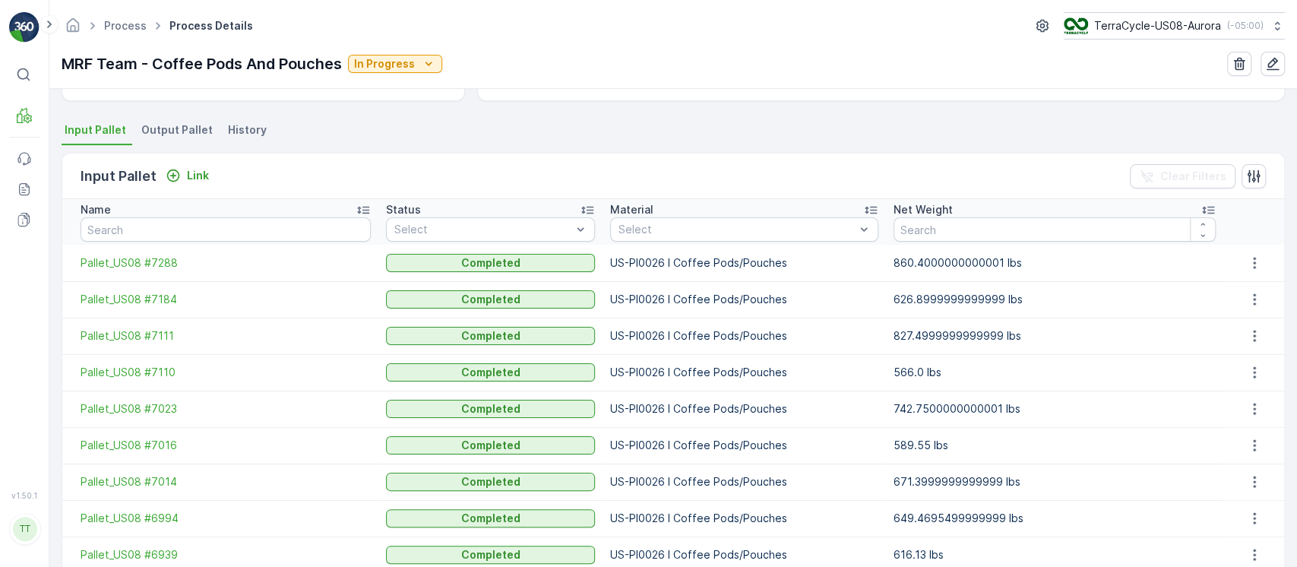
click at [164, 135] on span "Output Pallet" at bounding box center [176, 129] width 71 height 15
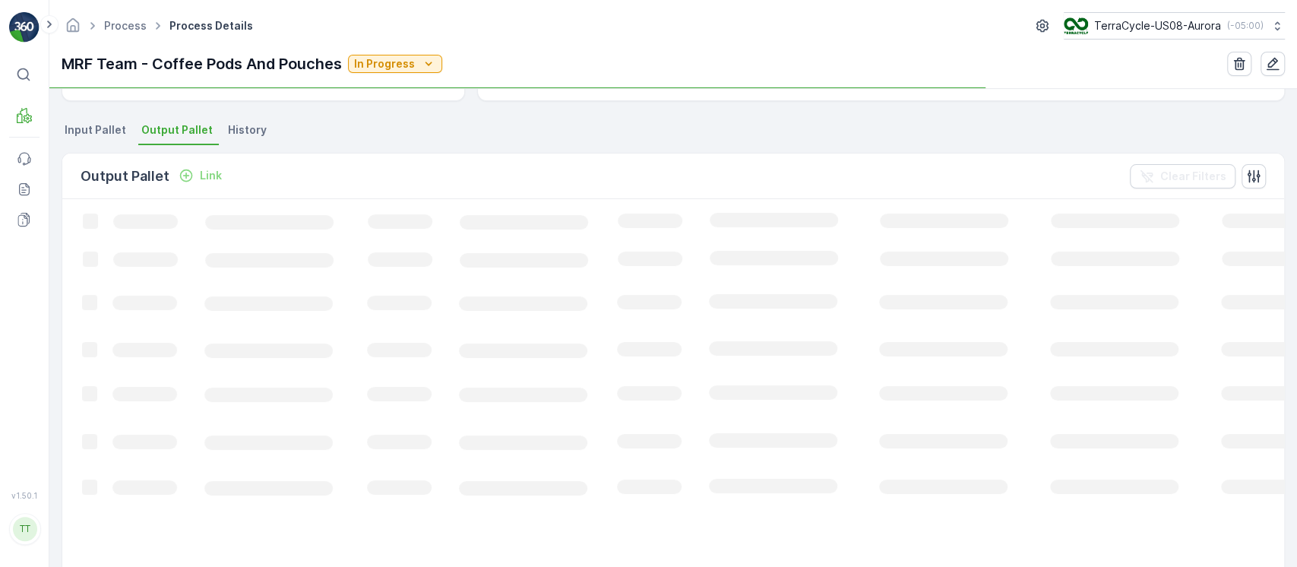
scroll to position [304, 0]
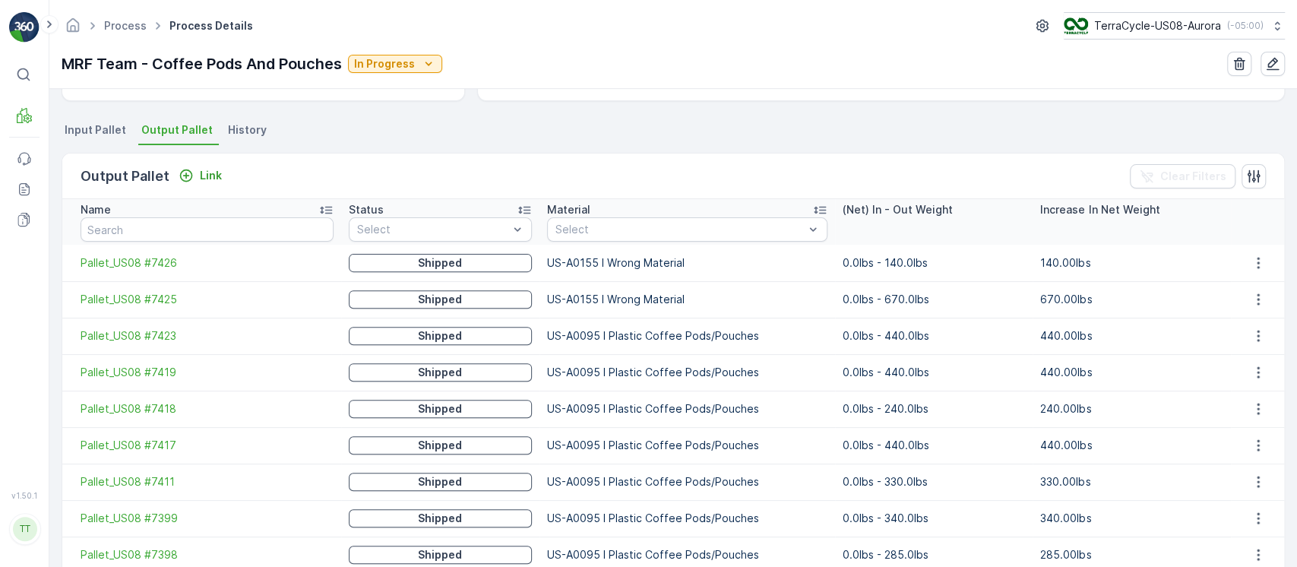
click at [774, 207] on div "Material" at bounding box center [687, 209] width 280 height 15
click at [783, 210] on div "Material" at bounding box center [688, 209] width 280 height 15
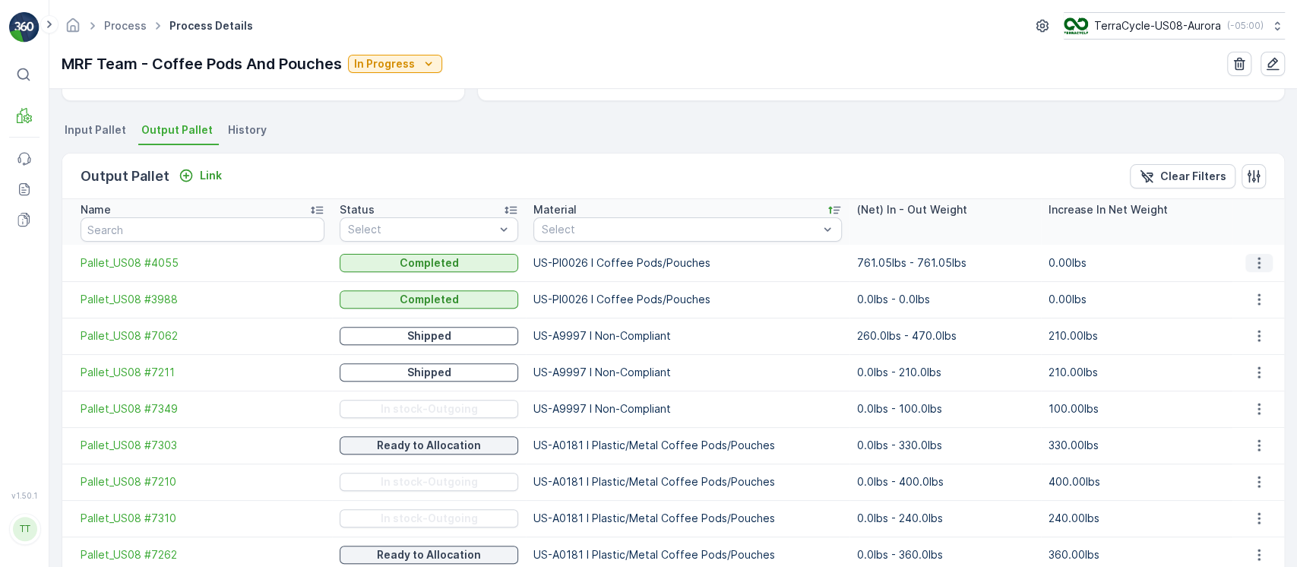
click at [1252, 262] on icon "button" at bounding box center [1259, 262] width 15 height 15
click at [1262, 287] on span "Detach" at bounding box center [1268, 284] width 37 height 15
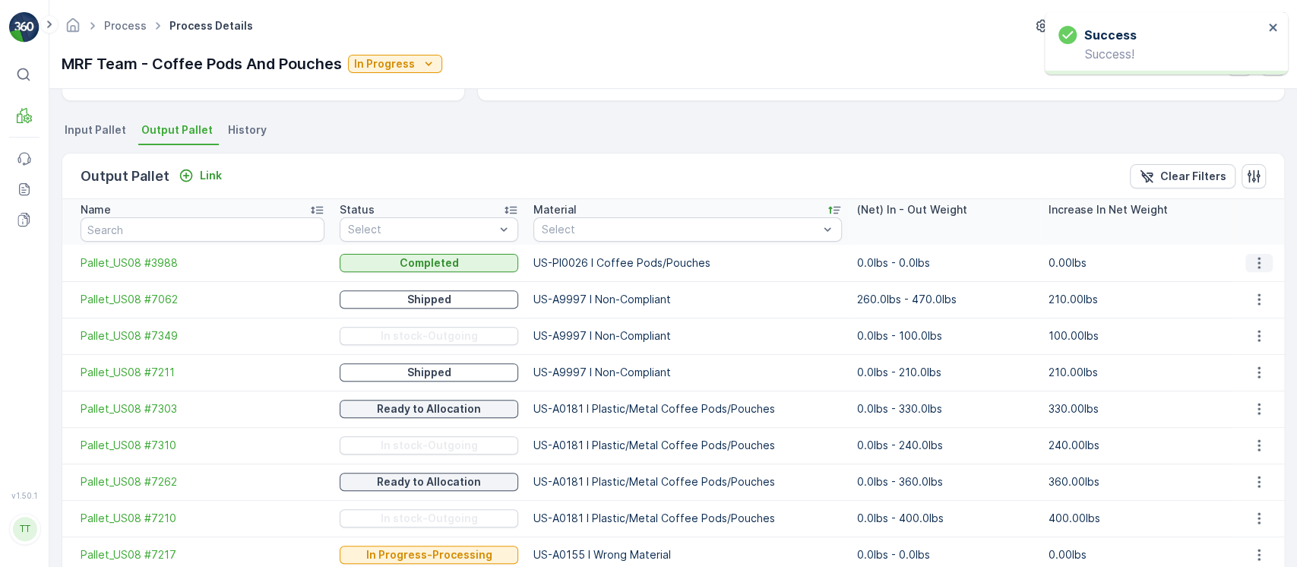
click at [1262, 264] on icon "button" at bounding box center [1259, 262] width 15 height 15
click at [1265, 277] on span "Detach" at bounding box center [1268, 284] width 37 height 15
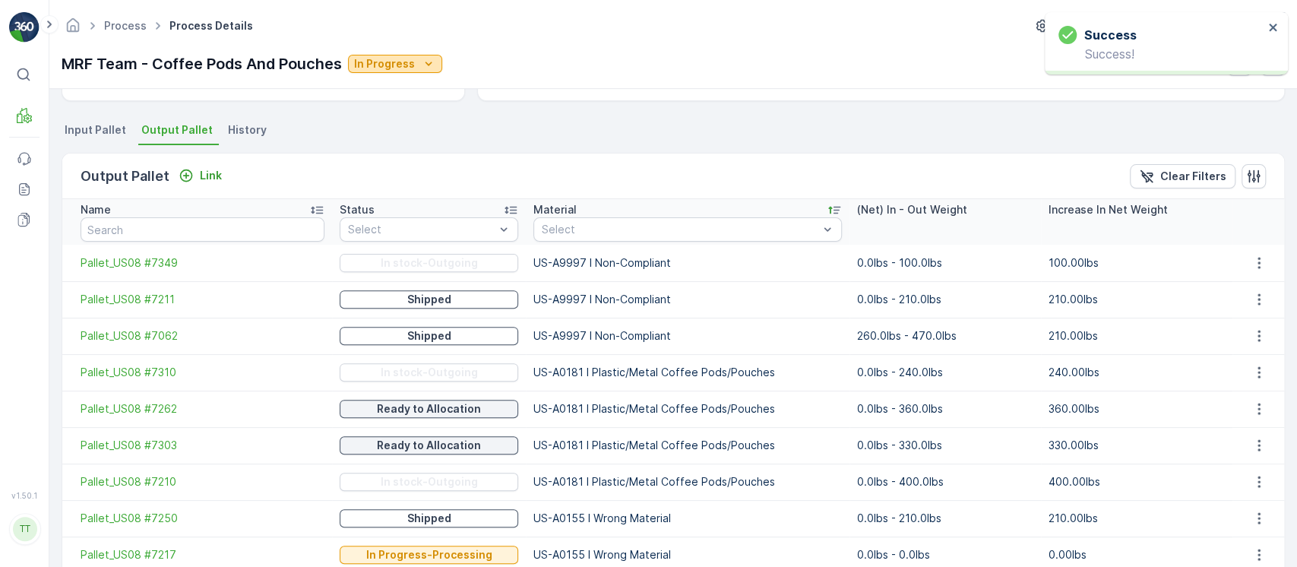
click at [421, 63] on icon "In Progress" at bounding box center [428, 63] width 15 height 15
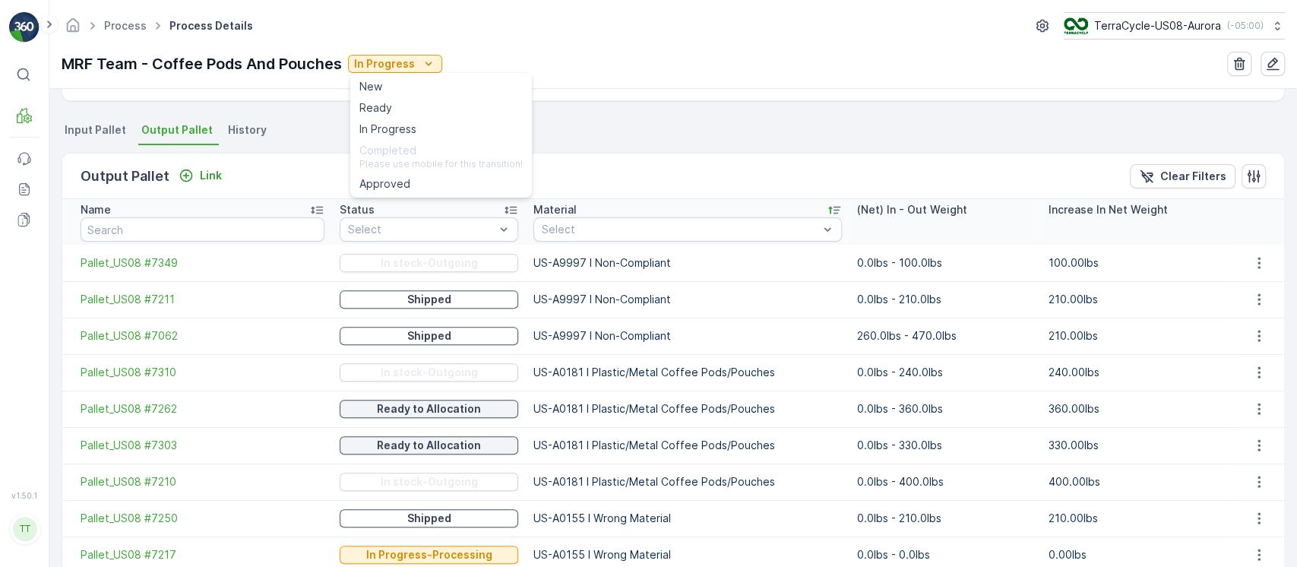
click at [704, 133] on ul "Input Pallet Output Pallet History" at bounding box center [674, 132] width 1224 height 26
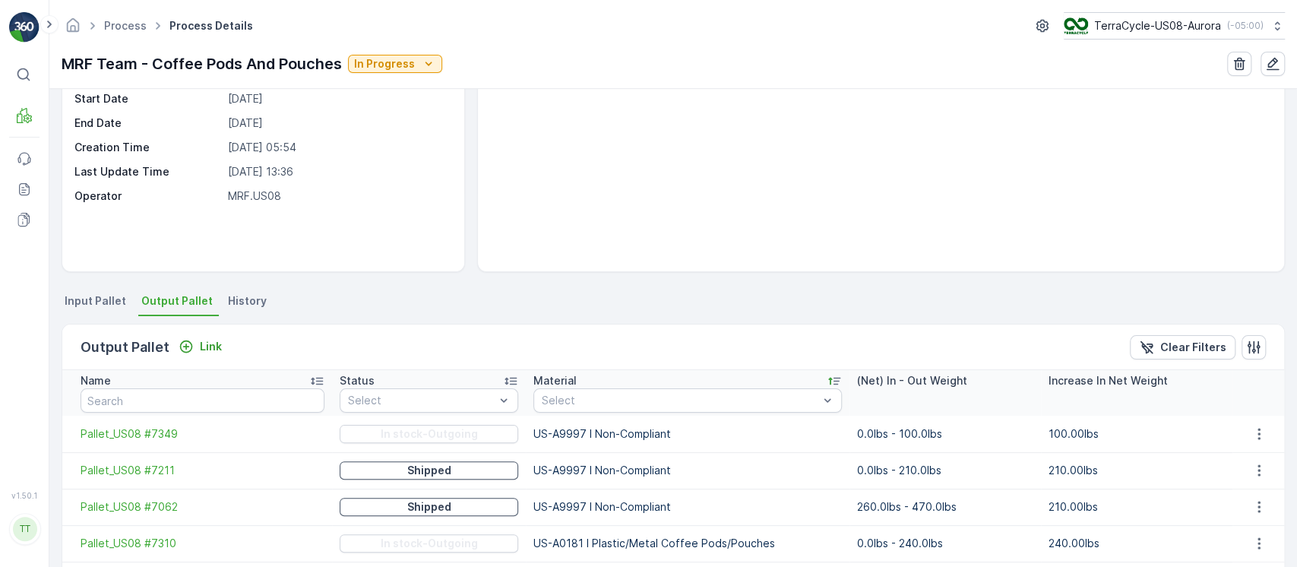
scroll to position [134, 0]
click at [91, 297] on span "Input Pallet" at bounding box center [96, 300] width 62 height 15
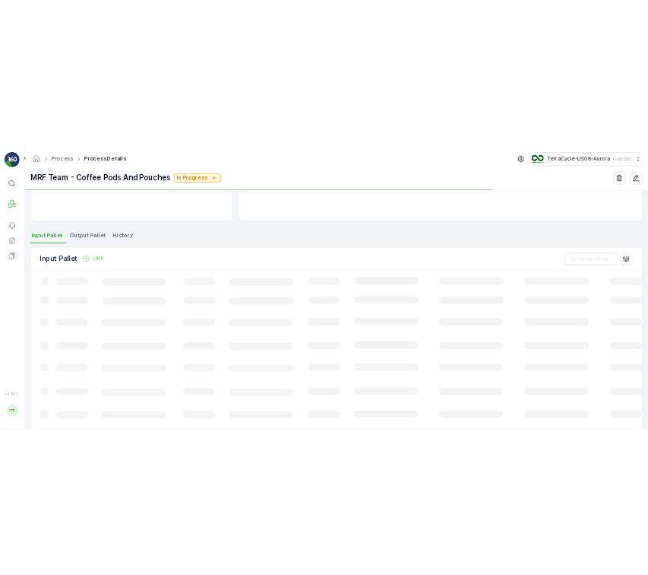
scroll to position [253, 0]
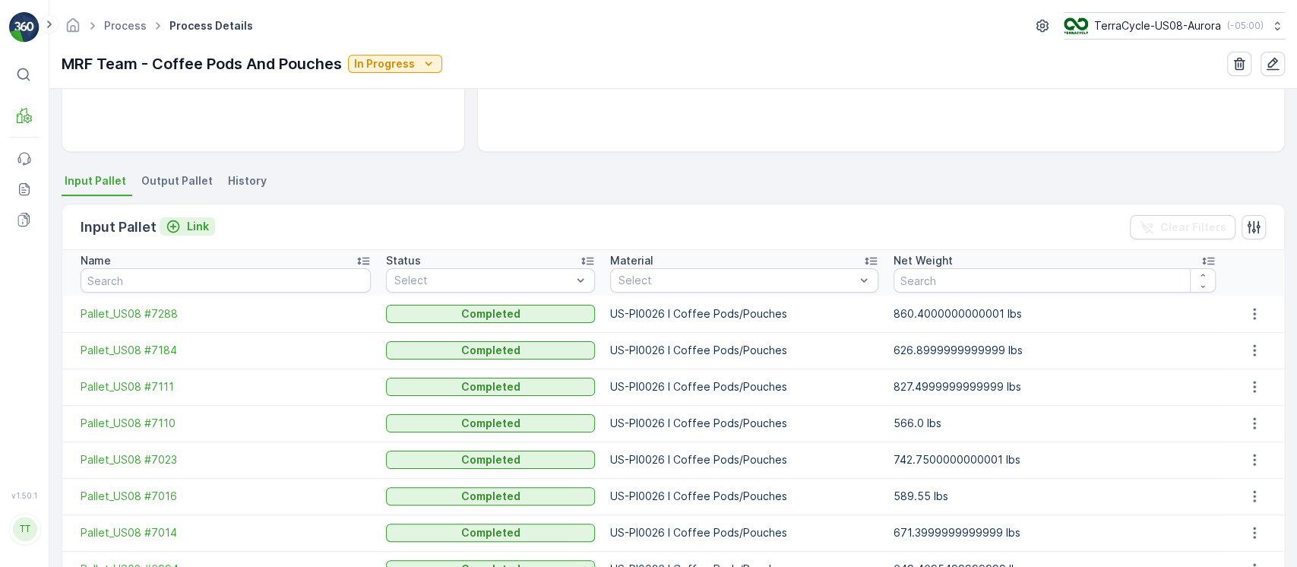
click at [201, 222] on p "Link" at bounding box center [198, 226] width 22 height 15
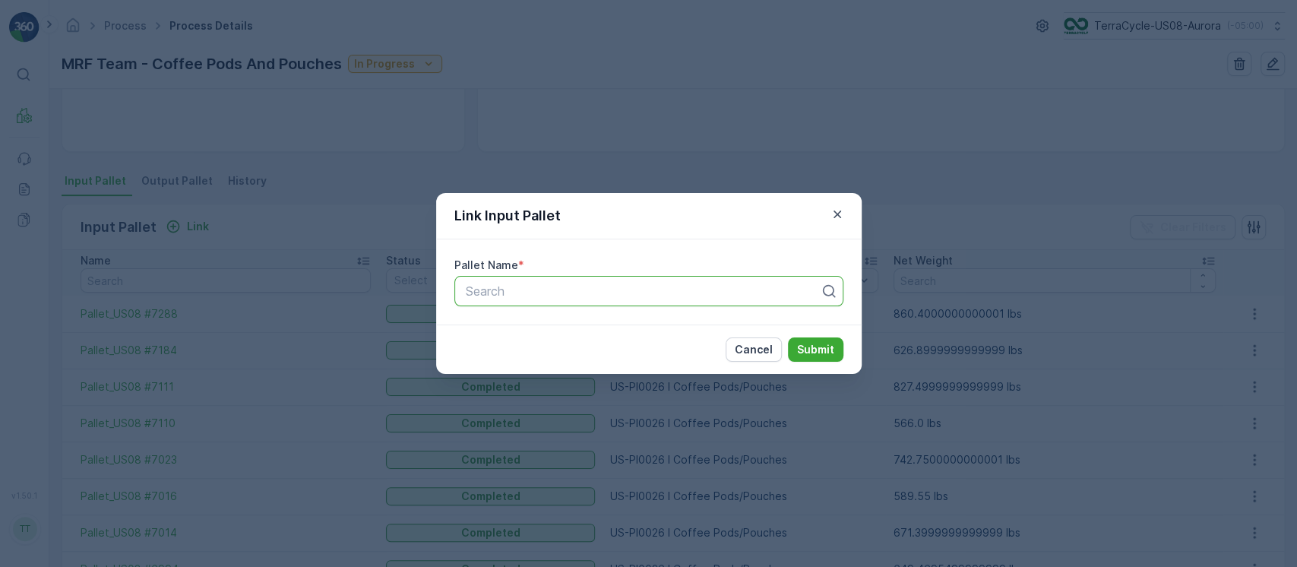
paste input "Pallet_US08 #3988"
type input "Pallet_US08 #3988"
click at [788, 337] on button "Submit" at bounding box center [815, 349] width 55 height 24
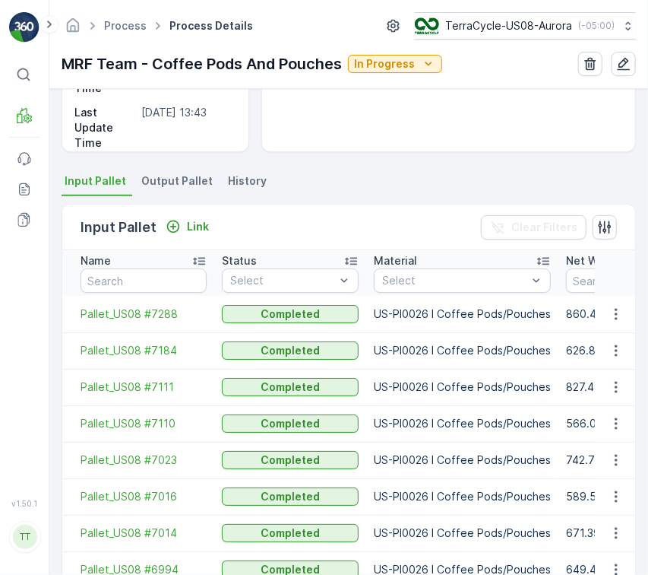
click at [149, 296] on td "Pallet_US08 #7288" at bounding box center [138, 314] width 152 height 36
click at [175, 283] on input "text" at bounding box center [144, 280] width 126 height 24
paste input "Pallet_US08 #4055"
type input "Pallet_US08 #4055"
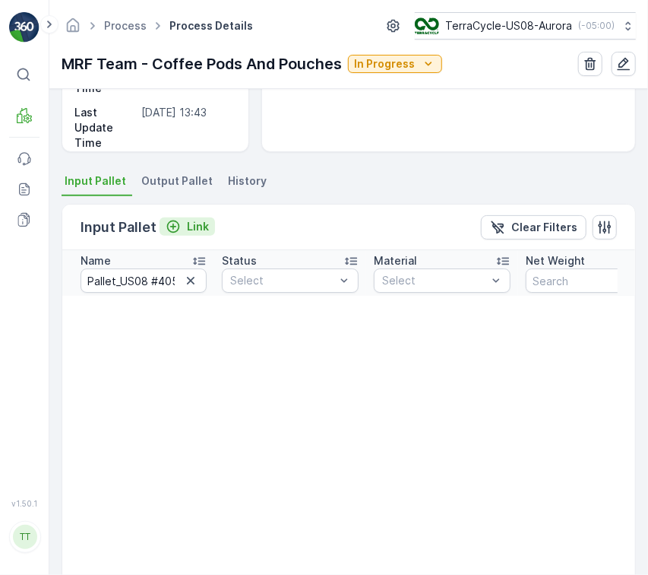
click at [187, 228] on p "Link" at bounding box center [198, 226] width 22 height 15
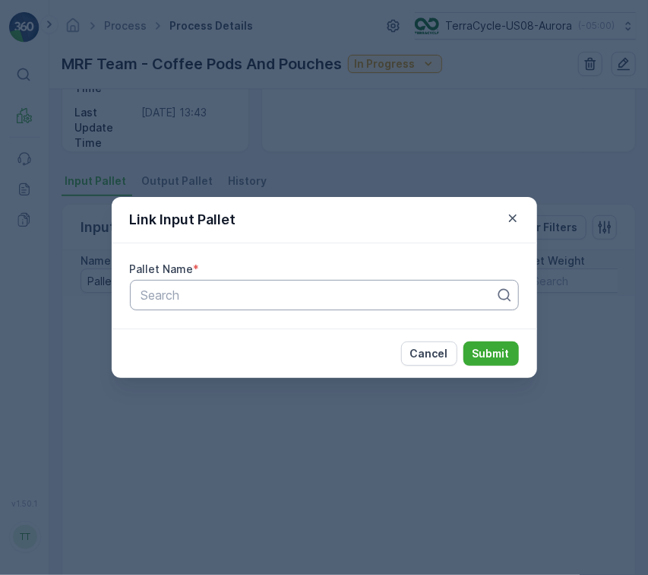
click at [368, 280] on div "Search" at bounding box center [324, 295] width 389 height 30
paste input "Pallet_US08 #4055"
type input "Pallet_US08 #4055"
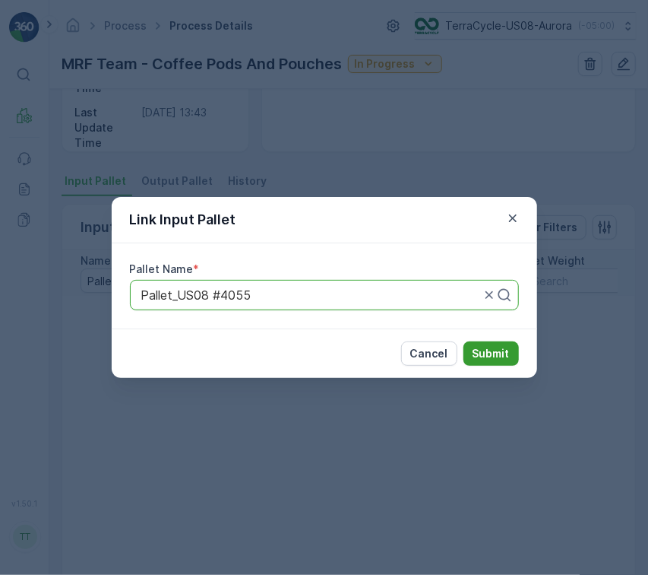
click at [487, 354] on p "Submit" at bounding box center [491, 353] width 37 height 15
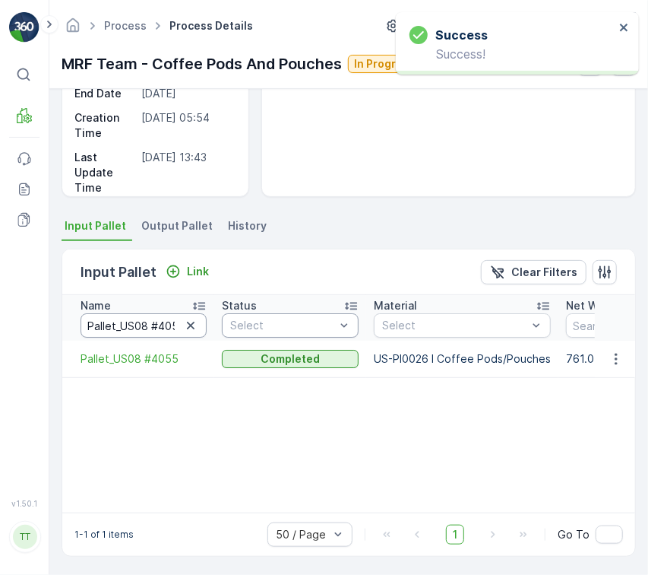
scroll to position [0, 8]
drag, startPoint x: 145, startPoint y: 321, endPoint x: 226, endPoint y: 321, distance: 80.6
click at [226, 321] on tr "Name Pallet_US08 #4055 Status Select Material Select Net Weight" at bounding box center [406, 318] width 689 height 46
click at [203, 268] on p "Link" at bounding box center [198, 271] width 22 height 15
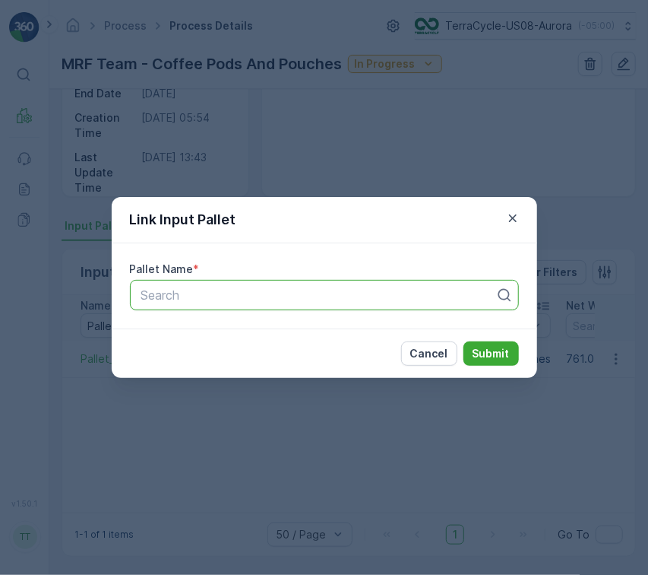
paste input "Pallet_US08 #4290"
type input "Pallet_US08 #4290"
click at [464, 341] on button "Submit" at bounding box center [491, 353] width 55 height 24
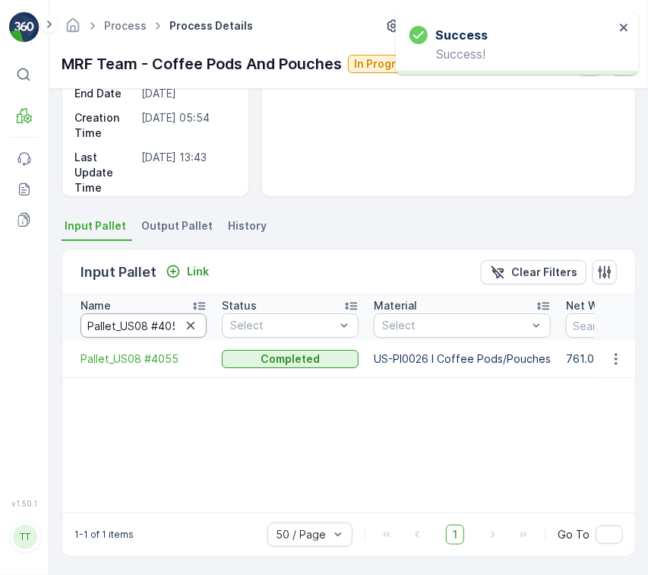
click at [203, 332] on input "Pallet_US08 #4055" at bounding box center [144, 325] width 126 height 24
click at [193, 324] on icon "button" at bounding box center [190, 325] width 15 height 15
paste input "Pallet_US08 #4290"
type input "Pallet_US08 #4290"
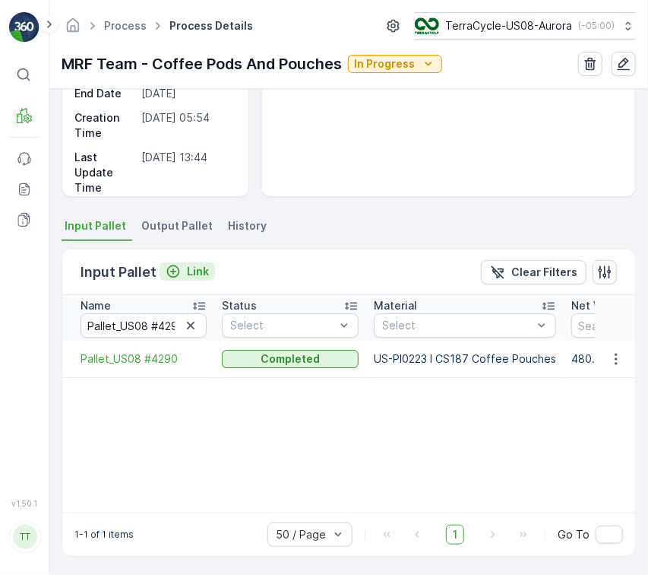
click at [195, 274] on p "Link" at bounding box center [198, 271] width 22 height 15
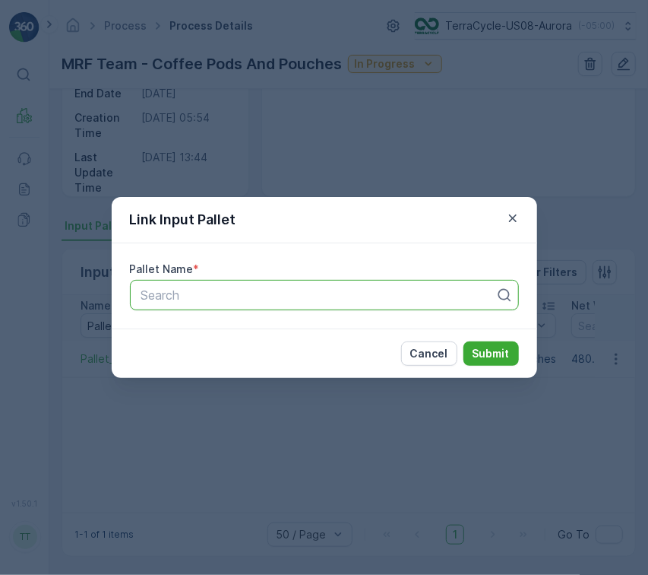
click at [346, 295] on div at bounding box center [318, 295] width 357 height 14
paste input "Pallet_US08 #4418"
type input "Pallet_US08 #4418"
click at [486, 350] on p "Submit" at bounding box center [491, 353] width 37 height 15
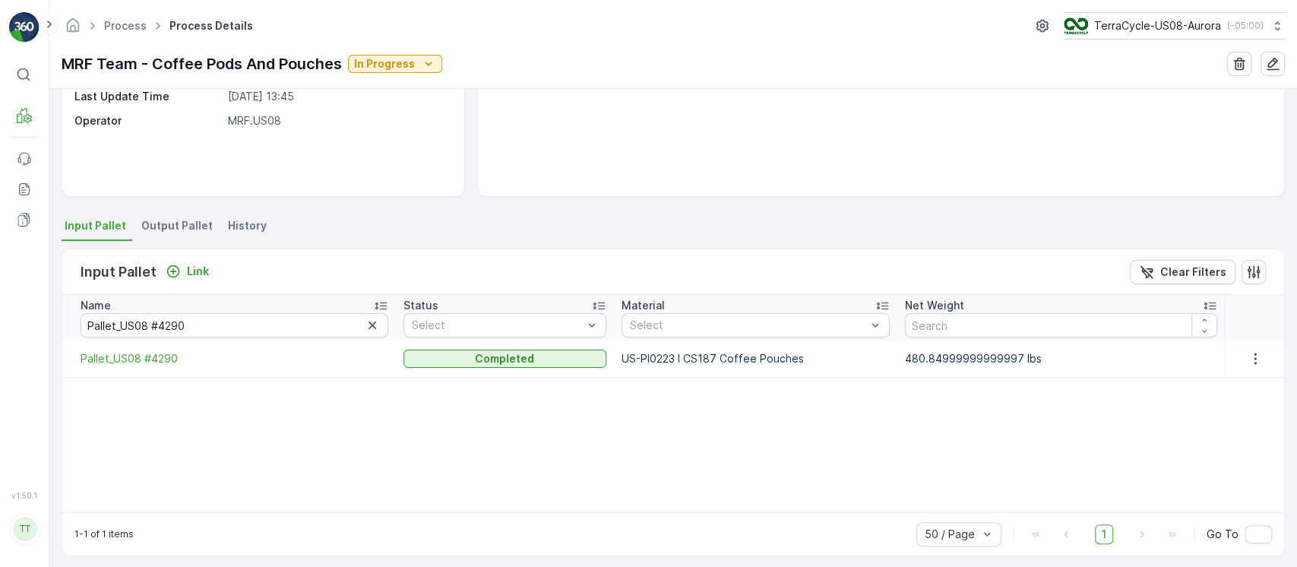
scroll to position [163, 0]
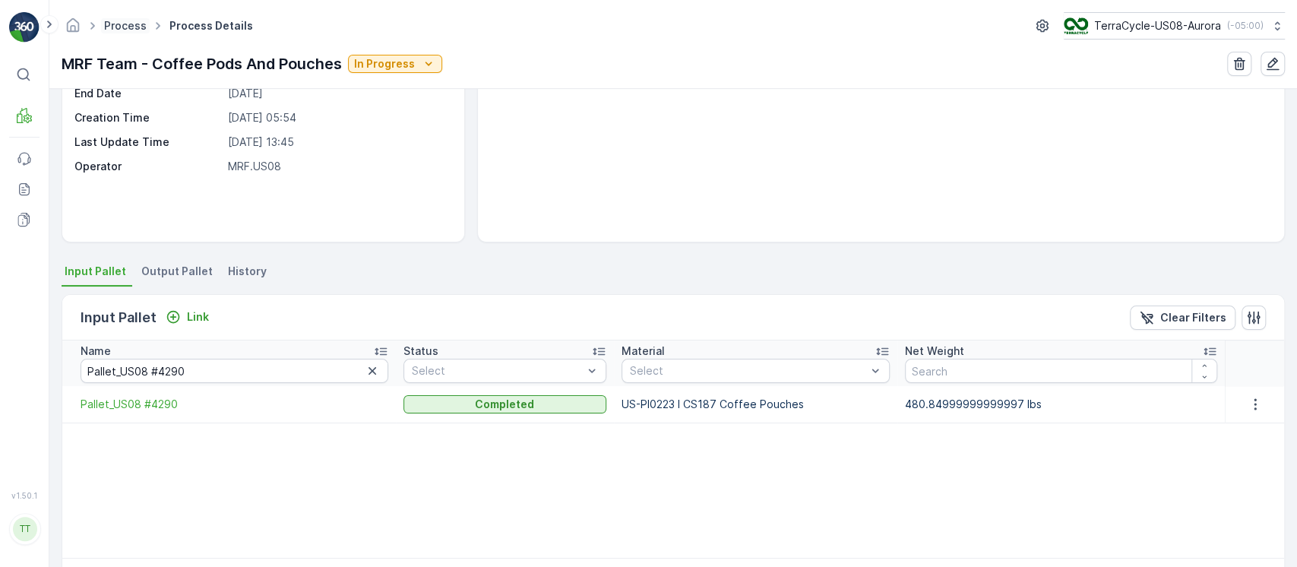
click at [118, 25] on link "Process" at bounding box center [125, 25] width 43 height 13
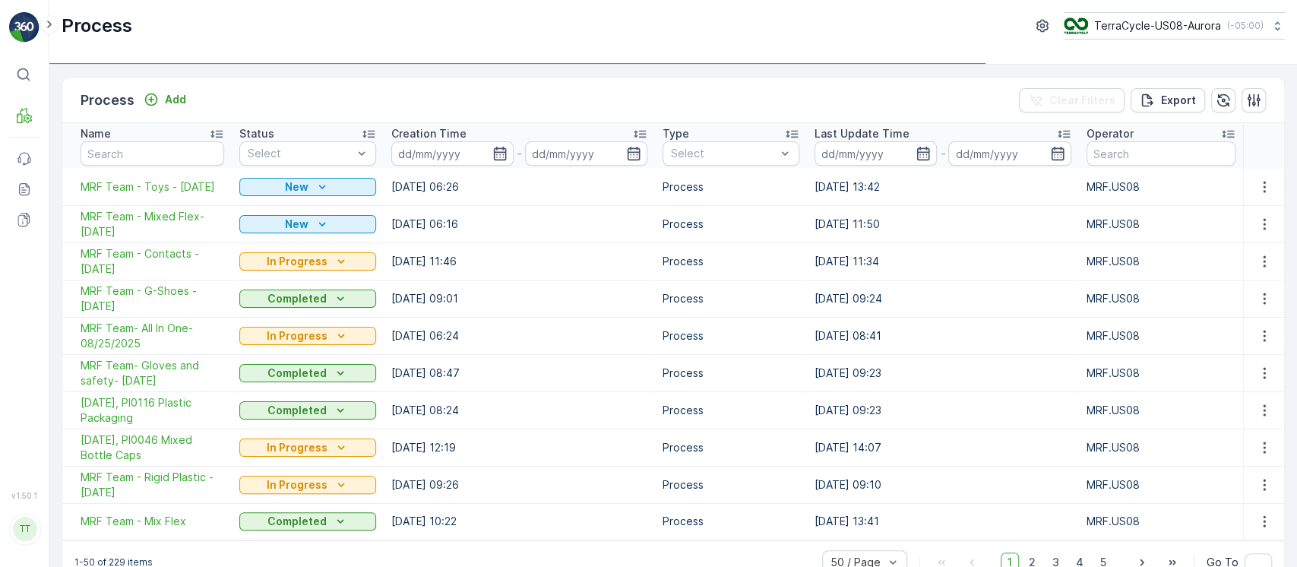
click at [200, 140] on div "Name" at bounding box center [153, 133] width 144 height 15
click at [193, 156] on input "text" at bounding box center [153, 153] width 144 height 24
type input "pods"
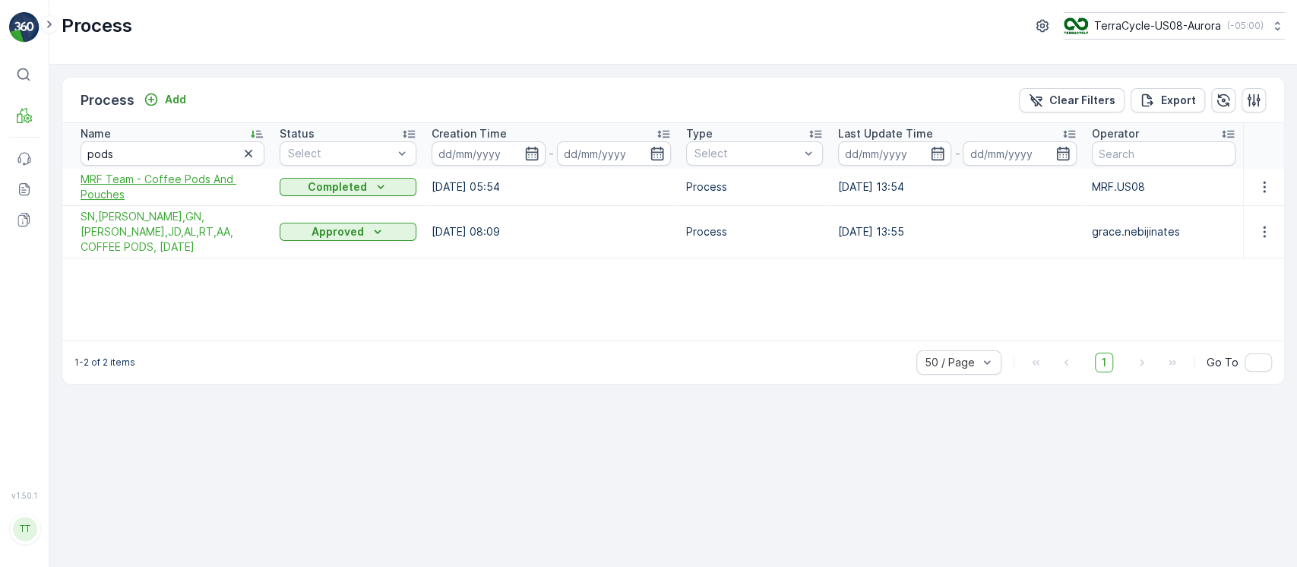
click at [184, 176] on span "MRF Team - Coffee Pods And Pouches" at bounding box center [173, 187] width 184 height 30
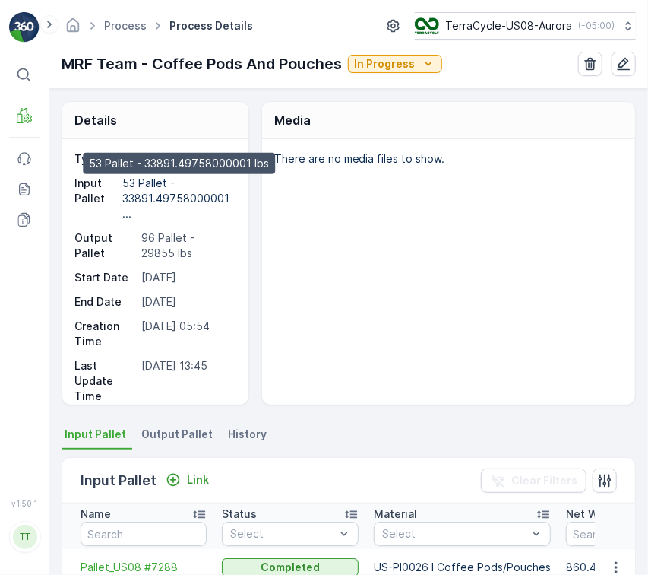
click at [139, 198] on p "53 Pallet - 33891.49758000001 ..." at bounding box center [177, 197] width 110 height 43
click at [216, 239] on p "96 Pallet - 29855 lbs" at bounding box center [186, 245] width 91 height 30
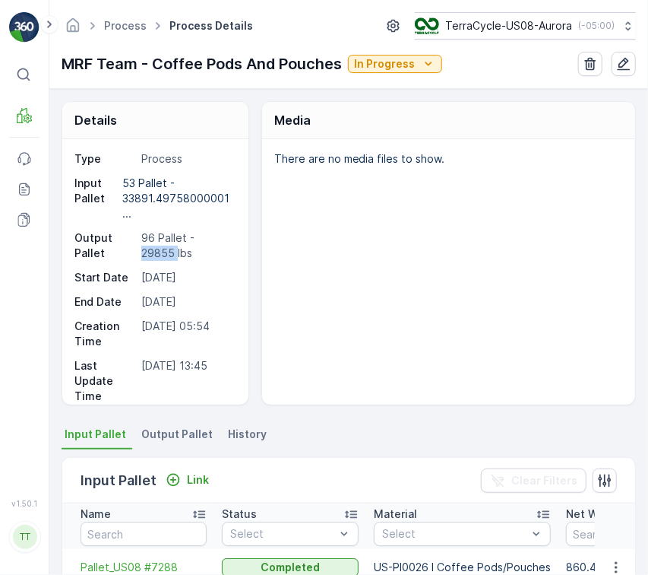
click at [216, 239] on p "96 Pallet - 29855 lbs" at bounding box center [186, 245] width 91 height 30
copy p "29855"
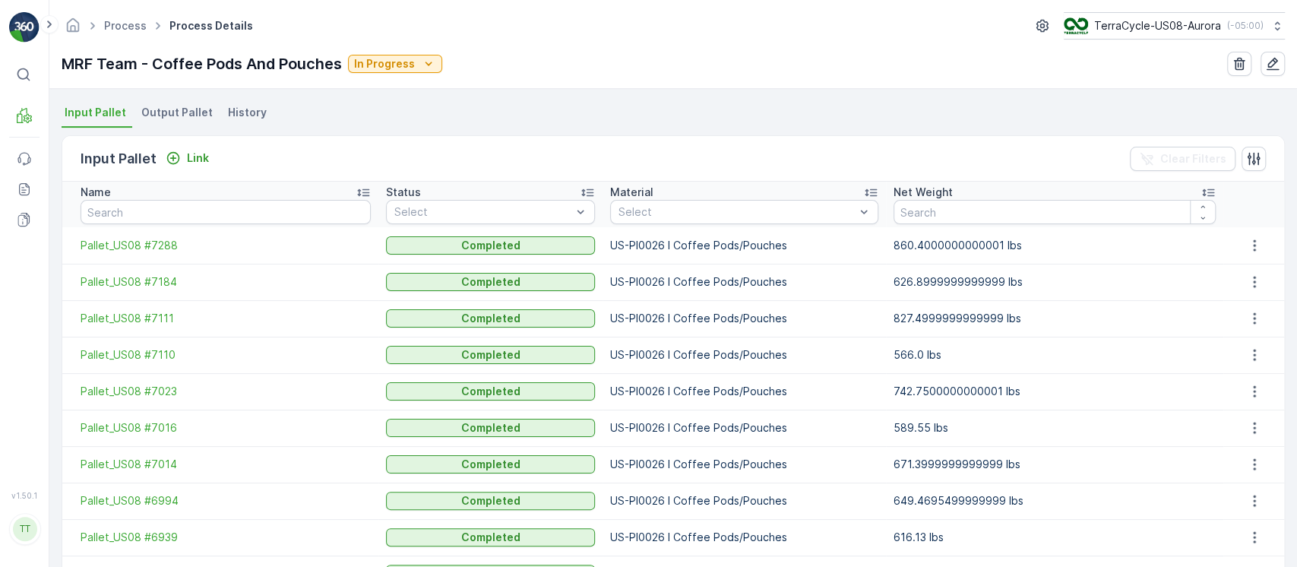
scroll to position [320, 0]
click at [179, 122] on li "Output Pallet" at bounding box center [178, 116] width 81 height 26
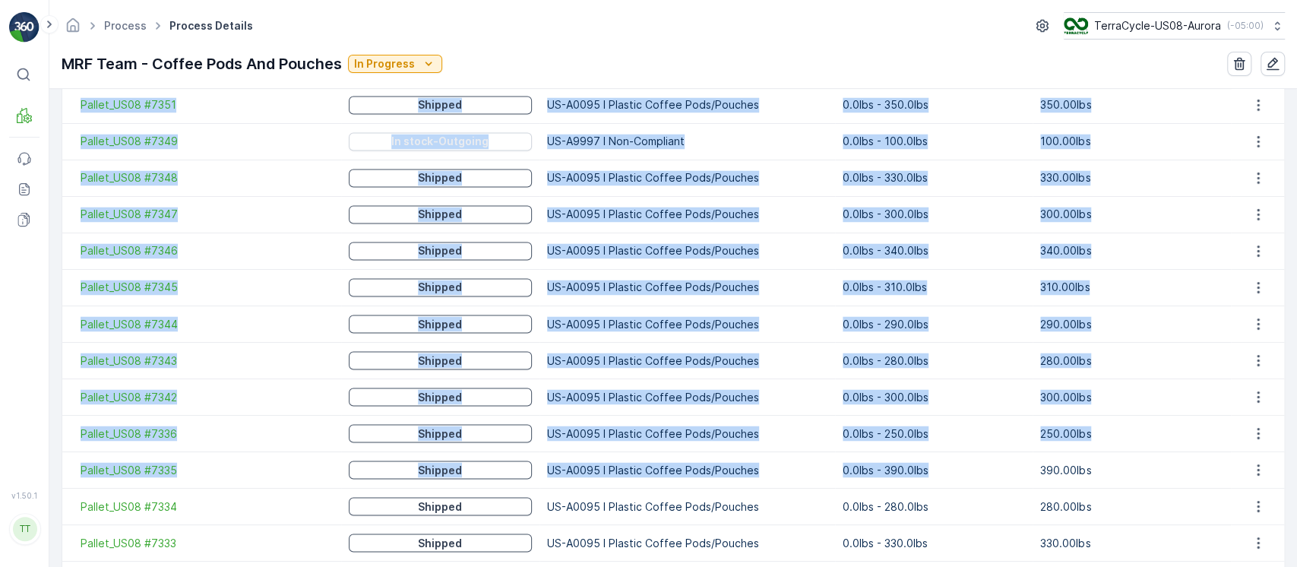
scroll to position [1869, 0]
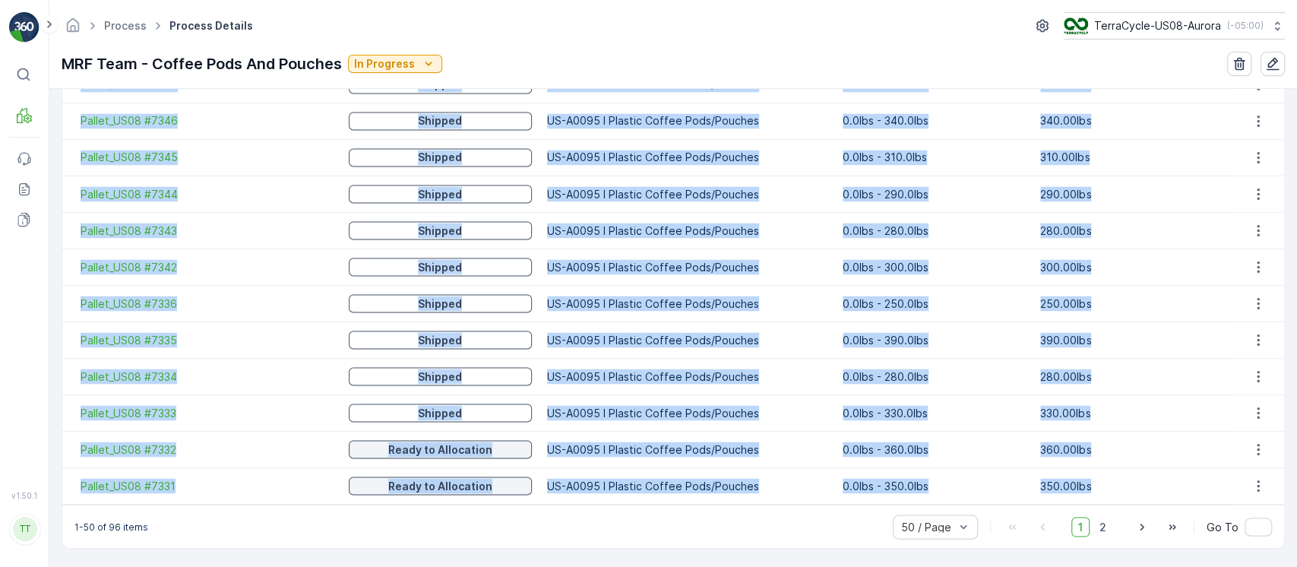
drag, startPoint x: 72, startPoint y: 347, endPoint x: 1106, endPoint y: 470, distance: 1041.6
copy tbody "Pallet_US08 #7426 Shipped US-A0155 I Wrong Material 0.0lbs - 140.0lbs 140.00lbs…"
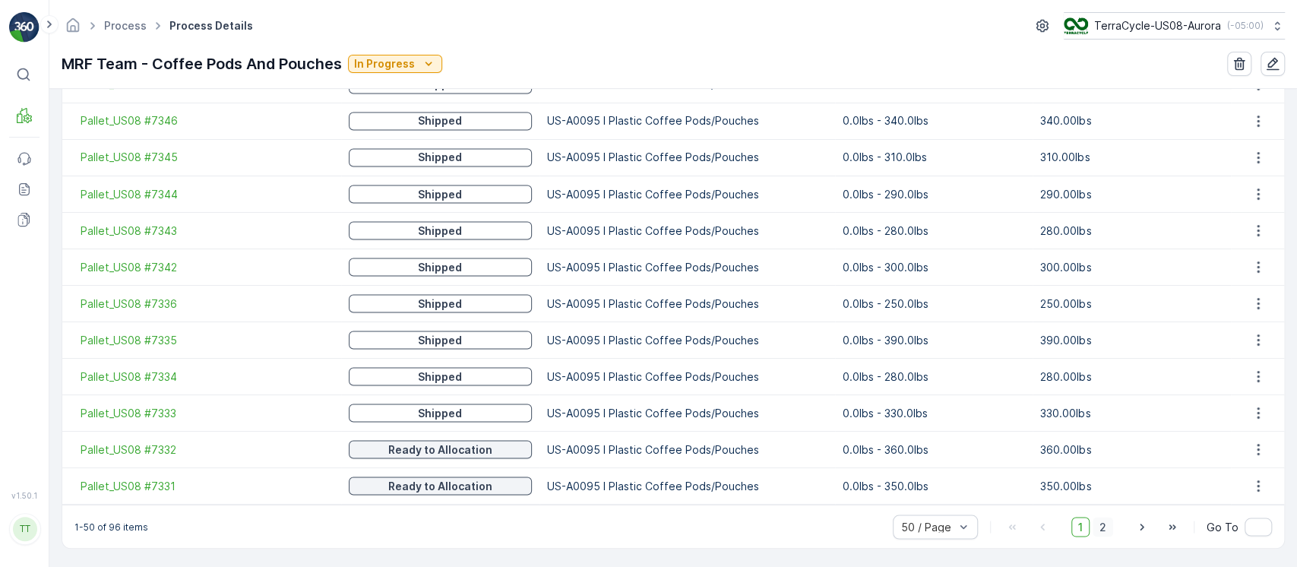
click at [1093, 522] on span "2" at bounding box center [1103, 527] width 21 height 20
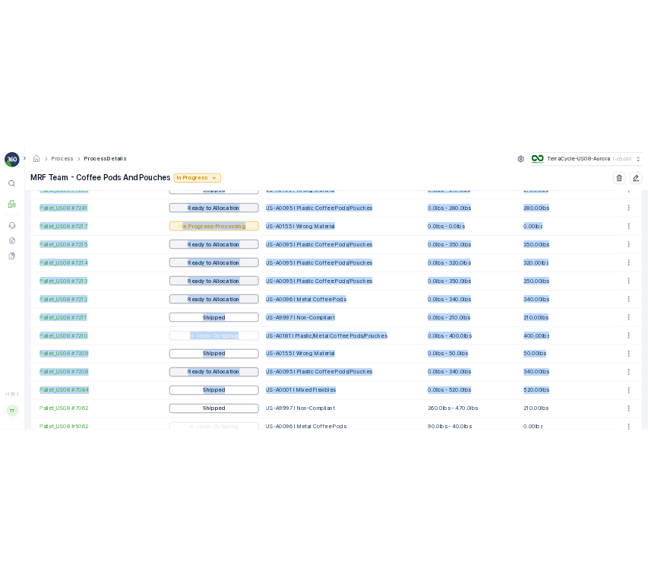
scroll to position [1723, 0]
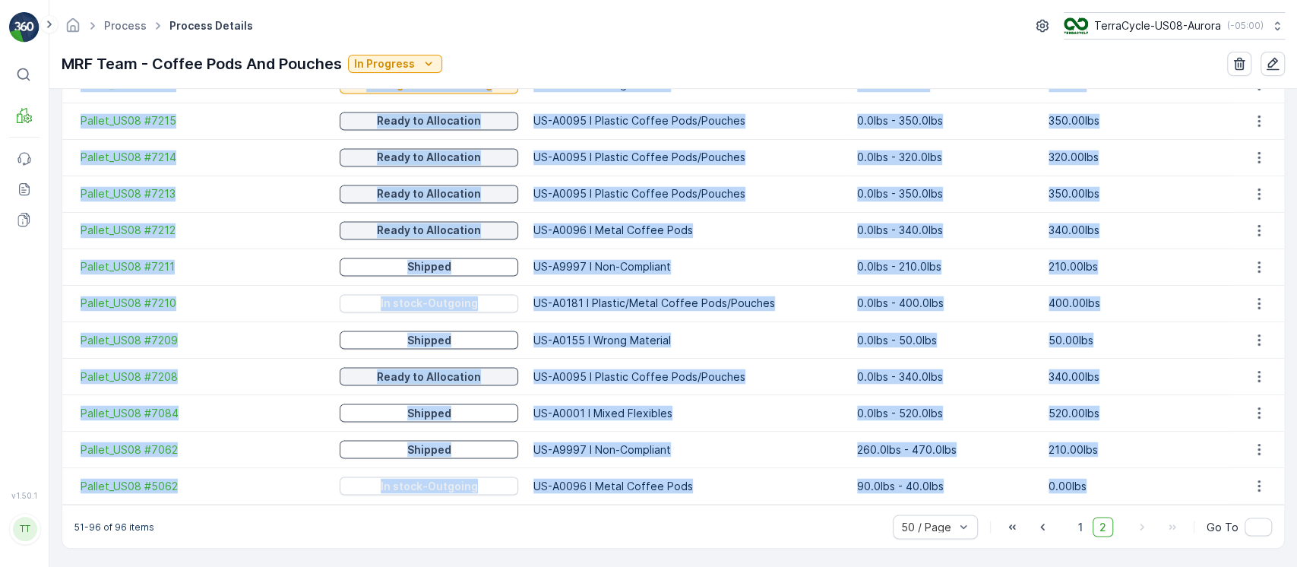
drag, startPoint x: 78, startPoint y: 425, endPoint x: 1125, endPoint y: 489, distance: 1049.2
copy tbody "Pallet_US08 #7330 Ready to Allocation US-A0095 I Plastic Coffee Pods/Pouches 0.…"
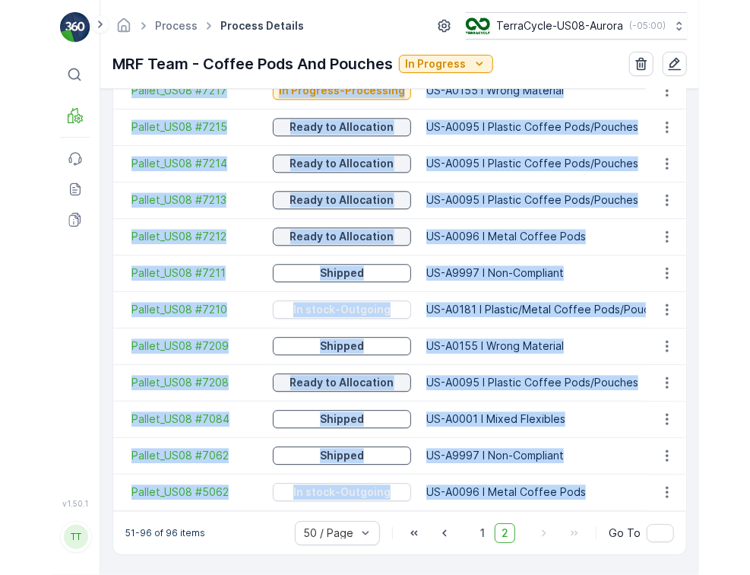
scroll to position [1722, 0]
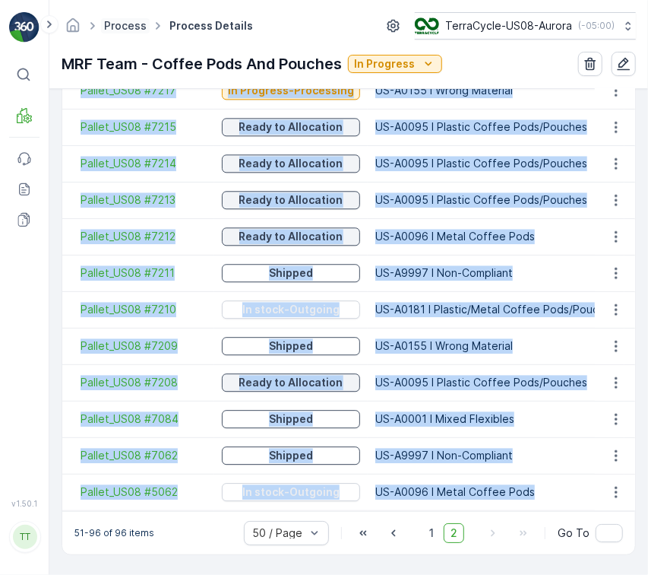
click at [131, 19] on link "Process" at bounding box center [125, 25] width 43 height 13
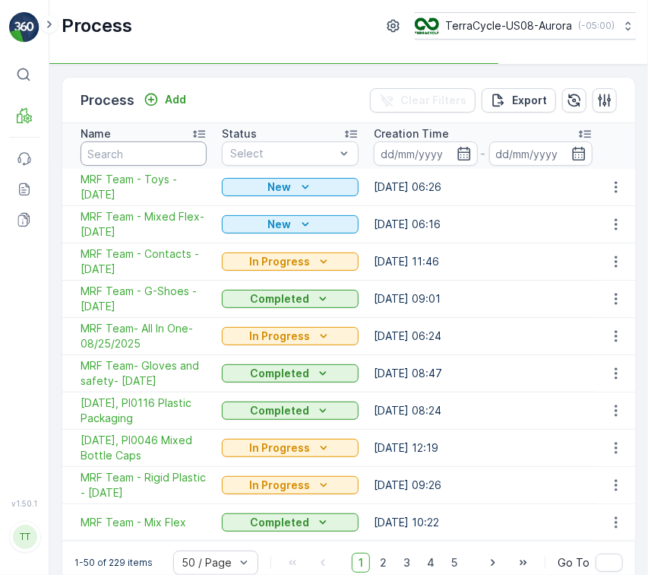
click at [176, 151] on input "text" at bounding box center [144, 153] width 126 height 24
type input "pods"
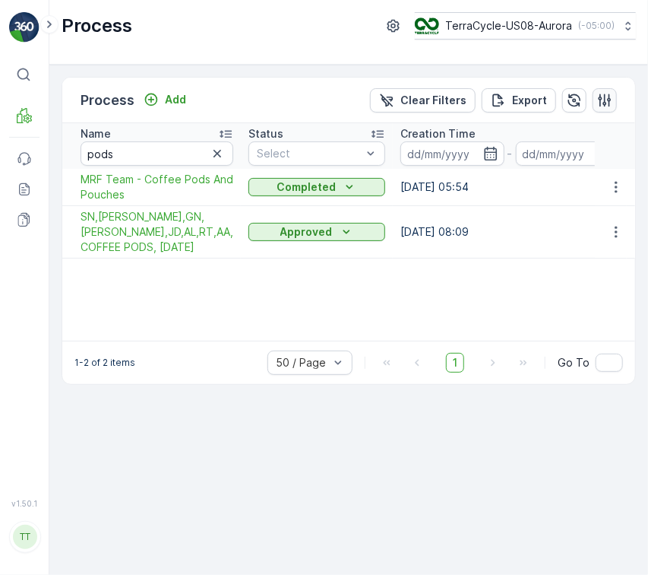
click at [601, 94] on icon "button" at bounding box center [605, 99] width 13 height 13
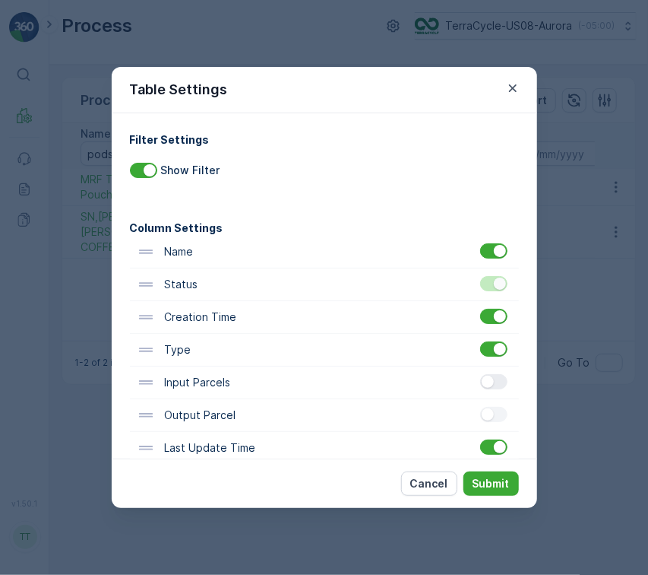
click at [486, 381] on div at bounding box center [488, 381] width 12 height 12
click at [480, 374] on input "checkbox" at bounding box center [480, 374] width 0 height 0
drag, startPoint x: 491, startPoint y: 410, endPoint x: 492, endPoint y: 392, distance: 17.5
click at [491, 411] on div at bounding box center [493, 414] width 27 height 15
click at [480, 407] on input "checkbox" at bounding box center [480, 407] width 0 height 0
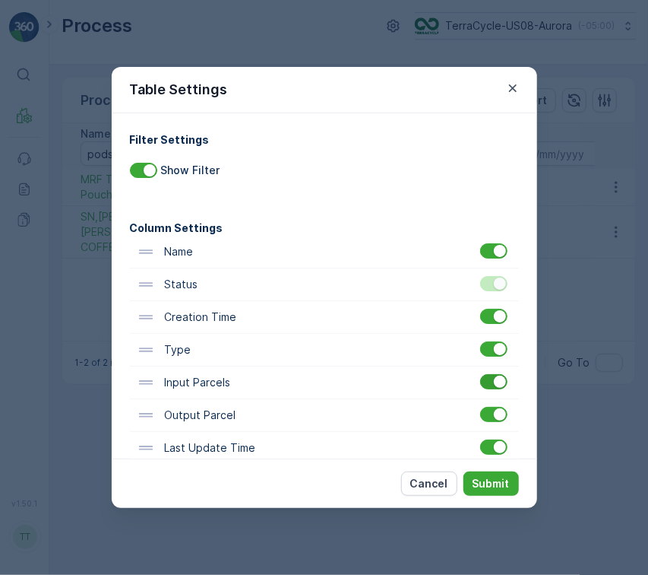
click at [494, 384] on div at bounding box center [500, 381] width 12 height 12
click at [480, 374] on input "checkbox" at bounding box center [480, 374] width 0 height 0
drag, startPoint x: 502, startPoint y: 483, endPoint x: 494, endPoint y: 483, distance: 7.6
click at [500, 483] on p "Submit" at bounding box center [491, 483] width 37 height 15
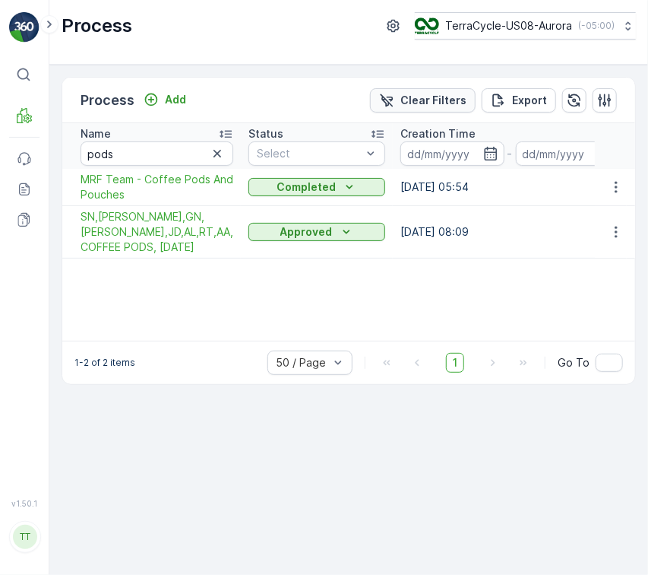
click at [412, 108] on button "Clear Filters" at bounding box center [423, 100] width 106 height 24
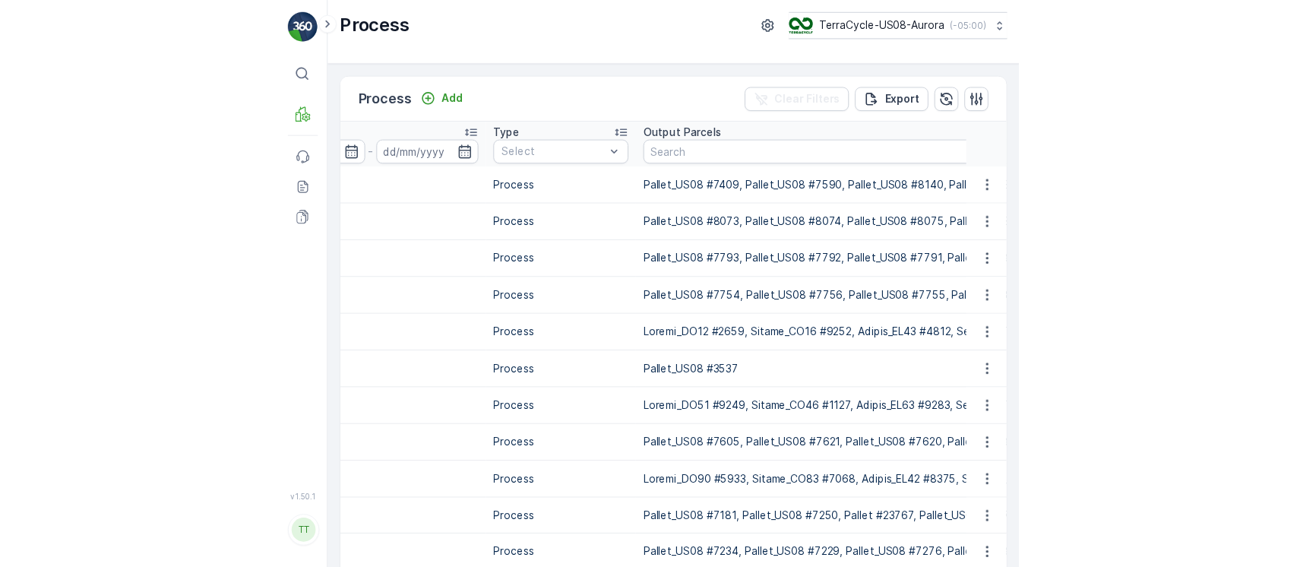
scroll to position [0, 394]
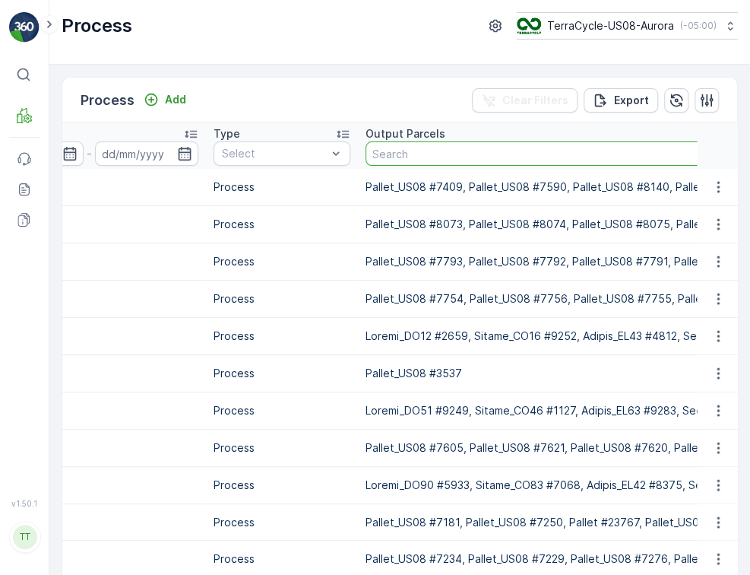
paste input "Pallet_US08 #7084"
type input "Pallet_US08 #7084"
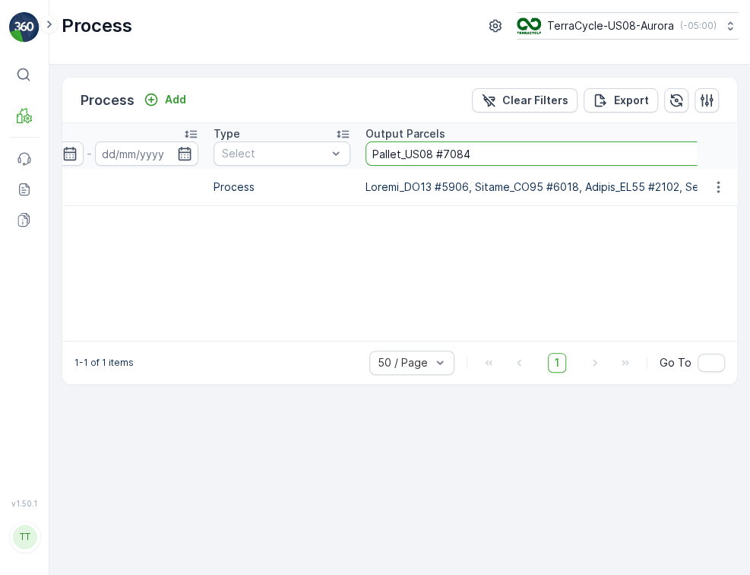
paste input "426"
type input "Pallet_US08 #7426"
click at [520, 102] on p "Clear Filters" at bounding box center [535, 100] width 66 height 15
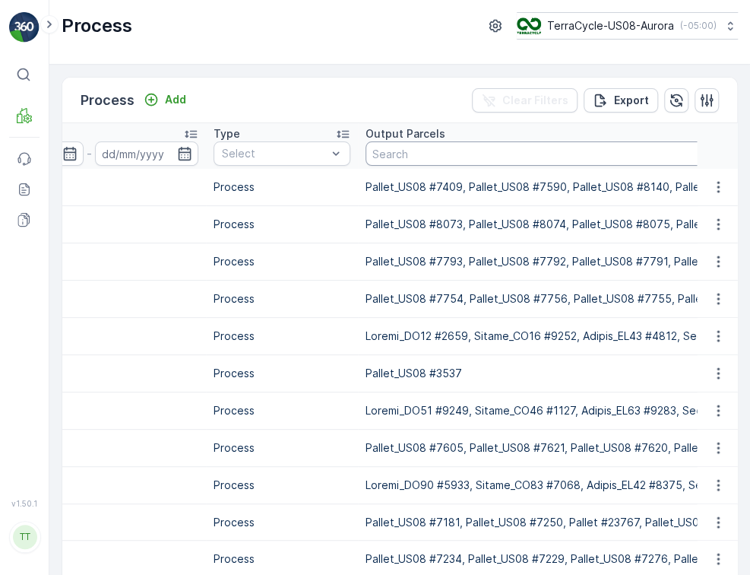
paste input "Pallet_US08 #7425"
type input "Pallet_US08 #7425"
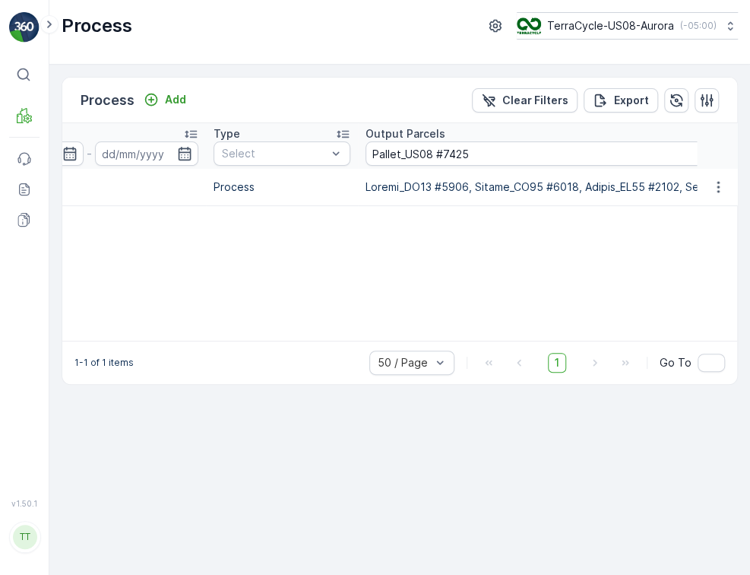
drag, startPoint x: 517, startPoint y: 106, endPoint x: 509, endPoint y: 130, distance: 25.5
click at [517, 106] on p "Clear Filters" at bounding box center [535, 100] width 66 height 15
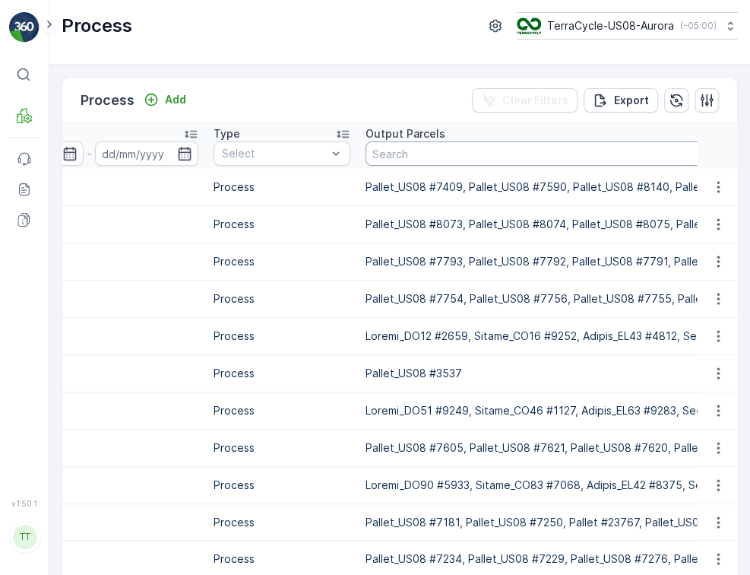
paste input "Pallet_US08 #7250"
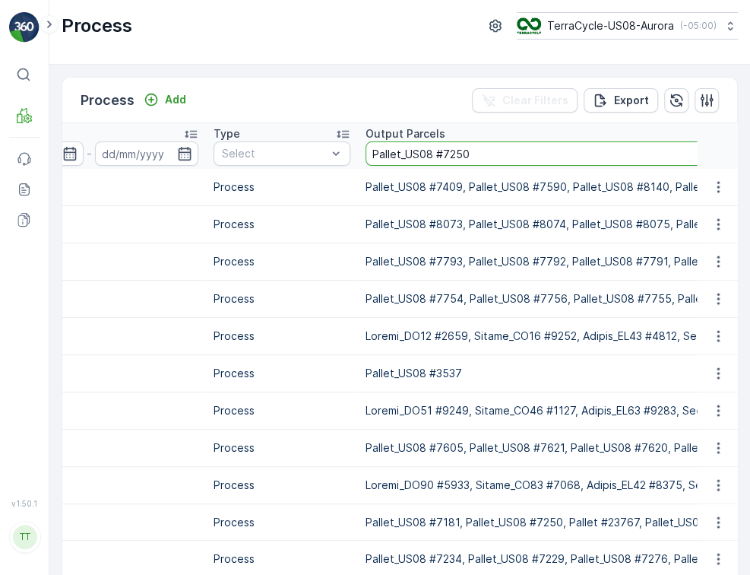
type input "Pallet_US08 #7250"
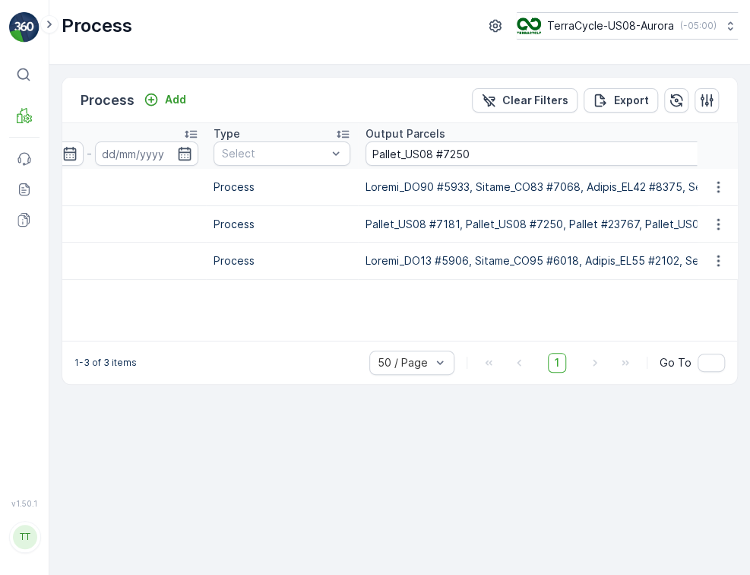
click at [229, 318] on div "Name Status Select Creation Time - Type Select Output Parcels Pallet_US08 #7250…" at bounding box center [399, 231] width 675 height 217
click at [533, 103] on p "Clear Filters" at bounding box center [535, 100] width 66 height 15
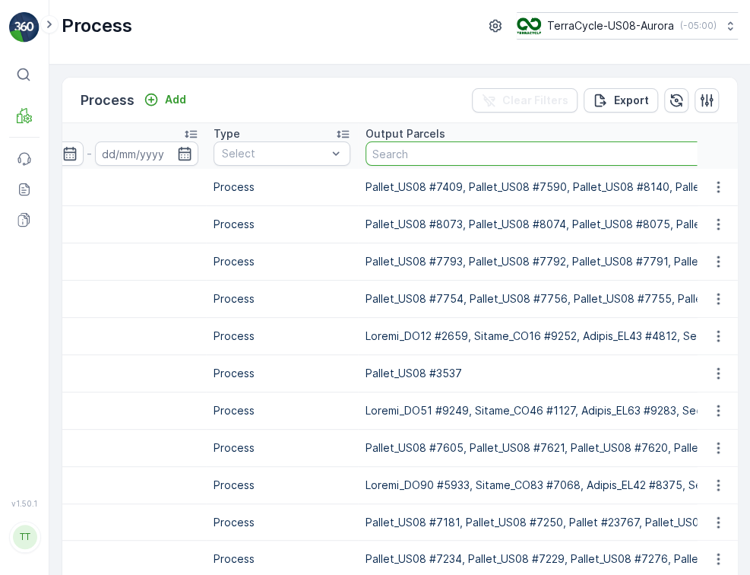
drag, startPoint x: 514, startPoint y: 158, endPoint x: 514, endPoint y: 166, distance: 7.6
paste input "Pallet_US08 #7217"
type input "Pallet_US08 #7217"
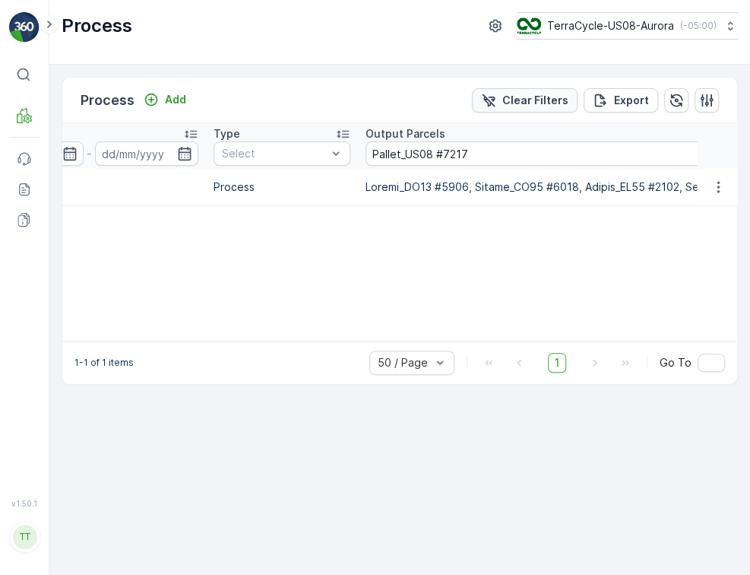
click at [511, 98] on p "Clear Filters" at bounding box center [535, 100] width 66 height 15
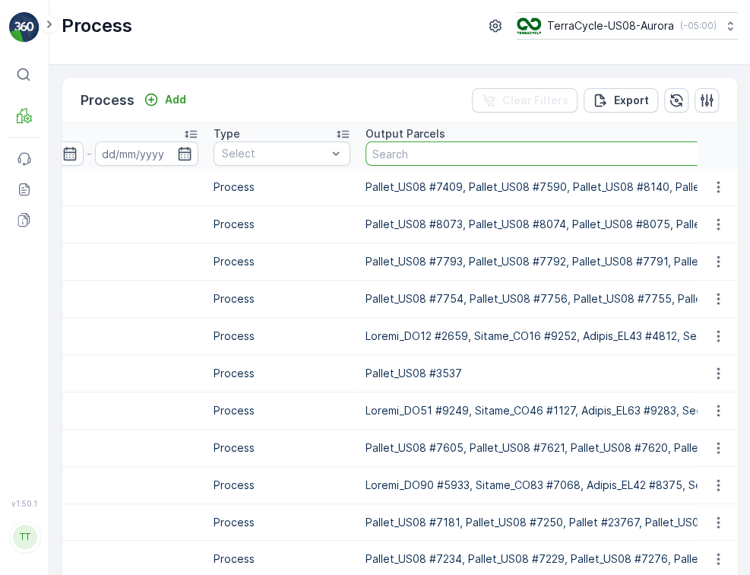
paste input "Pallet_US08 #7209"
type input "Pallet_US08 #7209"
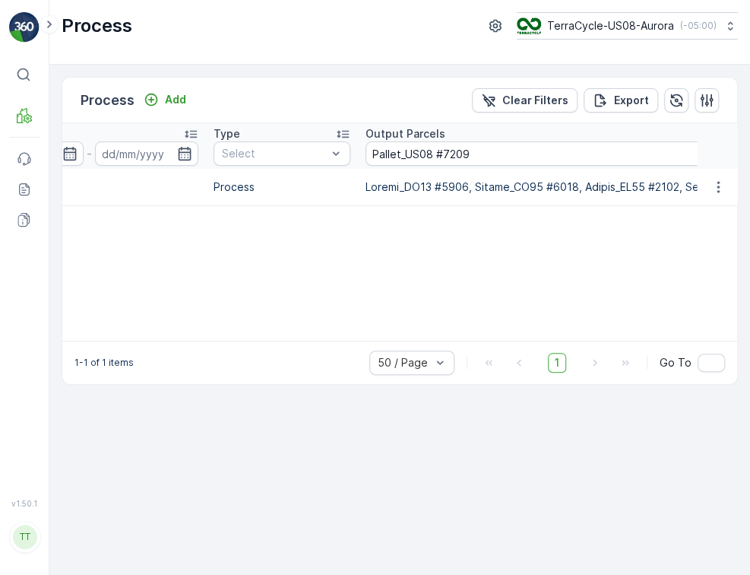
drag, startPoint x: 529, startPoint y: 100, endPoint x: 529, endPoint y: 119, distance: 18.2
click at [529, 100] on p "Clear Filters" at bounding box center [535, 100] width 66 height 15
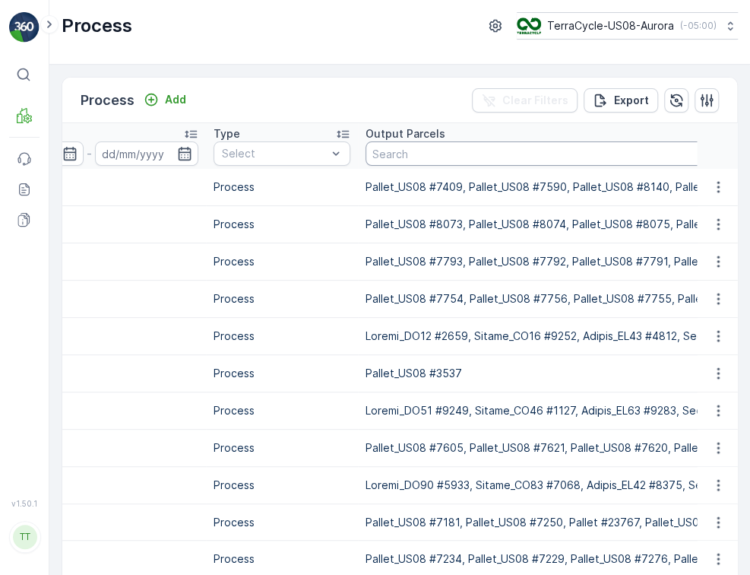
drag, startPoint x: 521, startPoint y: 150, endPoint x: 520, endPoint y: 158, distance: 7.6
paste input "Pallet_US08 #7349"
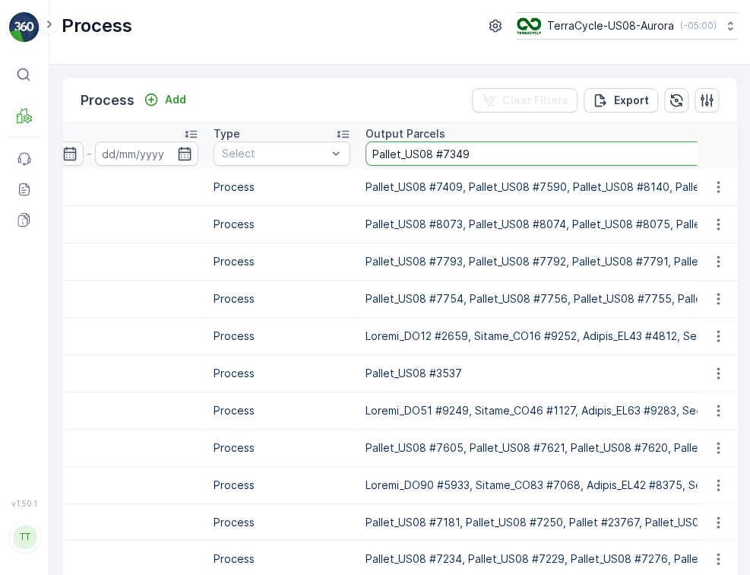
type input "Pallet_US08 #7349"
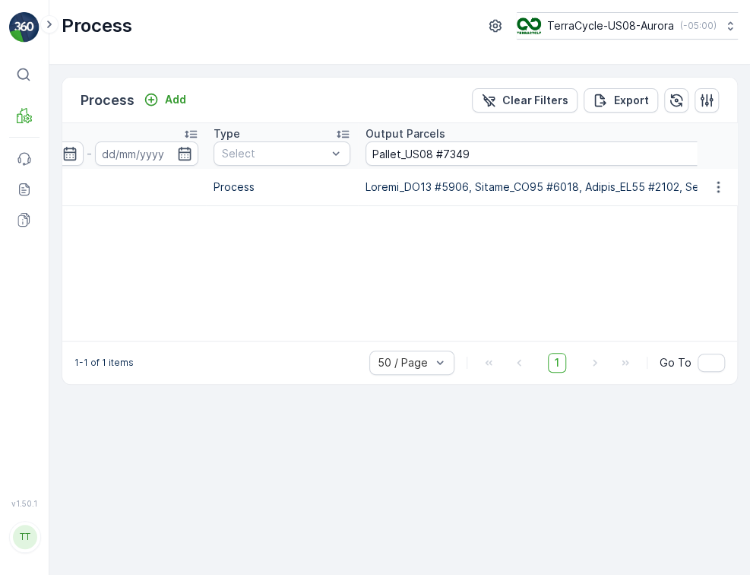
drag, startPoint x: 511, startPoint y: 108, endPoint x: 515, endPoint y: 117, distance: 9.9
click at [511, 108] on button "Clear Filters" at bounding box center [525, 100] width 106 height 24
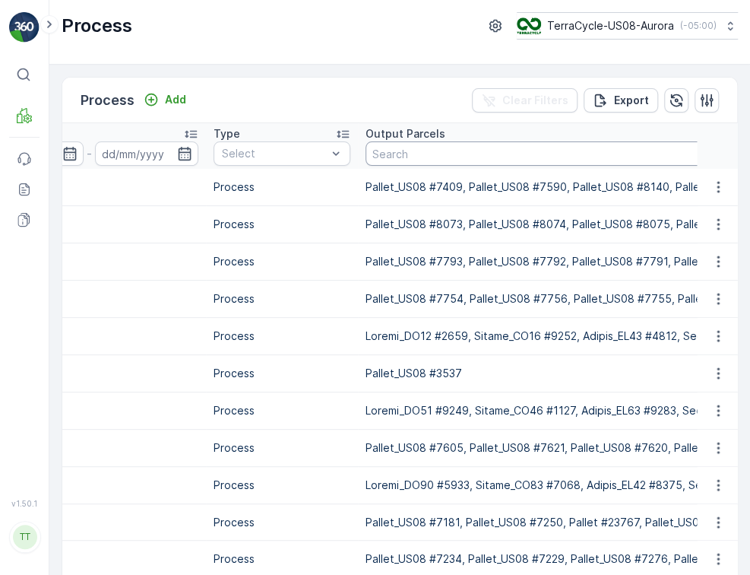
paste input "Pallet_US08 #7211"
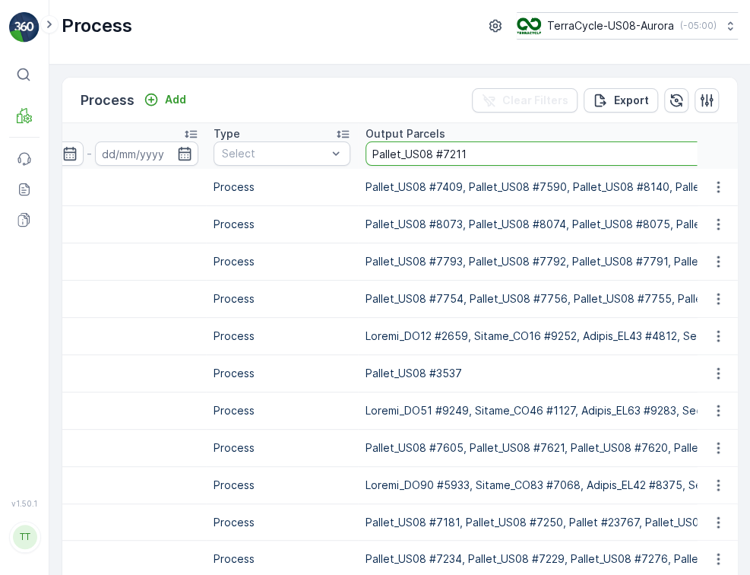
type input "Pallet_US08 #7211"
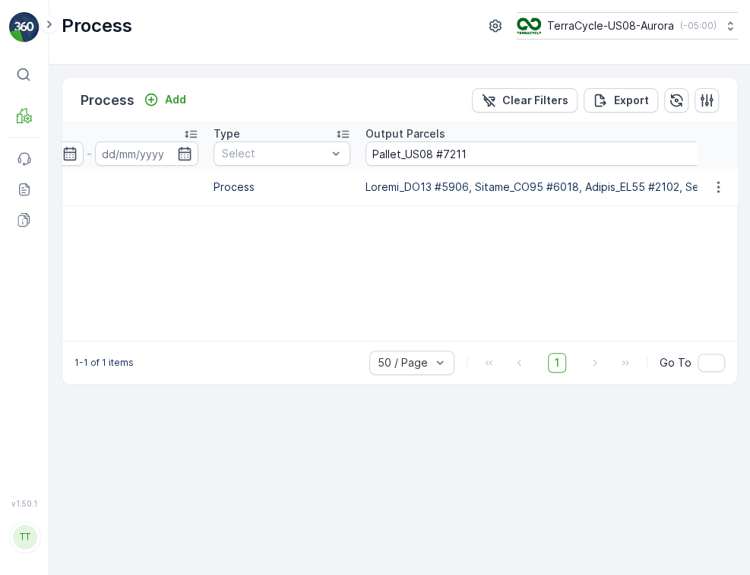
drag, startPoint x: 543, startPoint y: 107, endPoint x: 546, endPoint y: 166, distance: 58.6
click at [541, 107] on button "Clear Filters" at bounding box center [525, 100] width 106 height 24
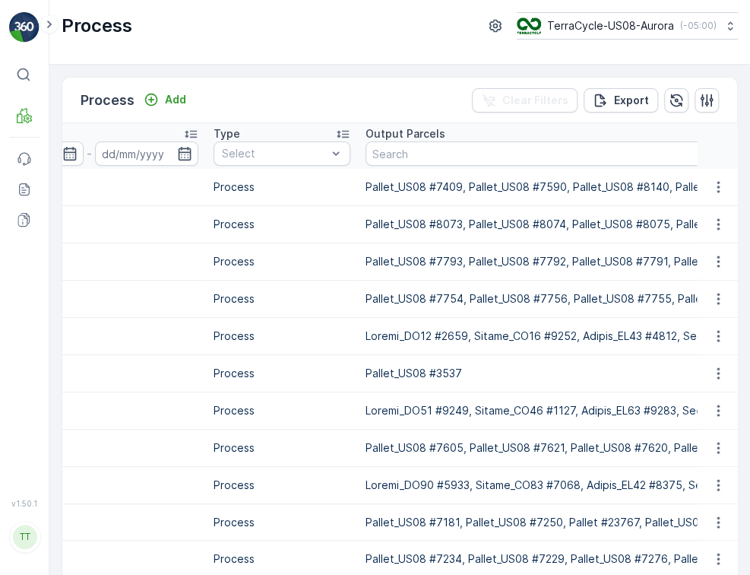
paste input "Pallet_US08 #7062"
type input "Pallet_US08 #7062"
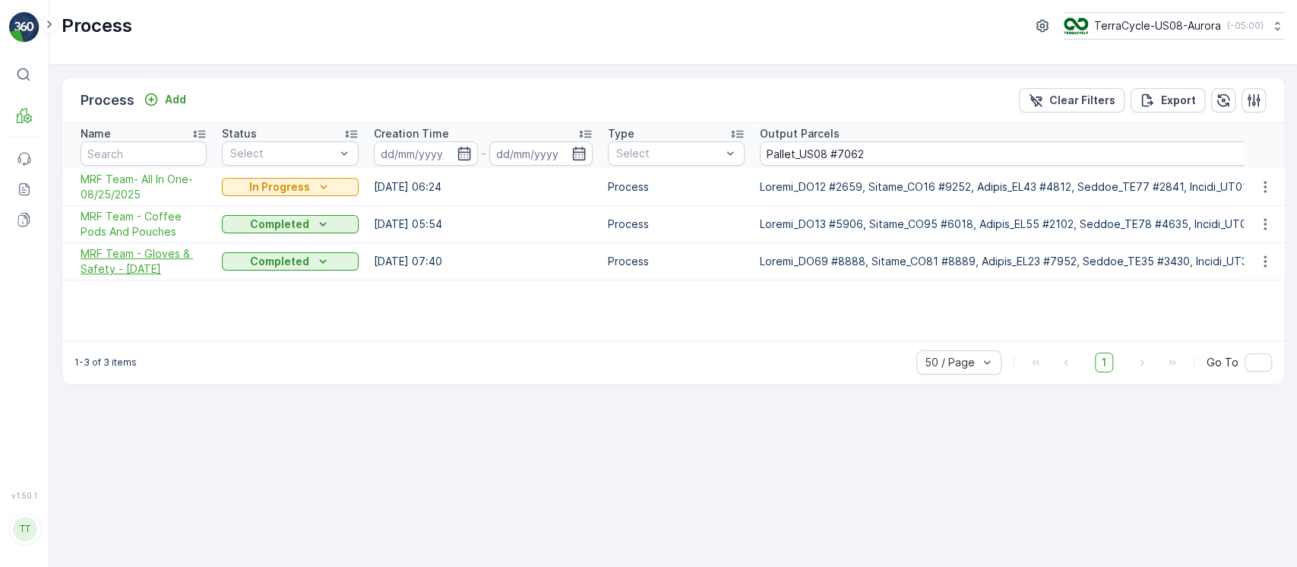
click at [116, 252] on span "MRF Team - Gloves & Safety - 8/04/2025" at bounding box center [144, 261] width 126 height 30
click at [128, 228] on span "MRF Team - Coffee Pods And Pouches" at bounding box center [144, 224] width 126 height 30
click at [138, 189] on span "MRF Team- All In One-08/25/2025" at bounding box center [144, 187] width 126 height 30
click at [1257, 95] on icon "button" at bounding box center [1253, 100] width 15 height 15
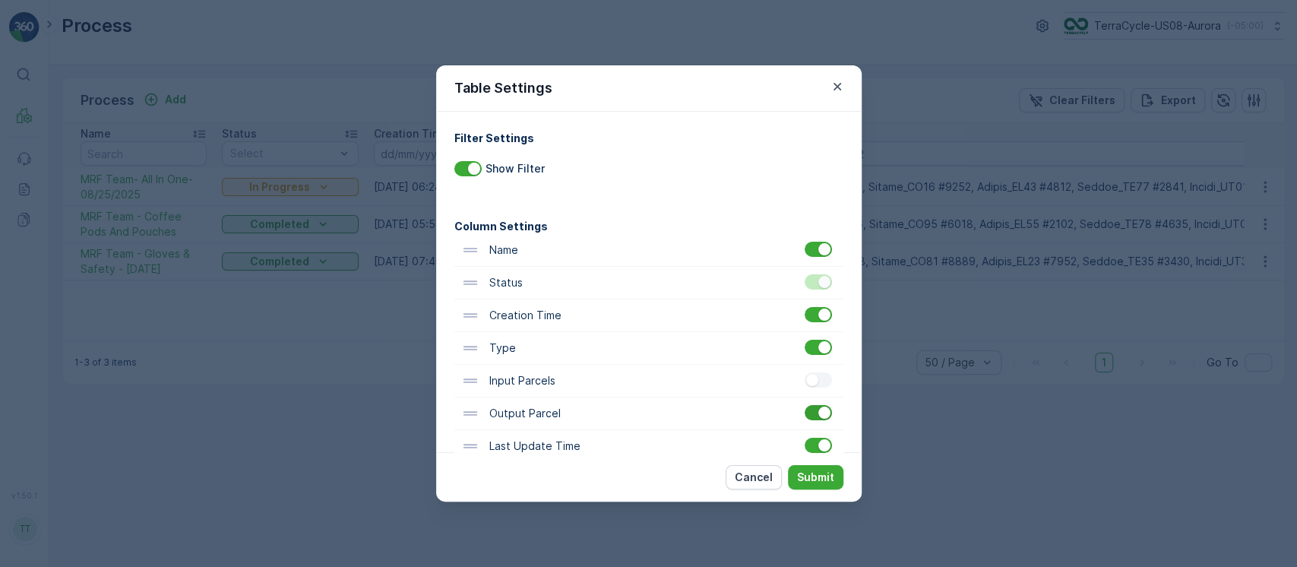
click at [810, 410] on div at bounding box center [818, 412] width 27 height 15
click at [805, 405] on input "checkbox" at bounding box center [805, 405] width 0 height 0
drag, startPoint x: 815, startPoint y: 476, endPoint x: 799, endPoint y: 474, distance: 15.4
click at [813, 476] on p "Submit" at bounding box center [815, 477] width 37 height 15
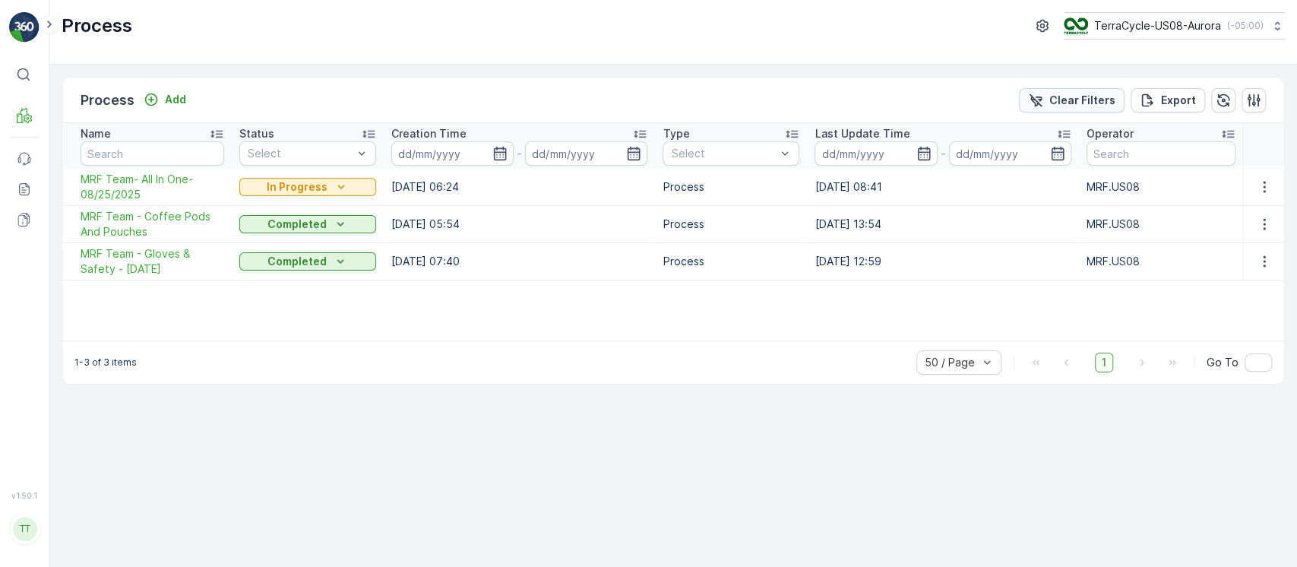
click at [1082, 106] on p "Clear Filters" at bounding box center [1083, 100] width 66 height 15
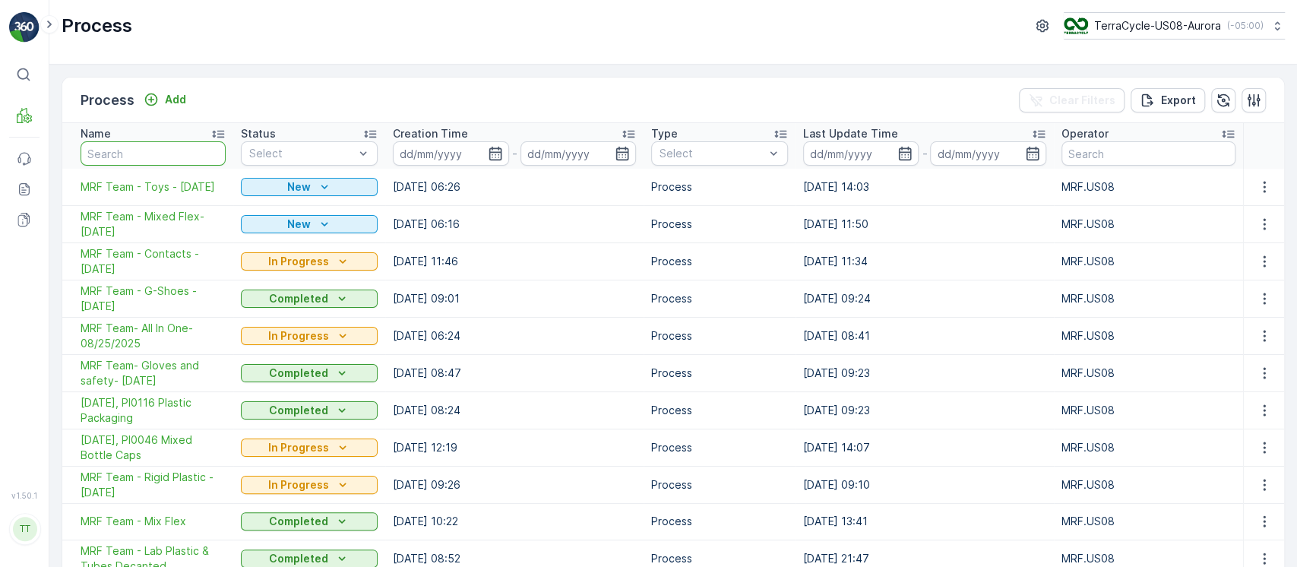
click at [170, 157] on input "text" at bounding box center [153, 153] width 145 height 24
paste input "ID JB AG - Mixed Flex"
type input "ID JB AG - Mixed Flex"
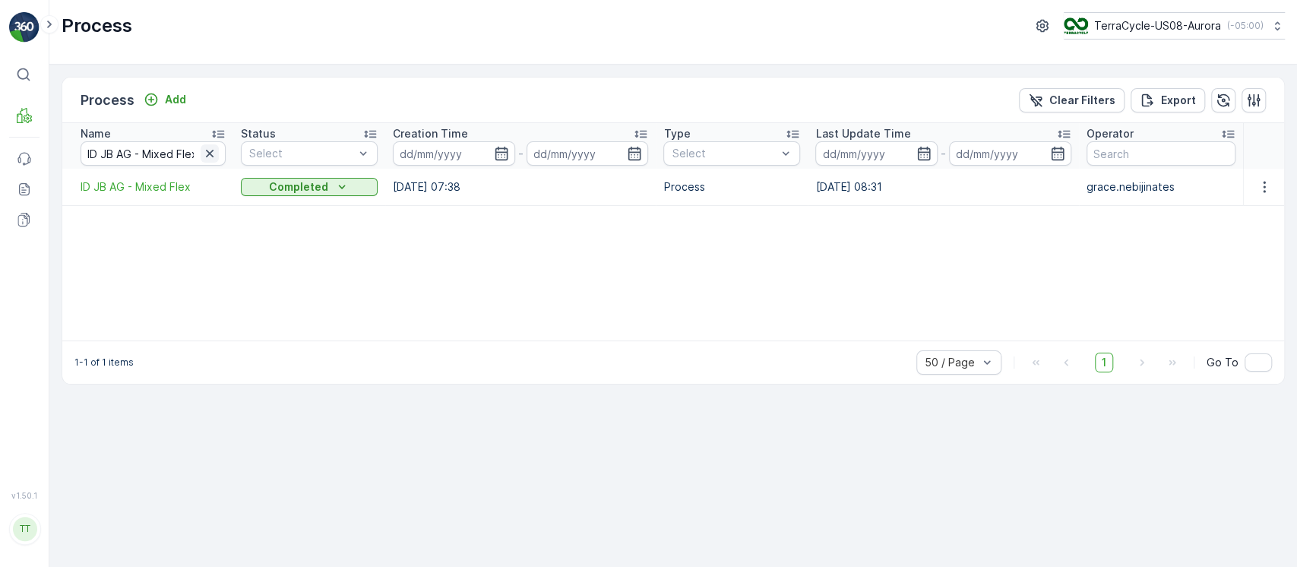
click at [214, 150] on icon "button" at bounding box center [209, 153] width 15 height 15
paste input "MRF team - Mixed flex plastic"
type input "MRF team - Mixed flex plastic"
click at [217, 154] on icon "button" at bounding box center [209, 153] width 15 height 15
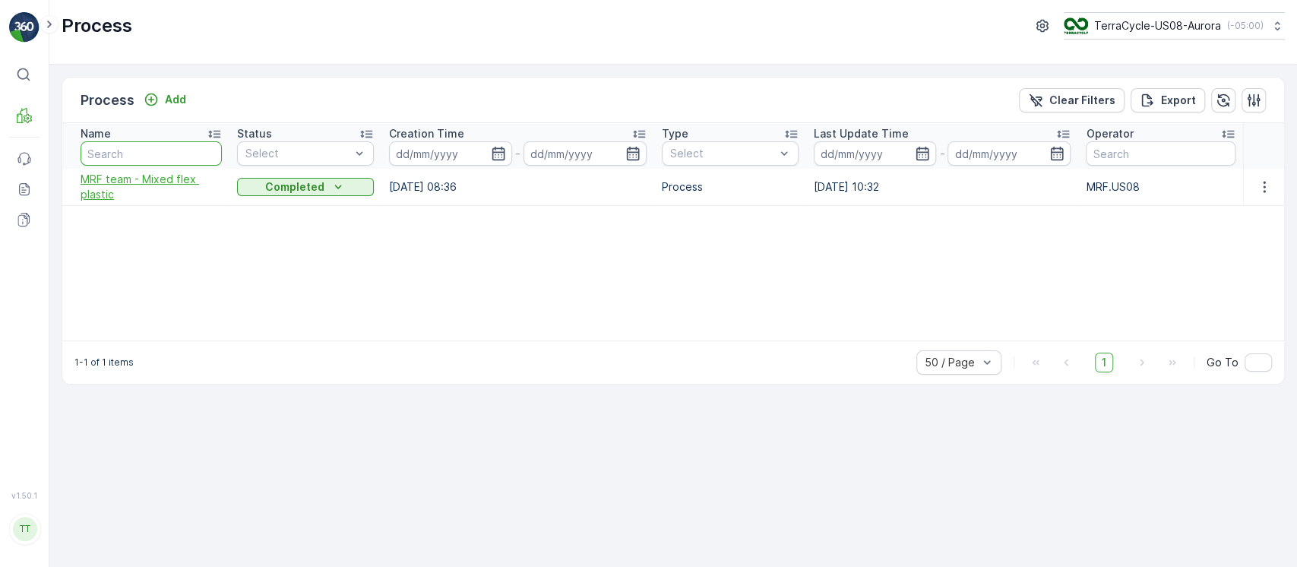
paste input "MRF Team - Mixed Flex- 6/30/25"
type input "MRF Team - Mixed Flex- 6/30/25"
click at [215, 149] on icon "button" at bounding box center [209, 153] width 15 height 15
paste input "MRF Team - Mixed Flex - 6/11/25"
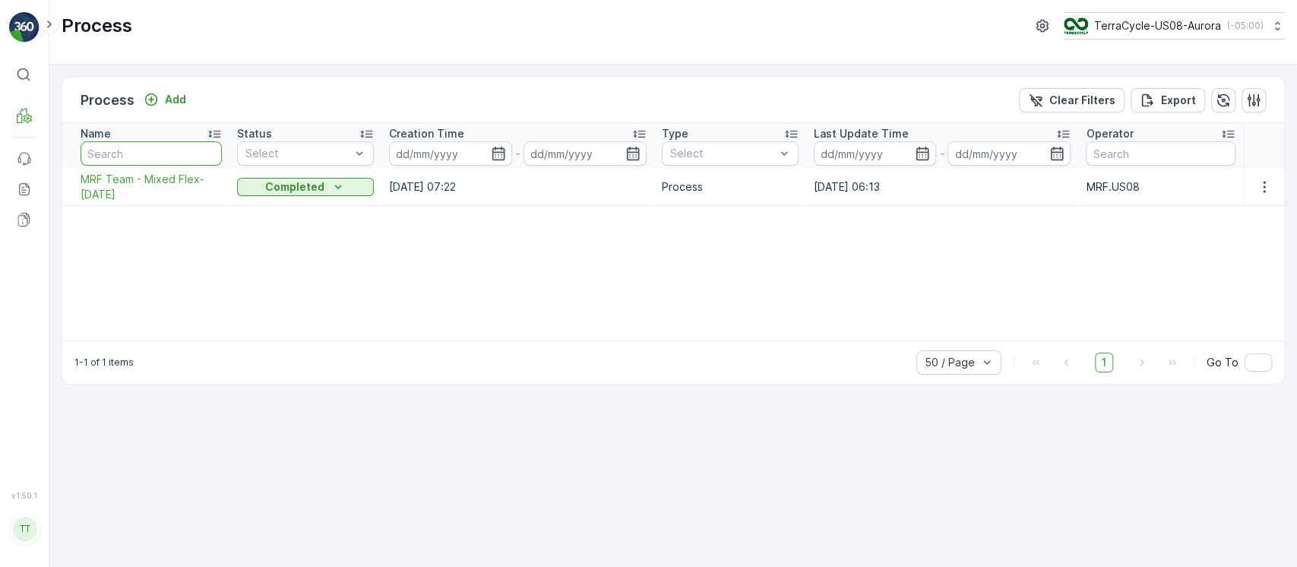
type input "MRF Team - Mixed Flex - 6/11/25"
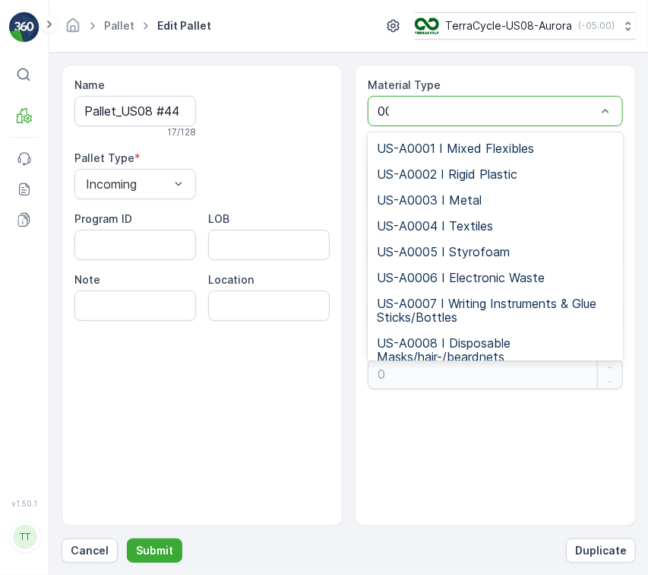
type input "0026"
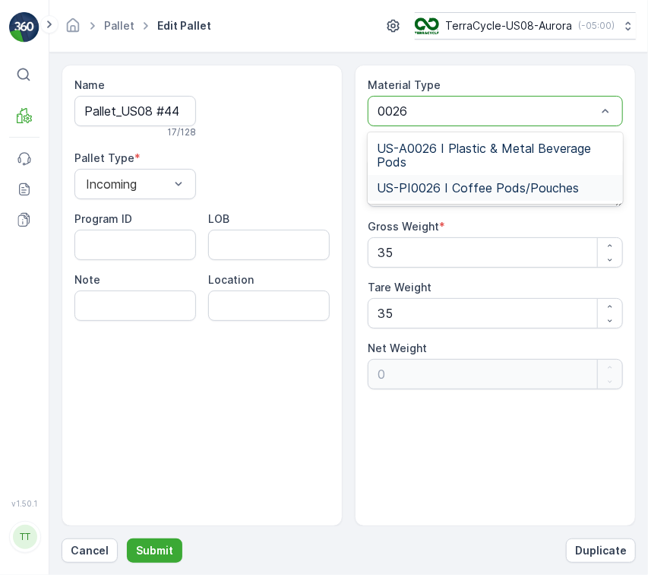
click at [463, 190] on span "US-PI0026 I Coffee Pods/Pouches" at bounding box center [478, 188] width 202 height 14
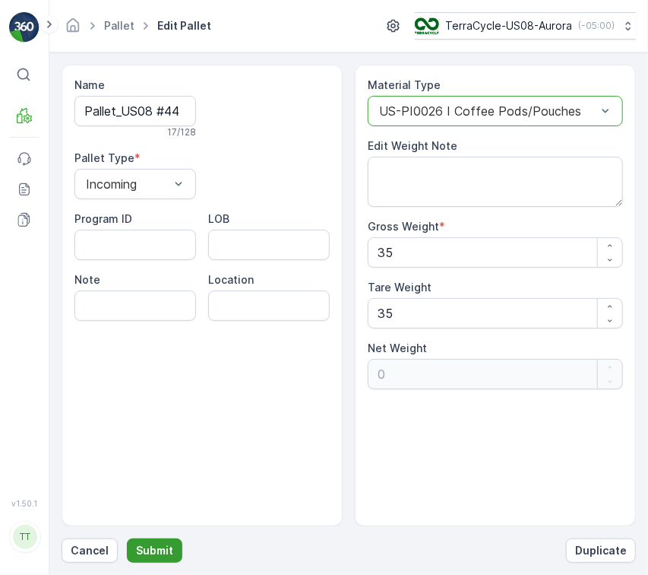
click at [149, 553] on p "Submit" at bounding box center [154, 550] width 37 height 15
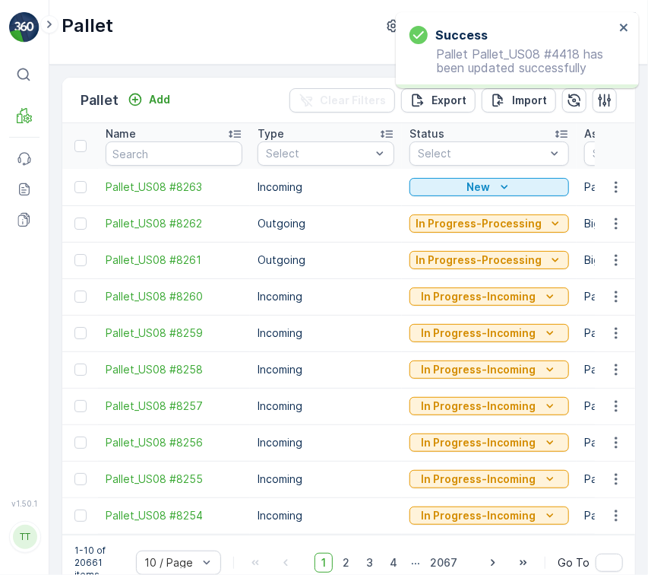
drag, startPoint x: 164, startPoint y: 137, endPoint x: 172, endPoint y: 143, distance: 9.7
click at [168, 137] on div "Name" at bounding box center [174, 133] width 137 height 15
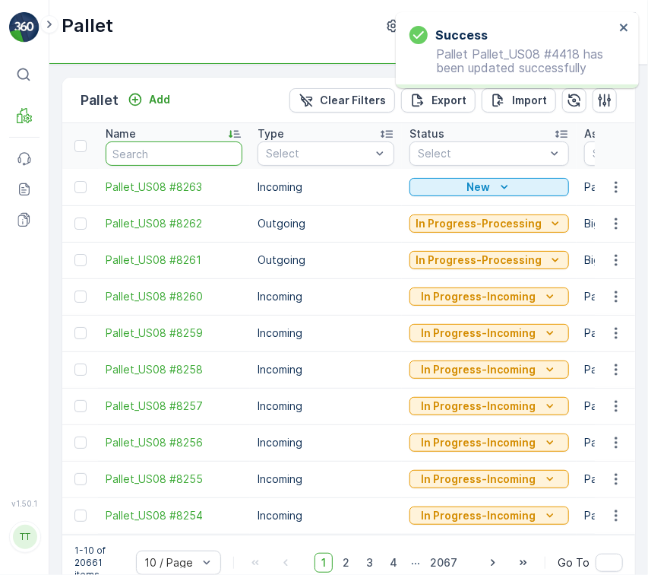
click at [172, 143] on input "text" at bounding box center [174, 153] width 137 height 24
paste input "Pallet_US08 #4418"
type input "Pallet_US08 #4418"
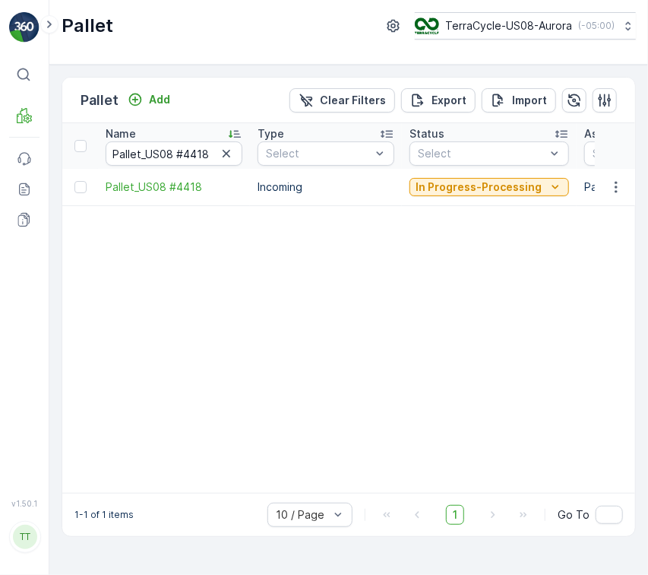
click at [446, 199] on td "In Progress-Processing" at bounding box center [489, 187] width 175 height 36
click at [448, 195] on button "In Progress-Processing" at bounding box center [490, 187] width 160 height 18
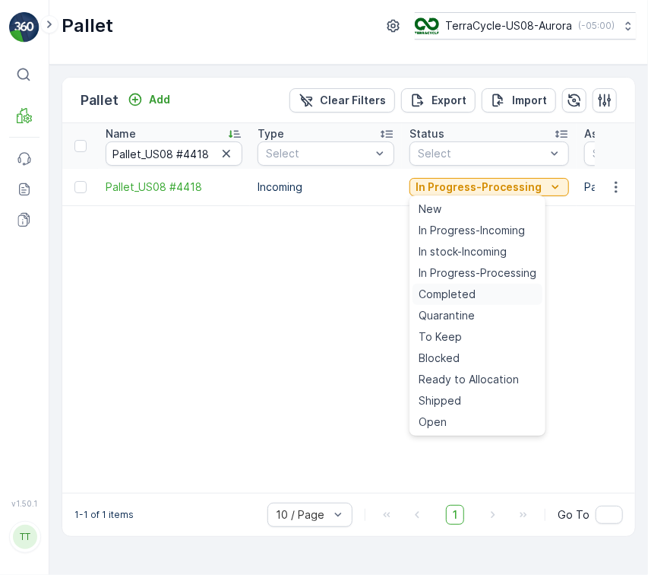
drag, startPoint x: 452, startPoint y: 280, endPoint x: 452, endPoint y: 291, distance: 10.6
click at [452, 291] on ul "New In Progress-Incoming In stock-Incoming In Progress-Processing Completed Qua…" at bounding box center [478, 315] width 136 height 240
click at [452, 291] on span "Completed" at bounding box center [447, 294] width 57 height 15
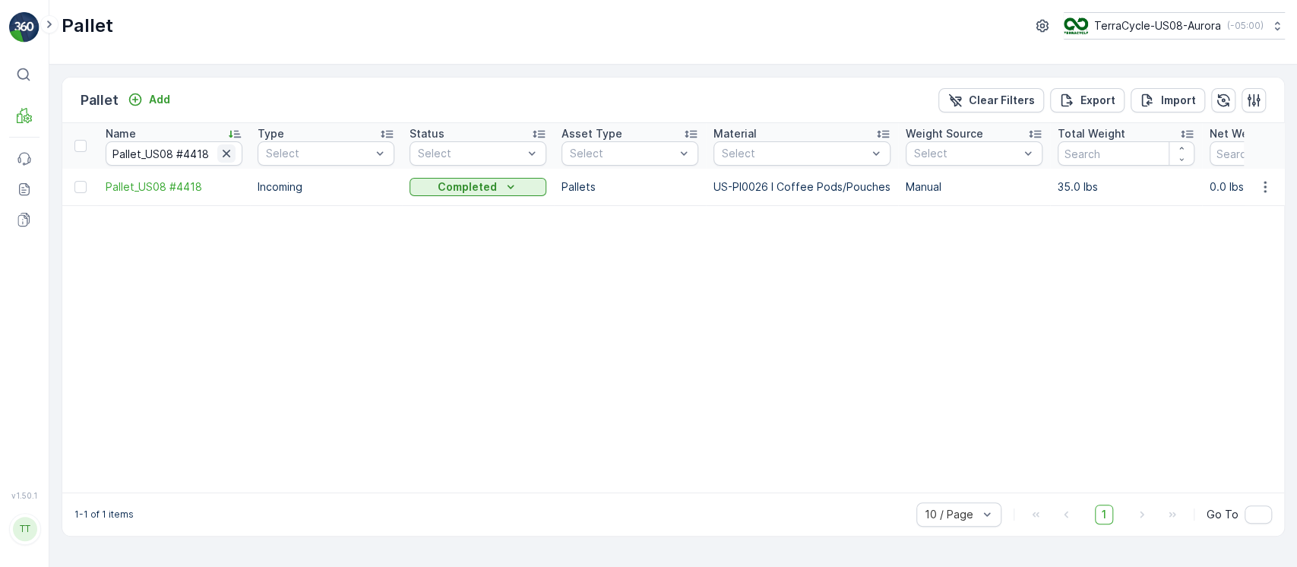
click at [223, 150] on icon "button" at bounding box center [227, 154] width 8 height 8
paste input "Pallet_US08 #5131"
type input "Pallet_US08 #5131"
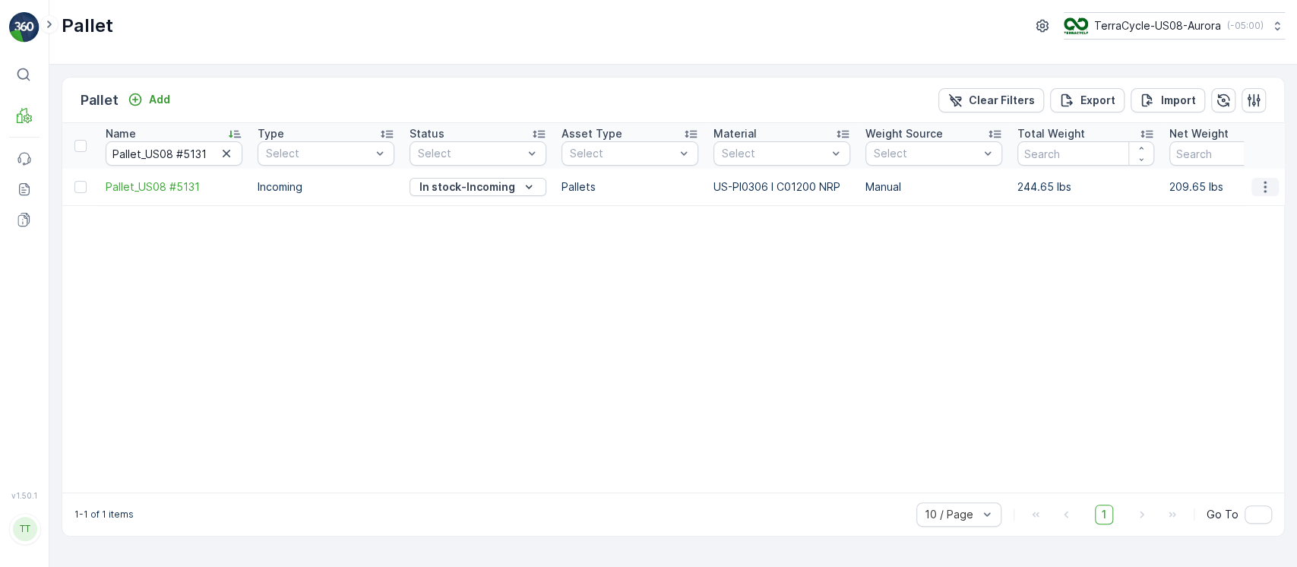
click at [647, 193] on button "button" at bounding box center [1265, 187] width 27 height 18
click at [647, 236] on span "Edit Pallet" at bounding box center [1229, 230] width 52 height 15
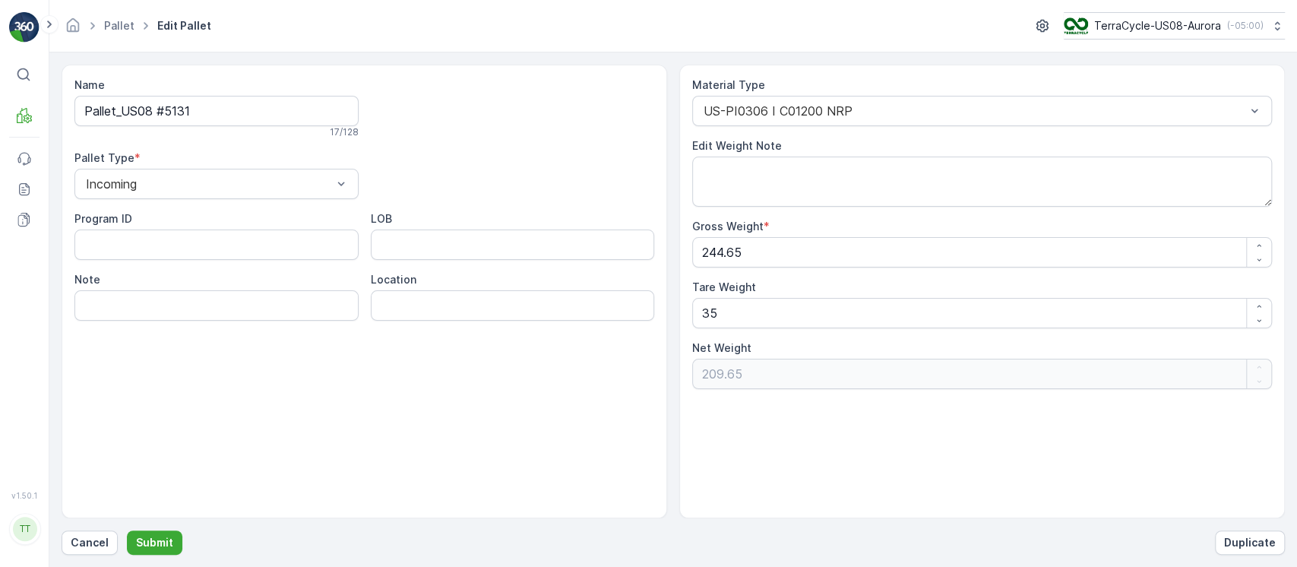
drag, startPoint x: 955, startPoint y: 131, endPoint x: 945, endPoint y: 117, distance: 16.9
click at [647, 128] on div "Material Type US-PI0306 I C01200 NRP Edit Weight Note Gross Weight * 244.65 Tar…" at bounding box center [982, 234] width 580 height 312
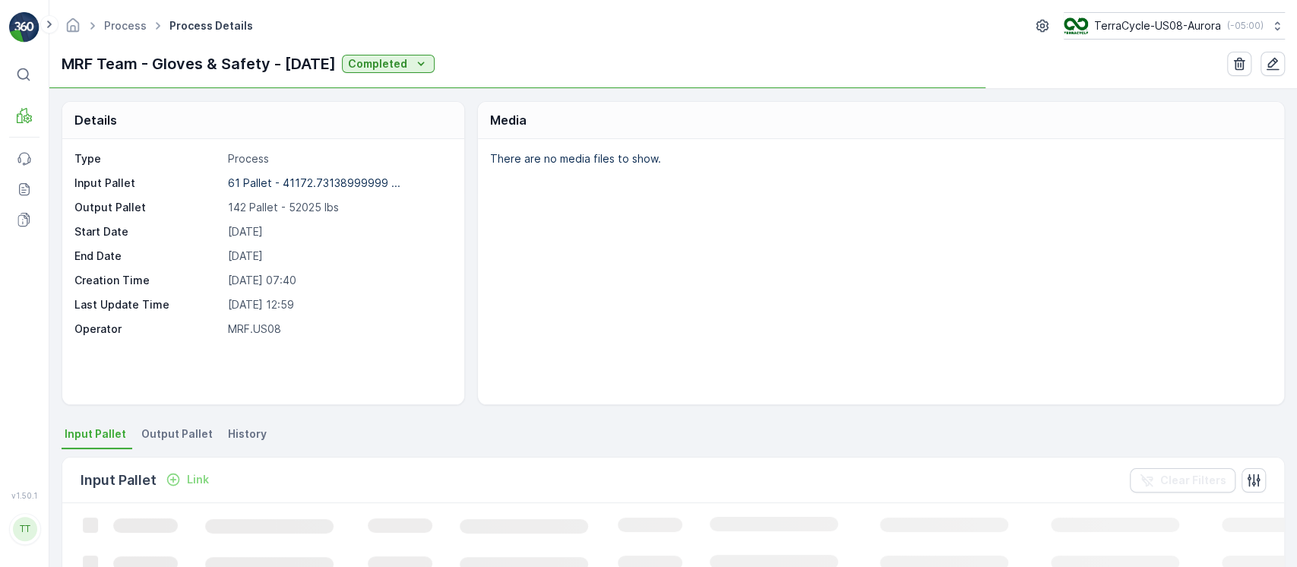
click at [173, 429] on span "Output Pallet" at bounding box center [176, 433] width 71 height 15
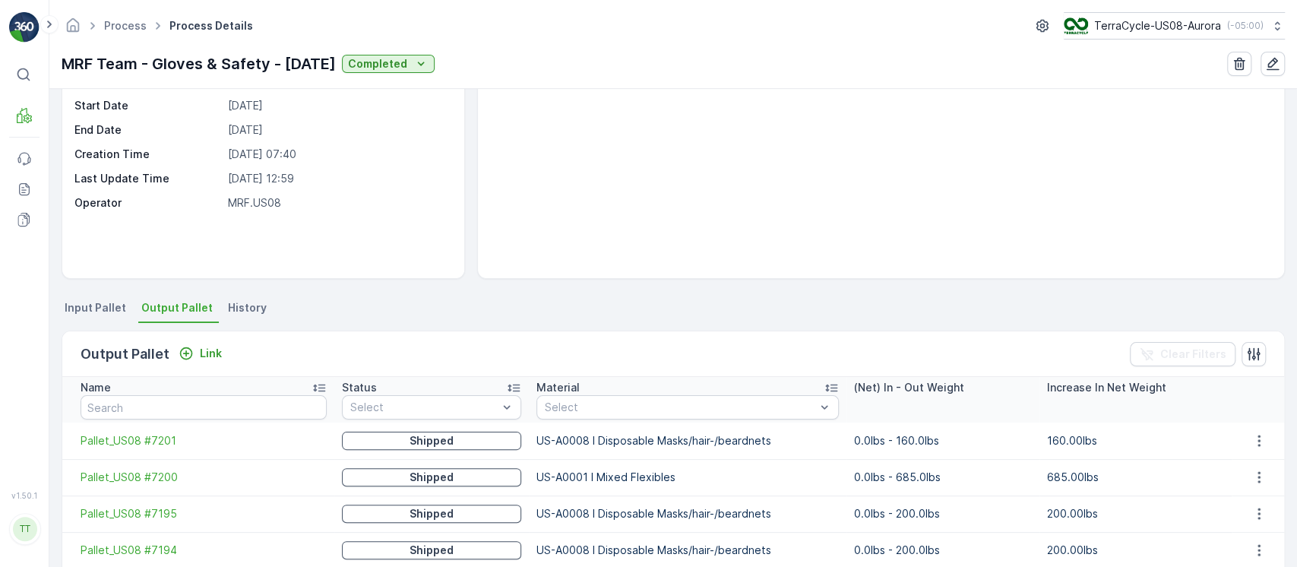
scroll to position [304, 0]
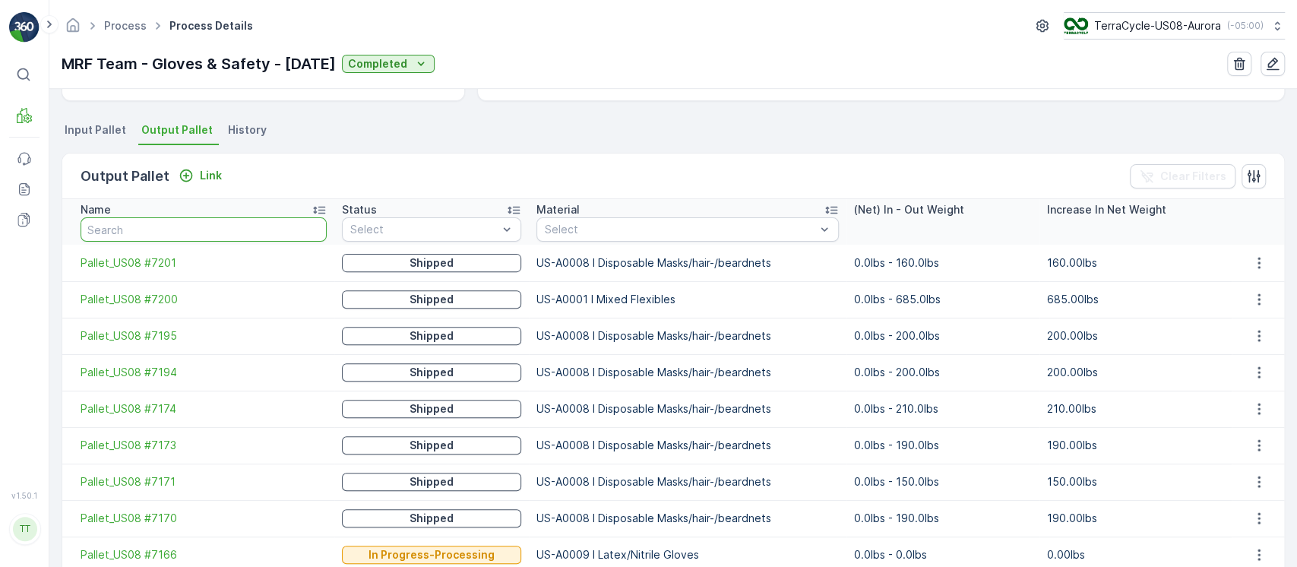
click at [265, 237] on input "text" at bounding box center [204, 229] width 246 height 24
paste input "Pallet_US08 #7062"
type input "Pallet_US08 #7062"
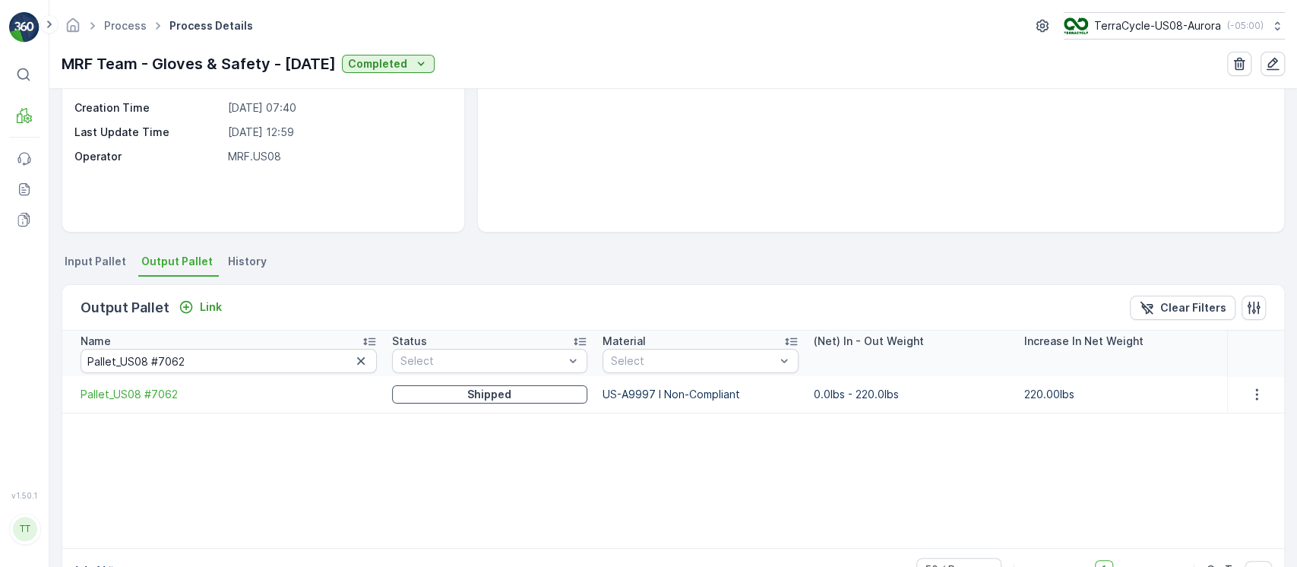
scroll to position [217, 0]
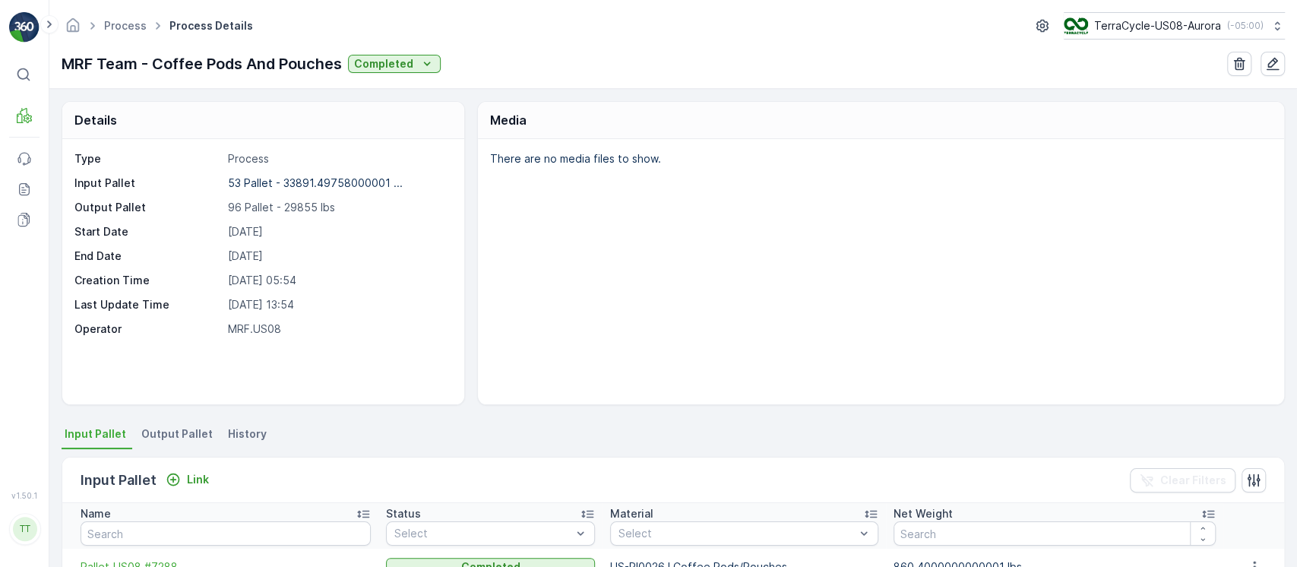
click at [178, 435] on span "Output Pallet" at bounding box center [176, 433] width 71 height 15
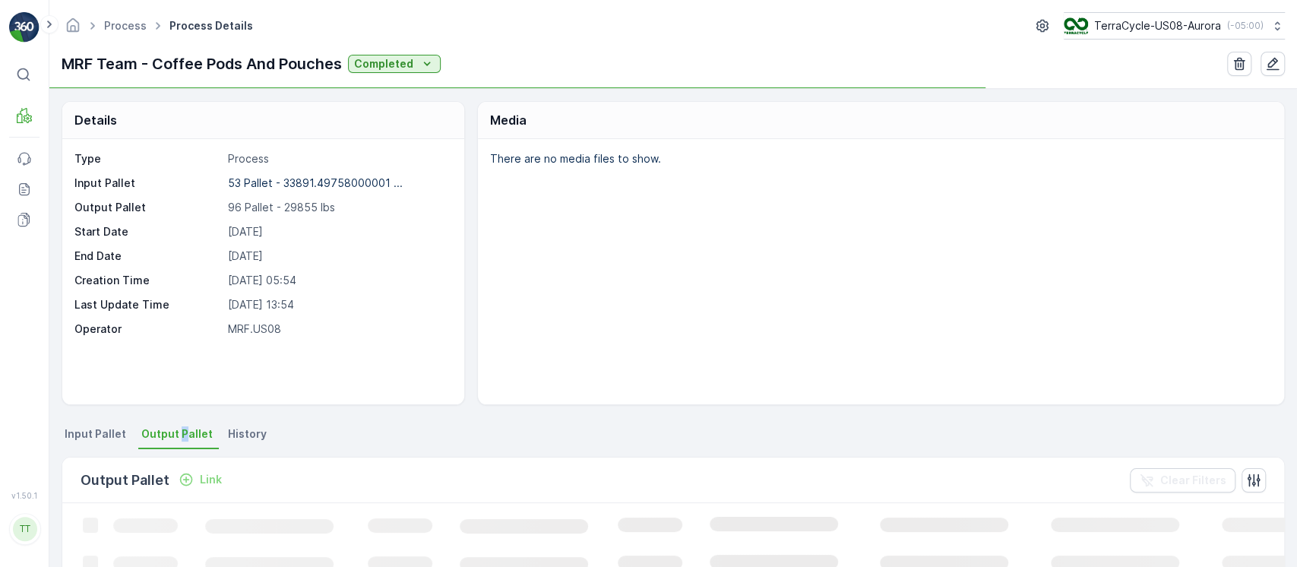
scroll to position [101, 0]
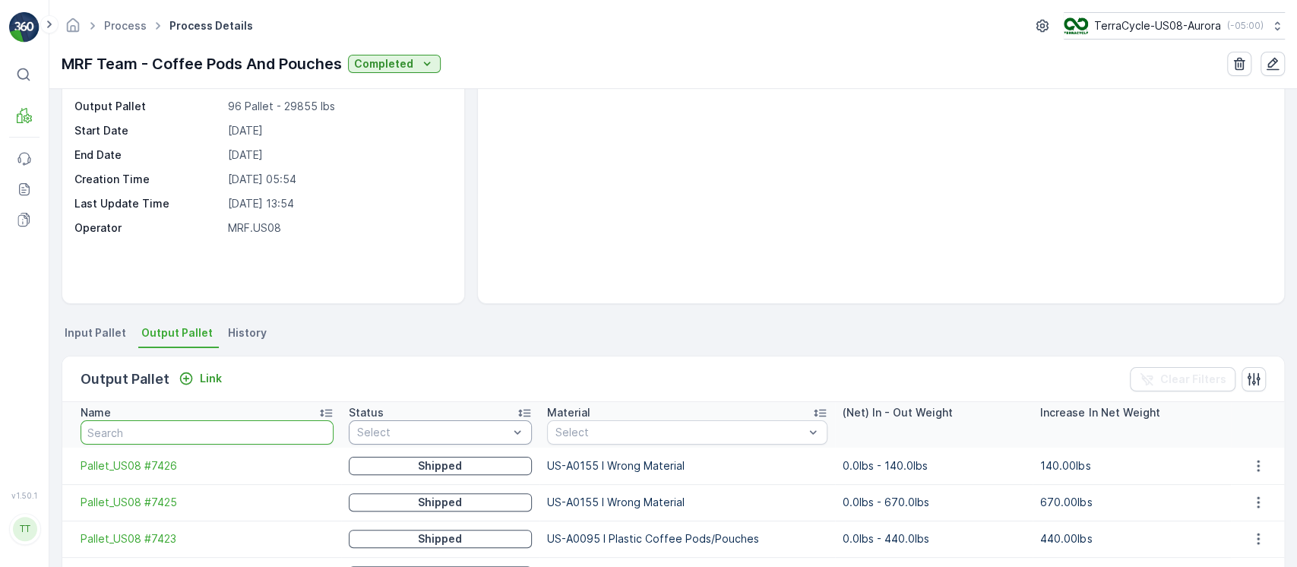
drag, startPoint x: 281, startPoint y: 432, endPoint x: 403, endPoint y: 419, distance: 122.3
click at [280, 432] on input "text" at bounding box center [207, 432] width 253 height 24
paste input "Pallet_US08 #7062"
type input "Pallet_US08 #7062"
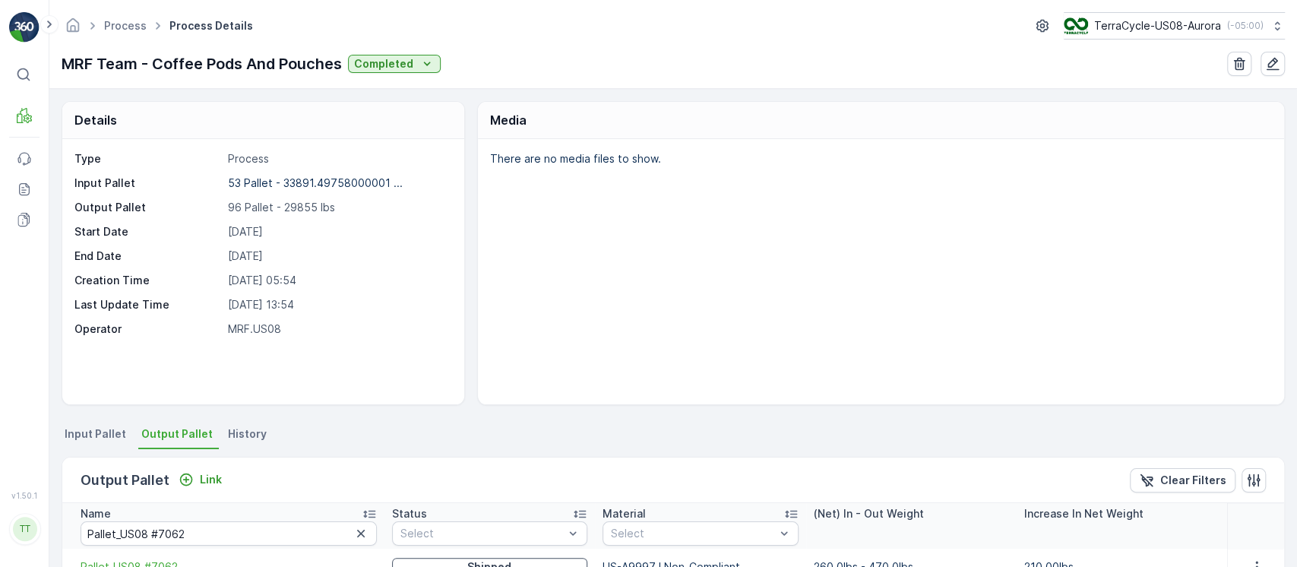
click at [237, 442] on li "History" at bounding box center [249, 436] width 48 height 26
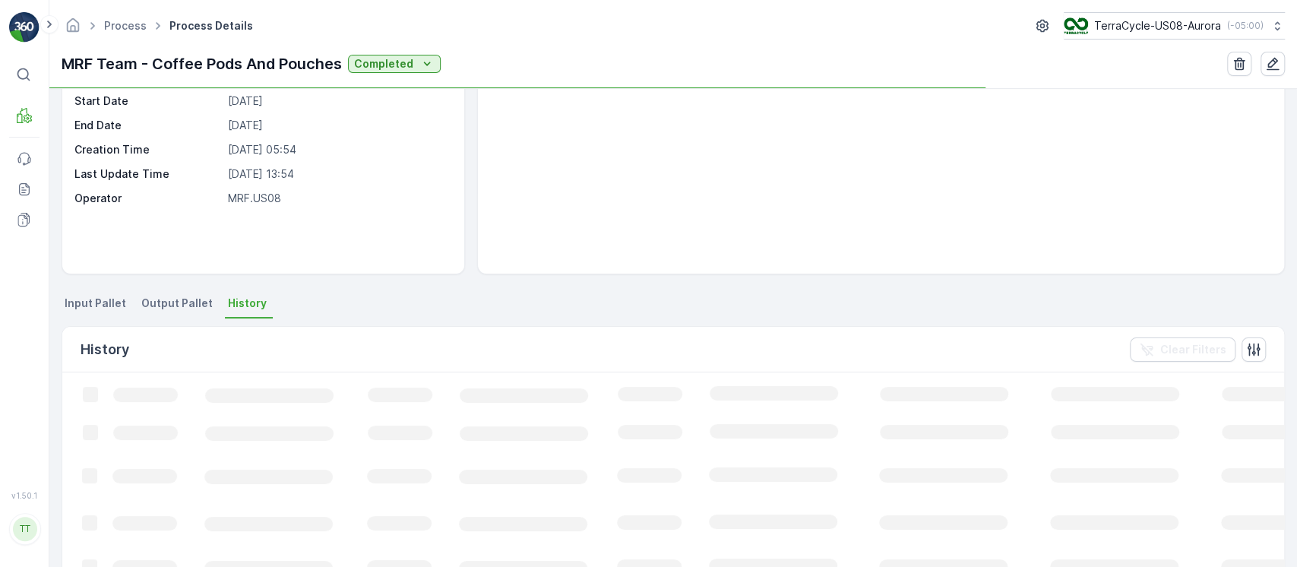
scroll to position [202, 0]
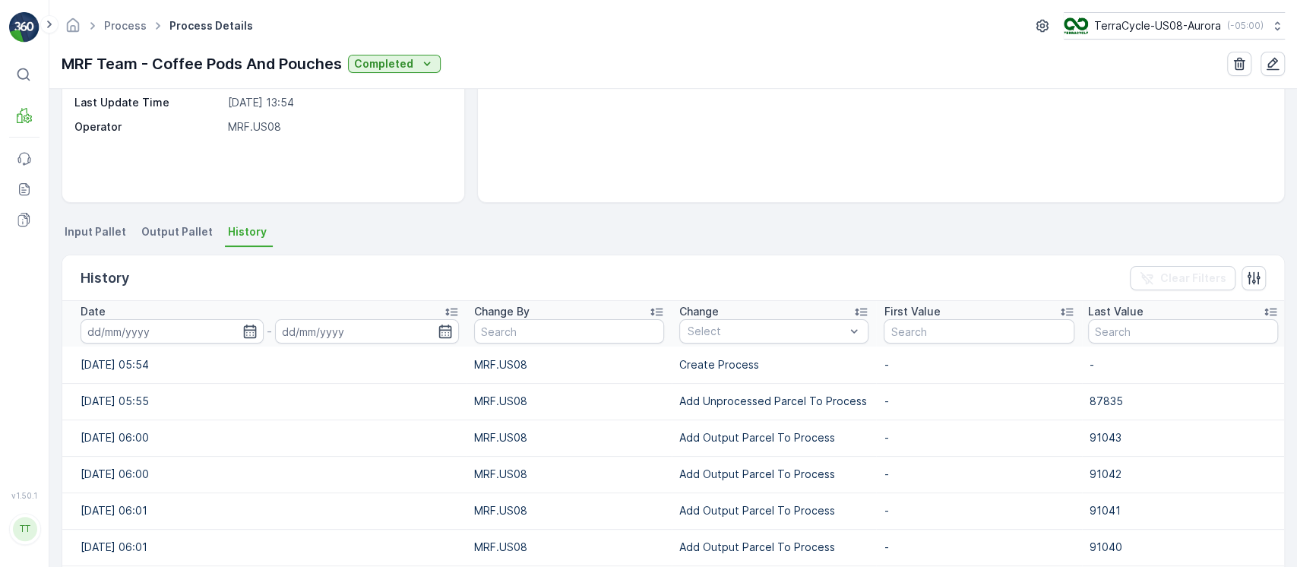
click at [266, 316] on div "Date" at bounding box center [270, 311] width 378 height 15
click at [266, 317] on div "Date" at bounding box center [270, 311] width 378 height 15
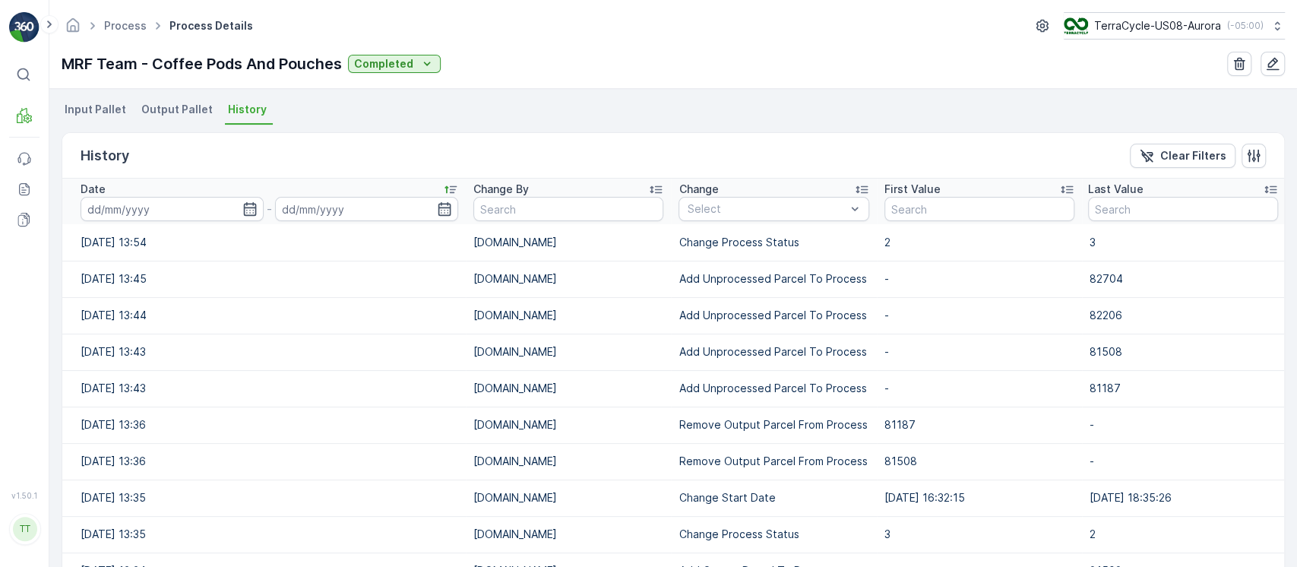
scroll to position [410, 0]
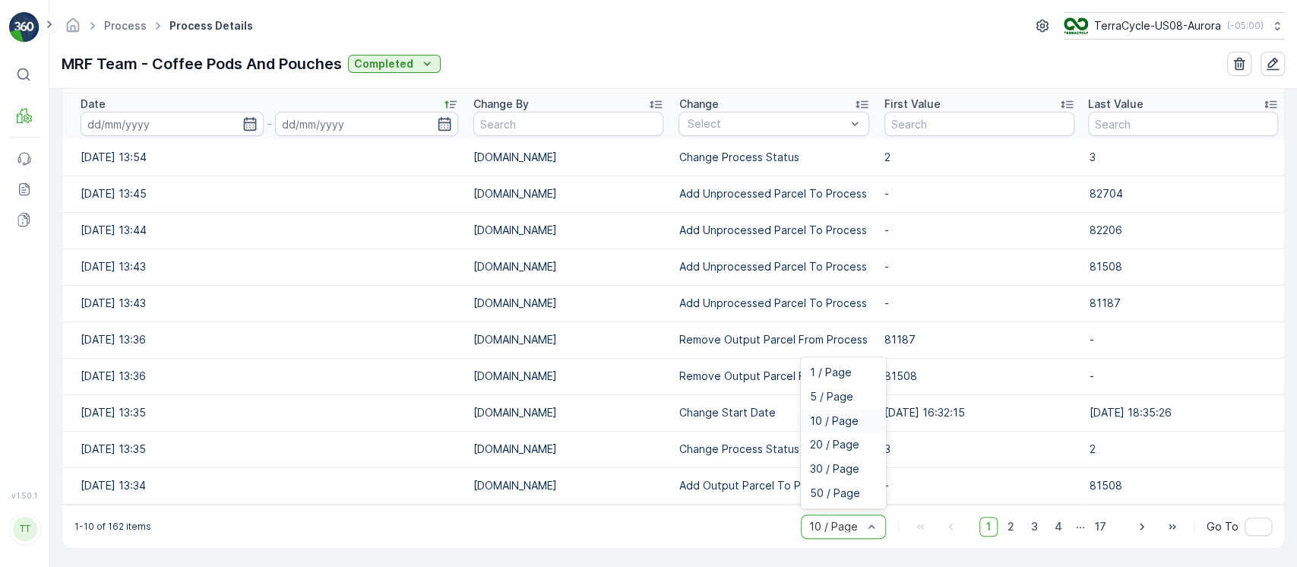
click at [869, 533] on div at bounding box center [871, 526] width 15 height 23
click at [843, 494] on span "50 / Page" at bounding box center [835, 493] width 50 height 12
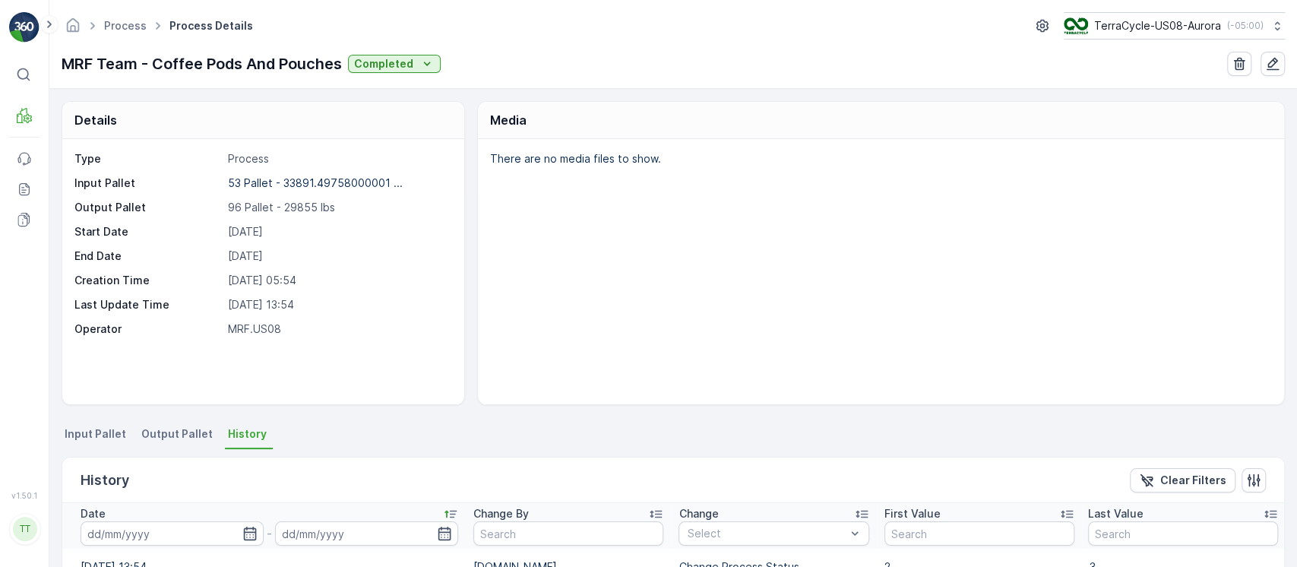
click at [164, 431] on span "Output Pallet" at bounding box center [176, 433] width 71 height 15
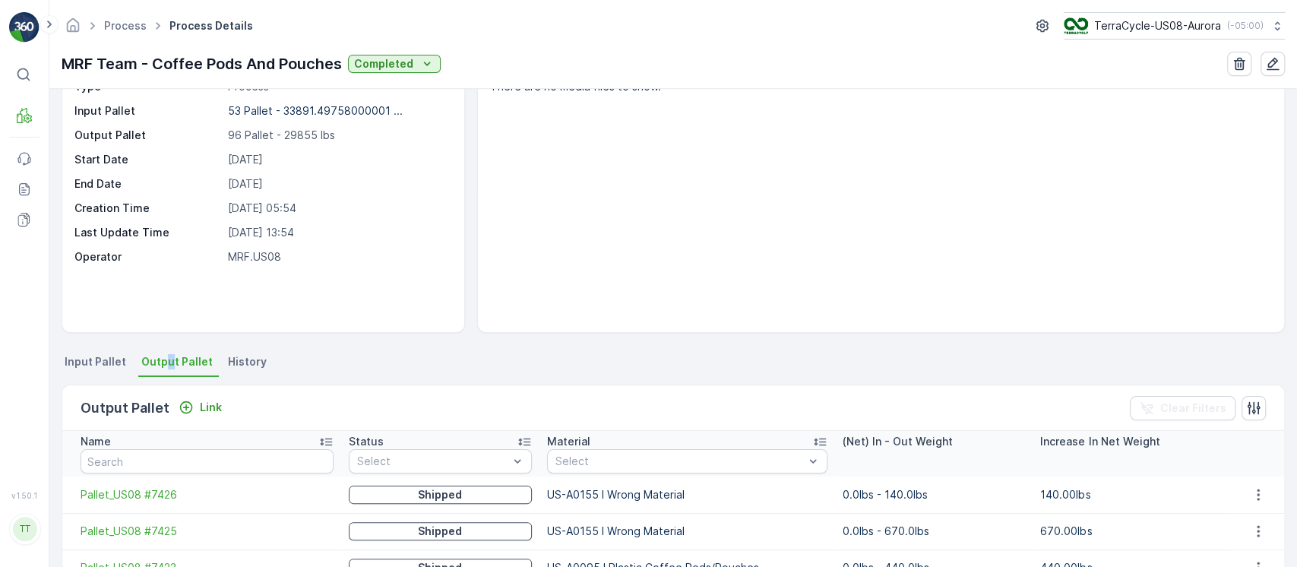
scroll to position [101, 0]
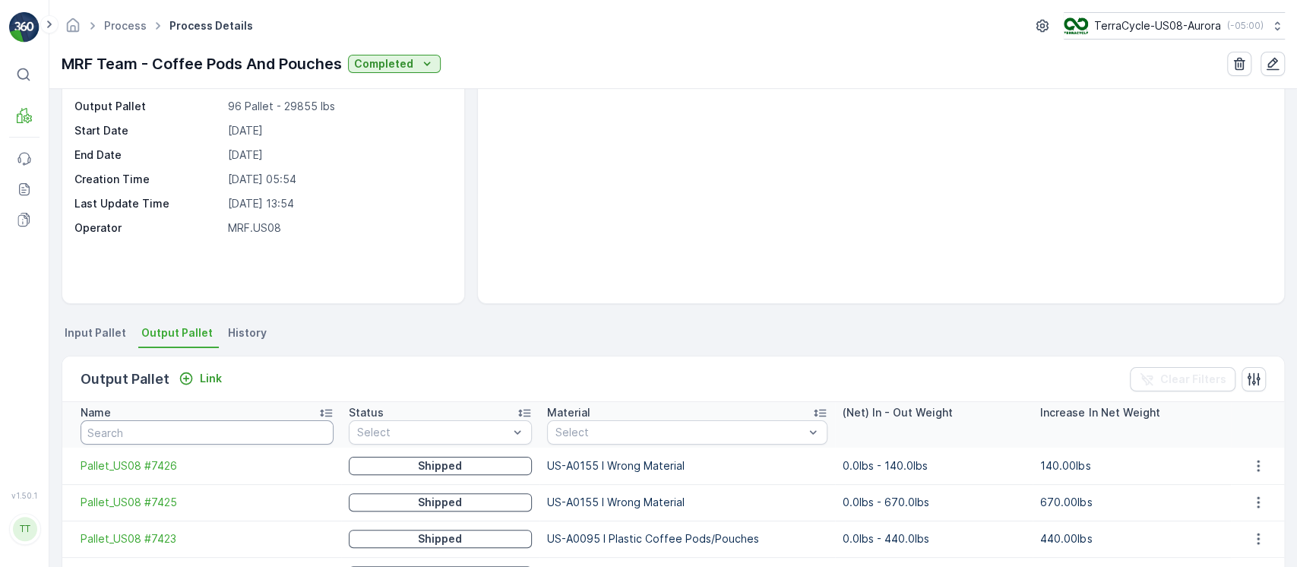
drag, startPoint x: 258, startPoint y: 423, endPoint x: 265, endPoint y: 420, distance: 8.2
click at [258, 424] on input "text" at bounding box center [207, 432] width 253 height 24
paste input "Pallet_US08 #7062"
type input "Pallet_US08 #7062"
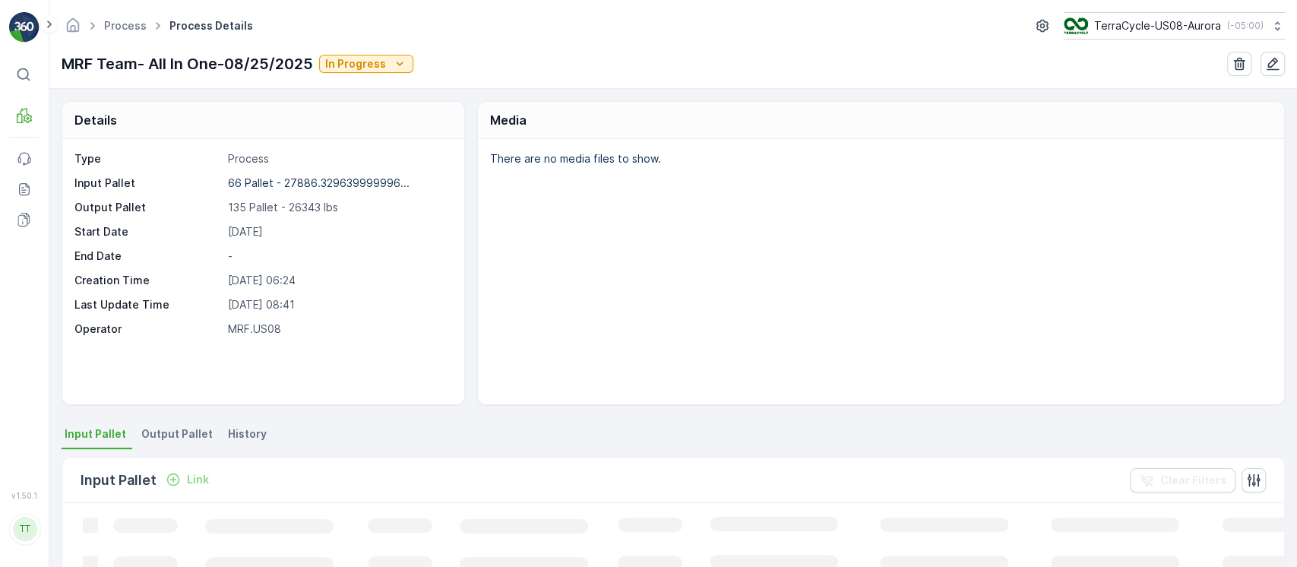
click at [176, 432] on span "Output Pallet" at bounding box center [176, 433] width 71 height 15
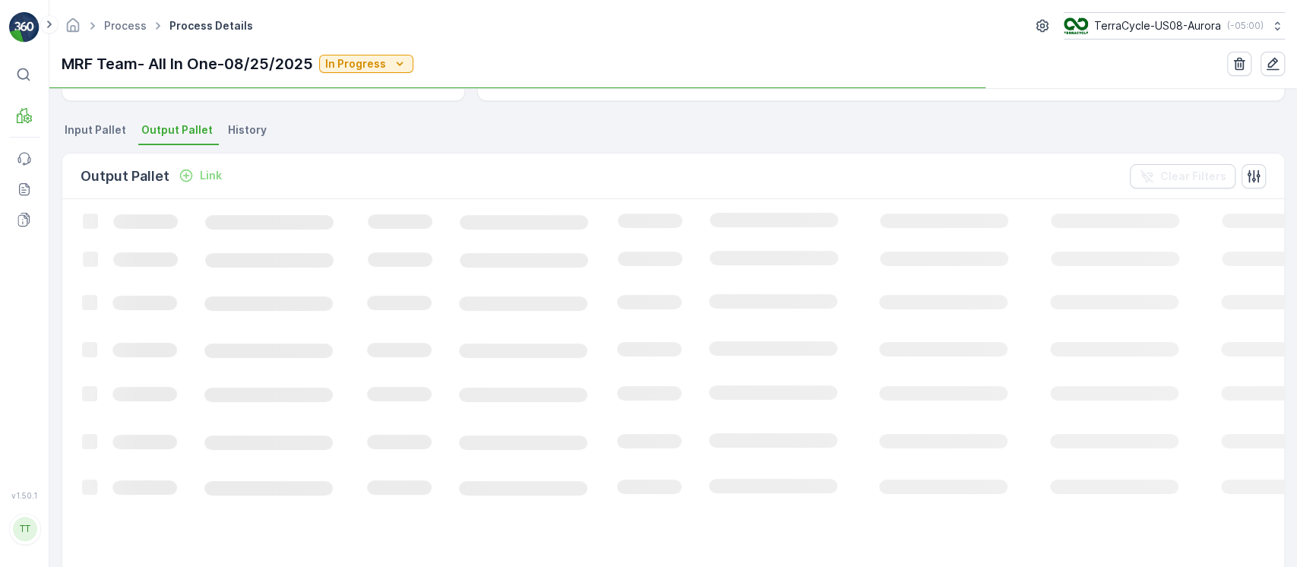
scroll to position [304, 0]
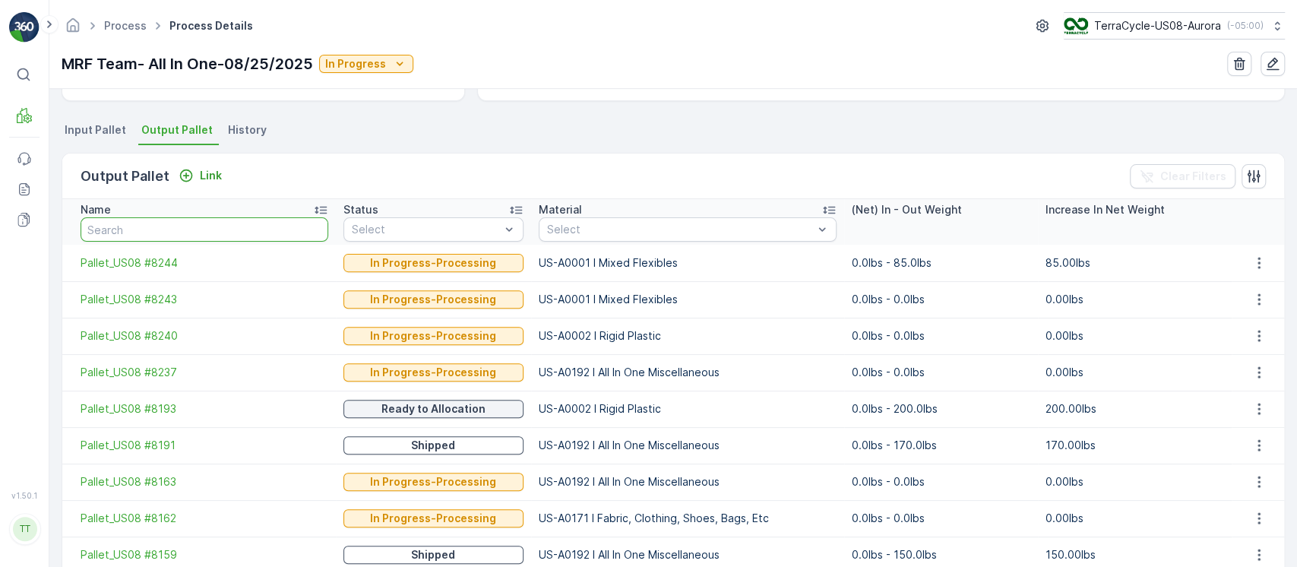
click at [192, 228] on input "text" at bounding box center [205, 229] width 248 height 24
paste input "Pallet_US08 #7062"
type input "Pallet_US08 #7062"
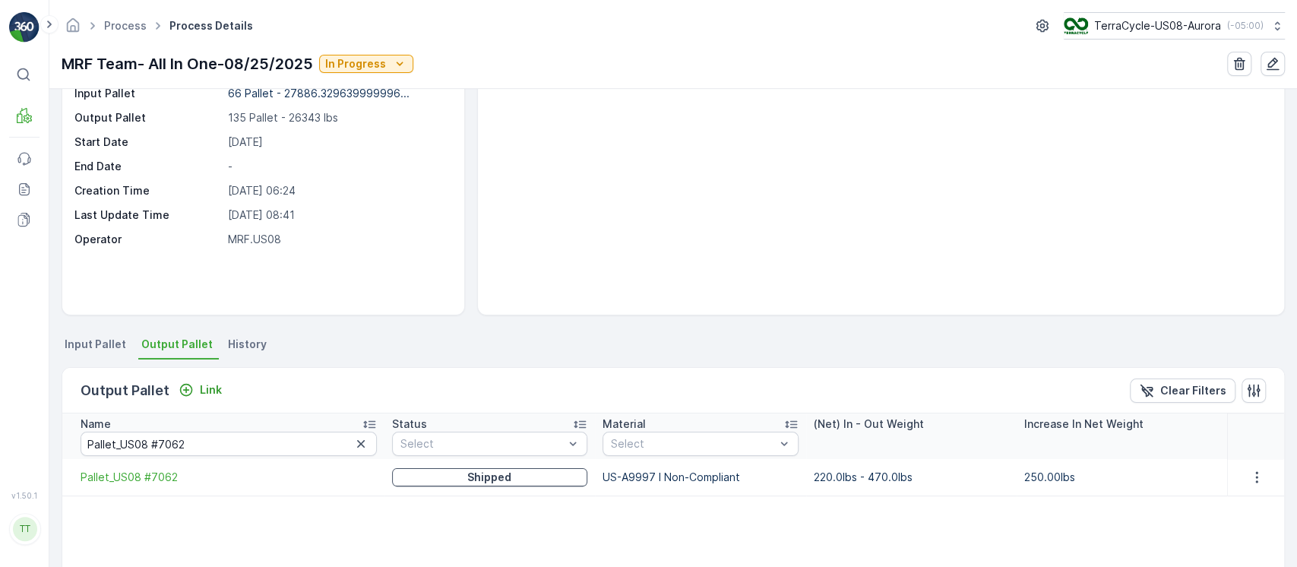
scroll to position [116, 0]
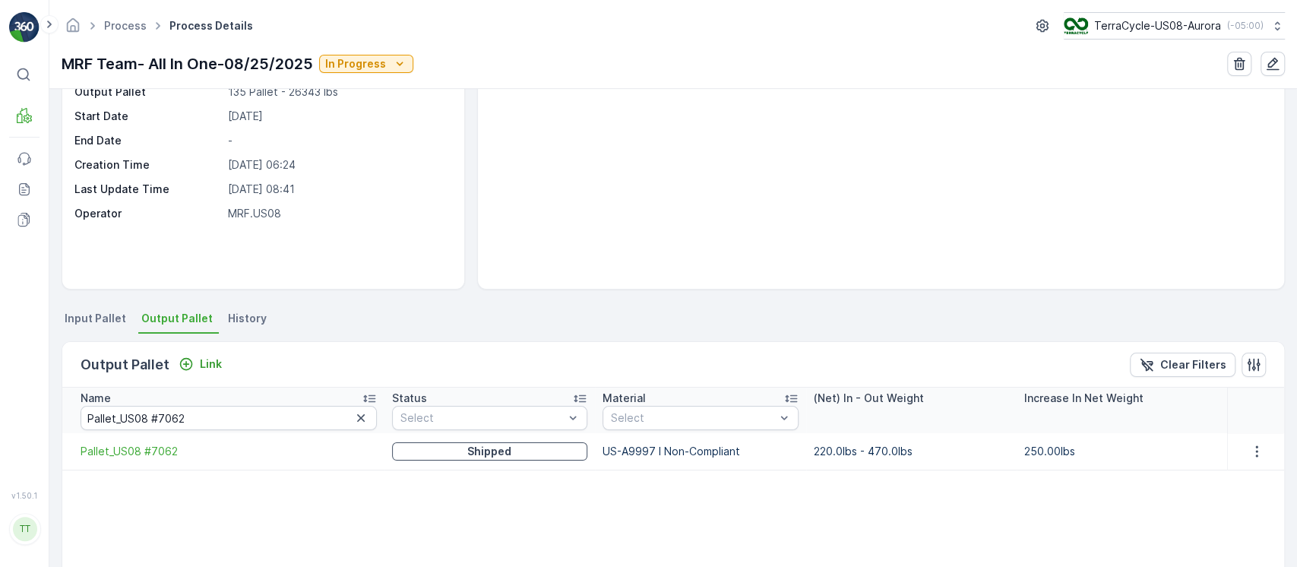
click at [907, 176] on div "There are no media files to show." at bounding box center [881, 156] width 806 height 265
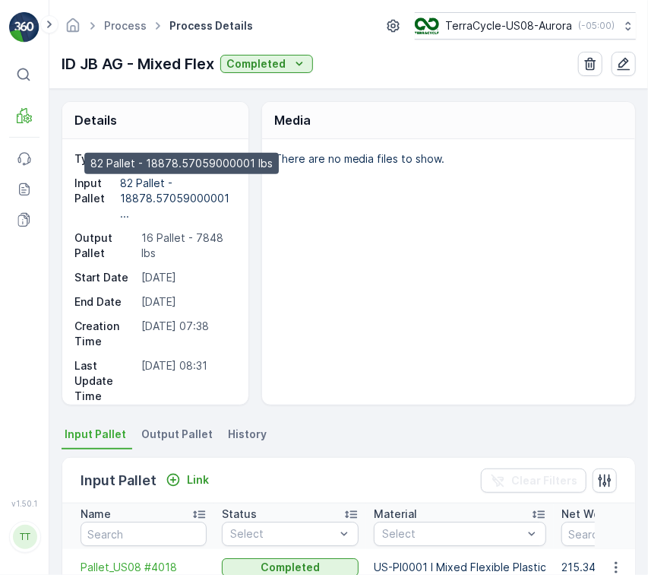
click at [165, 188] on p "82 Pallet - 18878.57059000001 ..." at bounding box center [176, 197] width 112 height 43
click at [180, 193] on p "82 Pallet - 18878.57059000001 ..." at bounding box center [176, 197] width 112 height 43
click at [201, 242] on p "16 Pallet - 7848 lbs" at bounding box center [186, 245] width 91 height 30
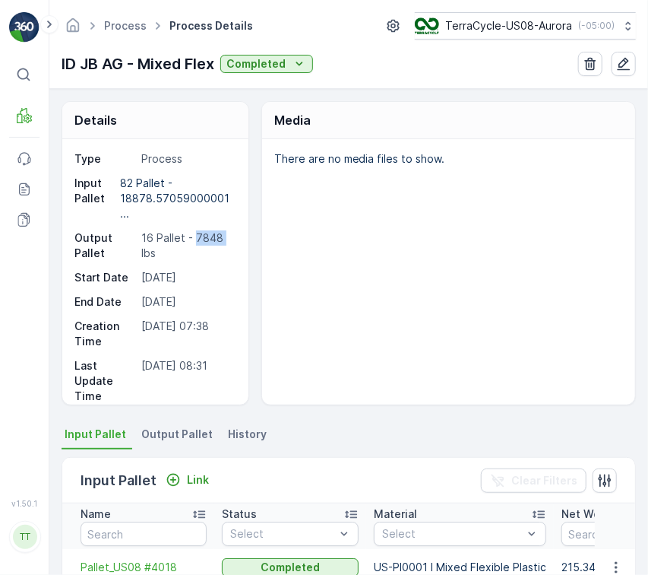
click at [201, 242] on p "16 Pallet - 7848 lbs" at bounding box center [186, 245] width 91 height 30
copy p "7848"
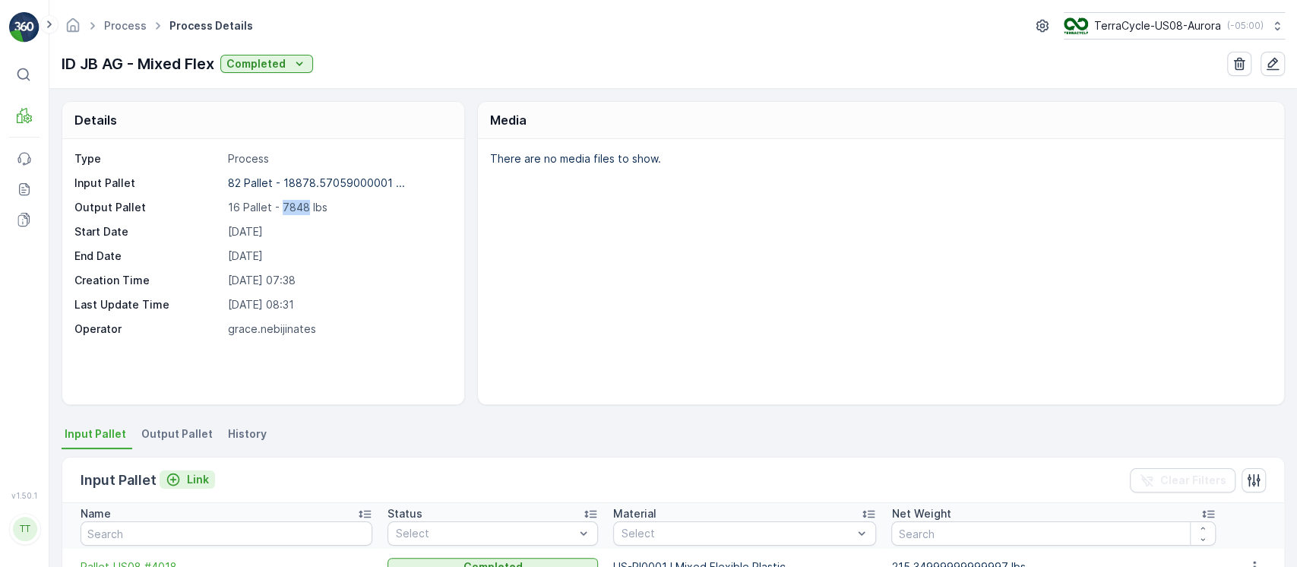
click at [192, 486] on button "Link" at bounding box center [187, 479] width 55 height 18
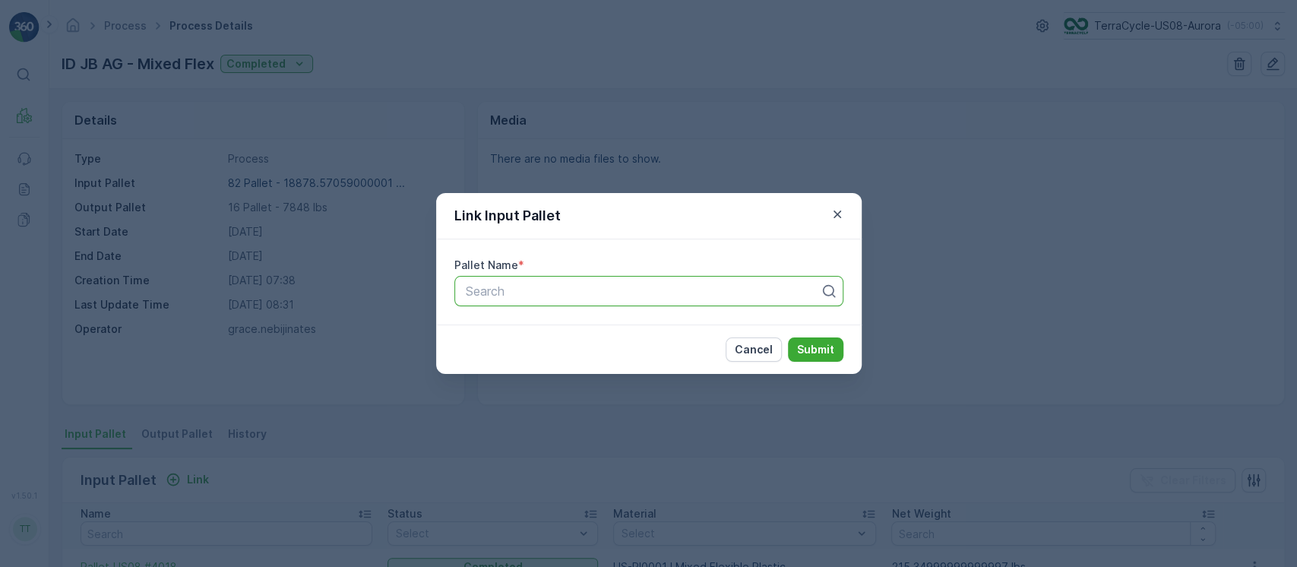
paste input "Pallet_US08 #3788"
type input "Pallet_US08 #3788"
click at [814, 350] on p "Submit" at bounding box center [815, 349] width 37 height 15
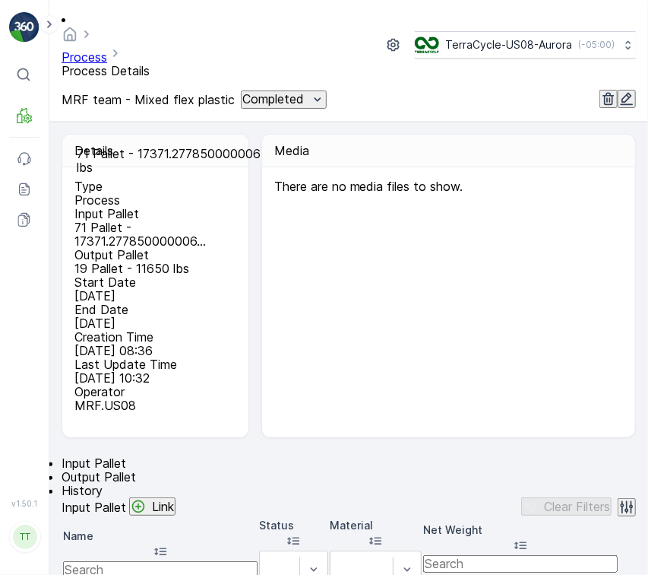
click at [157, 220] on p "71 Pallet - 17371.277850000006..." at bounding box center [153, 233] width 158 height 27
click at [198, 215] on div "Type Process Input Pallet 71 Pallet - 17371.277850000006... Output Pallet 19 Pa…" at bounding box center [153, 295] width 158 height 233
click at [197, 261] on p "19 Pallet - 11650 lbs" at bounding box center [153, 268] width 158 height 14
click at [195, 261] on p "19 Pallet - 11650 lbs" at bounding box center [153, 268] width 158 height 14
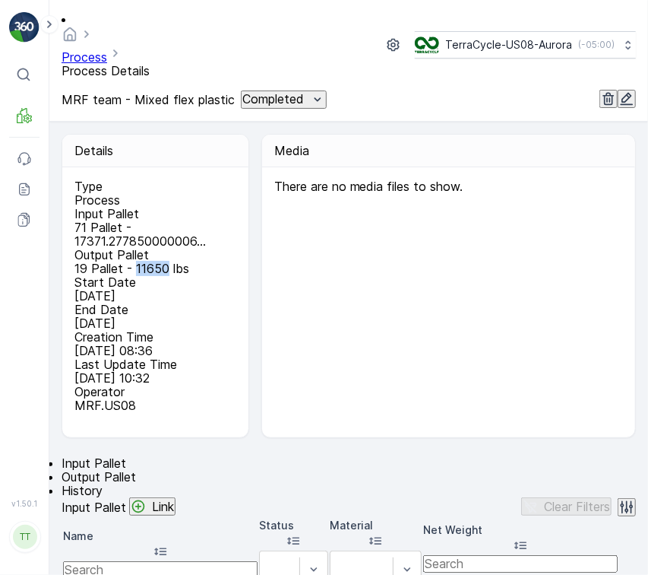
copy p "11650"
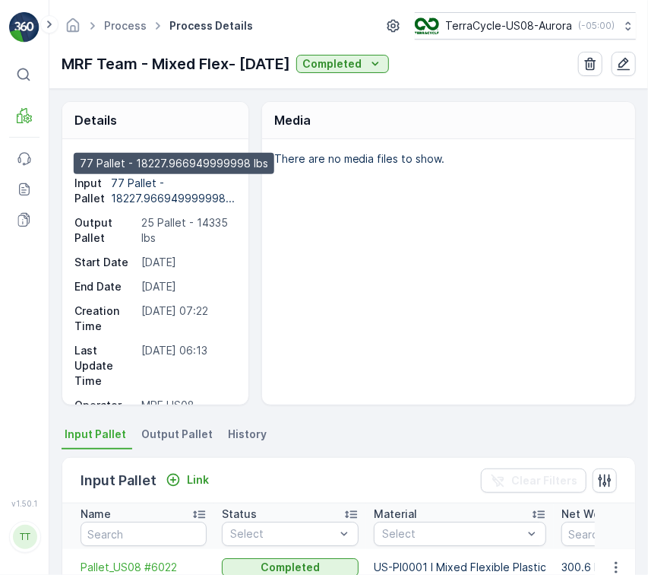
click at [152, 196] on p "77 Pallet - 18227.966949999998..." at bounding box center [173, 190] width 124 height 28
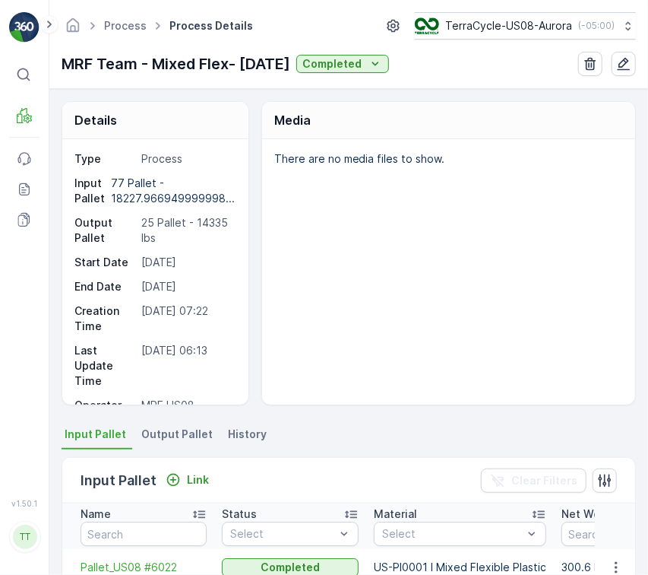
click at [215, 229] on p "25 Pallet - 14335 lbs" at bounding box center [186, 230] width 91 height 30
copy p "14335"
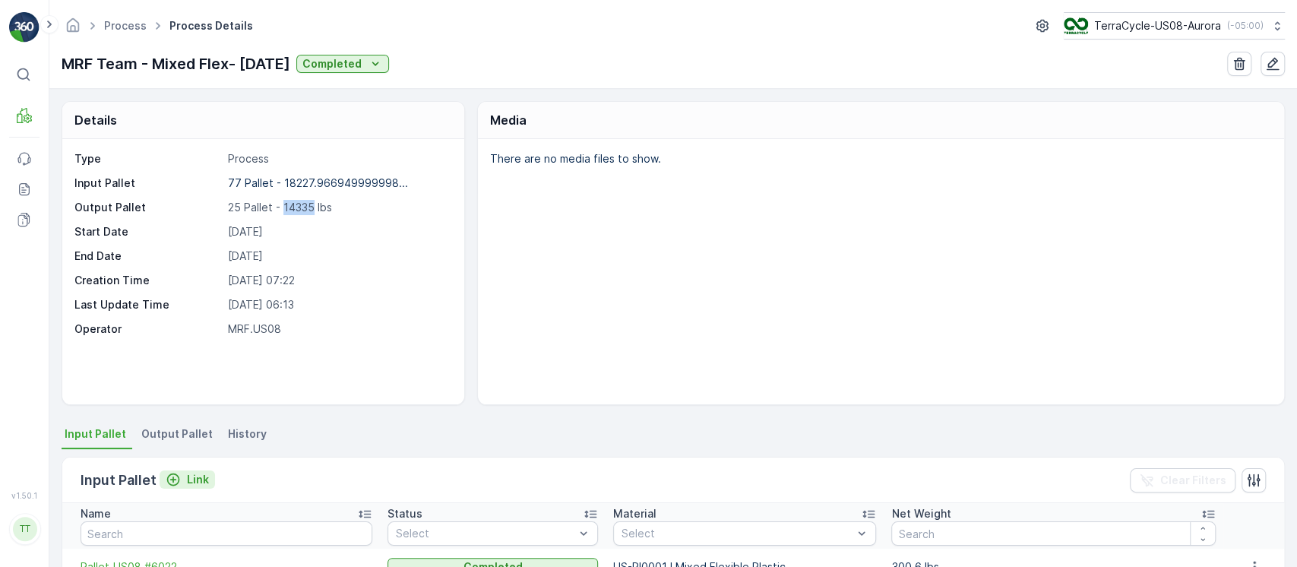
click at [179, 472] on div "Link" at bounding box center [187, 479] width 43 height 15
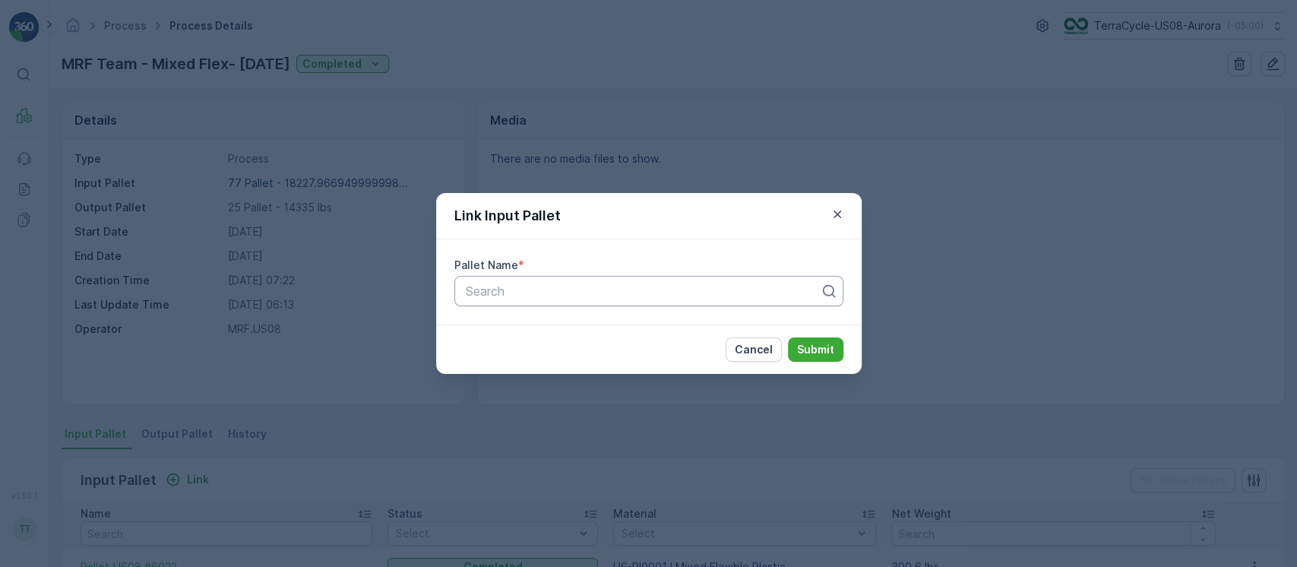
paste input "Pallet_US08 #4383"
click at [508, 289] on div at bounding box center [642, 291] width 357 height 14
type input "Pallet_US08 #4383"
drag, startPoint x: 799, startPoint y: 351, endPoint x: 780, endPoint y: 581, distance: 230.4
click at [780, 566] on html "⌘B MRF Events Reports Documents v 1.50.1 TT TC.GLOBAL clemence.vasseur@terracyc…" at bounding box center [648, 283] width 1297 height 567
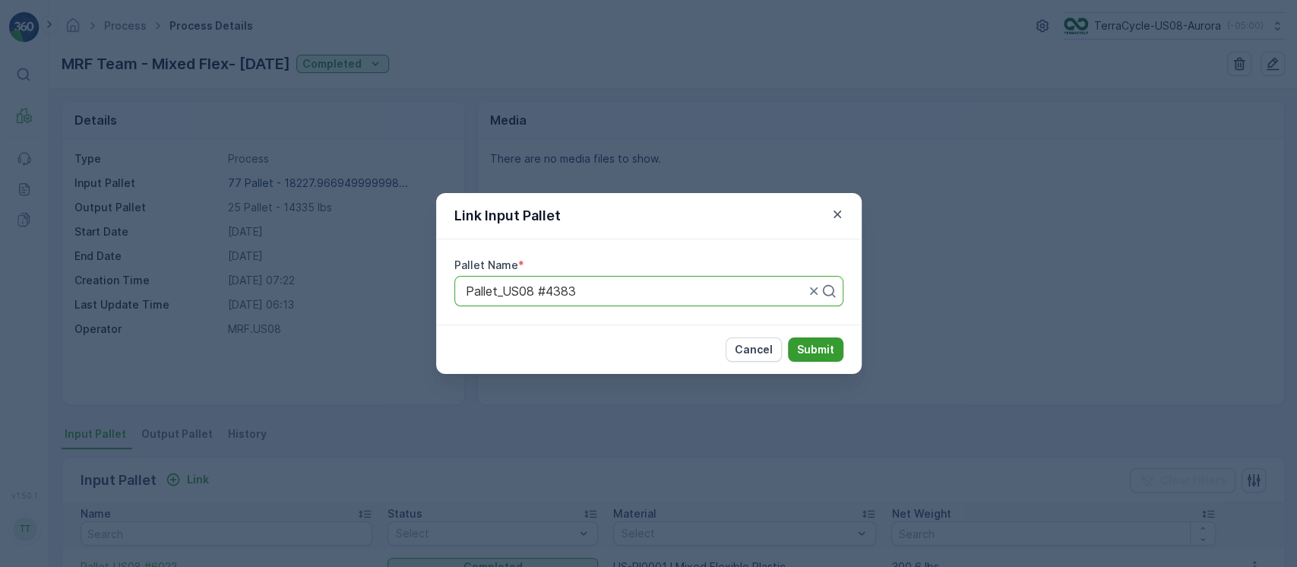
click at [808, 345] on p "Submit" at bounding box center [815, 349] width 37 height 15
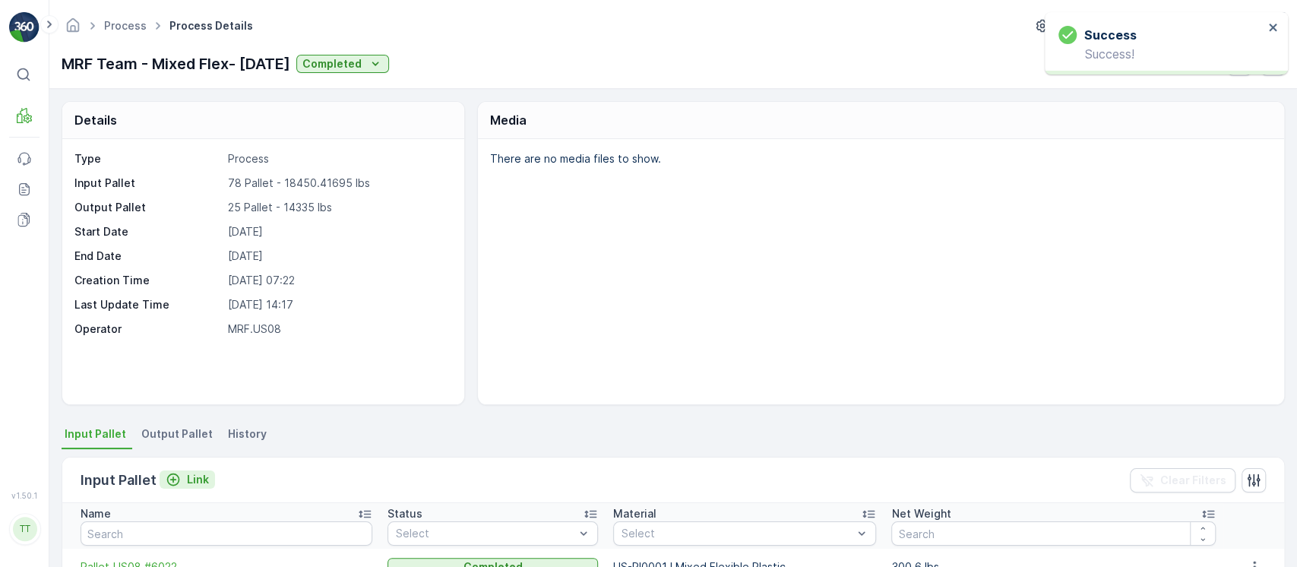
click at [184, 477] on div "Link" at bounding box center [187, 479] width 43 height 15
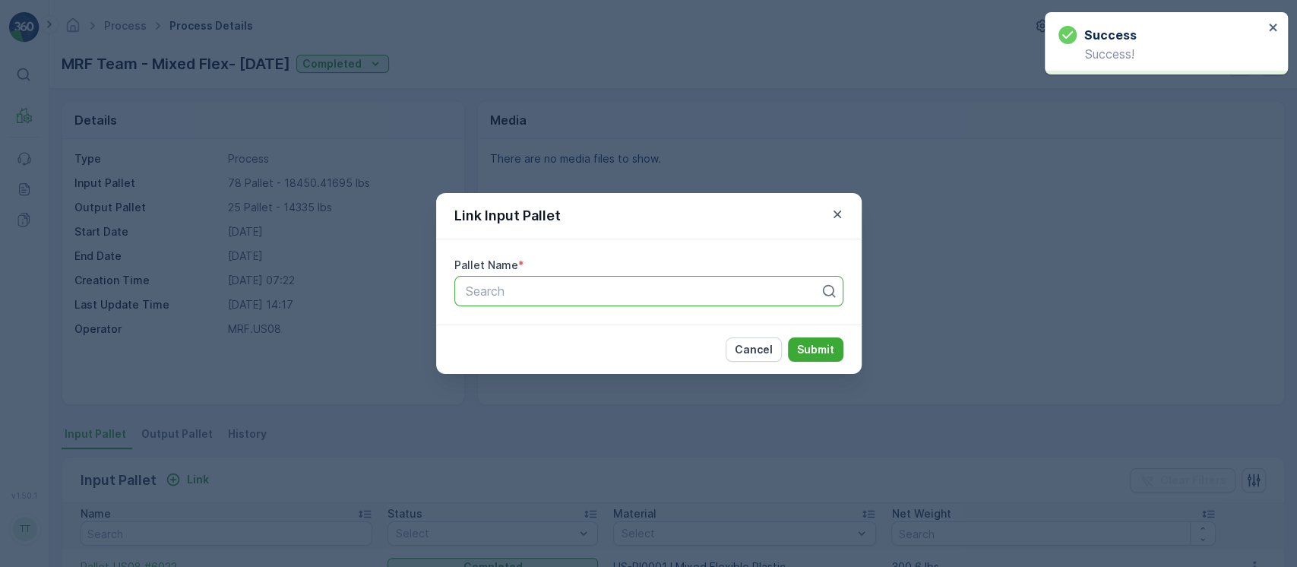
click at [587, 296] on div at bounding box center [642, 291] width 357 height 14
paste input "Pallet_US08 #4550"
type input "Pallet_US08 #4550"
click at [830, 350] on p "Submit" at bounding box center [815, 349] width 37 height 15
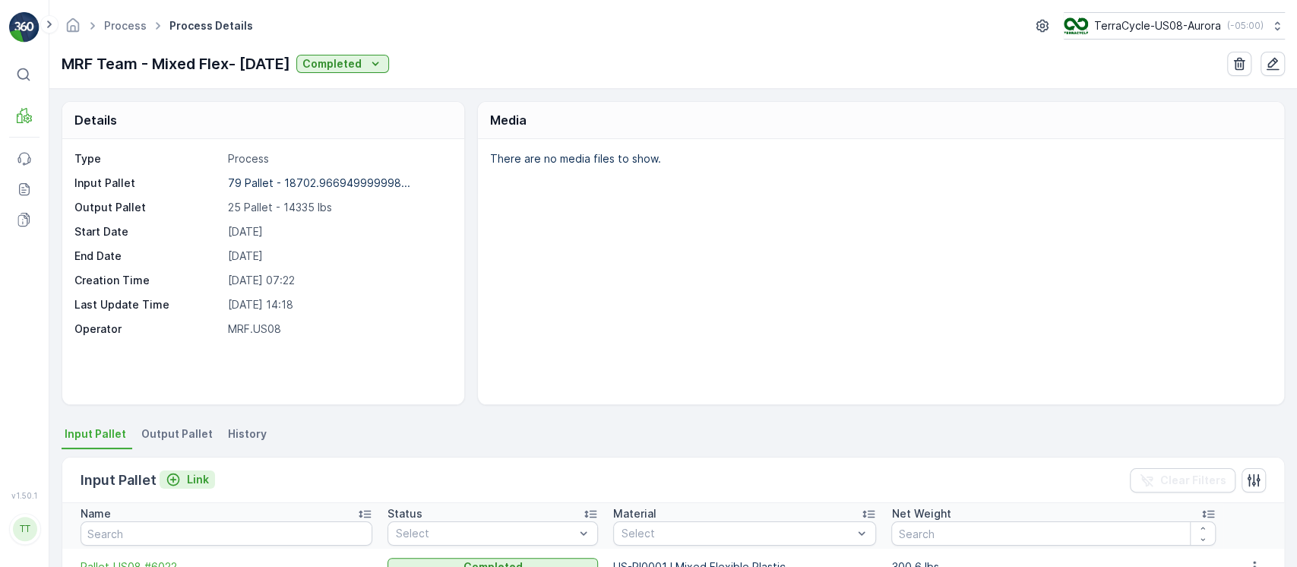
click at [182, 483] on div "Link" at bounding box center [187, 479] width 43 height 15
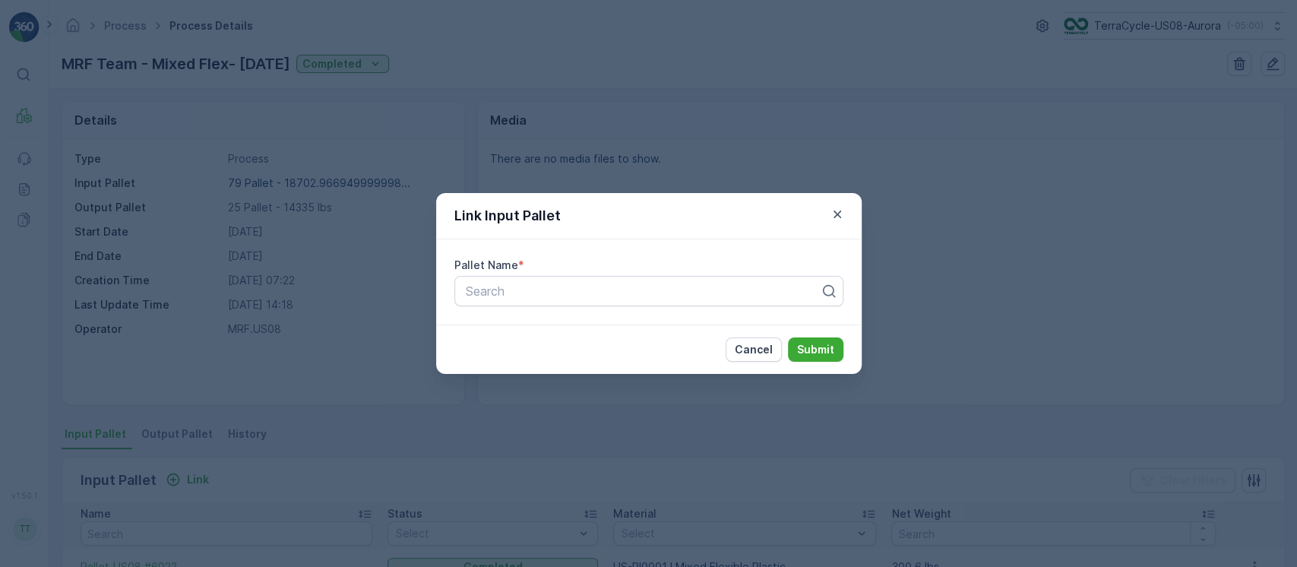
click at [529, 309] on div "Pallet Name * Search" at bounding box center [649, 281] width 426 height 85
click at [523, 302] on div "Search" at bounding box center [648, 291] width 389 height 30
paste input "Pallet_US08 #5666"
type input "Pallet_US08 #5666"
click at [819, 346] on p "Submit" at bounding box center [815, 349] width 37 height 15
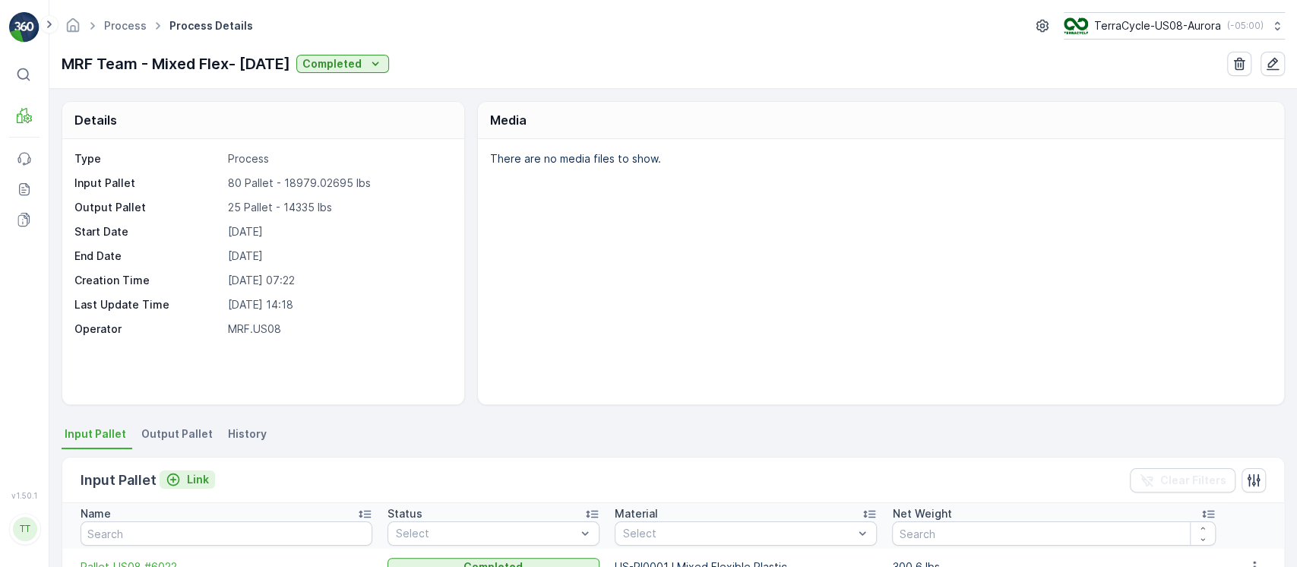
click at [170, 473] on icon "Link" at bounding box center [173, 479] width 13 height 13
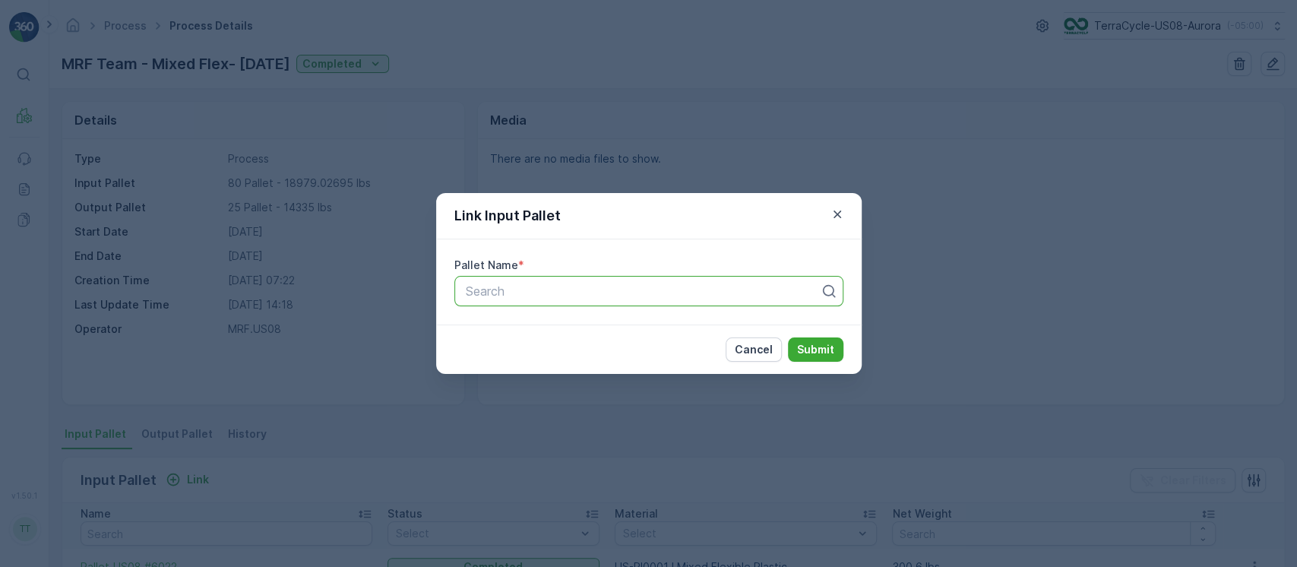
click at [521, 287] on div at bounding box center [642, 291] width 357 height 14
paste input "Pallet_US08 #5841"
type input "Pallet_US08 #5841"
paste input "Pallet_US08 #5841"
type input "Pallet_US08 #5841"
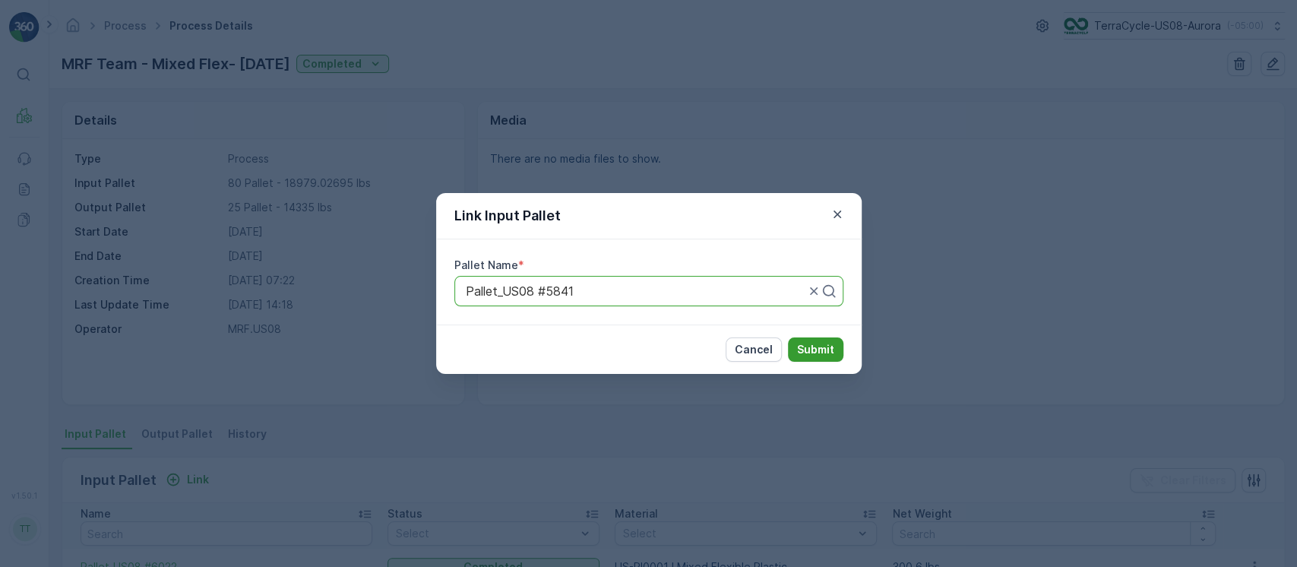
click at [822, 350] on p "Submit" at bounding box center [815, 349] width 37 height 15
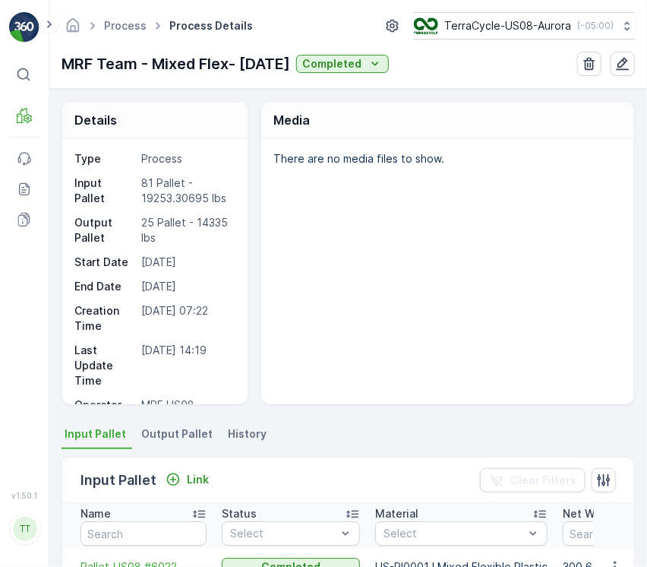
click at [201, 199] on p "81 Pallet - 19253.30695 lbs" at bounding box center [186, 191] width 91 height 30
click at [147, 197] on p "81 Pallet - 19253.30695 lbs" at bounding box center [186, 191] width 91 height 30
copy p "19253.30695"
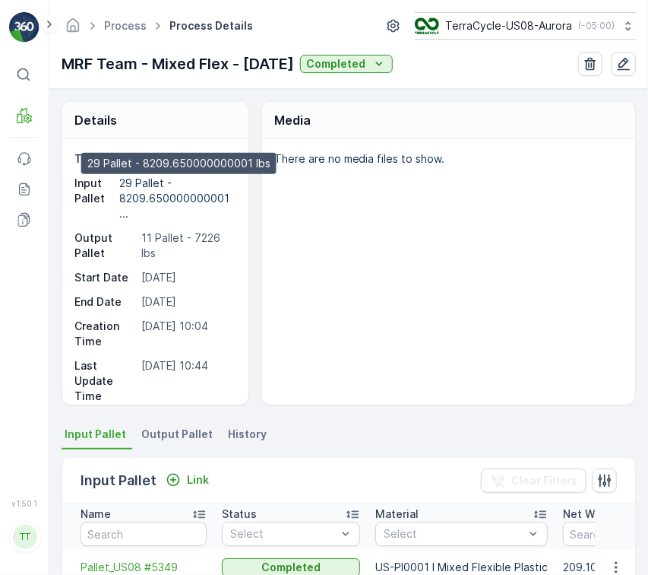
click at [173, 195] on p "29 Pallet - 8209.650000000001 ..." at bounding box center [175, 197] width 113 height 43
click at [209, 236] on p "11 Pallet - 7226 lbs" at bounding box center [186, 245] width 91 height 30
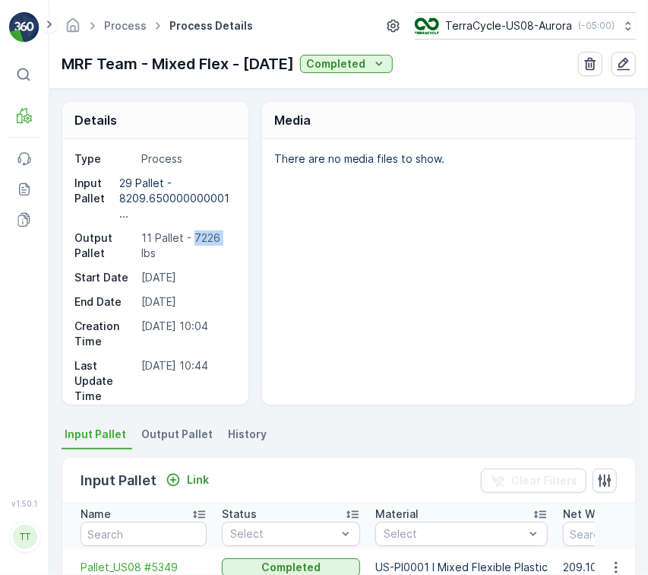
drag, startPoint x: 207, startPoint y: 236, endPoint x: 349, endPoint y: 281, distance: 148.3
click at [208, 240] on p "11 Pallet - 7226 lbs" at bounding box center [186, 245] width 91 height 30
copy p "7226"
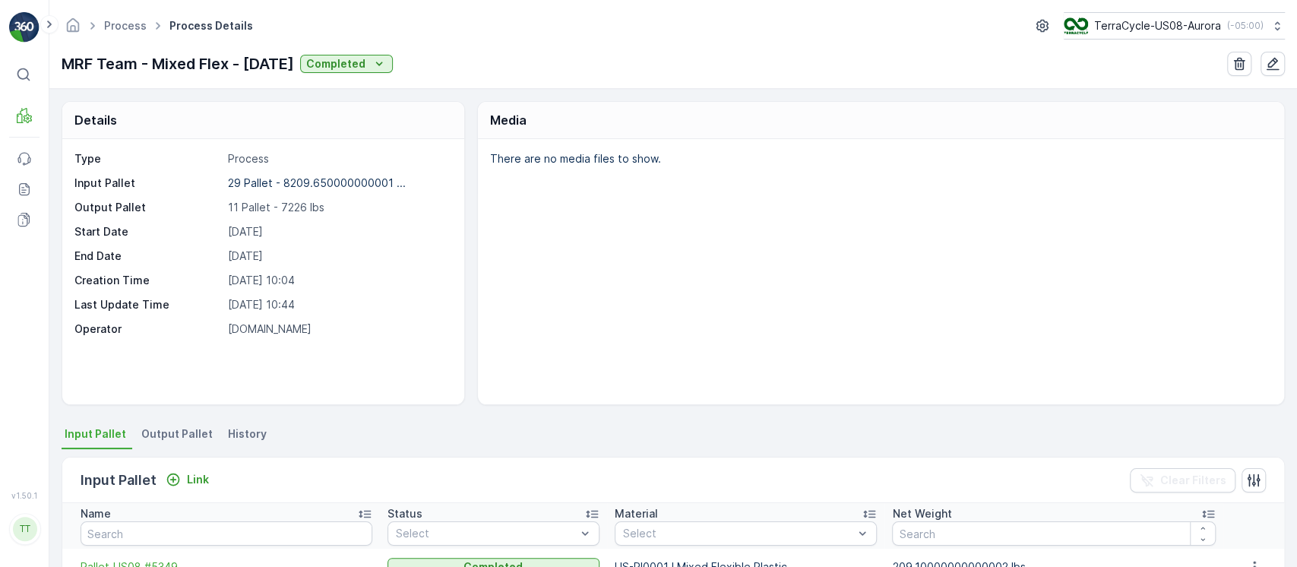
click at [184, 467] on div "Input Pallet Link Clear Filters" at bounding box center [673, 480] width 1222 height 46
click at [192, 476] on p "Link" at bounding box center [198, 479] width 22 height 15
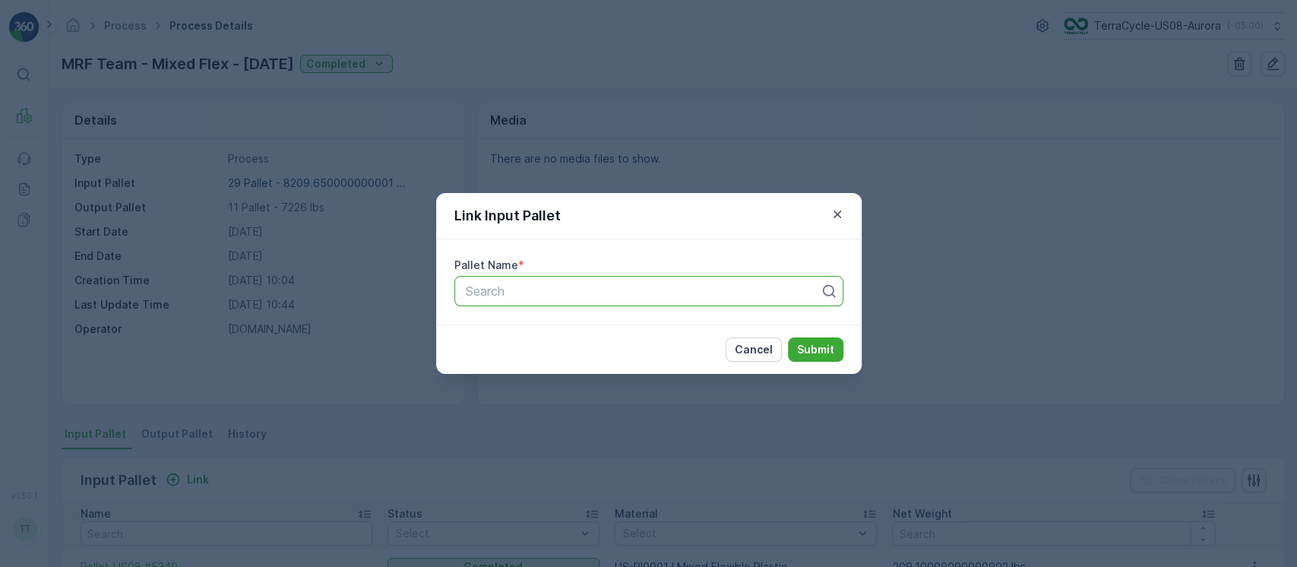
paste input "Pallet_US08 #5131"
type input "Pallet_US08 #5131"
click at [828, 347] on p "Submit" at bounding box center [815, 349] width 37 height 15
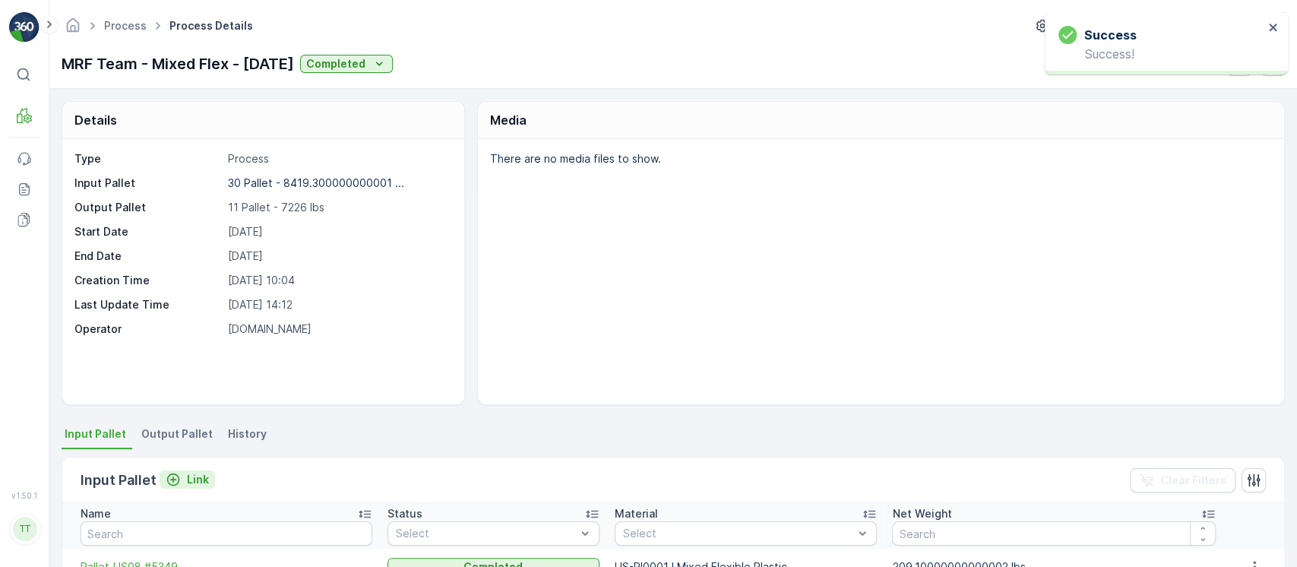
click at [201, 475] on p "Link" at bounding box center [198, 479] width 22 height 15
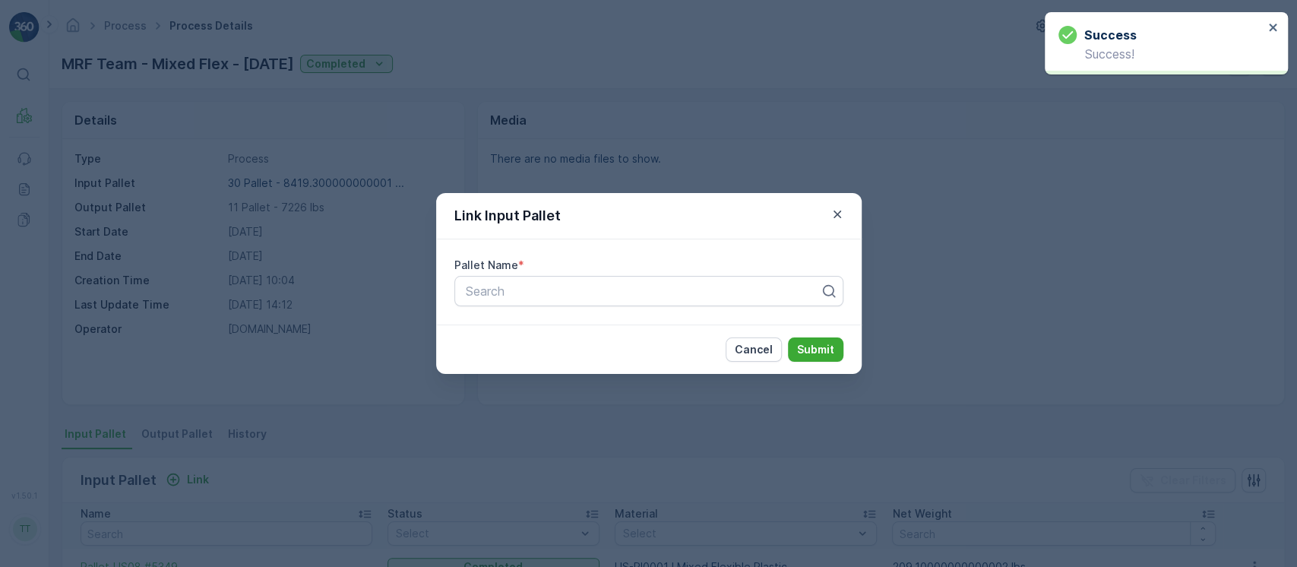
click at [602, 268] on div "Pallet Name *" at bounding box center [648, 265] width 389 height 15
click at [608, 277] on div "Search" at bounding box center [648, 291] width 389 height 30
paste input "Pallet_US08 #4121"
type input "Pallet_US08 #4121"
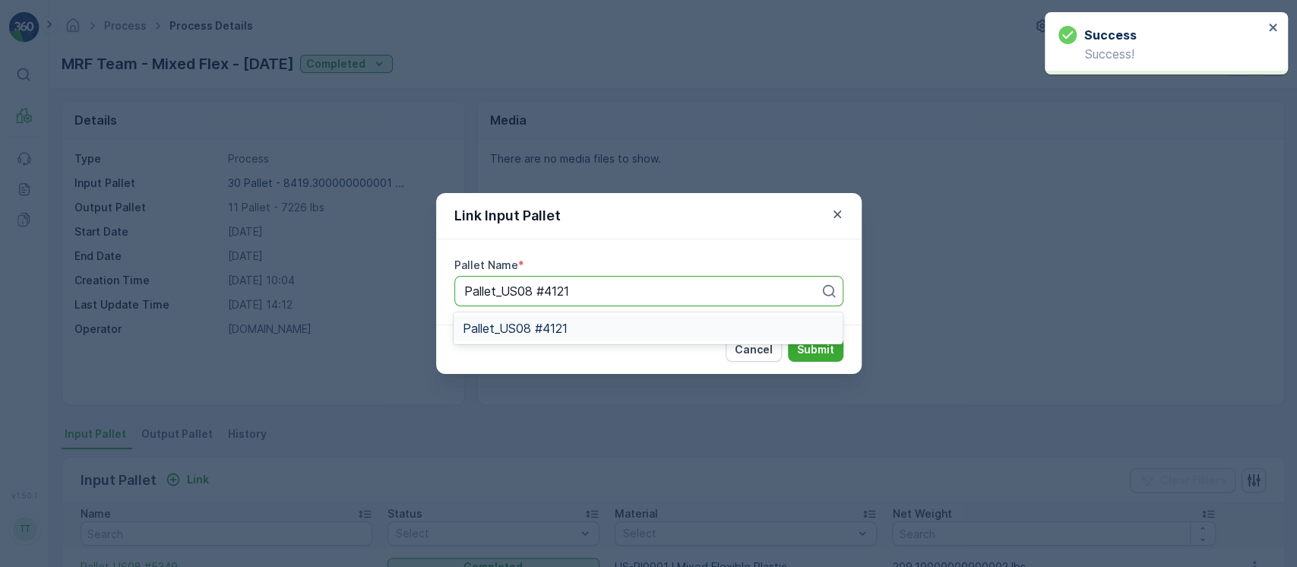
click at [622, 324] on div "Pallet_US08 #4121" at bounding box center [648, 328] width 371 height 14
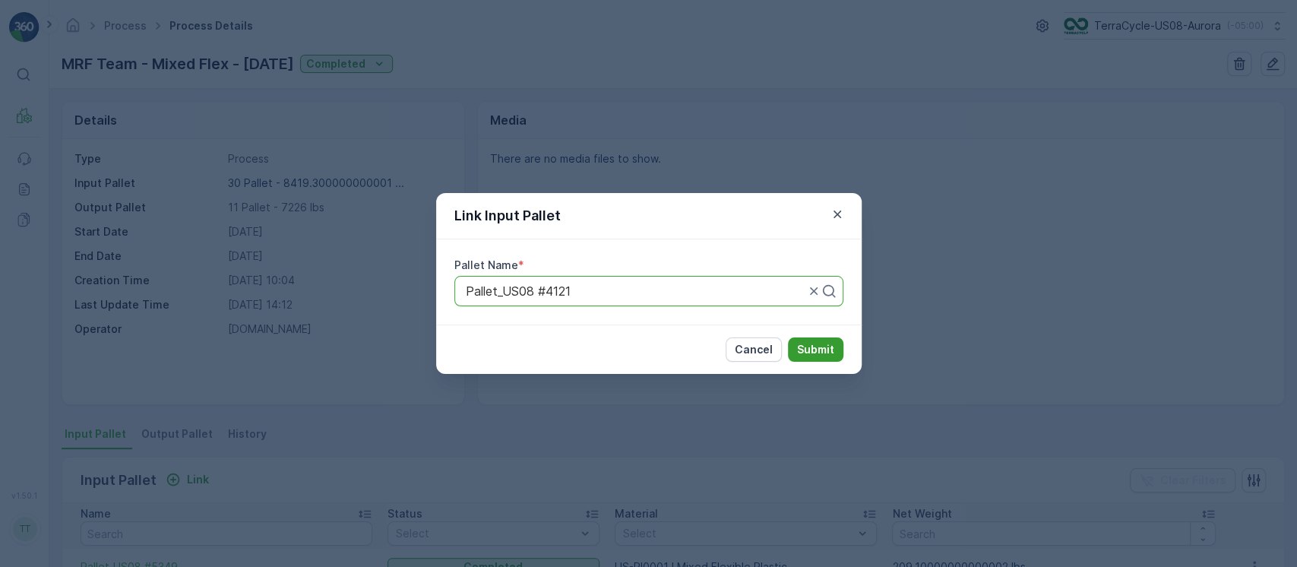
click at [831, 343] on p "Submit" at bounding box center [815, 349] width 37 height 15
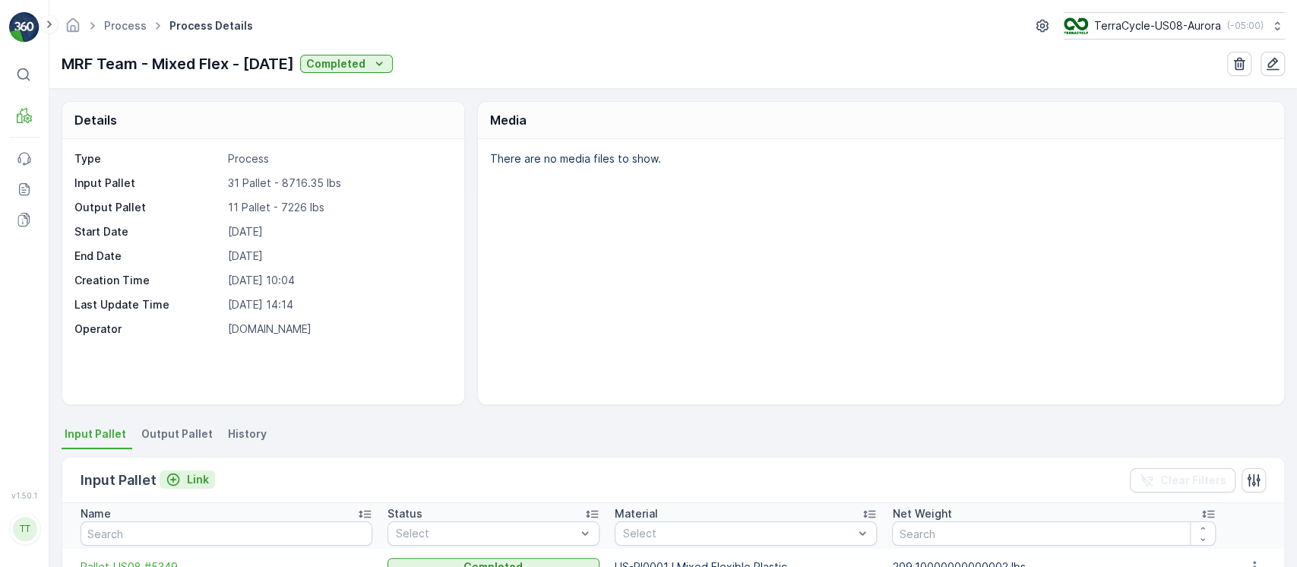
click at [187, 481] on p "Link" at bounding box center [198, 479] width 22 height 15
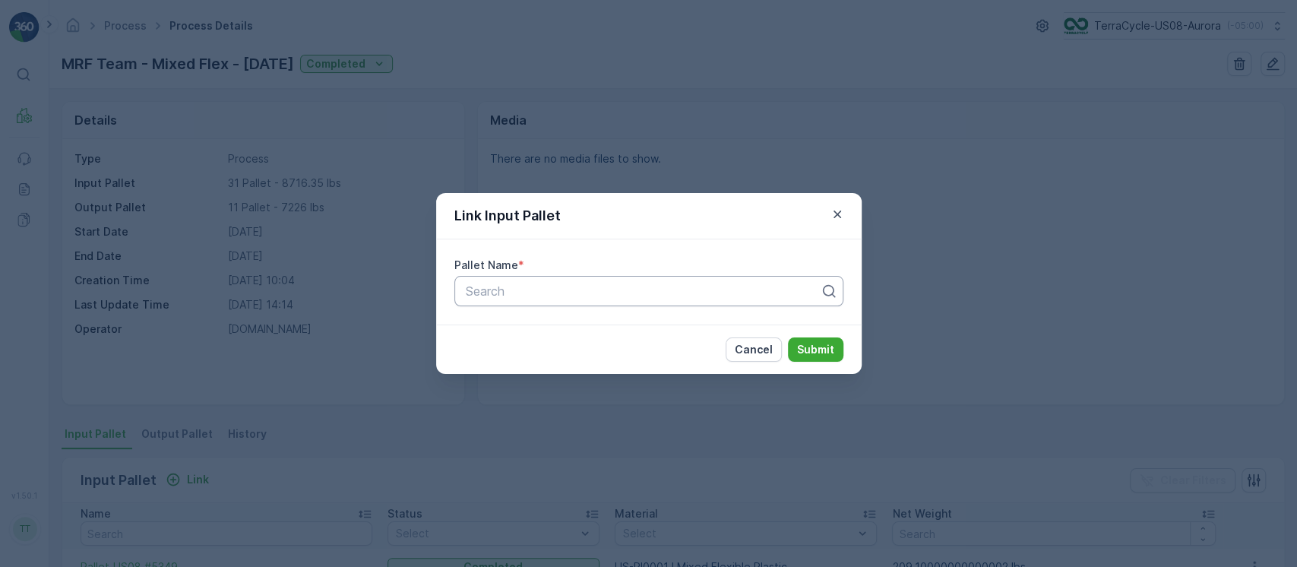
click at [585, 291] on div at bounding box center [642, 291] width 357 height 14
paste input "Pallet_US08 #5250"
type input "Pallet_US08 #5250"
click at [820, 350] on p "Submit" at bounding box center [815, 349] width 37 height 15
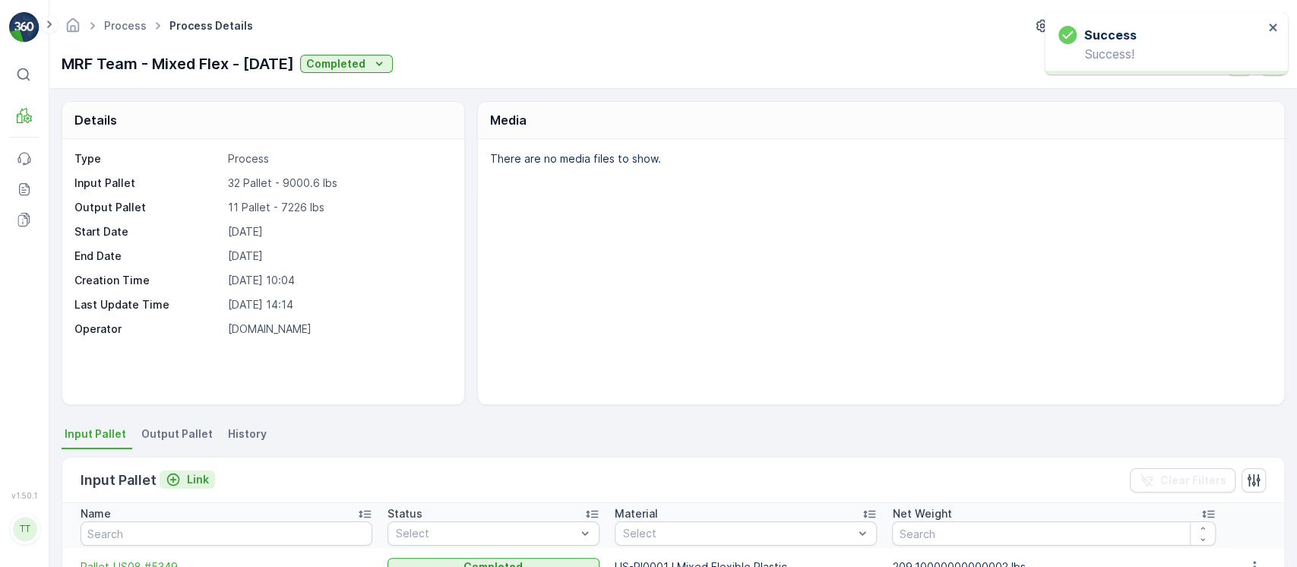
click at [169, 483] on icon "Link" at bounding box center [173, 479] width 13 height 13
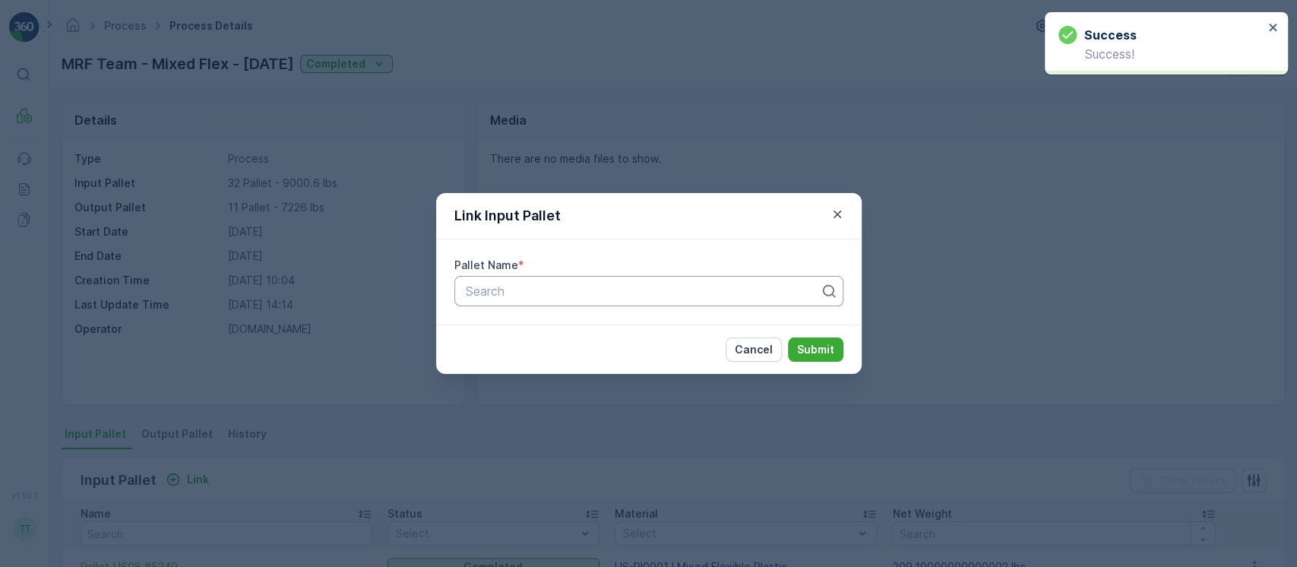
click at [562, 293] on div at bounding box center [642, 291] width 357 height 14
paste input "Pallet_US08 #4242"
type input "Pallet_US08 #4242"
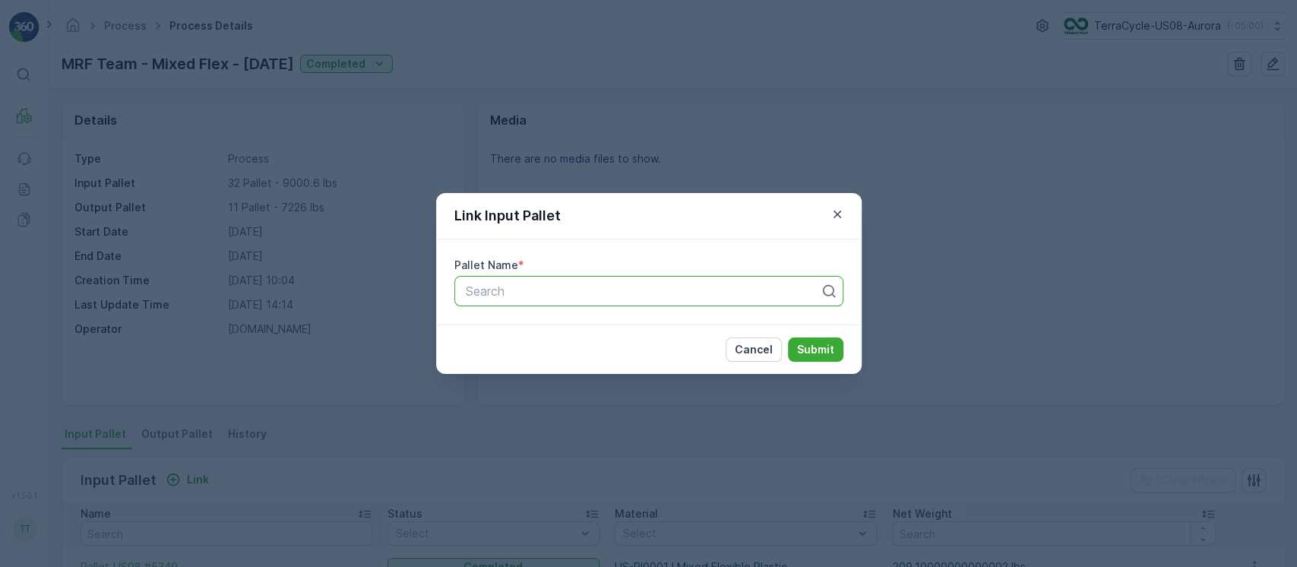
paste input "Pallet_US08 #4242"
type input "Pallet_US08 #4242"
paste input "Pallet_US08 #4242"
type input "Pallet_US08 #4242"
click at [765, 302] on div "Pallet_US08 #4242" at bounding box center [648, 291] width 389 height 30
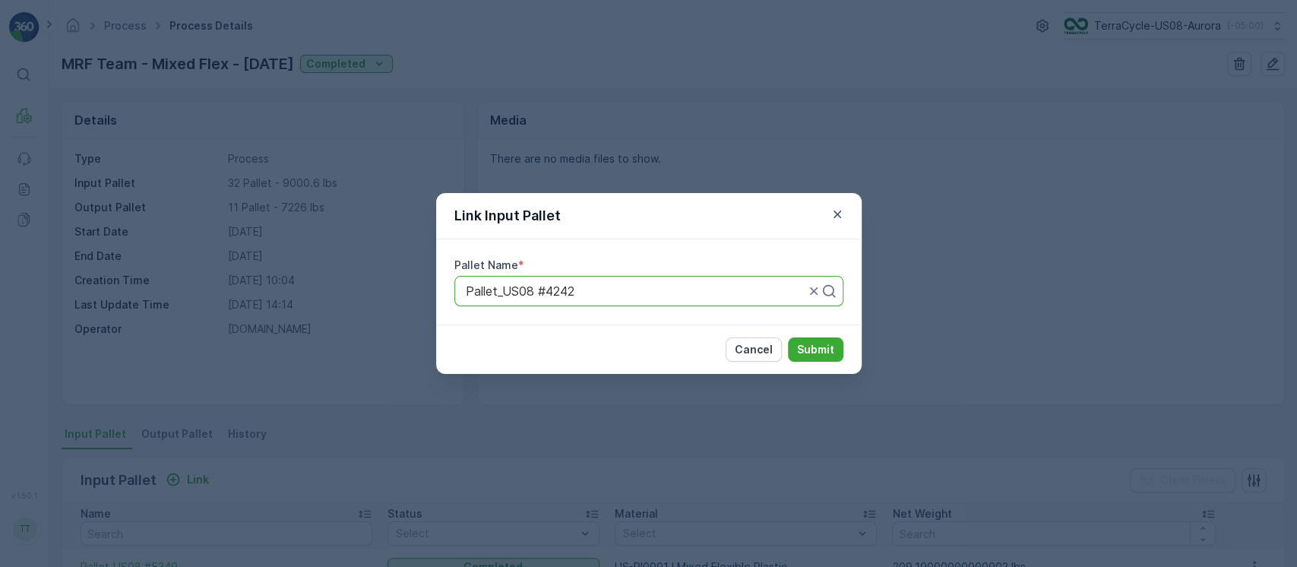
click at [818, 343] on p "Submit" at bounding box center [815, 349] width 37 height 15
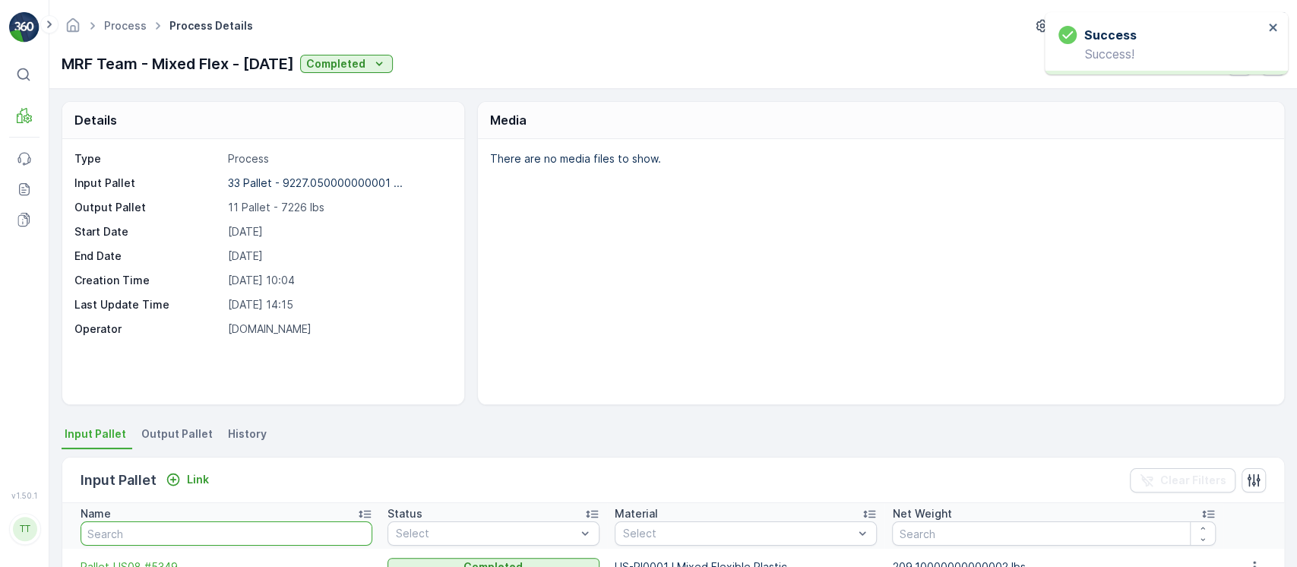
click at [213, 537] on input "text" at bounding box center [227, 533] width 292 height 24
paste input "Pallet_US08 #4242"
type input "Pallet_US08 #4242"
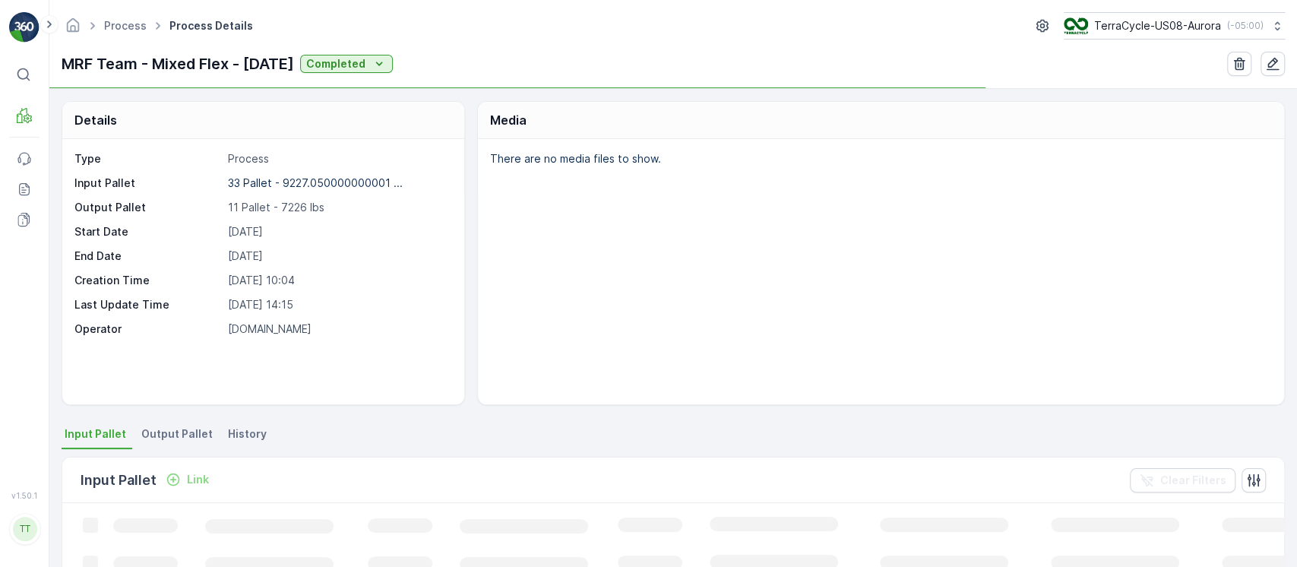
scroll to position [217, 0]
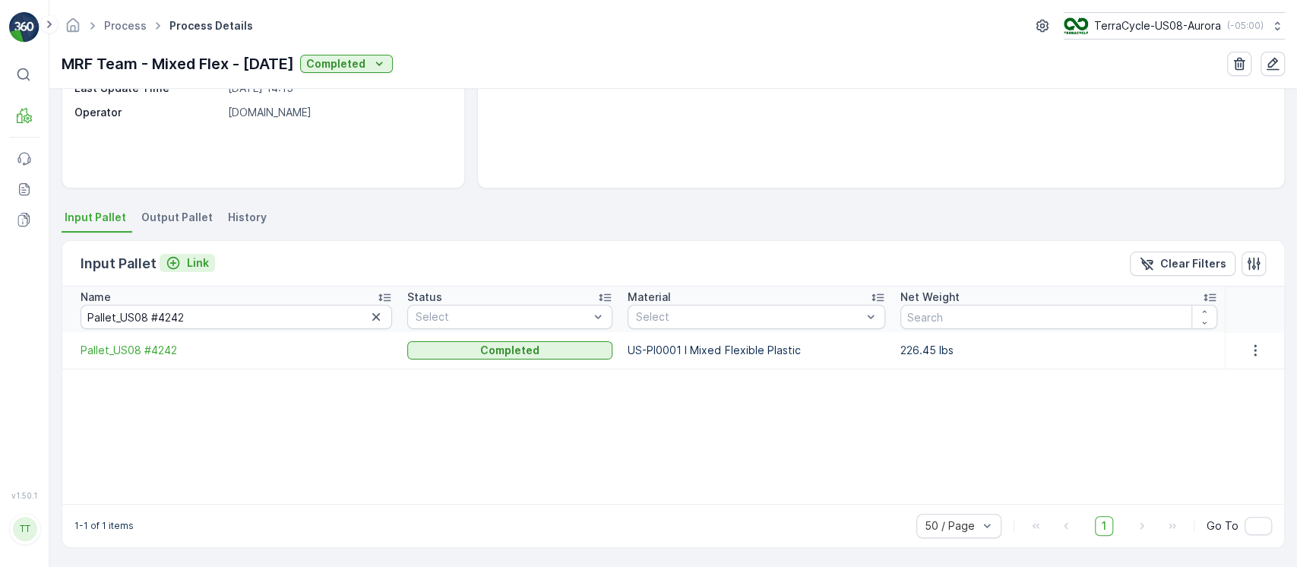
drag, startPoint x: 216, startPoint y: 258, endPoint x: 195, endPoint y: 257, distance: 21.3
click at [213, 257] on div "Input Pallet Link Clear Filters" at bounding box center [673, 264] width 1222 height 46
click at [193, 257] on p "Link" at bounding box center [198, 262] width 22 height 15
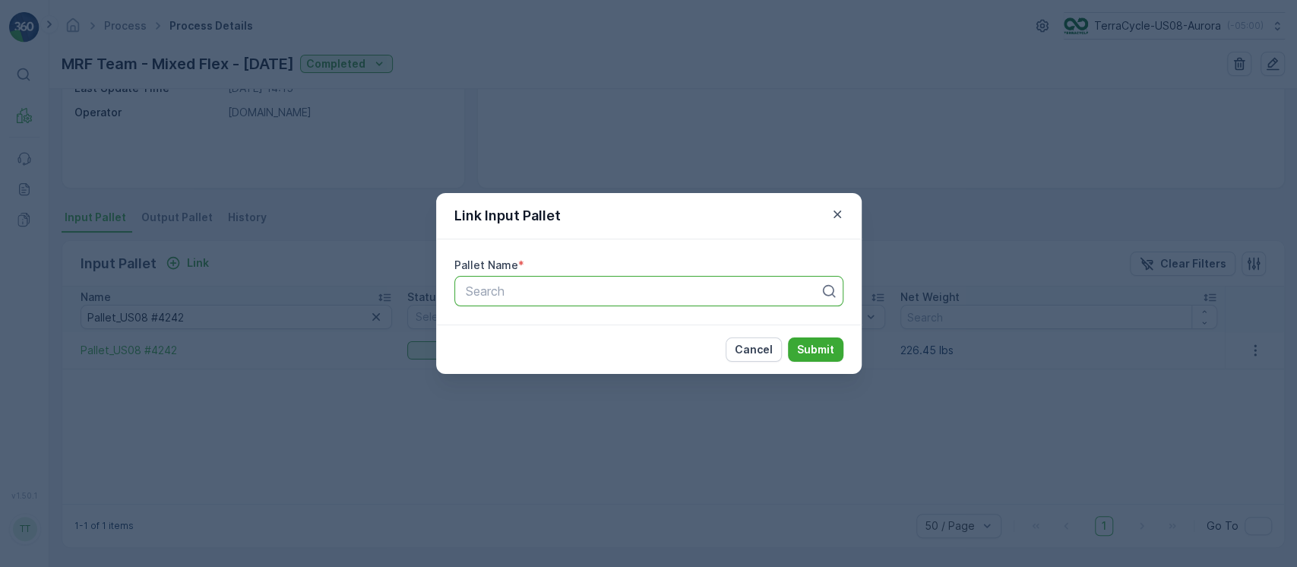
click at [571, 292] on div at bounding box center [642, 291] width 357 height 14
paste input "Pallet_US08 #5348"
type input "Pallet_US08 #5348"
paste input "Pallet_US08 #5348"
type input "Pallet_US08 #5348"
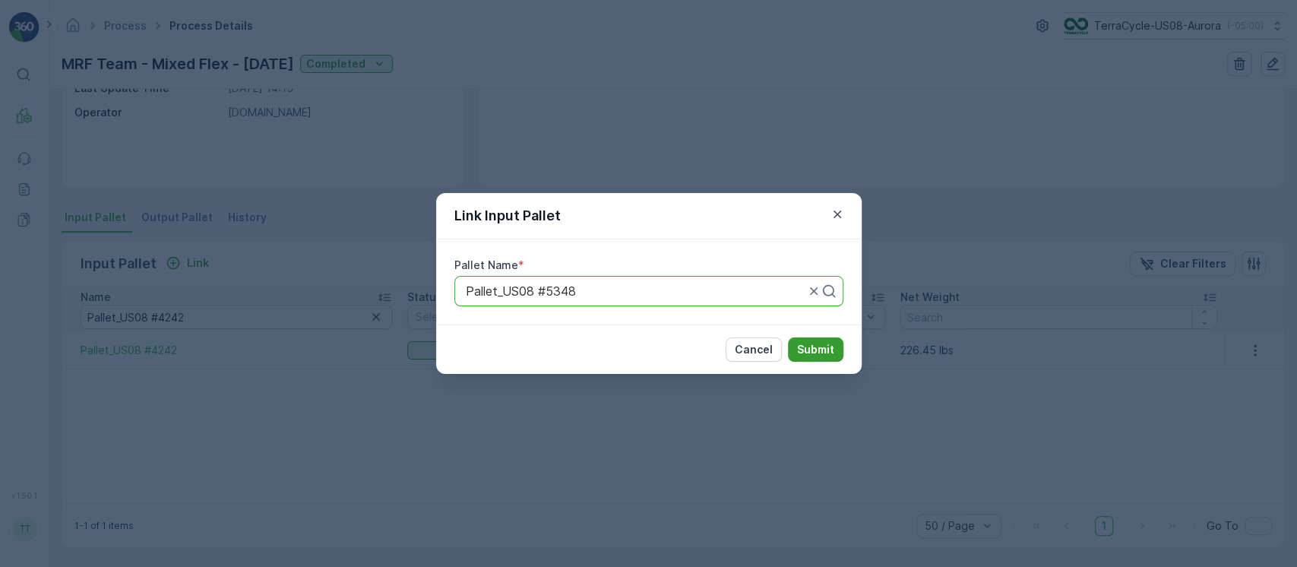
click at [821, 342] on p "Submit" at bounding box center [815, 349] width 37 height 15
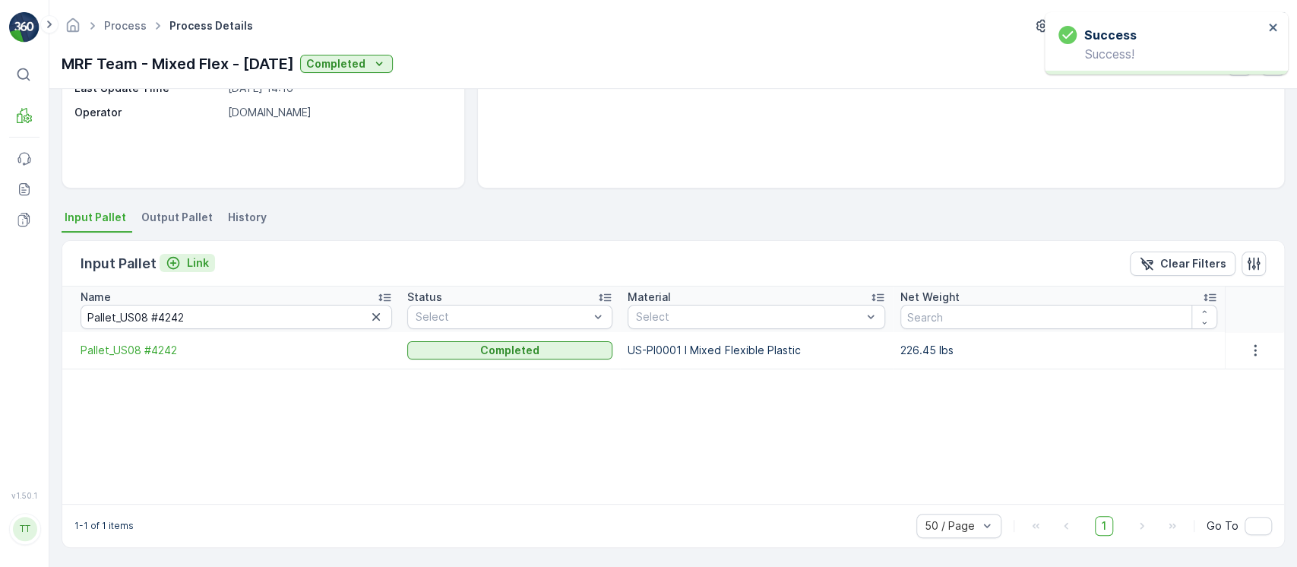
click at [182, 258] on div "Link" at bounding box center [187, 262] width 43 height 15
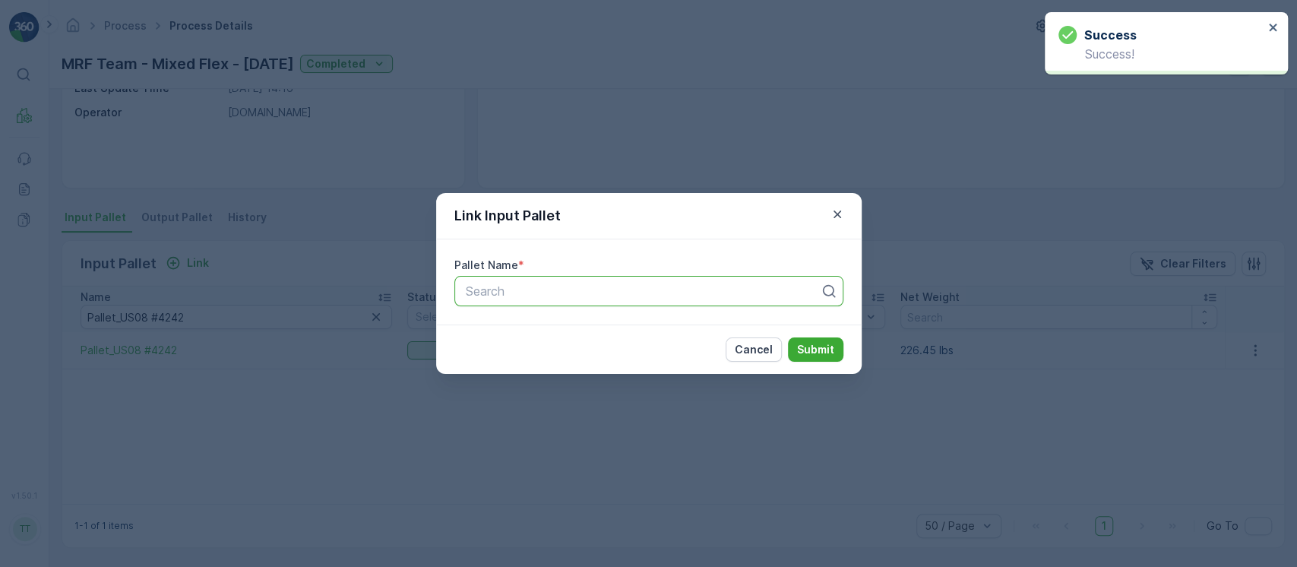
click at [535, 288] on div at bounding box center [642, 291] width 357 height 14
paste input "Pallet_US08 #5591"
type input "Pallet_US08 #5591"
click at [812, 355] on p "Submit" at bounding box center [815, 349] width 37 height 15
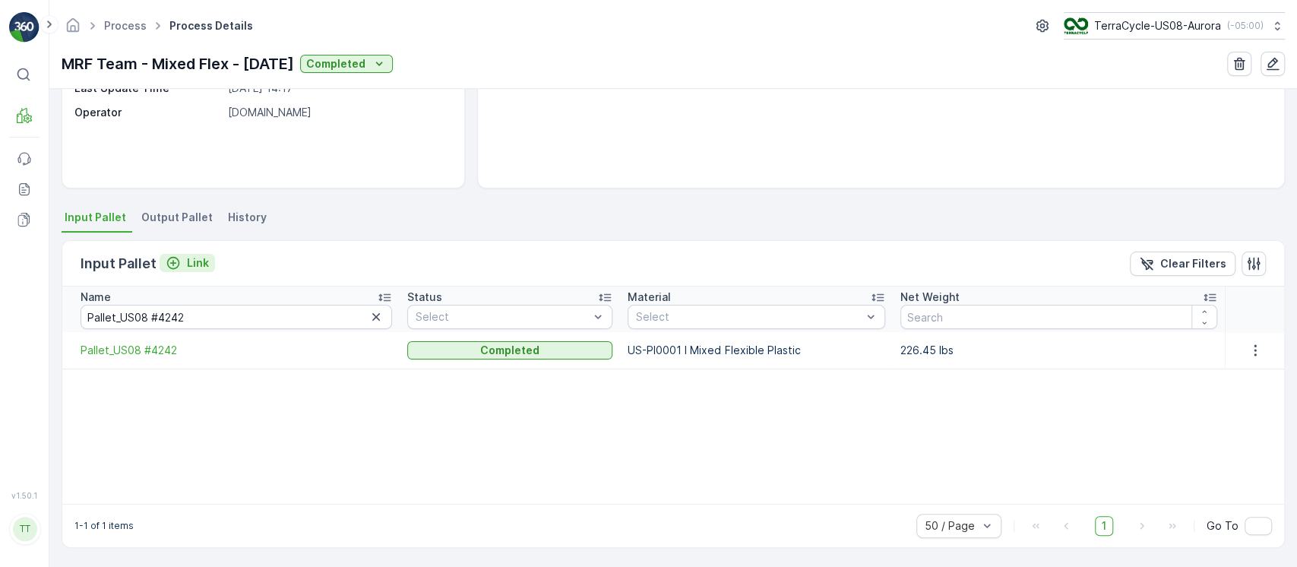
click at [192, 269] on p "Link" at bounding box center [198, 262] width 22 height 15
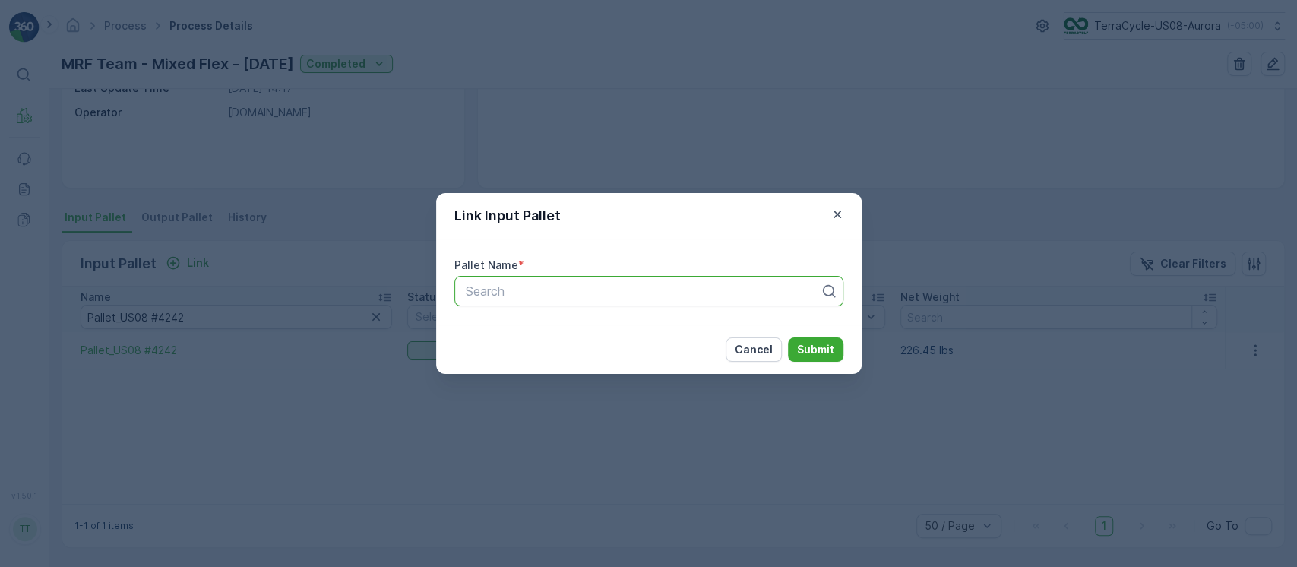
paste input "Pallet_US08 #4759"
type input "Pallet_US08 #4759"
drag, startPoint x: 647, startPoint y: 295, endPoint x: 650, endPoint y: 304, distance: 9.4
click at [646, 295] on div "Pallet_US08 #4759" at bounding box center [642, 291] width 357 height 14
click at [823, 353] on p "Submit" at bounding box center [815, 349] width 37 height 15
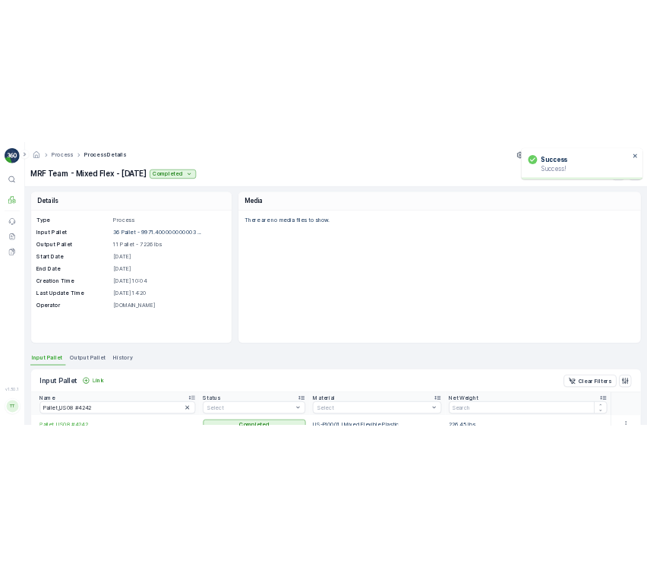
scroll to position [0, 0]
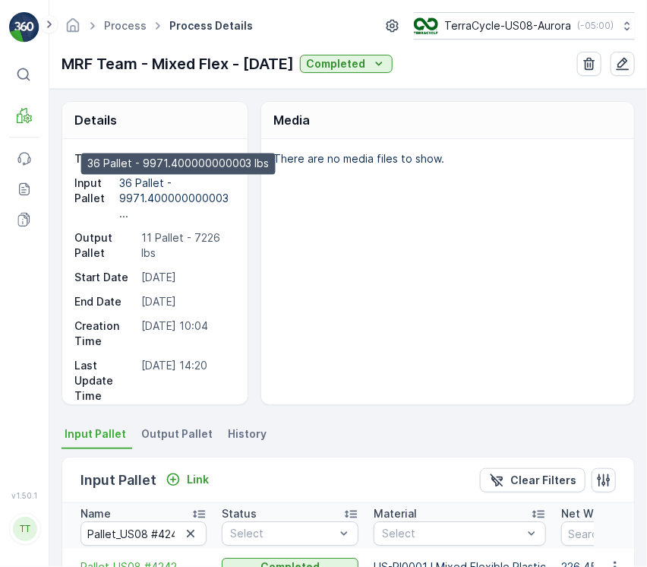
click at [133, 195] on p "36 Pallet - 9971.400000000003 ..." at bounding box center [175, 197] width 112 height 43
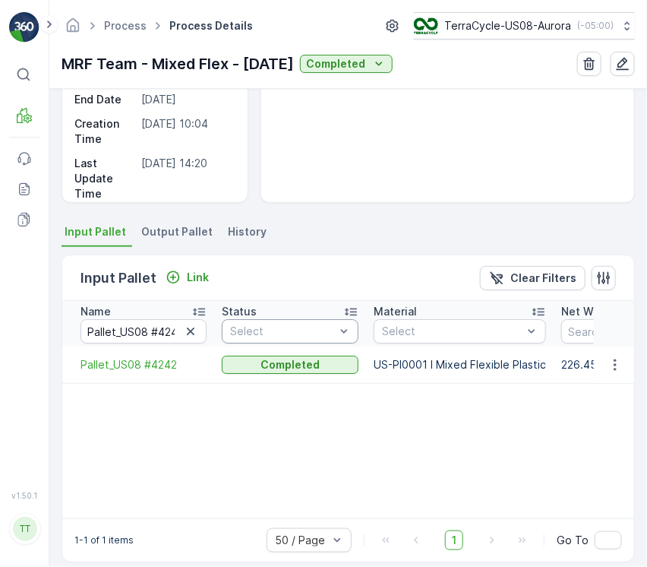
scroll to position [217, 0]
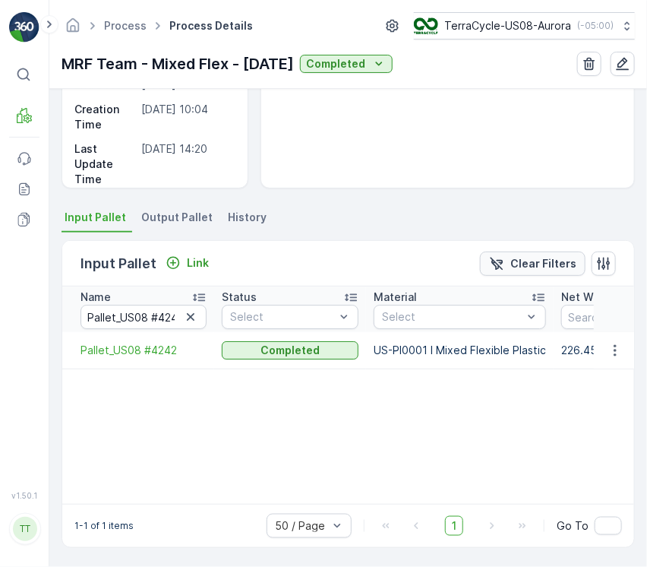
click at [514, 259] on p "Clear Filters" at bounding box center [544, 263] width 66 height 15
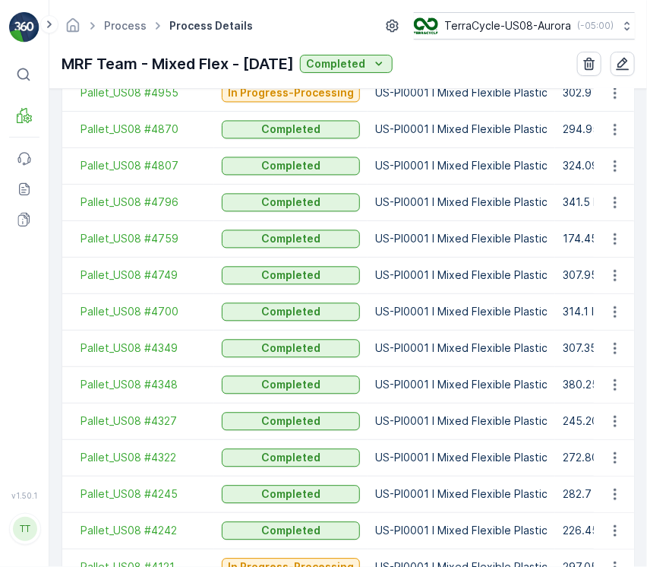
scroll to position [1366, 0]
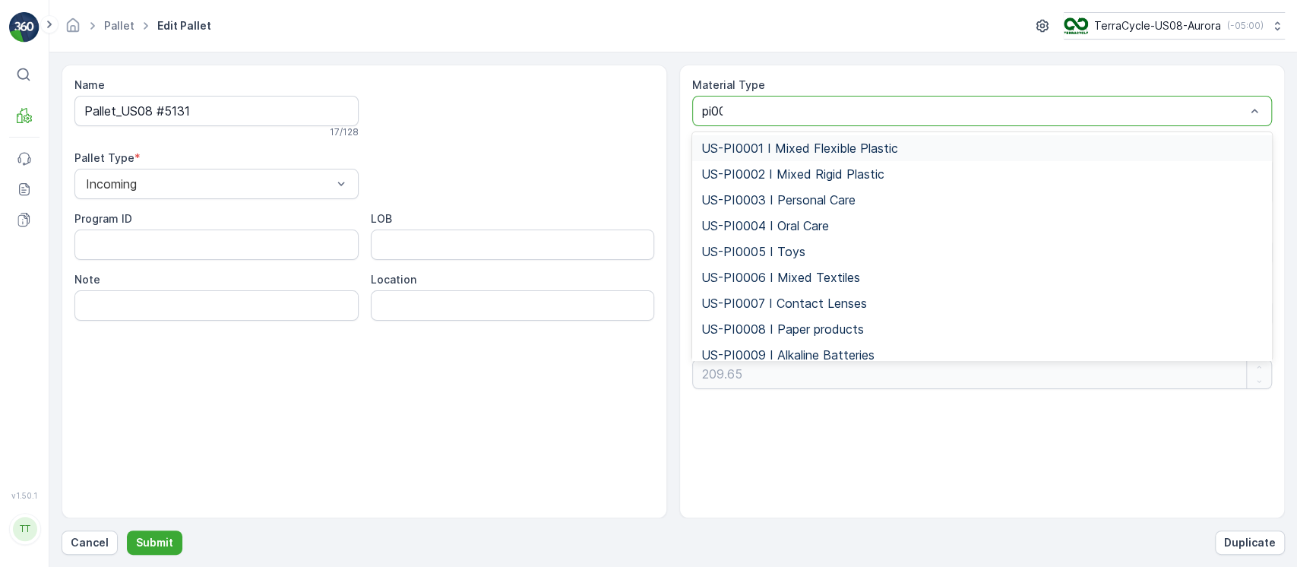
type input "pi0001"
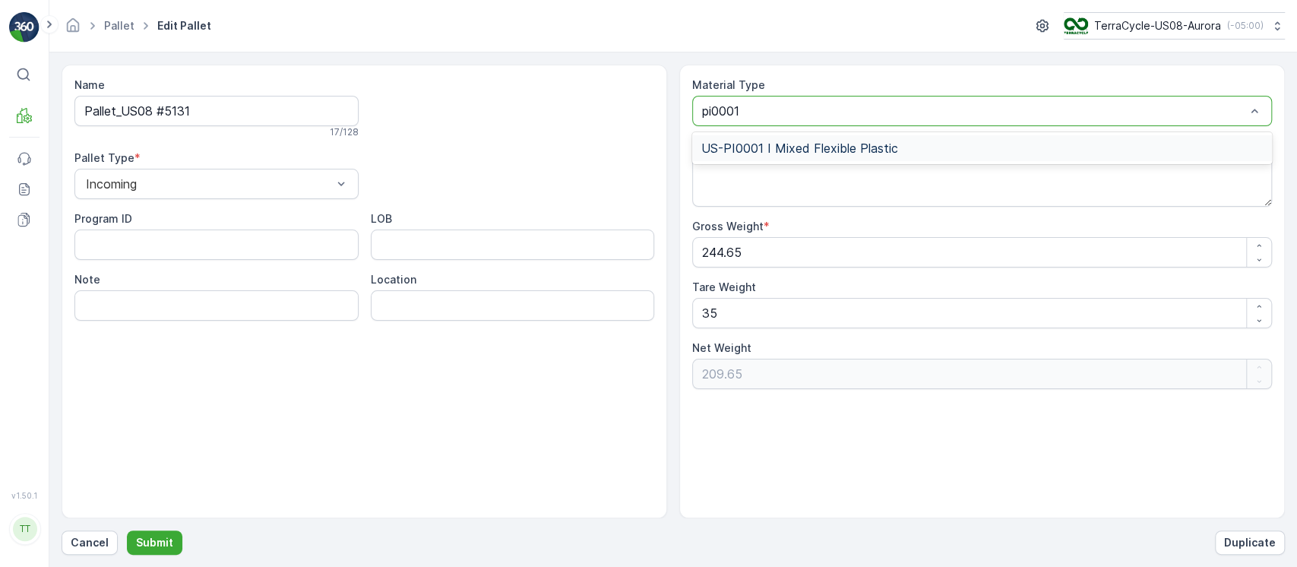
click at [931, 142] on div "US-PI0001 I Mixed Flexible Plastic" at bounding box center [982, 148] width 562 height 14
click at [158, 538] on p "Submit" at bounding box center [154, 542] width 37 height 15
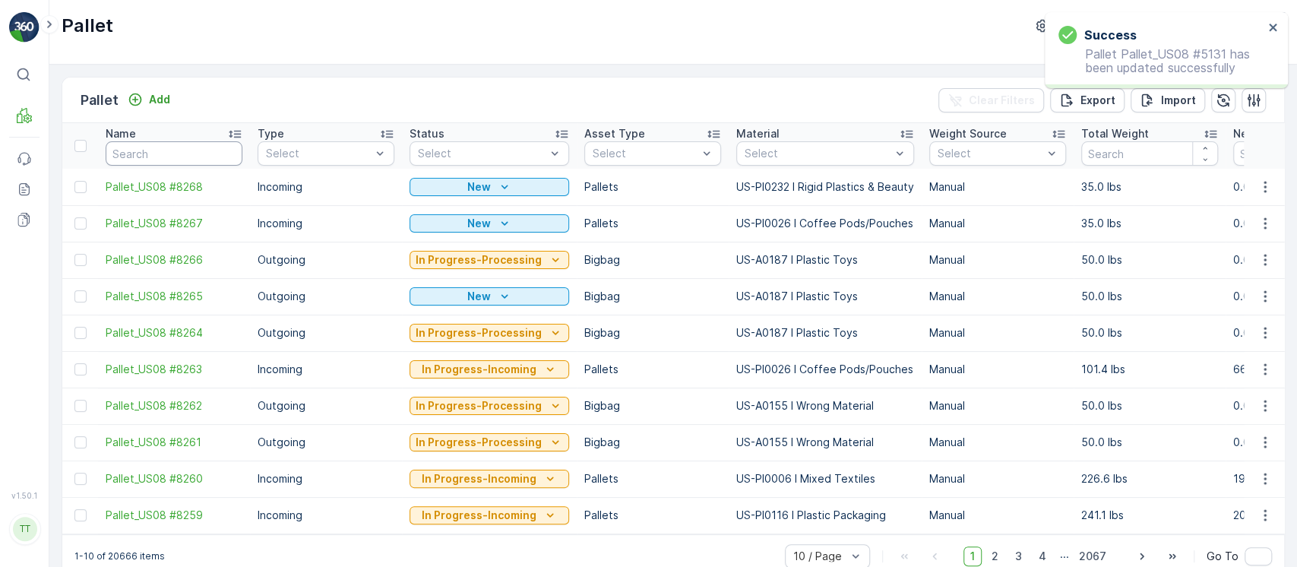
click at [217, 152] on input "text" at bounding box center [174, 153] width 137 height 24
paste input "Pallet_US08 #5131"
type input "Pallet_US08 #5131"
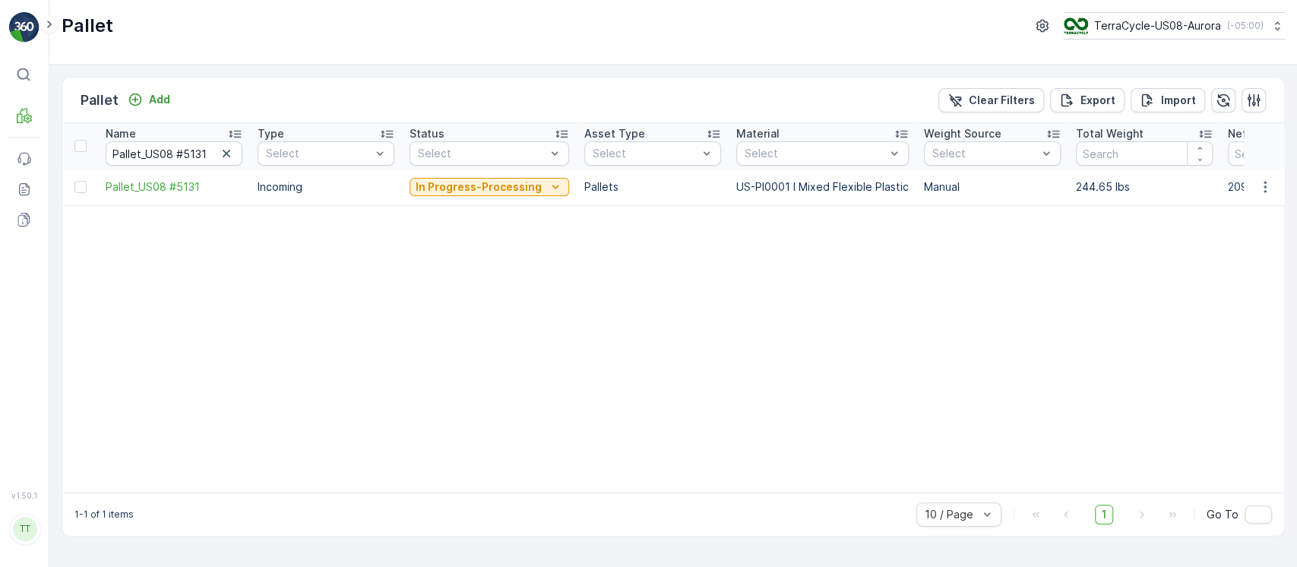
click at [506, 196] on div "In Progress-Processing" at bounding box center [490, 186] width 160 height 21
click at [502, 186] on p "In Progress-Processing" at bounding box center [479, 186] width 126 height 15
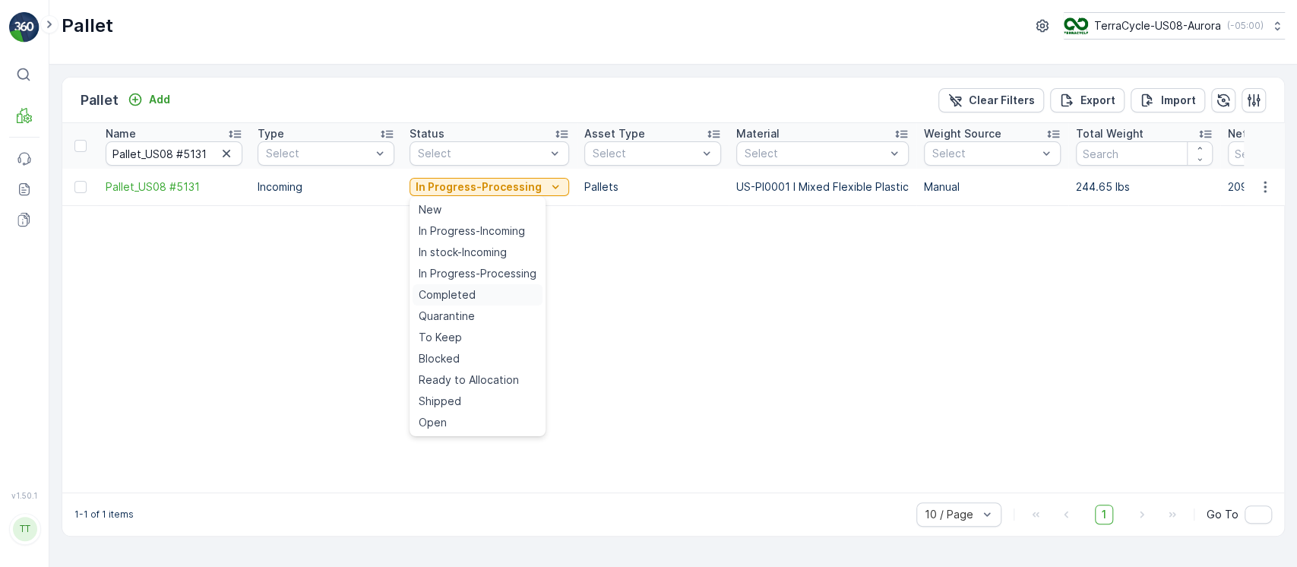
click at [469, 293] on span "Completed" at bounding box center [447, 294] width 57 height 15
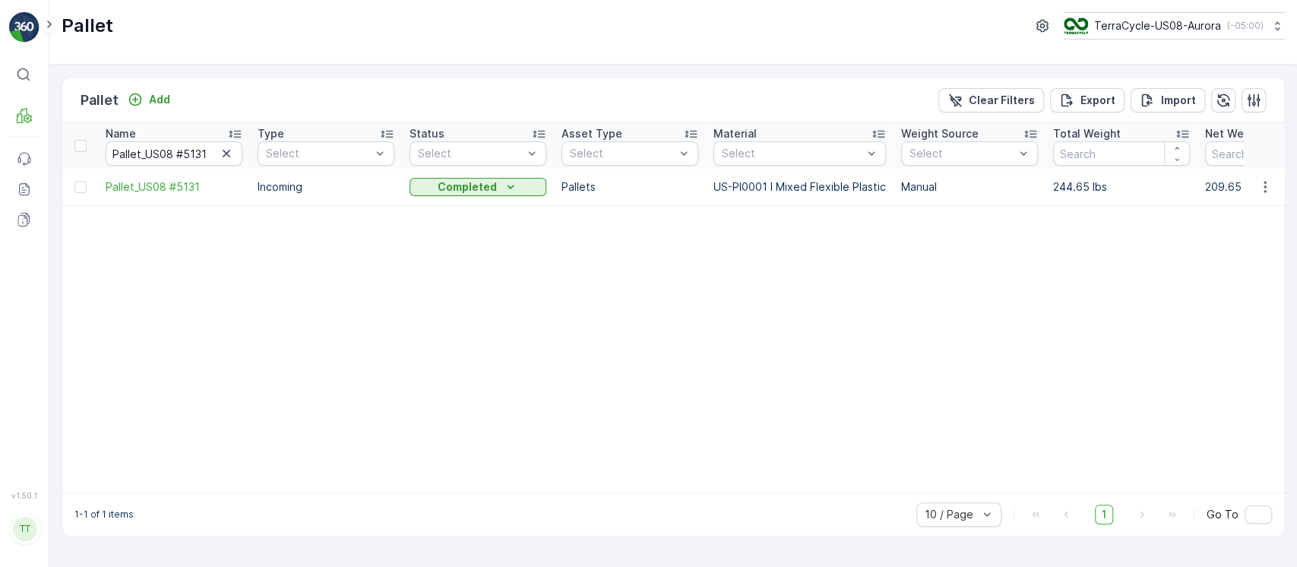
click at [236, 154] on div at bounding box center [226, 153] width 19 height 18
click at [233, 154] on icon "button" at bounding box center [226, 153] width 15 height 15
paste input "Pallet_US08 #4121"
type input "Pallet_US08 #4121"
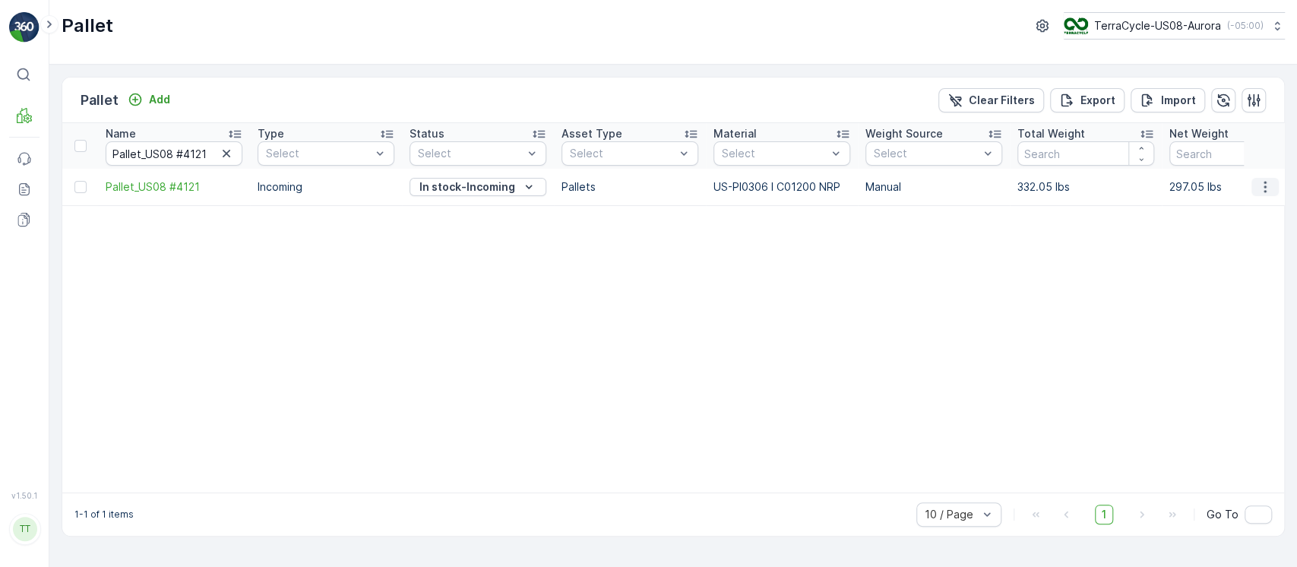
click at [1274, 178] on td at bounding box center [1264, 187] width 41 height 36
click at [1274, 182] on button "button" at bounding box center [1265, 187] width 27 height 18
click at [1244, 234] on span "Edit Pallet" at bounding box center [1229, 230] width 52 height 15
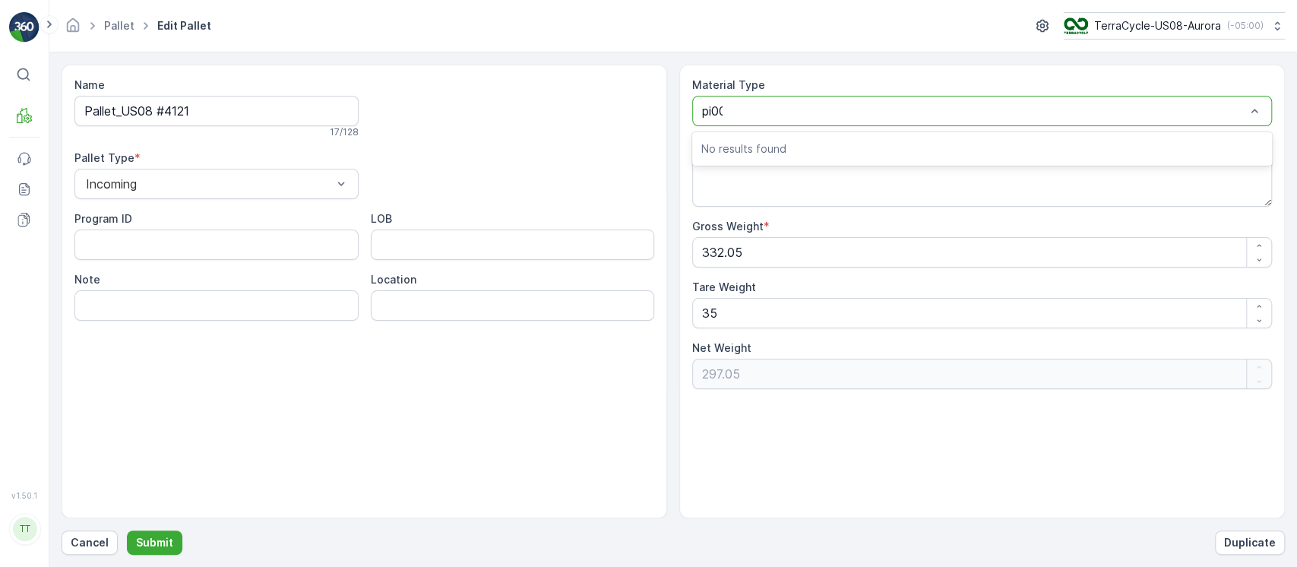
type input "pi0001"
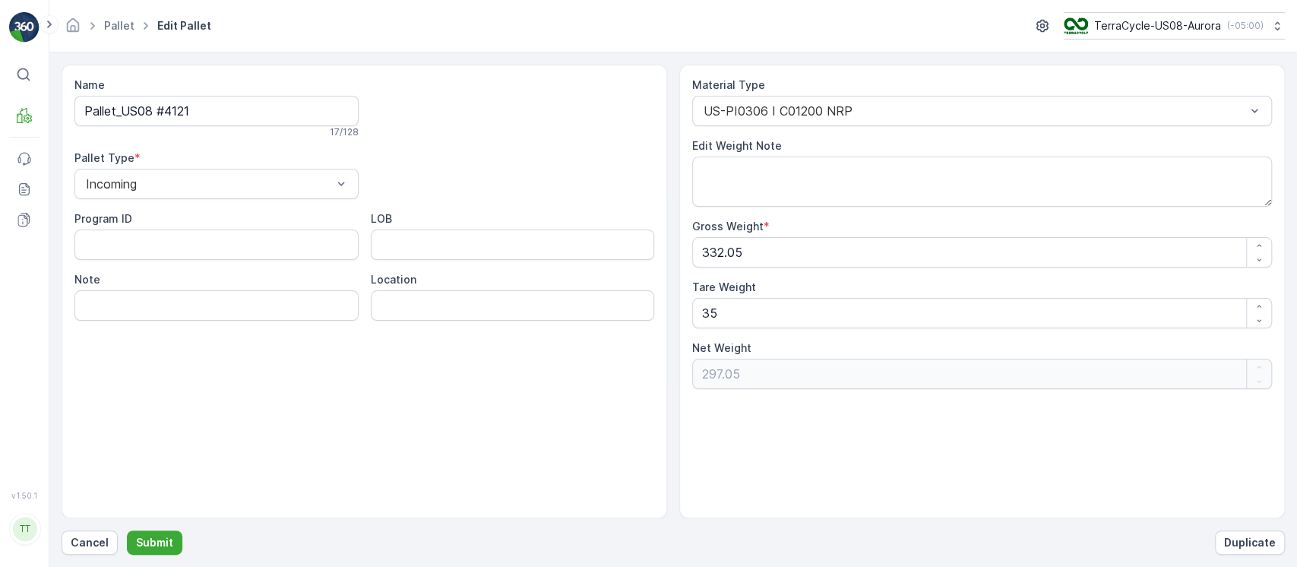
click at [863, 100] on div "US-PI0306 I C01200 NRP" at bounding box center [982, 111] width 580 height 30
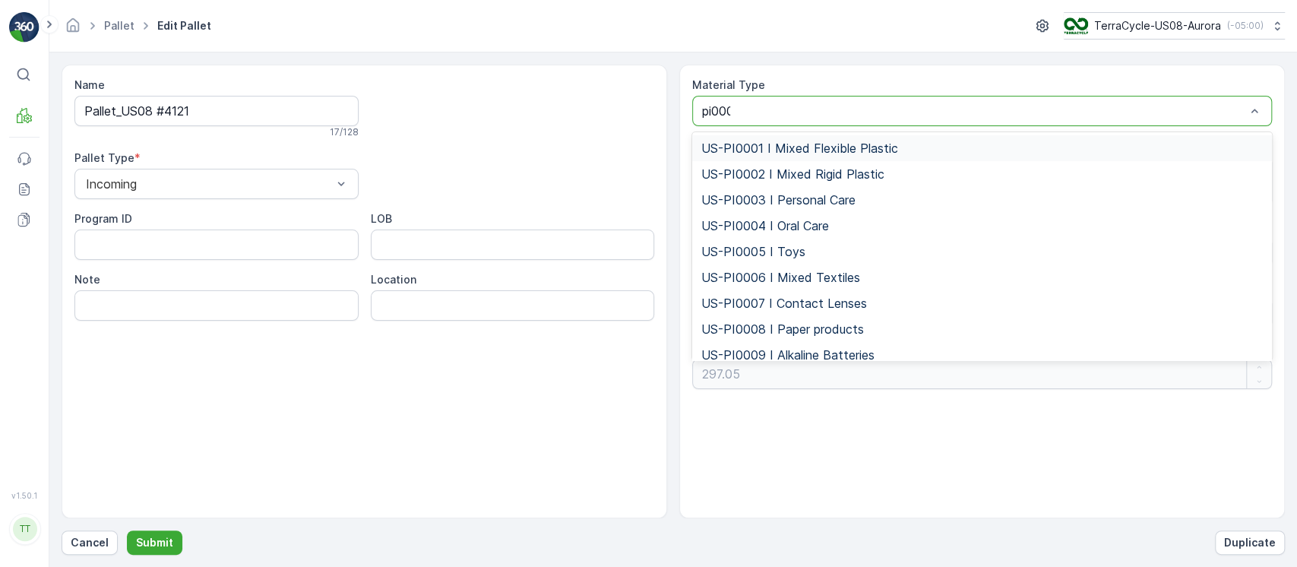
type input "pi0001"
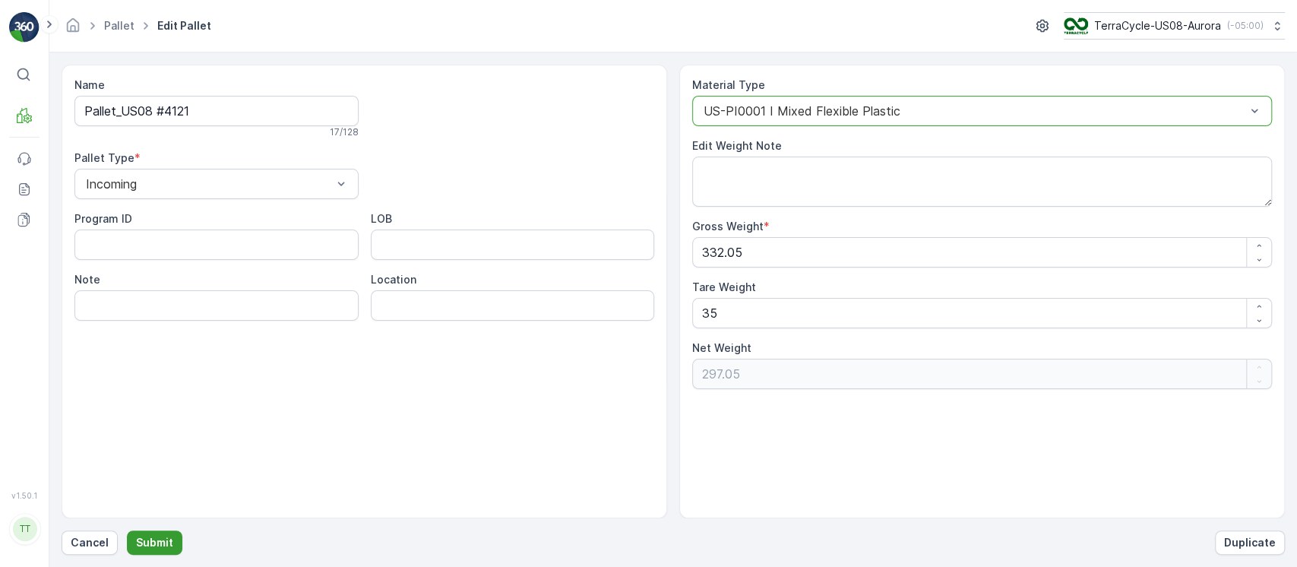
click at [149, 533] on button "Submit" at bounding box center [154, 542] width 55 height 24
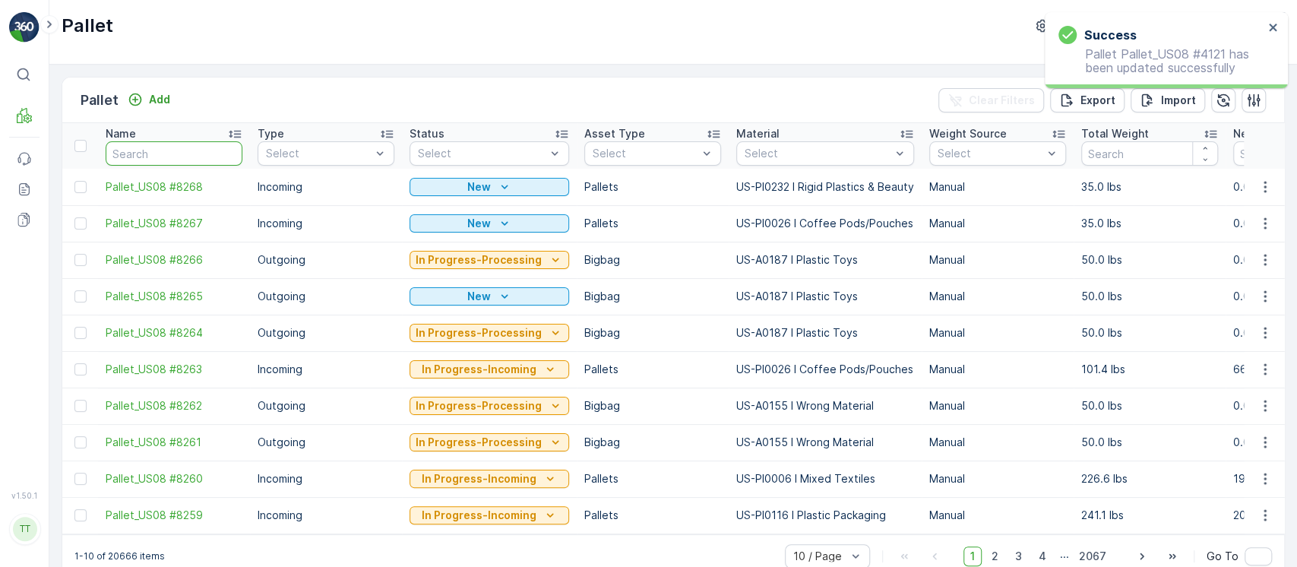
click at [181, 153] on input "text" at bounding box center [174, 153] width 137 height 24
paste input "Pallet_US08 #5250"
type input "Pallet_US08 #5250"
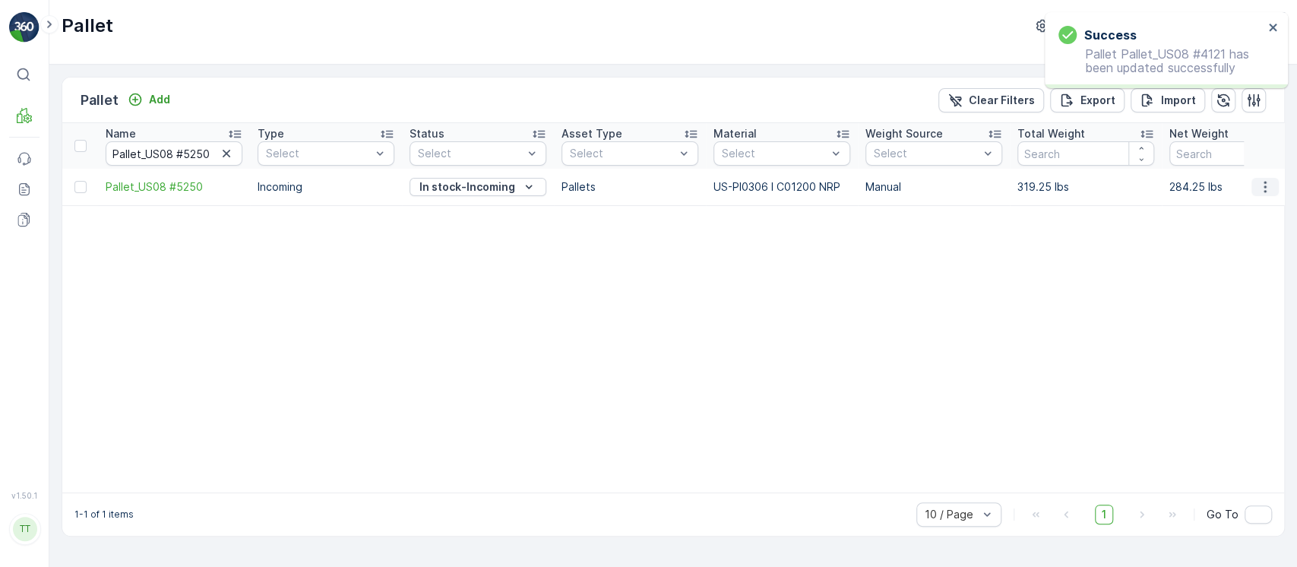
click at [1262, 192] on icon "button" at bounding box center [1265, 186] width 15 height 15
click at [1266, 222] on div "Edit Pallet" at bounding box center [1247, 230] width 100 height 21
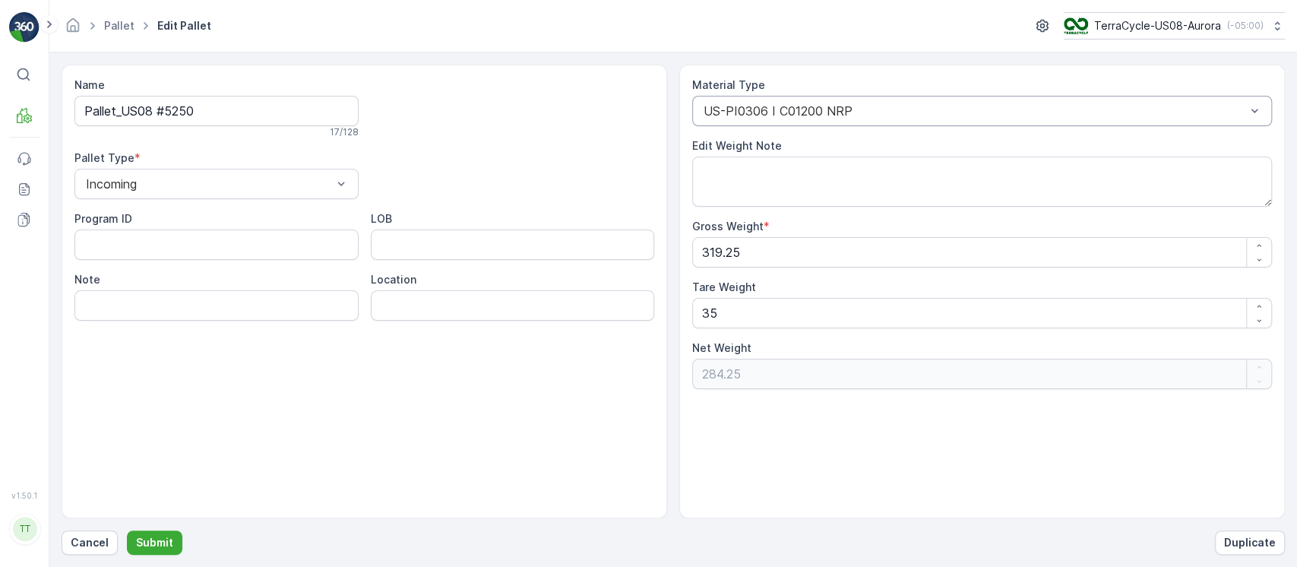
click at [1262, 115] on div "US-PI0306 I C01200 NRP" at bounding box center [982, 111] width 580 height 30
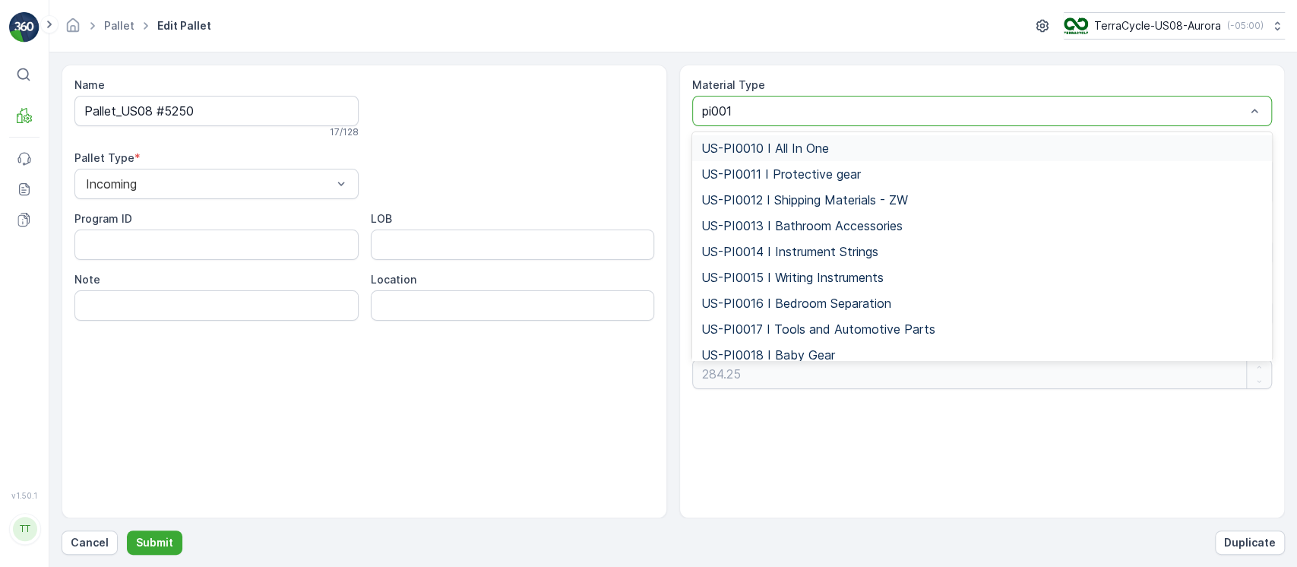
type input "pi0001"
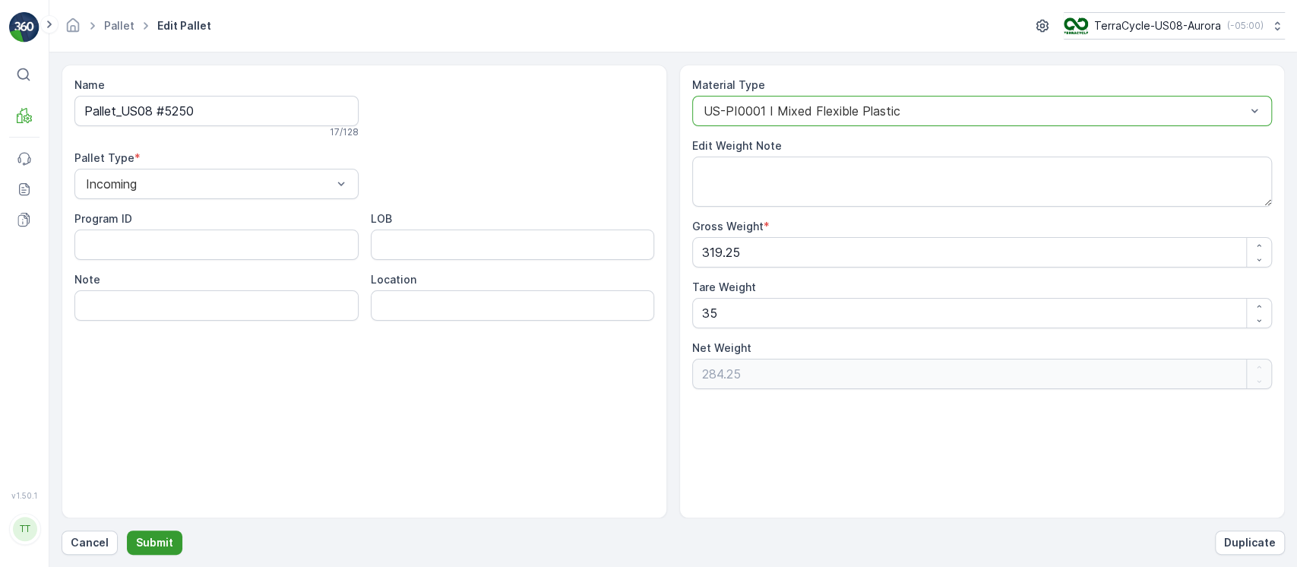
click at [142, 549] on p "Submit" at bounding box center [154, 542] width 37 height 15
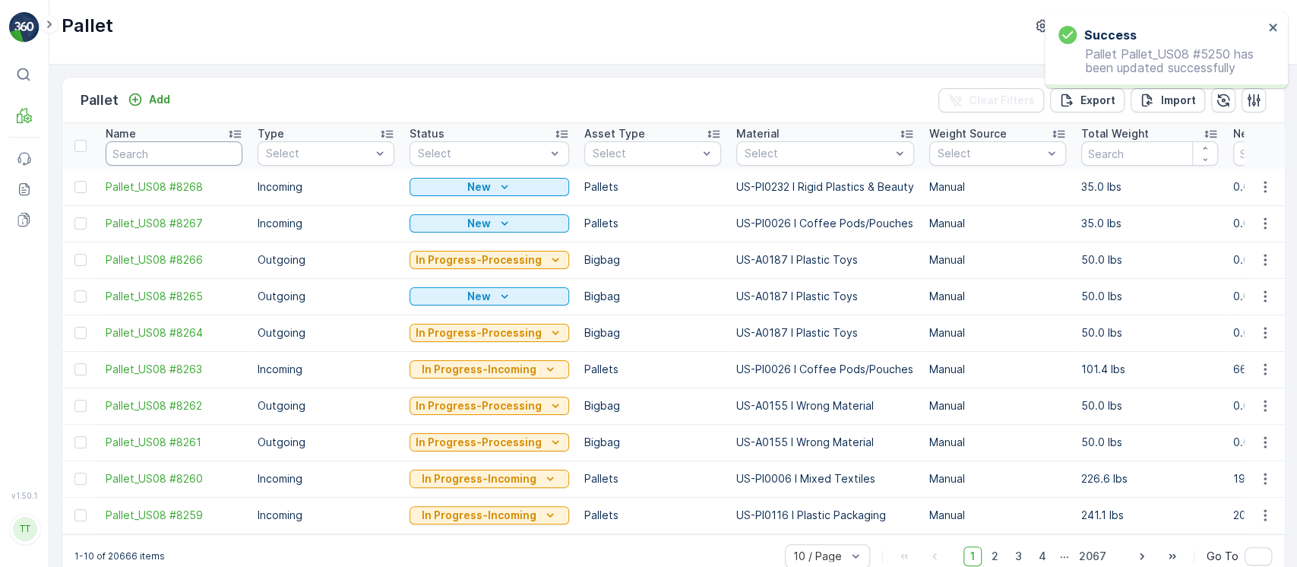
drag, startPoint x: 173, startPoint y: 143, endPoint x: 179, endPoint y: 149, distance: 8.6
click at [173, 144] on input "text" at bounding box center [174, 153] width 137 height 24
paste input "Pallet_US08 #5250"
type input "Pallet_US08 #5250"
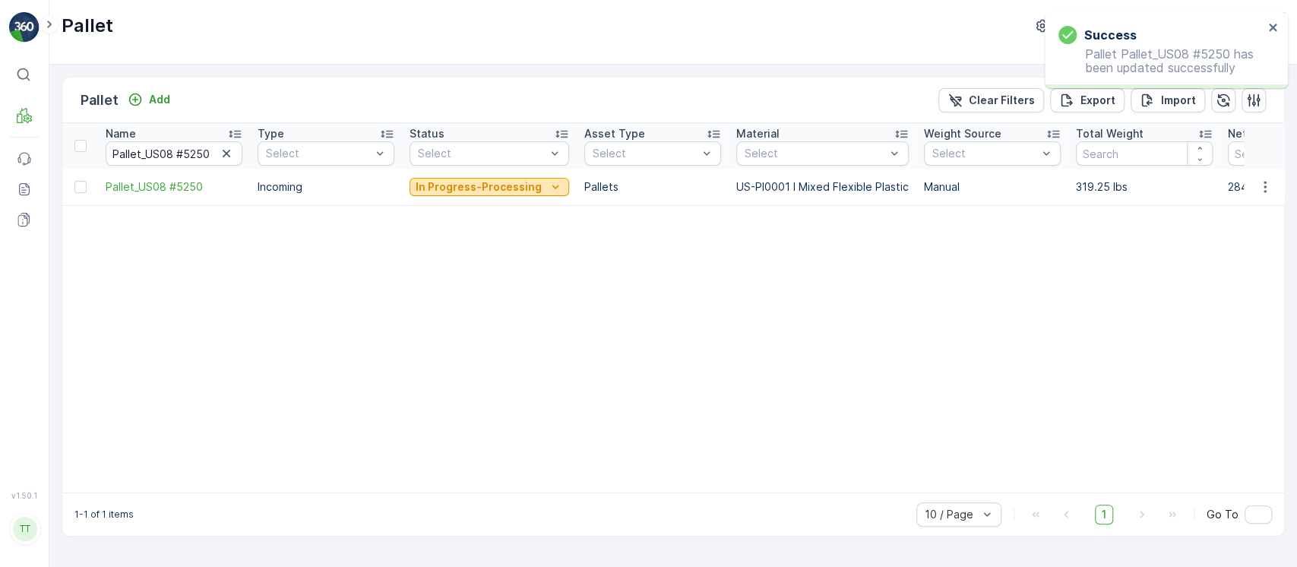
click at [489, 185] on p "In Progress-Processing" at bounding box center [479, 186] width 126 height 15
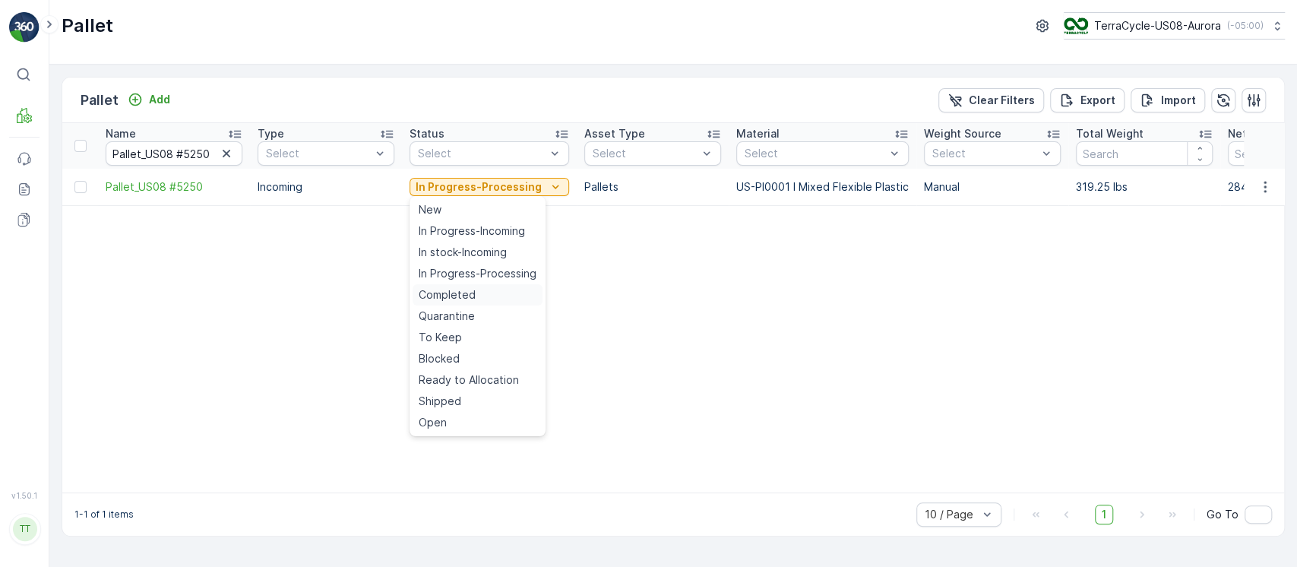
click at [435, 296] on span "Completed" at bounding box center [447, 294] width 57 height 15
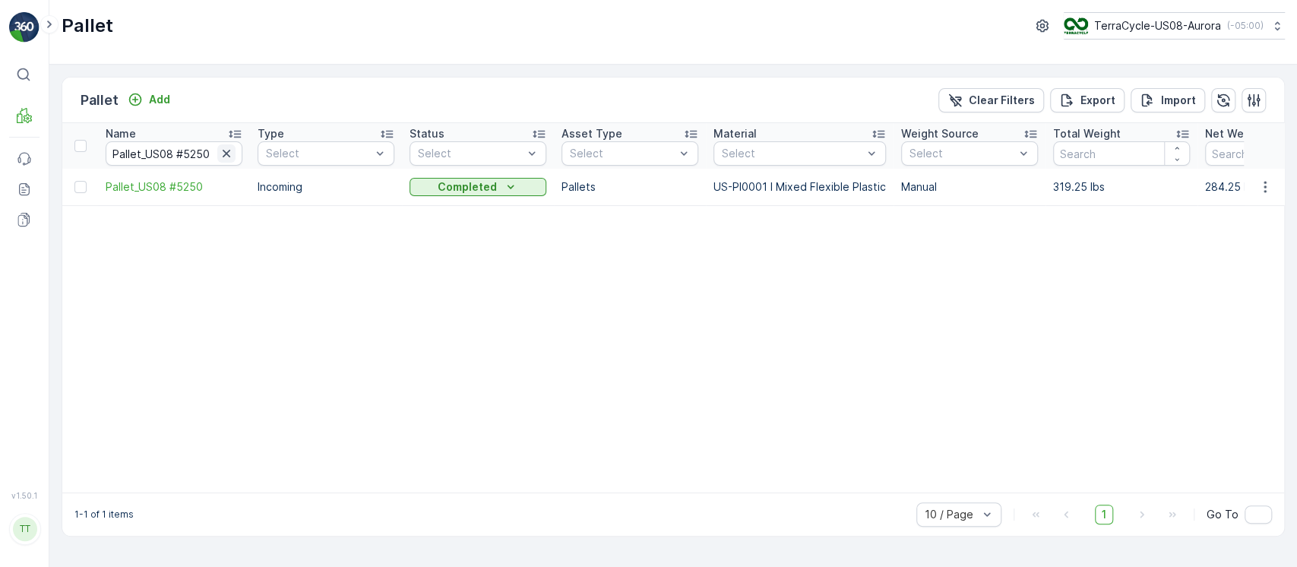
click at [235, 156] on button "button" at bounding box center [226, 153] width 18 height 18
paste input "Pallet_US08 #4242"
type input "Pallet_US08 #4242"
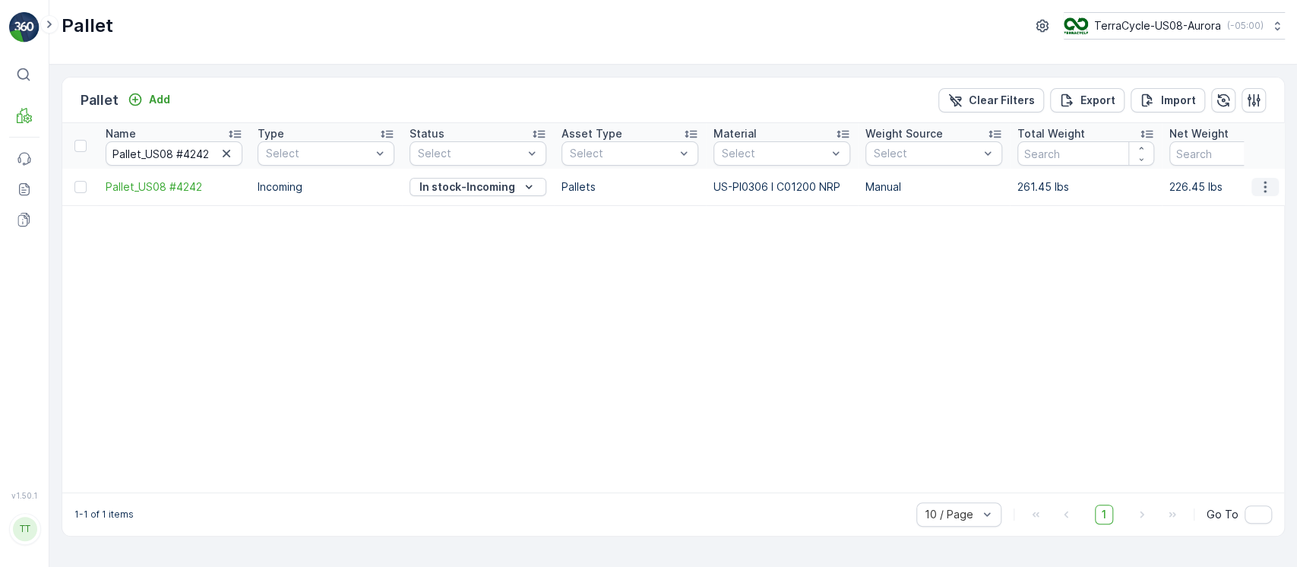
click at [1273, 195] on button "button" at bounding box center [1265, 187] width 27 height 18
click at [1259, 230] on div "Edit Pallet" at bounding box center [1247, 230] width 100 height 21
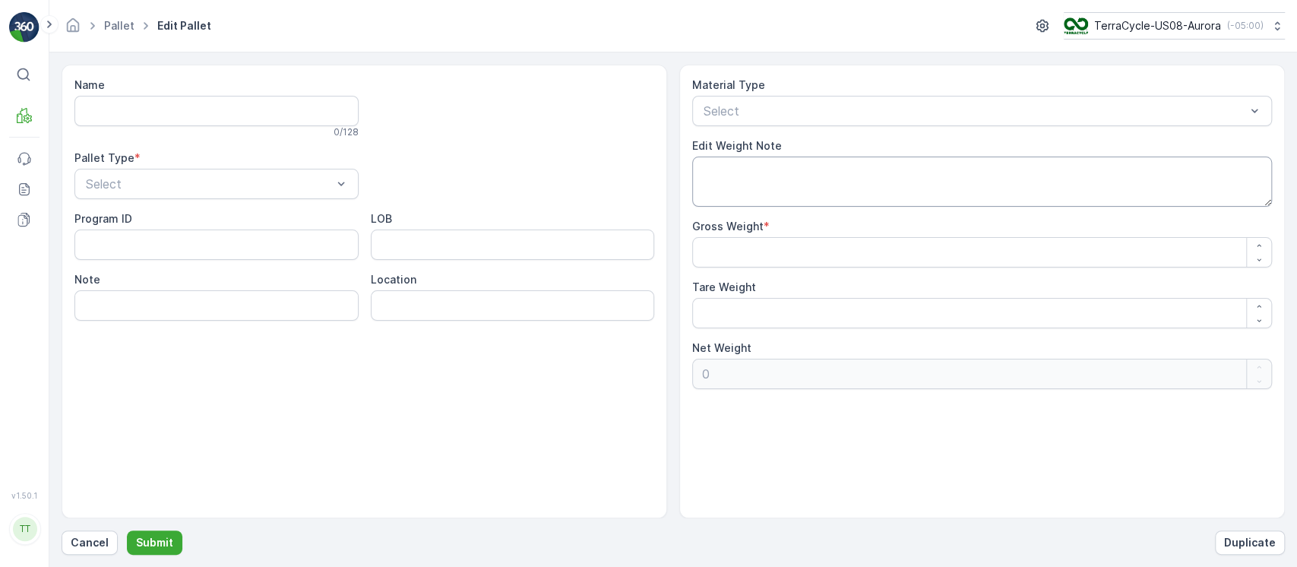
type input "Pallet_US08 #4242"
type Weight "261.45"
type Weight "35"
type Weight "226.45"
click at [821, 119] on div "US-PI0306 I C01200 NRP" at bounding box center [982, 111] width 580 height 30
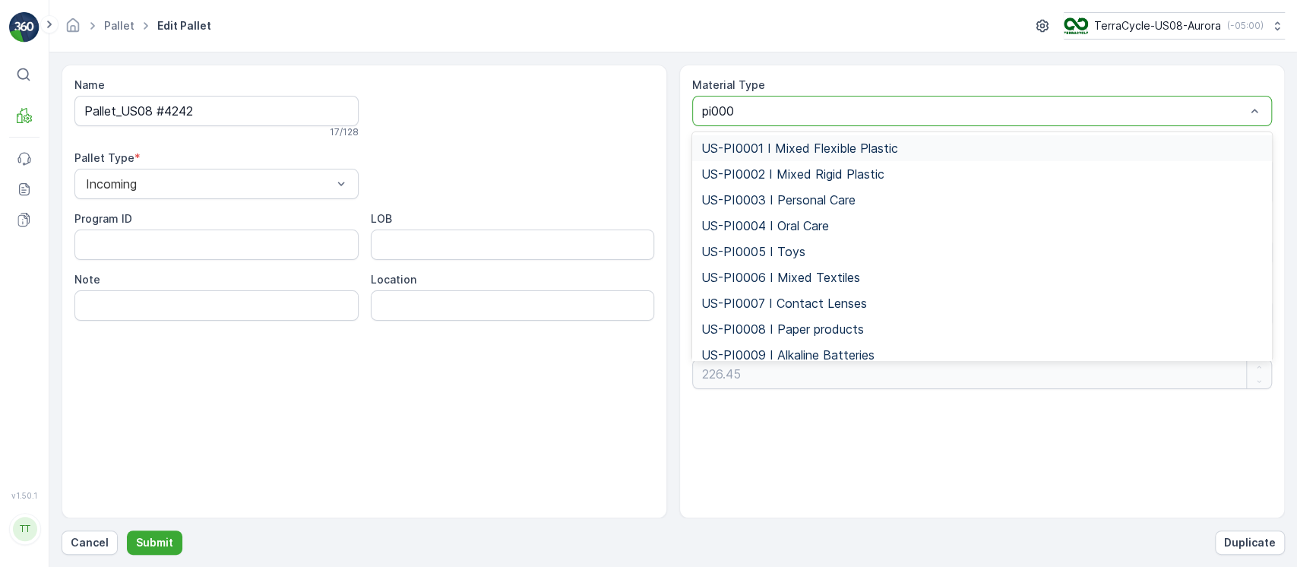
type input "pi0001"
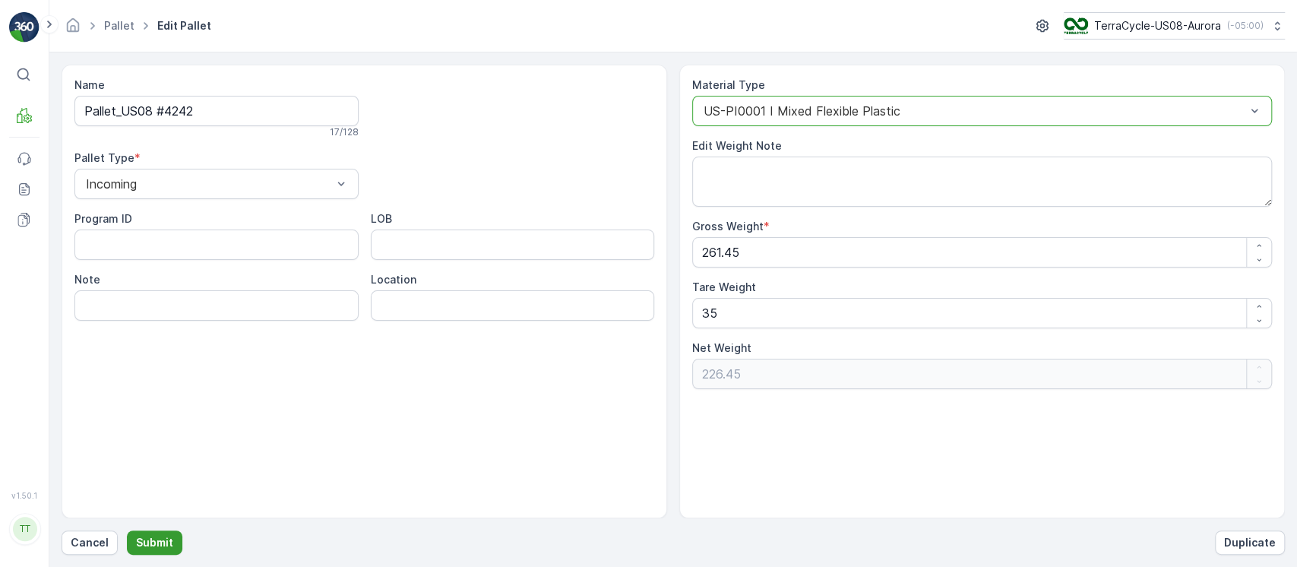
click at [171, 546] on button "Submit" at bounding box center [154, 542] width 55 height 24
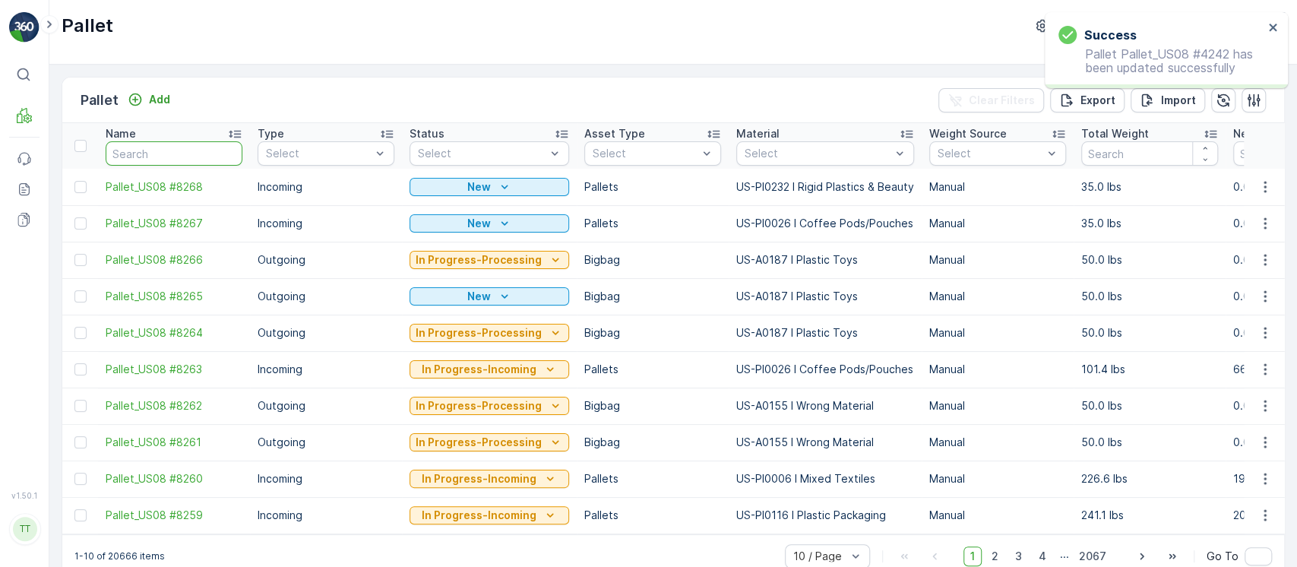
click at [146, 163] on input "text" at bounding box center [174, 153] width 137 height 24
paste input "Pallet_US08 #4242"
type input "Pallet_US08 #4242"
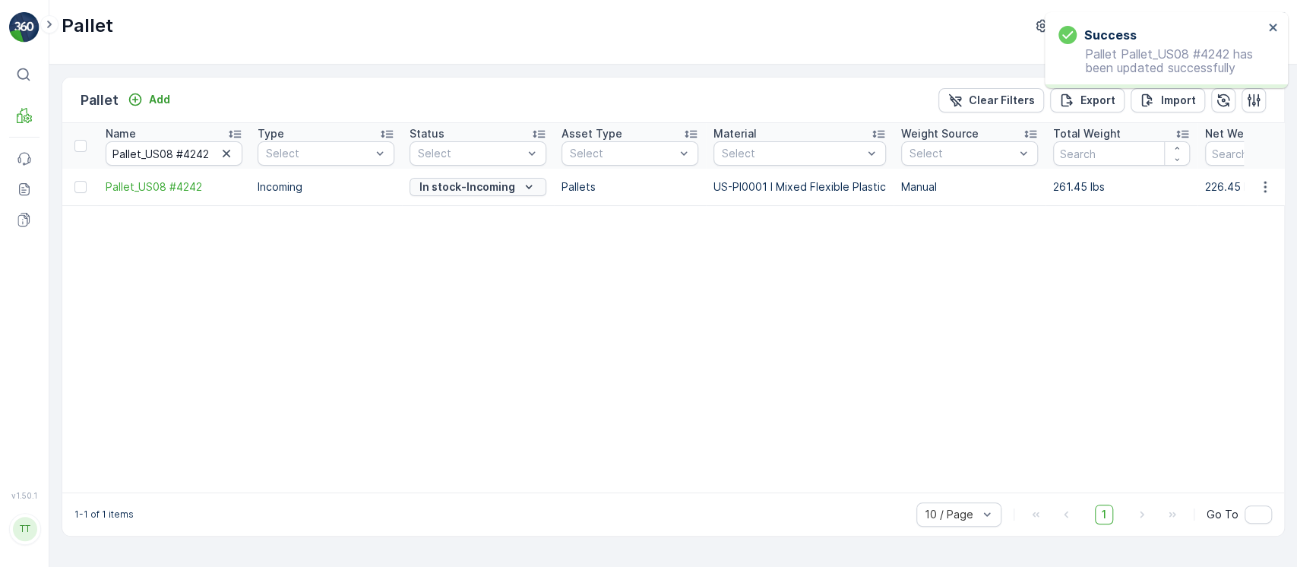
click at [438, 189] on p "In stock-Incoming" at bounding box center [467, 186] width 96 height 15
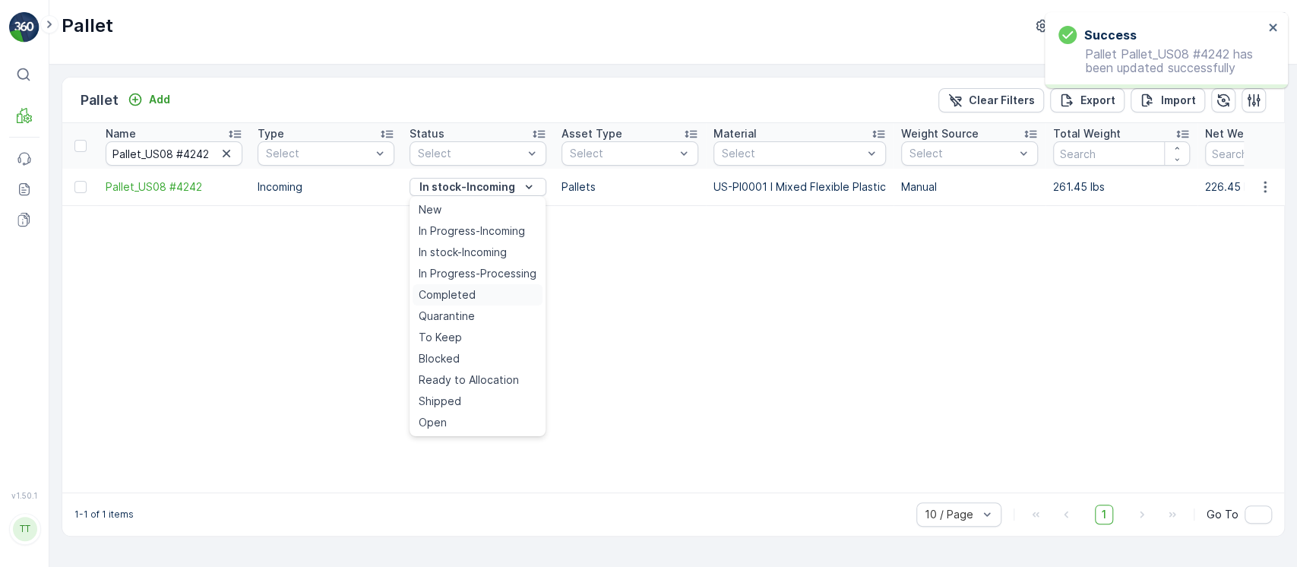
click at [462, 295] on span "Completed" at bounding box center [447, 294] width 57 height 15
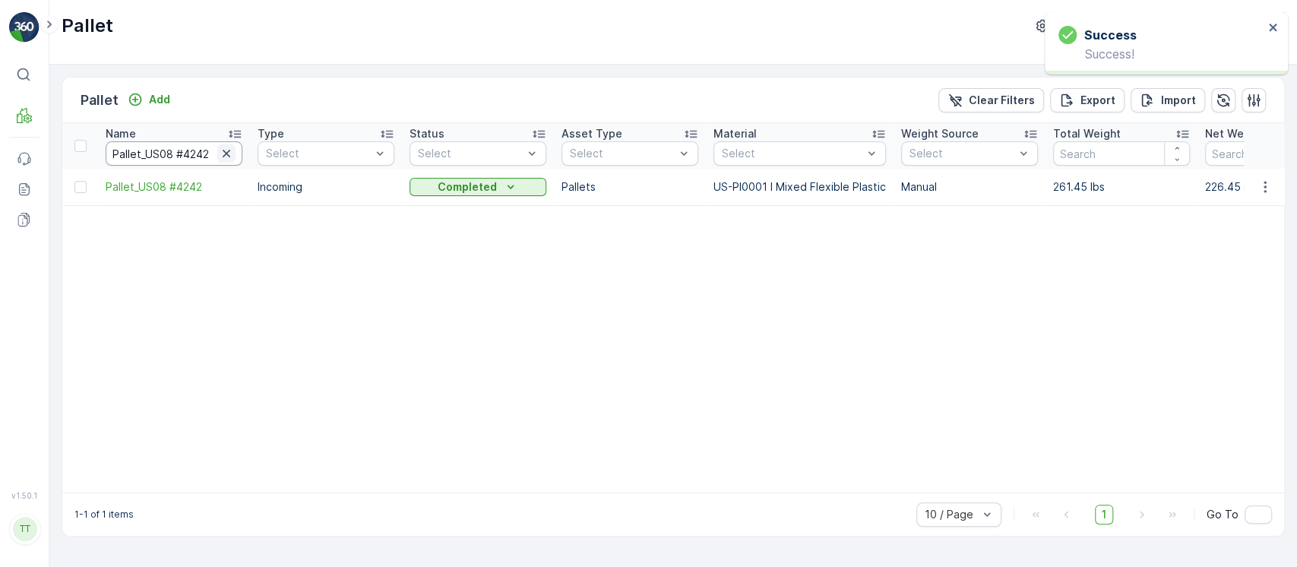
click at [233, 147] on icon "button" at bounding box center [226, 153] width 15 height 15
paste input "Pallet_US08 #5348"
type input "Pallet_US08 #5348"
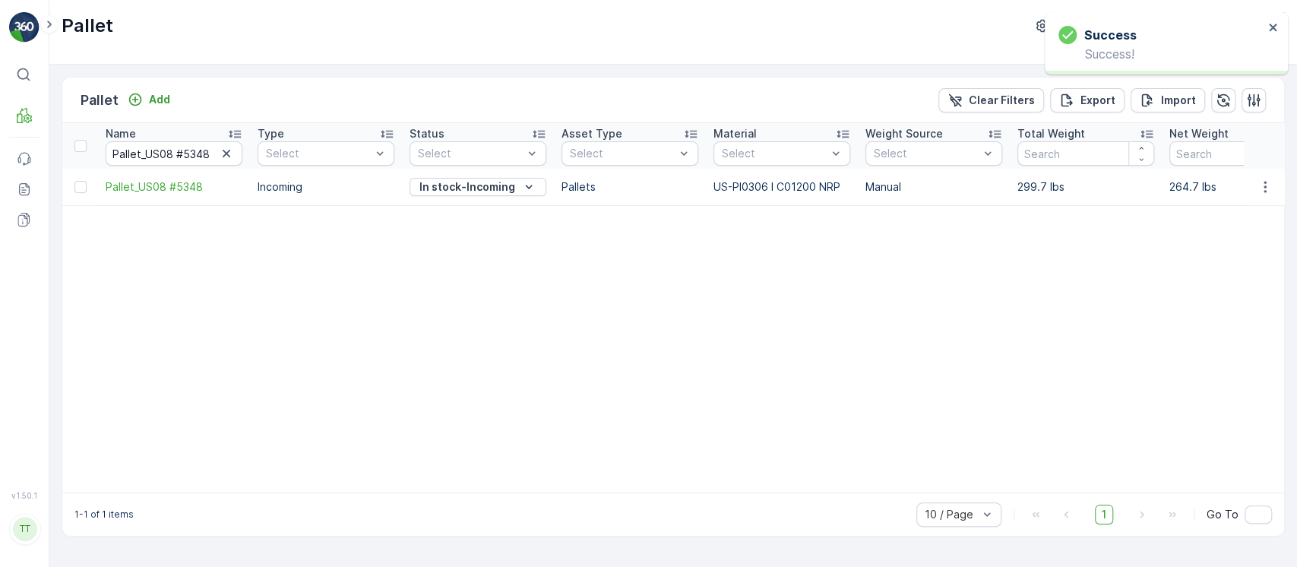
click at [1265, 198] on td at bounding box center [1264, 187] width 41 height 36
click at [1265, 185] on icon "button" at bounding box center [1265, 186] width 2 height 11
click at [1266, 223] on div "Edit Pallet" at bounding box center [1247, 230] width 100 height 21
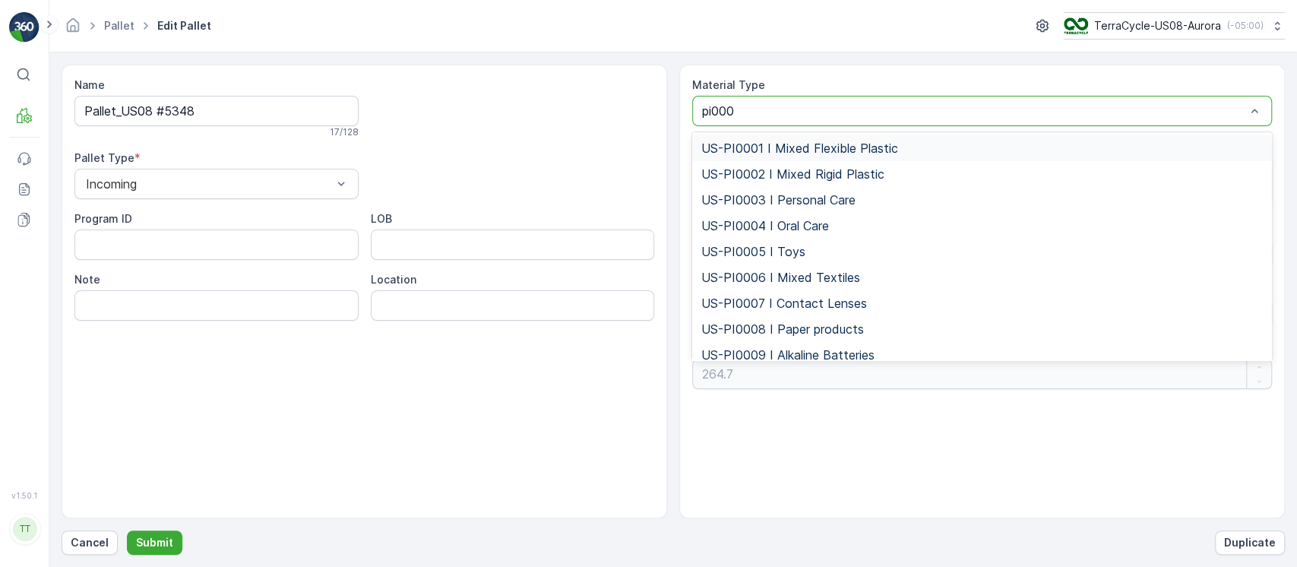
type input "pi0001"
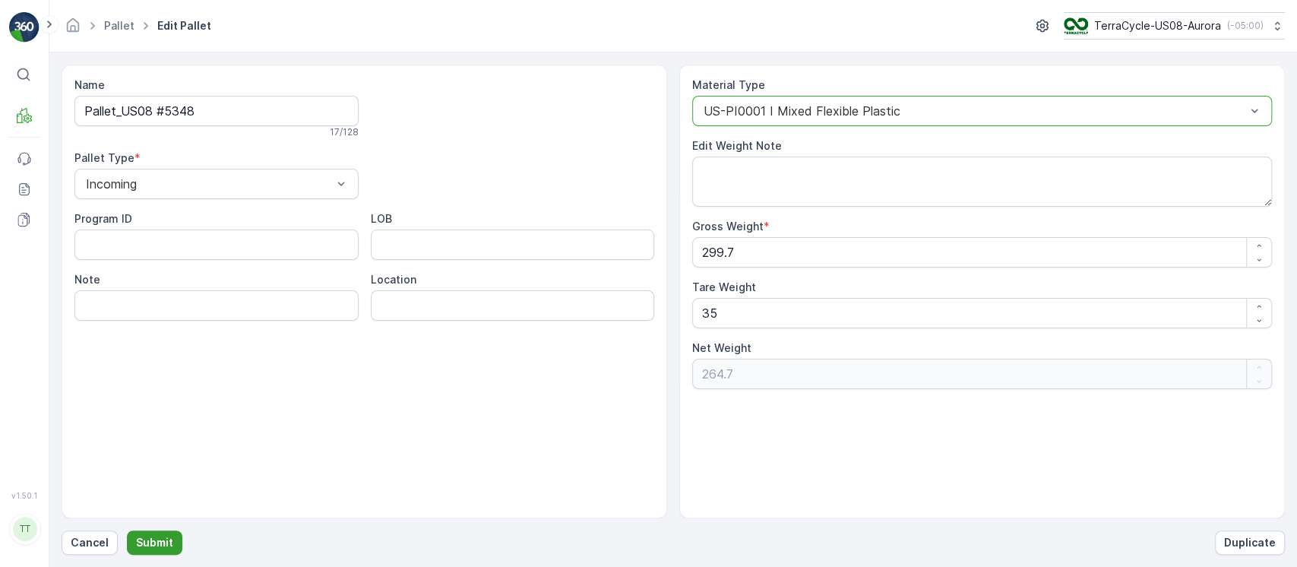
click at [147, 544] on p "Submit" at bounding box center [154, 542] width 37 height 15
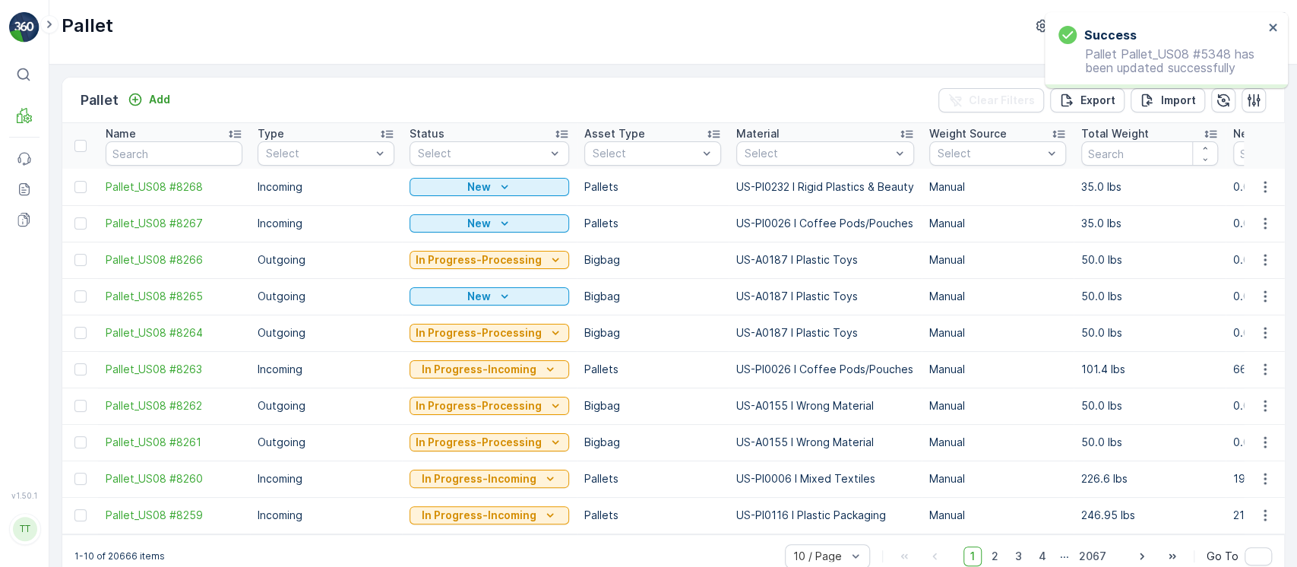
click at [209, 169] on td "Pallet_US08 #8268" at bounding box center [174, 187] width 152 height 36
click at [195, 152] on input "text" at bounding box center [174, 153] width 137 height 24
paste input "Pallet_US08 #5348"
type input "Pallet_US08 #5348"
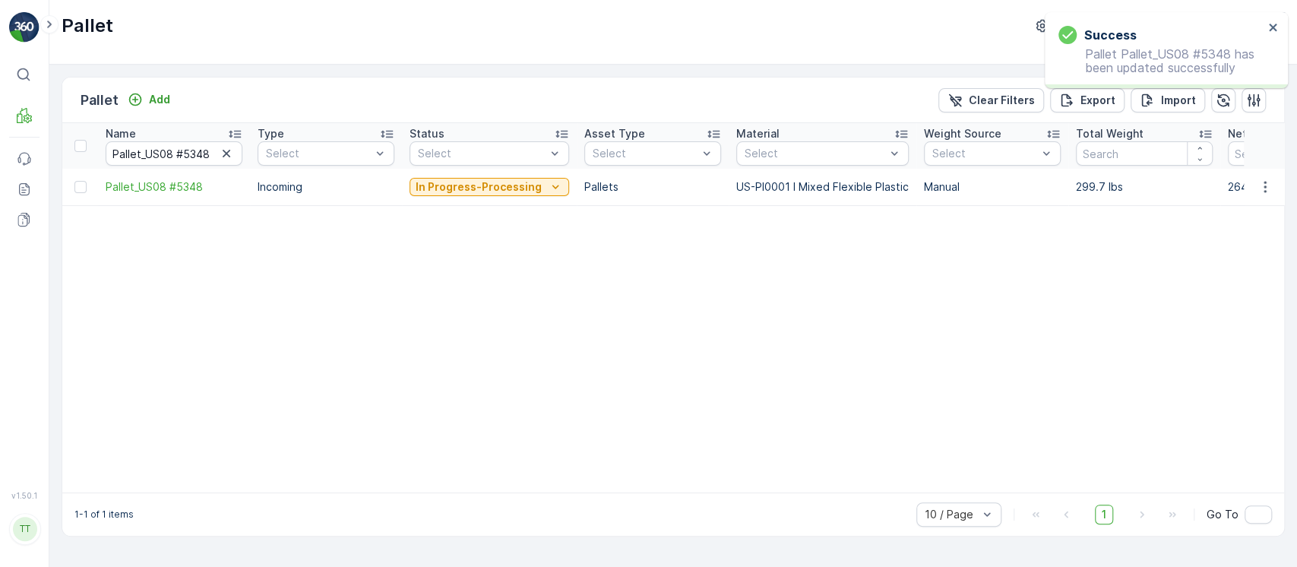
click at [538, 189] on div "In Progress-Processing" at bounding box center [489, 186] width 147 height 15
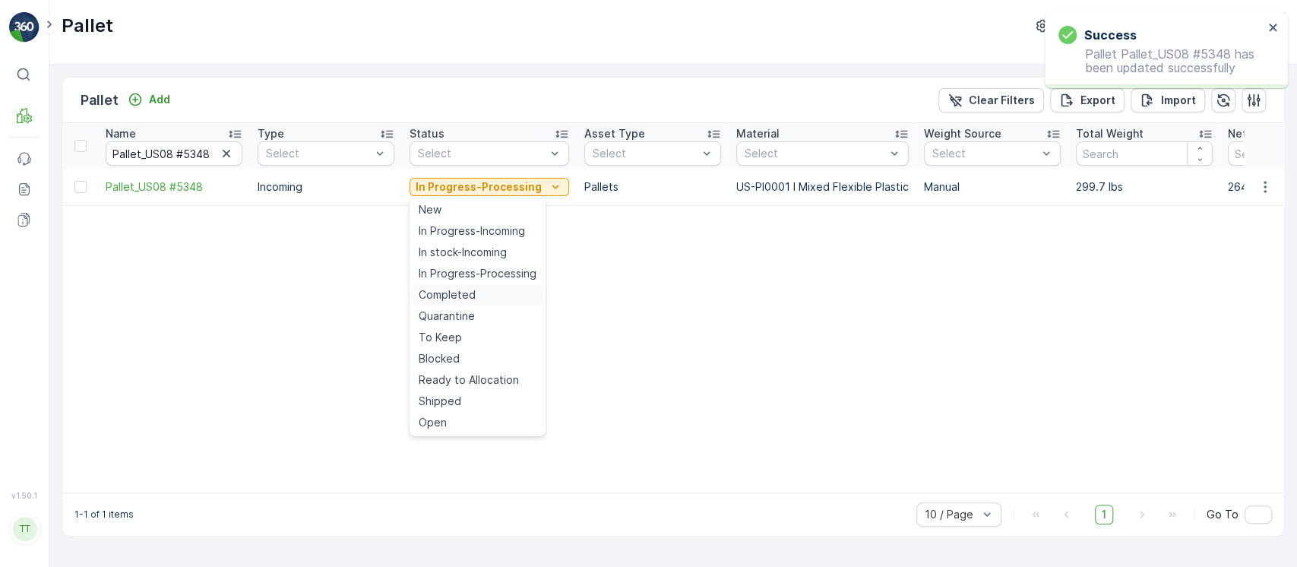
click at [457, 300] on span "Completed" at bounding box center [447, 294] width 57 height 15
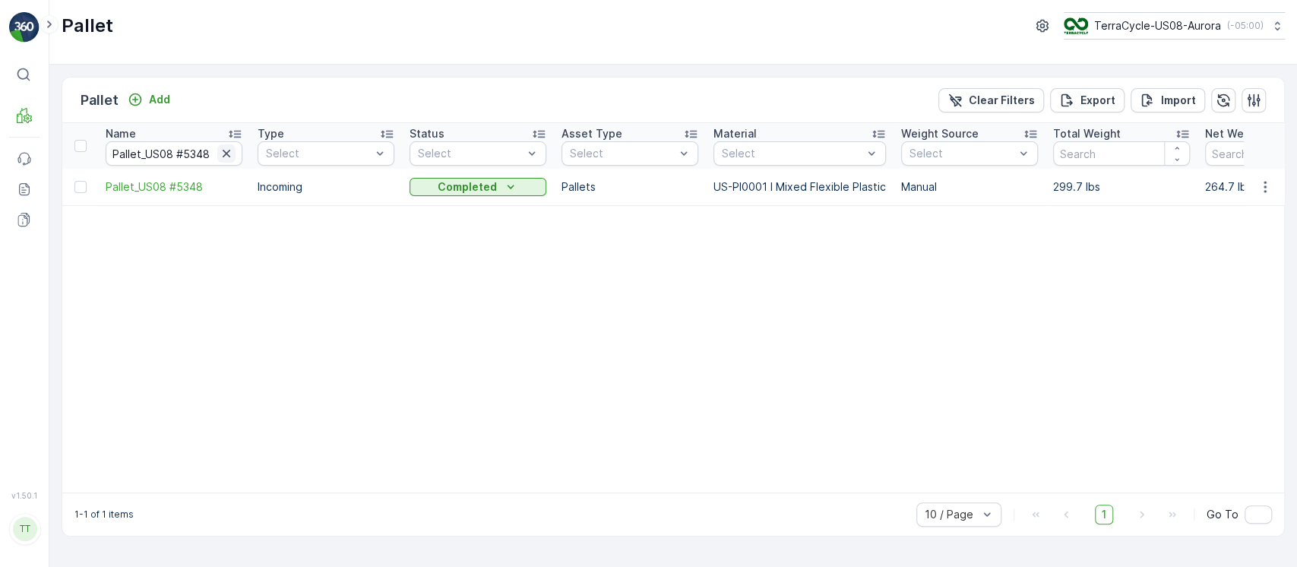
click at [221, 153] on icon "button" at bounding box center [226, 153] width 15 height 15
paste input "Pallet_US08 #4383"
type input "Pallet_US08 #4383"
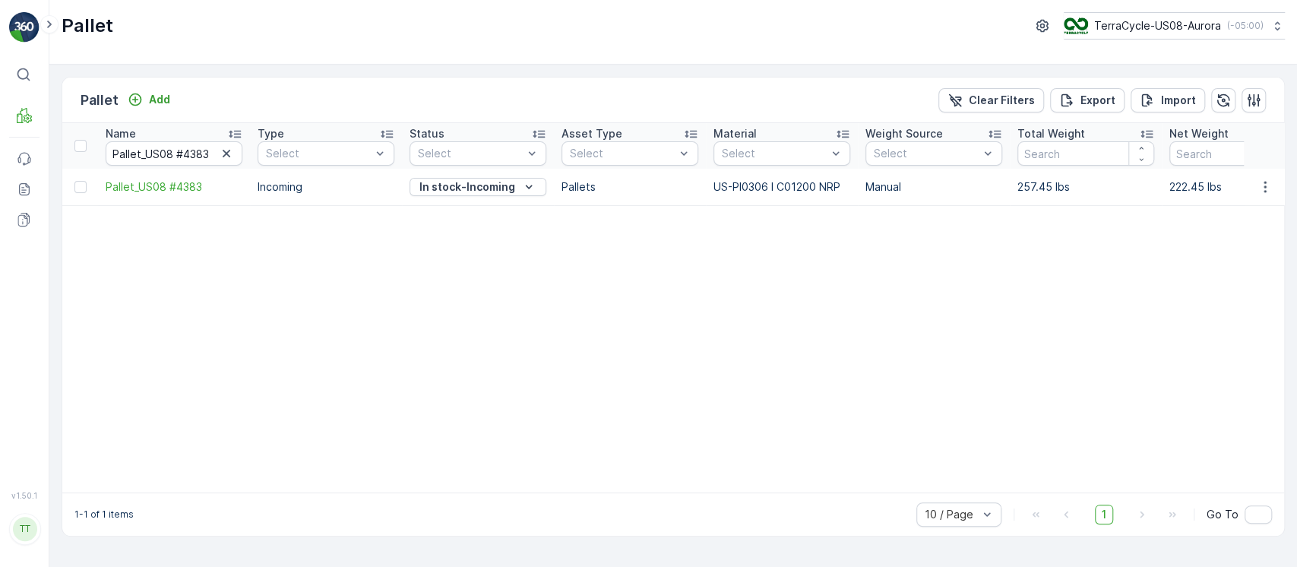
click at [1252, 173] on td at bounding box center [1264, 187] width 41 height 36
click at [1258, 178] on button "button" at bounding box center [1265, 187] width 27 height 18
click at [1240, 222] on div "Edit Pallet" at bounding box center [1247, 230] width 100 height 21
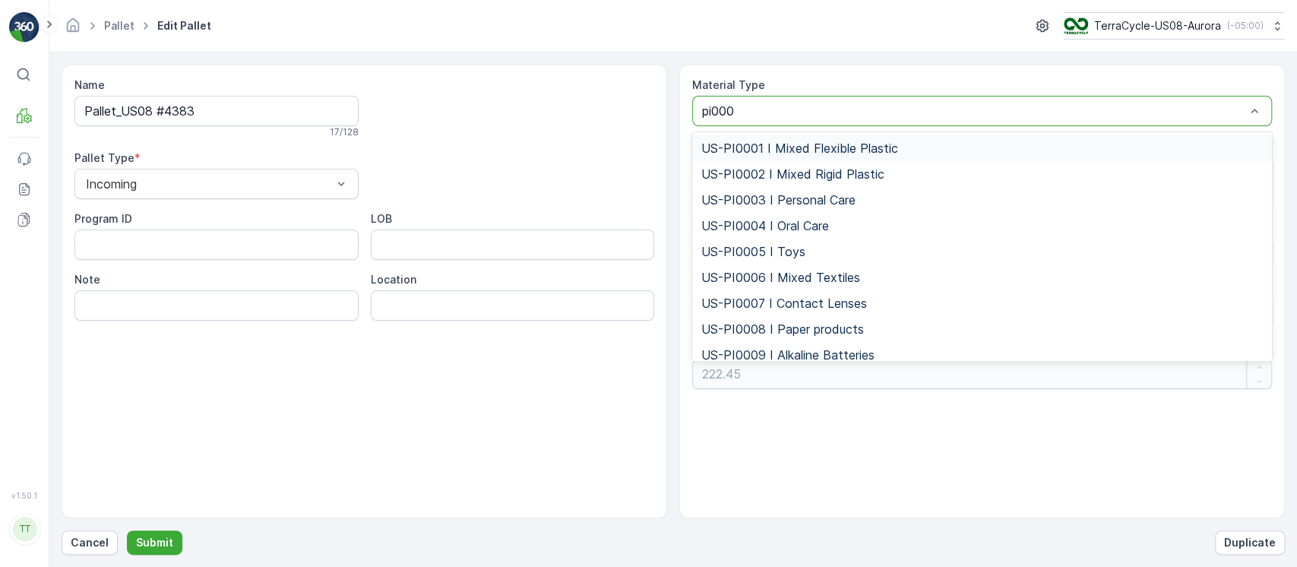
type input "pi0001"
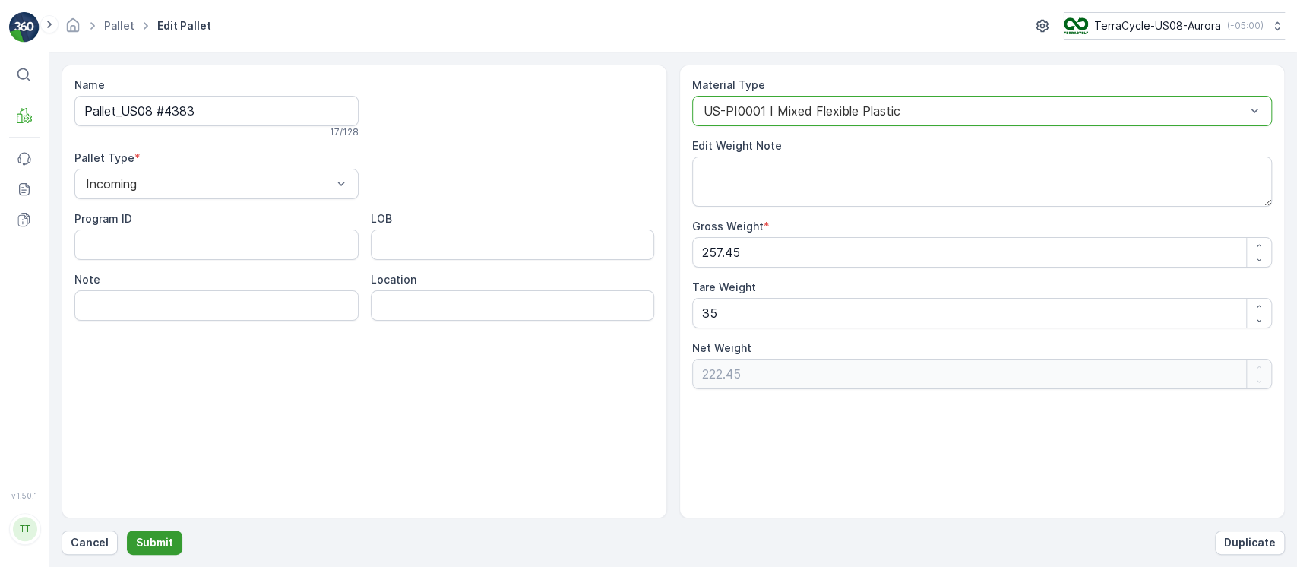
click at [158, 530] on button "Submit" at bounding box center [154, 542] width 55 height 24
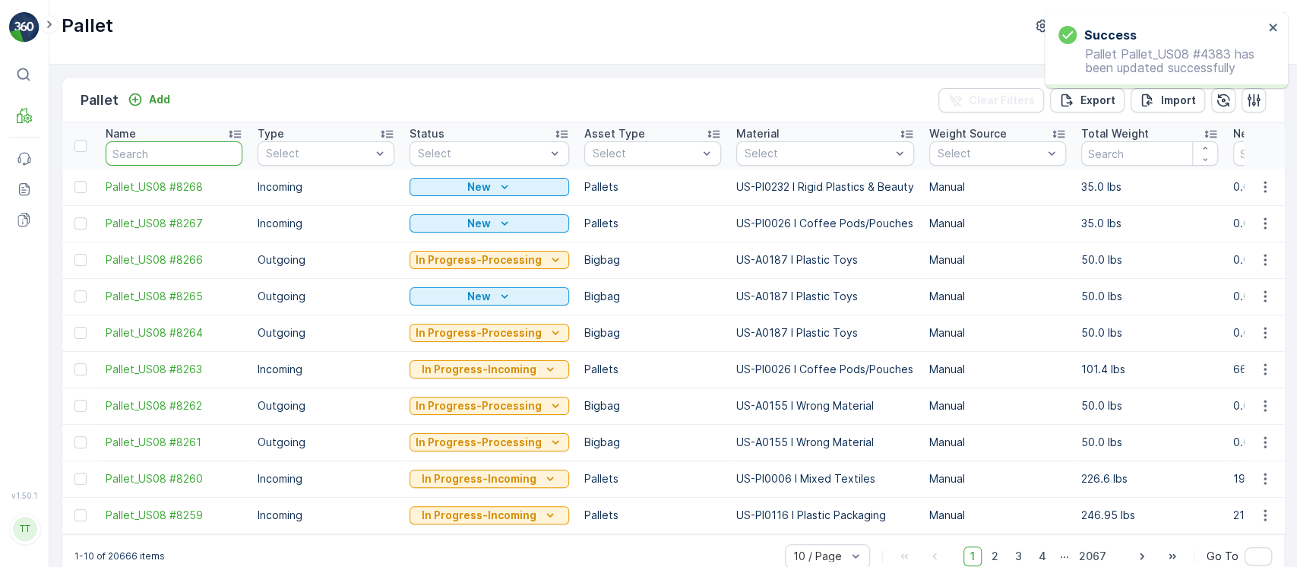
click at [153, 150] on input "text" at bounding box center [174, 153] width 137 height 24
paste input "Pallet_US08 #4383"
type input "Pallet_US08 #4383"
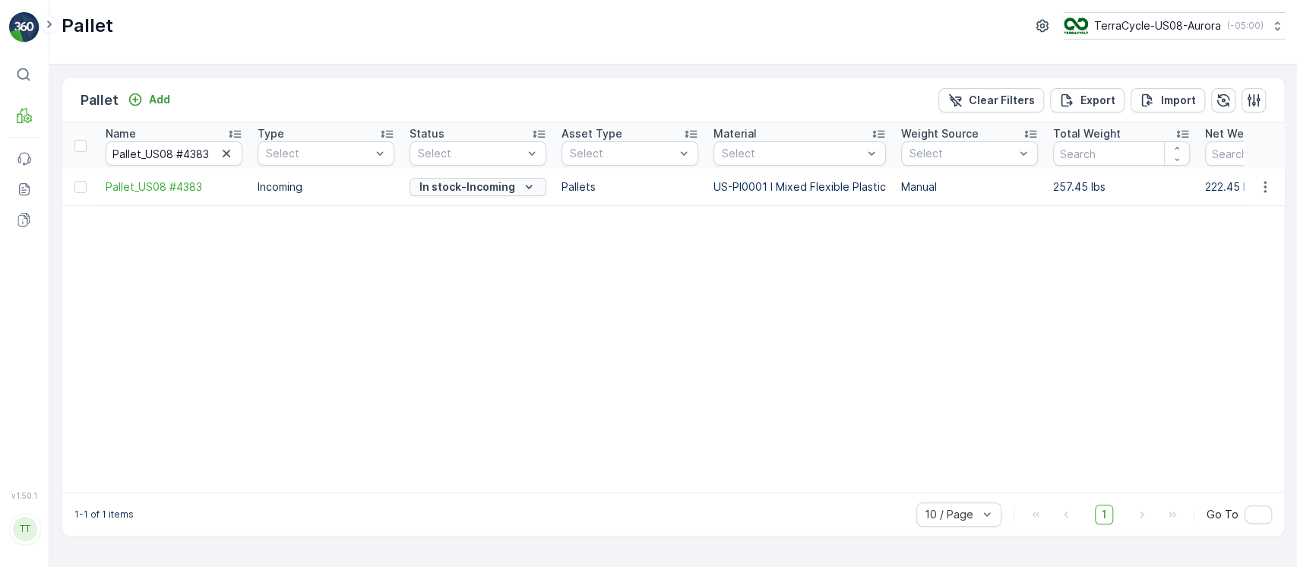
click at [423, 185] on p "In stock-Incoming" at bounding box center [467, 186] width 96 height 15
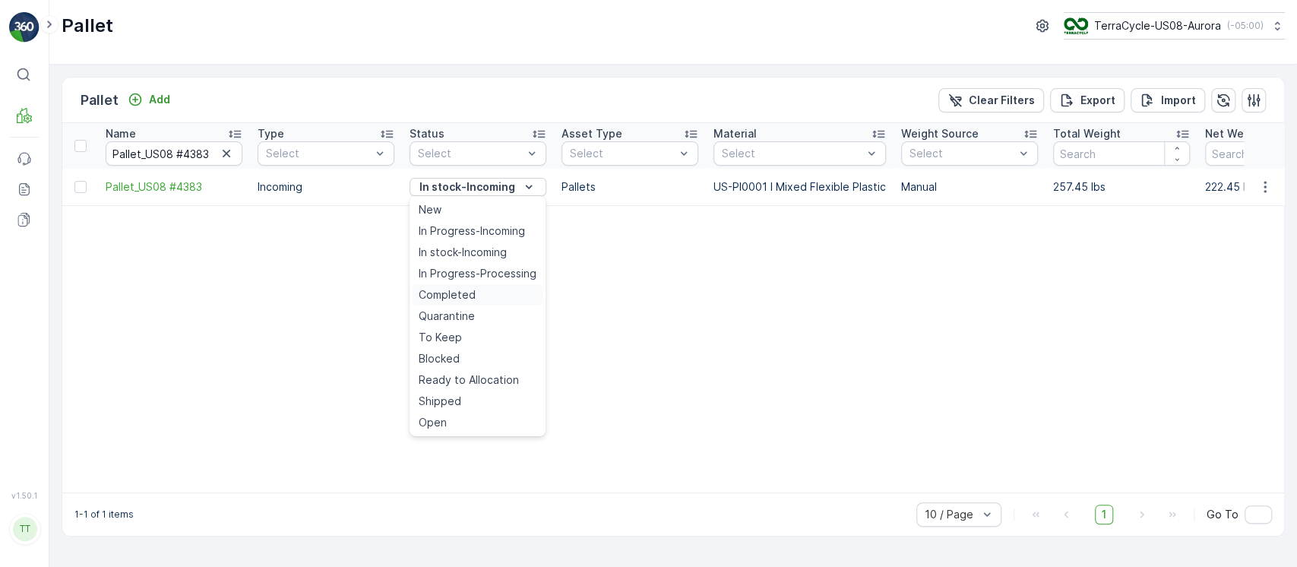
click at [461, 296] on span "Completed" at bounding box center [447, 294] width 57 height 15
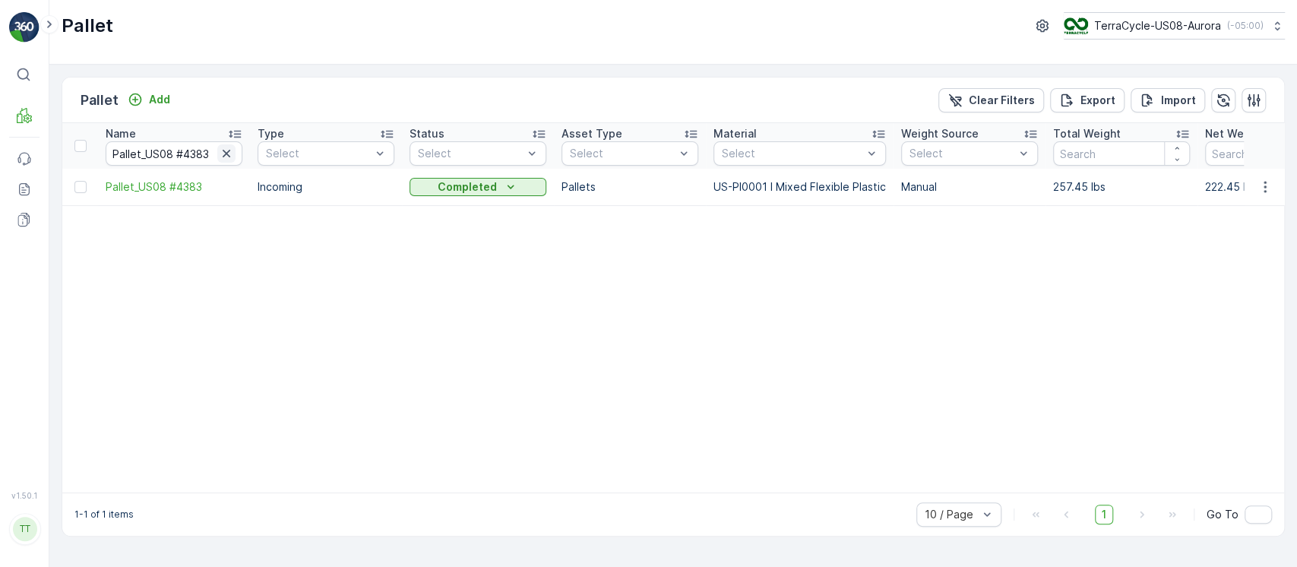
click at [217, 149] on button "button" at bounding box center [226, 153] width 18 height 18
paste input "Pallet_US08 #5591"
type input "Pallet_US08 #5591"
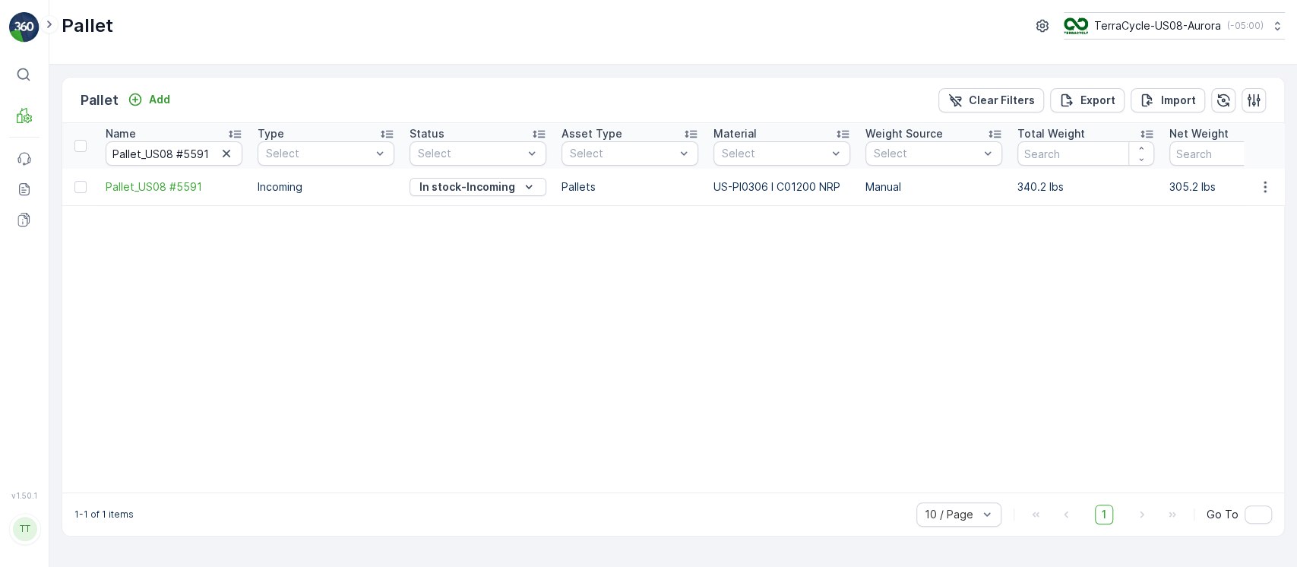
click at [1265, 180] on icon "button" at bounding box center [1265, 186] width 15 height 15
click at [1220, 233] on span "Edit Pallet" at bounding box center [1229, 230] width 52 height 15
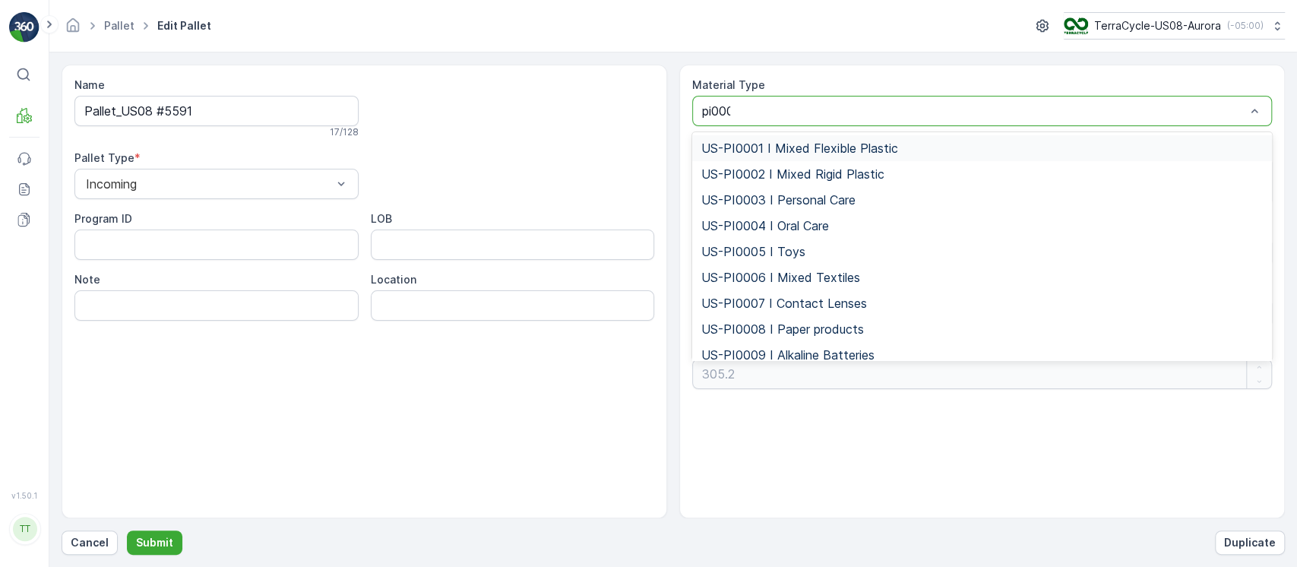
type input "pi0001"
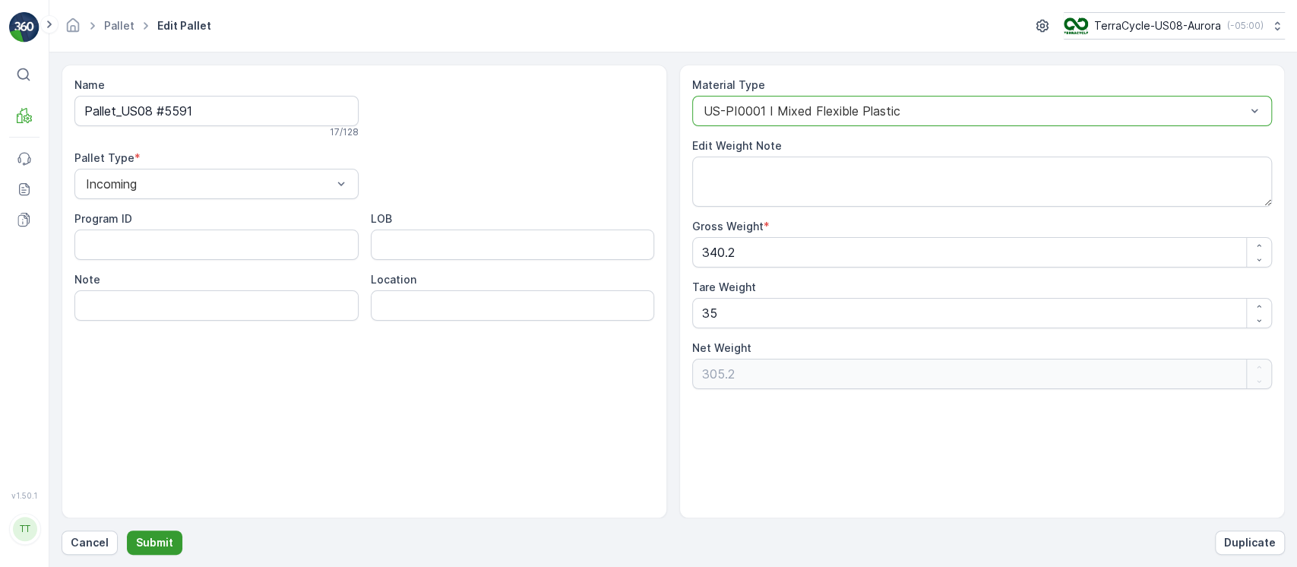
click at [136, 540] on p "Submit" at bounding box center [154, 542] width 37 height 15
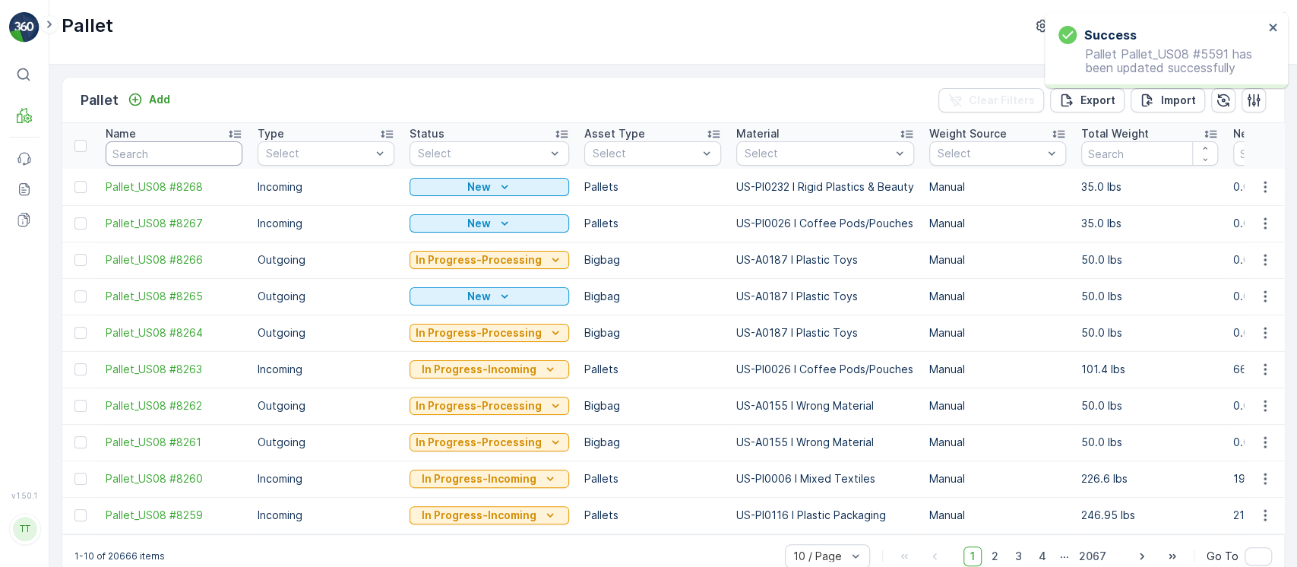
paste input "Pallet_US08 #5591"
type input "Pallet_US08 #5591"
click at [160, 160] on input "Pallet_US08 #5591" at bounding box center [174, 153] width 137 height 24
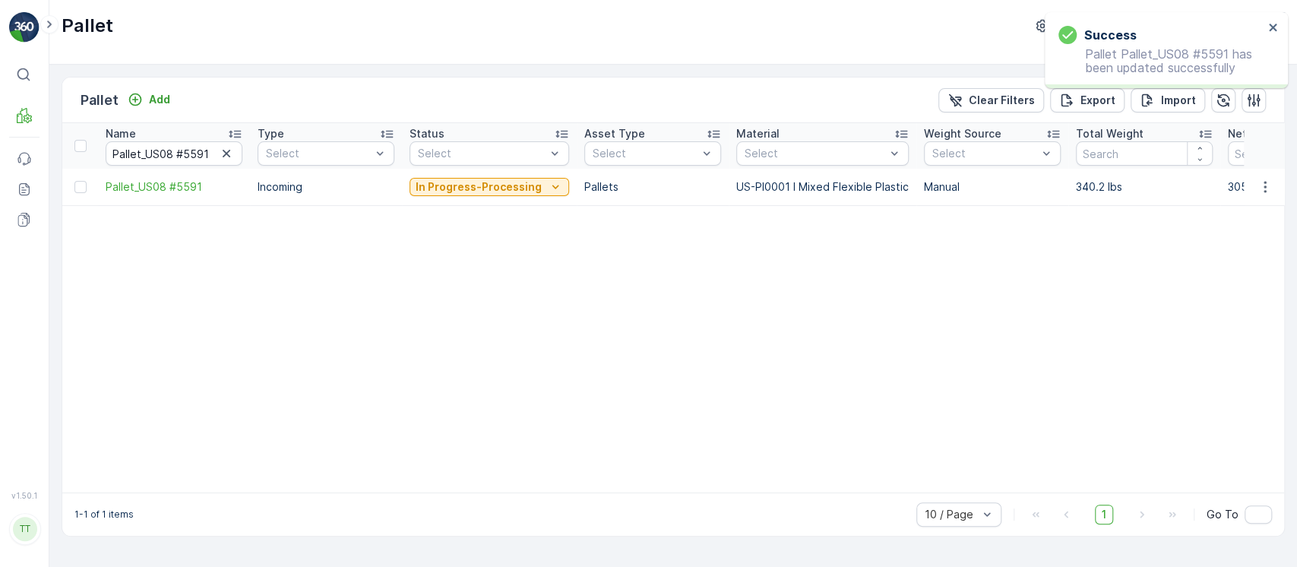
click at [457, 188] on p "In Progress-Processing" at bounding box center [479, 186] width 126 height 15
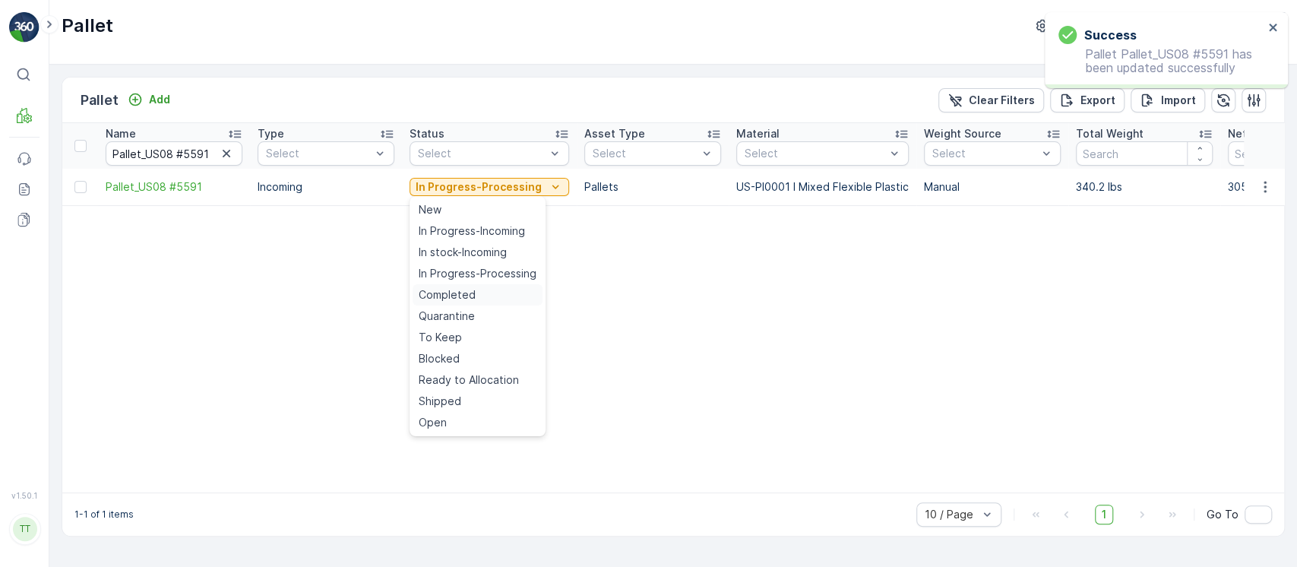
click at [458, 292] on span "Completed" at bounding box center [447, 294] width 57 height 15
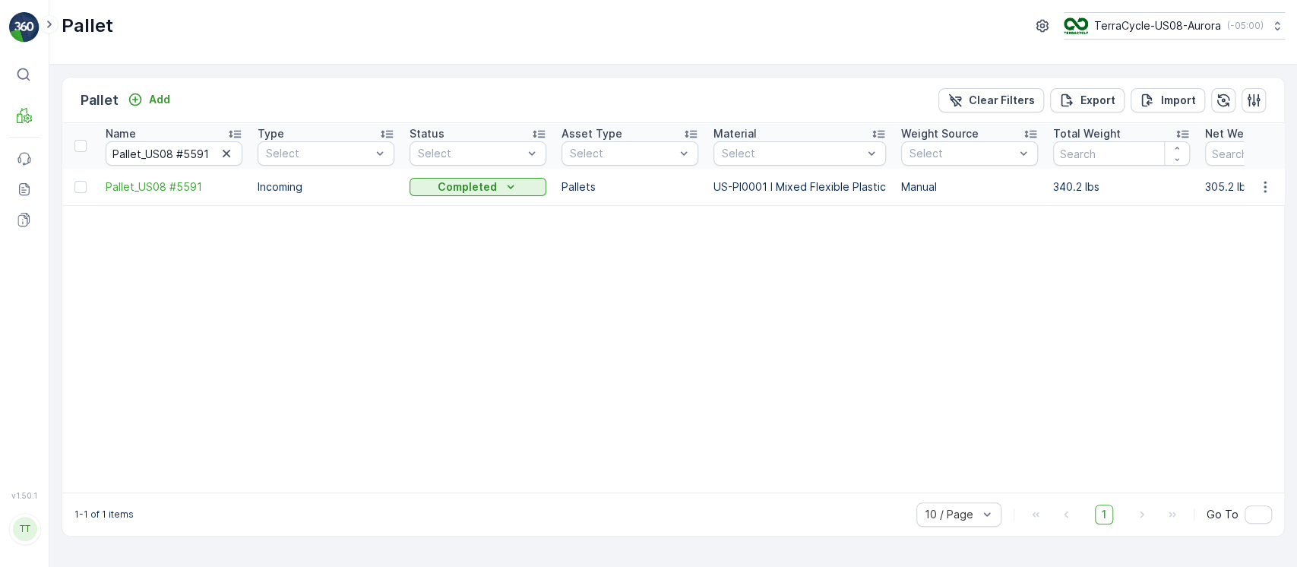
click at [176, 133] on div "Name" at bounding box center [174, 133] width 137 height 15
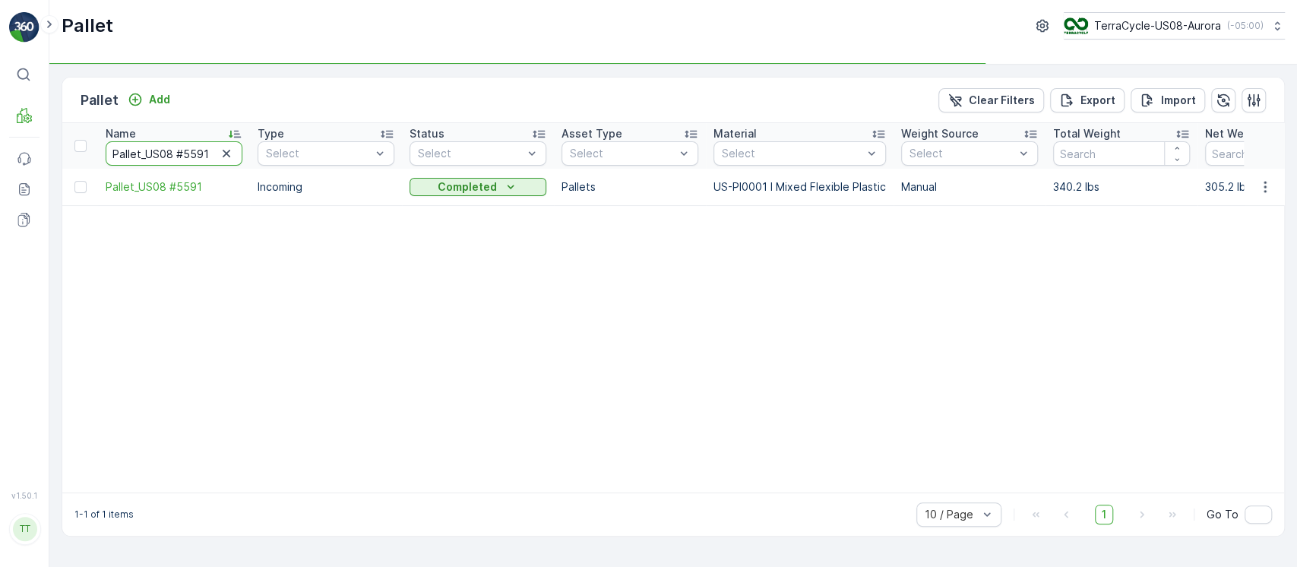
click at [176, 141] on input "Pallet_US08 #5591" at bounding box center [174, 153] width 137 height 24
paste input "4550"
type input "Pallet_US08 #4550"
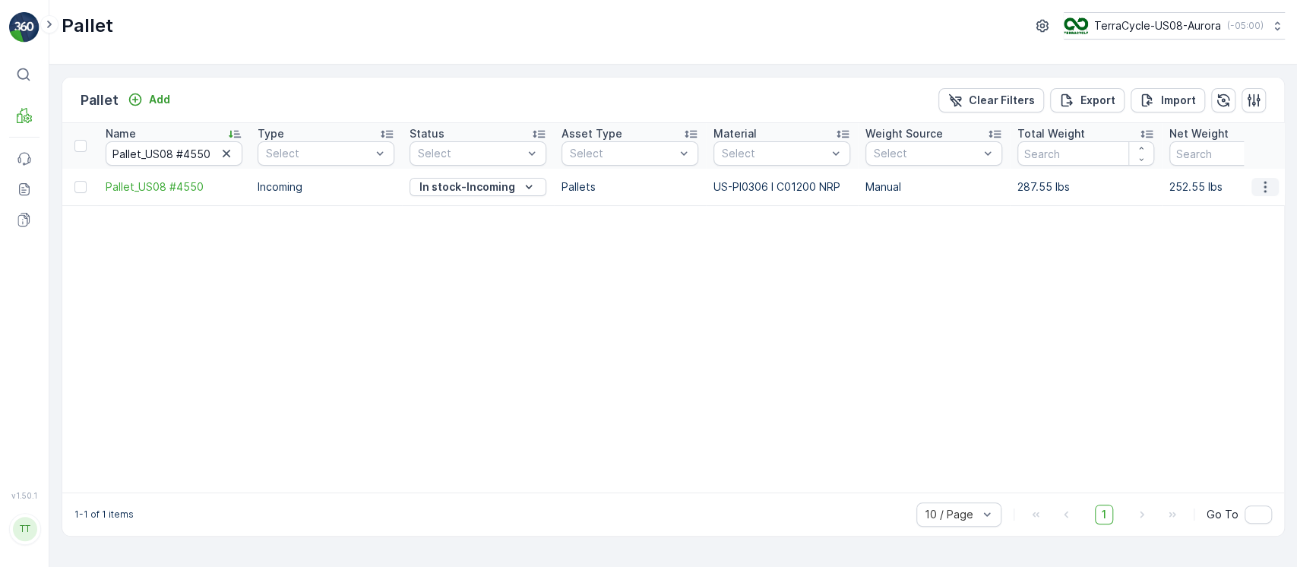
click at [1267, 188] on icon "button" at bounding box center [1265, 186] width 15 height 15
click at [1255, 222] on div "Edit Pallet" at bounding box center [1247, 230] width 100 height 21
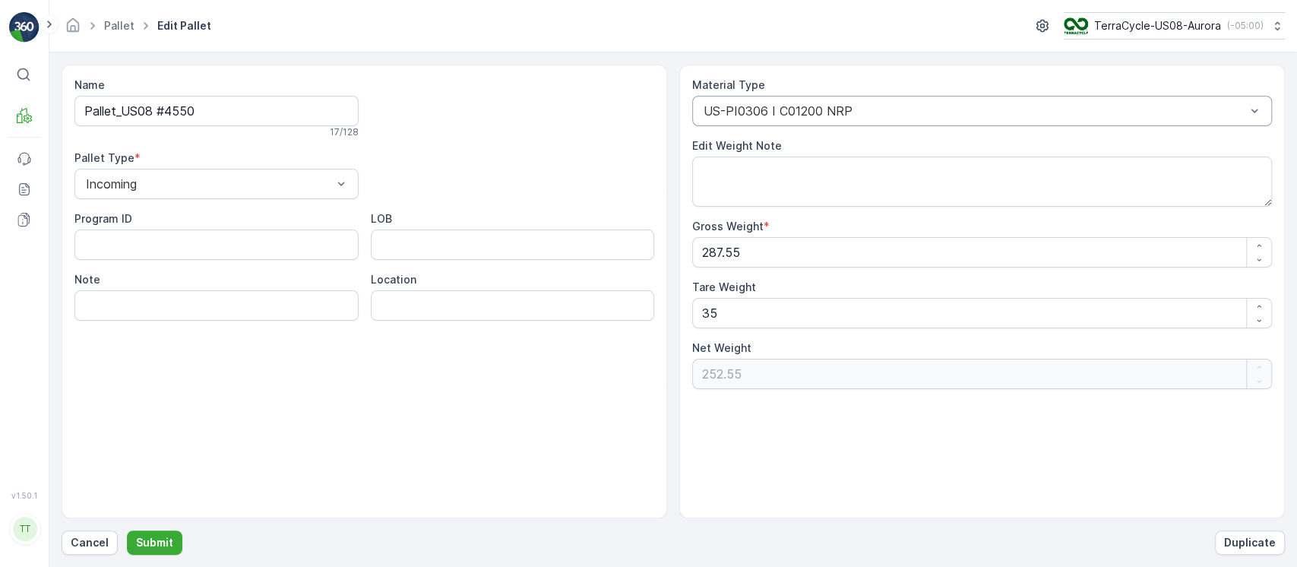
click at [950, 119] on div "US-PI0306 I C01200 NRP" at bounding box center [982, 111] width 580 height 30
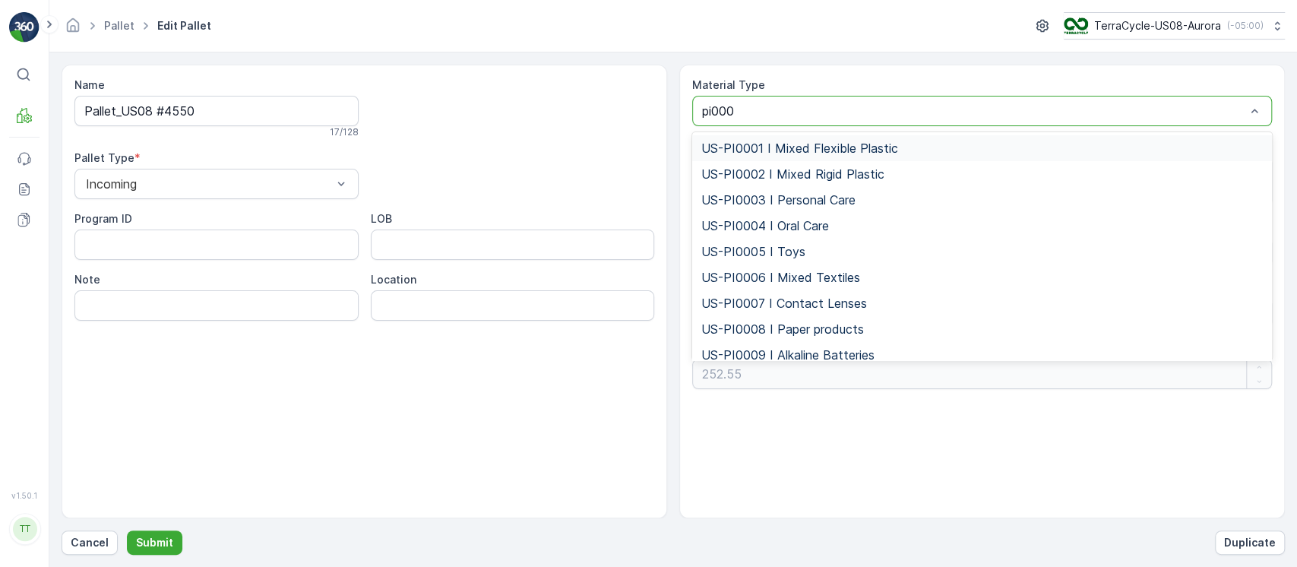
type input "pi0001"
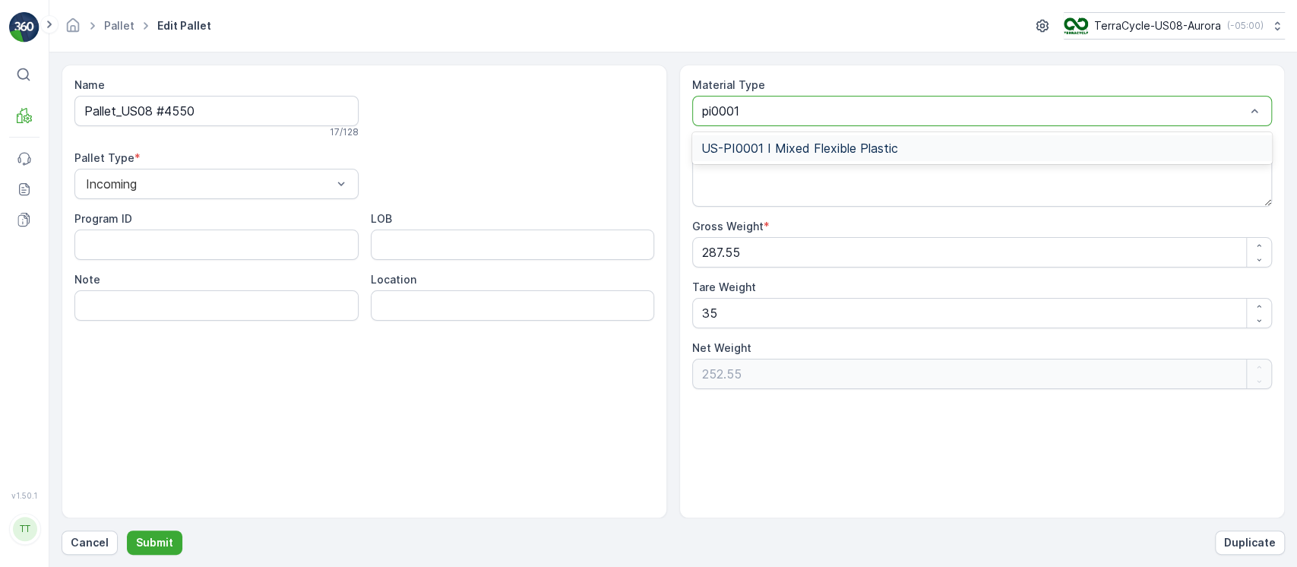
click at [942, 137] on div "US-PI0001 I Mixed Flexible Plastic" at bounding box center [982, 148] width 580 height 26
click at [146, 553] on button "Submit" at bounding box center [154, 542] width 55 height 24
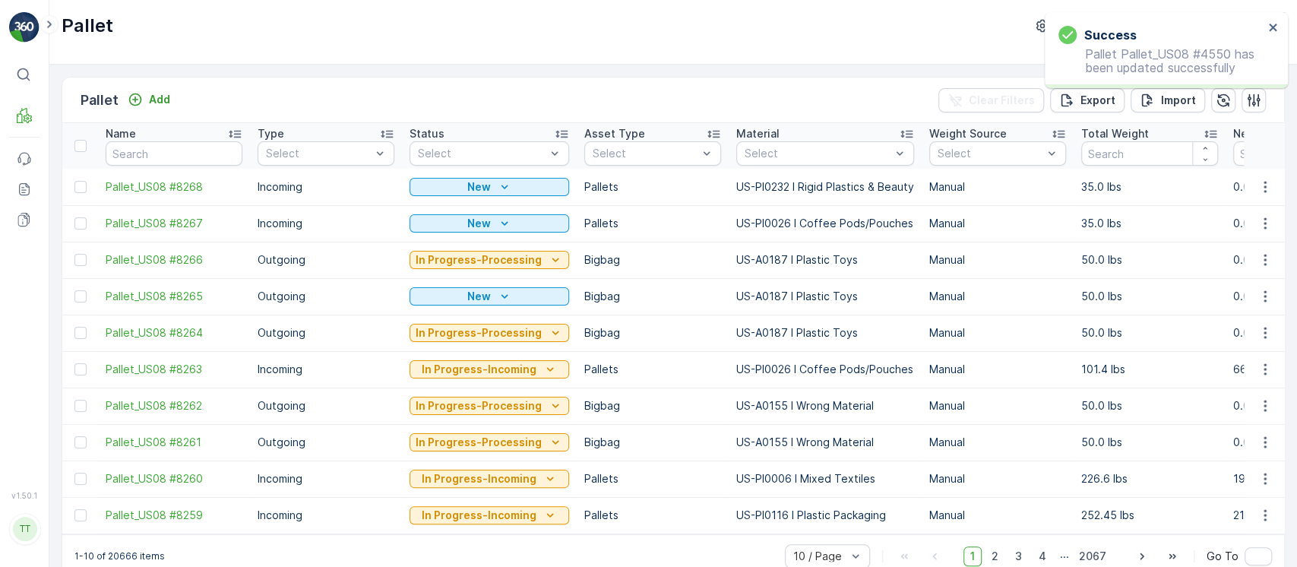
click at [195, 139] on div "Name" at bounding box center [174, 133] width 137 height 15
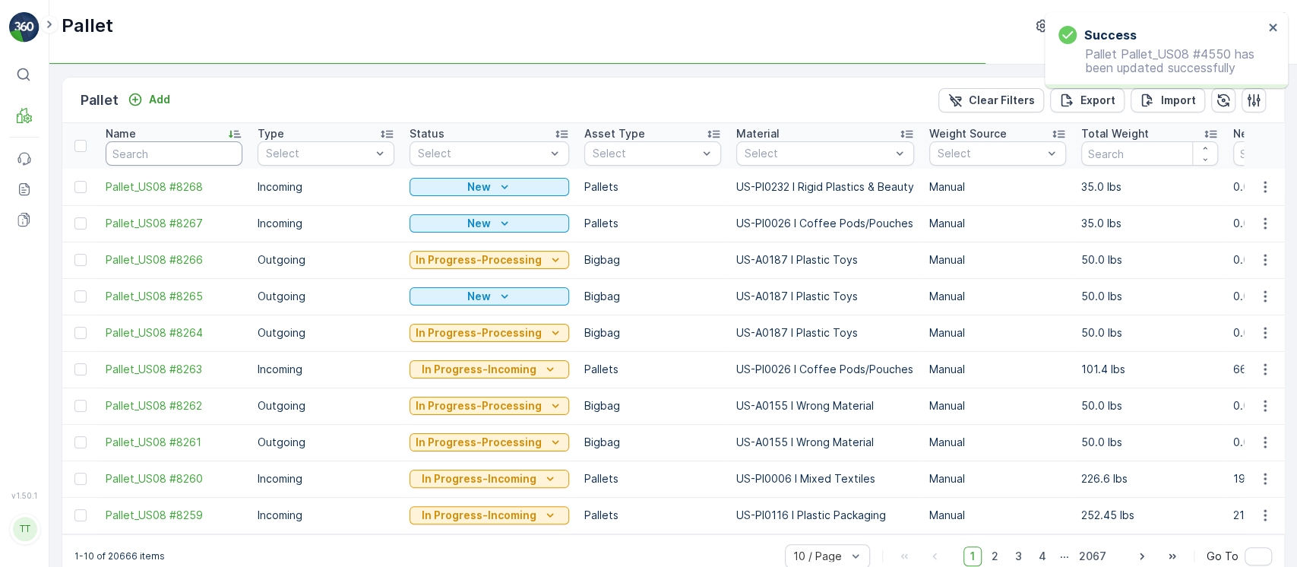
click at [195, 143] on input "text" at bounding box center [174, 153] width 137 height 24
paste input "Pallet_US08 #4550"
type input "Pallet_US08 #4550"
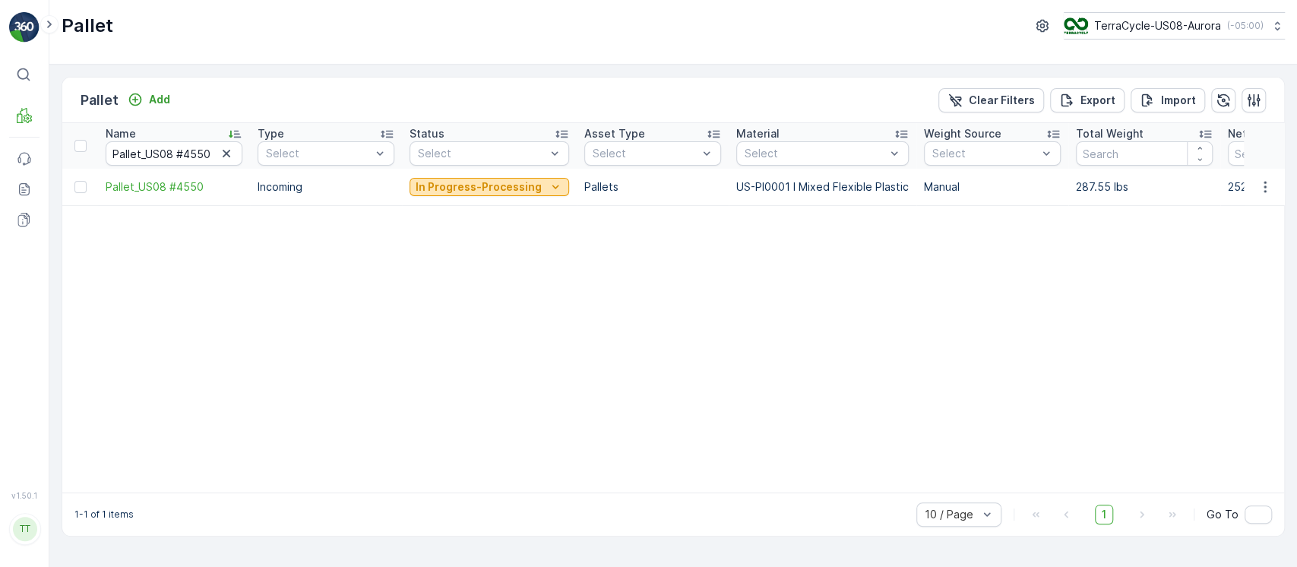
click at [437, 193] on p "In Progress-Processing" at bounding box center [479, 186] width 126 height 15
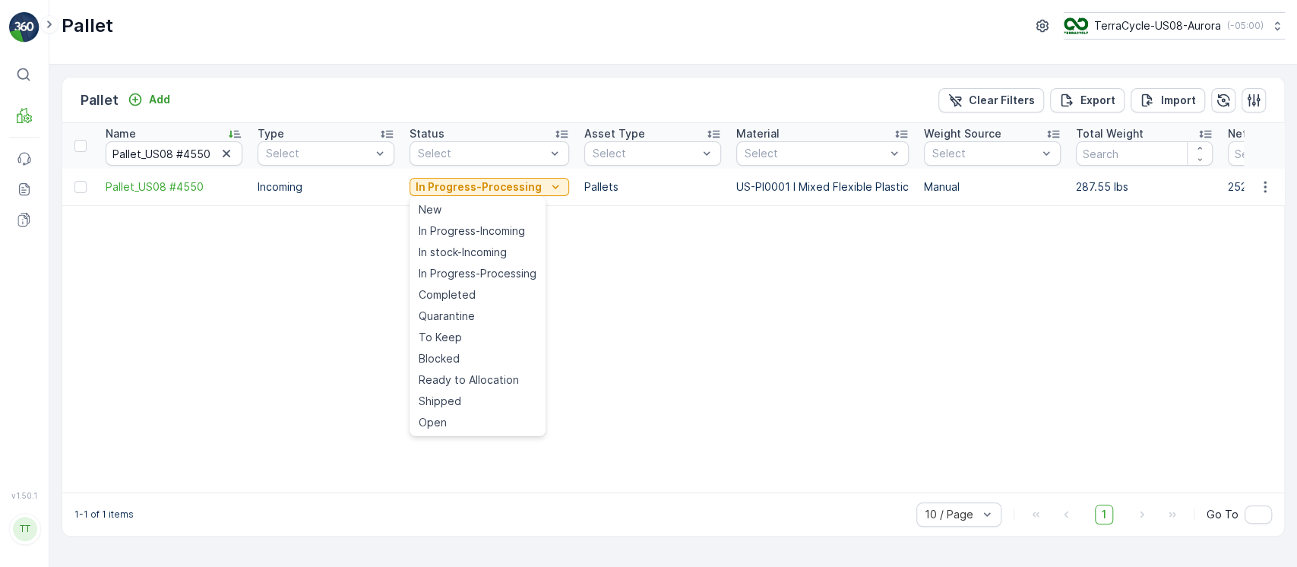
click at [438, 289] on span "Completed" at bounding box center [447, 294] width 57 height 15
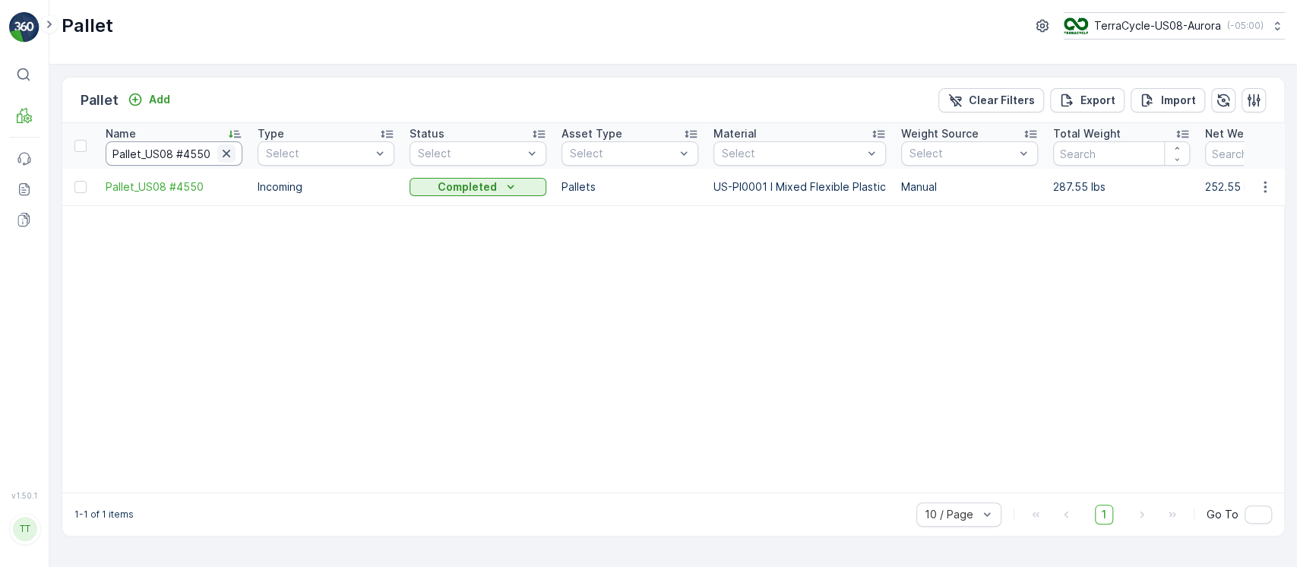
click at [226, 151] on icon "button" at bounding box center [226, 153] width 15 height 15
paste input "Pallet_US08 #5666"
type input "Pallet_US08 #5666"
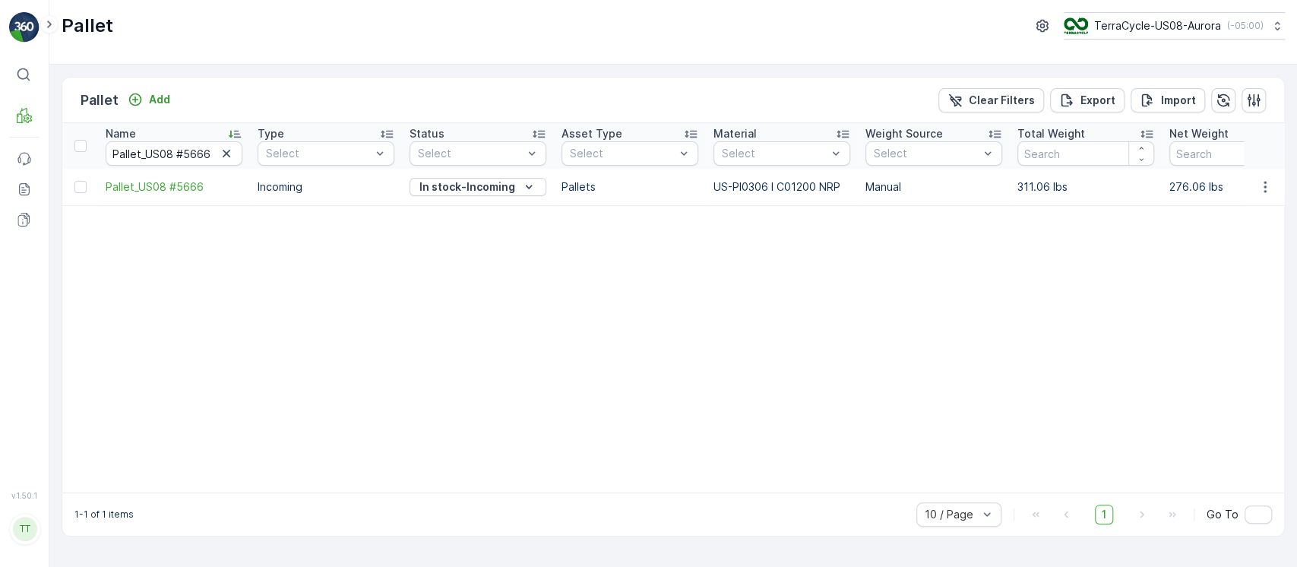
click at [1265, 185] on icon "button" at bounding box center [1265, 186] width 2 height 11
click at [1253, 231] on div "Edit Pallet" at bounding box center [1247, 230] width 100 height 21
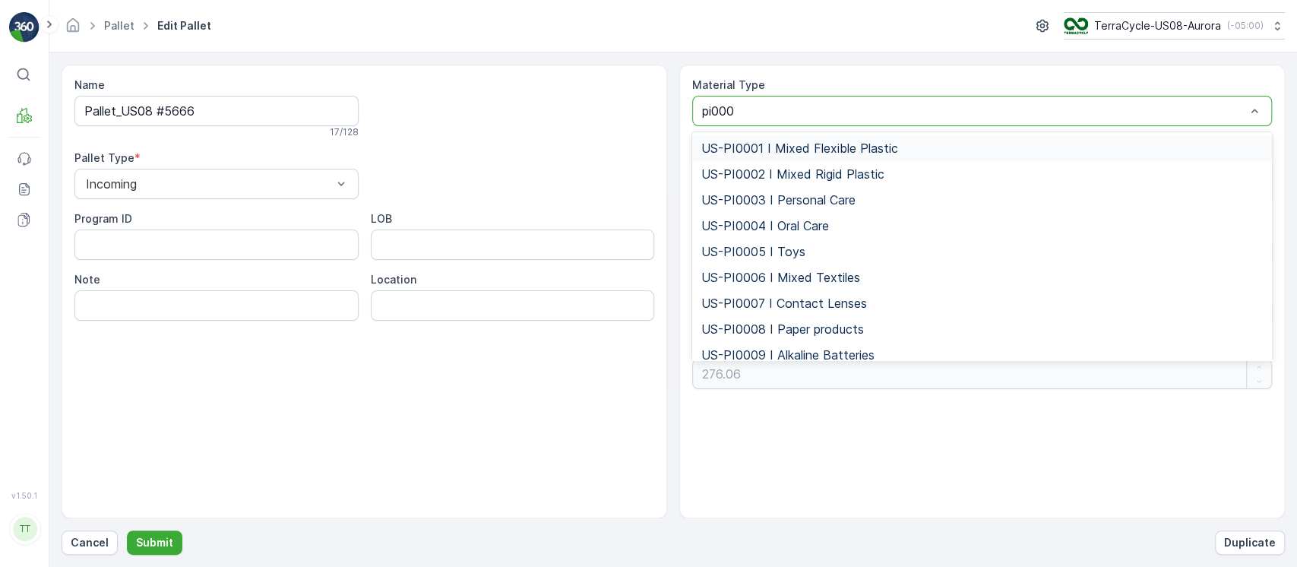
type input "pi0001"
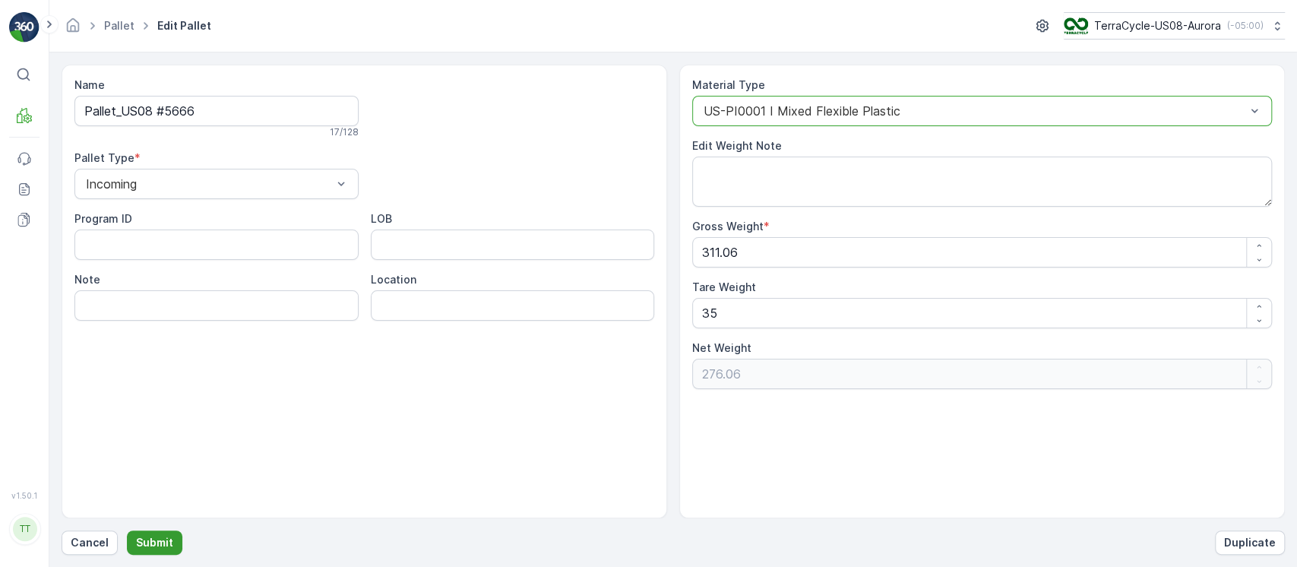
click at [170, 533] on button "Submit" at bounding box center [154, 542] width 55 height 24
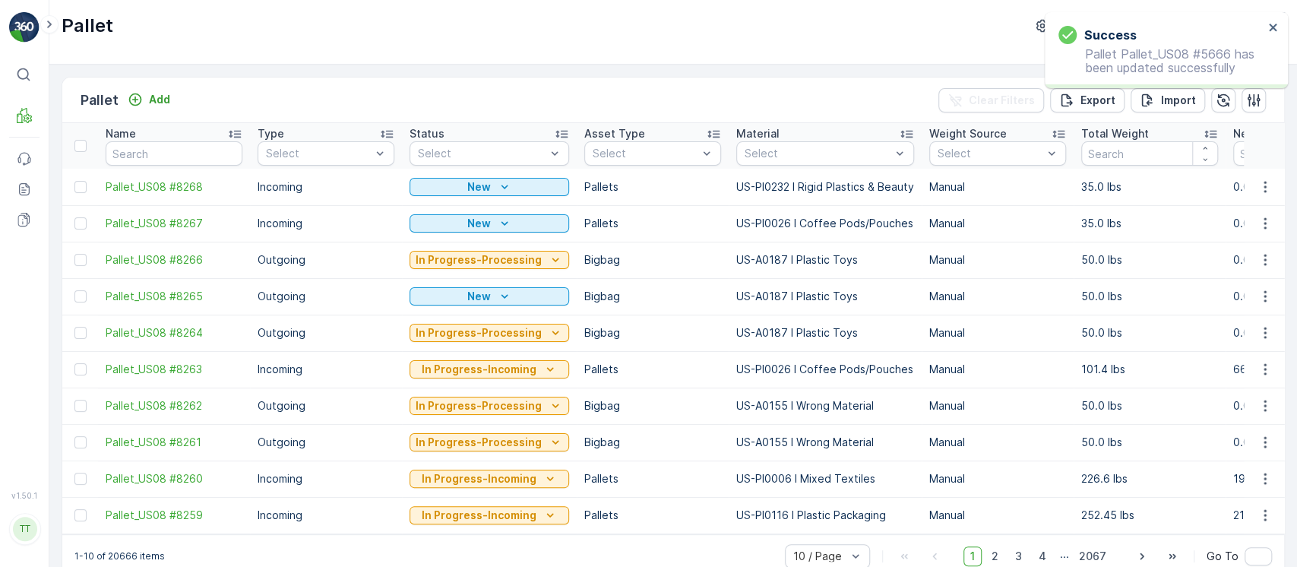
click at [197, 140] on div "Name" at bounding box center [174, 133] width 137 height 15
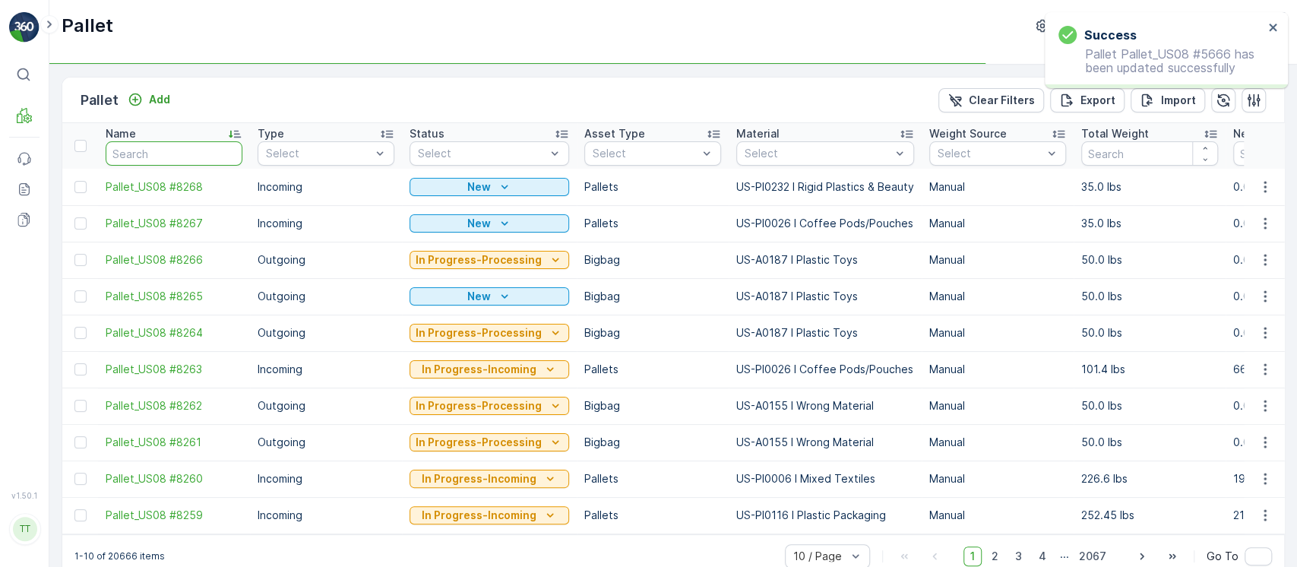
paste input "Pallet_US08 #5666"
click at [195, 150] on input "text" at bounding box center [174, 153] width 137 height 24
type input "Pallet_US08 #5666"
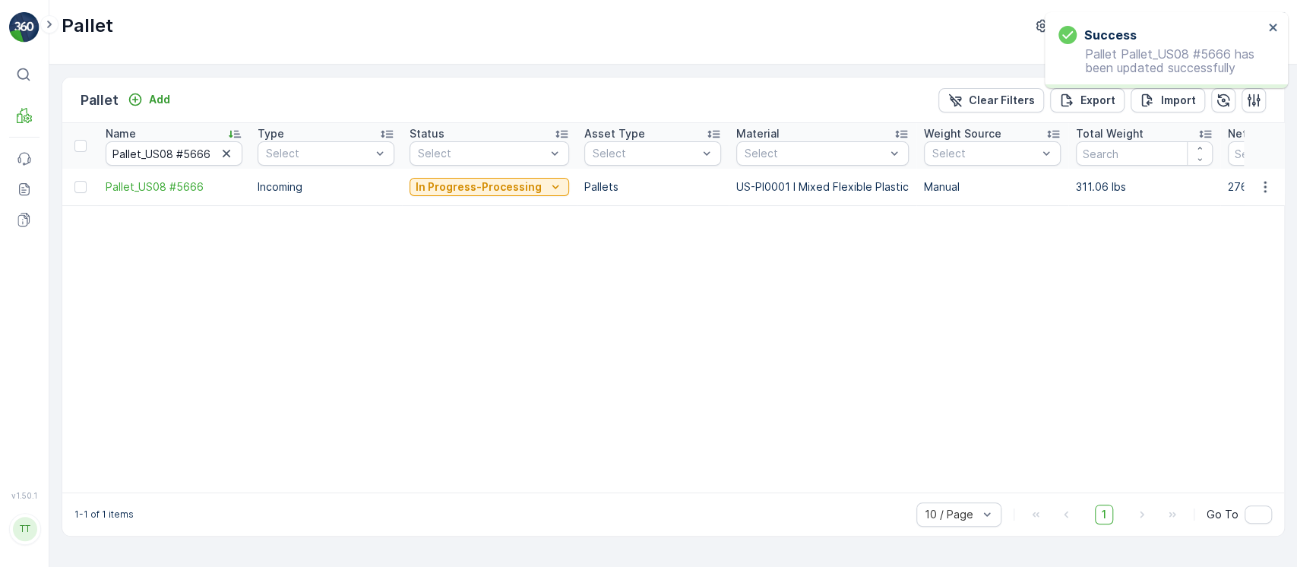
click at [457, 187] on p "In Progress-Processing" at bounding box center [479, 186] width 126 height 15
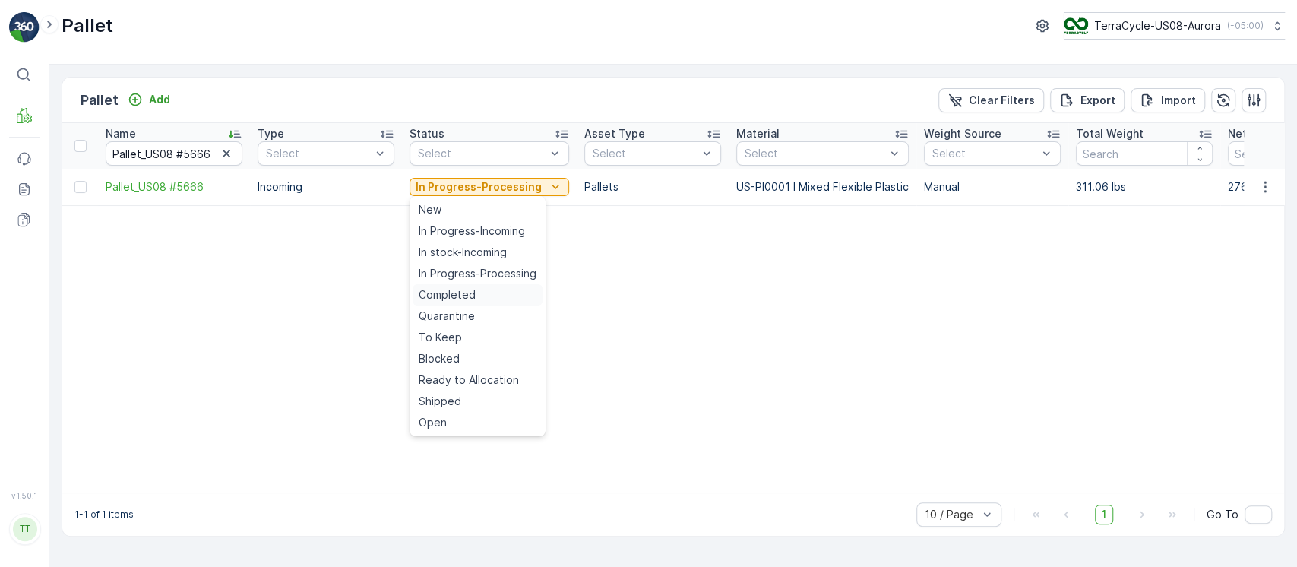
click at [452, 295] on span "Completed" at bounding box center [447, 294] width 57 height 15
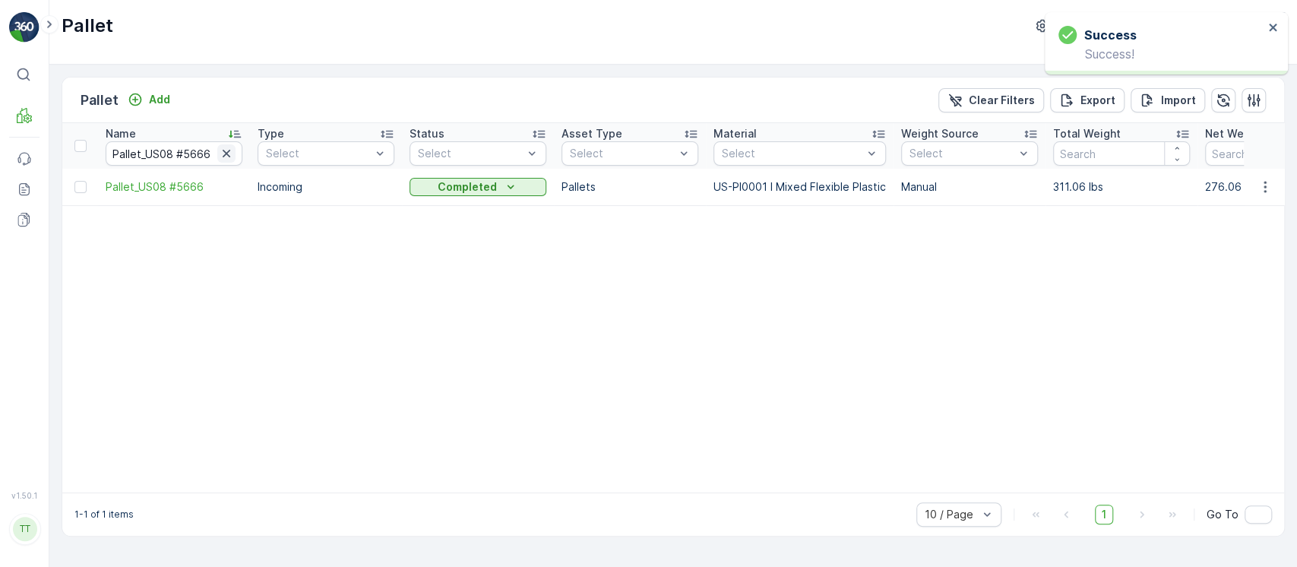
click at [227, 151] on icon "button" at bounding box center [227, 154] width 8 height 8
paste input "Pallet_US08 #5841"
type input "Pallet_US08 #5841"
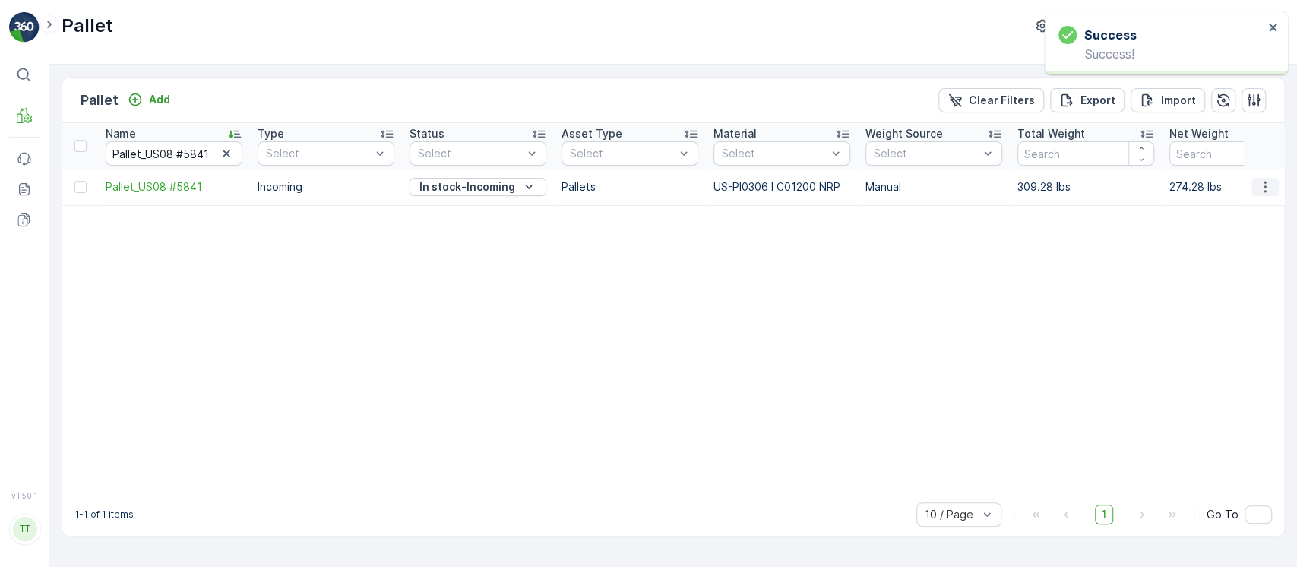
click at [1254, 192] on button "button" at bounding box center [1265, 187] width 27 height 18
click at [1246, 226] on span "Edit Pallet" at bounding box center [1229, 230] width 52 height 15
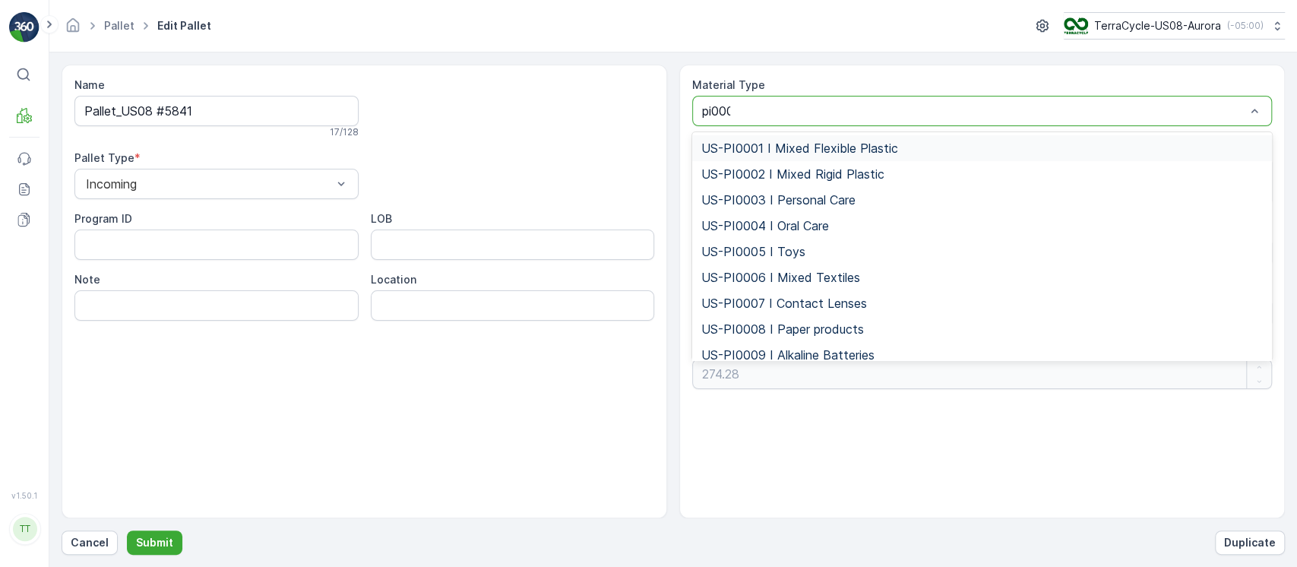
type input "pi0001"
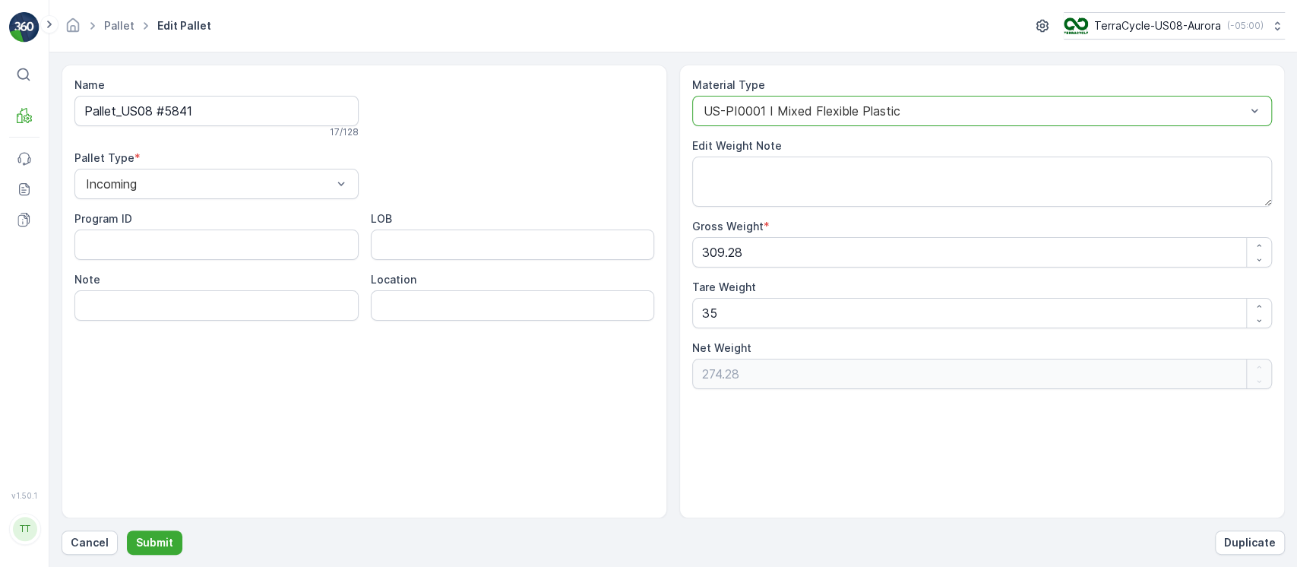
click at [154, 559] on form "Name Pallet_US08 #5841 17 / 128 Pallet Type * Incoming Program ID LOB Note Loca…" at bounding box center [673, 309] width 1248 height 514
click at [157, 550] on button "Submit" at bounding box center [154, 542] width 55 height 24
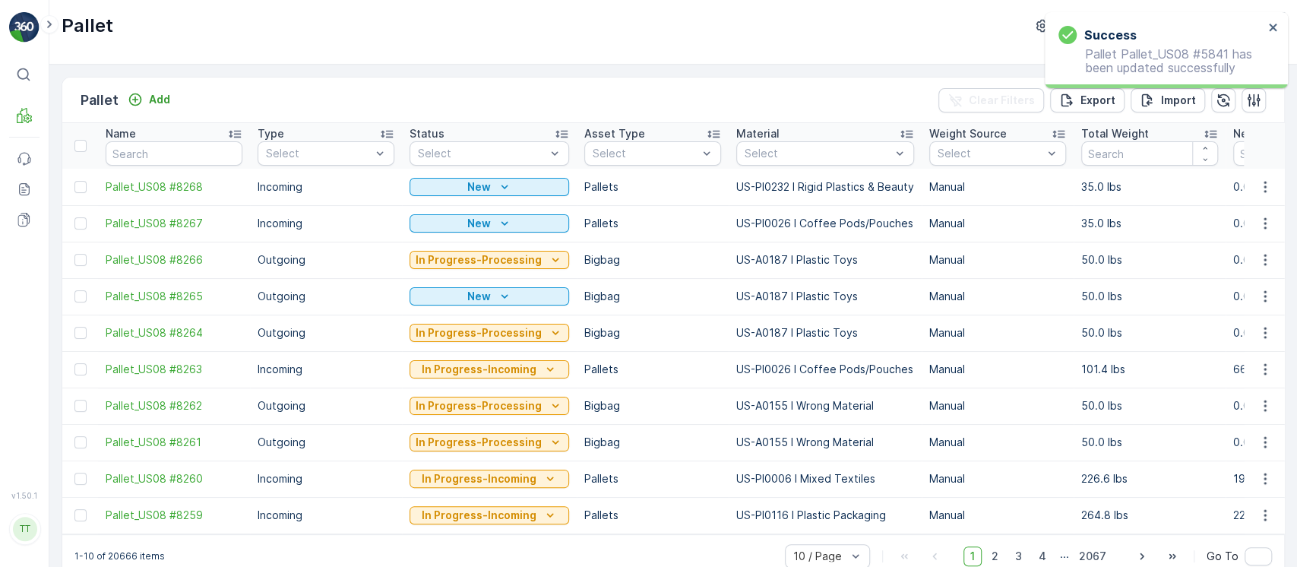
drag, startPoint x: 201, startPoint y: 137, endPoint x: 208, endPoint y: 152, distance: 17.0
click at [204, 143] on th "Name" at bounding box center [174, 146] width 152 height 46
click at [208, 153] on input "text" at bounding box center [174, 153] width 137 height 24
paste input "Pallet_US08 #5841"
type input "Pallet_US08 #5841"
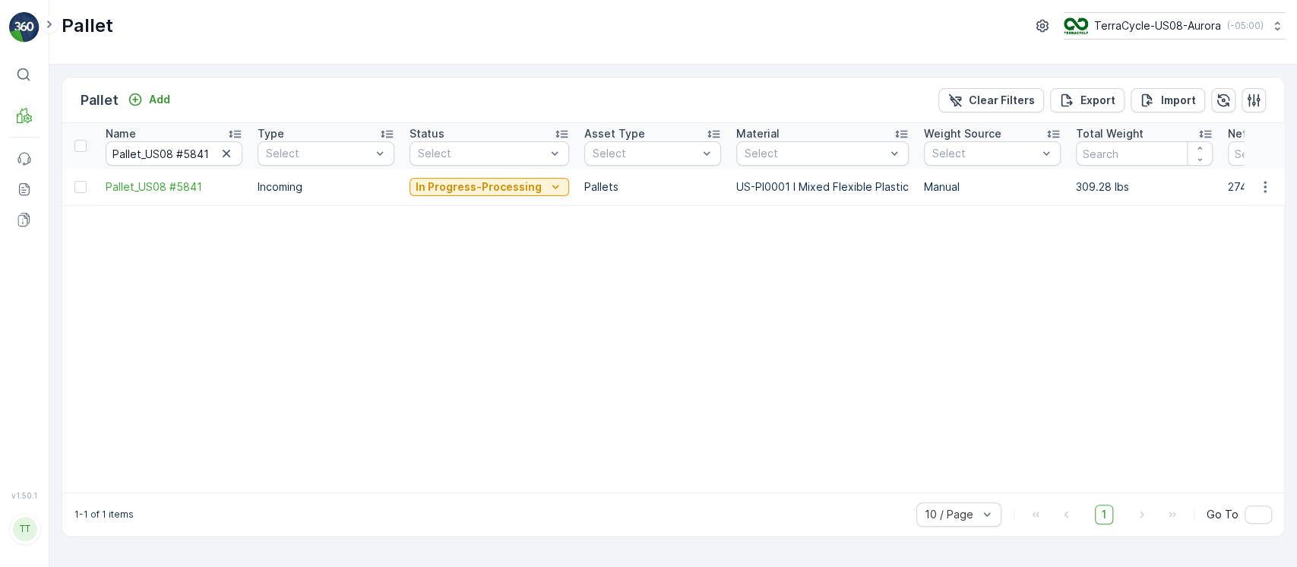
click at [472, 182] on p "In Progress-Processing" at bounding box center [479, 186] width 126 height 15
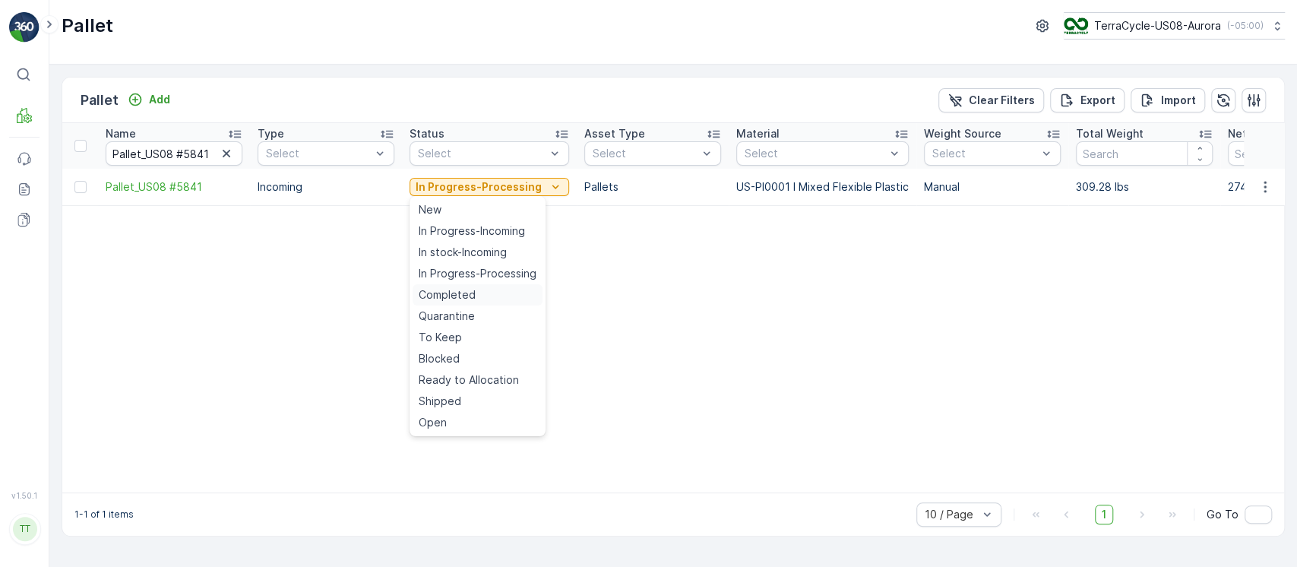
click at [473, 300] on span "Completed" at bounding box center [447, 294] width 57 height 15
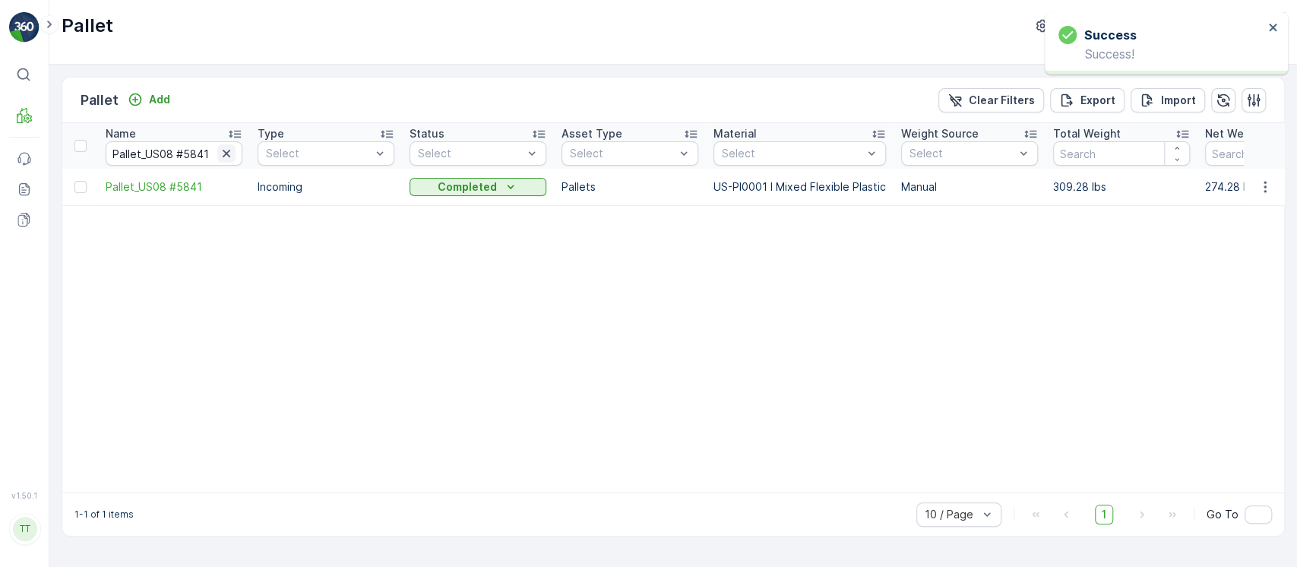
click at [222, 156] on icon "button" at bounding box center [226, 153] width 15 height 15
paste input "Pallet_US08 #3788"
type input "Pallet_US08 #3788"
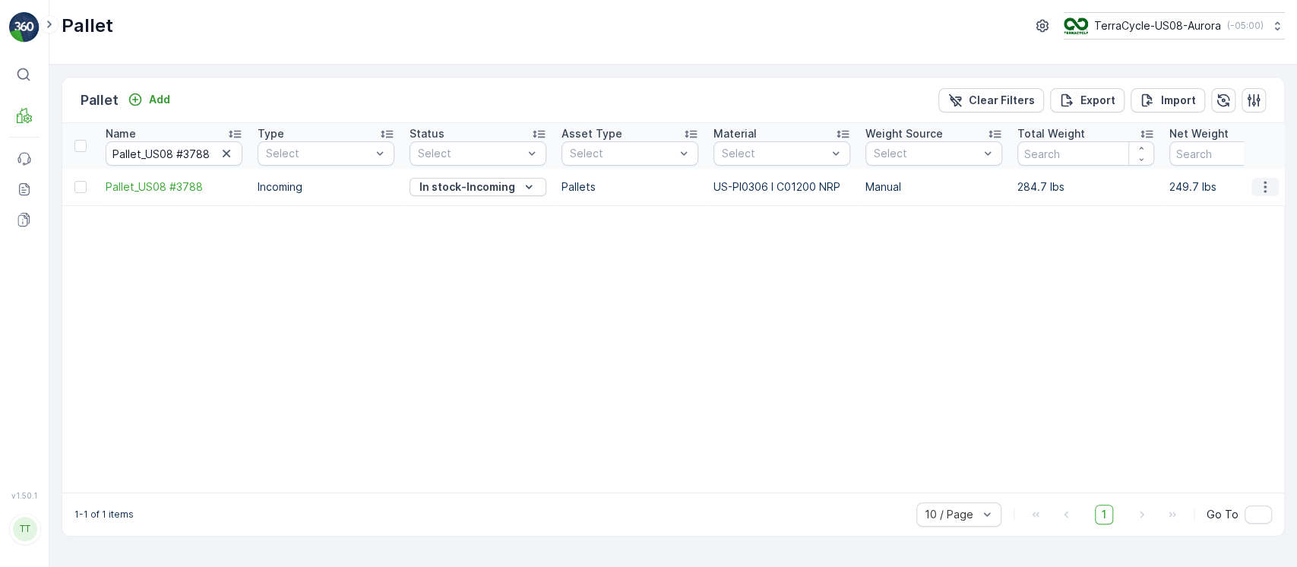
click at [1256, 182] on button "button" at bounding box center [1265, 187] width 27 height 18
click at [1249, 221] on div "Edit Pallet" at bounding box center [1247, 230] width 100 height 21
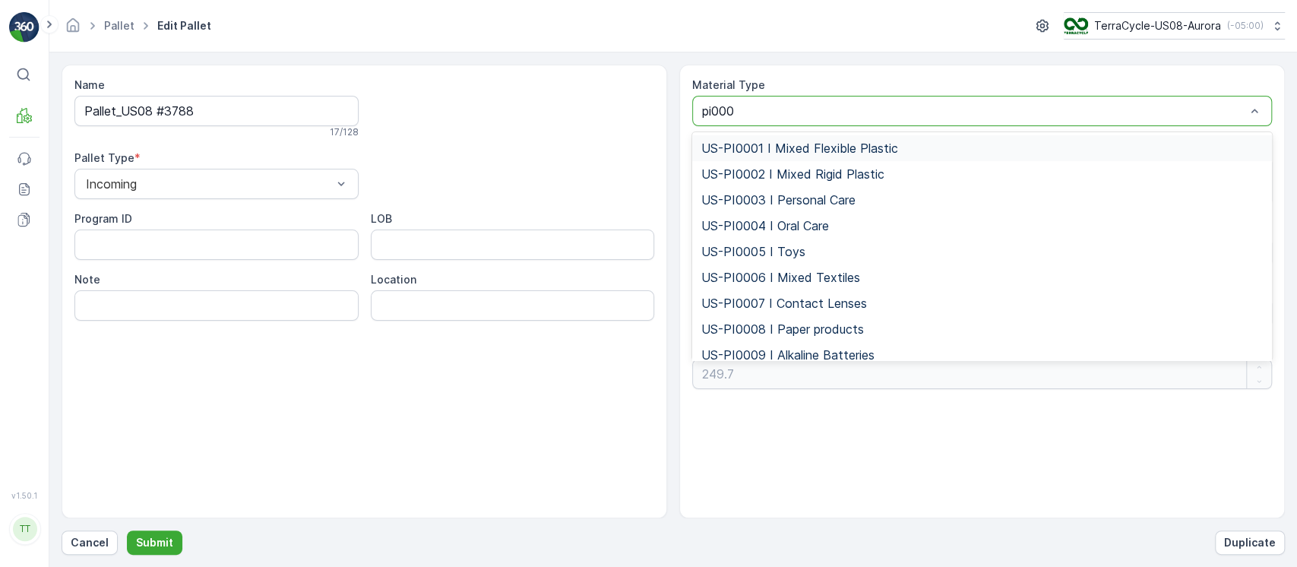
type input "pi0001"
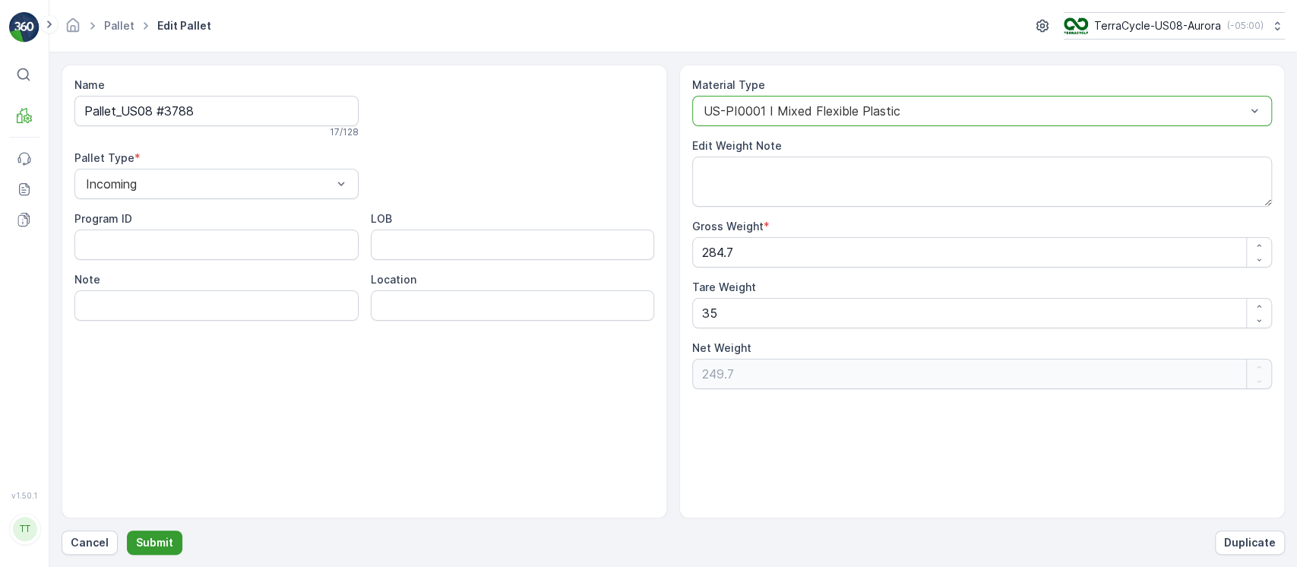
click at [151, 543] on p "Submit" at bounding box center [154, 542] width 37 height 15
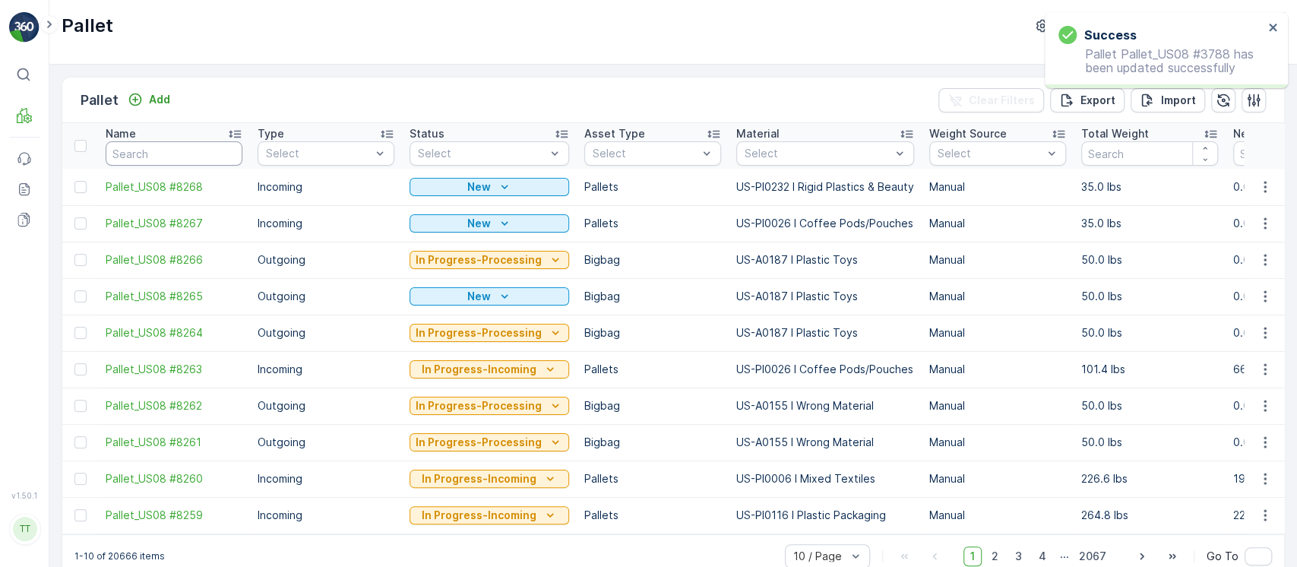
click at [207, 159] on input "text" at bounding box center [174, 153] width 137 height 24
paste input "Pallet_US08 #3788"
type input "Pallet_US08 #3788"
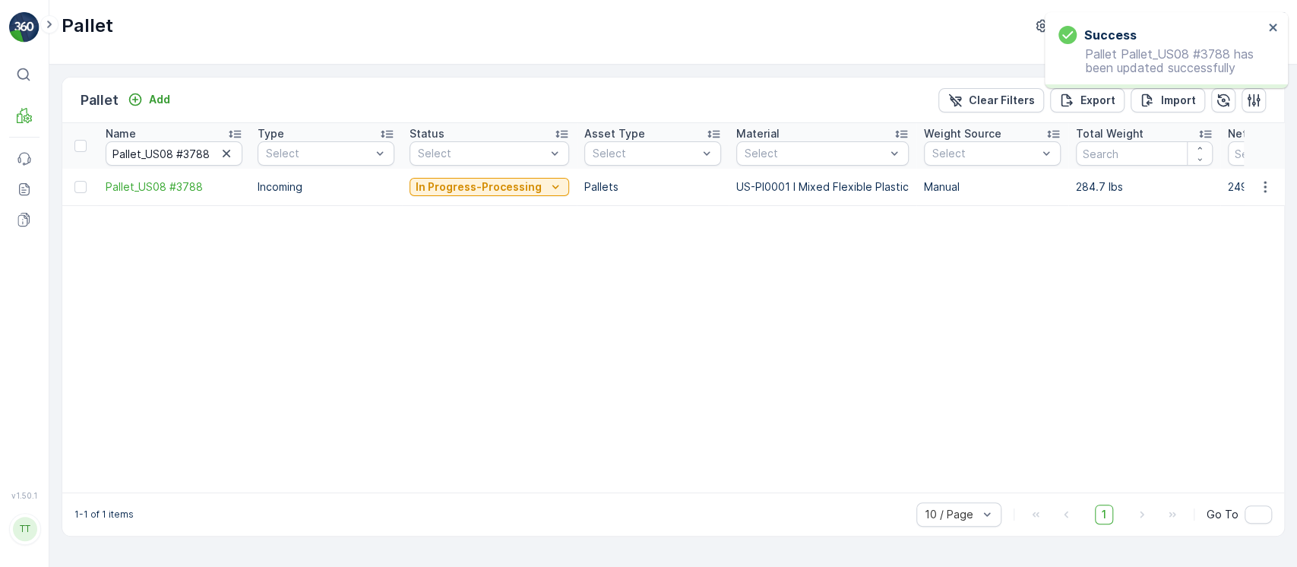
click at [549, 185] on icon "In Progress-Processing" at bounding box center [555, 186] width 15 height 15
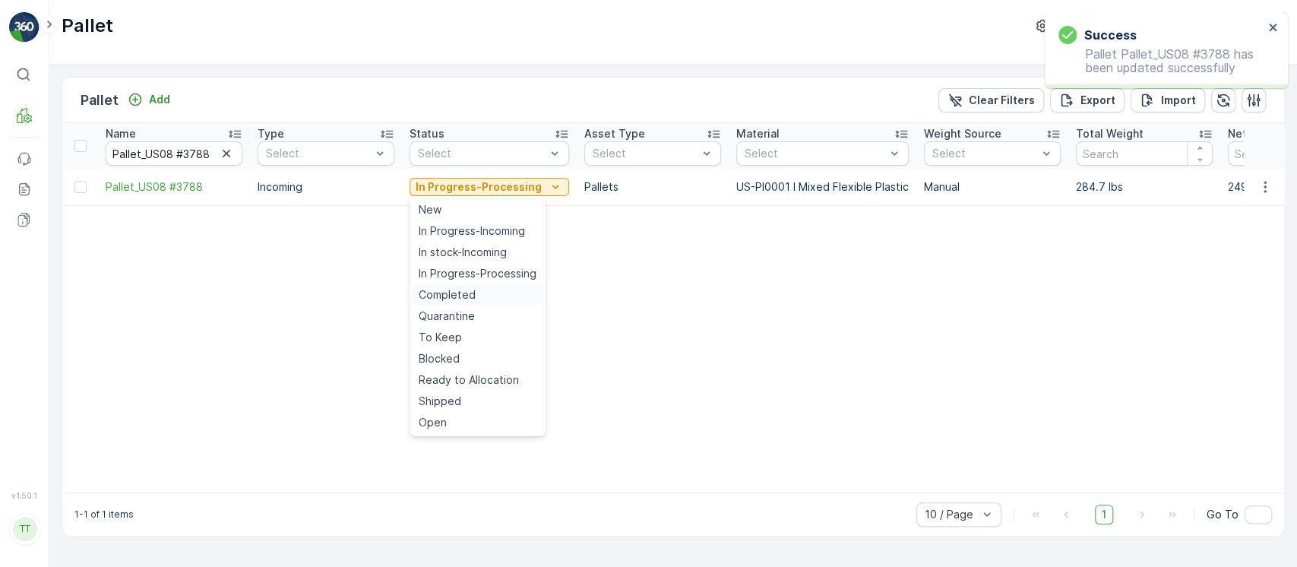
click at [494, 287] on div "Completed" at bounding box center [478, 294] width 130 height 21
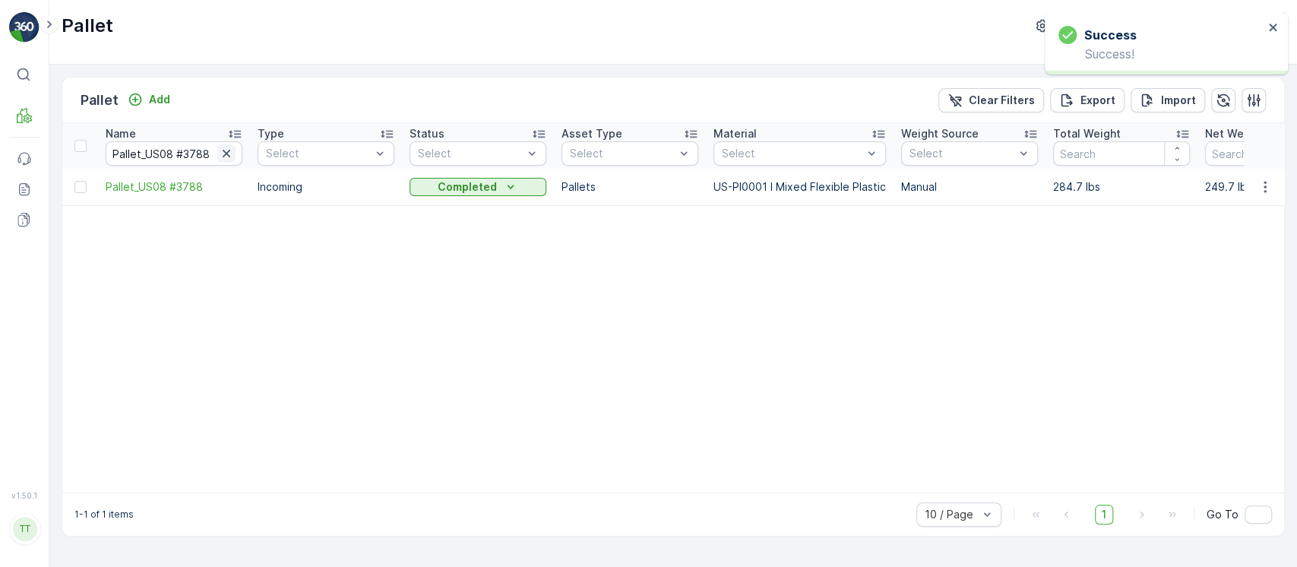
click at [231, 149] on icon "button" at bounding box center [226, 153] width 15 height 15
paste input "Pallet_US08 #4759"
type input "Pallet_US08 #4759"
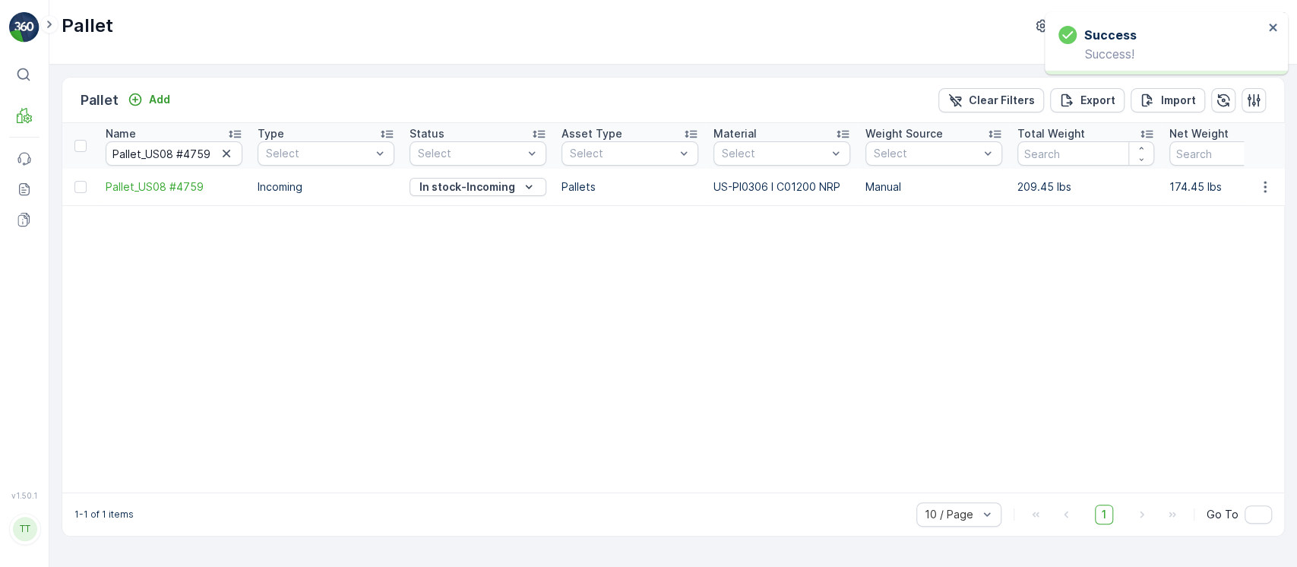
click at [1259, 188] on icon "button" at bounding box center [1265, 186] width 15 height 15
click at [1260, 224] on div "Edit Pallet" at bounding box center [1247, 230] width 100 height 21
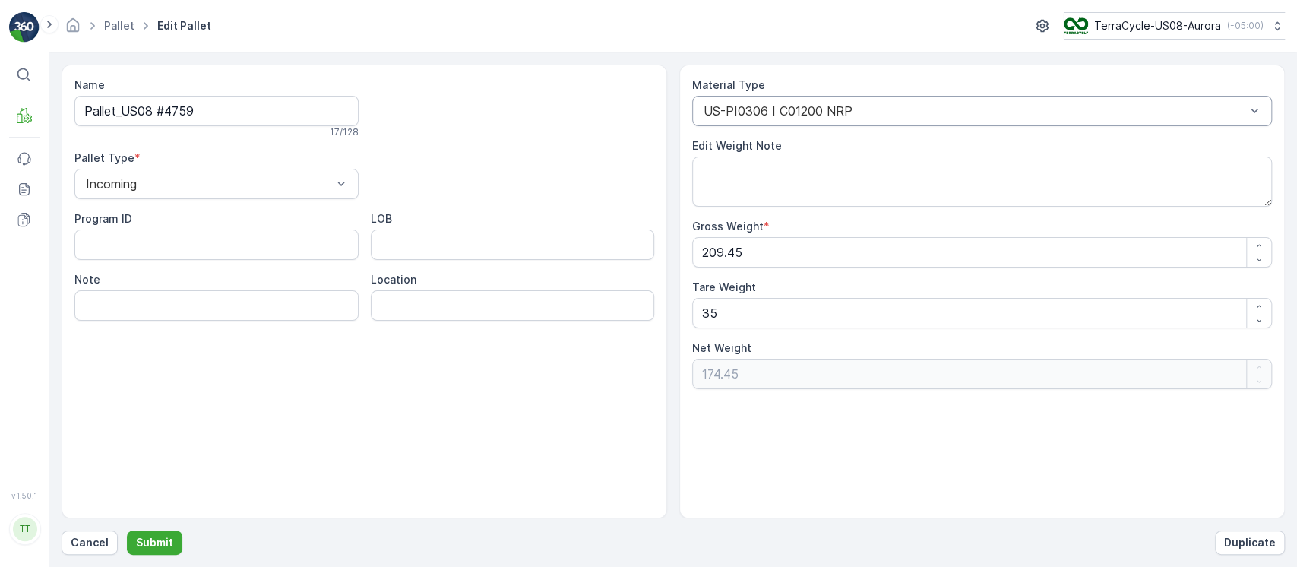
click at [818, 119] on div "US-PI0306 I C01200 NRP" at bounding box center [982, 111] width 580 height 30
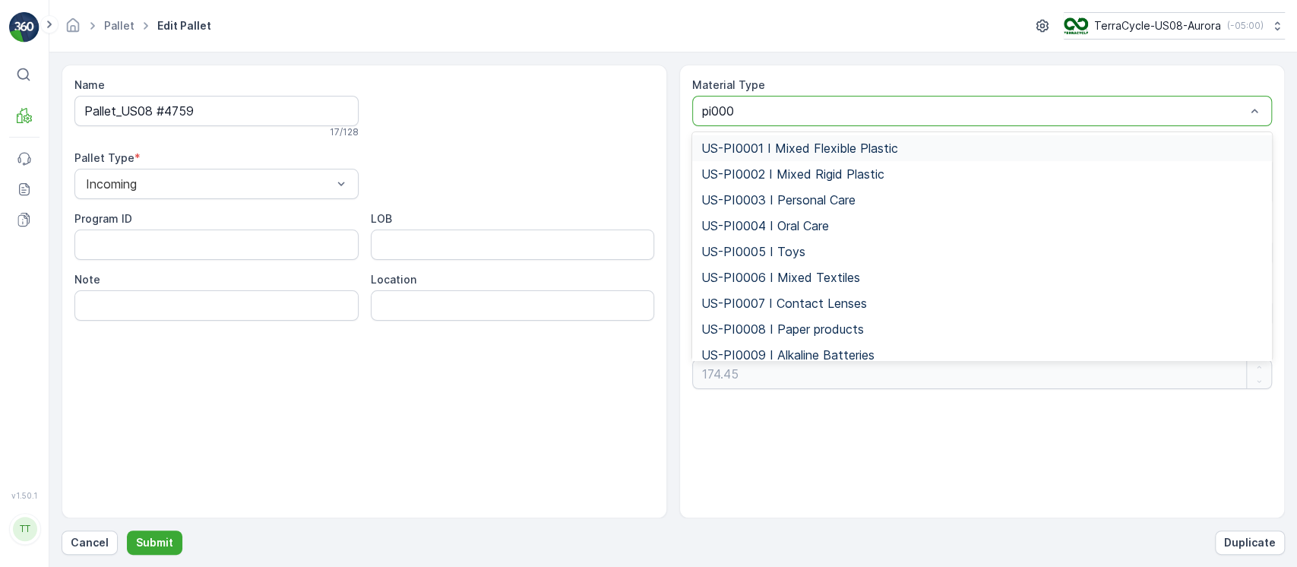
type input "pi0001"
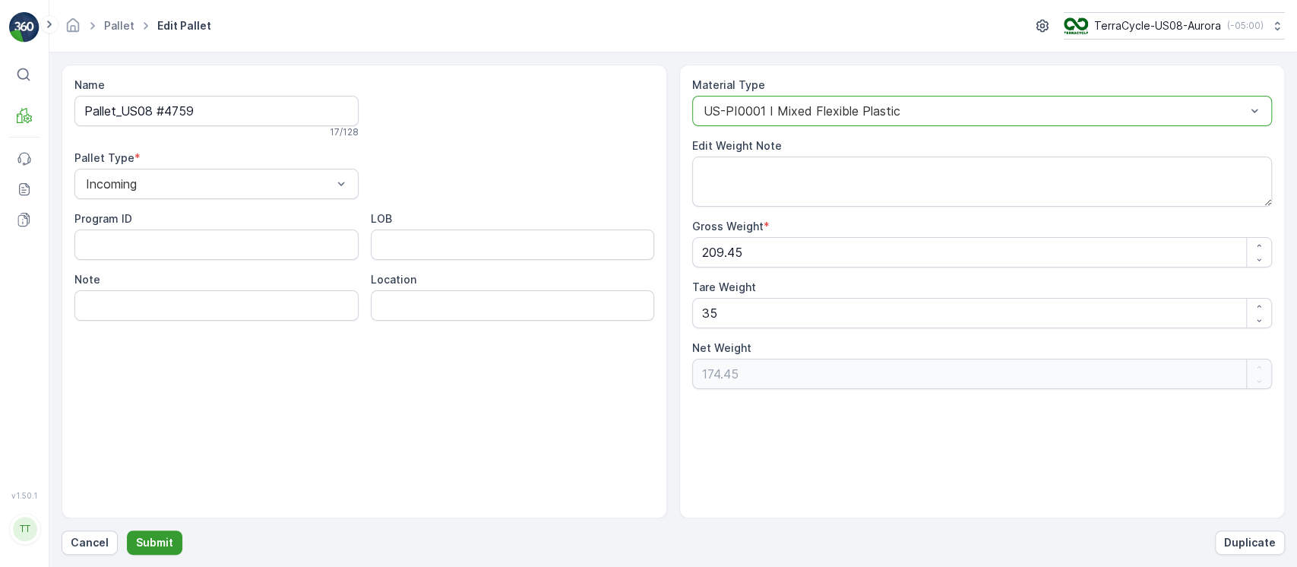
click at [164, 545] on p "Submit" at bounding box center [154, 542] width 37 height 15
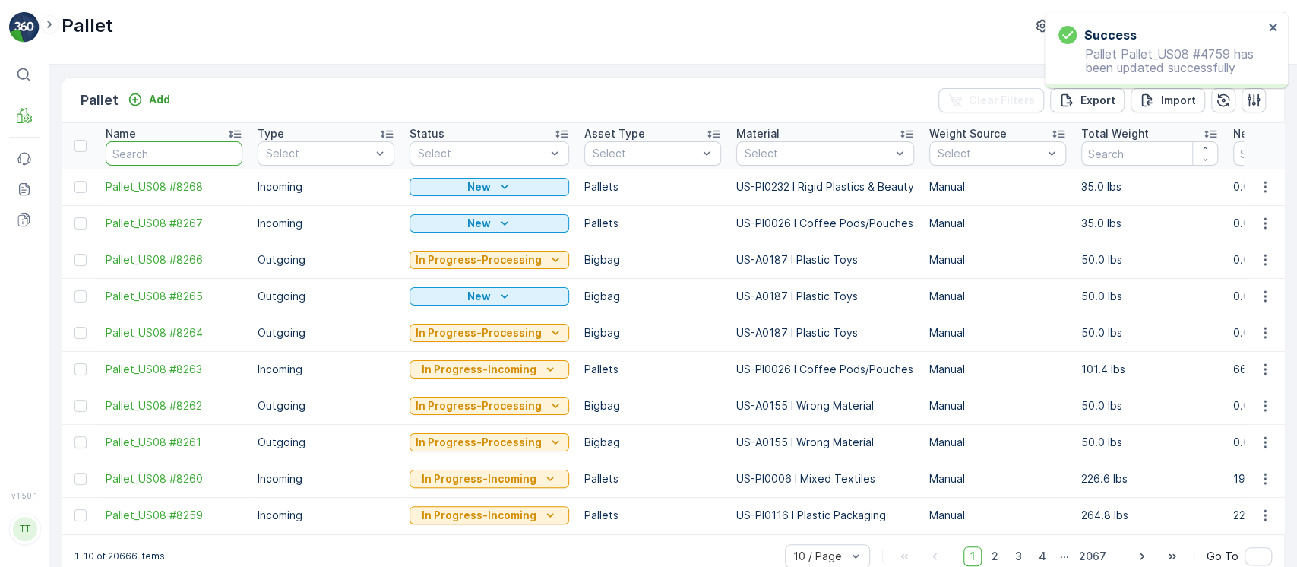
paste input "Pallet_US08 #4759"
click at [231, 161] on div at bounding box center [174, 153] width 137 height 24
type input "Pallet_US08 #4759"
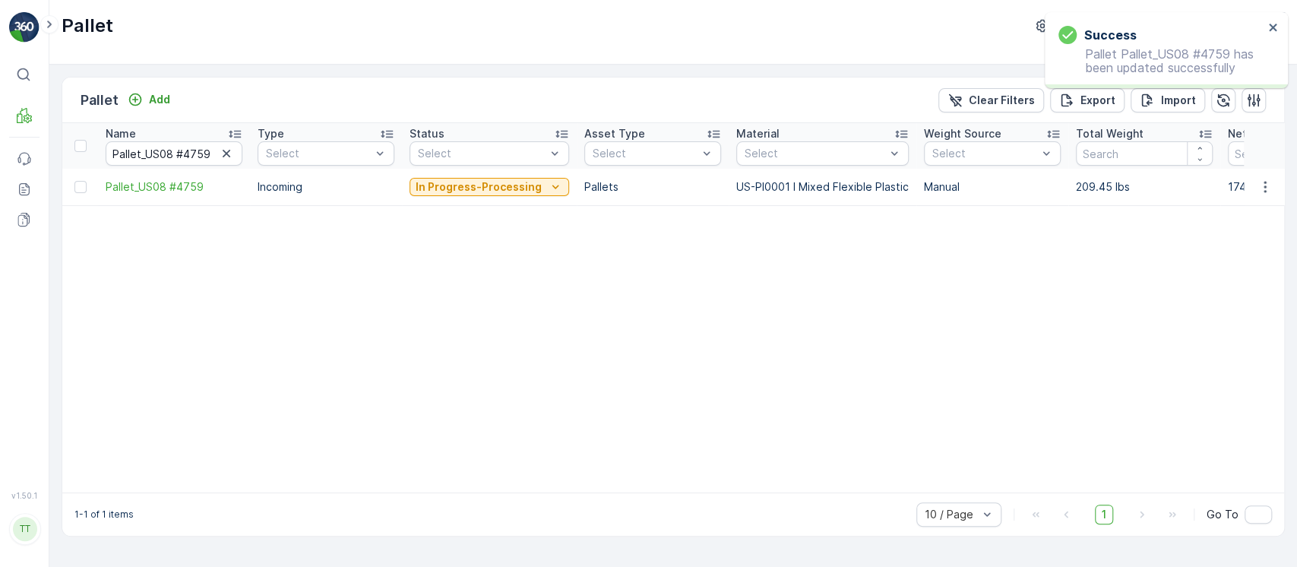
click at [449, 180] on p "In Progress-Processing" at bounding box center [479, 186] width 126 height 15
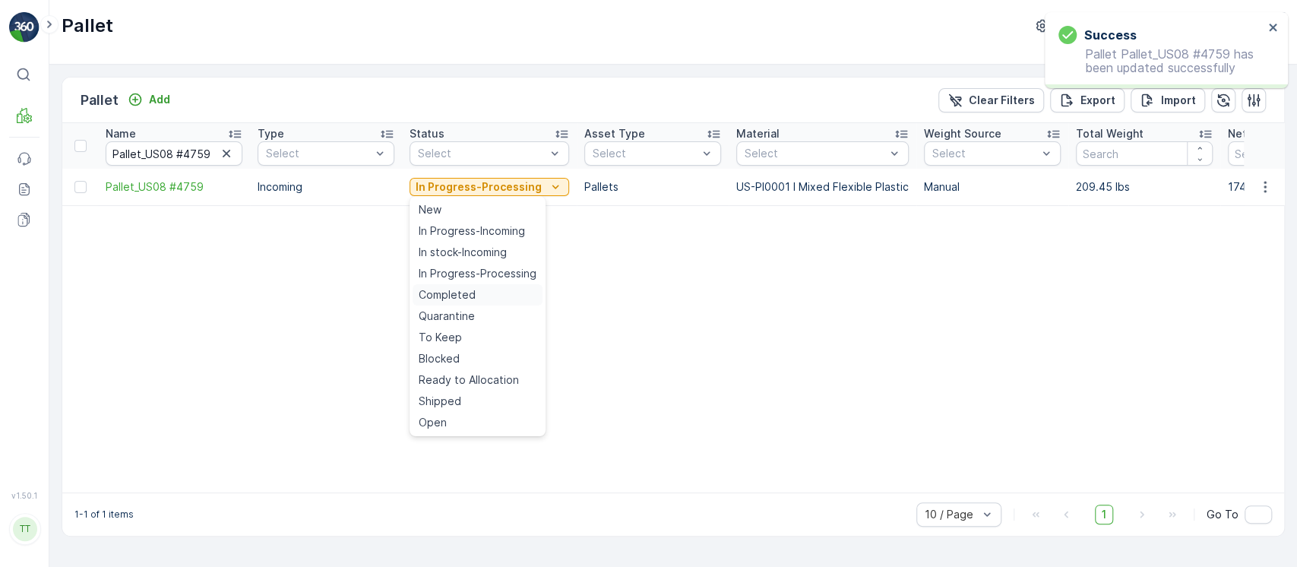
click at [475, 299] on div "Completed" at bounding box center [478, 294] width 130 height 21
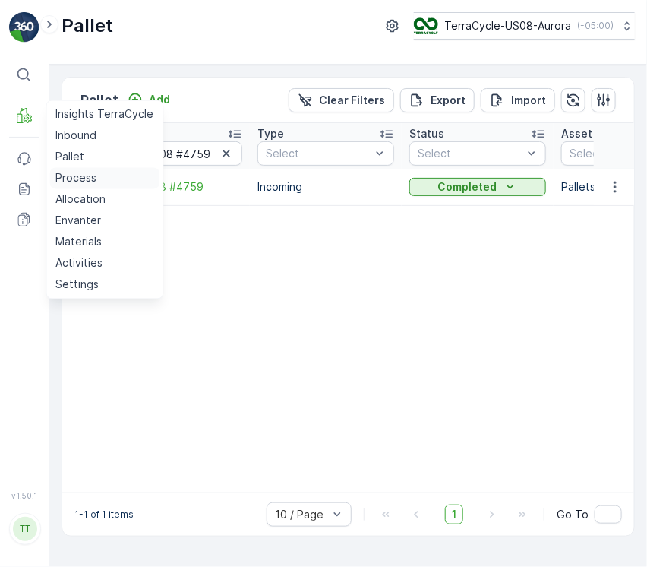
click at [78, 175] on p "Process" at bounding box center [75, 178] width 41 height 15
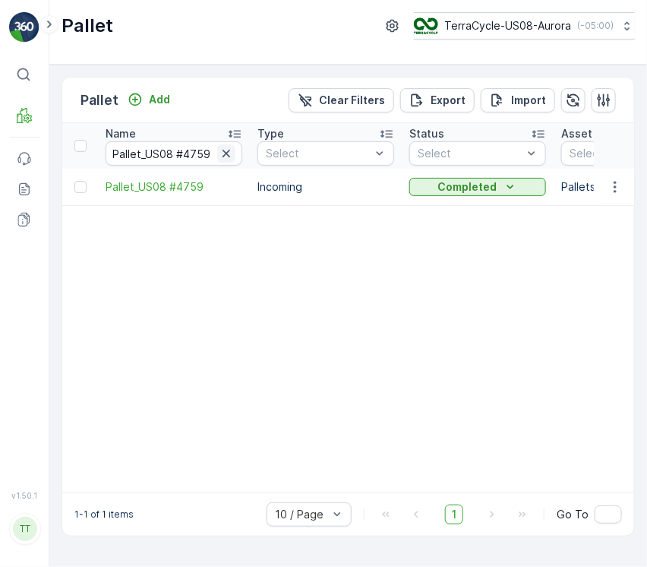
click at [229, 154] on icon "button" at bounding box center [226, 153] width 15 height 15
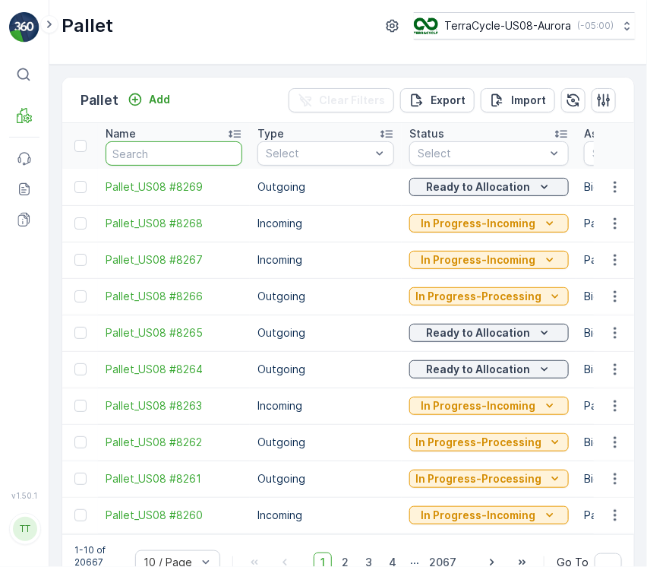
click at [173, 154] on input "text" at bounding box center [174, 153] width 137 height 24
type input "3945"
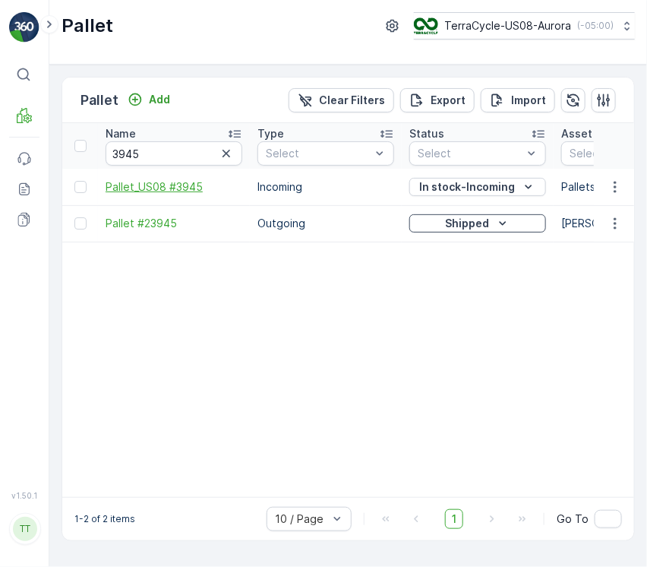
click at [201, 182] on span "Pallet_US08 #3945" at bounding box center [174, 186] width 137 height 15
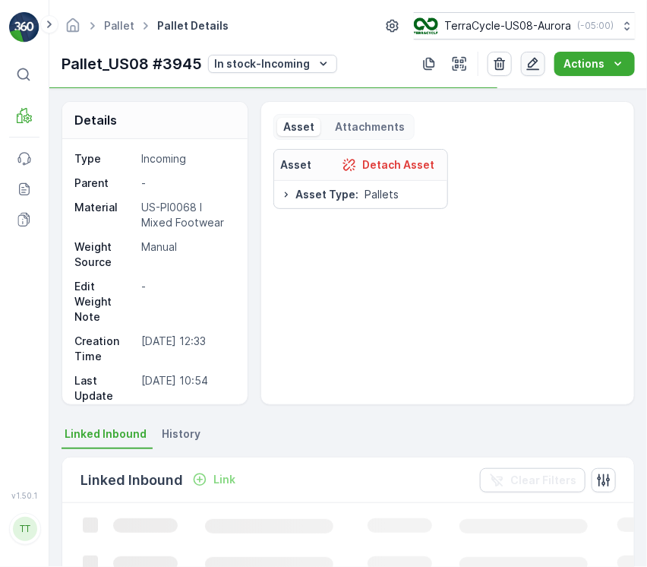
click at [537, 62] on icon "button" at bounding box center [533, 64] width 13 height 13
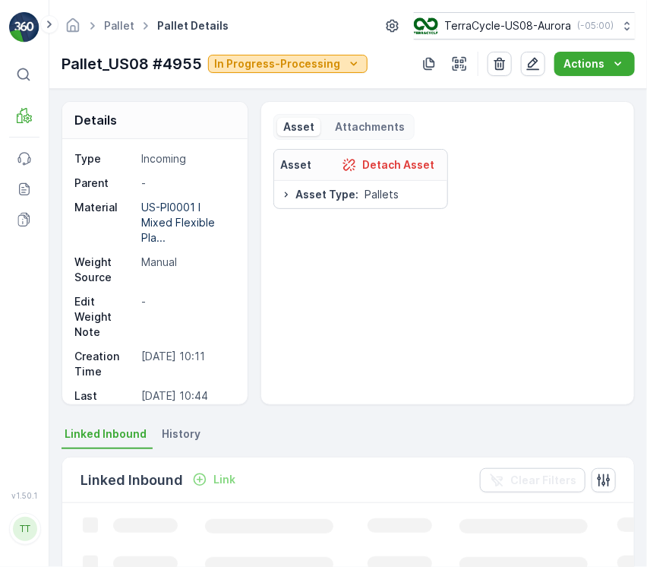
click at [268, 64] on p "In Progress-Processing" at bounding box center [277, 63] width 126 height 15
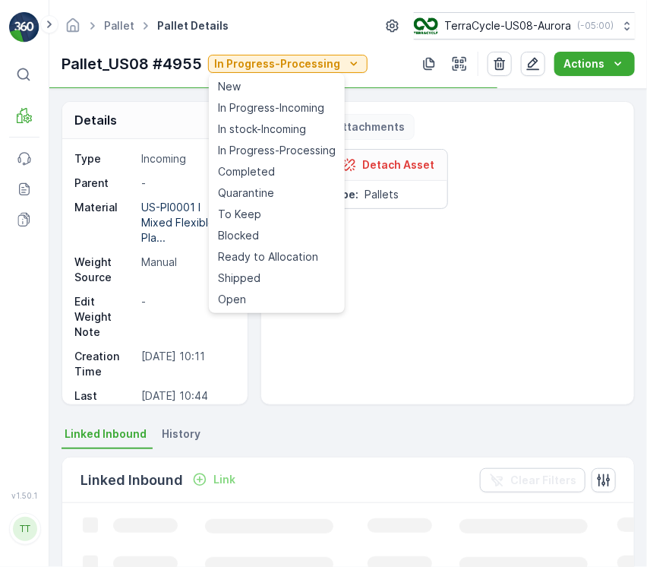
drag, startPoint x: 262, startPoint y: 167, endPoint x: 243, endPoint y: 97, distance: 73.2
click at [261, 169] on span "Completed" at bounding box center [246, 171] width 57 height 15
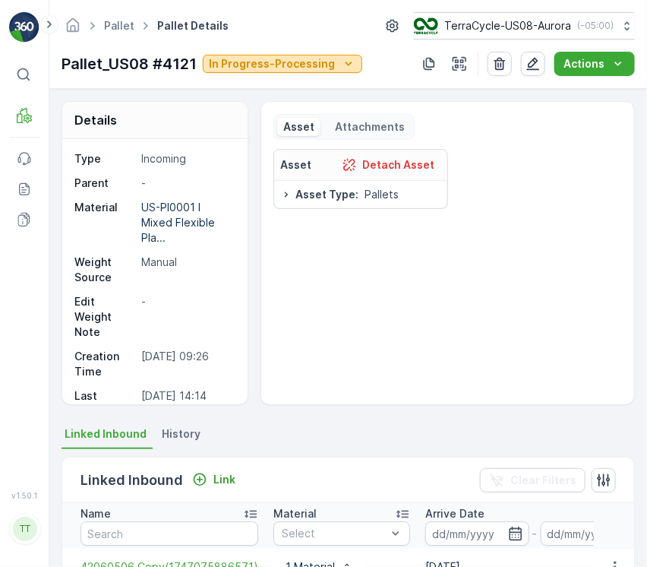
click at [219, 72] on button "In Progress-Processing" at bounding box center [283, 64] width 160 height 18
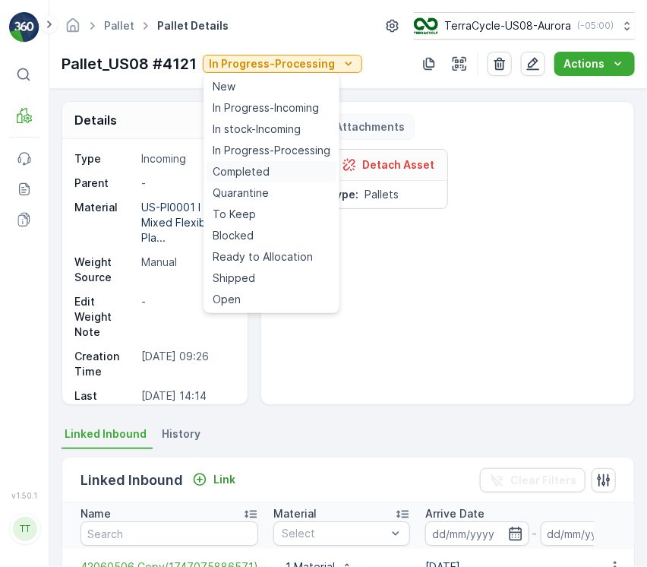
click at [255, 164] on span "Completed" at bounding box center [241, 171] width 57 height 15
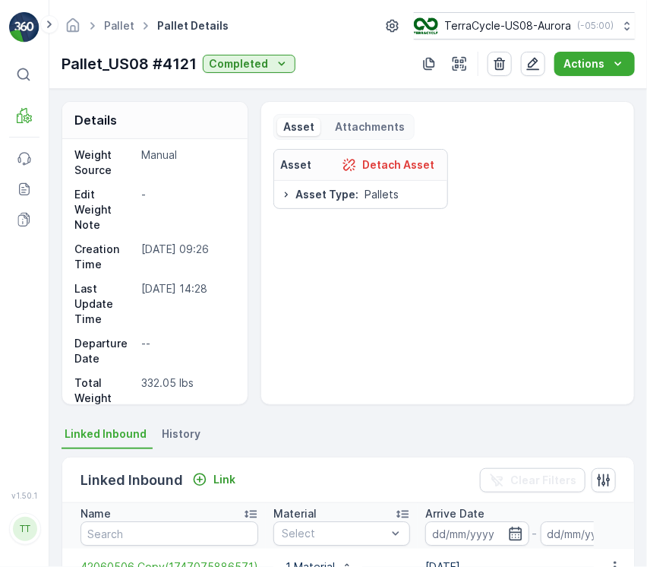
scroll to position [202, 0]
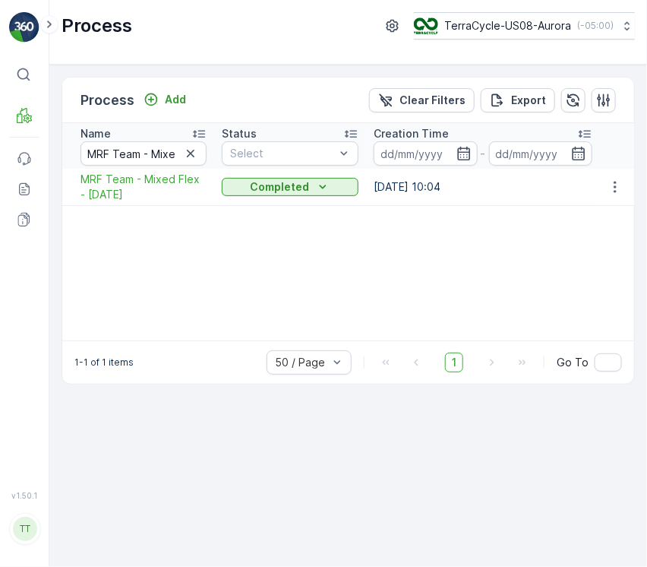
click at [192, 152] on icon "button" at bounding box center [190, 153] width 15 height 15
paste input "ID JB AG - Mixed Flex"
type input "ID JB AG - Mixed Flex"
click at [170, 182] on span "ID JB AG - Mixed Flex" at bounding box center [144, 186] width 126 height 15
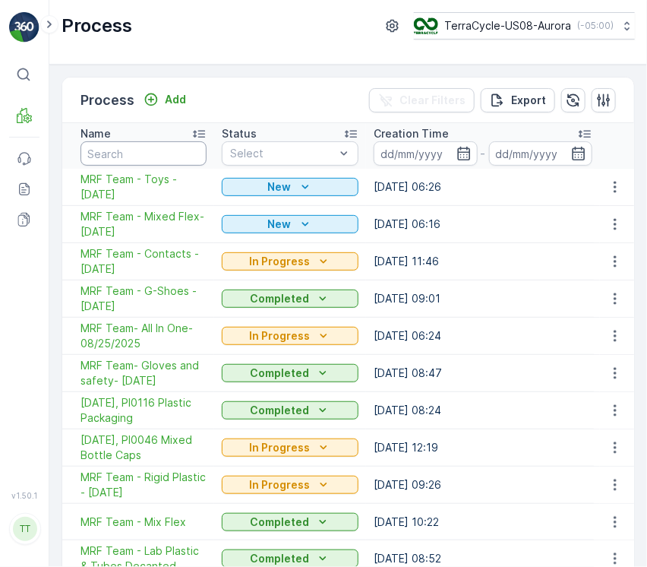
click at [155, 149] on input "text" at bounding box center [144, 153] width 126 height 24
paste input "MRF Team- Mixed Textiles-06/16/25"
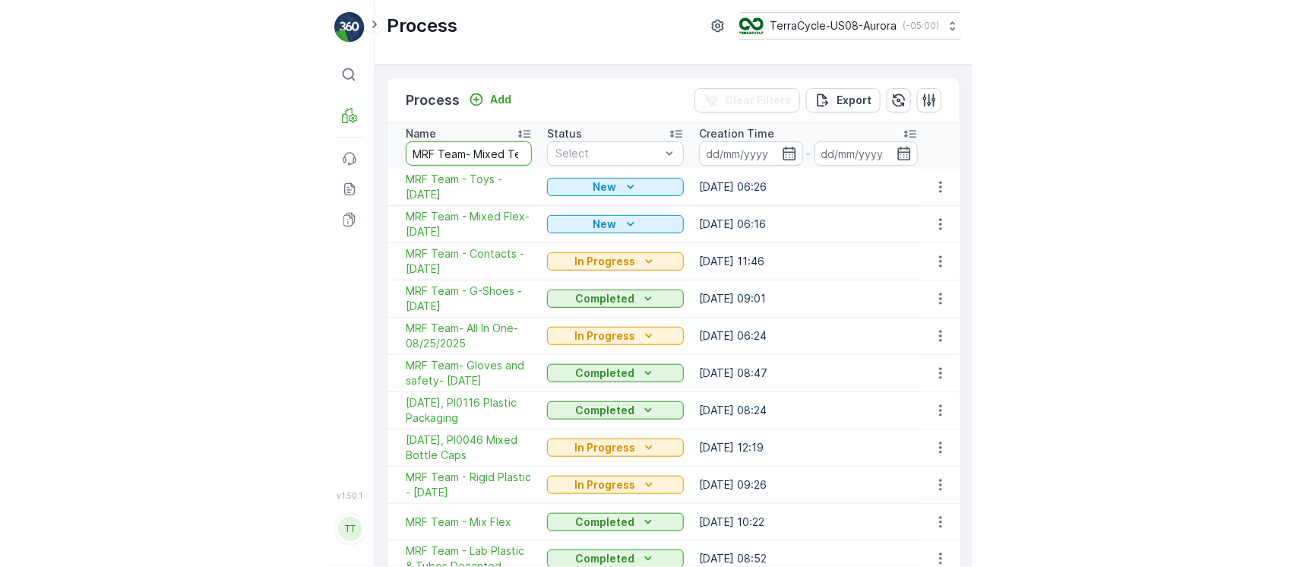
scroll to position [0, 77]
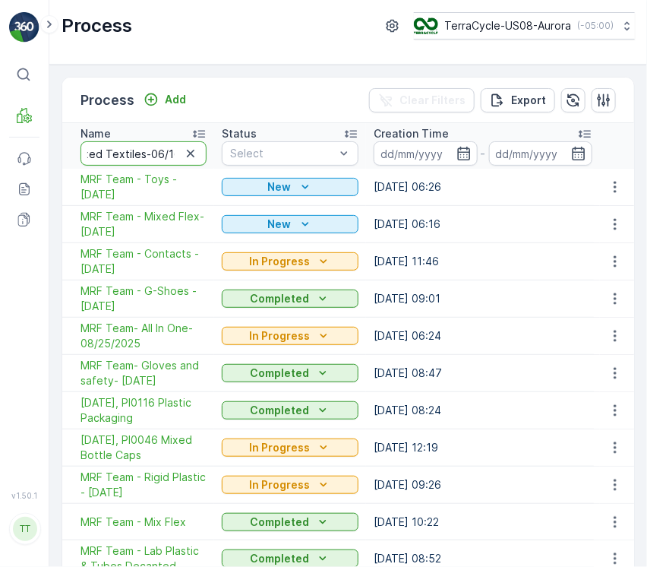
type input "MRF Team- Mixed Textiles-06/16/25"
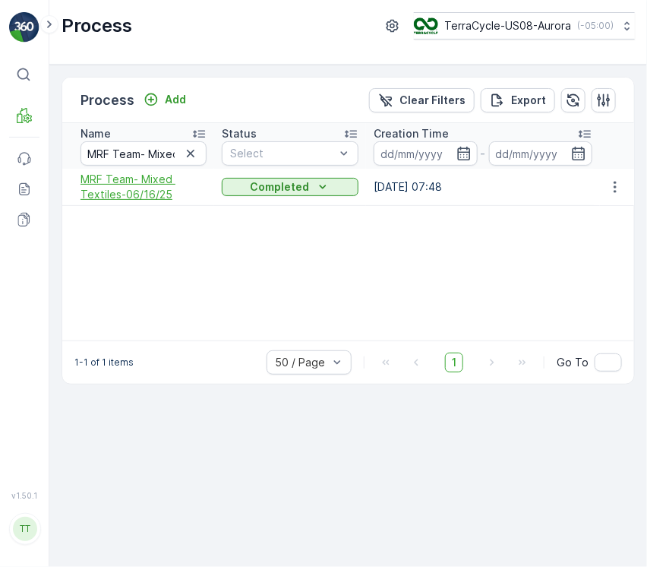
click at [158, 179] on span "MRF Team- Mixed Textiles-06/16/25" at bounding box center [144, 187] width 126 height 30
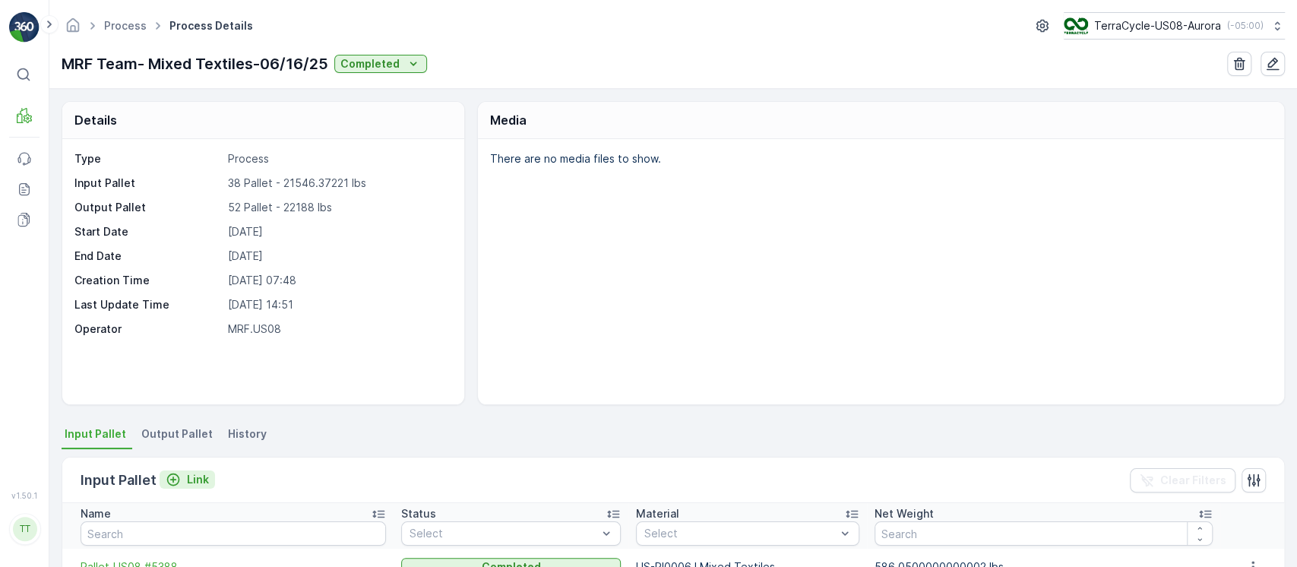
click at [204, 481] on p "Link" at bounding box center [198, 479] width 22 height 15
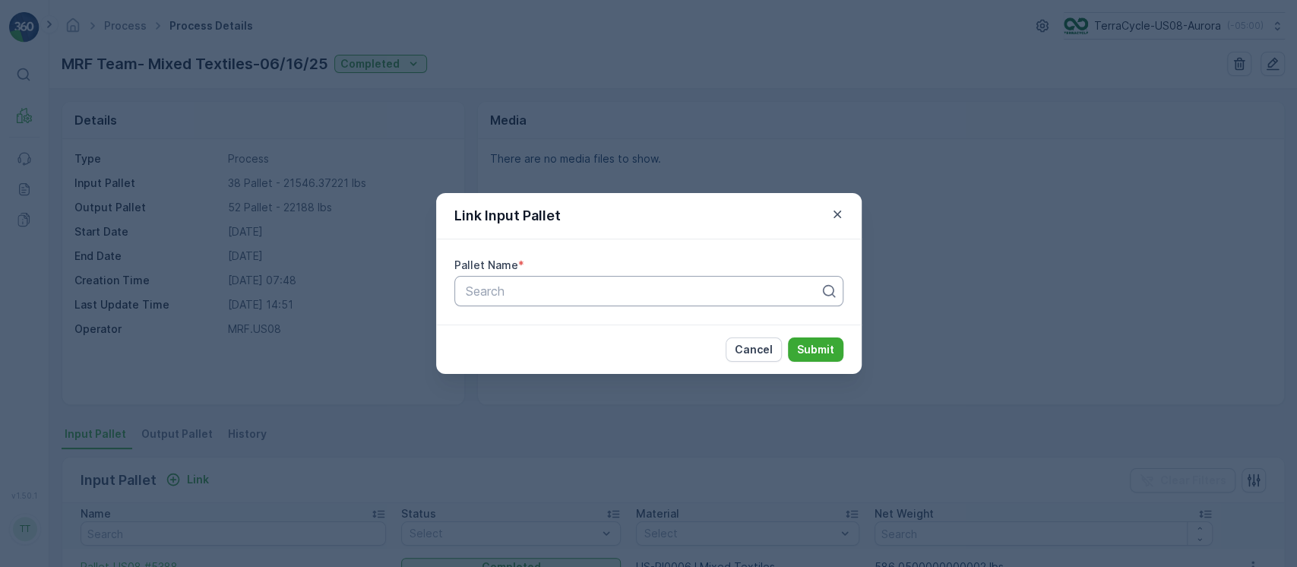
click at [559, 309] on div "Pallet Name * Search" at bounding box center [649, 281] width 426 height 85
click at [565, 288] on div at bounding box center [642, 291] width 357 height 14
paste input "MRF Team- Mixed Textiles-06/16/25"
type input "MRF Team- Mixed Textiles-06/16/25"
paste input "Pallet_US08 #3945"
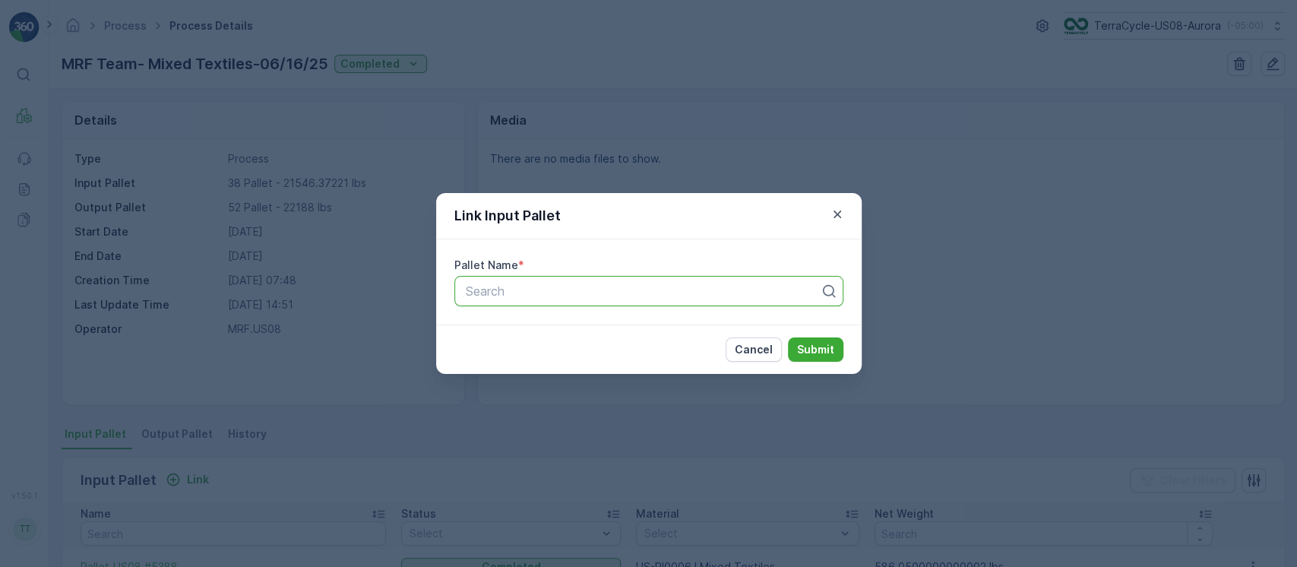
type input "Pallet_US08 #3945"
click at [647, 353] on p "Submit" at bounding box center [815, 349] width 37 height 15
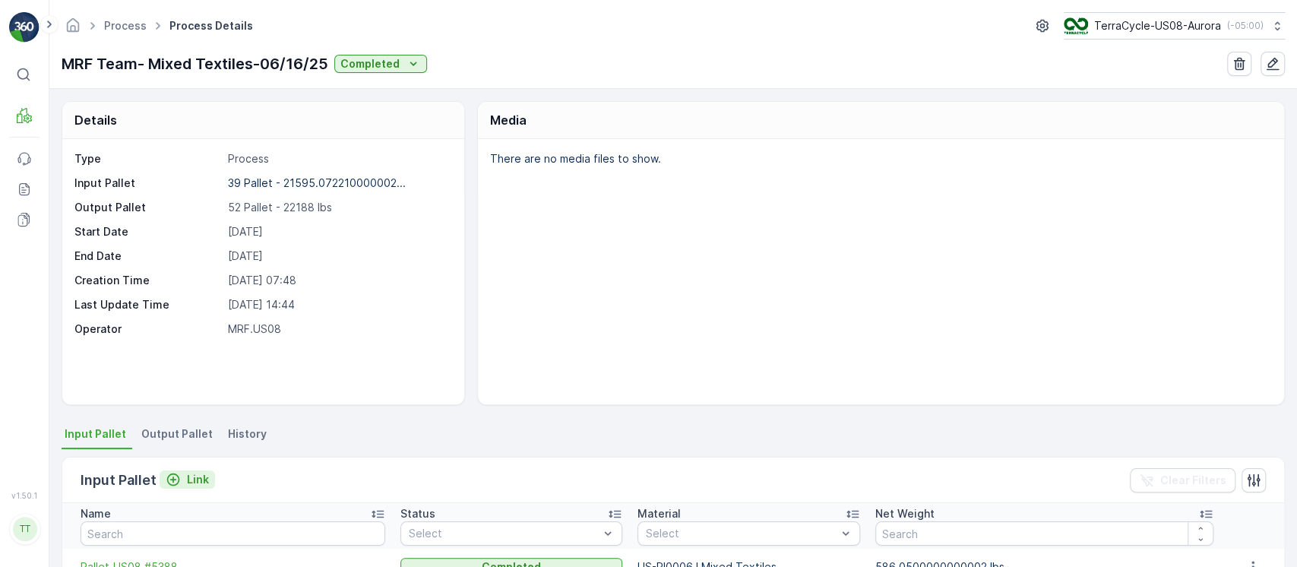
drag, startPoint x: 192, startPoint y: 461, endPoint x: 195, endPoint y: 474, distance: 14.0
click at [192, 464] on div "Input Pallet Link Clear Filters" at bounding box center [673, 480] width 1222 height 46
click at [195, 476] on p "Link" at bounding box center [198, 479] width 22 height 15
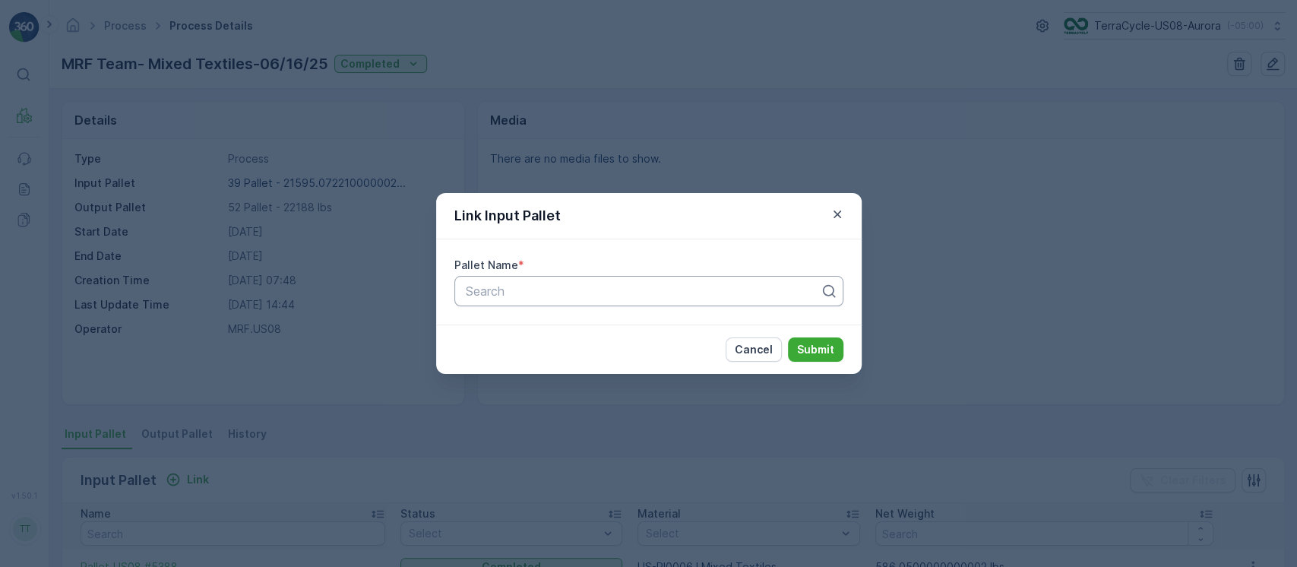
paste input "Pallet_US08 #4006"
type input "Pallet_US08 #4006"
click at [647, 347] on p "Submit" at bounding box center [815, 349] width 37 height 15
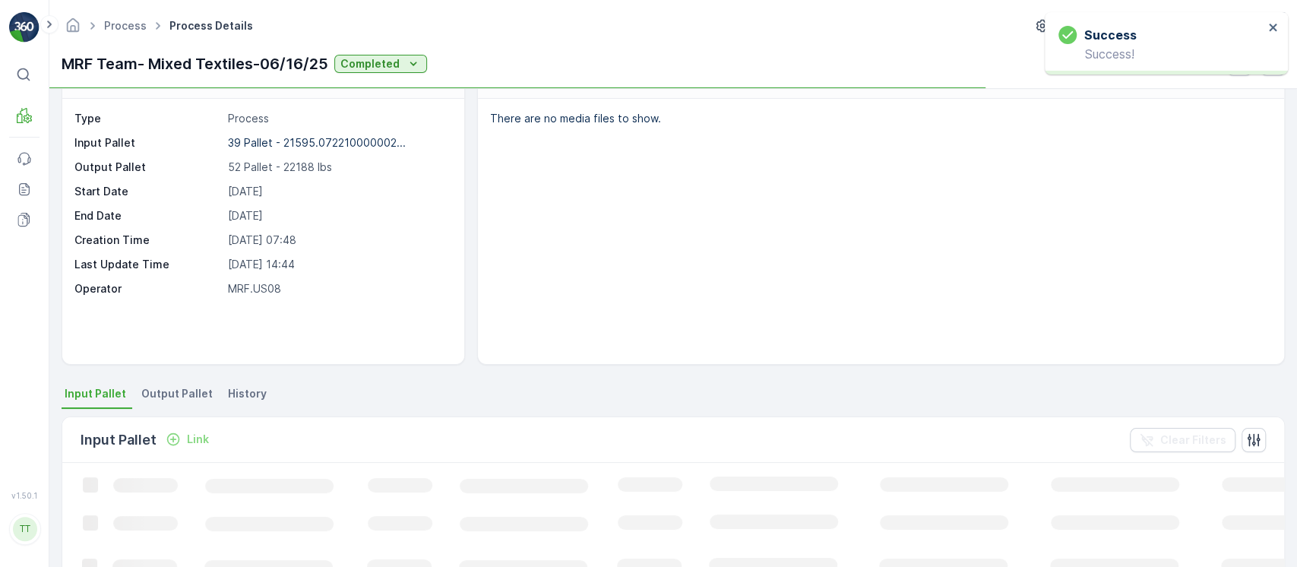
scroll to position [101, 0]
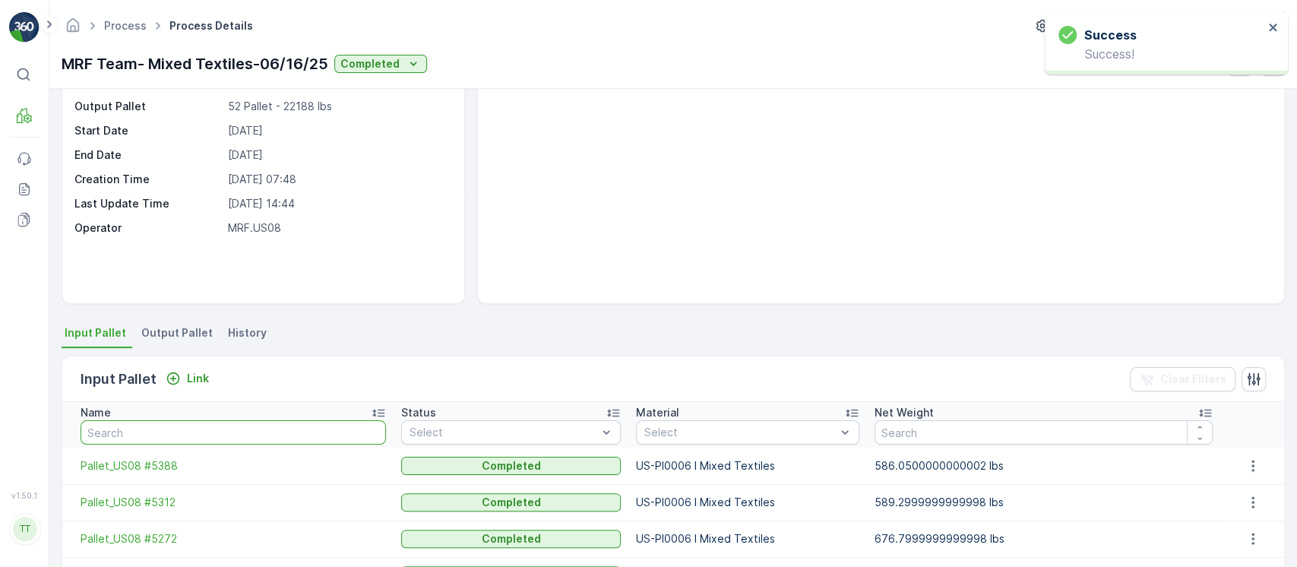
drag, startPoint x: 161, startPoint y: 408, endPoint x: 255, endPoint y: 448, distance: 102.2
click at [154, 420] on input "text" at bounding box center [234, 432] width 306 height 24
paste input "Pallet_US08 #4006"
type input "Pallet_US08 #4006"
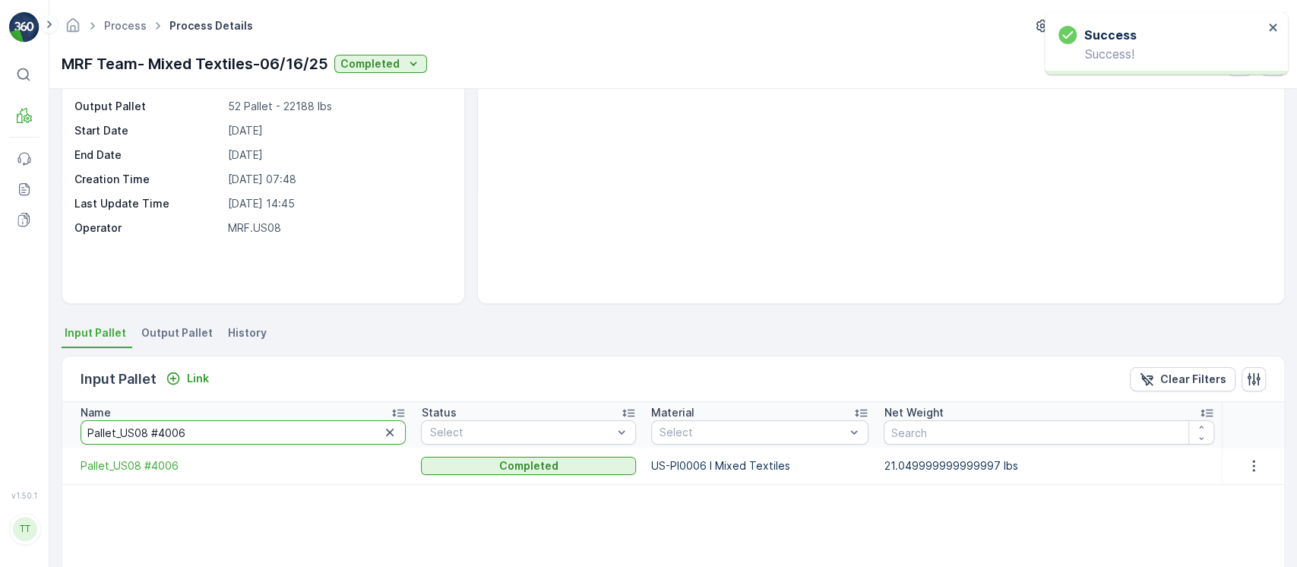
click at [241, 436] on input "Pallet_US08 #4006" at bounding box center [243, 432] width 325 height 24
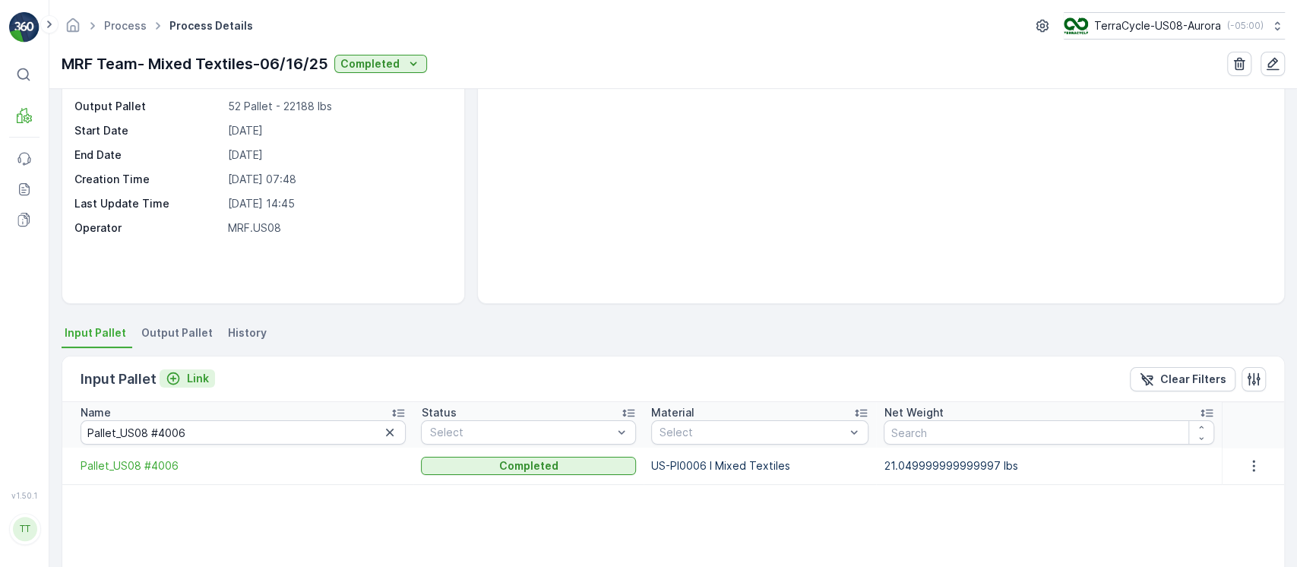
click at [201, 373] on p "Link" at bounding box center [198, 378] width 22 height 15
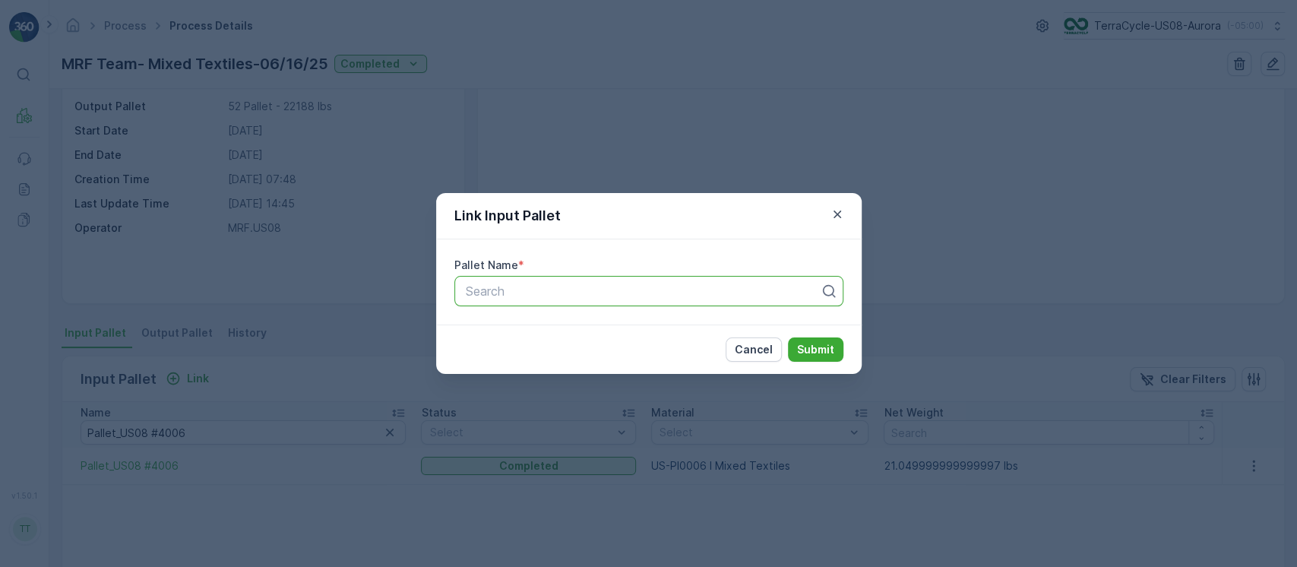
paste input "Pallet_US08 #4115"
type input "Pallet_US08 #4115"
click at [647, 347] on p "Submit" at bounding box center [815, 349] width 37 height 15
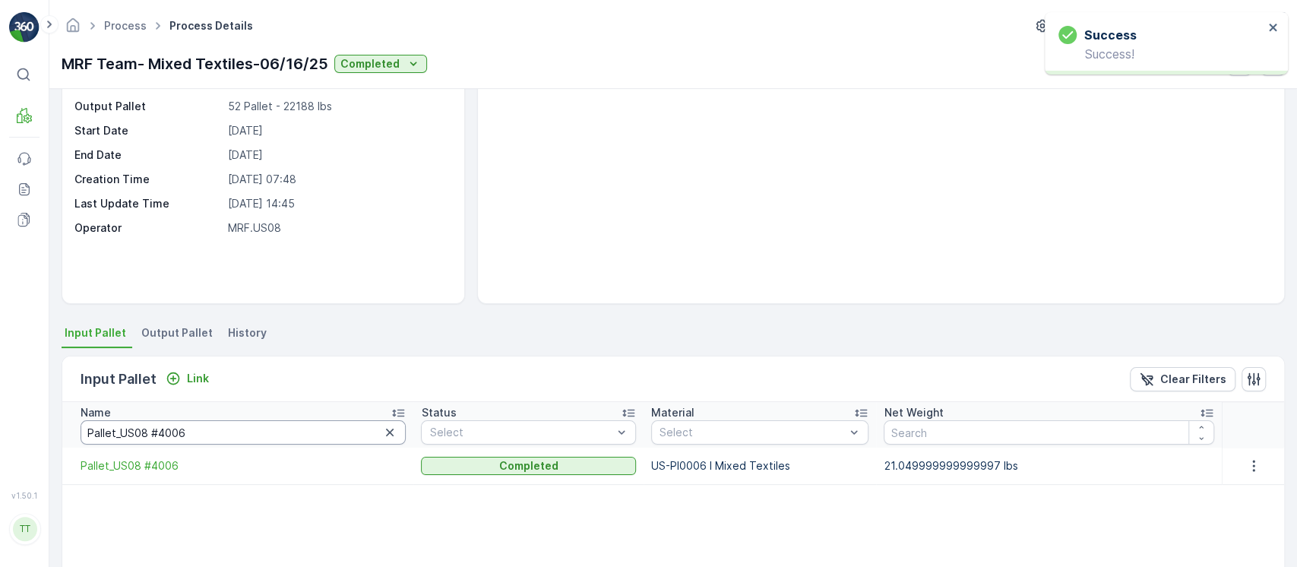
drag, startPoint x: 222, startPoint y: 435, endPoint x: 0, endPoint y: 419, distance: 222.5
click at [0, 419] on div "⌘B MRF Events Reports Documents v 1.50.1 TT TC.GLOBAL clemence.vasseur@terracyc…" at bounding box center [648, 283] width 1297 height 567
paste input "115"
type input "Pallet_US08 #4115"
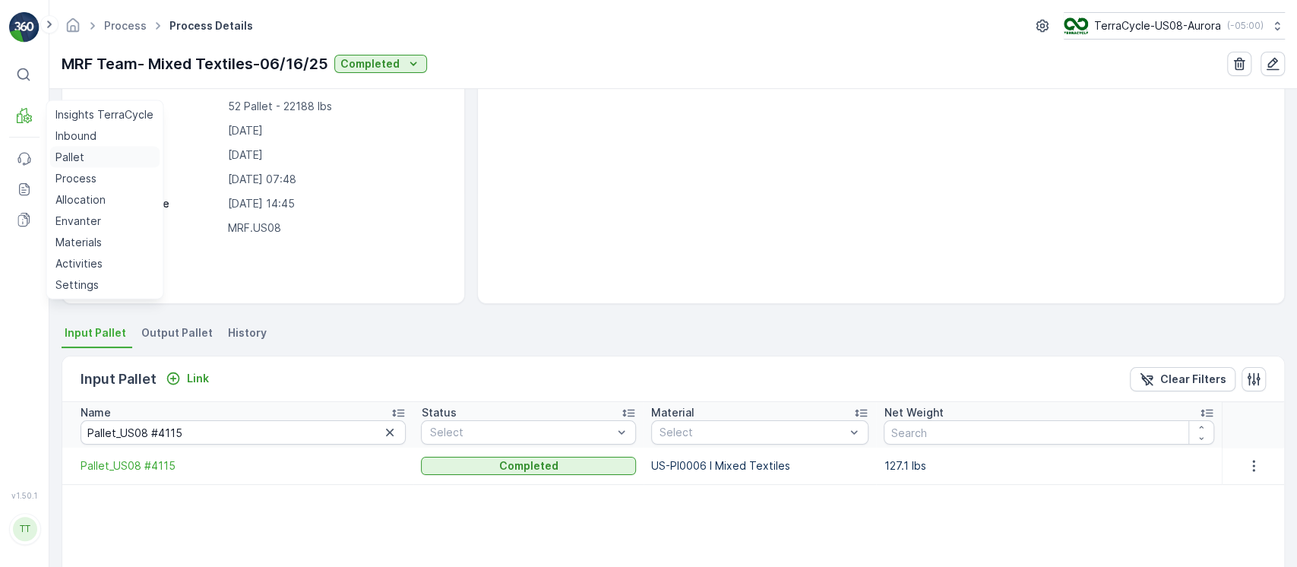
click at [67, 151] on p "Pallet" at bounding box center [69, 157] width 29 height 15
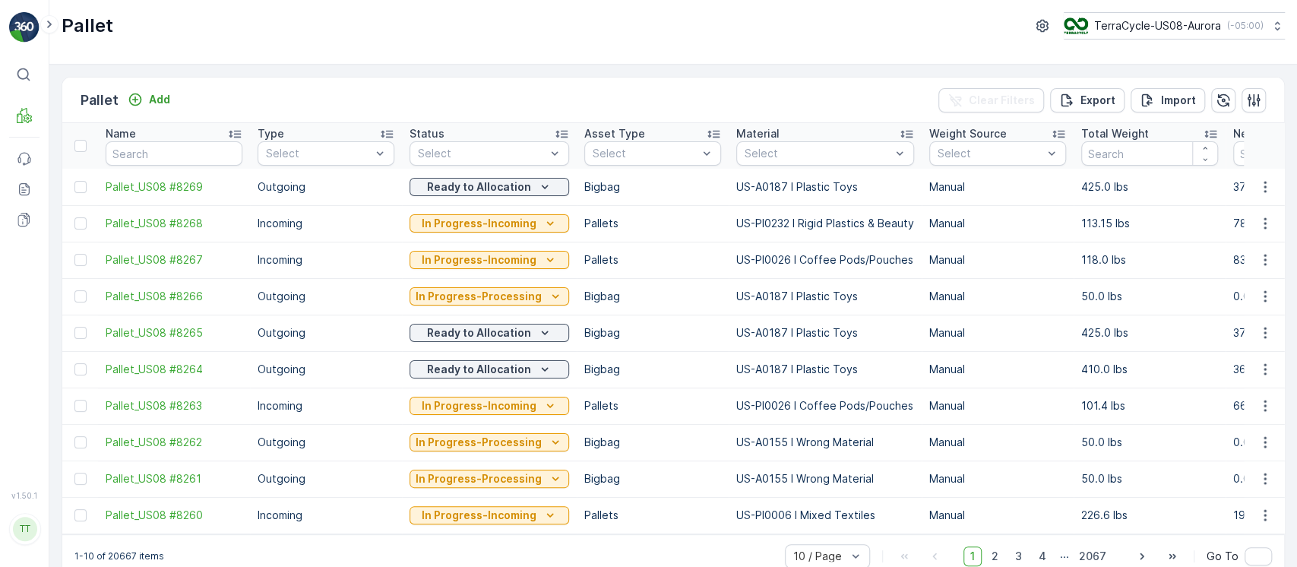
click at [207, 149] on input "text" at bounding box center [174, 153] width 137 height 24
paste input "Pallet_US08 #4111"
type input "Pallet_US08 #4111"
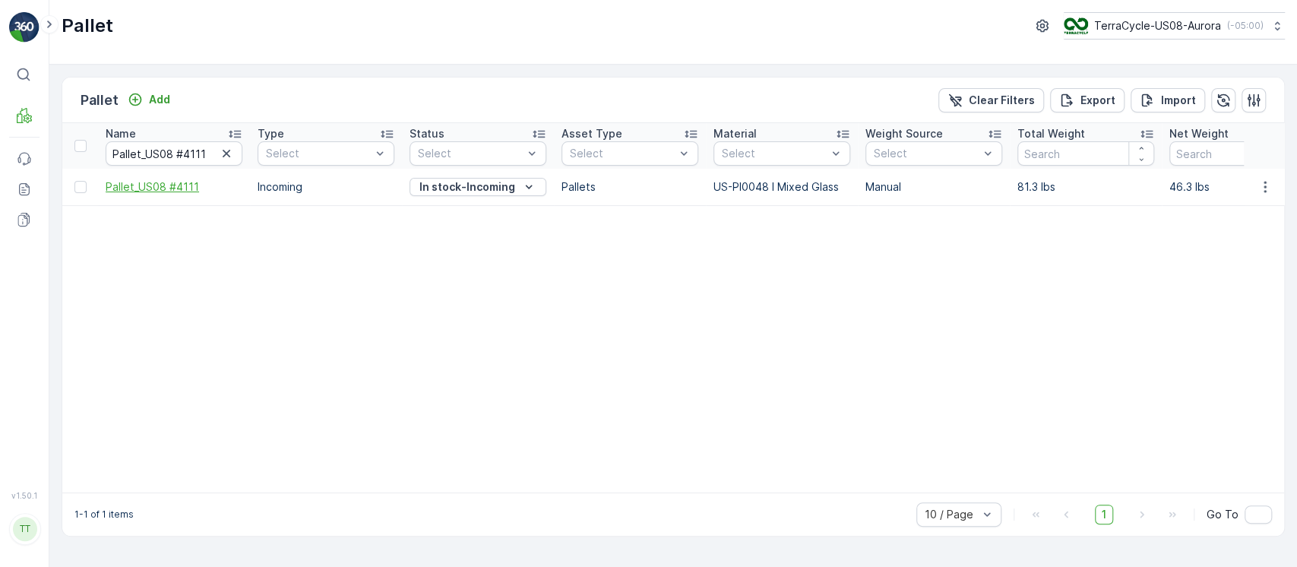
click at [176, 186] on span "Pallet_US08 #4111" at bounding box center [174, 186] width 137 height 15
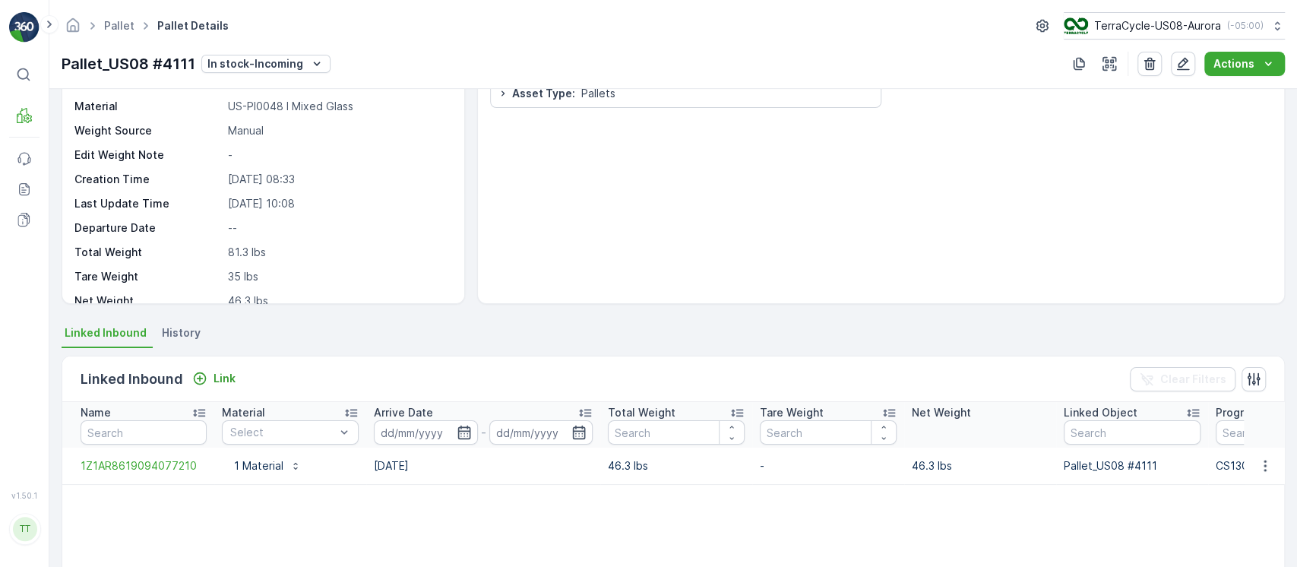
scroll to position [217, 0]
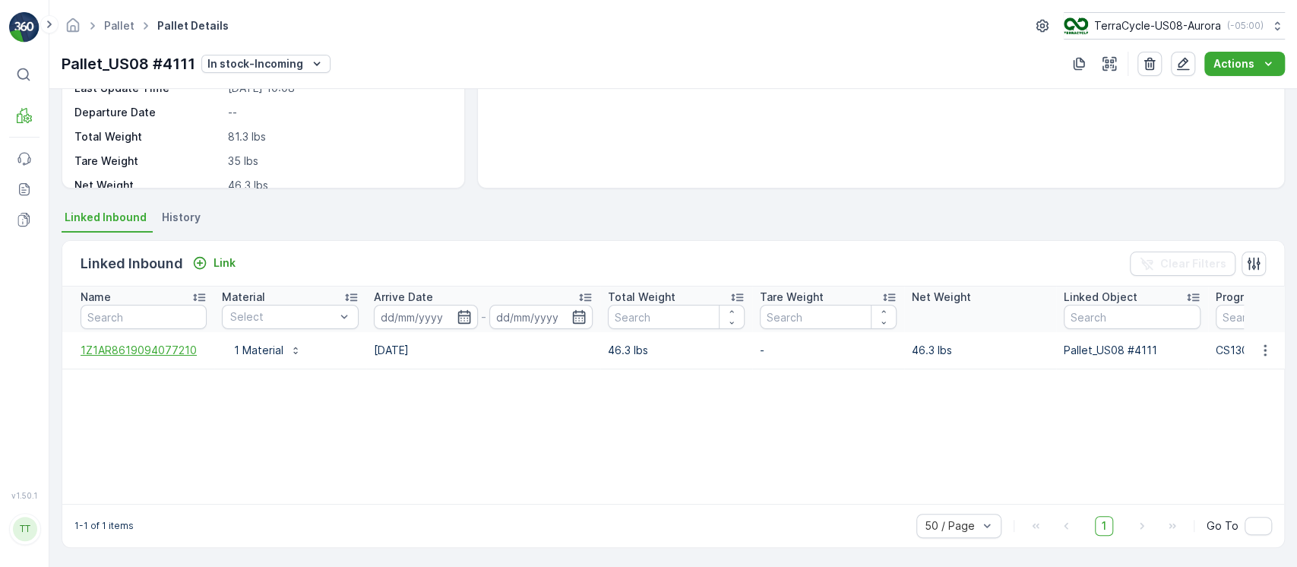
click at [178, 355] on span "1Z1AR8619094077210" at bounding box center [144, 350] width 126 height 15
click at [647, 350] on icon "button" at bounding box center [1265, 350] width 15 height 15
click at [647, 406] on span "Unlink Inbound" at bounding box center [1240, 400] width 74 height 15
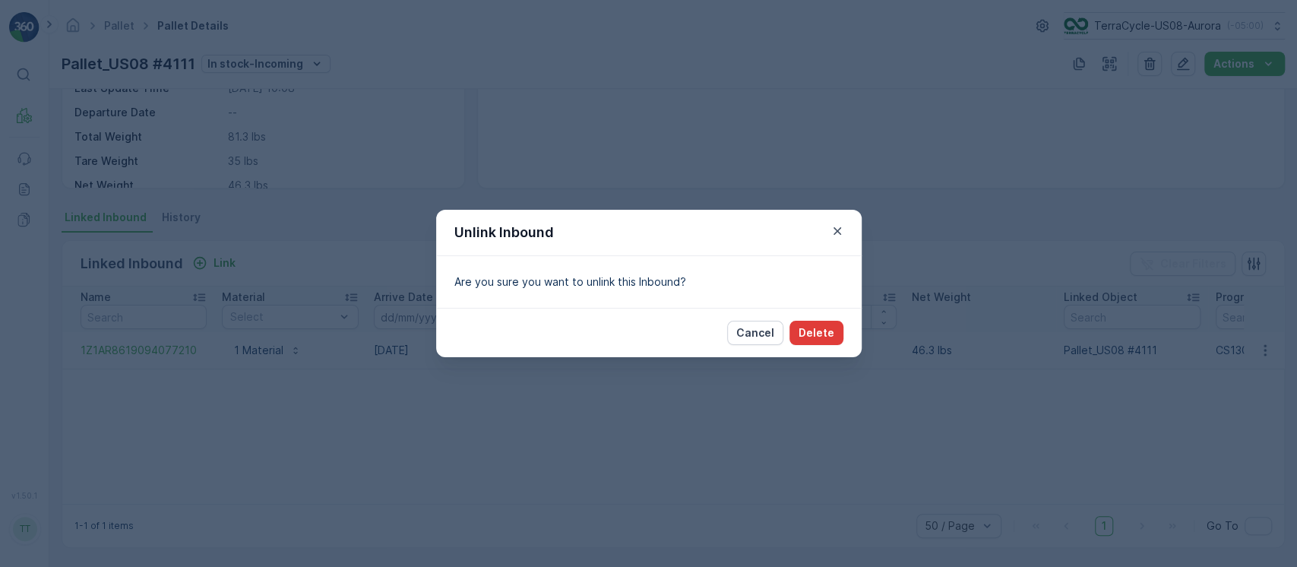
click at [647, 337] on p "Delete" at bounding box center [817, 332] width 36 height 15
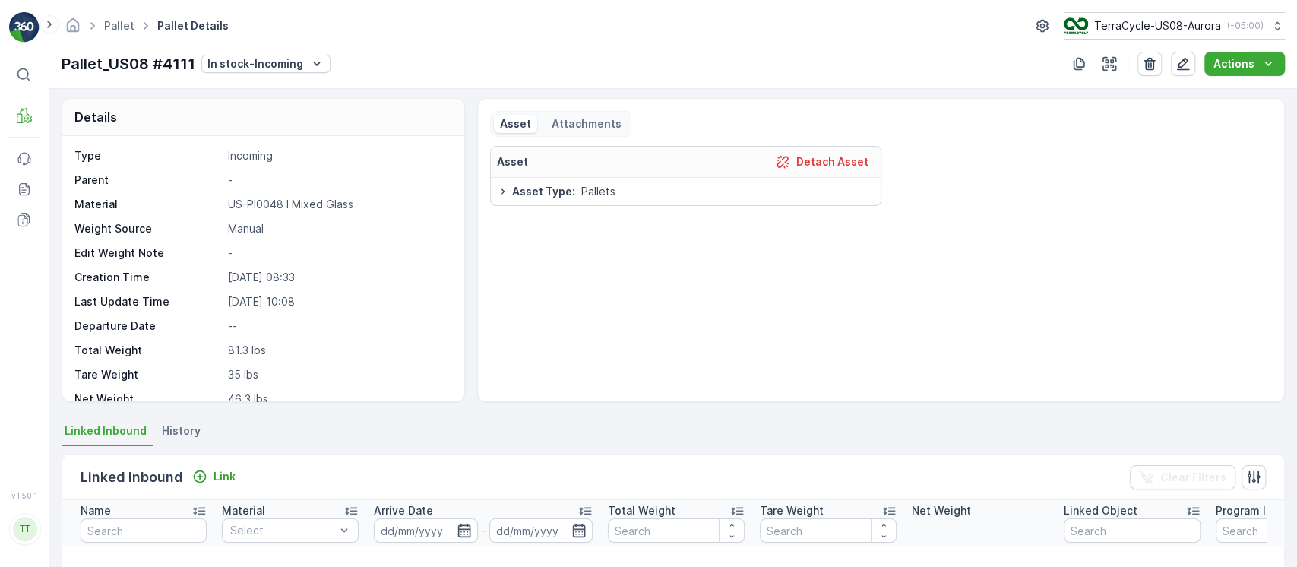
scroll to position [0, 0]
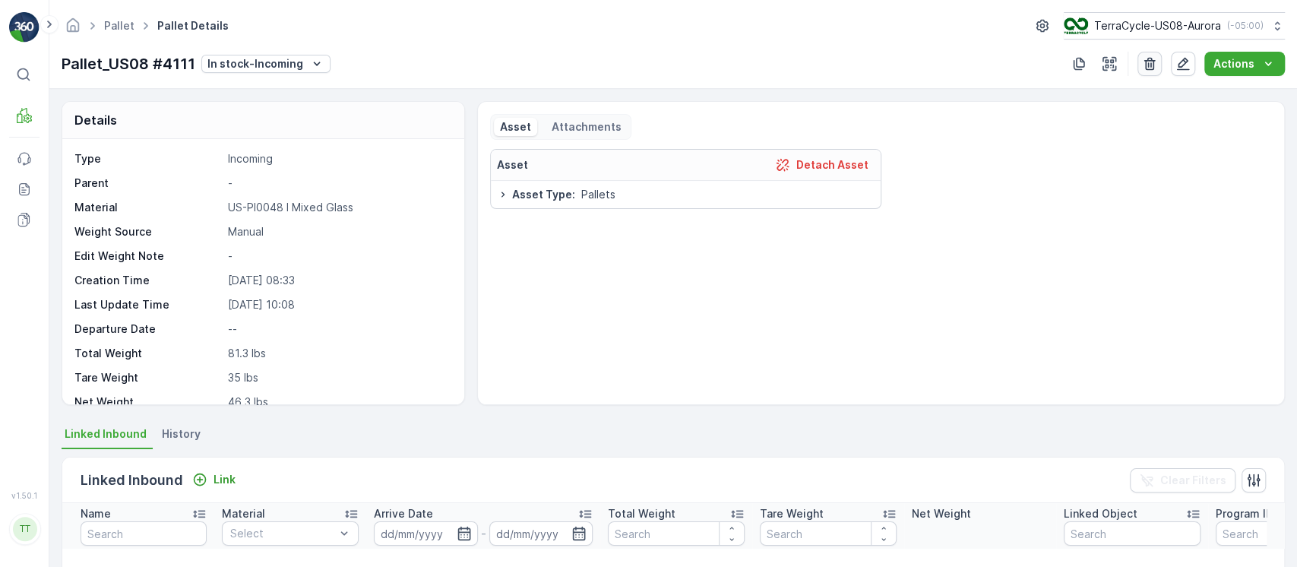
click at [647, 64] on icon "button" at bounding box center [1149, 63] width 15 height 15
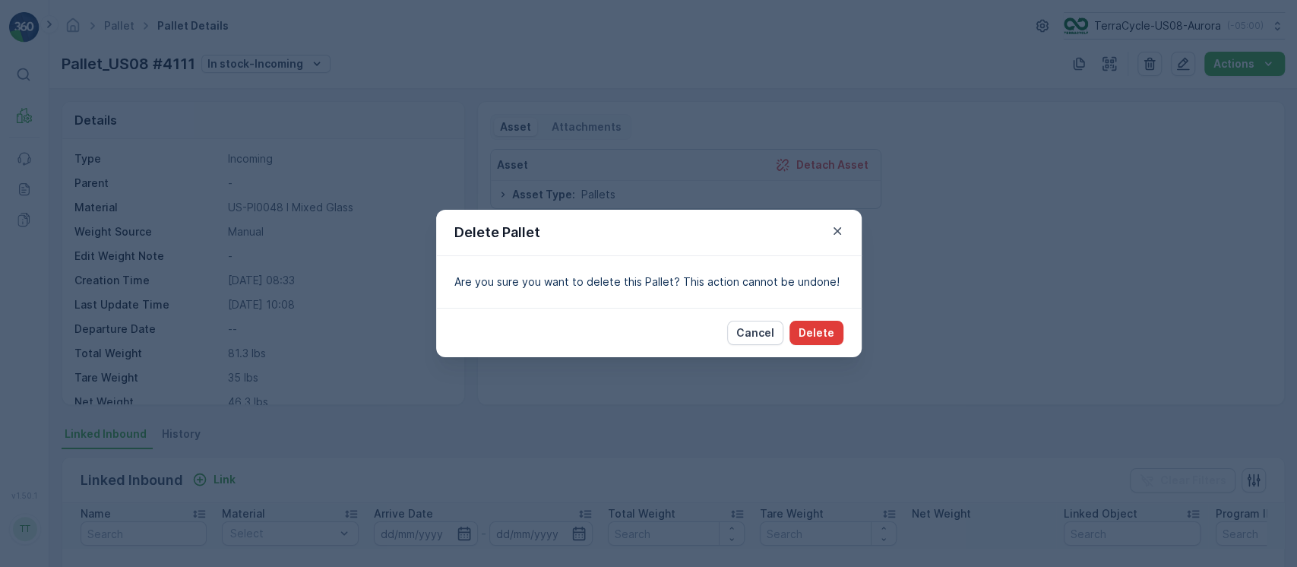
click at [647, 326] on p "Delete" at bounding box center [817, 332] width 36 height 15
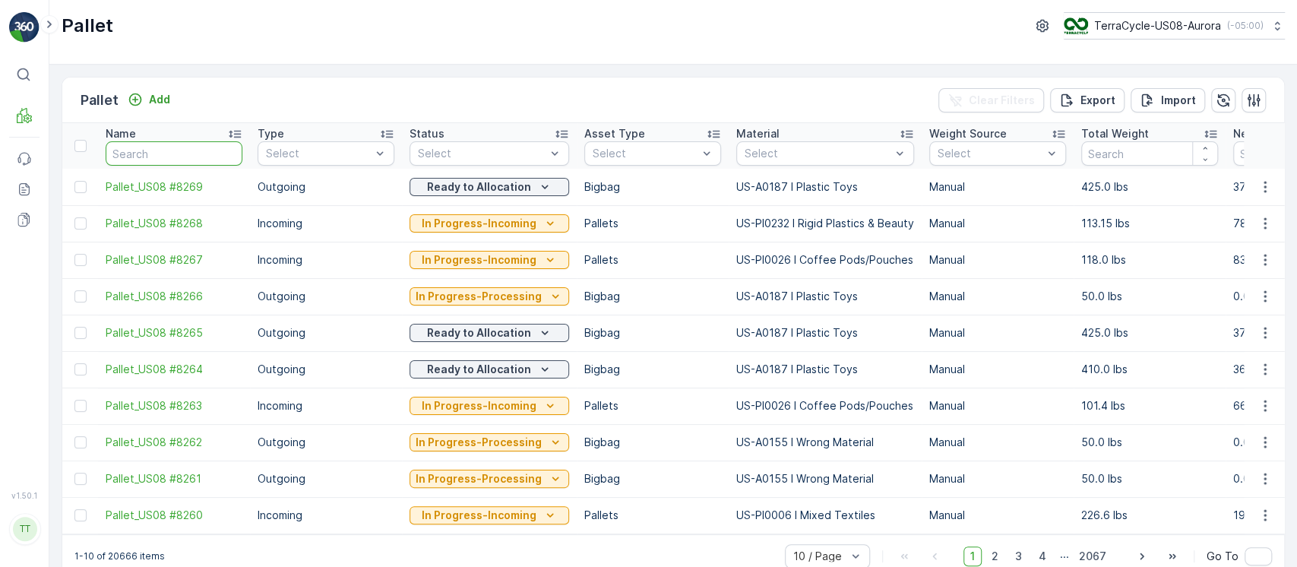
click at [182, 163] on input "text" at bounding box center [174, 153] width 137 height 24
paste input "Pallet_US08 #4112"
type input "Pallet_US08 #4112"
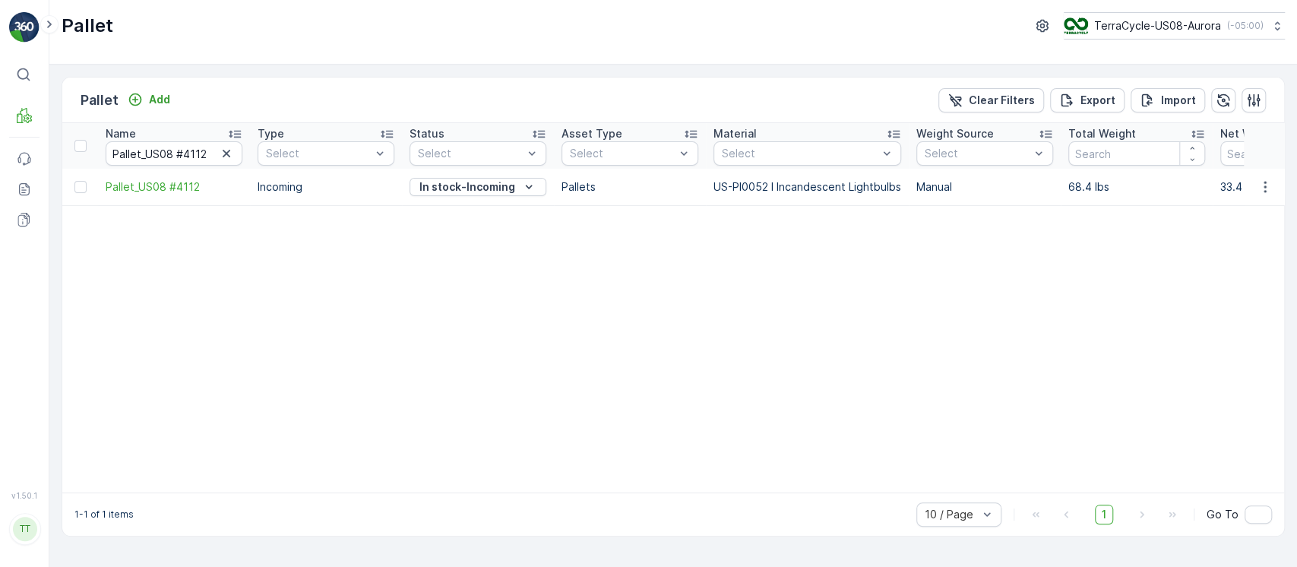
click at [164, 186] on span "Pallet_US08 #4112" at bounding box center [174, 186] width 137 height 15
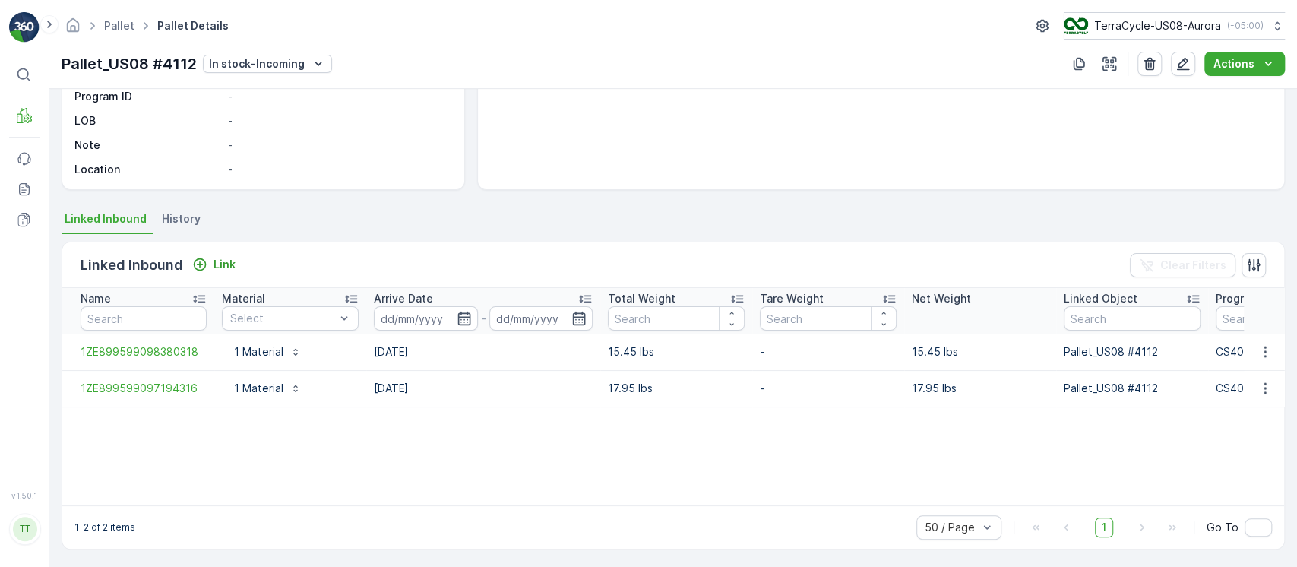
scroll to position [217, 0]
click at [141, 353] on span "1ZE899599098380318" at bounding box center [144, 350] width 126 height 15
click at [147, 380] on span "1ZE899599097194316" at bounding box center [144, 386] width 126 height 15
drag, startPoint x: 1244, startPoint y: 357, endPoint x: 1259, endPoint y: 346, distance: 19.0
click at [647, 356] on td at bounding box center [1264, 350] width 41 height 36
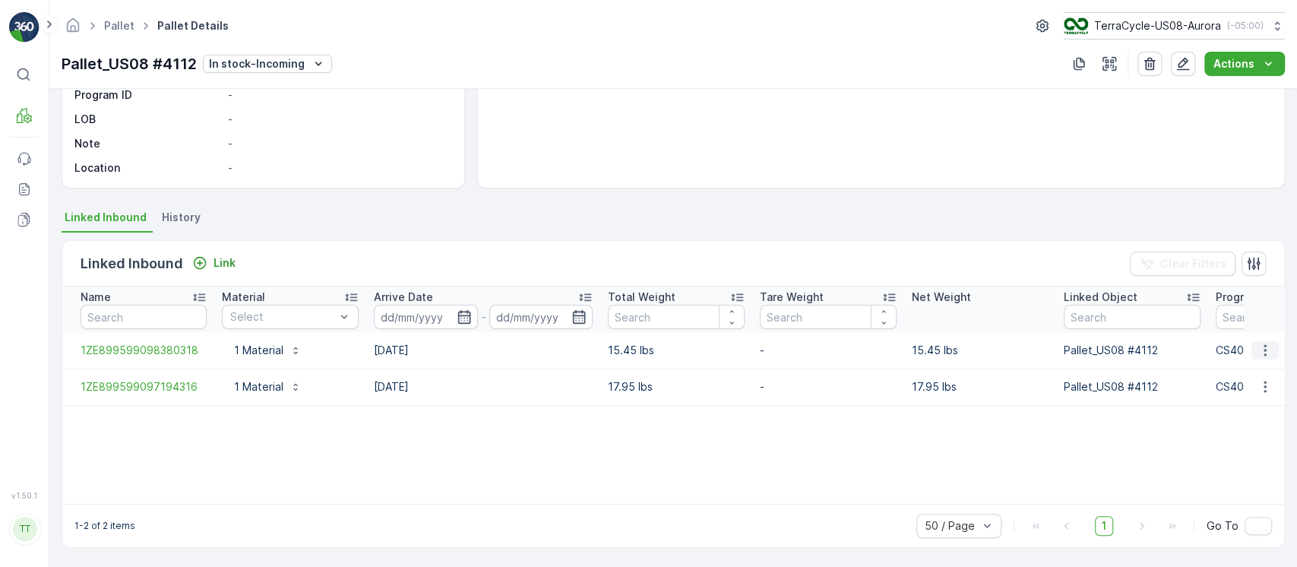
click at [647, 346] on icon "button" at bounding box center [1265, 350] width 15 height 15
click at [647, 391] on div "Unlink Inbound" at bounding box center [1247, 400] width 100 height 21
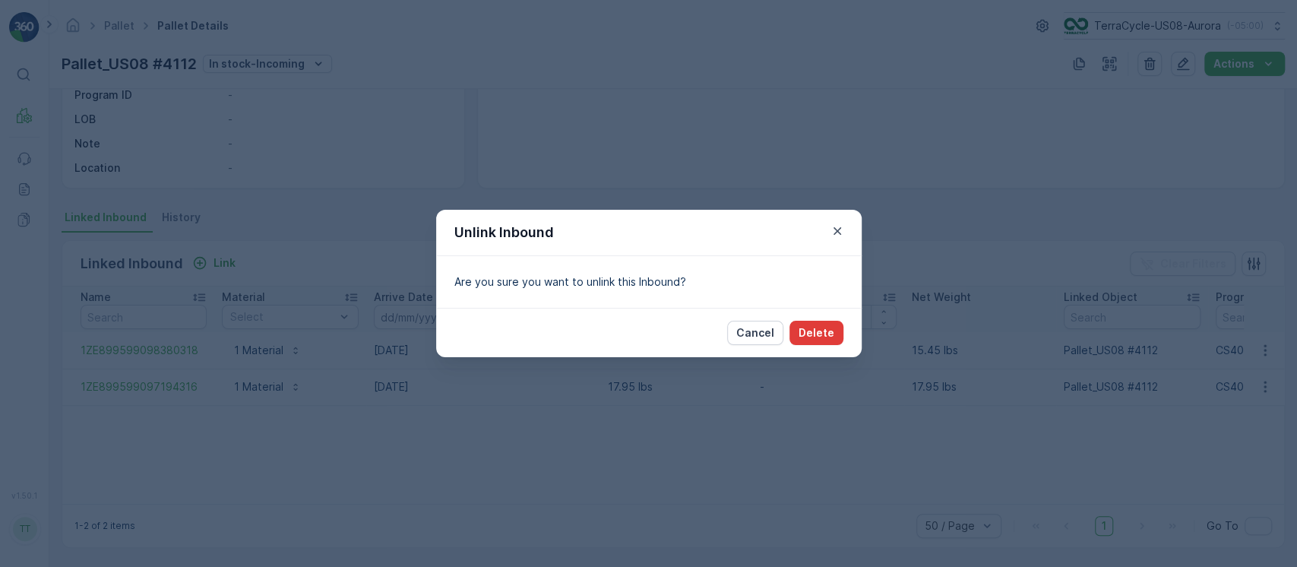
click at [647, 325] on p "Delete" at bounding box center [817, 332] width 36 height 15
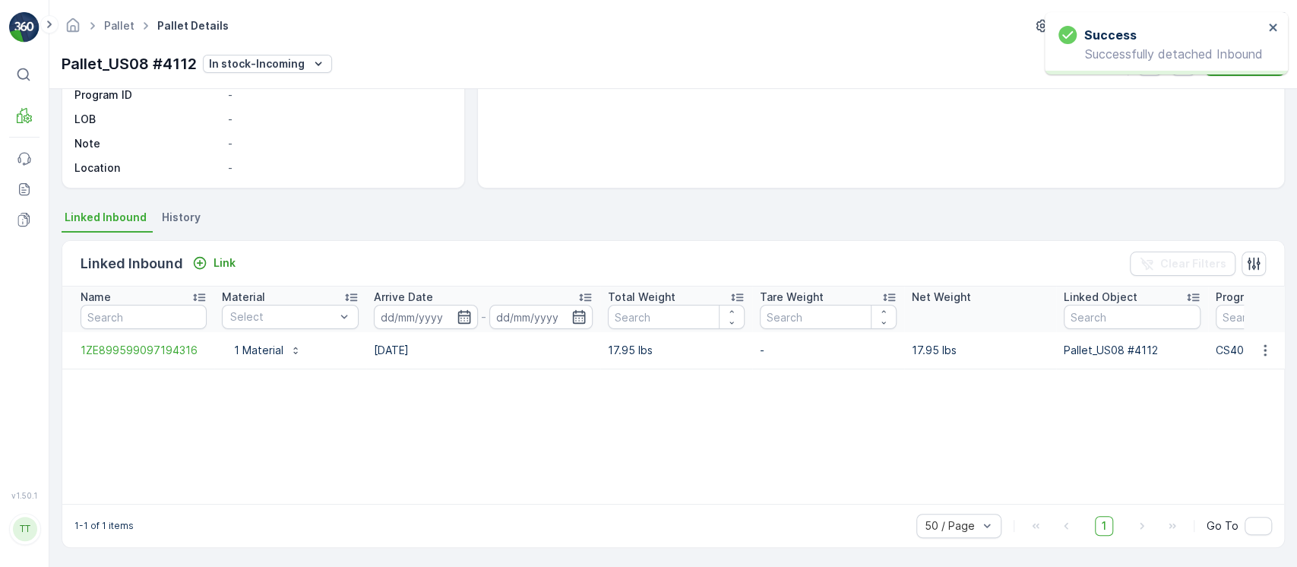
click at [647, 350] on icon "button" at bounding box center [1265, 350] width 15 height 15
click at [647, 397] on span "Unlink Inbound" at bounding box center [1240, 400] width 74 height 15
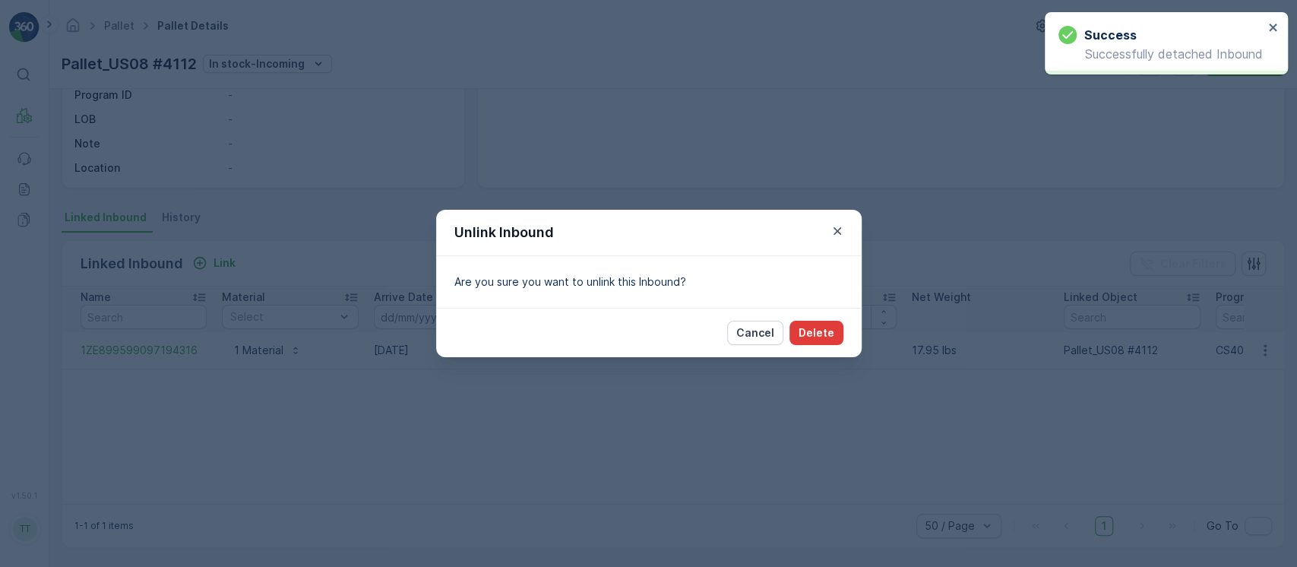
click at [647, 330] on p "Delete" at bounding box center [817, 332] width 36 height 15
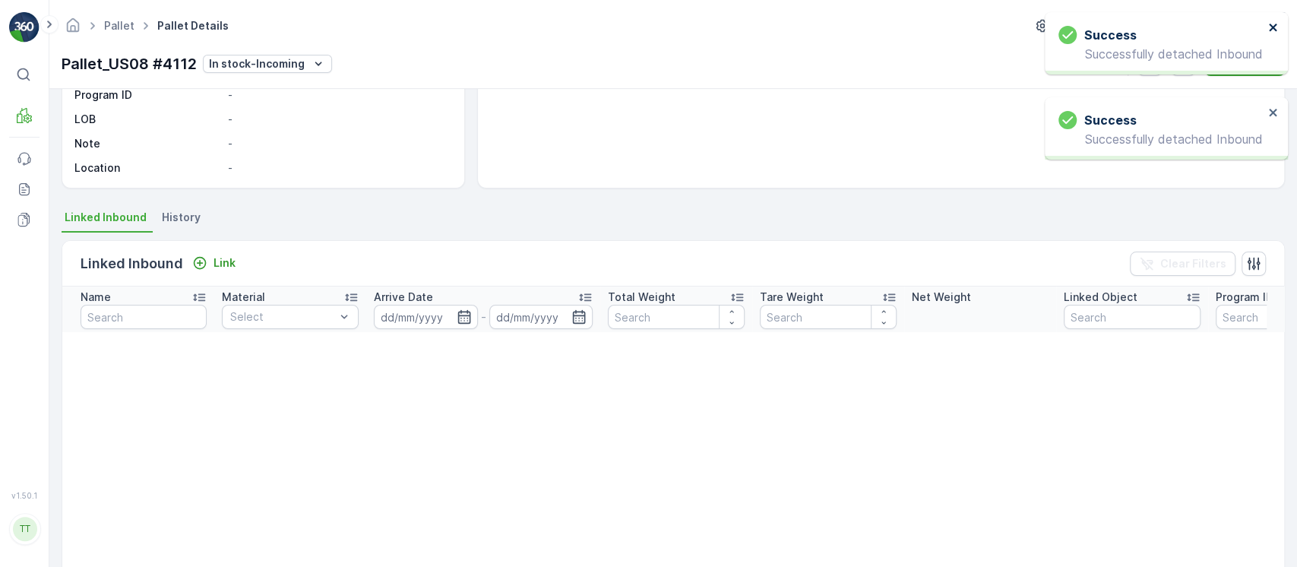
click at [647, 27] on icon "close" at bounding box center [1273, 28] width 8 height 8
click at [647, 39] on div "Success Successfully detached Inbound" at bounding box center [1166, 43] width 243 height 62
click at [647, 24] on icon "close" at bounding box center [1273, 27] width 11 height 12
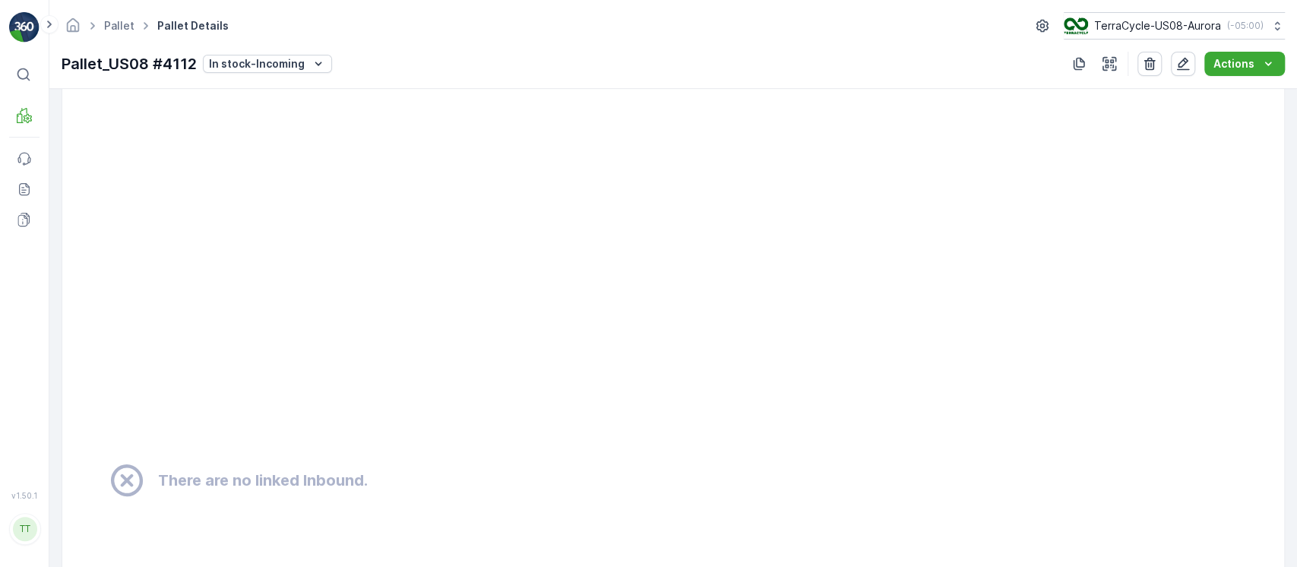
scroll to position [0, 0]
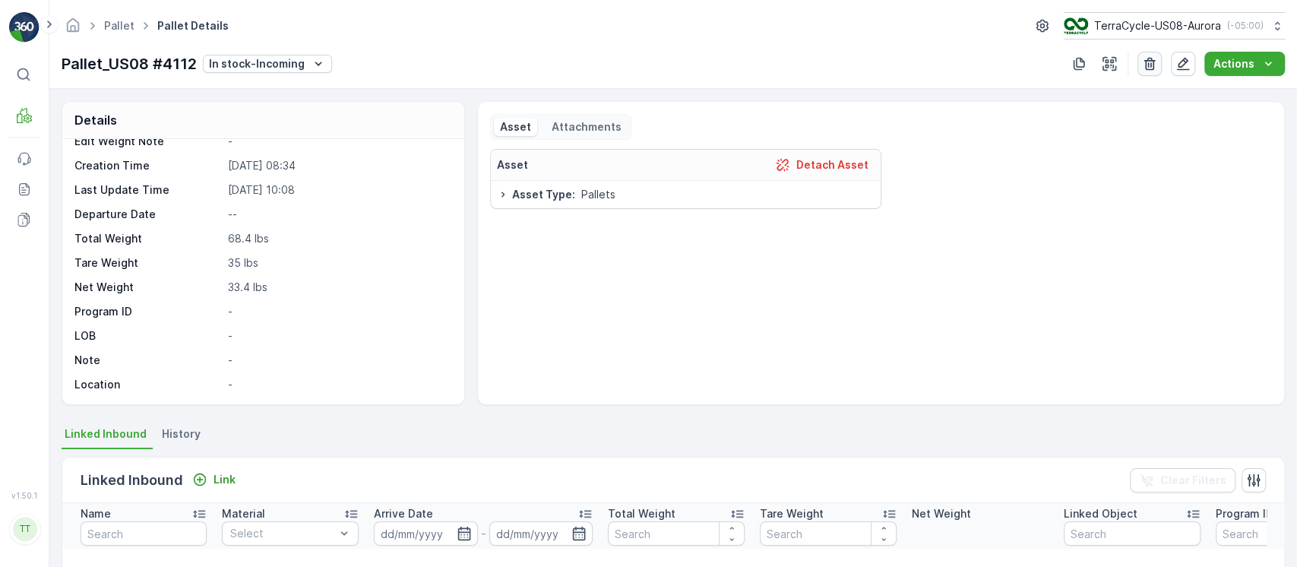
click at [647, 64] on icon "button" at bounding box center [1149, 63] width 15 height 15
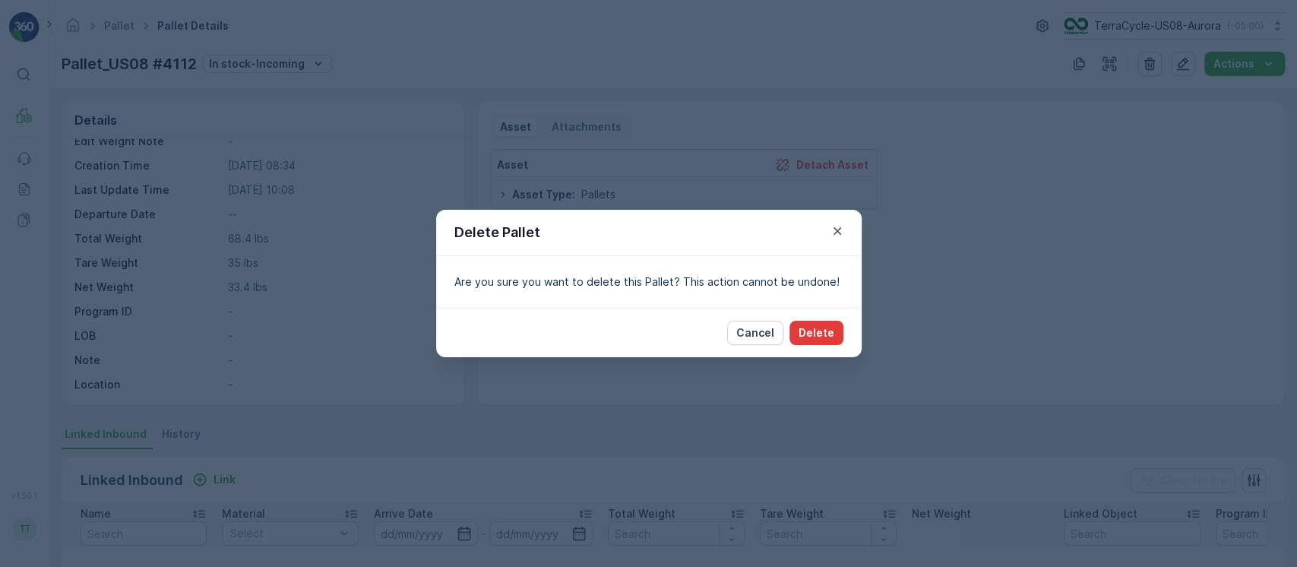
click at [647, 323] on button "Delete" at bounding box center [817, 333] width 54 height 24
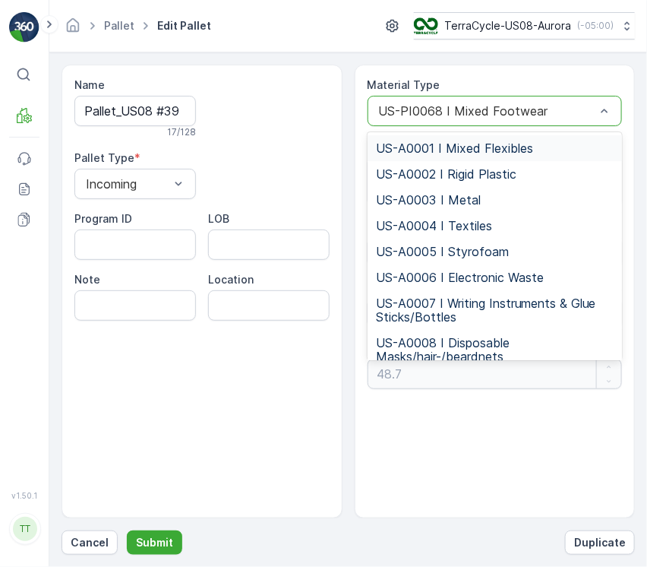
click at [527, 104] on div at bounding box center [488, 111] width 220 height 14
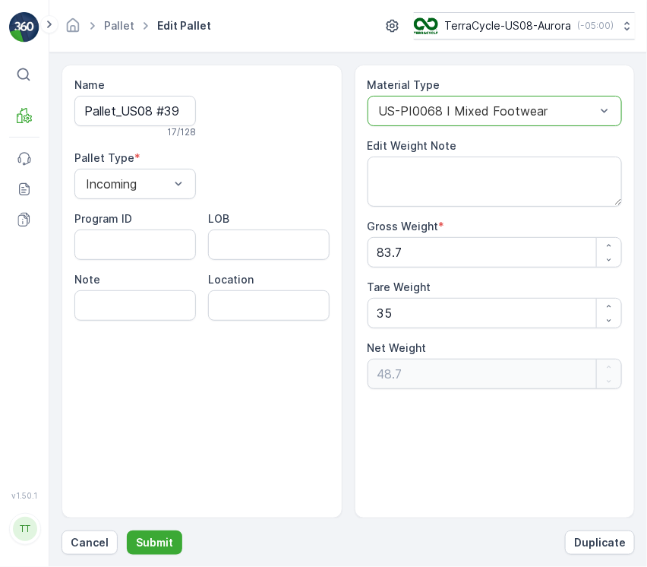
click at [527, 104] on div at bounding box center [488, 111] width 220 height 14
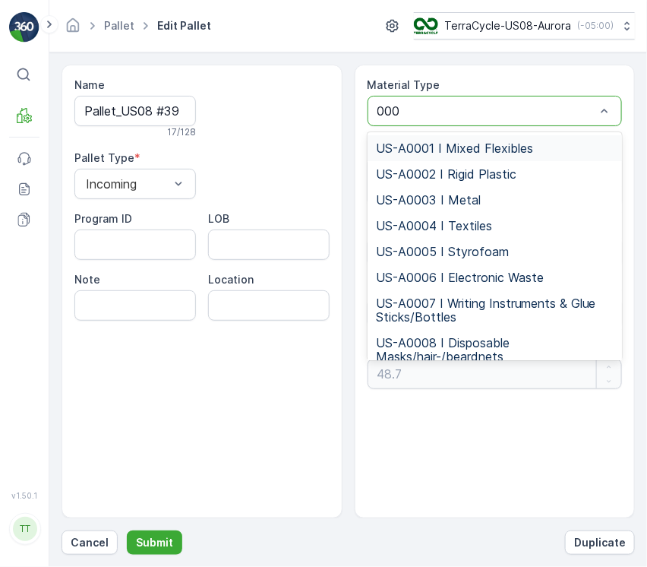
type input "0006"
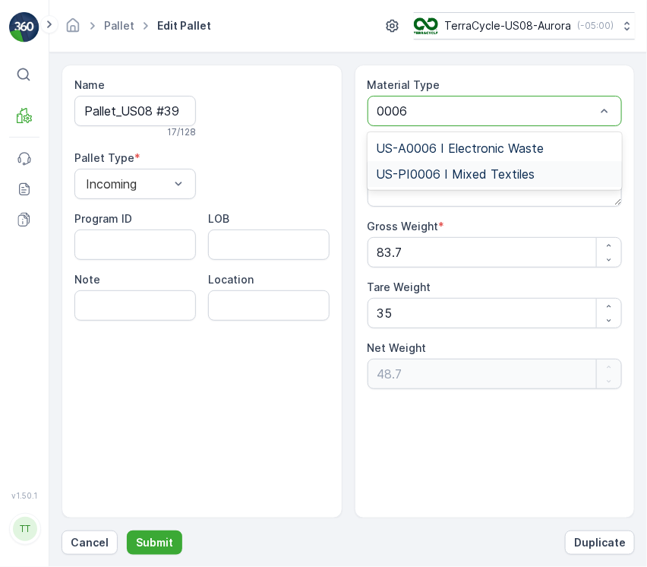
click at [514, 169] on span "US-PI0006 I Mixed Textiles" at bounding box center [456, 174] width 159 height 14
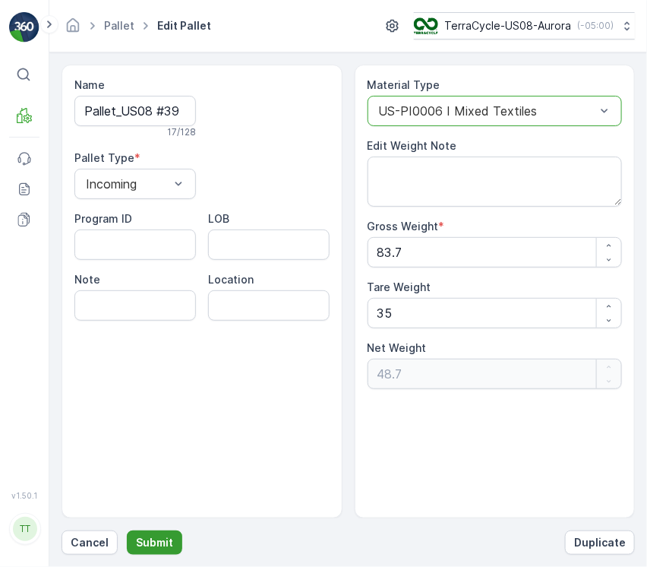
click at [170, 541] on button "Submit" at bounding box center [154, 542] width 55 height 24
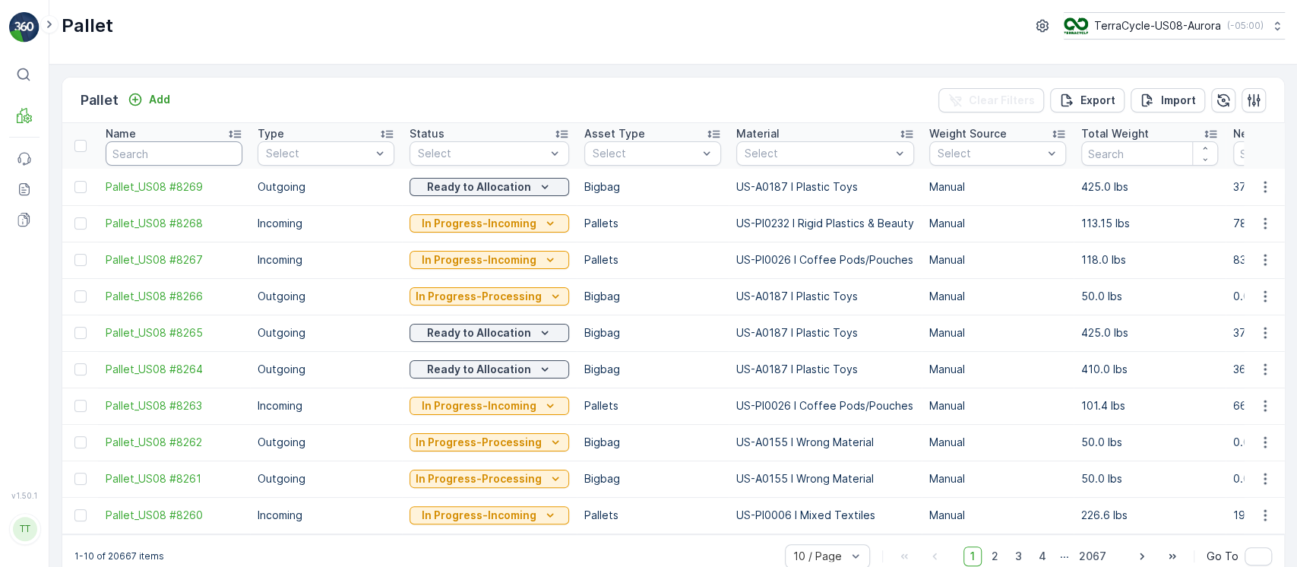
click at [170, 164] on input "text" at bounding box center [174, 153] width 137 height 24
paste input "Pallet_US08 #3945"
type input "Pallet_US08 #3945"
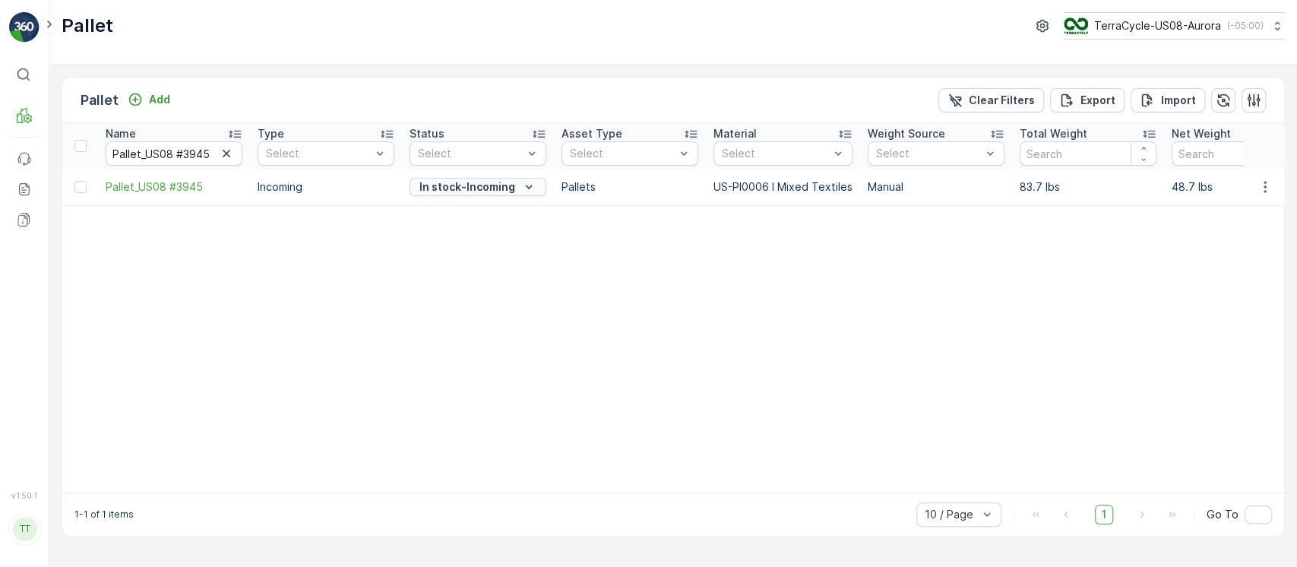
click at [478, 188] on p "In stock-Incoming" at bounding box center [467, 186] width 96 height 15
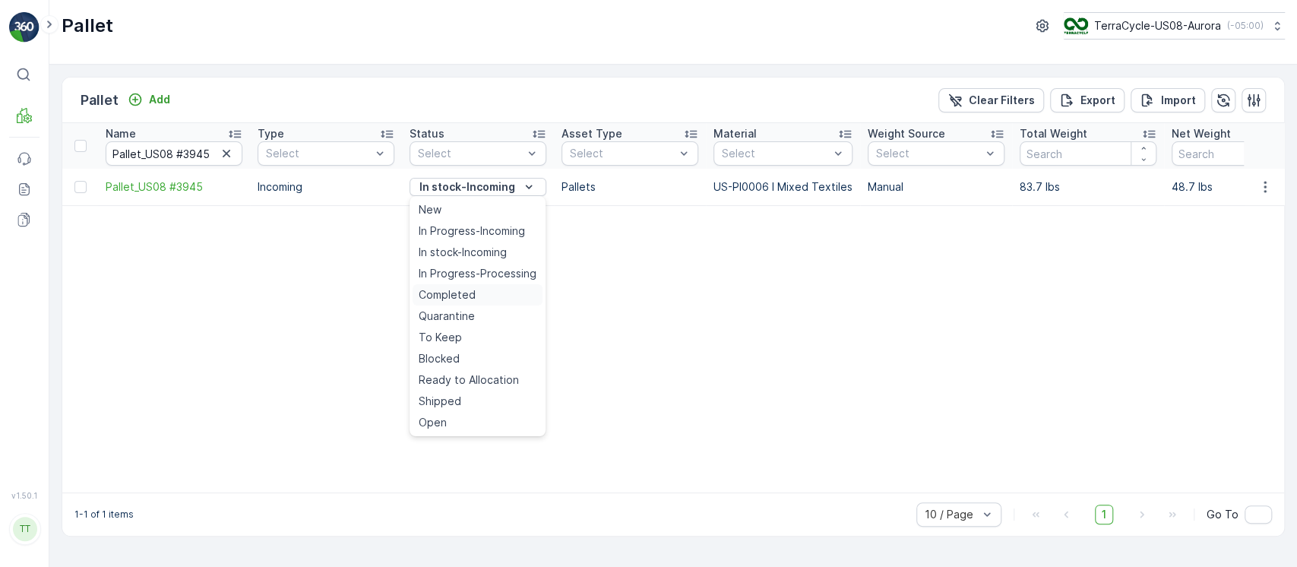
click at [492, 289] on div "Completed" at bounding box center [478, 294] width 130 height 21
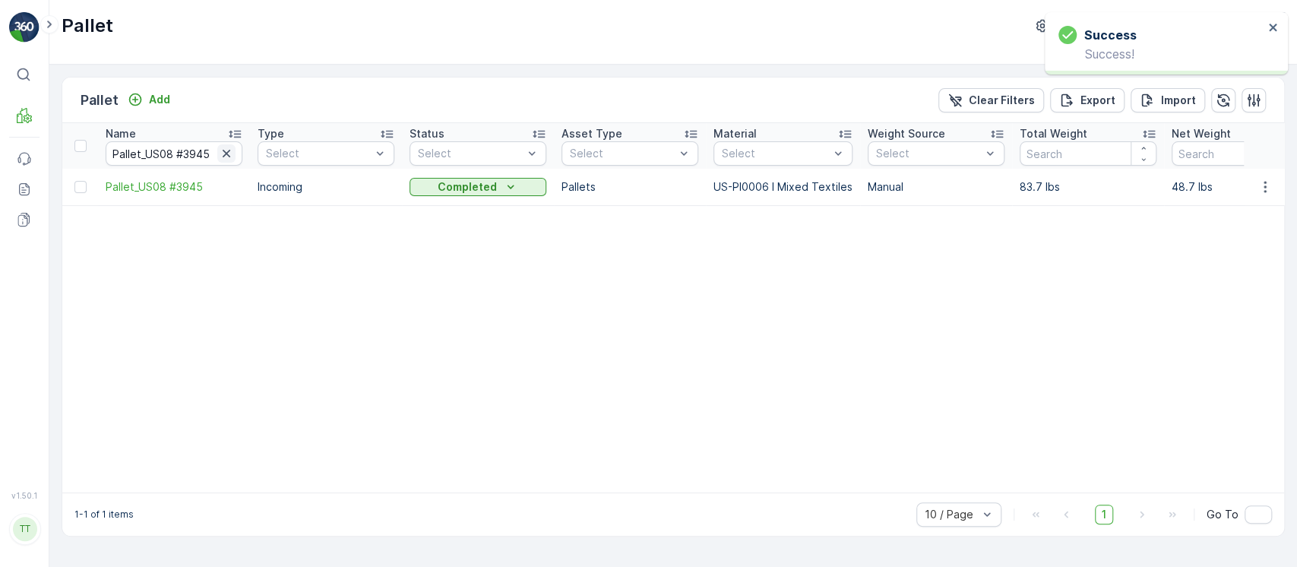
click at [230, 155] on icon "button" at bounding box center [226, 153] width 15 height 15
paste input "Pallet_US08 #4006"
type input "Pallet_US08 #4006"
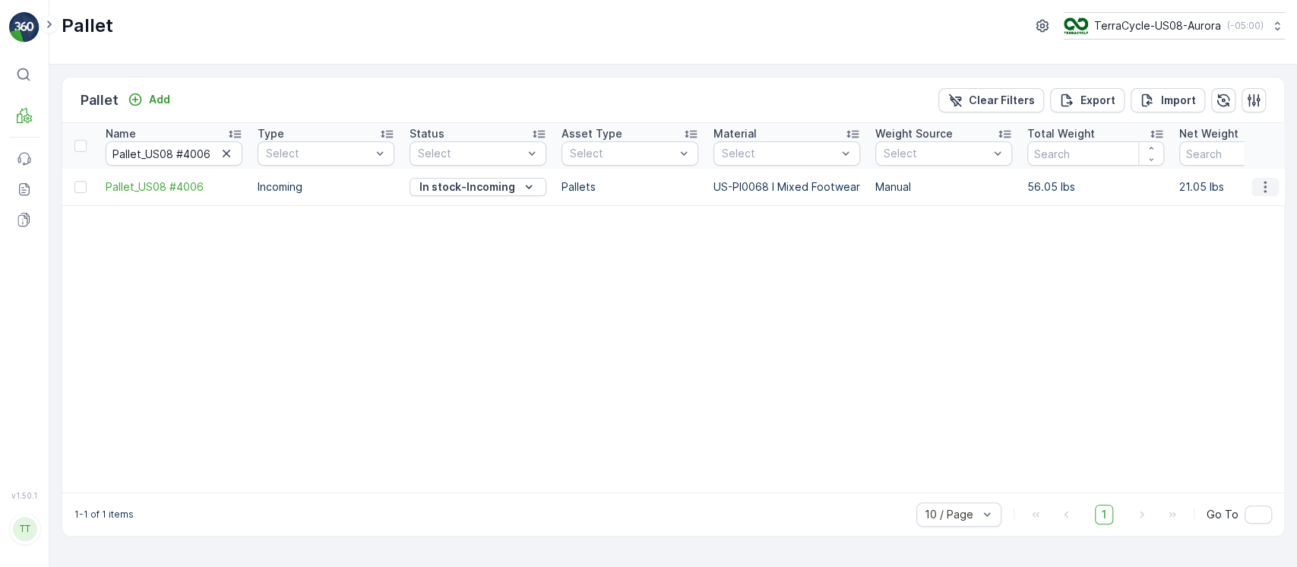
click at [647, 188] on icon "button" at bounding box center [1265, 186] width 15 height 15
click at [647, 224] on div "Edit Pallet" at bounding box center [1247, 230] width 100 height 21
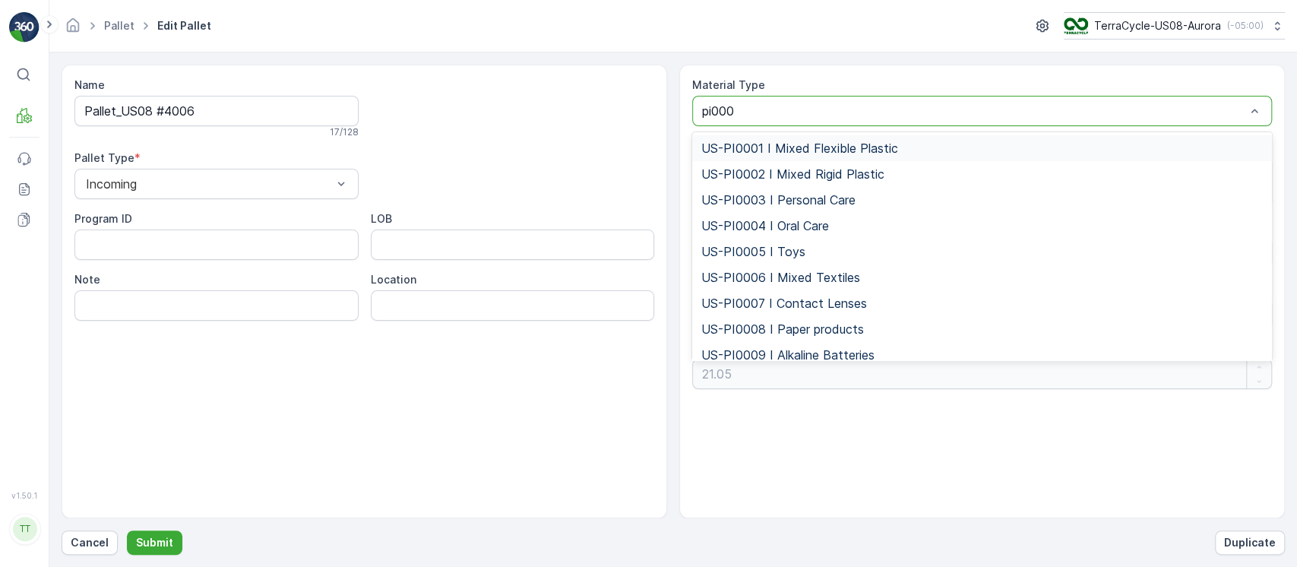
type input "pi0006"
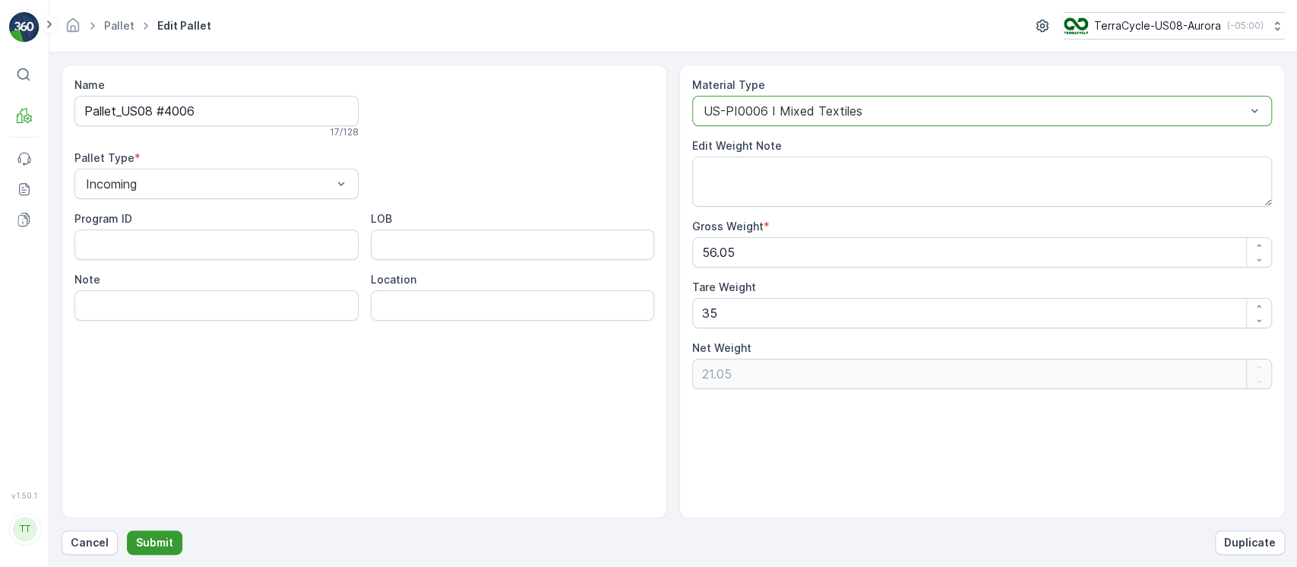
click at [162, 539] on p "Submit" at bounding box center [154, 542] width 37 height 15
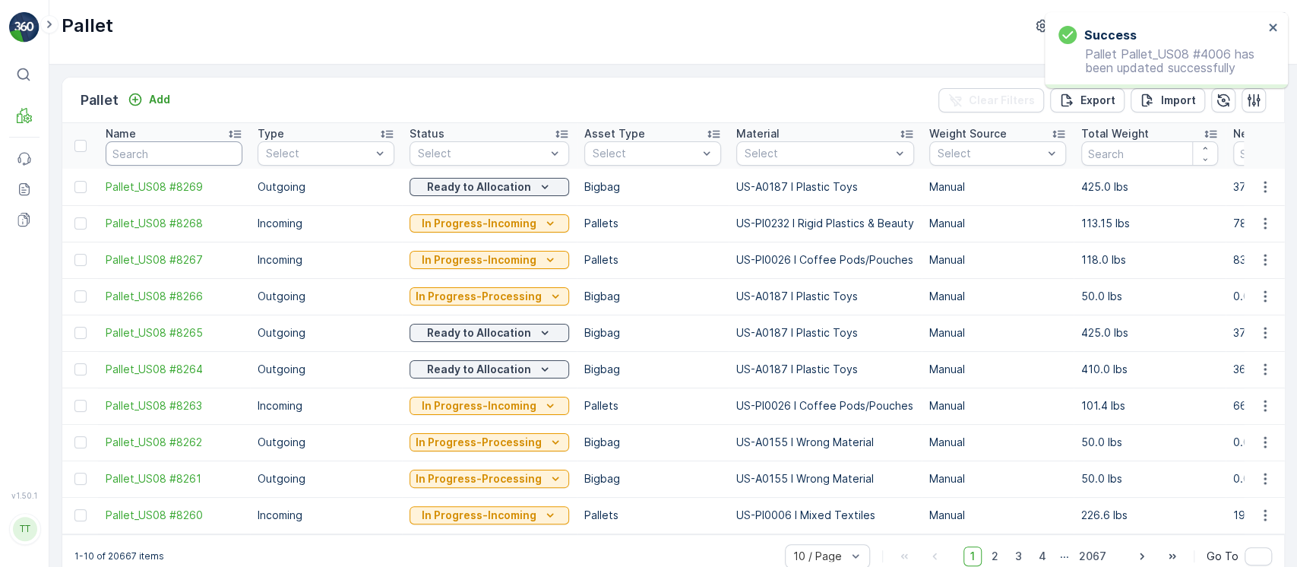
click at [153, 148] on input "text" at bounding box center [174, 153] width 137 height 24
paste input "Pallet_US08 #4006"
type input "Pallet_US08 #4006"
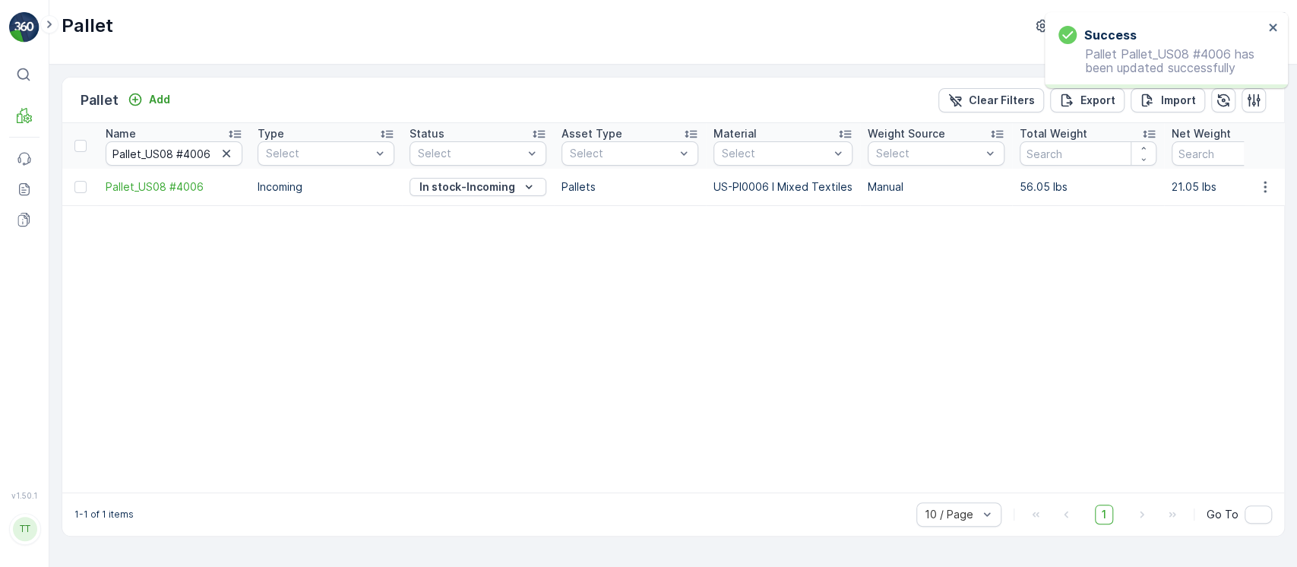
click at [497, 182] on p "In stock-Incoming" at bounding box center [467, 186] width 96 height 15
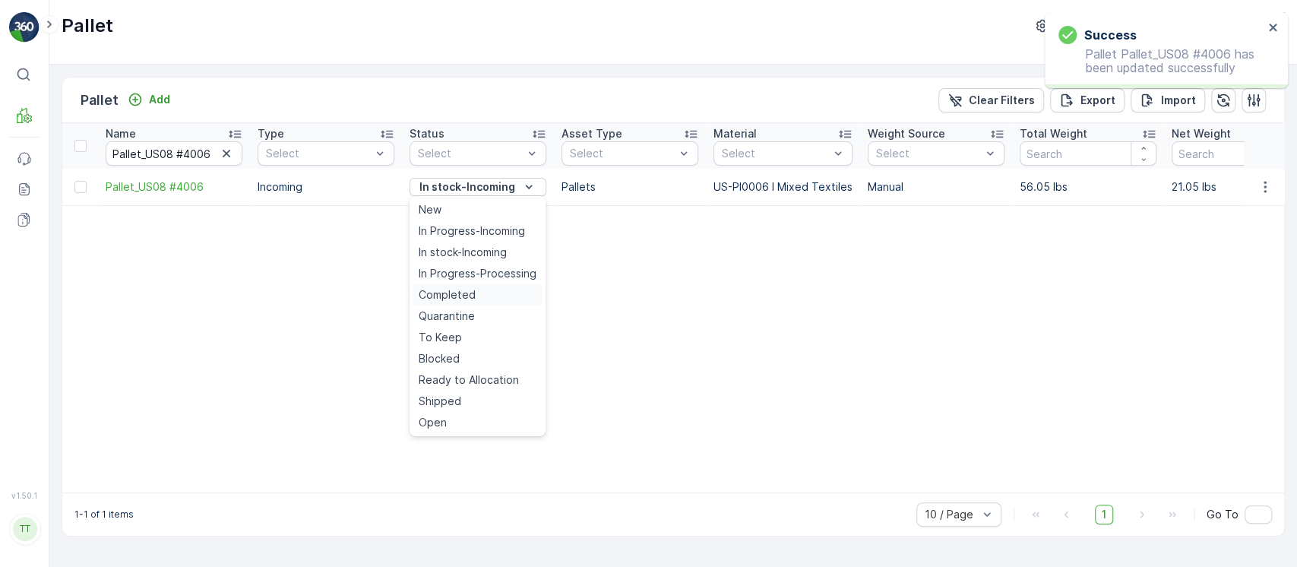
click at [442, 293] on span "Completed" at bounding box center [447, 294] width 57 height 15
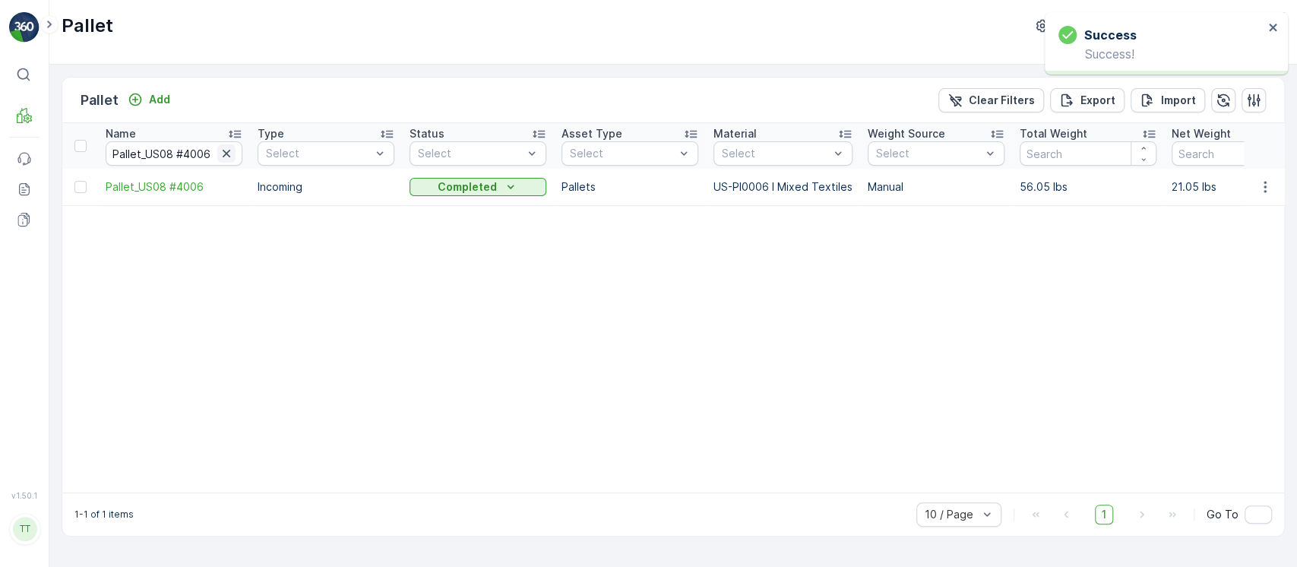
click at [226, 147] on icon "button" at bounding box center [226, 153] width 15 height 15
paste input "Pallet_US08 #4115"
type input "Pallet_US08 #4115"
click at [647, 192] on icon "button" at bounding box center [1265, 186] width 15 height 15
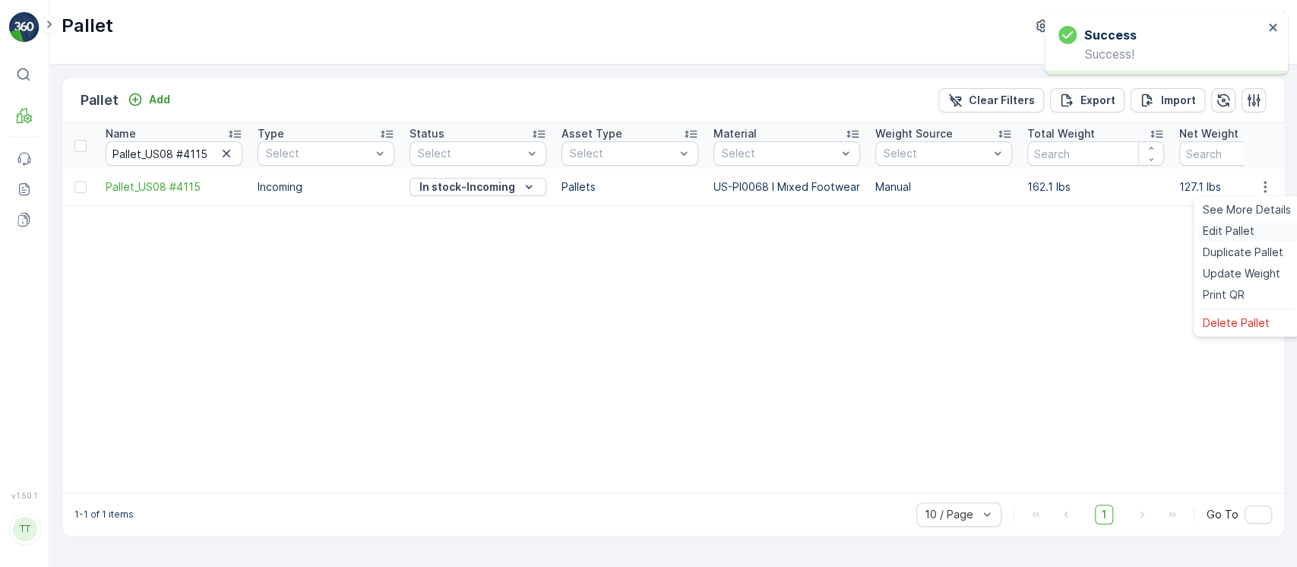
click at [647, 229] on span "Edit Pallet" at bounding box center [1229, 230] width 52 height 15
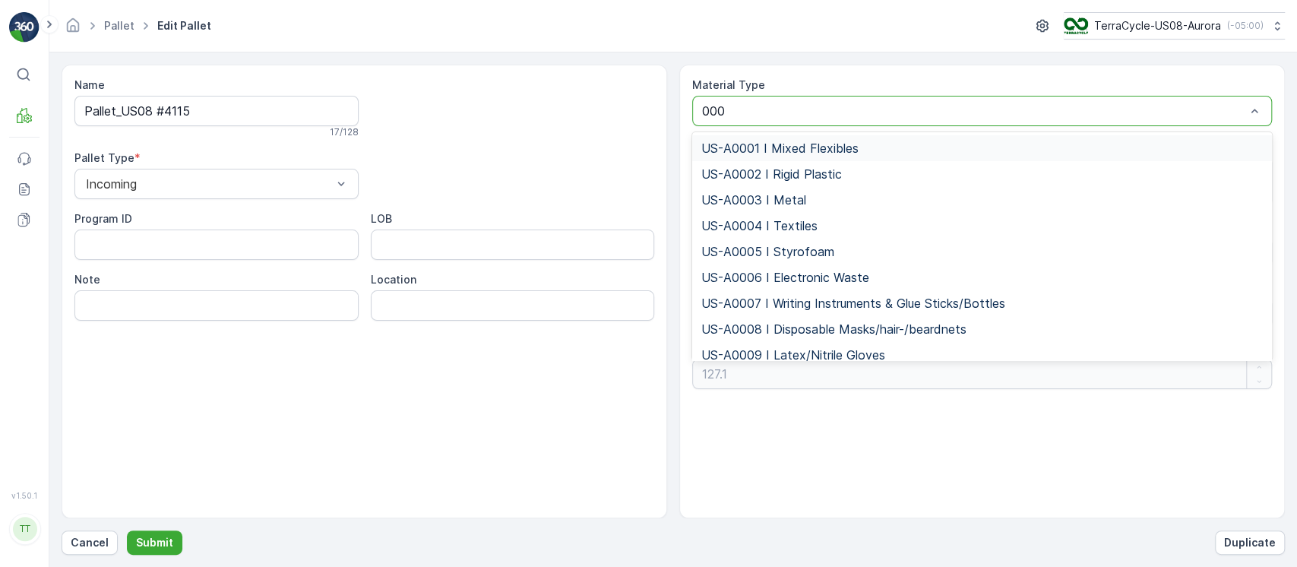
type input "0006"
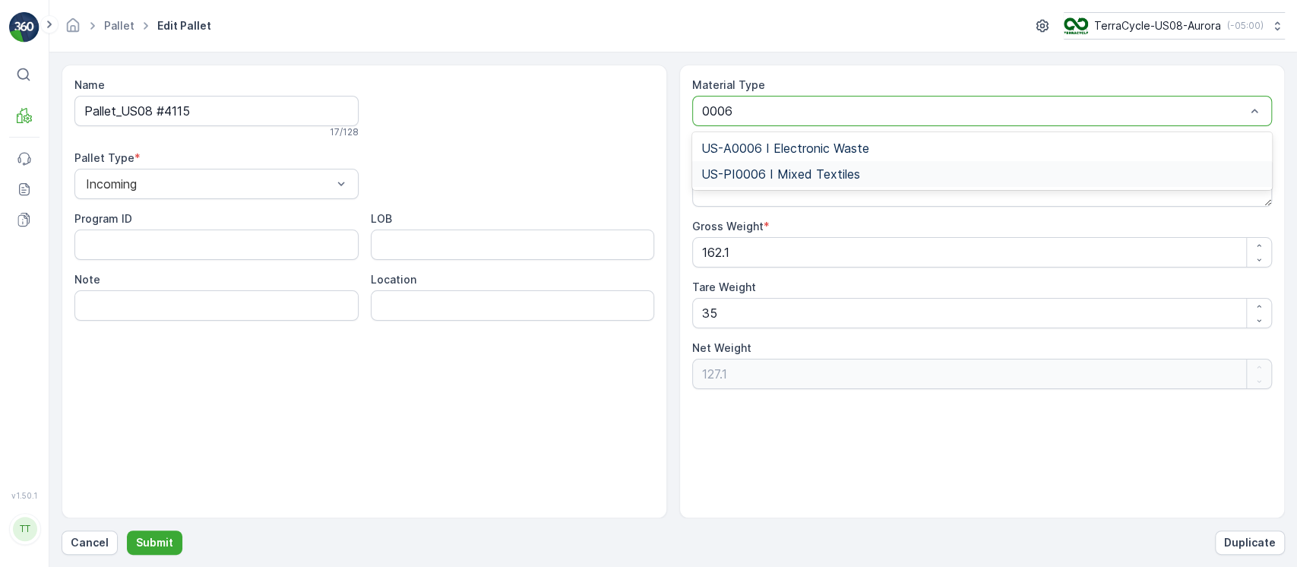
click at [647, 167] on span "US-PI0006 I Mixed Textiles" at bounding box center [780, 174] width 159 height 14
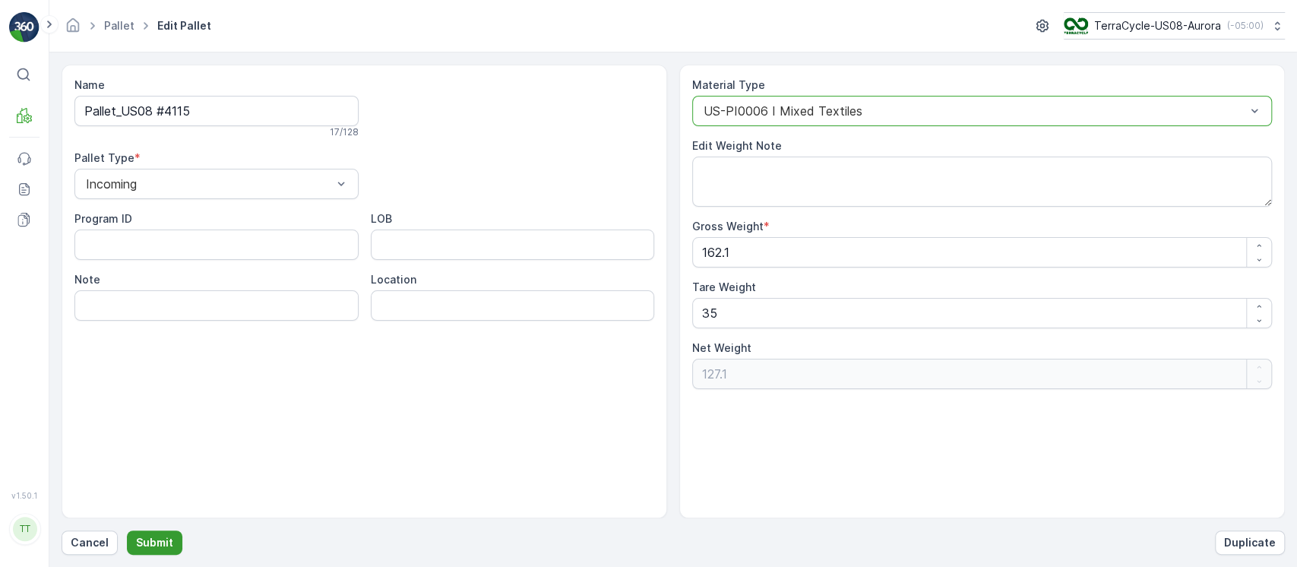
click at [163, 553] on button "Submit" at bounding box center [154, 542] width 55 height 24
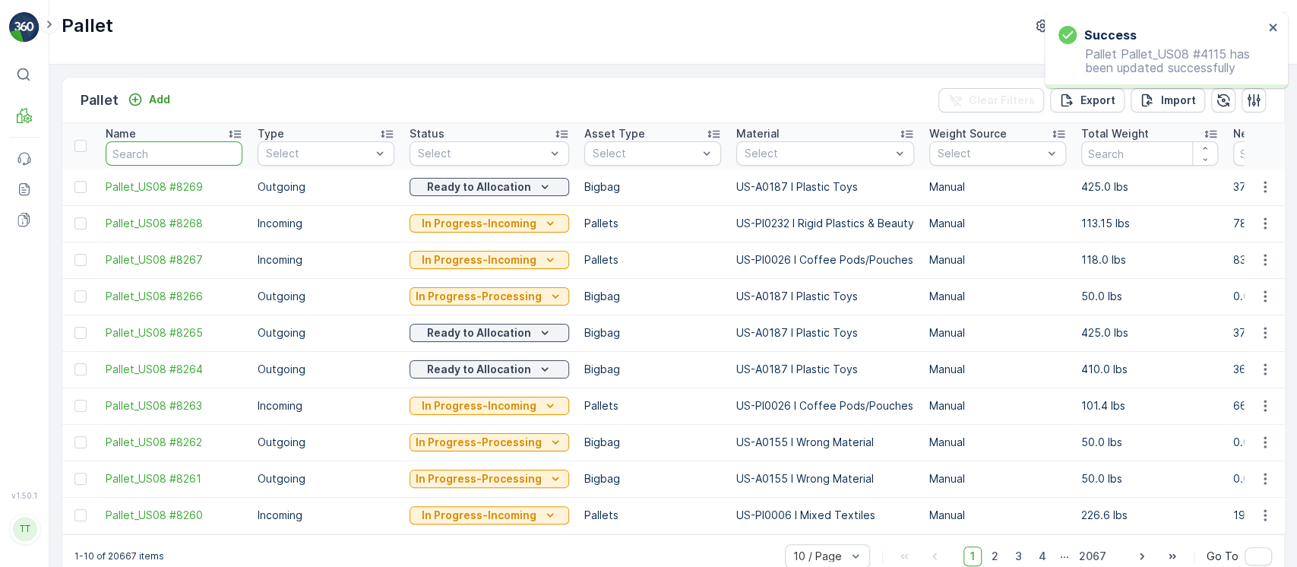
click at [182, 141] on input "text" at bounding box center [174, 153] width 137 height 24
paste input "Pallet_US08 #4115"
type input "Pallet_US08 #4115"
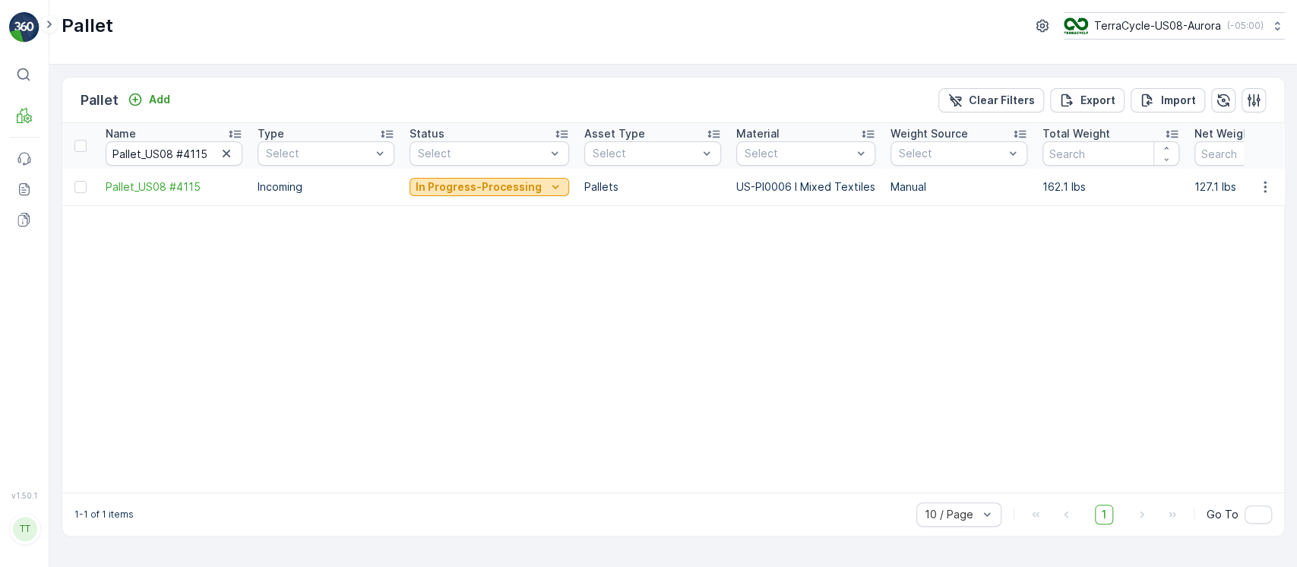
click at [524, 192] on p "In Progress-Processing" at bounding box center [479, 186] width 126 height 15
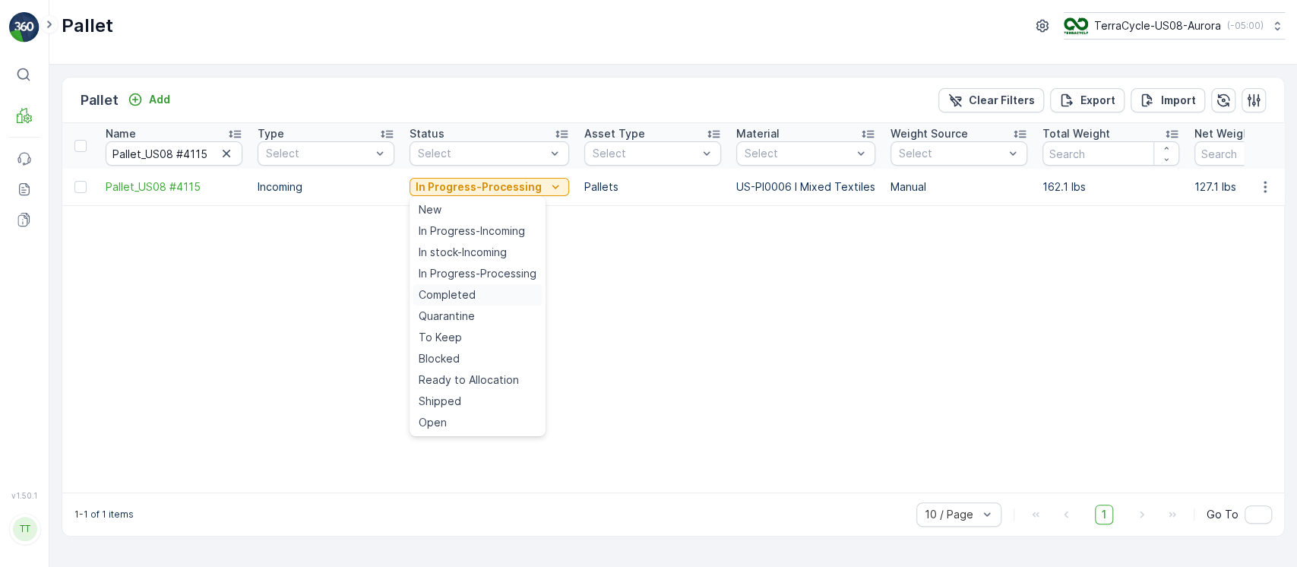
click at [480, 290] on div "Completed" at bounding box center [478, 294] width 130 height 21
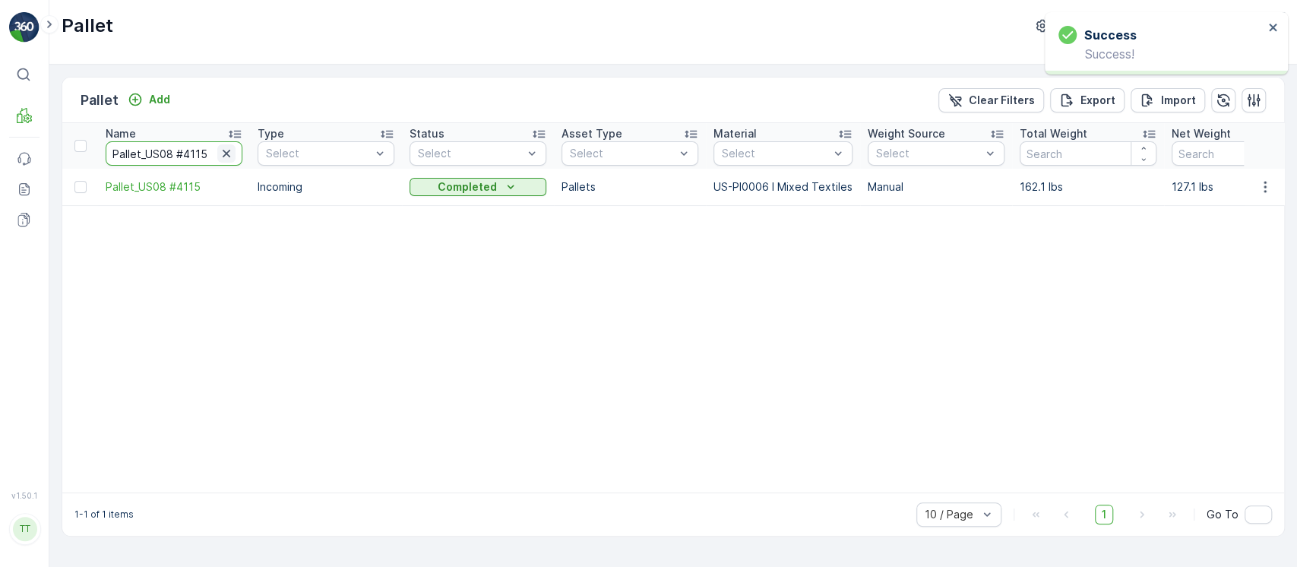
click at [217, 156] on div "Pallet_US08 #4115" at bounding box center [174, 153] width 137 height 24
paste input "3998"
type input "Pallet_US08 #3998"
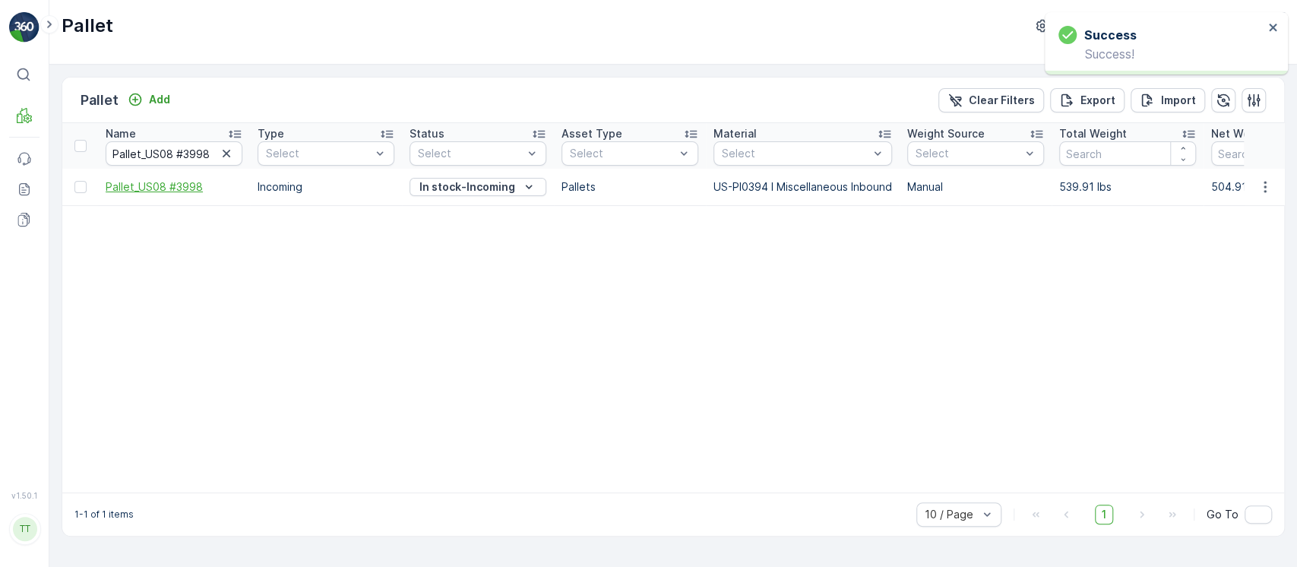
click at [169, 185] on span "Pallet_US08 #3998" at bounding box center [174, 186] width 137 height 15
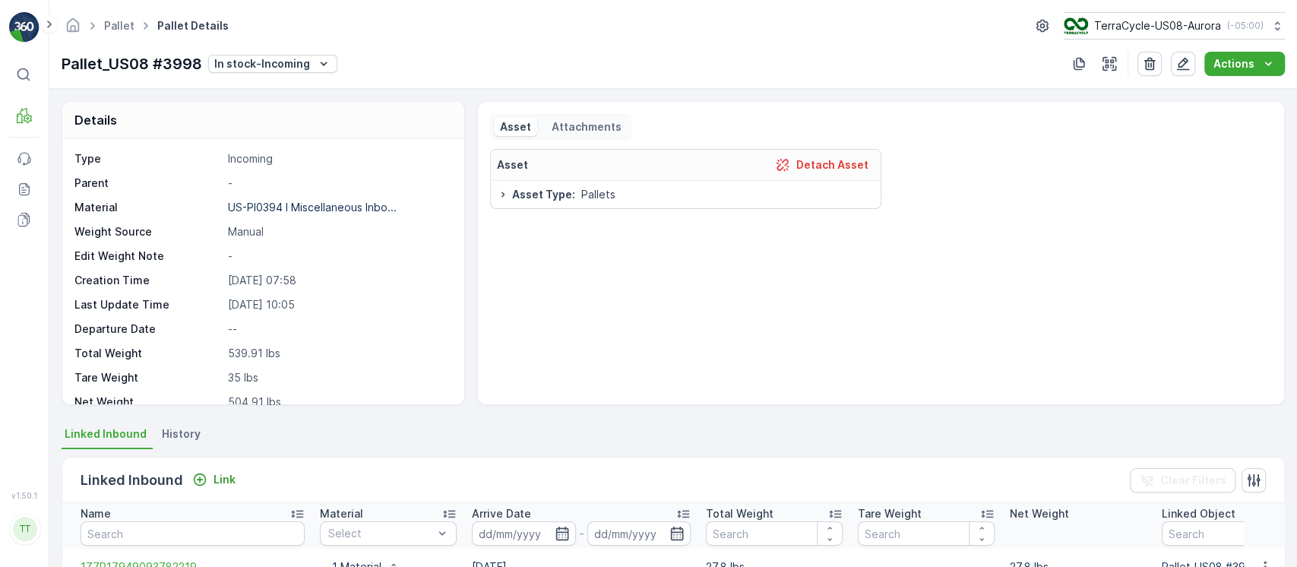
click at [185, 426] on span "History" at bounding box center [181, 433] width 39 height 15
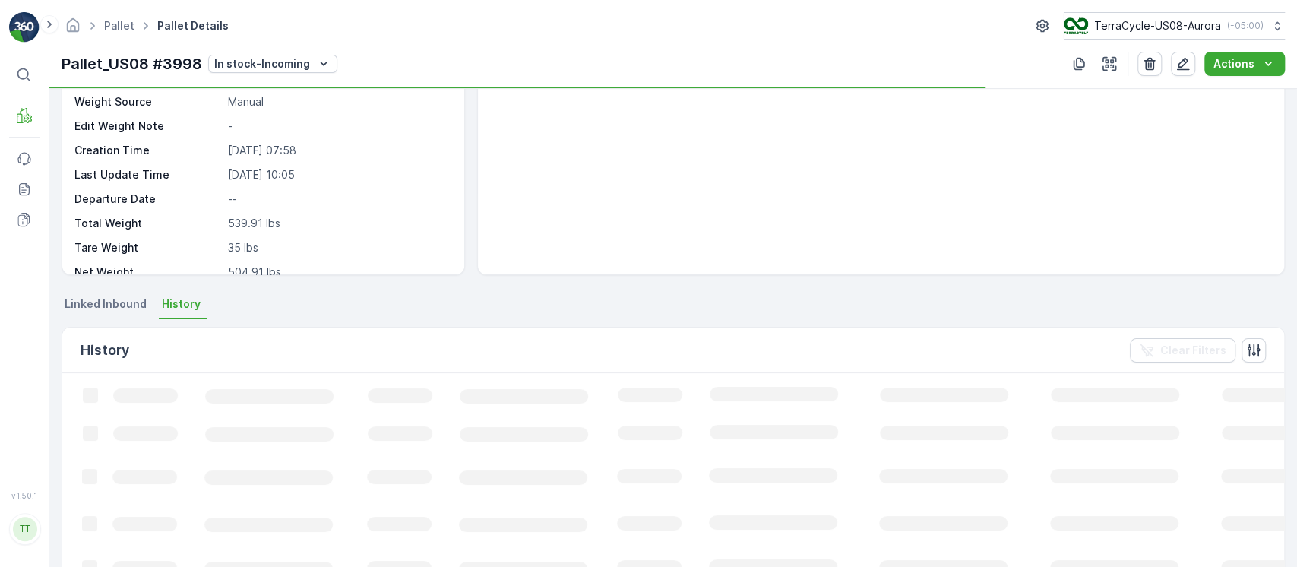
scroll to position [202, 0]
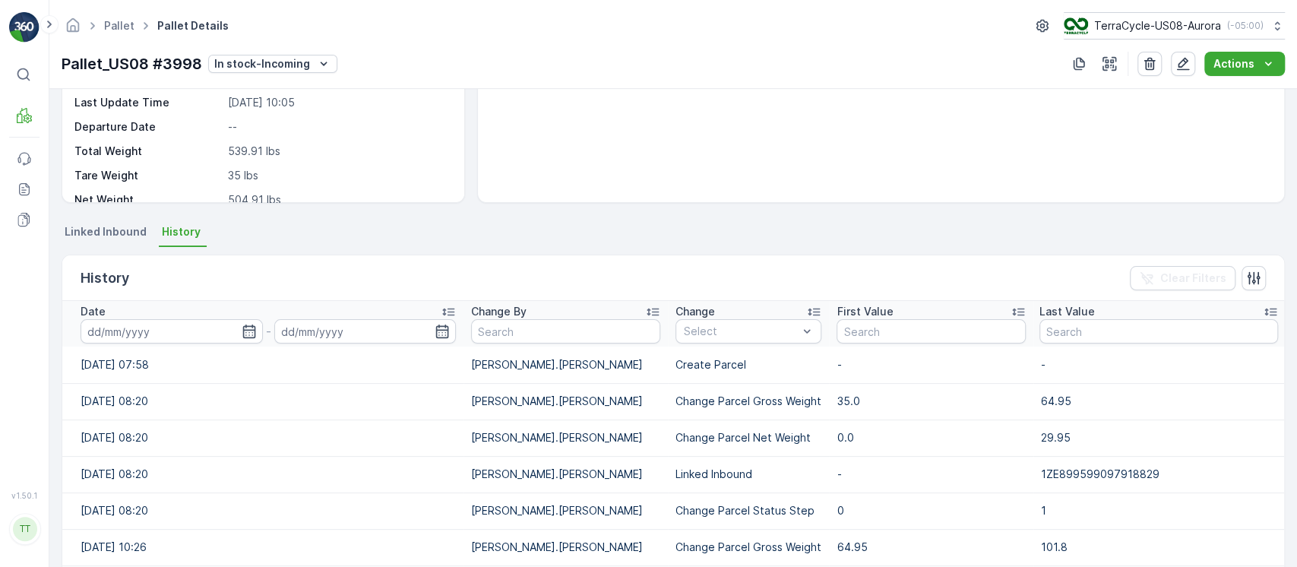
click at [271, 306] on div "Date" at bounding box center [268, 311] width 375 height 15
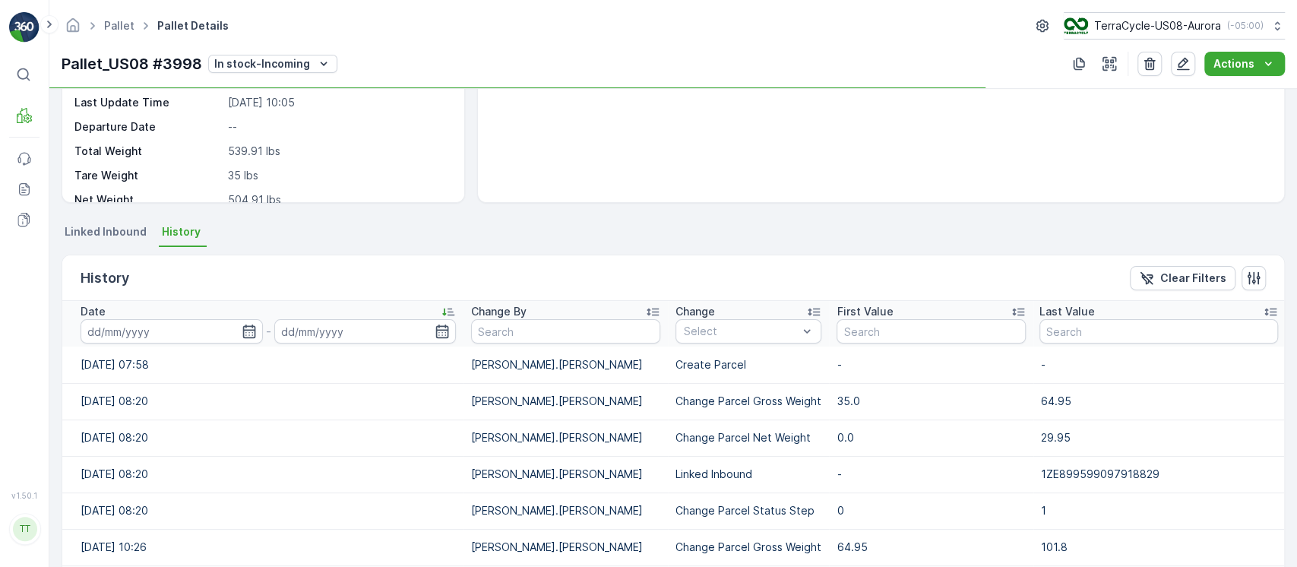
click at [271, 306] on div "Date" at bounding box center [268, 311] width 375 height 15
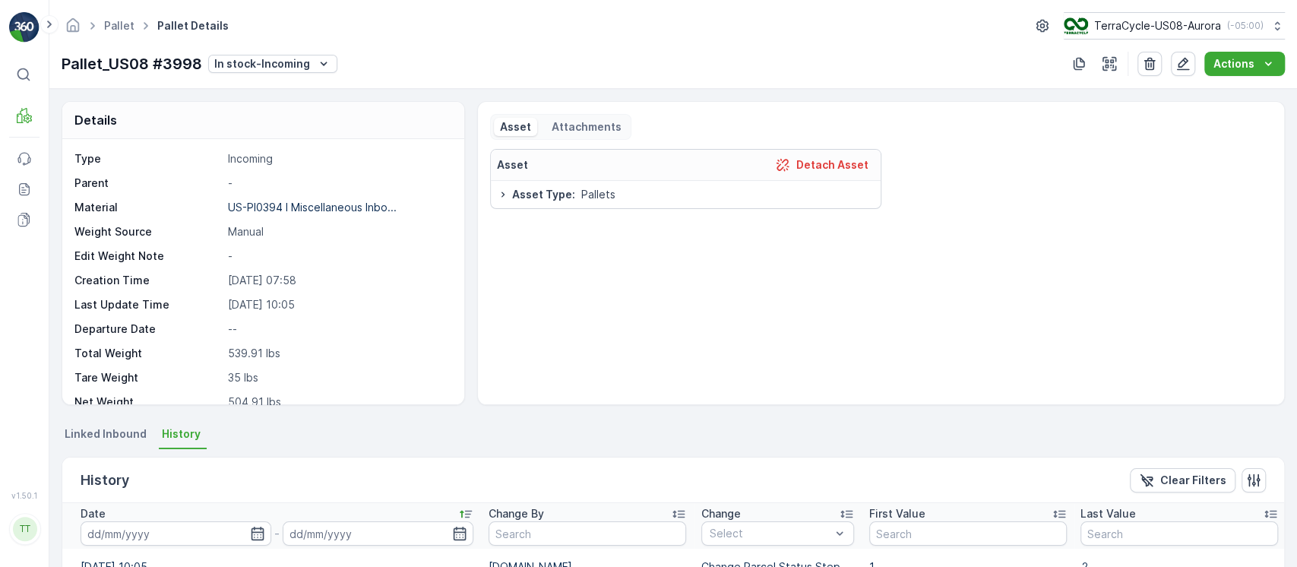
click at [94, 59] on p "Pallet_US08 #3998" at bounding box center [132, 63] width 141 height 23
copy p "Pallet_US08 #3998"
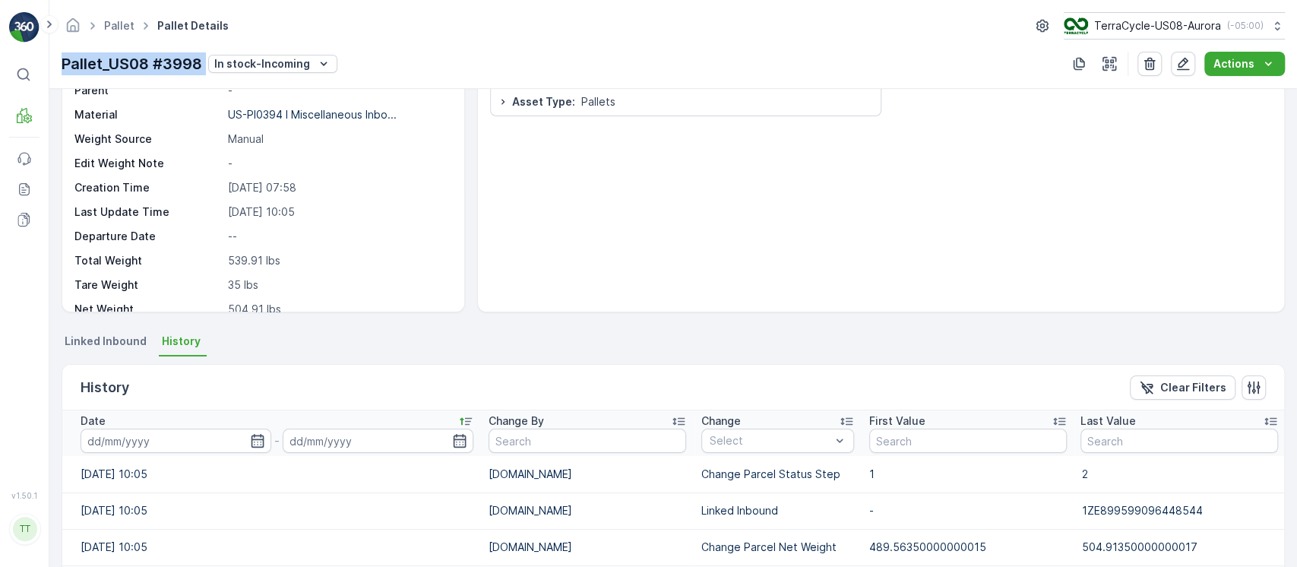
scroll to position [202, 0]
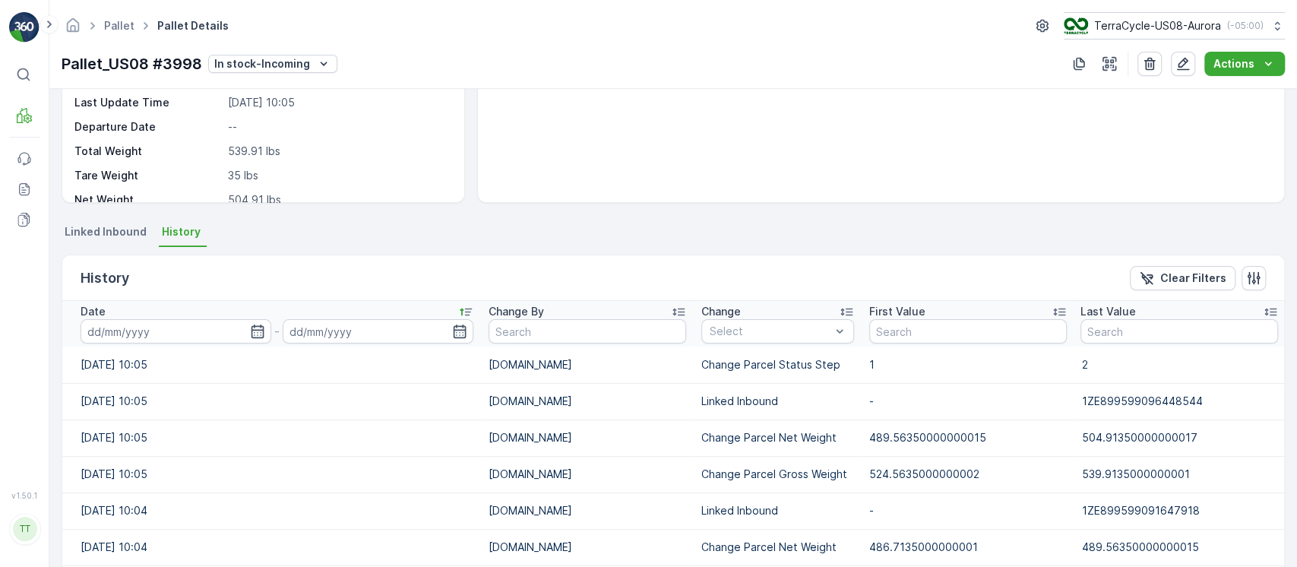
click at [99, 245] on li "Linked Inbound" at bounding box center [107, 234] width 91 height 26
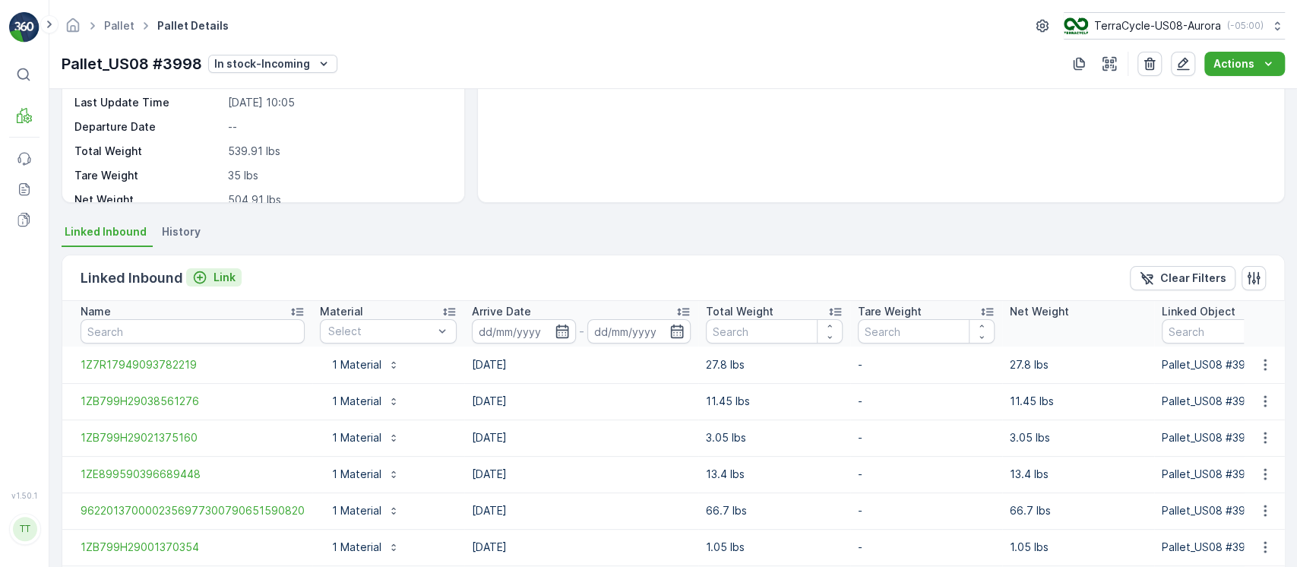
click at [214, 283] on p "Link" at bounding box center [225, 277] width 22 height 15
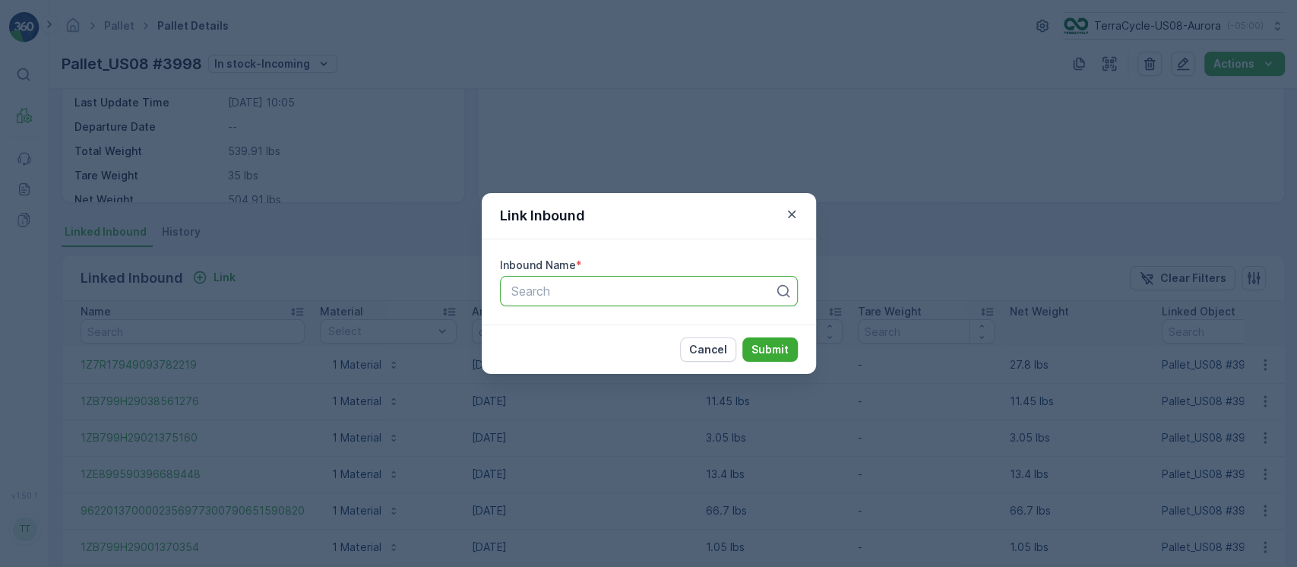
paste input "Pallet_US08 #3998"
type input "Pallet_US08 #3998"
click at [375, 149] on div "Link Inbound Inbound Name * option , selected. Select is focused ,type to refin…" at bounding box center [648, 283] width 1297 height 567
click at [173, 66] on div "Link Inbound Inbound Name * Search Cancel Submit" at bounding box center [648, 283] width 1297 height 567
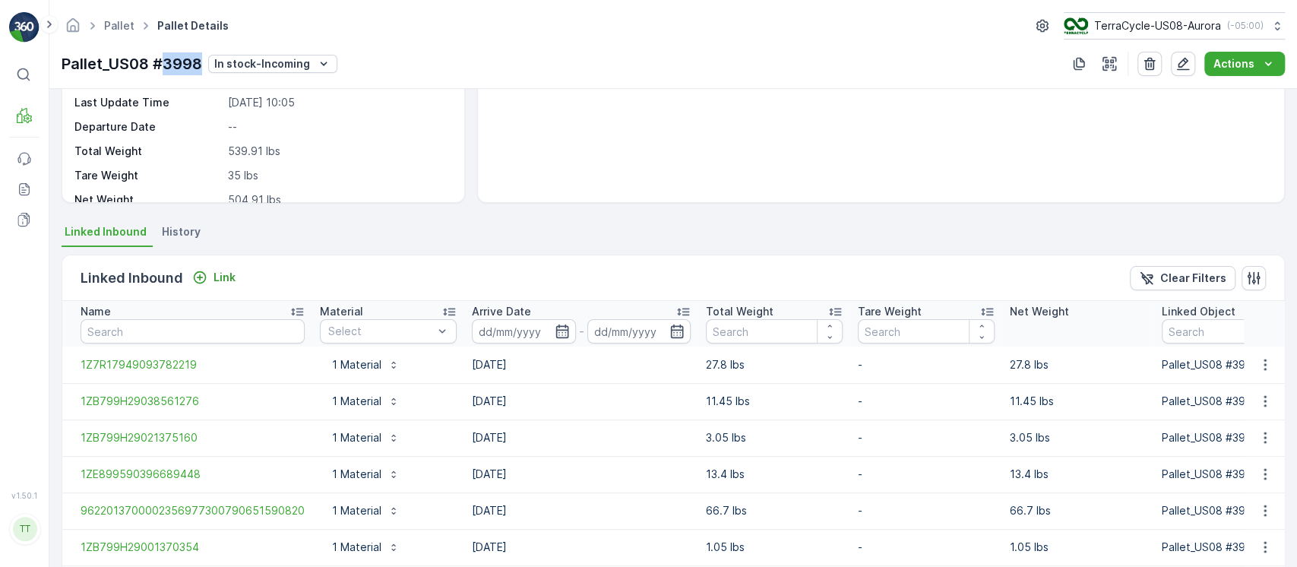
click at [173, 65] on p "Pallet_US08 #3998" at bounding box center [132, 63] width 141 height 23
copy p "Pallet_US08 #3998"
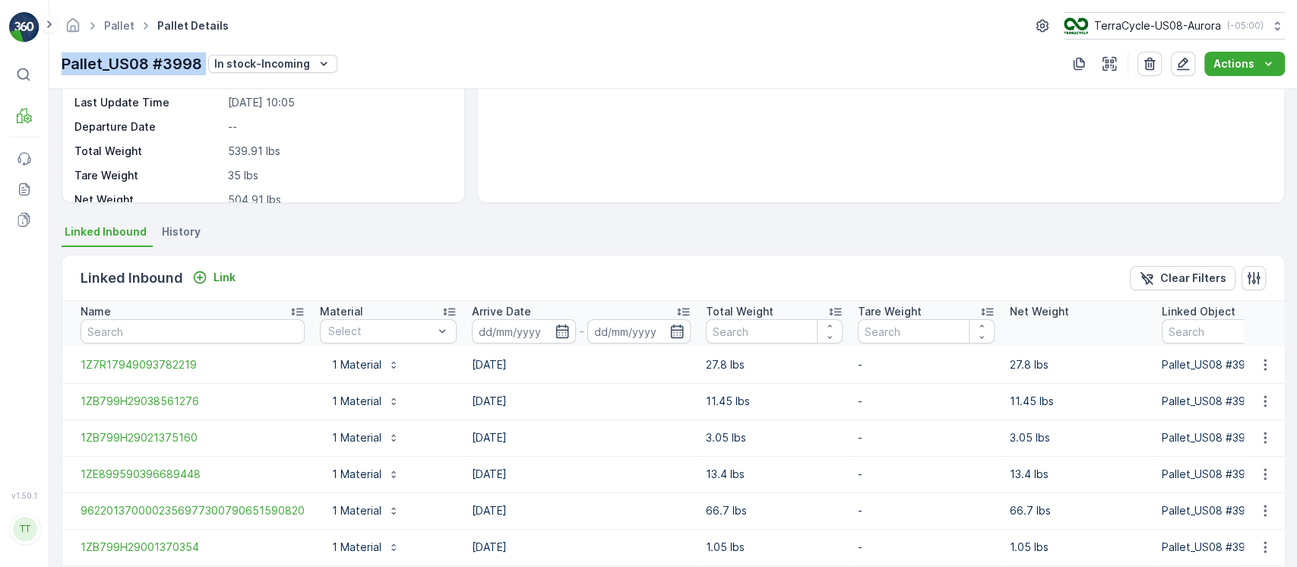
copy p "Pallet_US08 #3998"
click at [128, 22] on link "Pallet" at bounding box center [119, 25] width 30 height 13
copy p "Pallet_US08 #3998"
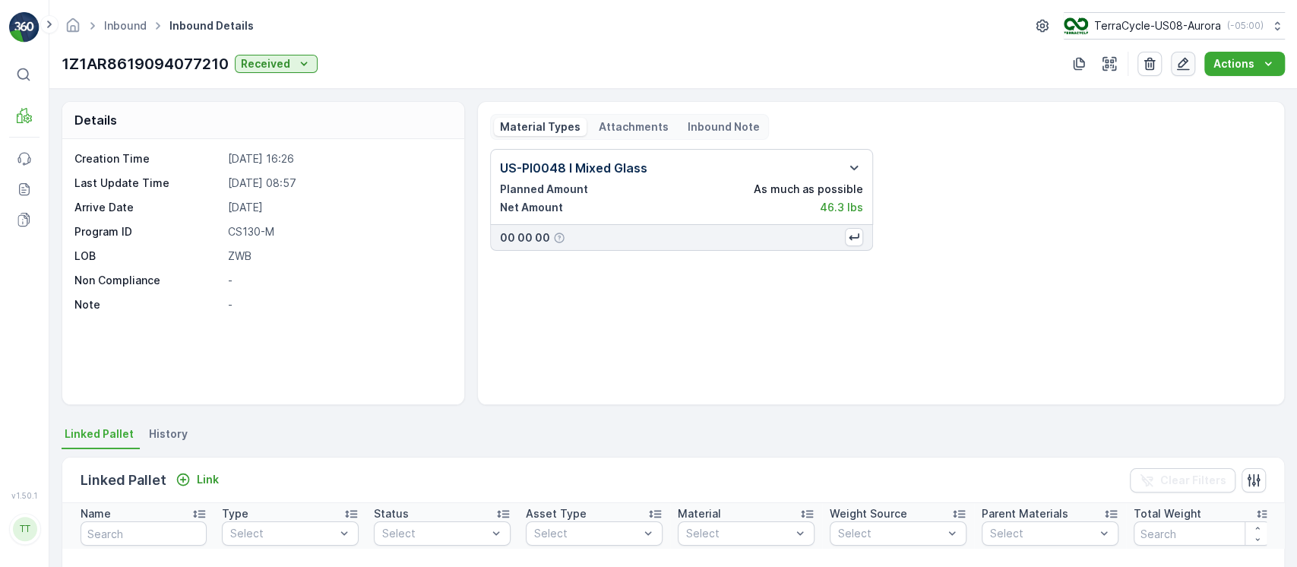
click at [1179, 57] on icon "button" at bounding box center [1183, 63] width 15 height 15
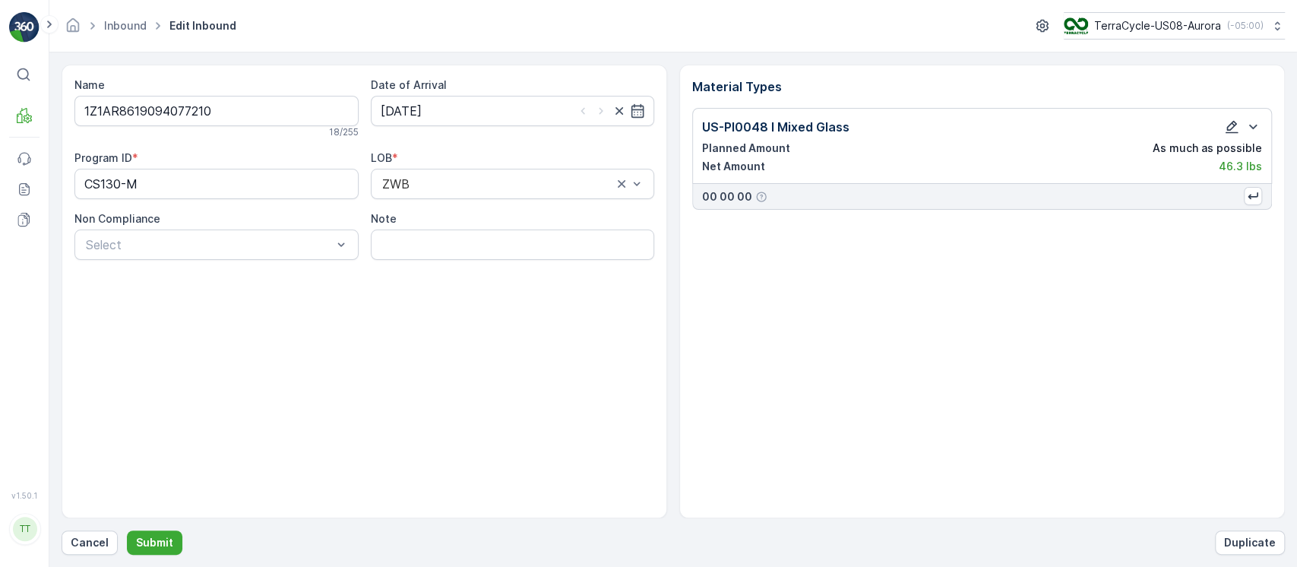
click at [1231, 125] on icon "button" at bounding box center [1231, 126] width 15 height 15
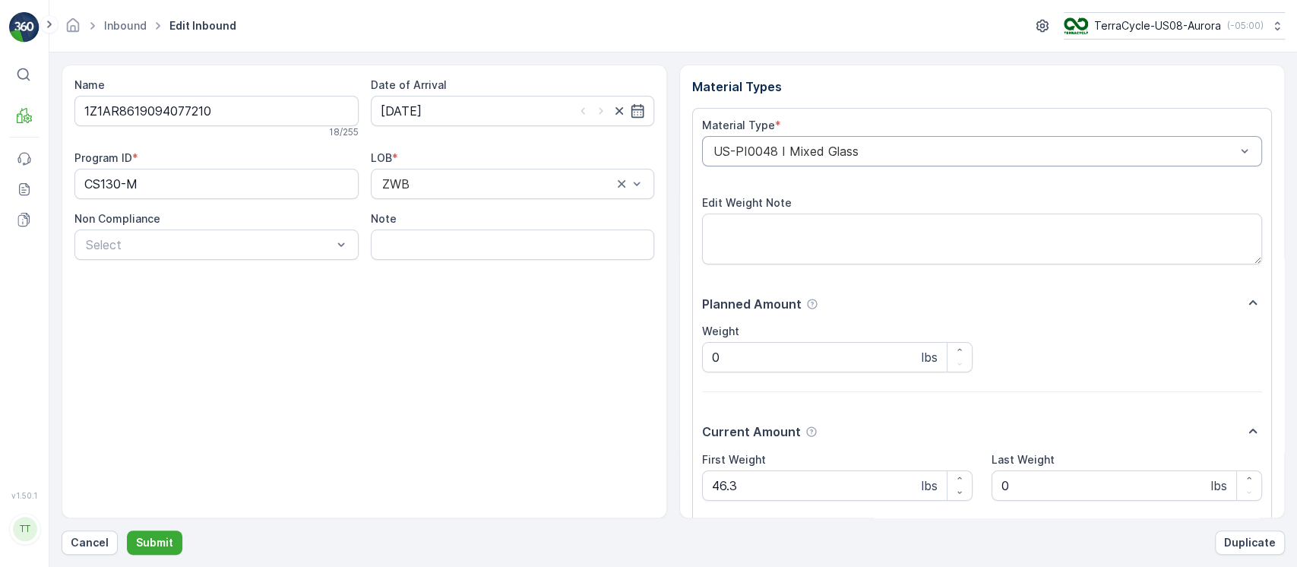
click at [929, 163] on div "US-PI0048 I Mixed Glass" at bounding box center [982, 151] width 560 height 30
click at [731, 149] on input "00394" at bounding box center [733, 151] width 42 height 14
type input "0394"
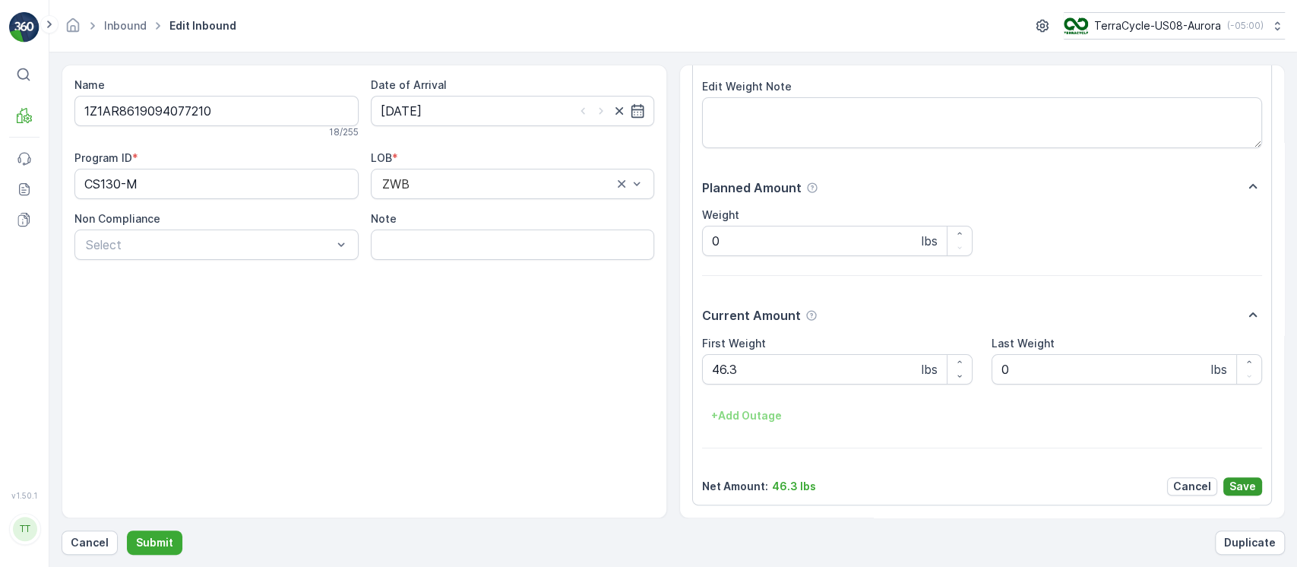
click at [1234, 487] on p "Save" at bounding box center [1243, 486] width 27 height 15
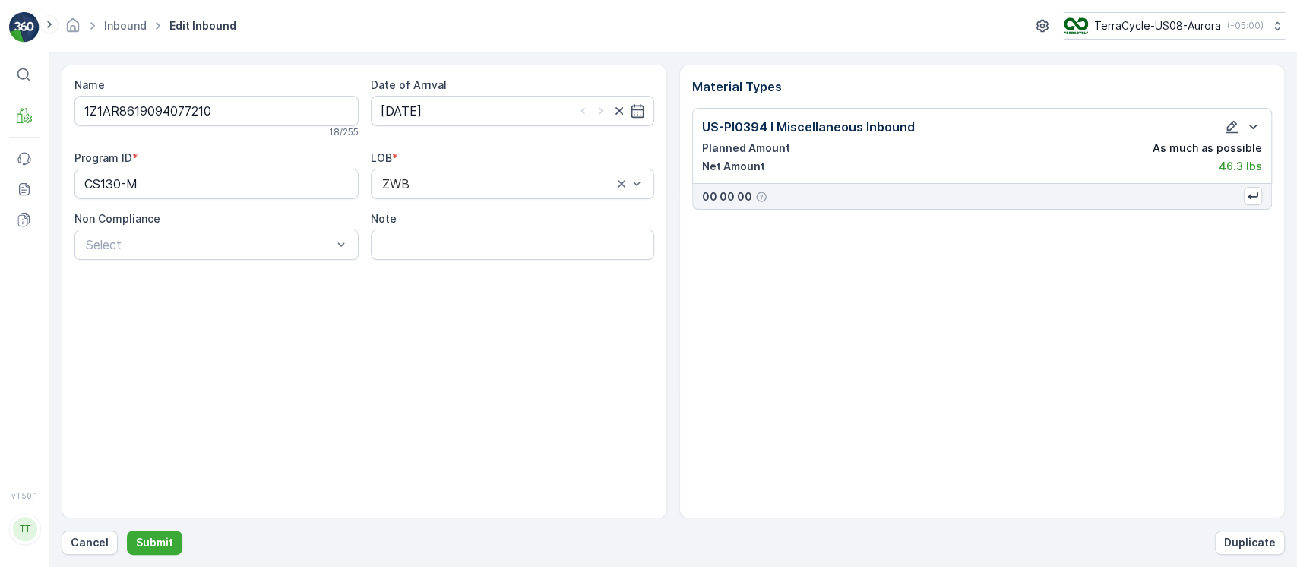
scroll to position [0, 0]
click at [161, 535] on p "Submit" at bounding box center [154, 542] width 37 height 15
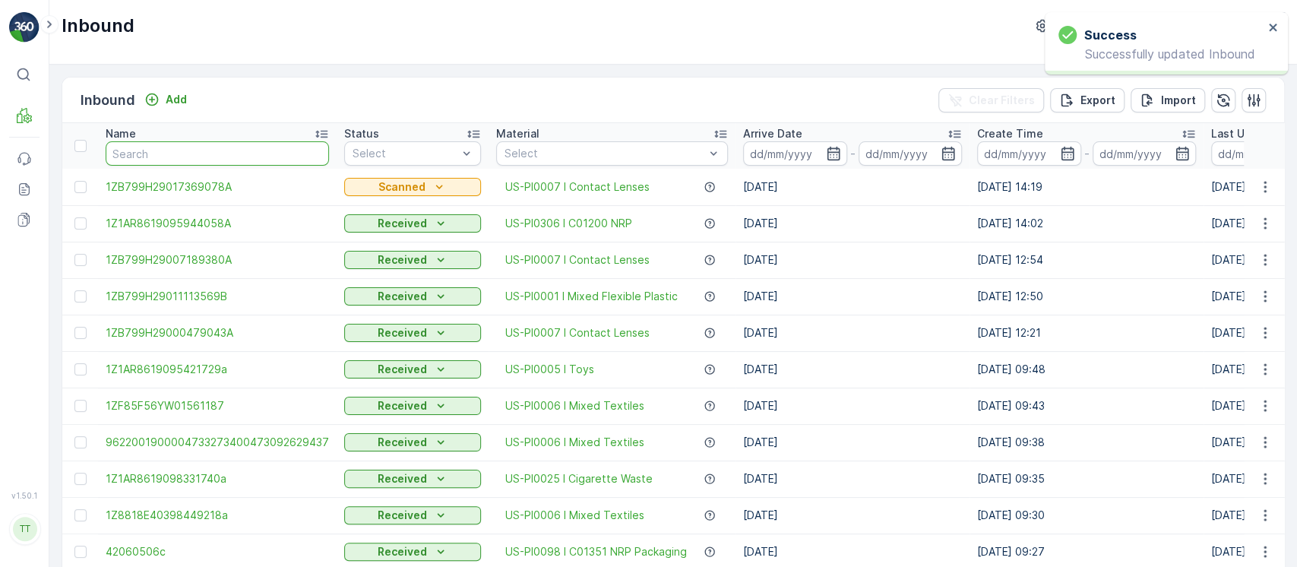
click at [213, 161] on input "text" at bounding box center [217, 153] width 223 height 24
paste input "Pallet_US08 #3998"
type input "Pallet_US08 #3998"
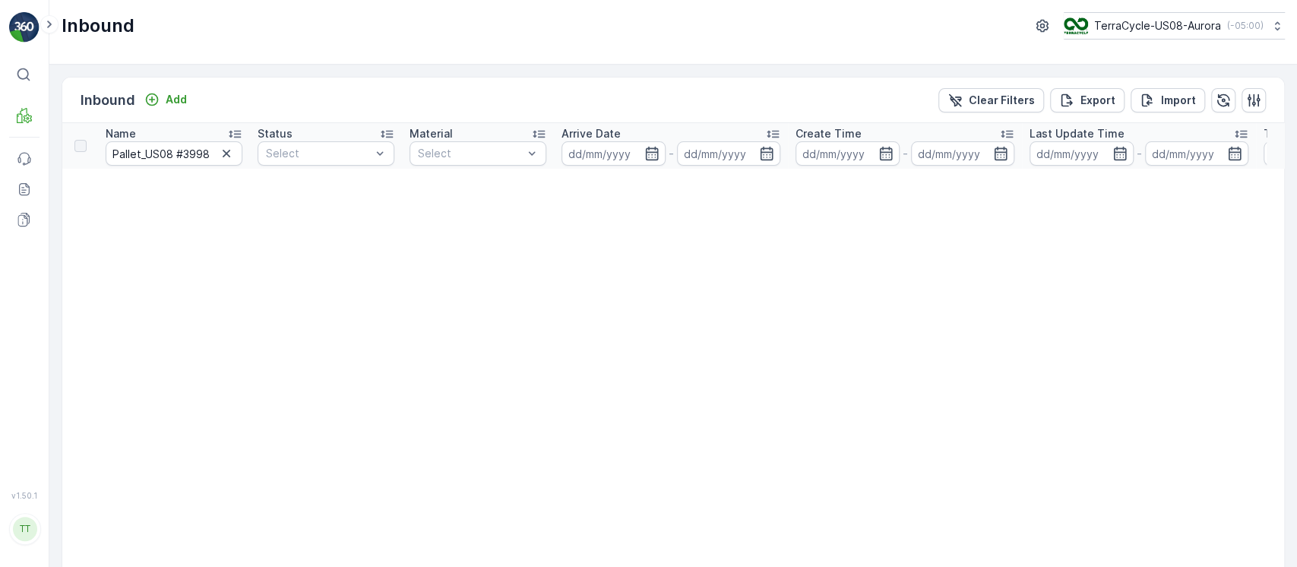
click at [179, 155] on input "Pallet_US08 #3998" at bounding box center [174, 153] width 137 height 24
type input "7210"
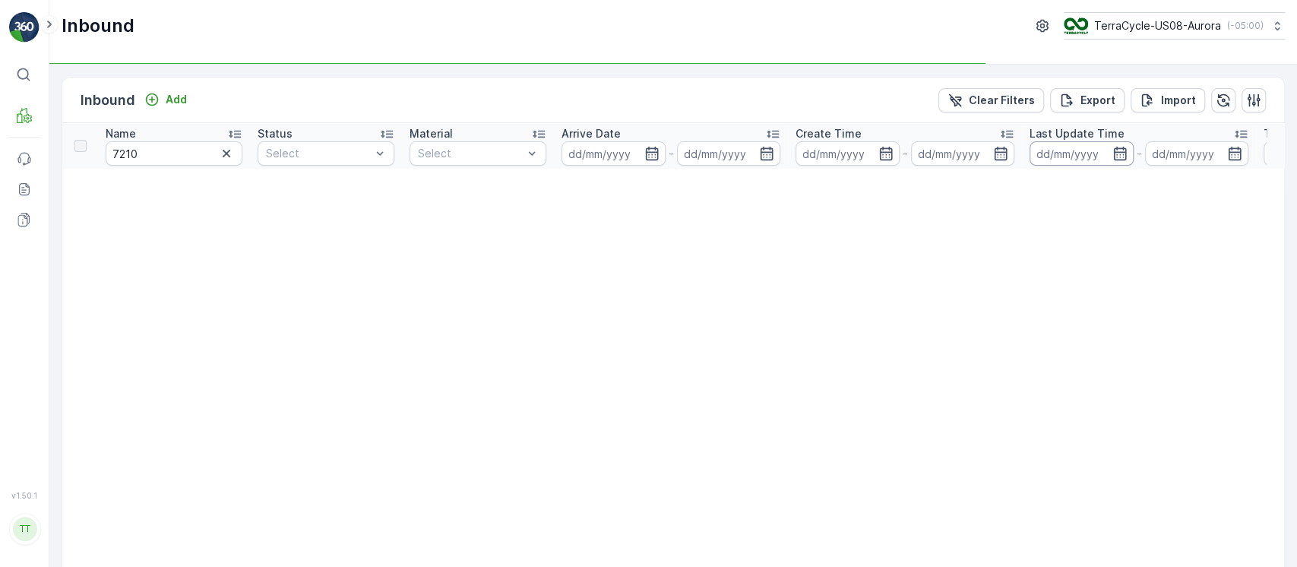
click at [1078, 152] on input at bounding box center [1082, 153] width 104 height 24
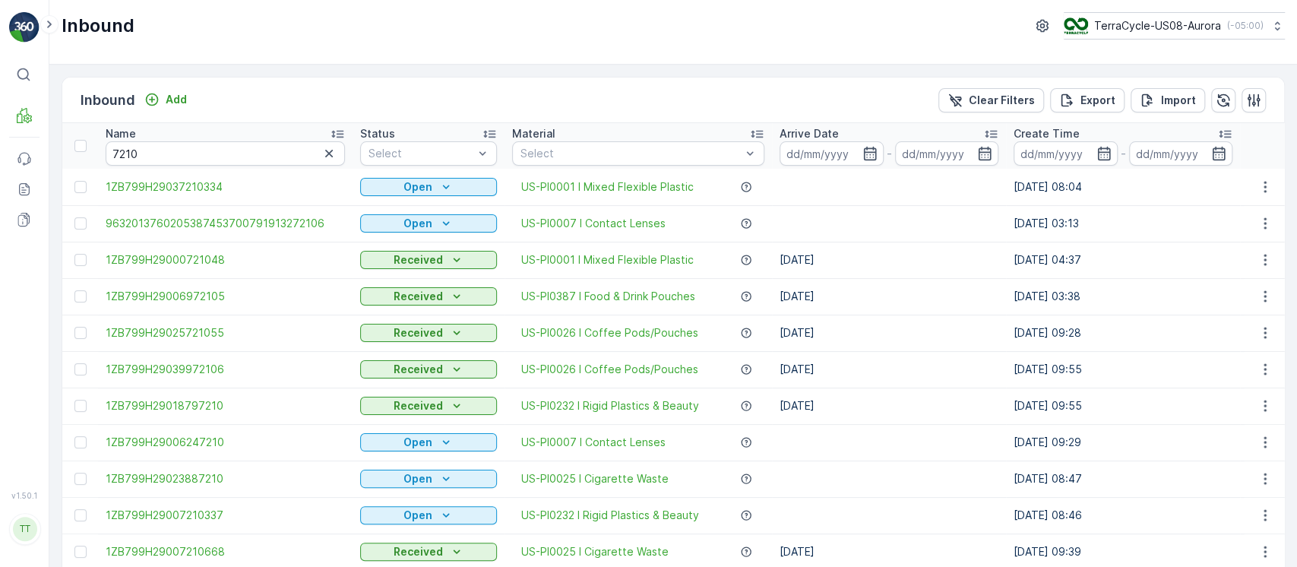
click at [629, 212] on td "US-PI0007 I Contact Lenses" at bounding box center [639, 223] width 268 height 36
click at [1030, 154] on input at bounding box center [1066, 153] width 104 height 24
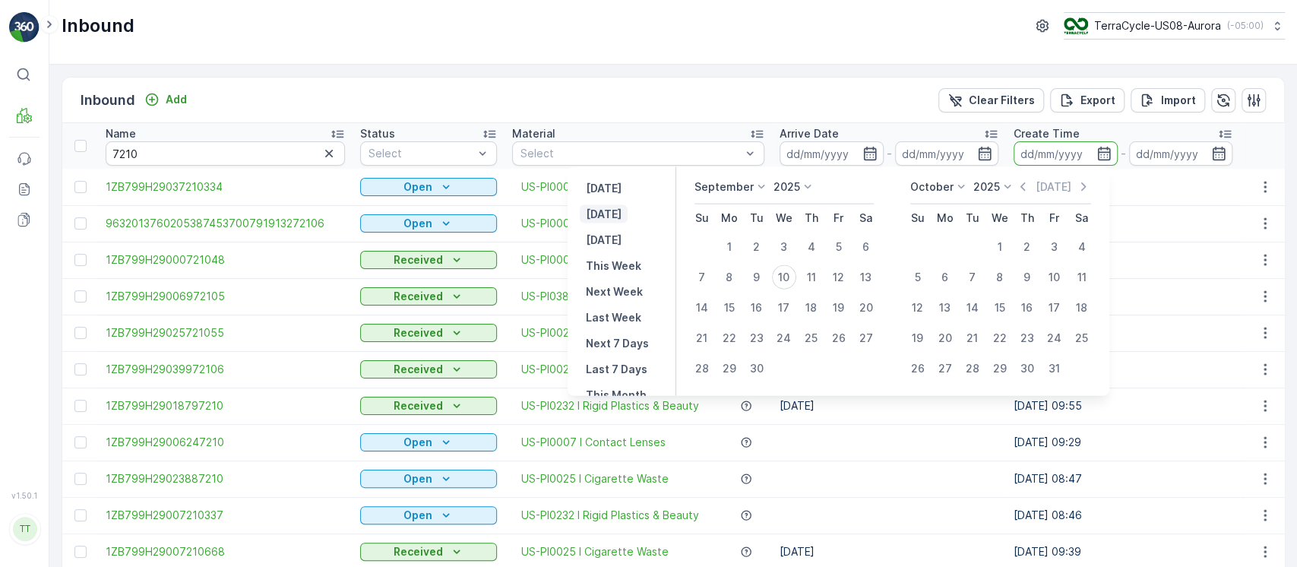
click at [596, 216] on p "Today" at bounding box center [604, 214] width 36 height 15
type input "10.09.2025"
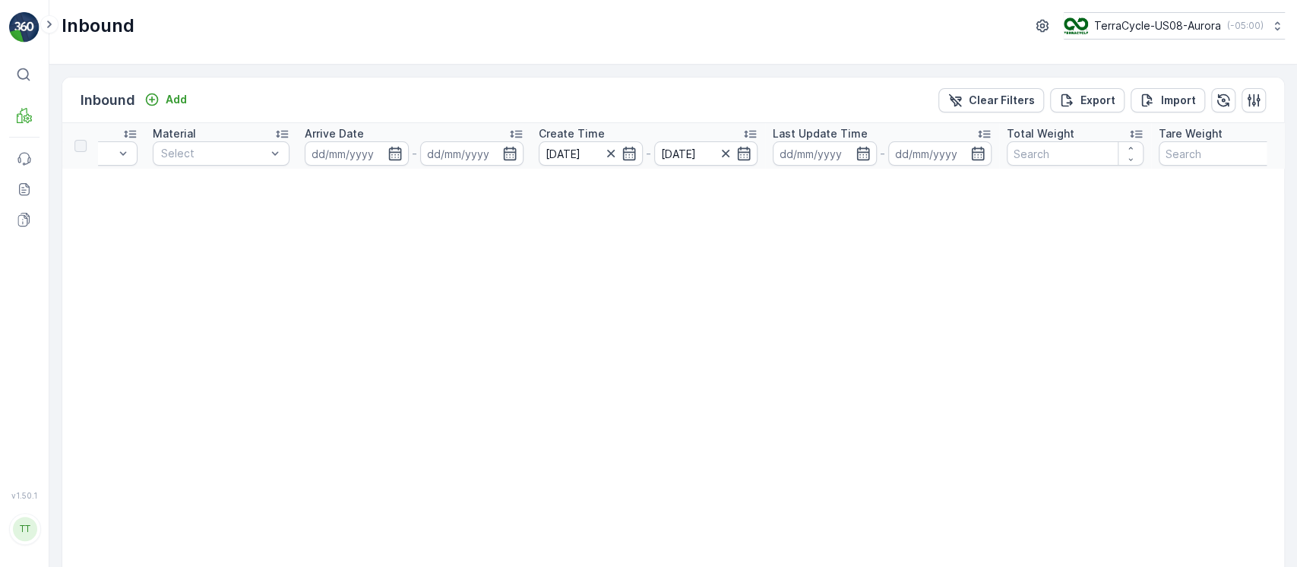
scroll to position [0, 258]
click at [816, 147] on input at bounding box center [823, 153] width 104 height 24
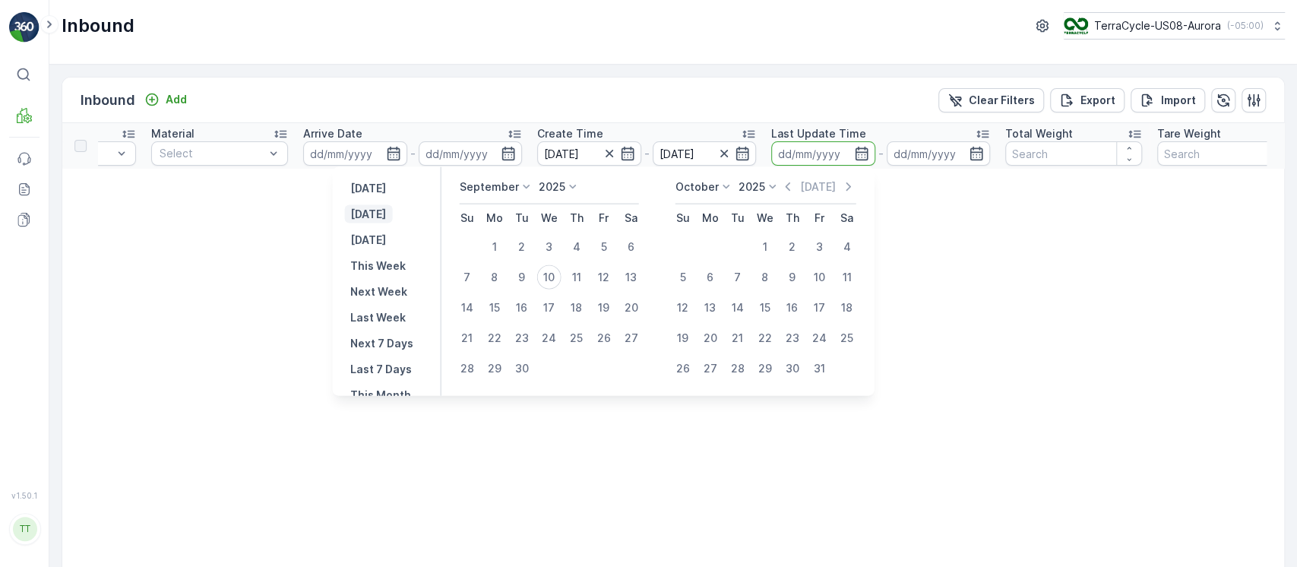
click at [372, 216] on p "Today" at bounding box center [368, 214] width 36 height 15
type input "10.09.2025"
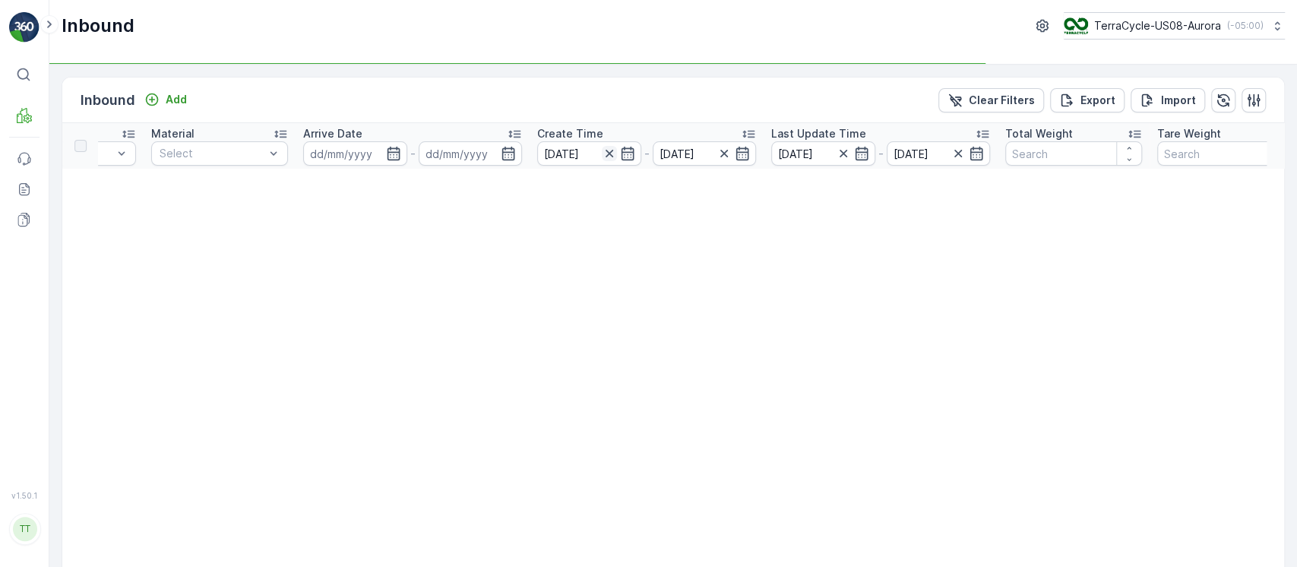
click at [608, 153] on icon "button" at bounding box center [609, 154] width 8 height 8
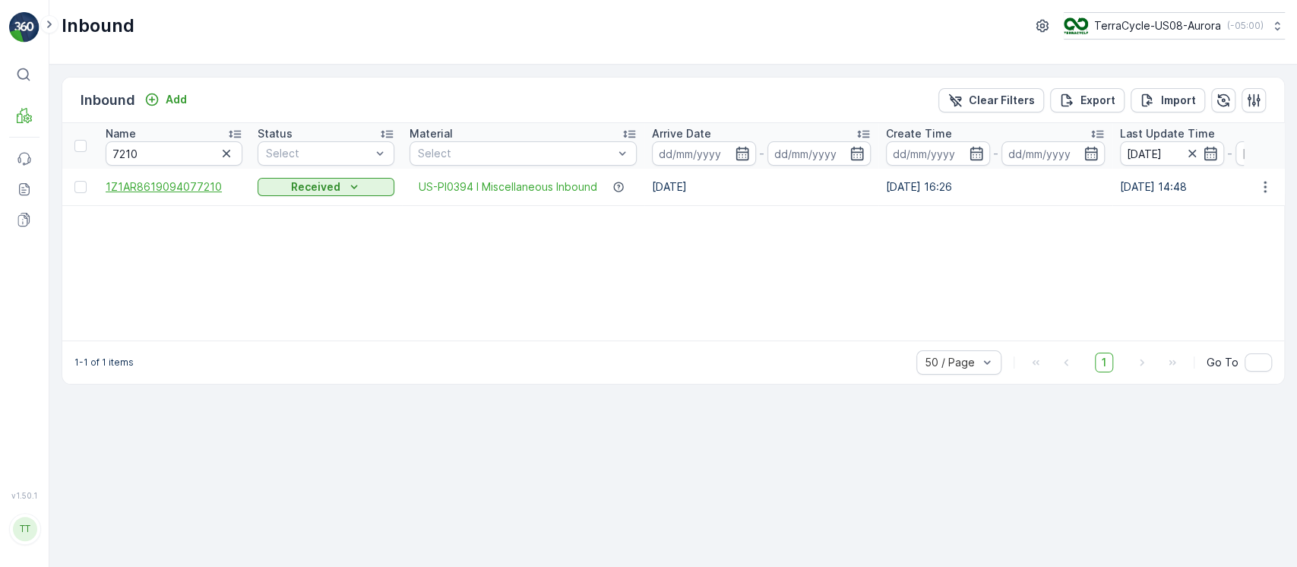
click at [199, 189] on span "1Z1AR8619094077210" at bounding box center [174, 186] width 137 height 15
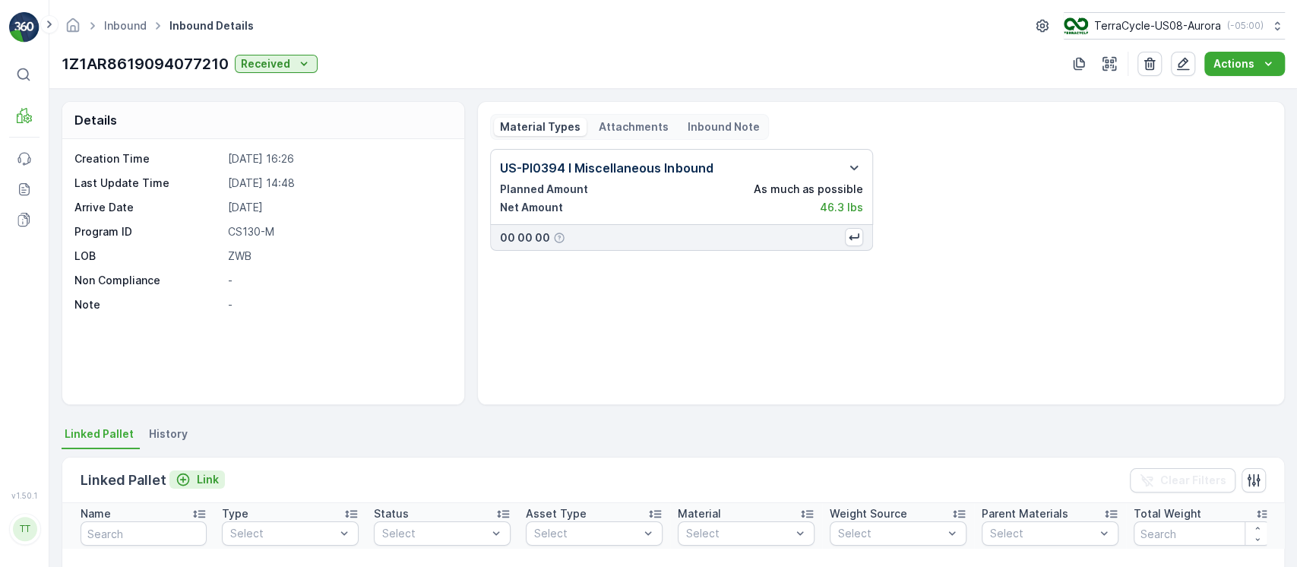
click at [201, 481] on p "Link" at bounding box center [208, 479] width 22 height 15
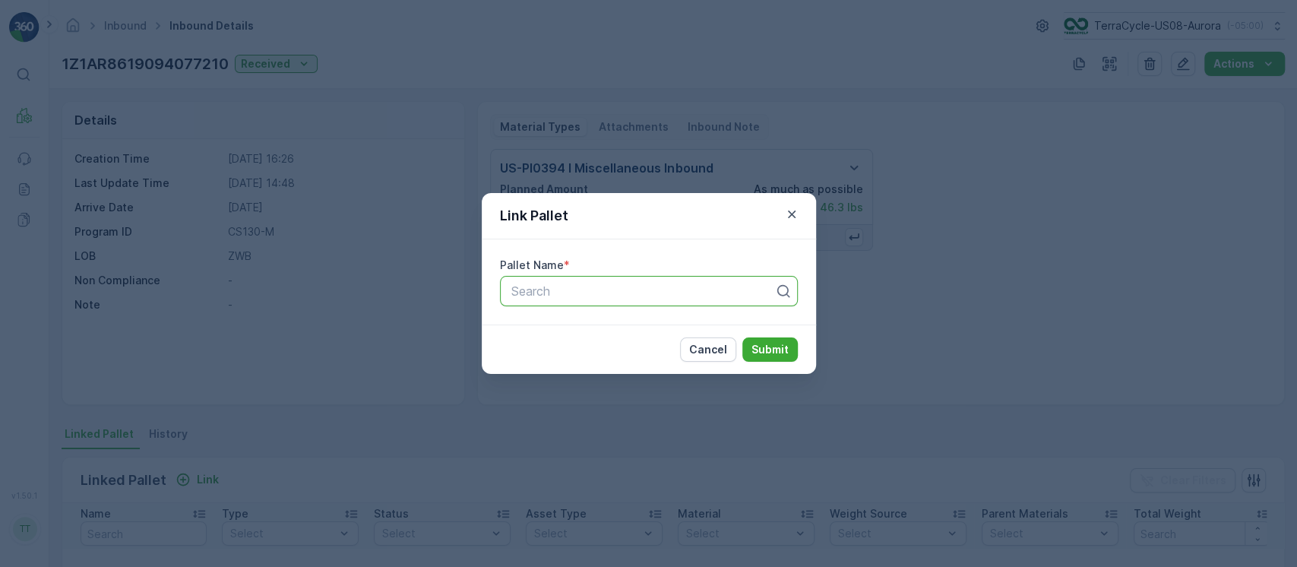
click at [571, 289] on div at bounding box center [643, 291] width 266 height 14
paste input "Pallet_US08 #3998"
type input "Pallet_US08 #3998"
click at [770, 352] on p "Submit" at bounding box center [770, 349] width 37 height 15
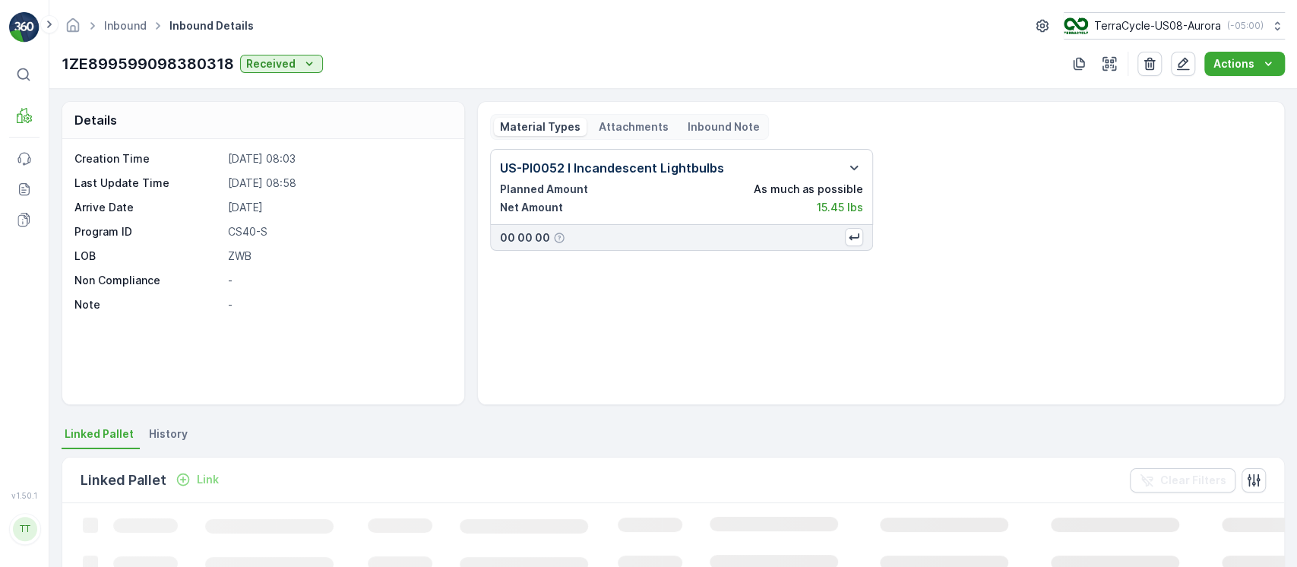
click at [185, 59] on p "1ZE899599098380318" at bounding box center [148, 63] width 173 height 23
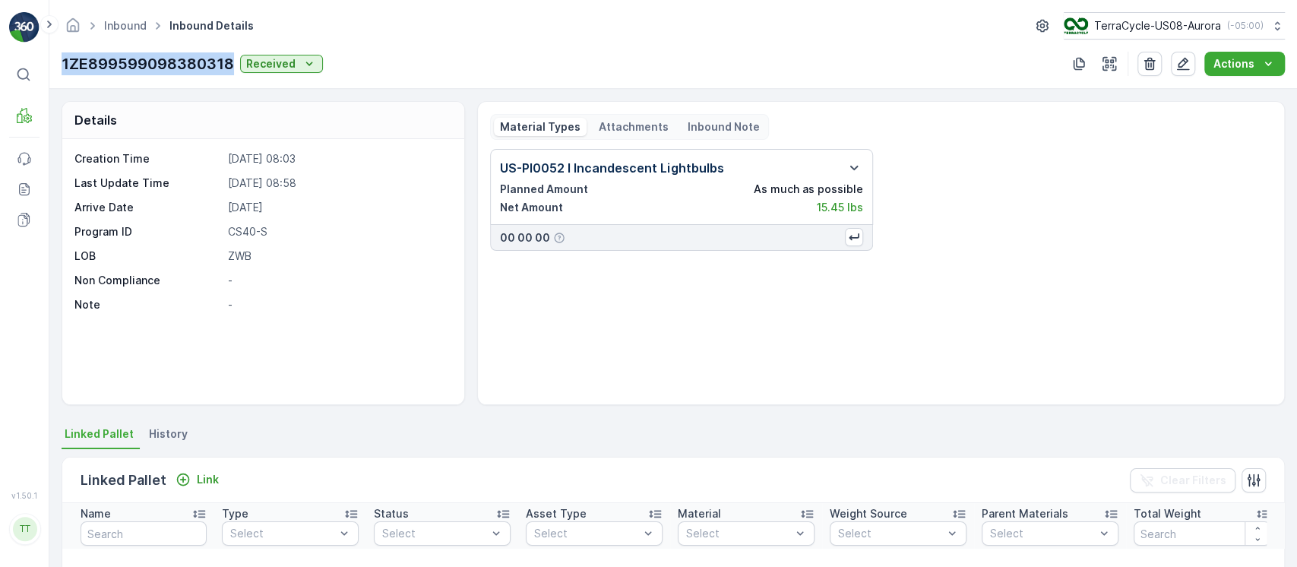
click at [185, 59] on p "1ZE899599098380318" at bounding box center [148, 63] width 173 height 23
copy p "1ZE899599098380318"
click at [1182, 65] on icon "button" at bounding box center [1183, 63] width 15 height 15
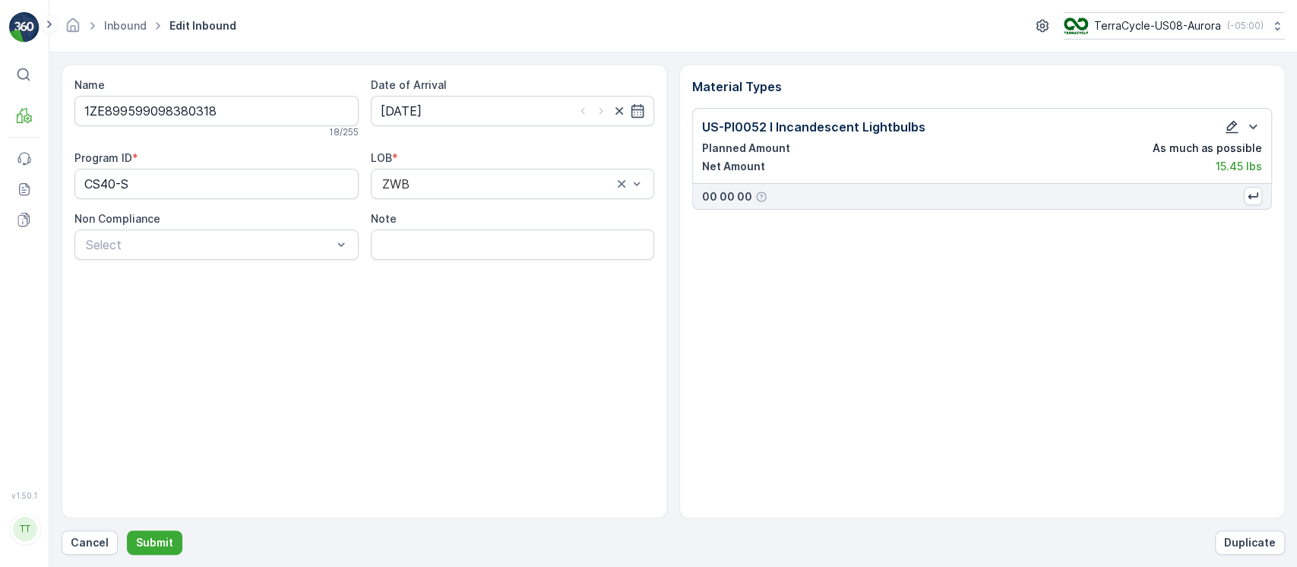
click at [1237, 125] on icon "button" at bounding box center [1231, 126] width 15 height 15
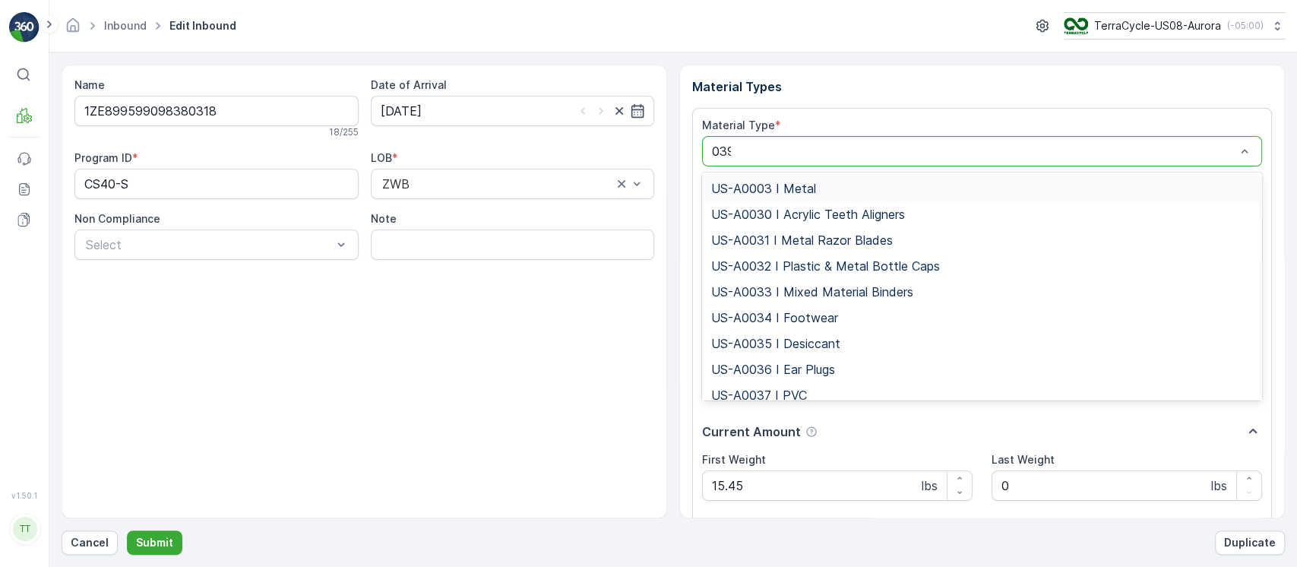
type input "0394"
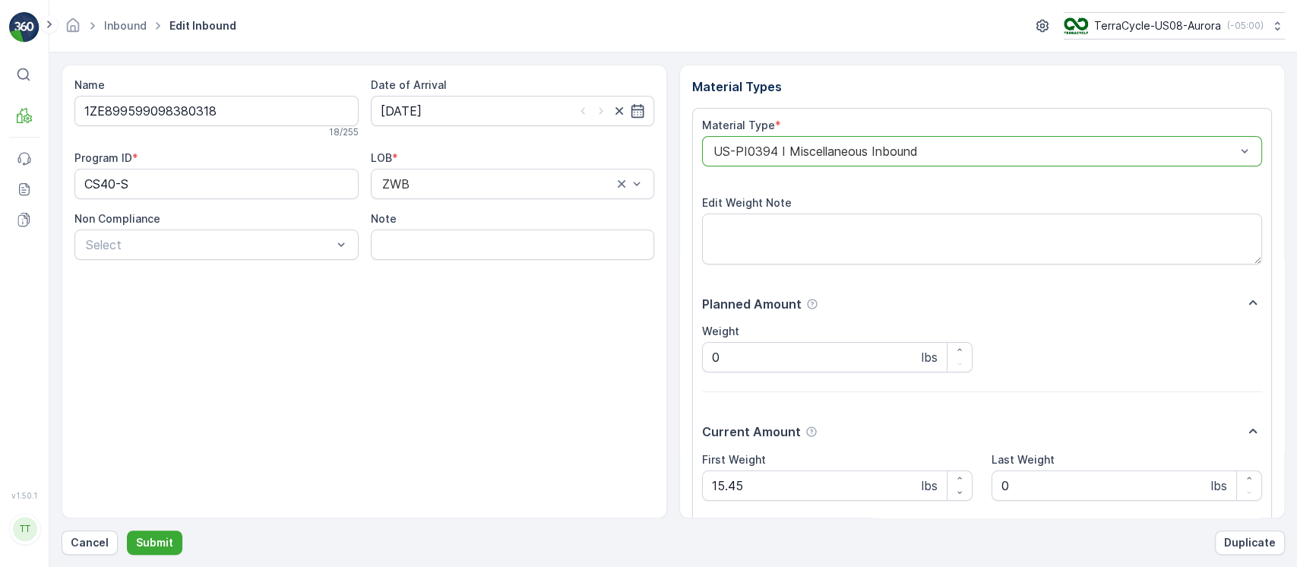
scroll to position [116, 0]
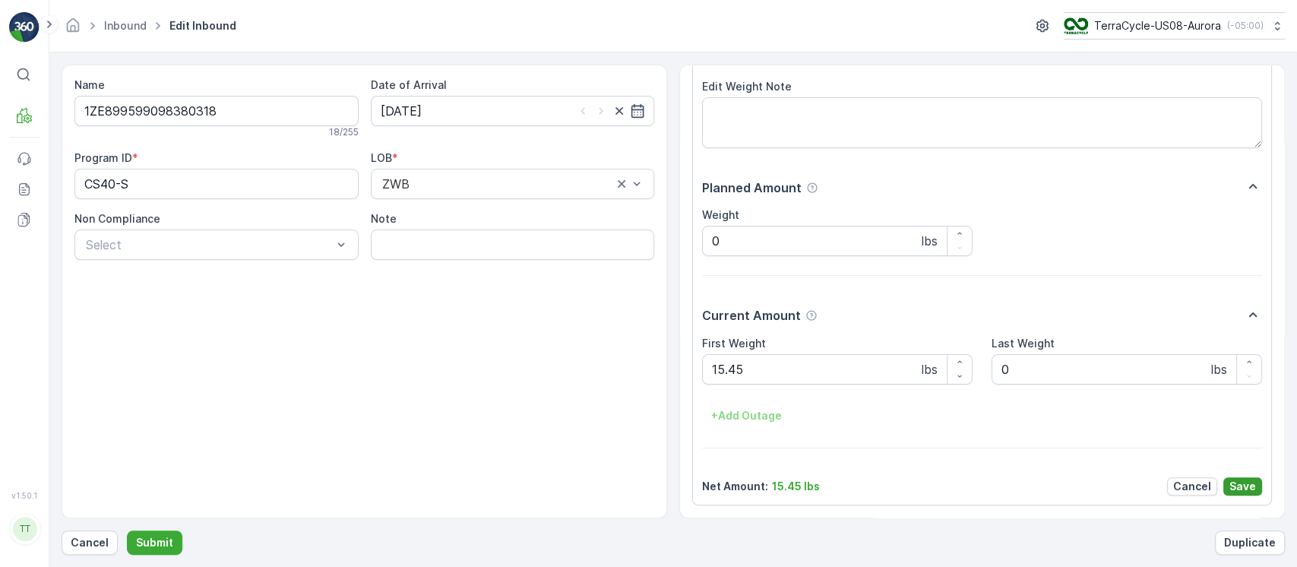
click at [1241, 487] on p "Save" at bounding box center [1243, 486] width 27 height 15
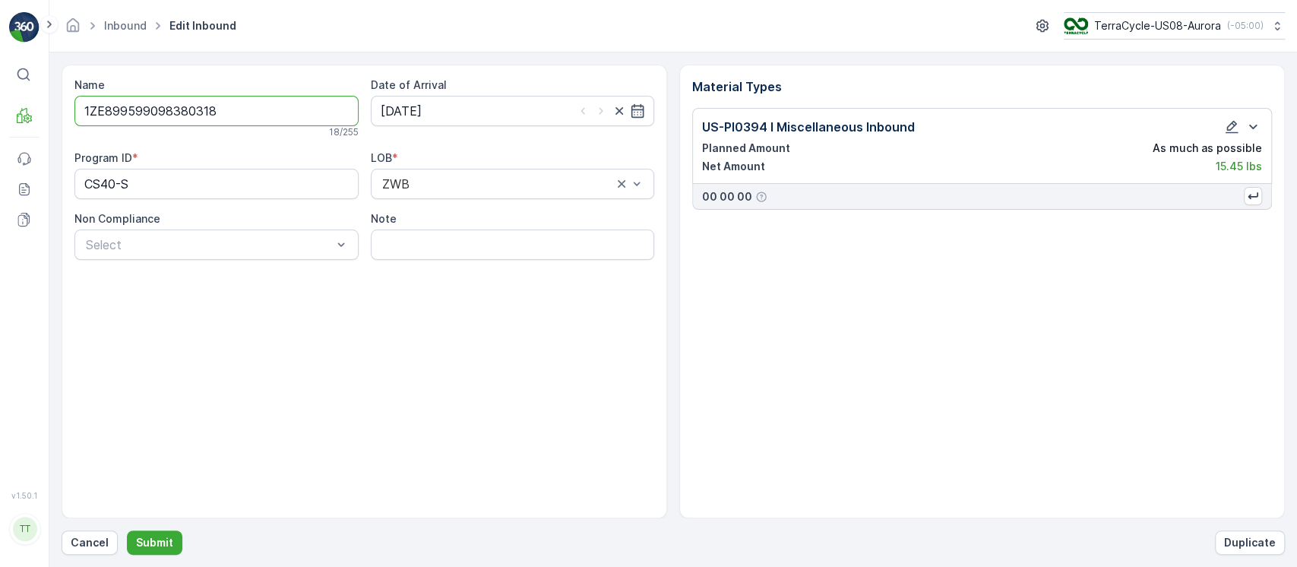
drag, startPoint x: 249, startPoint y: 107, endPoint x: 0, endPoint y: 127, distance: 249.3
click at [0, 119] on div "⌘B MRF Events Reports Documents v 1.50.1 TT TC.GLOBAL clemence.vasseur@terracyc…" at bounding box center [648, 283] width 1297 height 567
drag, startPoint x: 163, startPoint y: 527, endPoint x: 160, endPoint y: 540, distance: 12.4
click at [160, 540] on div "Name 1ZE899599098380318 18 / 255 Date of Arrival 10.09.2024 Program ID * CS40-S…" at bounding box center [674, 310] width 1224 height 490
click at [160, 540] on p "Submit" at bounding box center [154, 542] width 37 height 15
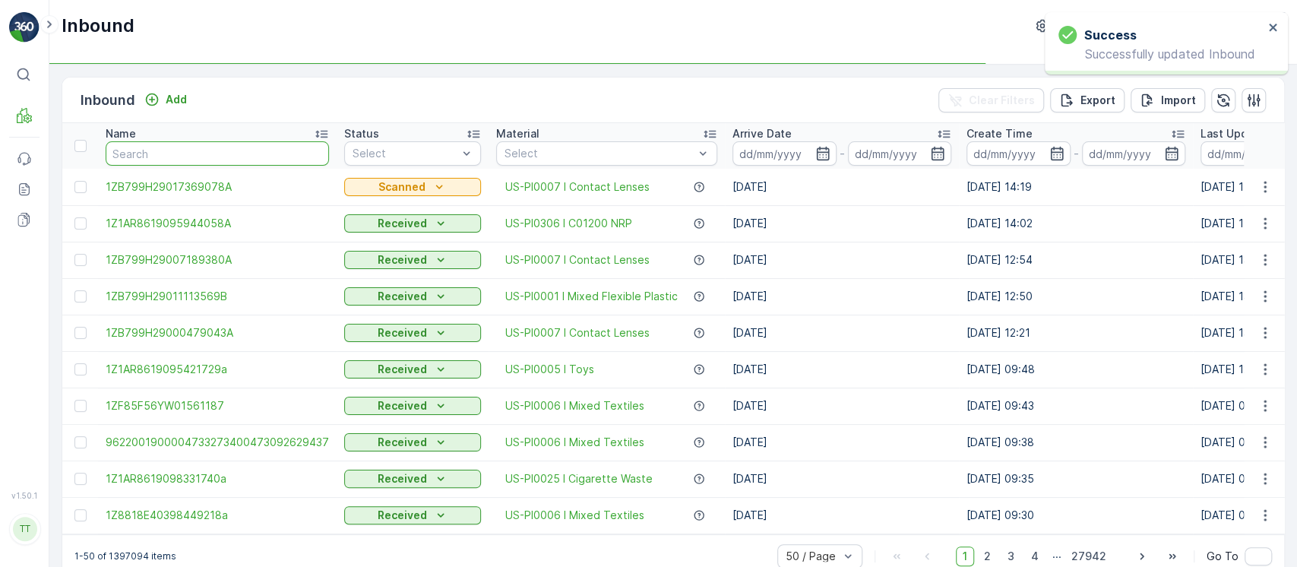
drag, startPoint x: 139, startPoint y: 166, endPoint x: 141, endPoint y: 156, distance: 10.7
click at [141, 156] on input "text" at bounding box center [217, 153] width 223 height 24
paste input "1ZE899599098380318"
type input "1ZE899599098380318"
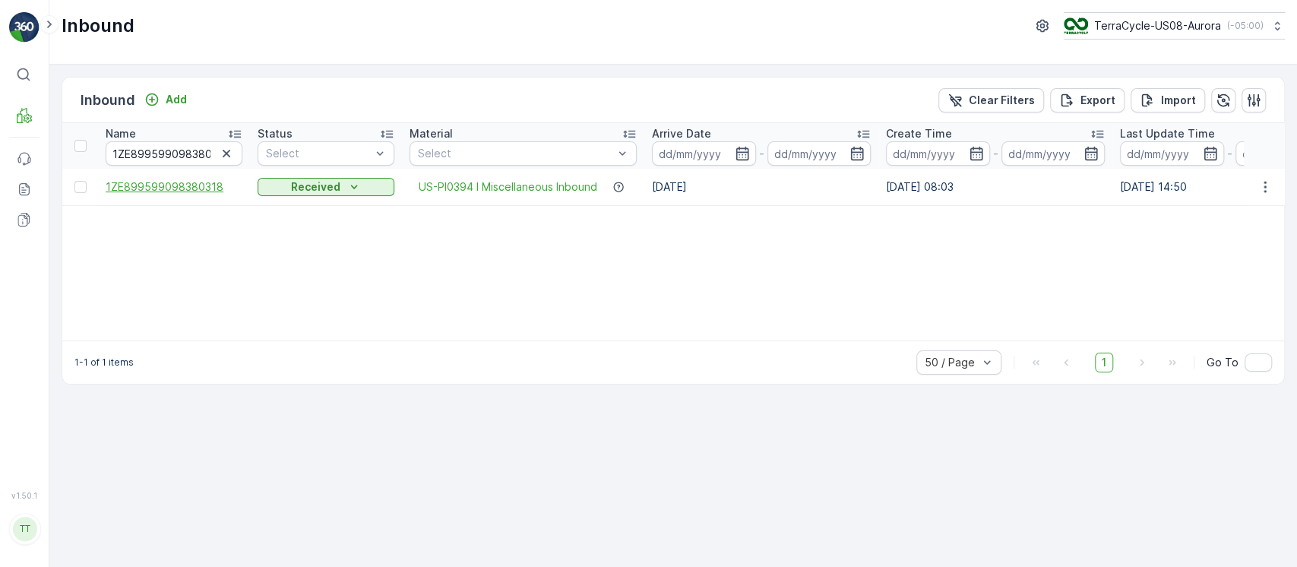
click at [188, 185] on span "1ZE899599098380318" at bounding box center [174, 186] width 137 height 15
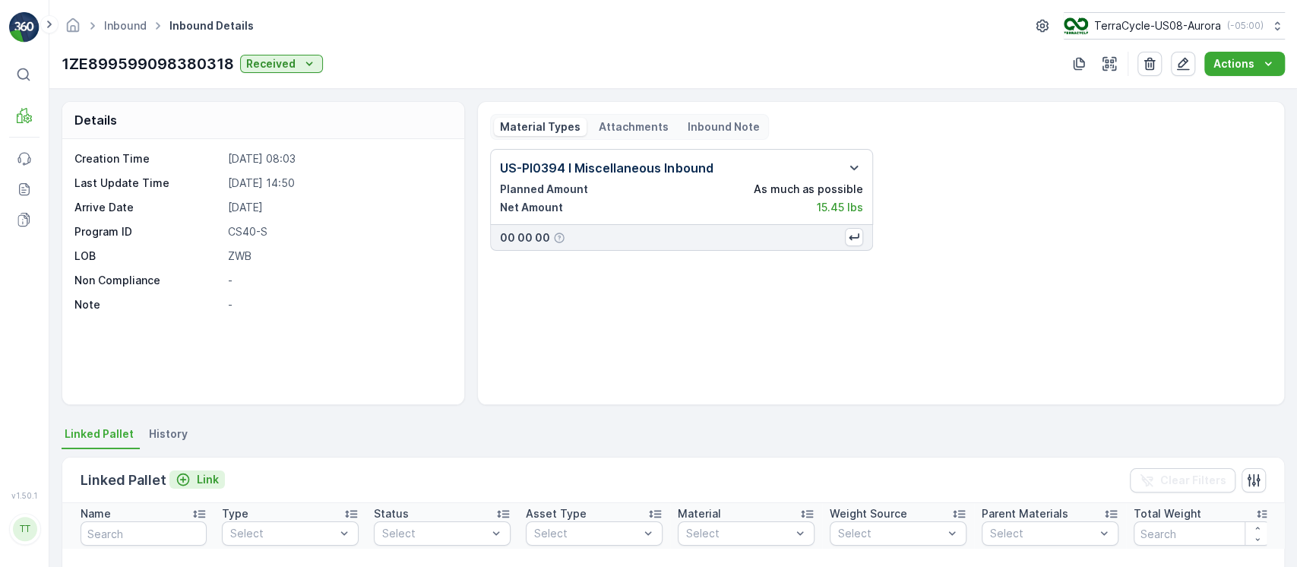
click at [197, 473] on p "Link" at bounding box center [208, 479] width 22 height 15
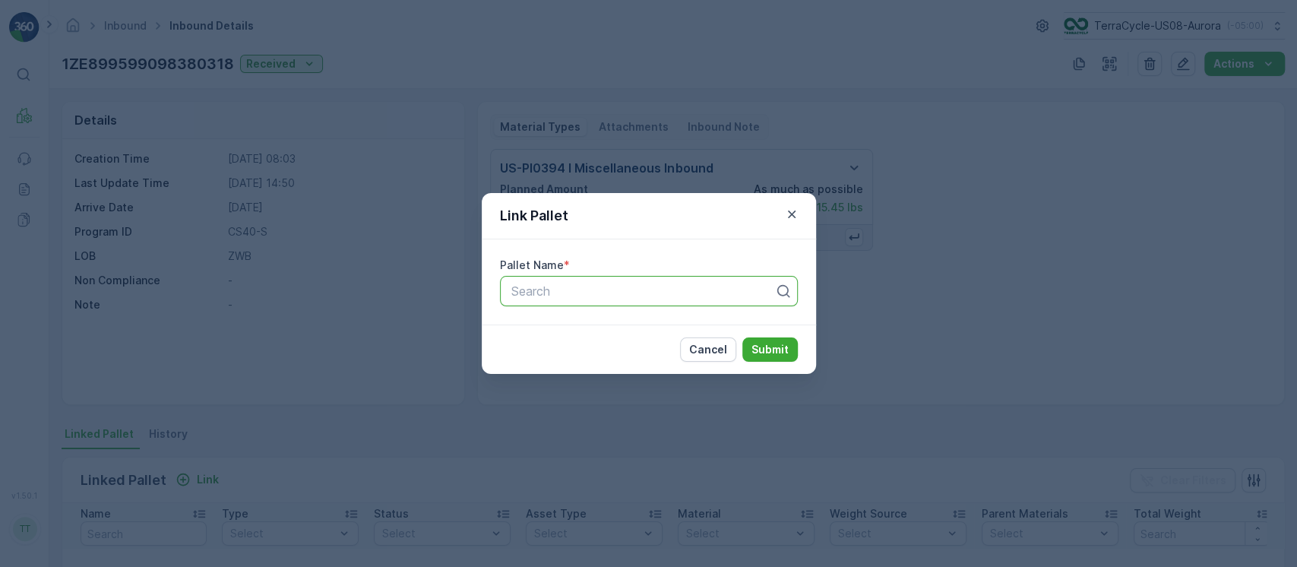
click at [570, 301] on div "Search" at bounding box center [649, 291] width 298 height 30
paste input "Pallet_US08 #3998"
type input "Pallet_US08 #3998"
click at [768, 347] on p "Submit" at bounding box center [770, 349] width 37 height 15
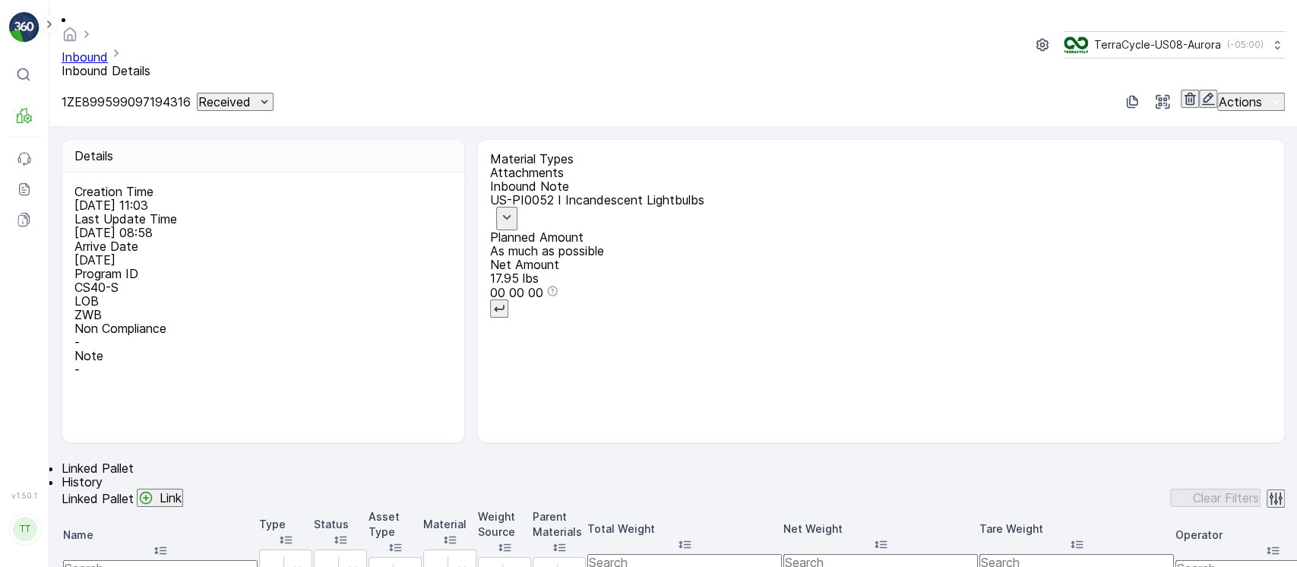
click at [184, 95] on p "1ZE899599097194316" at bounding box center [126, 102] width 129 height 14
copy p "1ZE899599097194316"
click at [1199, 90] on button "button" at bounding box center [1208, 99] width 18 height 18
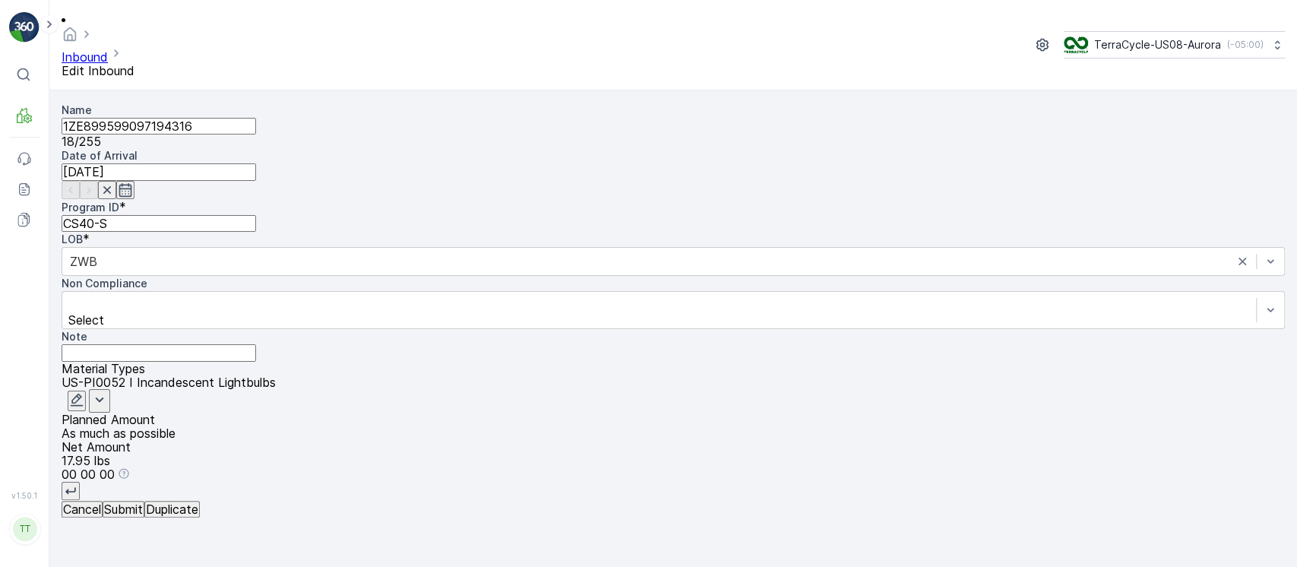
click at [84, 392] on icon "button" at bounding box center [76, 399] width 15 height 15
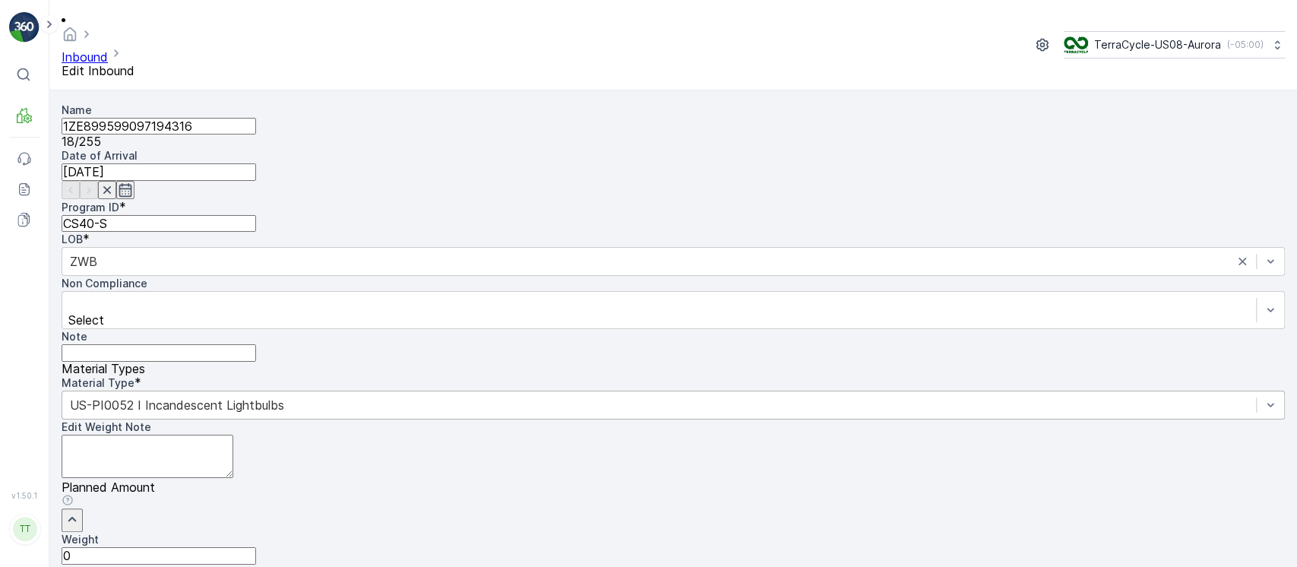
click at [1094, 391] on div "US-PI0052 I Incandescent Lightbulbs" at bounding box center [674, 405] width 1224 height 29
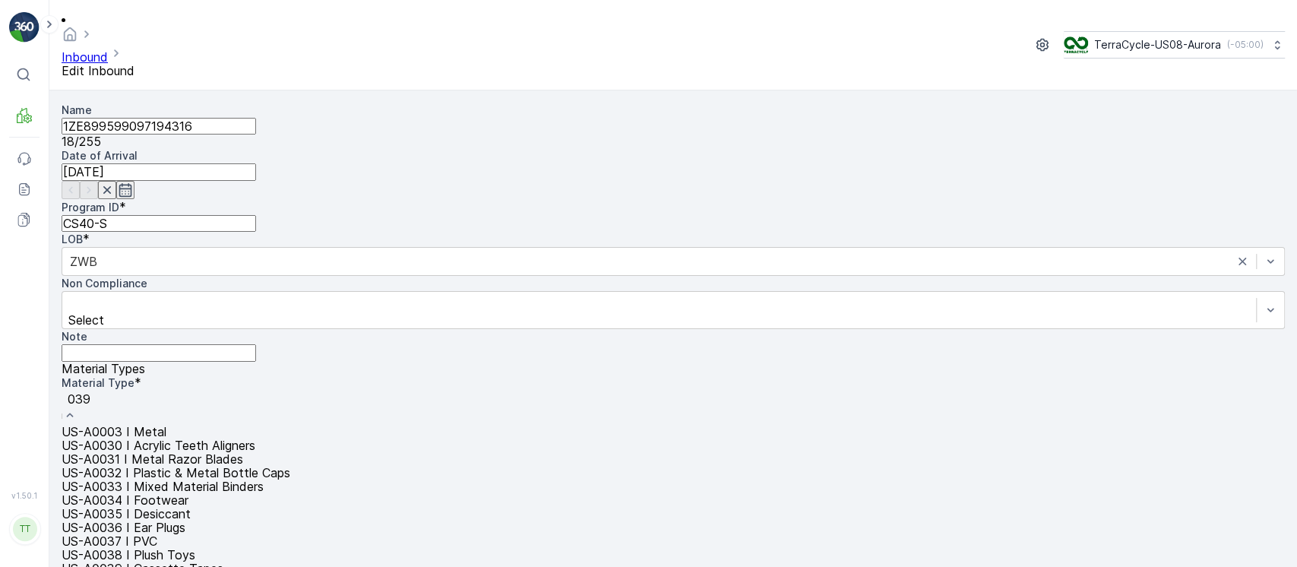
type input "0394"
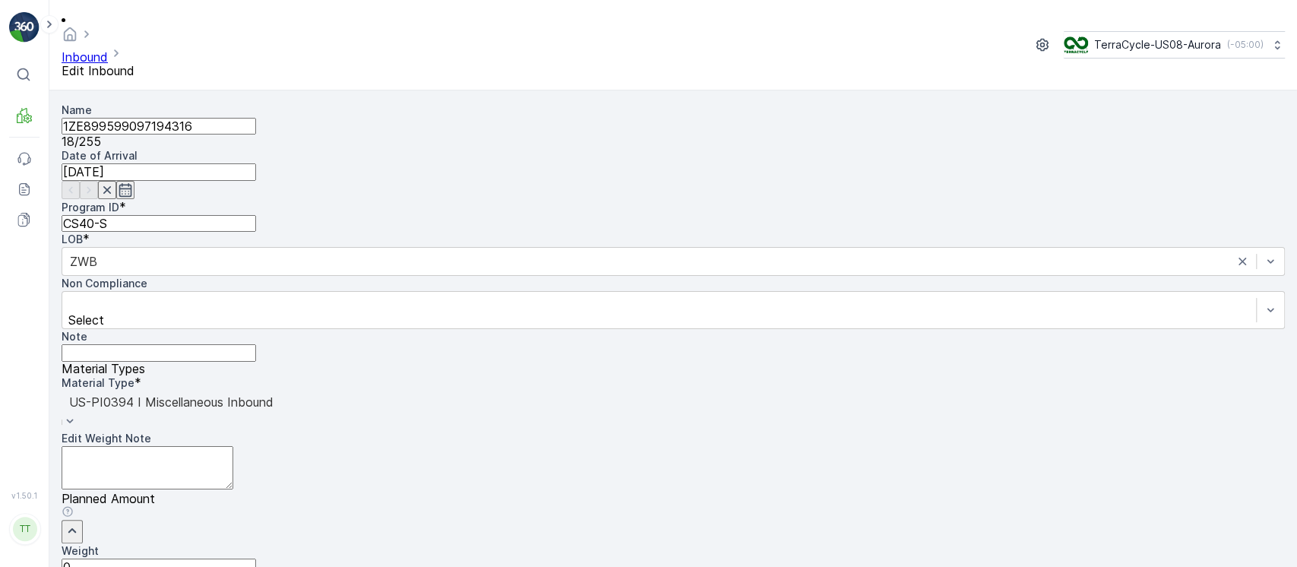
scroll to position [116, 0]
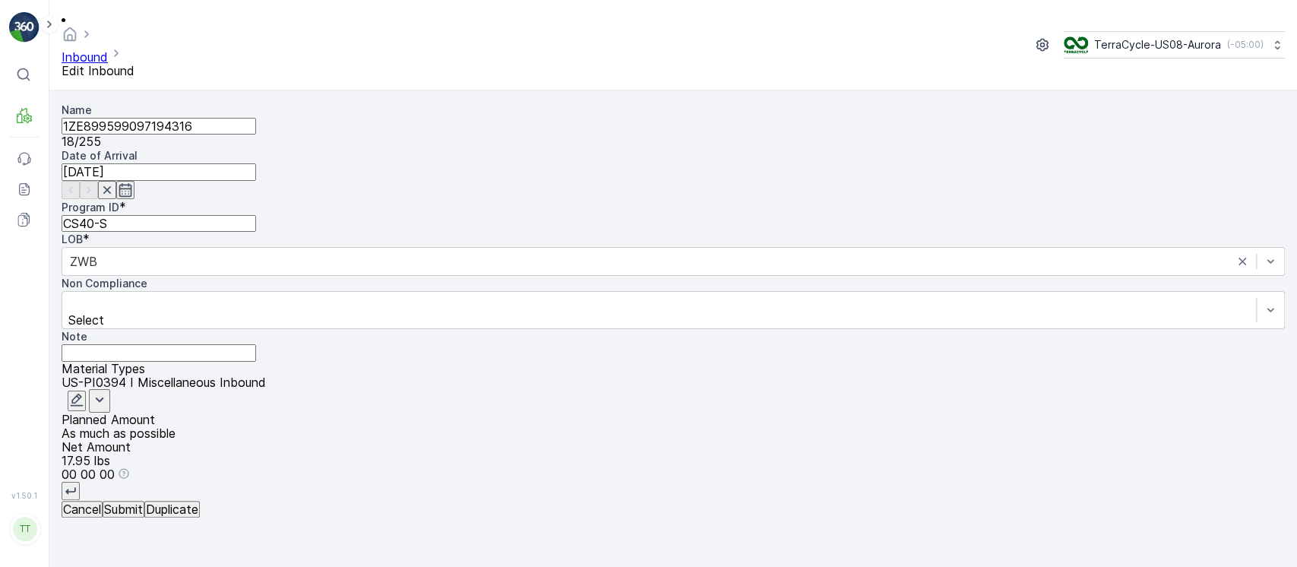
click at [143, 516] on p "Submit" at bounding box center [123, 509] width 39 height 14
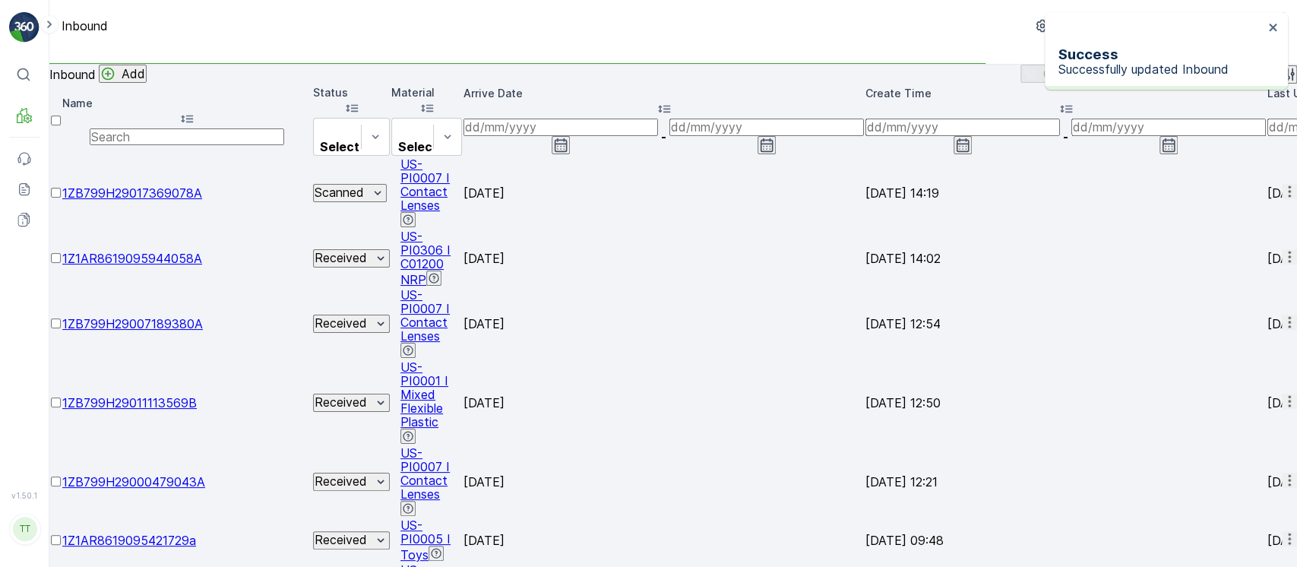
click at [171, 145] on input "text" at bounding box center [187, 136] width 195 height 17
paste input "1ZE899599097194316"
type input "1ZE899599097194316"
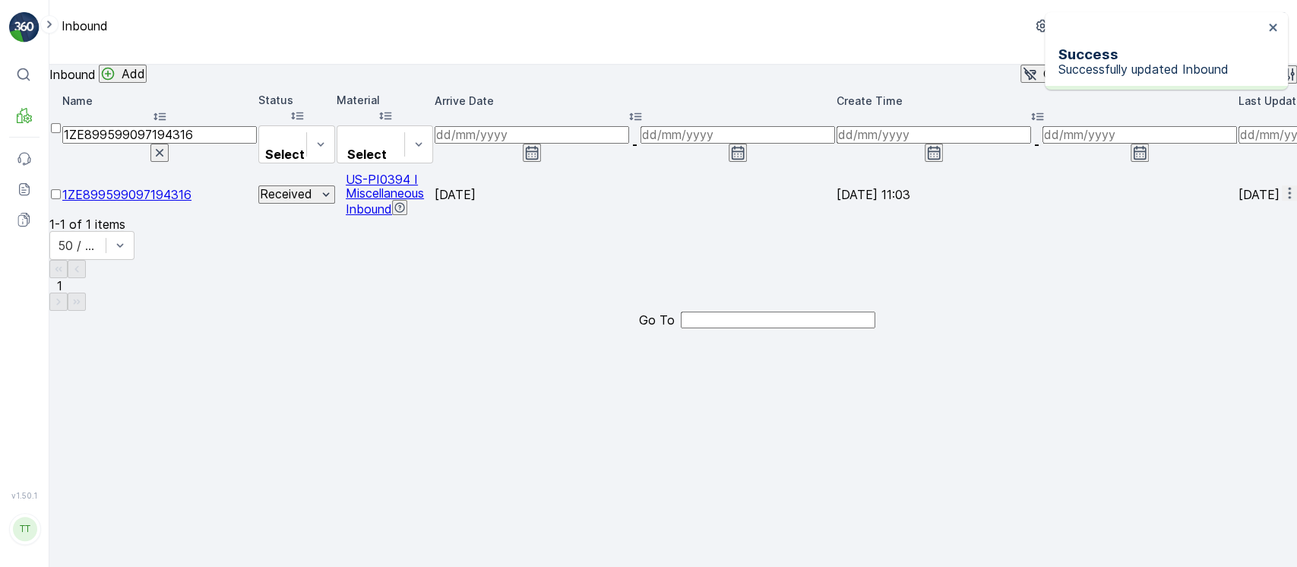
click at [163, 187] on span "1ZE899599097194316" at bounding box center [126, 194] width 129 height 15
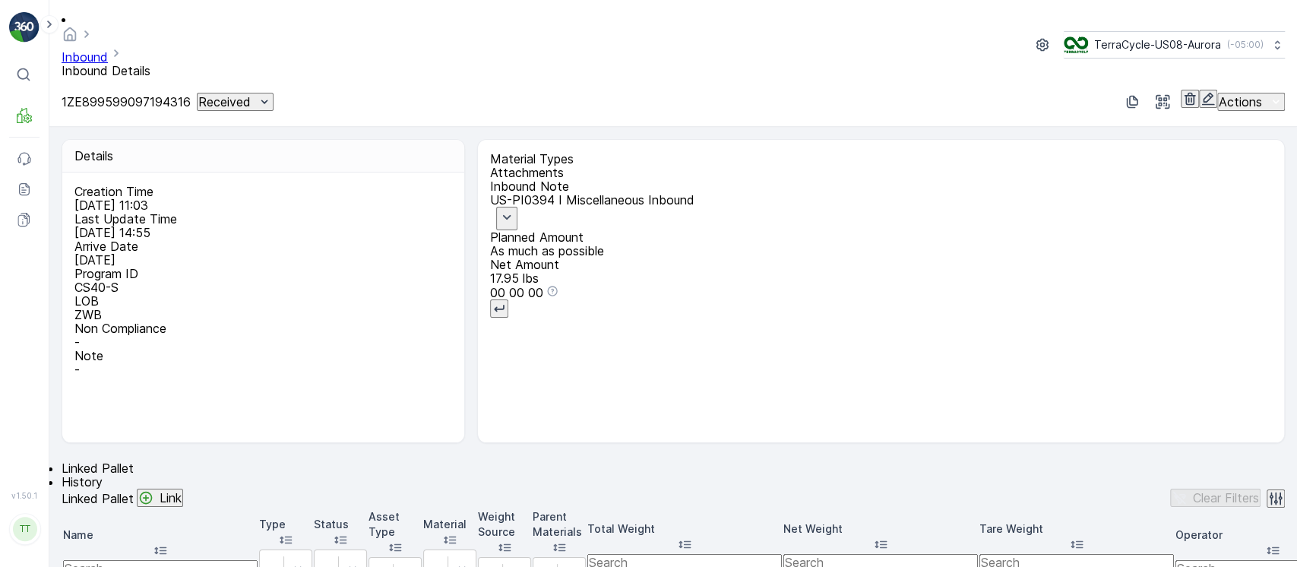
click at [182, 491] on p "Link" at bounding box center [171, 498] width 22 height 14
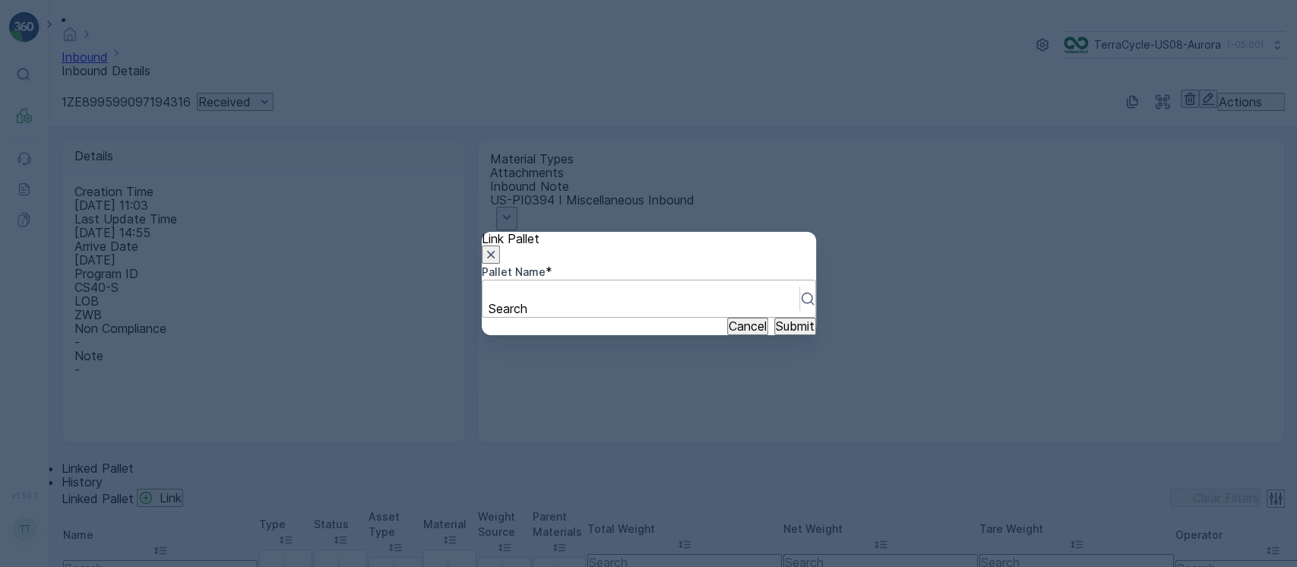
click at [686, 280] on div "Search" at bounding box center [649, 299] width 334 height 38
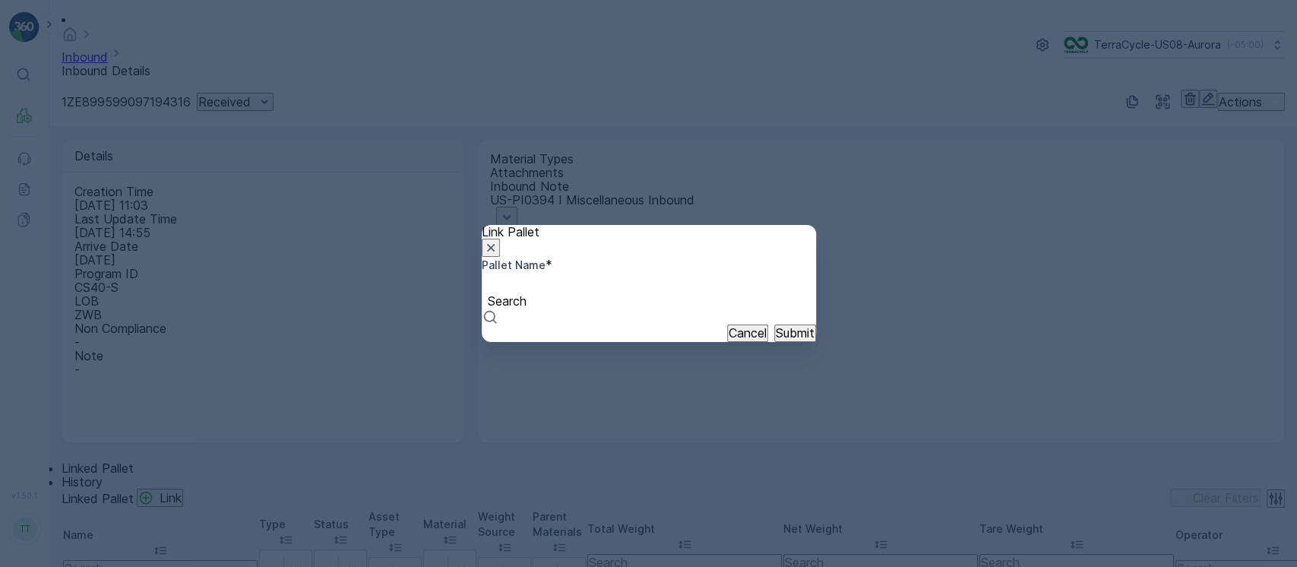
paste input "Pallet_US08 #3998"
type input "Pallet_US08 #3998"
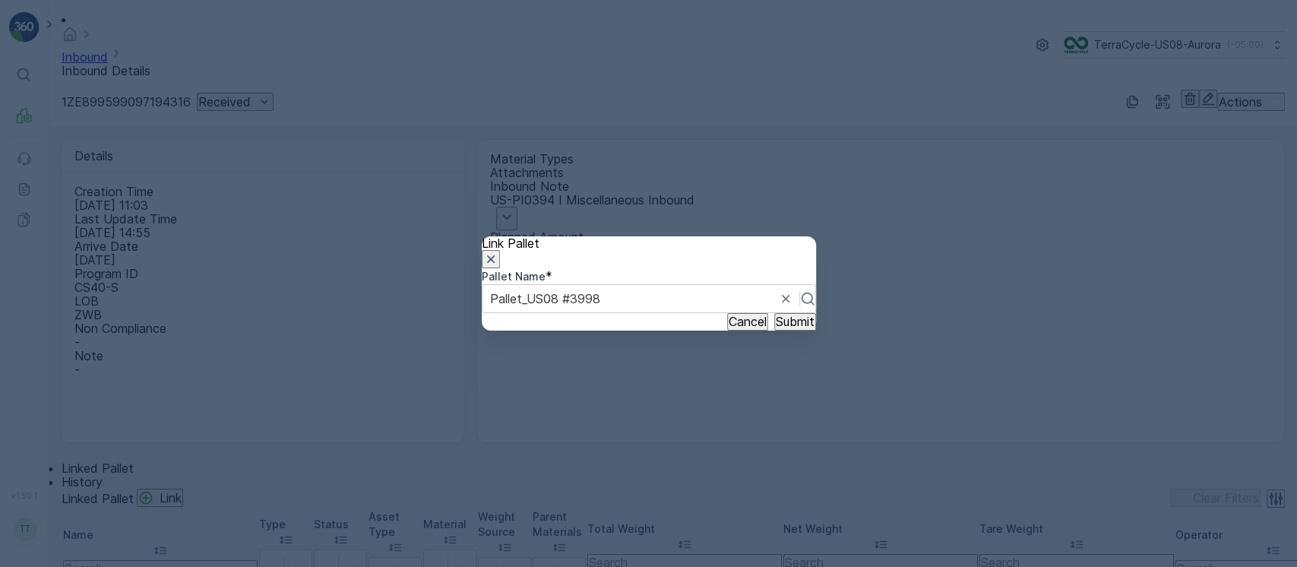
click at [777, 328] on p "Submit" at bounding box center [795, 322] width 39 height 14
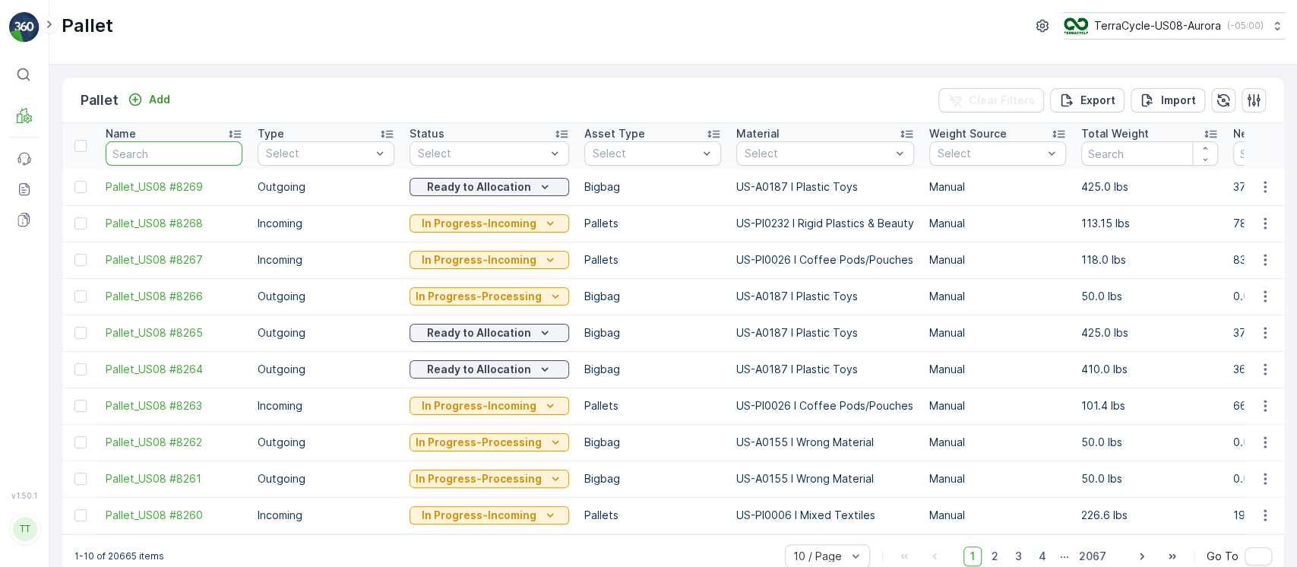
click at [164, 147] on input "text" at bounding box center [174, 153] width 137 height 24
paste input "Pallet_US08 #4116"
type input "Pallet_US08 #4116"
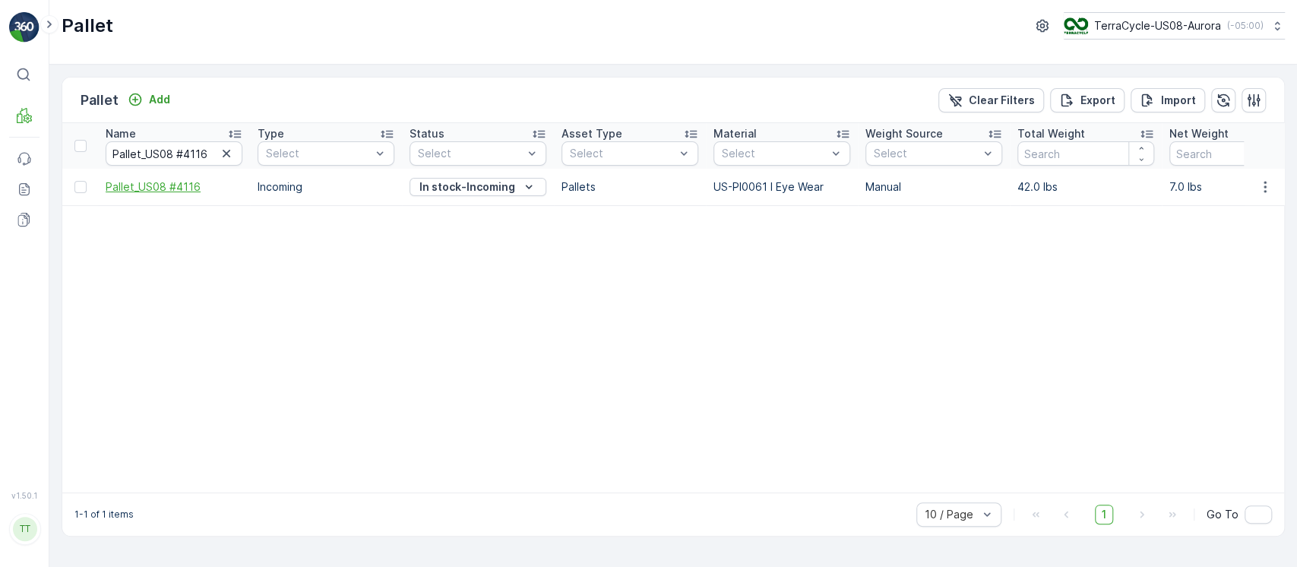
click at [196, 184] on span "Pallet_US08 #4116" at bounding box center [174, 186] width 137 height 15
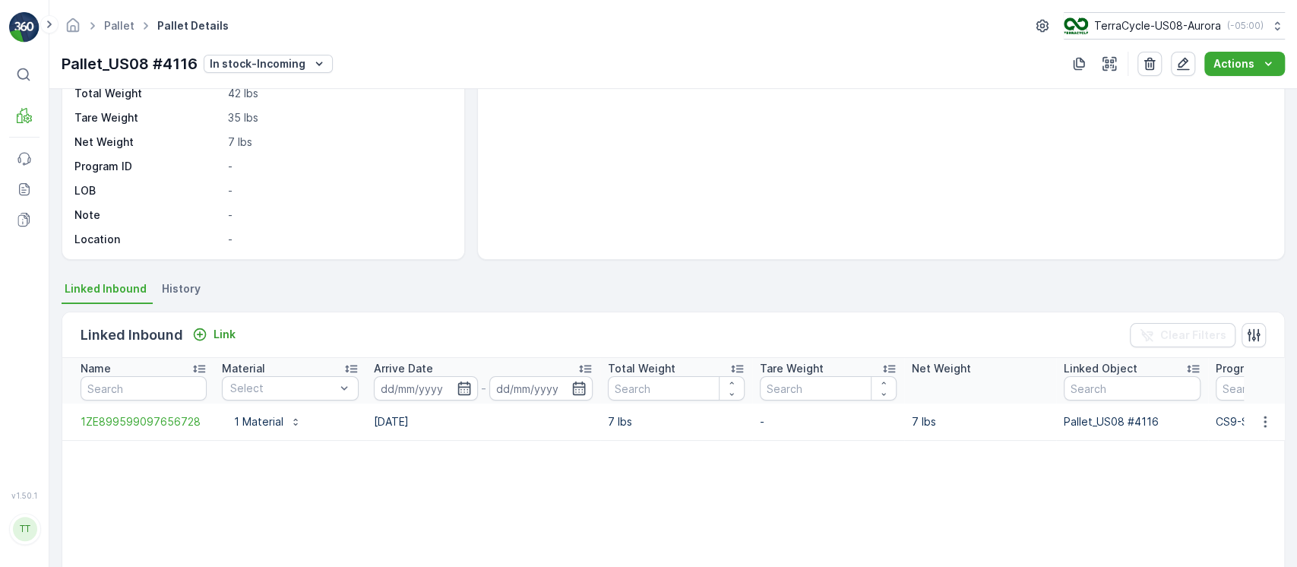
scroll to position [214, 0]
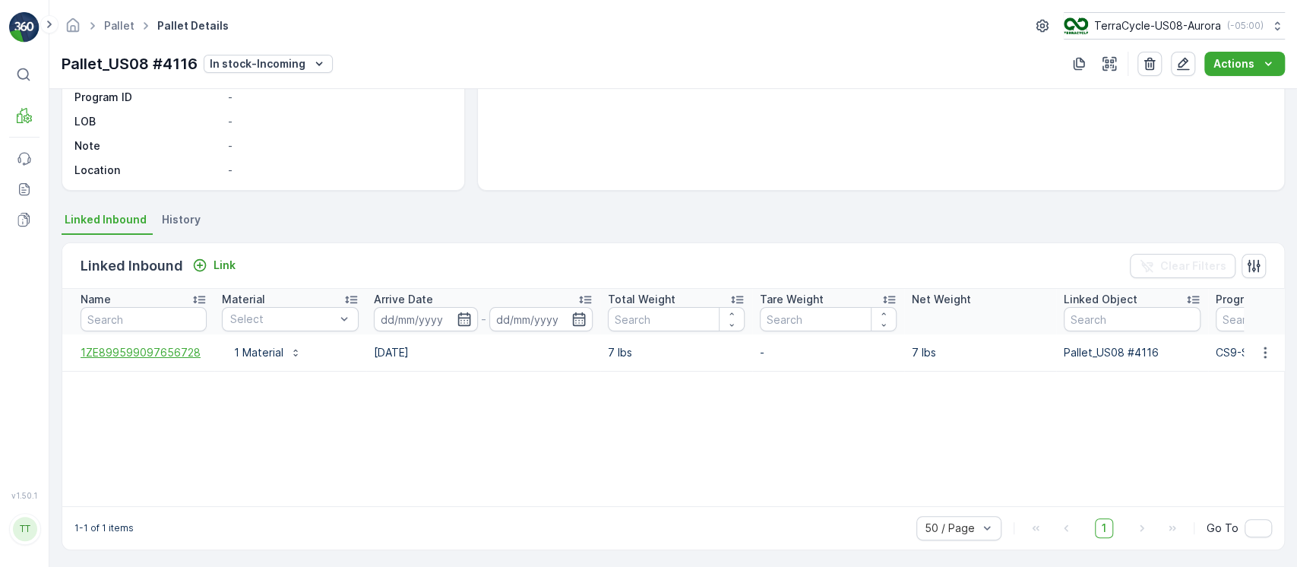
click at [163, 353] on span "1ZE899599097656728" at bounding box center [144, 352] width 126 height 15
click at [1264, 347] on icon "button" at bounding box center [1265, 352] width 15 height 15
click at [1246, 407] on span "Unlink Inbound" at bounding box center [1240, 402] width 74 height 15
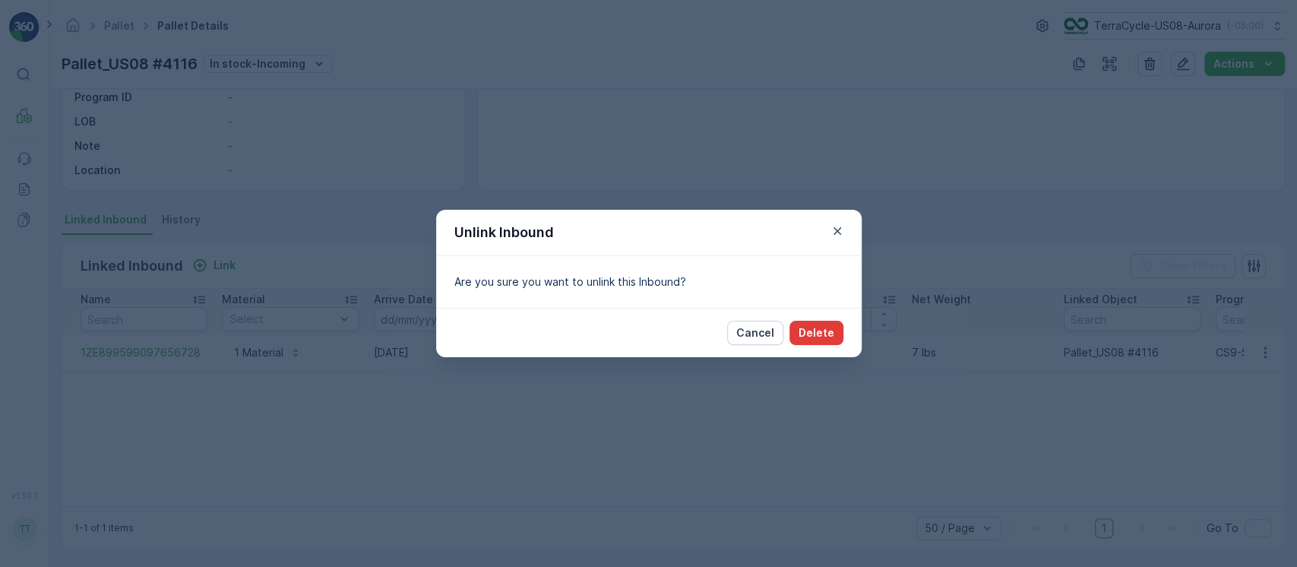
click at [815, 331] on p "Delete" at bounding box center [817, 332] width 36 height 15
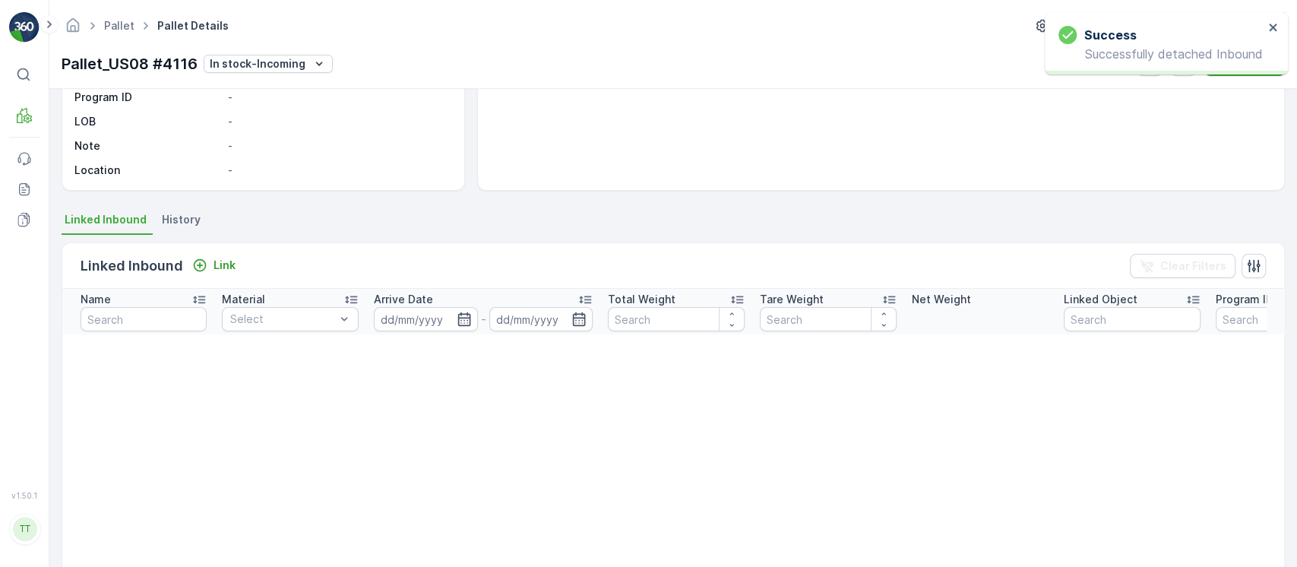
click at [1279, 25] on div "Success Successfully detached Inbound" at bounding box center [1166, 43] width 243 height 62
click at [1270, 27] on icon "close" at bounding box center [1273, 27] width 11 height 12
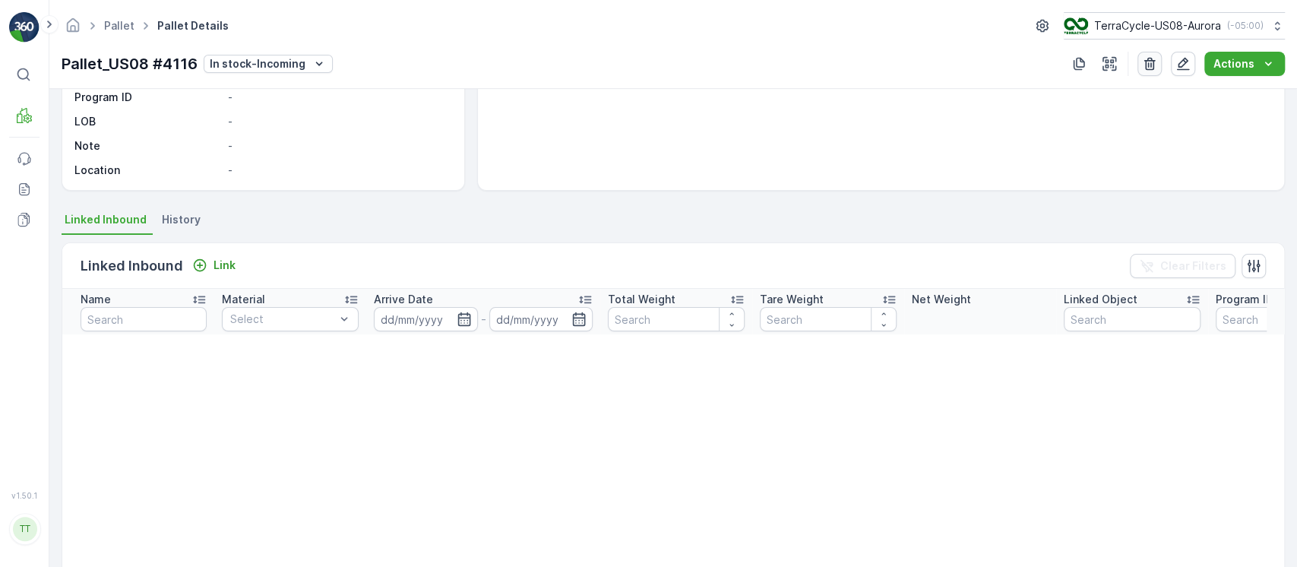
click at [1146, 59] on icon "button" at bounding box center [1149, 63] width 15 height 15
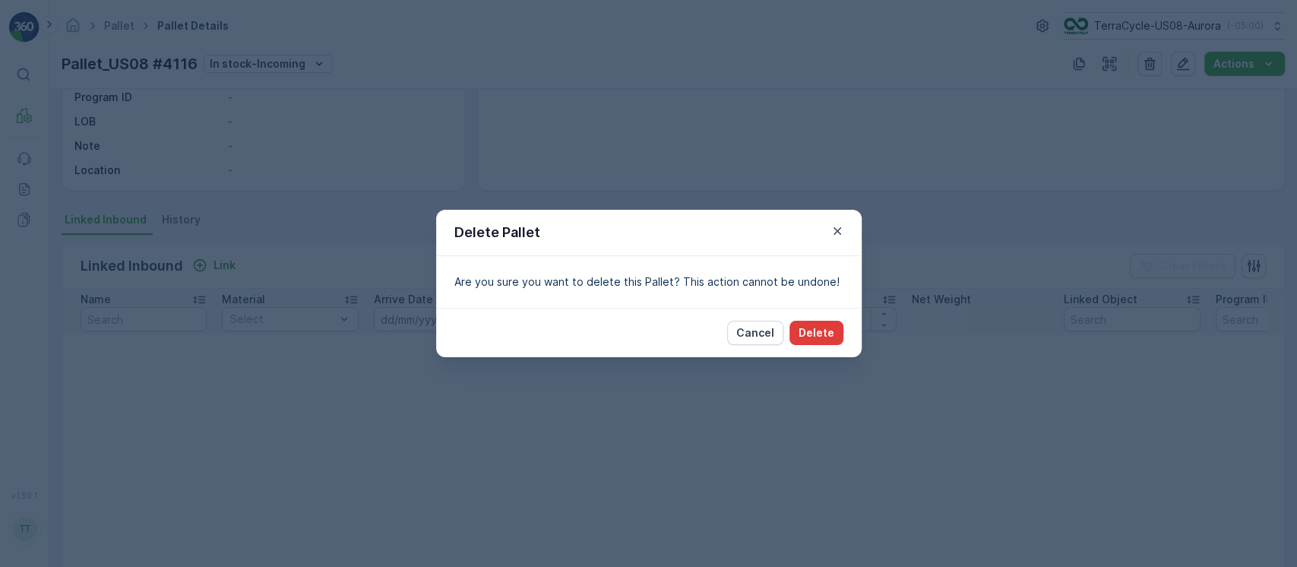
click at [824, 331] on p "Delete" at bounding box center [817, 332] width 36 height 15
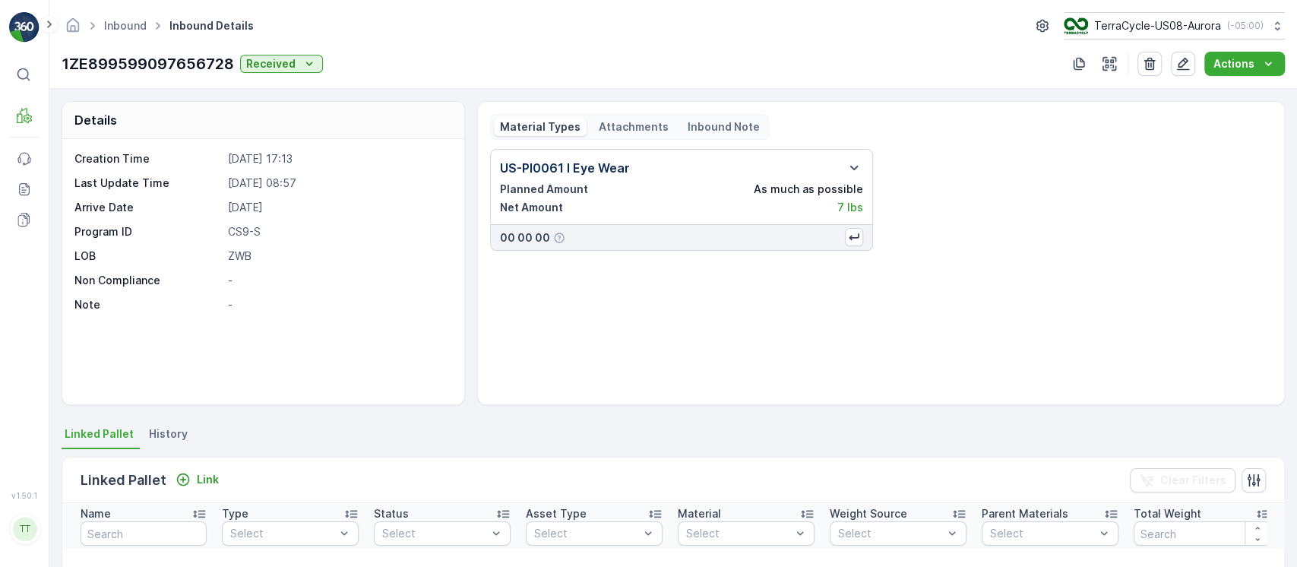
click at [210, 58] on p "1ZE899599097656728" at bounding box center [148, 63] width 173 height 23
copy p "1ZE899599097656728"
click at [1175, 68] on button "button" at bounding box center [1183, 64] width 24 height 24
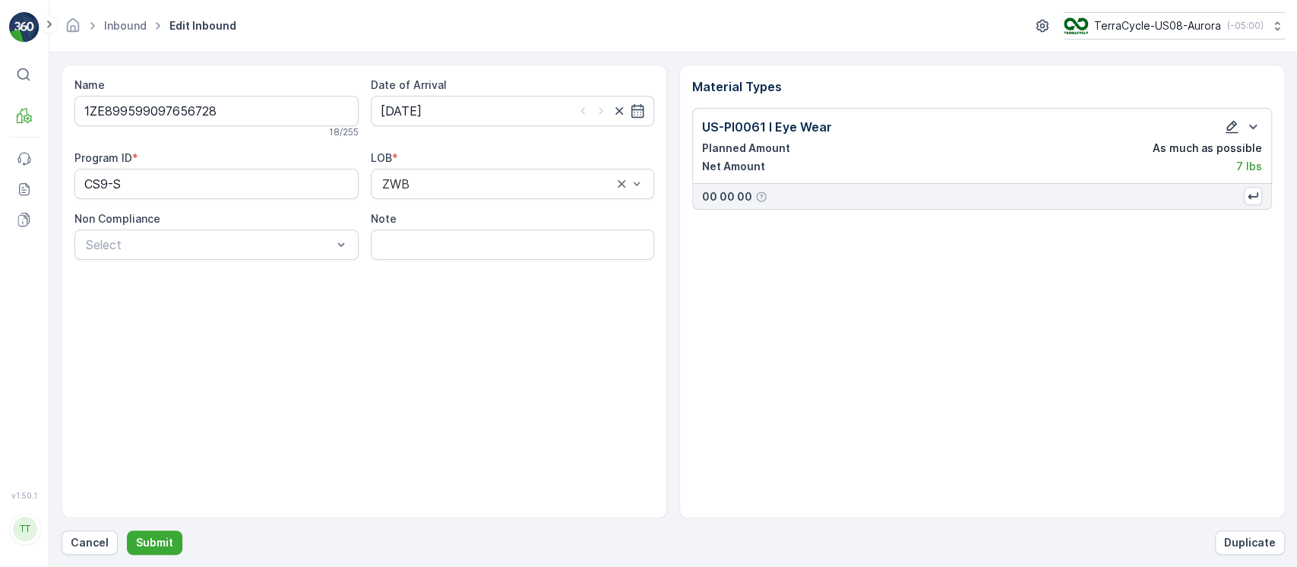
click at [1235, 122] on icon "button" at bounding box center [1232, 127] width 13 height 13
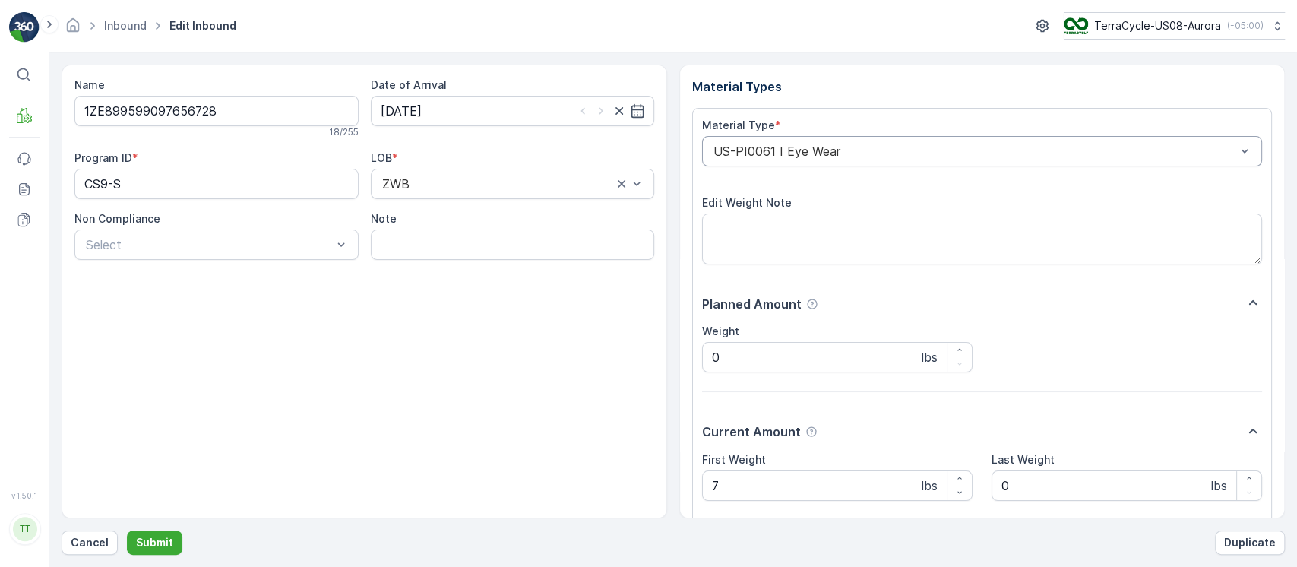
click at [1036, 164] on div "US-PI0061 I Eye Wear" at bounding box center [982, 151] width 560 height 30
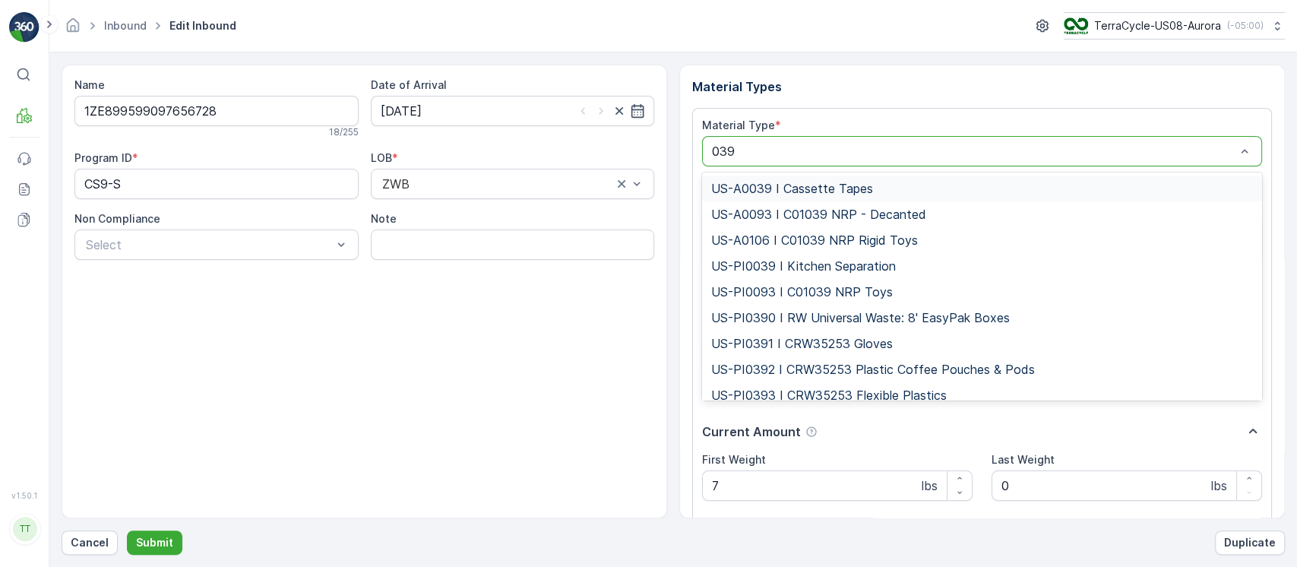
type input "0394"
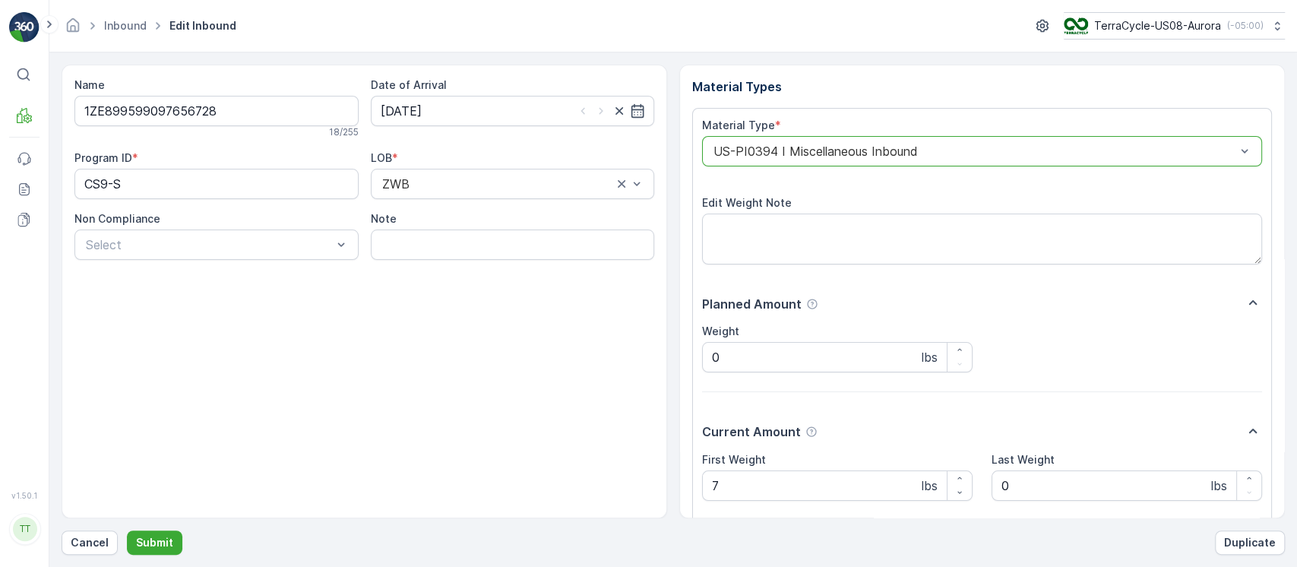
scroll to position [116, 0]
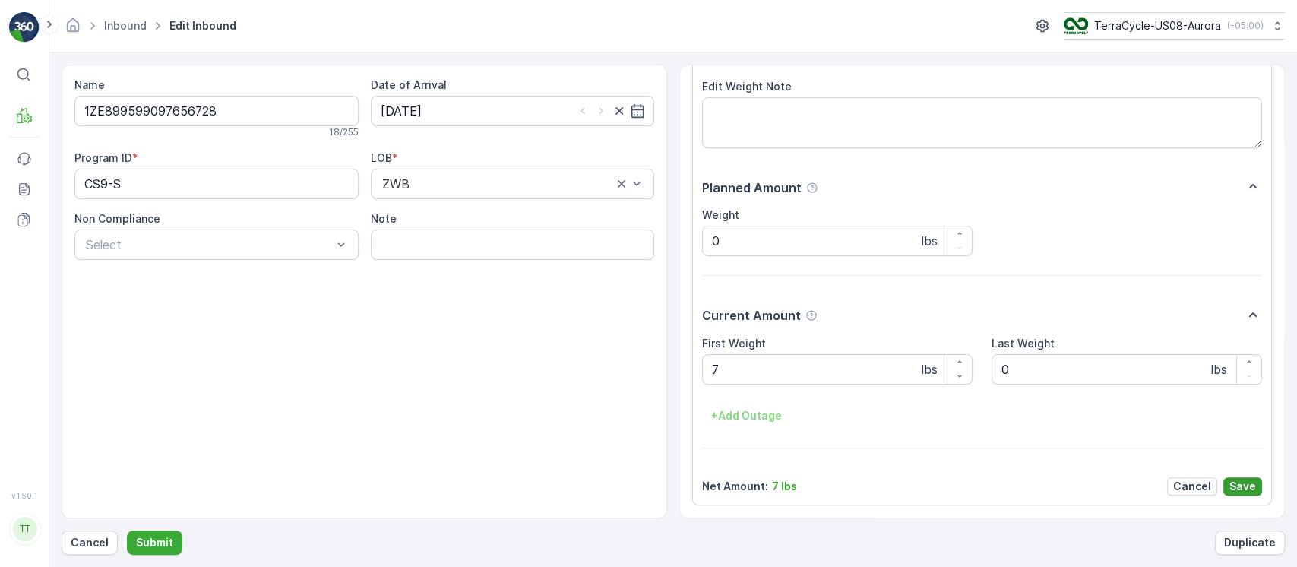
click at [1242, 483] on p "Save" at bounding box center [1243, 486] width 27 height 15
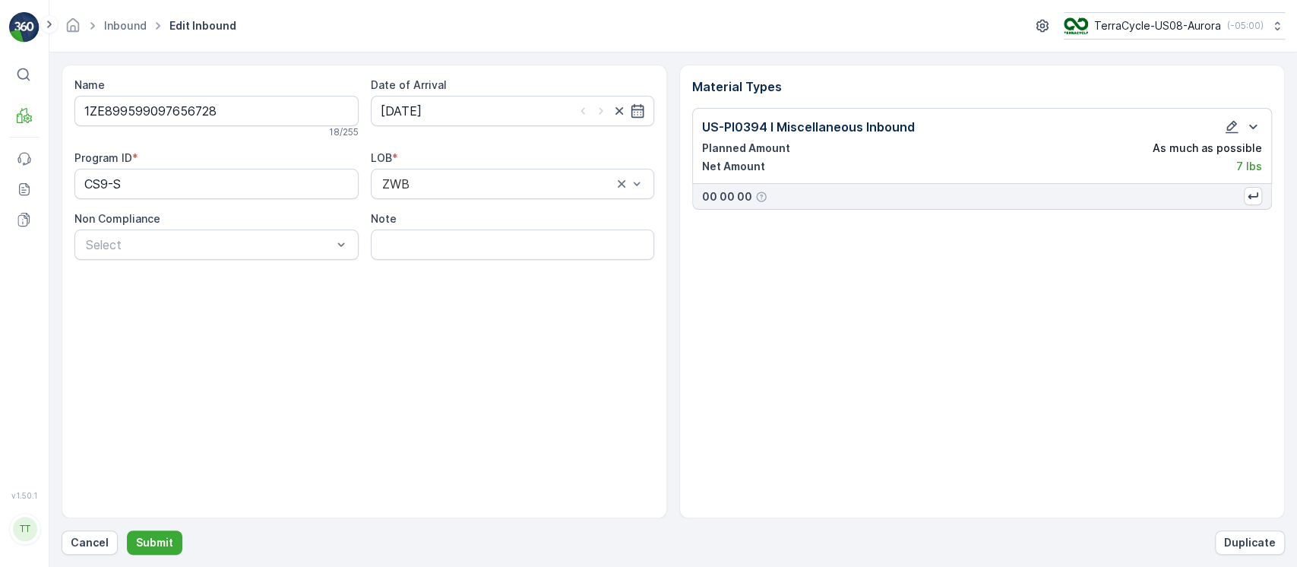
scroll to position [0, 0]
click at [163, 538] on p "Submit" at bounding box center [154, 542] width 37 height 15
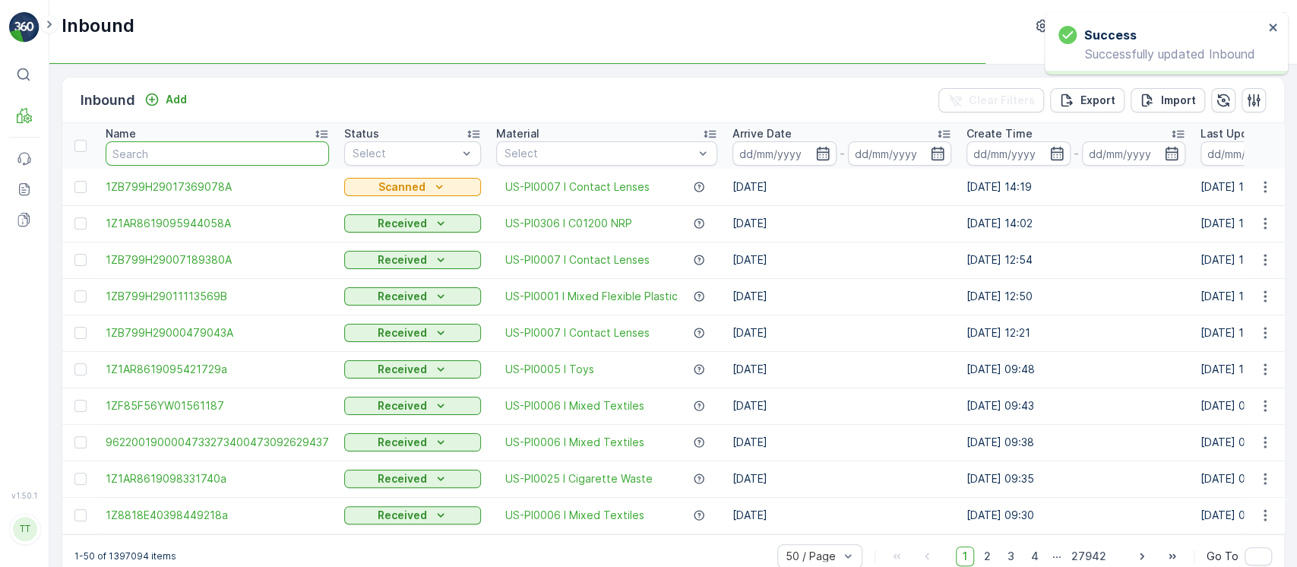
click at [275, 141] on input "text" at bounding box center [217, 153] width 223 height 24
paste input "1ZE899599097656728"
type input "1ZE899599097656728"
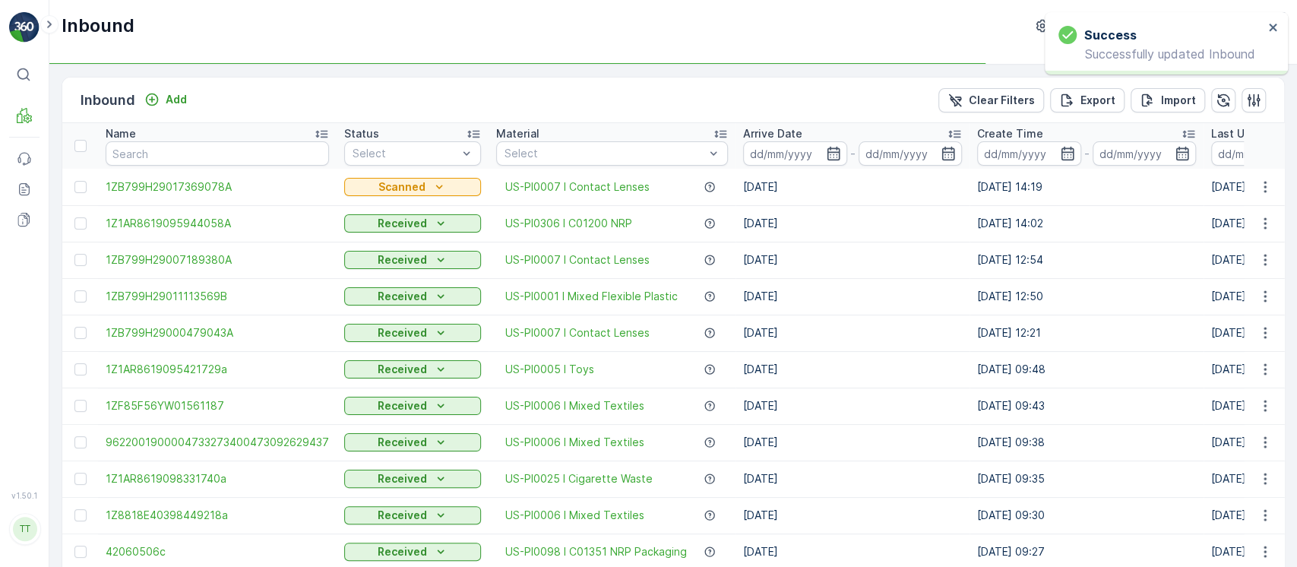
type input "1ZE899599097656728"
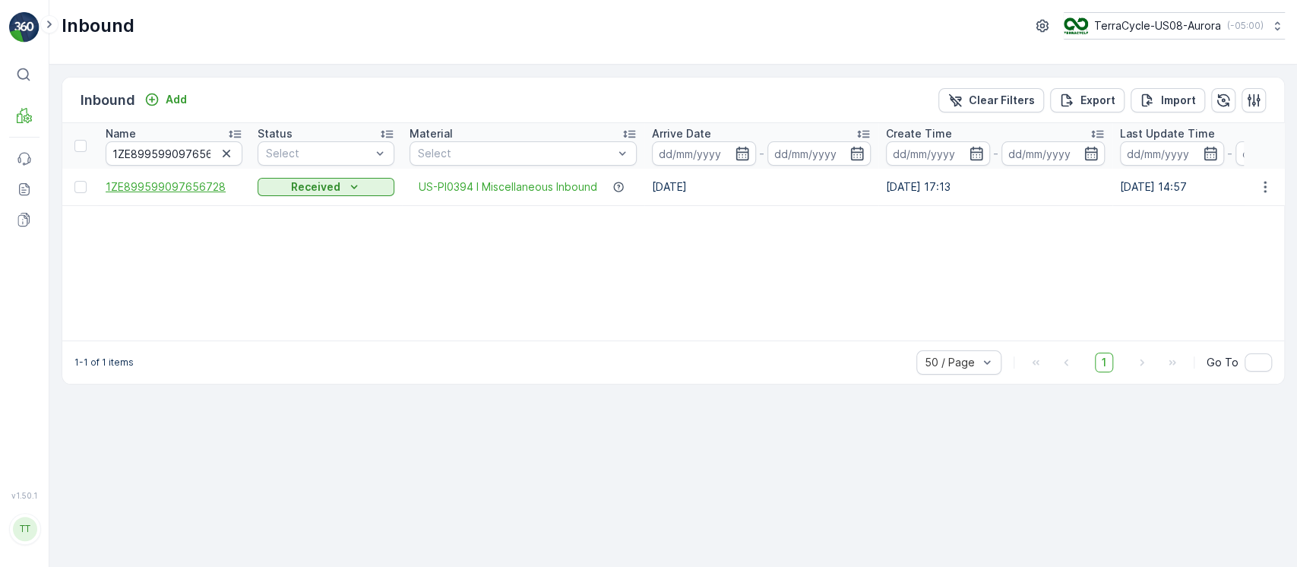
click at [182, 192] on span "1ZE899599097656728" at bounding box center [174, 186] width 137 height 15
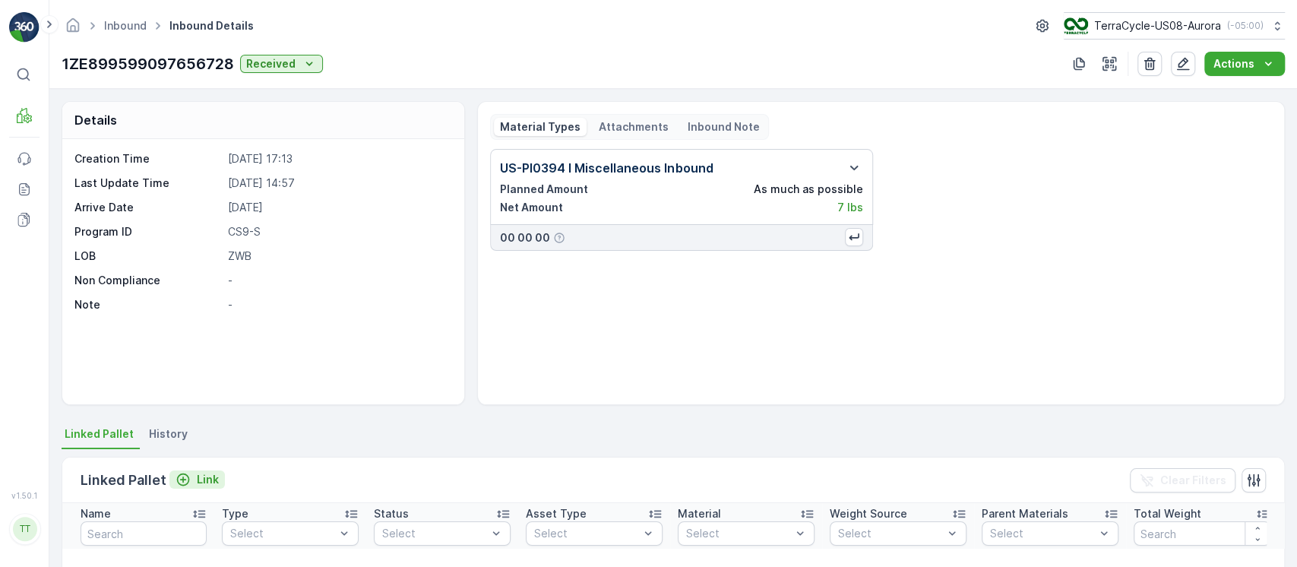
click at [182, 480] on icon "Link" at bounding box center [183, 479] width 13 height 13
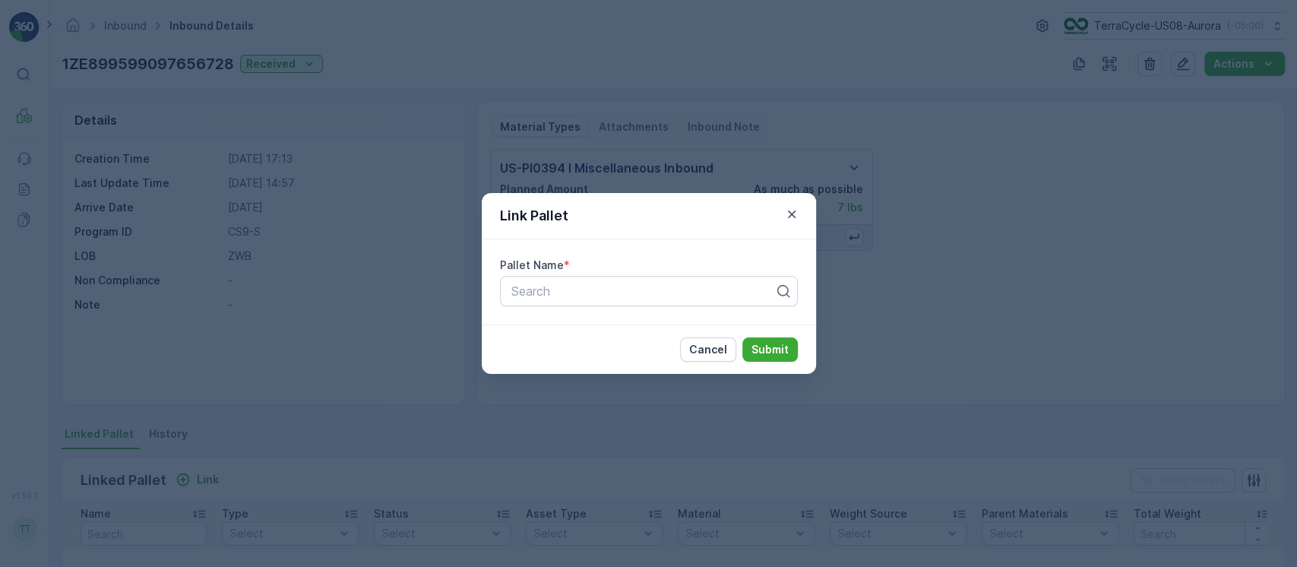
click at [574, 328] on div "Cancel Submit" at bounding box center [649, 349] width 334 height 49
click at [597, 312] on div "Pallet Name * Search" at bounding box center [649, 281] width 334 height 85
click at [606, 306] on div "Pallet Name * Search" at bounding box center [649, 281] width 334 height 85
click at [635, 296] on div at bounding box center [643, 291] width 266 height 14
paste input "Pallet_US08 #3998"
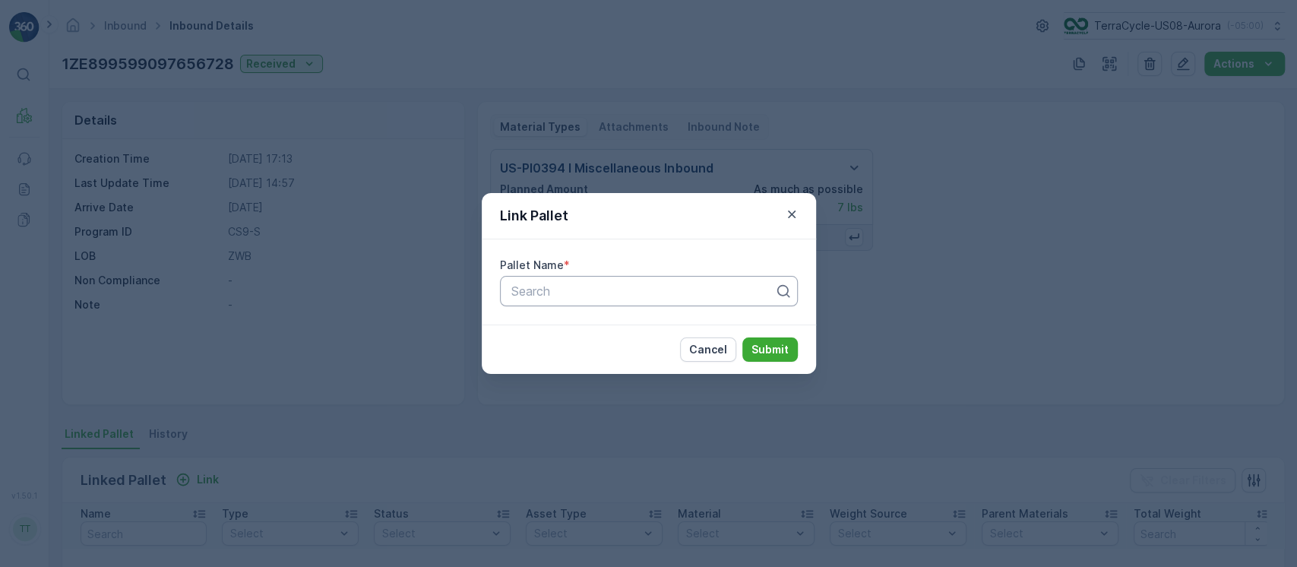
type input "Pallet_US08 #3998"
click at [760, 355] on p "Submit" at bounding box center [770, 349] width 37 height 15
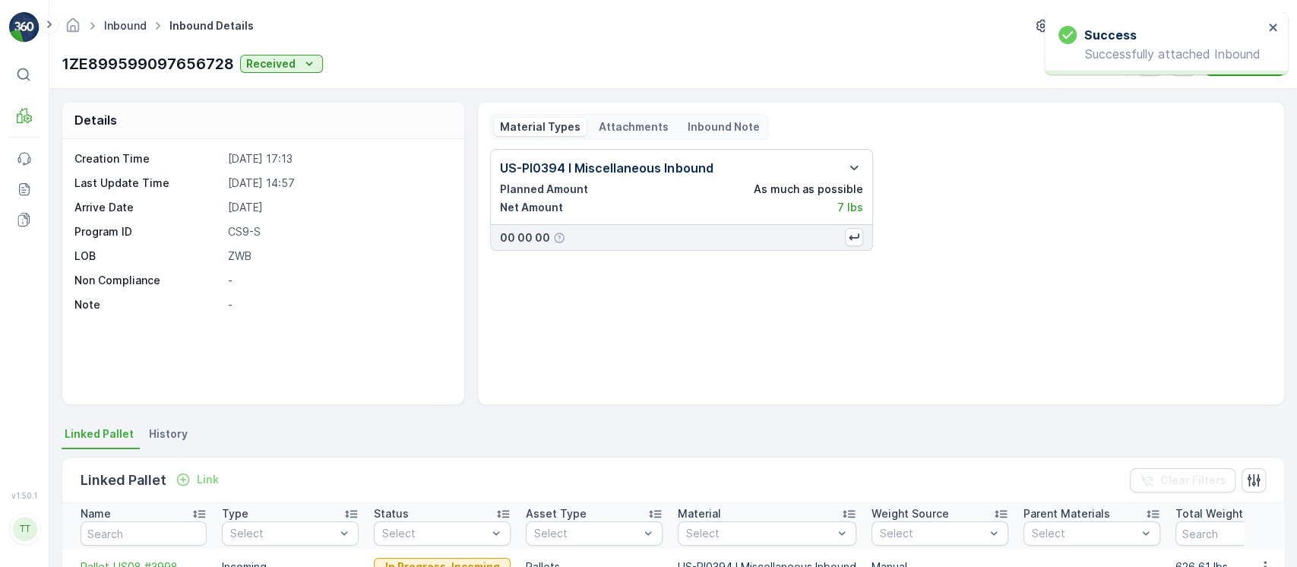
click at [138, 27] on link "Inbound" at bounding box center [125, 25] width 43 height 13
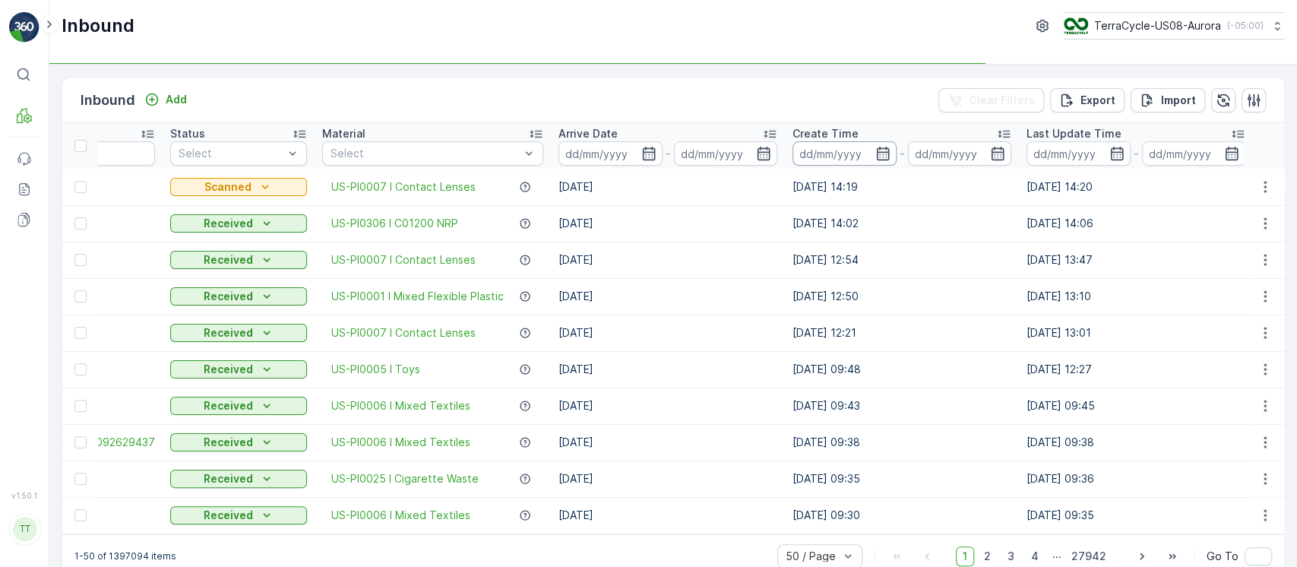
scroll to position [0, 239]
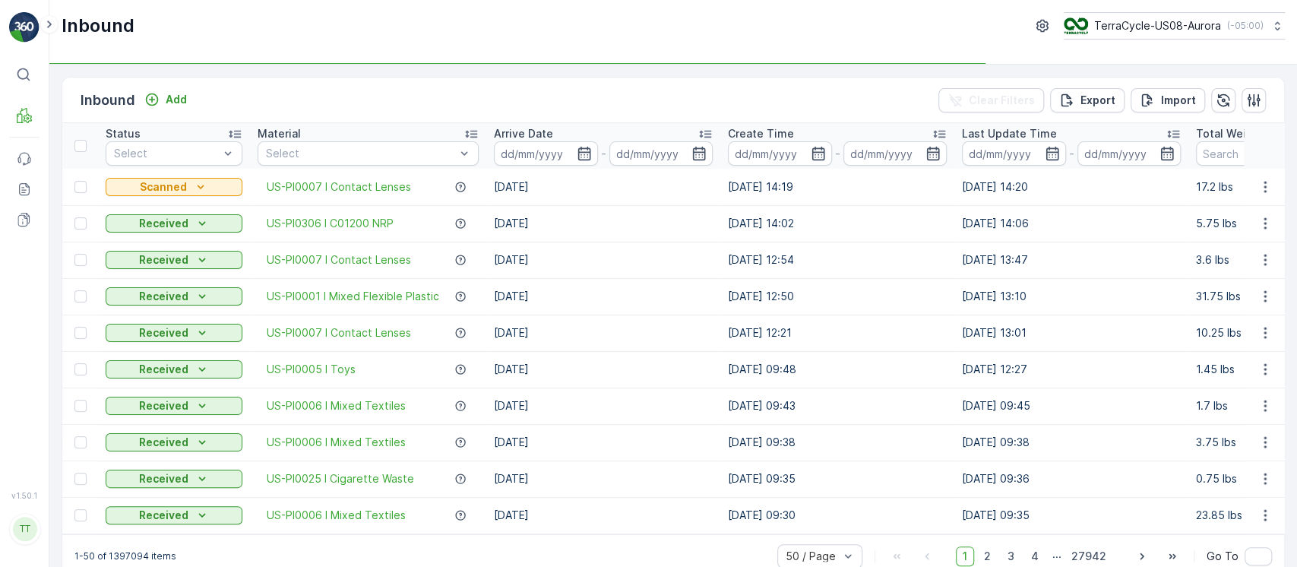
click at [1050, 131] on p "Last Update Time" at bounding box center [1009, 133] width 95 height 15
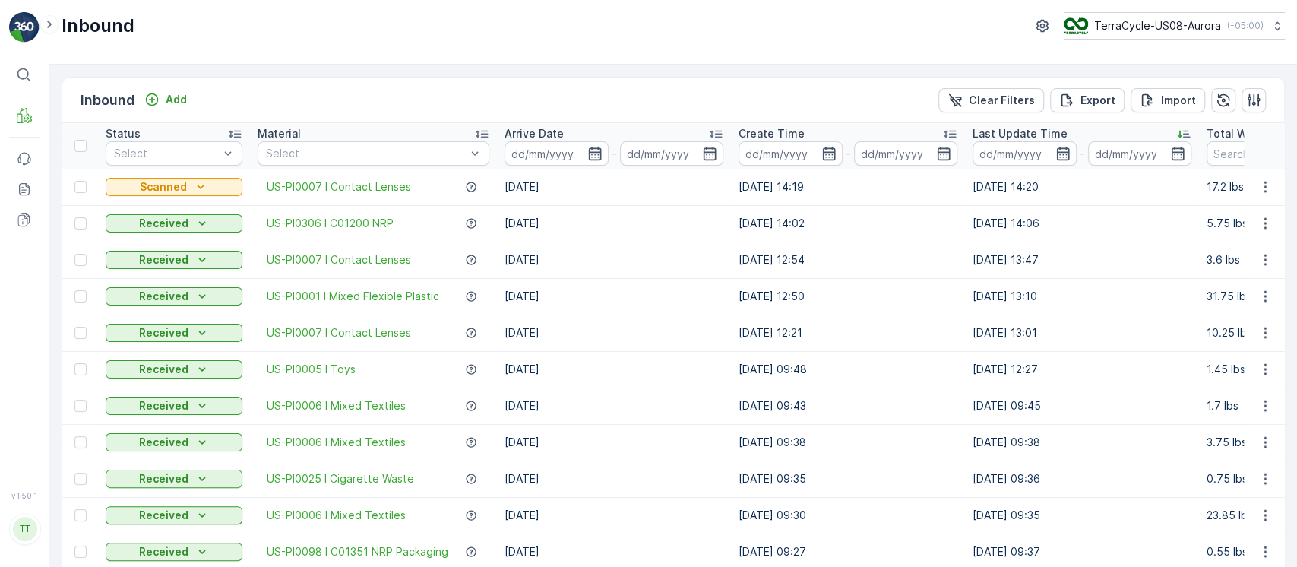
click at [1050, 131] on p "Last Update Time" at bounding box center [1020, 133] width 95 height 15
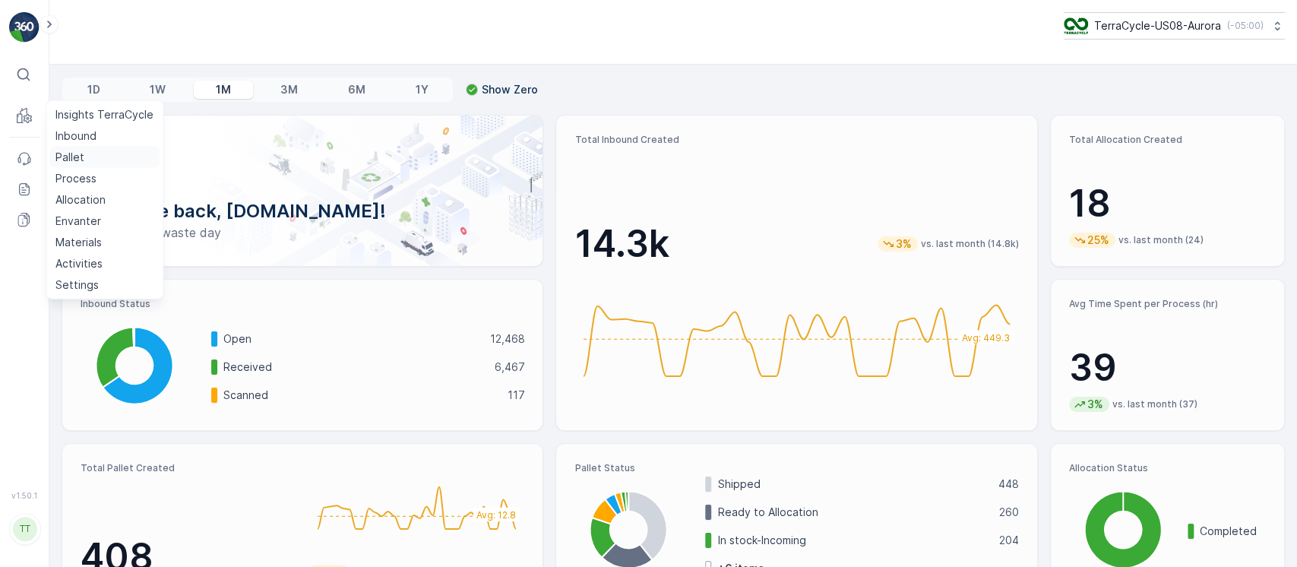
click at [66, 154] on p "Pallet" at bounding box center [69, 157] width 29 height 15
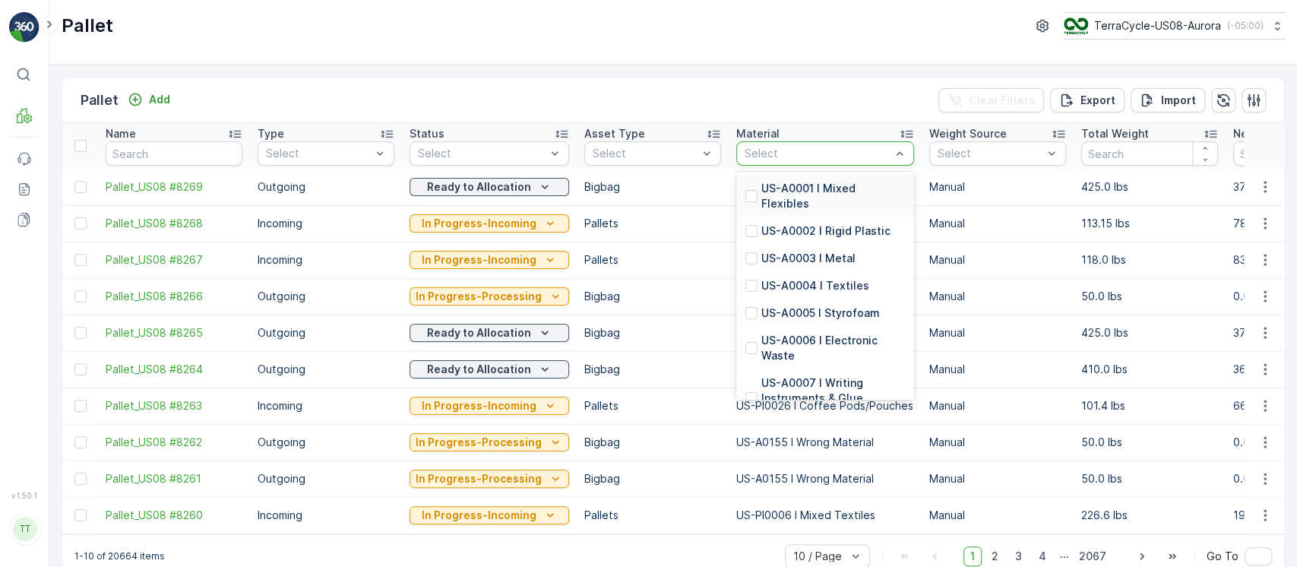
type input "PI0486"
